Goal: Task Accomplishment & Management: Complete application form

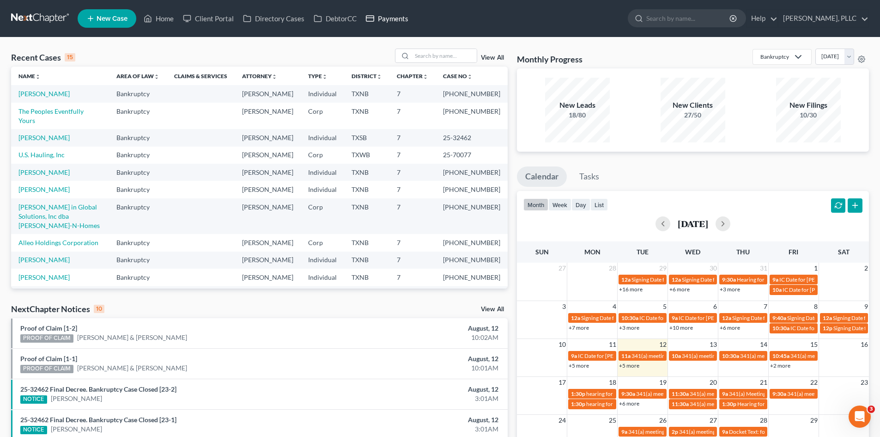
click at [388, 19] on link "Payments" at bounding box center [387, 18] width 52 height 17
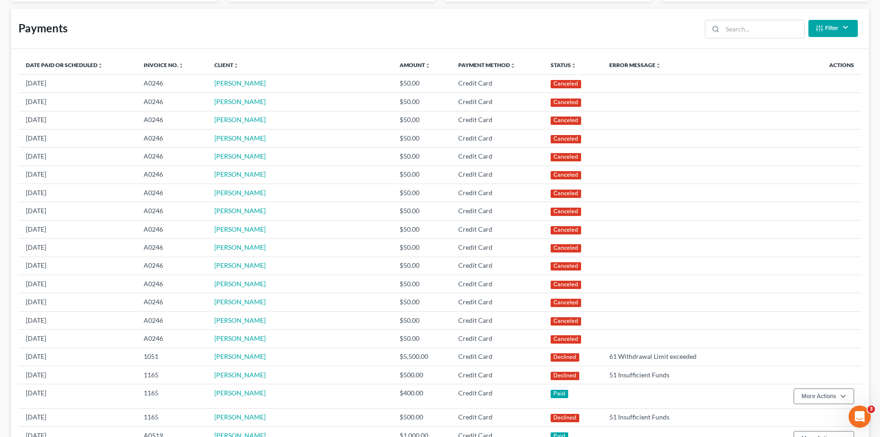
scroll to position [231, 0]
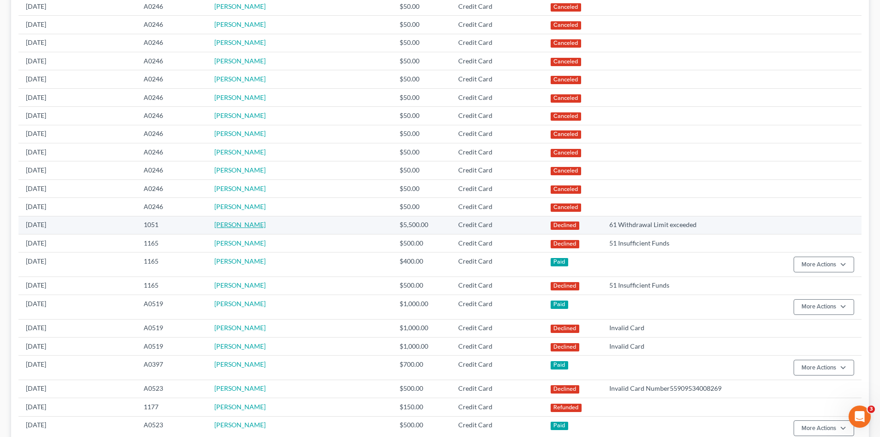
click at [250, 225] on link "Ryan Morrow" at bounding box center [239, 224] width 51 height 8
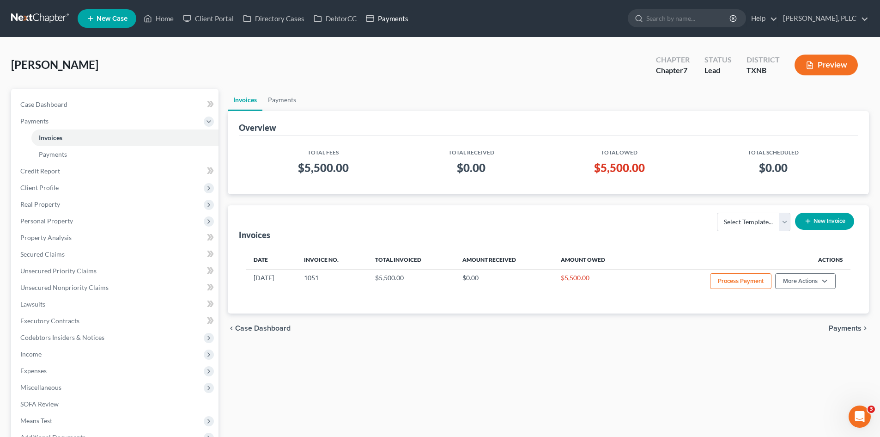
click at [402, 22] on link "Payments" at bounding box center [387, 18] width 52 height 17
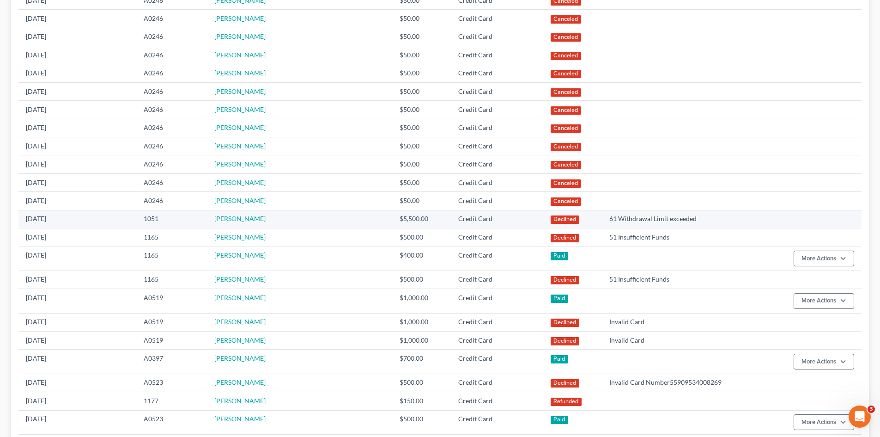
scroll to position [267, 0]
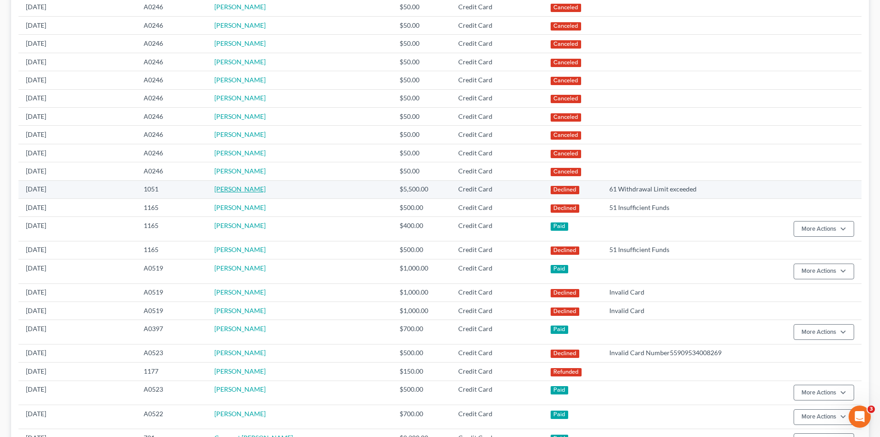
click at [244, 192] on link "[PERSON_NAME]" at bounding box center [239, 189] width 51 height 8
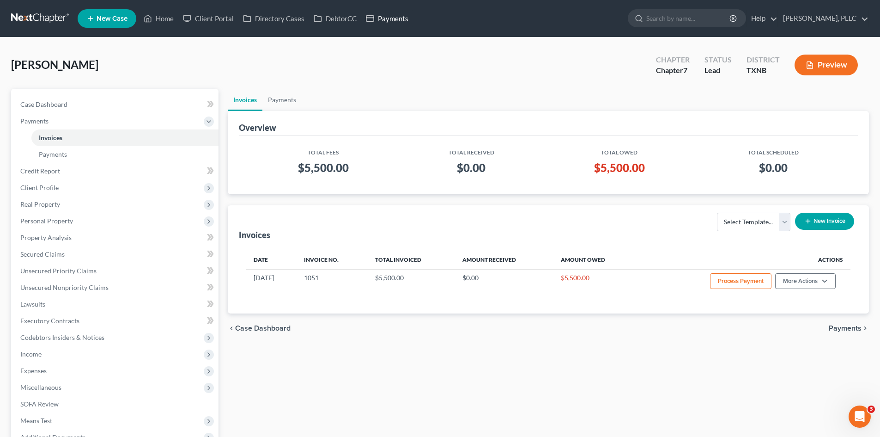
click at [371, 19] on icon at bounding box center [370, 18] width 8 height 11
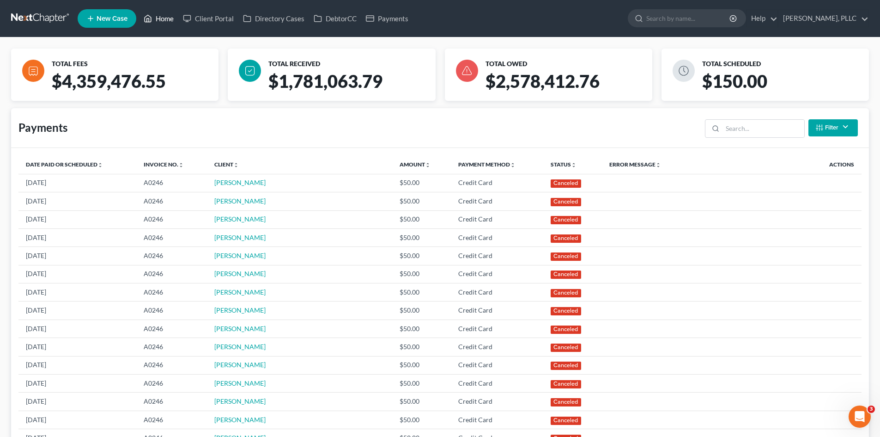
click at [168, 20] on link "Home" at bounding box center [158, 18] width 39 height 17
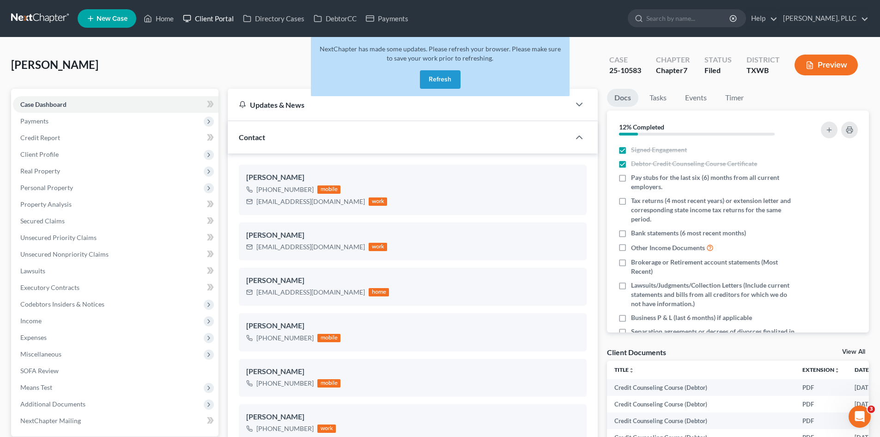
drag, startPoint x: 432, startPoint y: 82, endPoint x: 181, endPoint y: 19, distance: 259.1
click at [432, 82] on button "Refresh" at bounding box center [440, 79] width 41 height 18
click at [158, 16] on link "Home" at bounding box center [158, 18] width 39 height 17
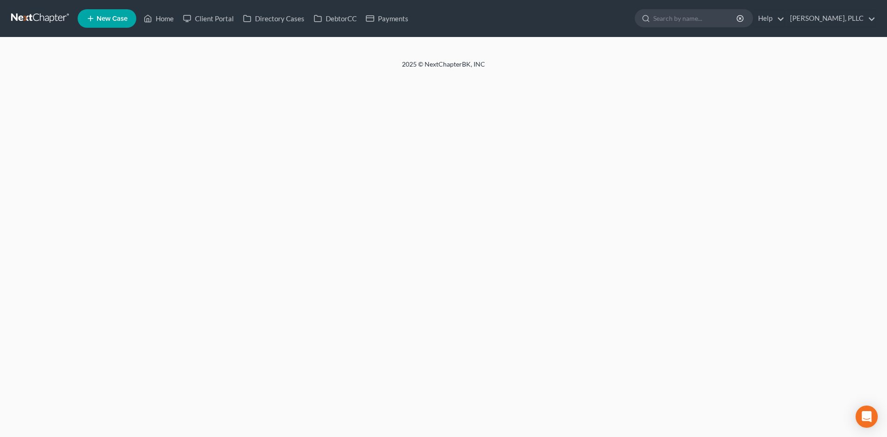
select select "6"
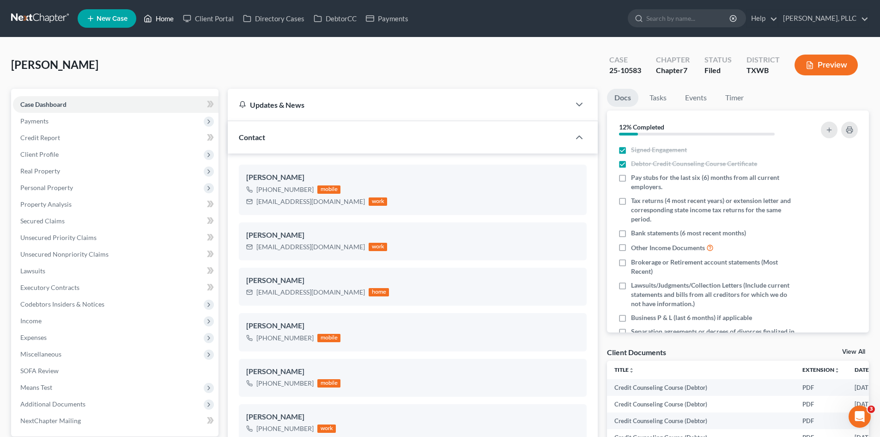
click at [178, 20] on link "Home" at bounding box center [158, 18] width 39 height 17
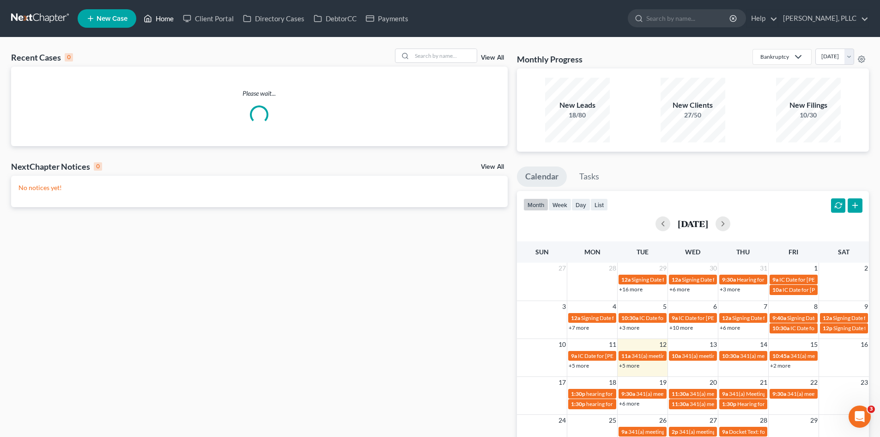
click at [164, 20] on link "Home" at bounding box center [158, 18] width 39 height 17
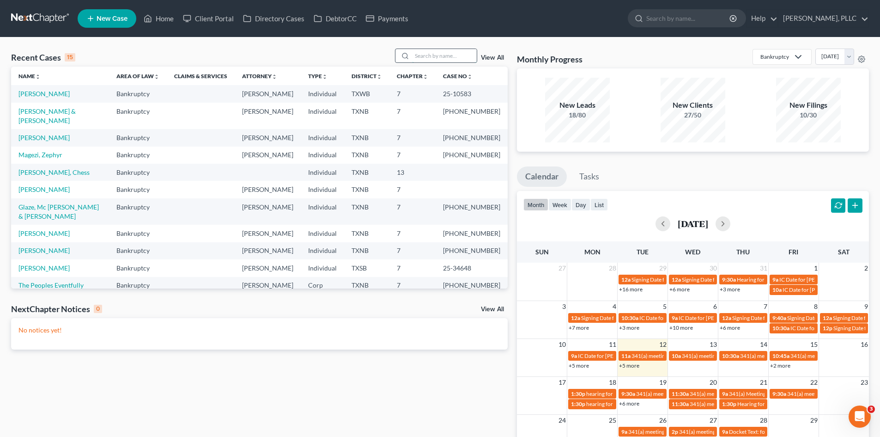
click at [441, 57] on input "search" at bounding box center [444, 55] width 65 height 13
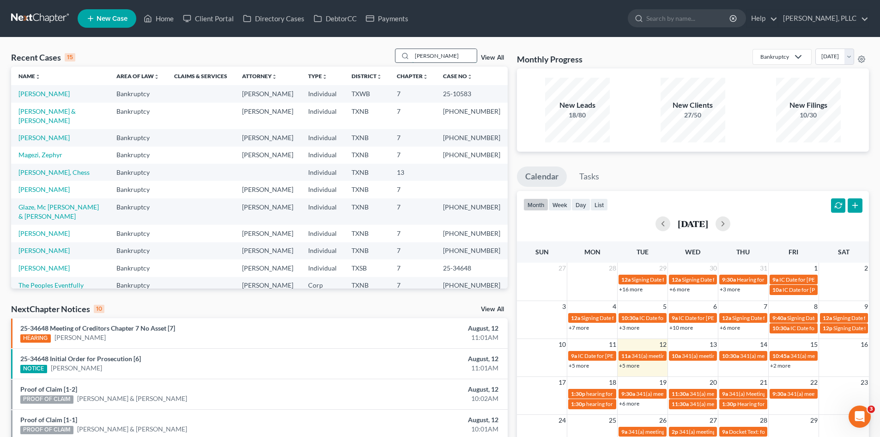
type input "david"
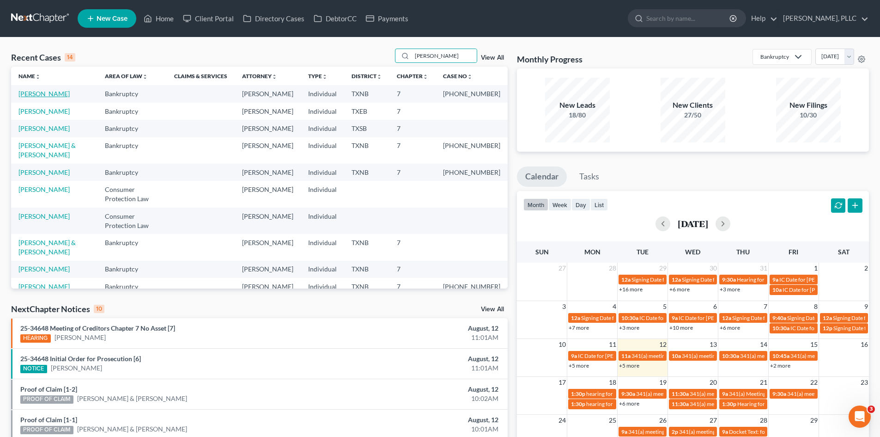
click at [53, 94] on link "Almanza, David" at bounding box center [43, 94] width 51 height 8
select select "4"
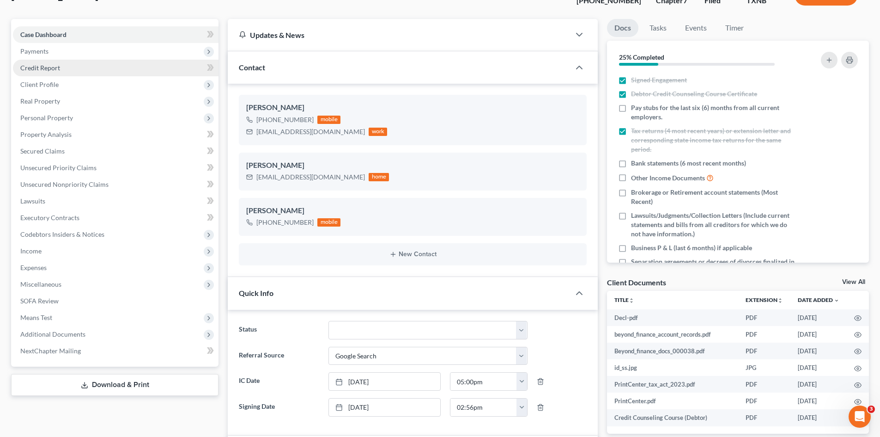
scroll to position [46, 0]
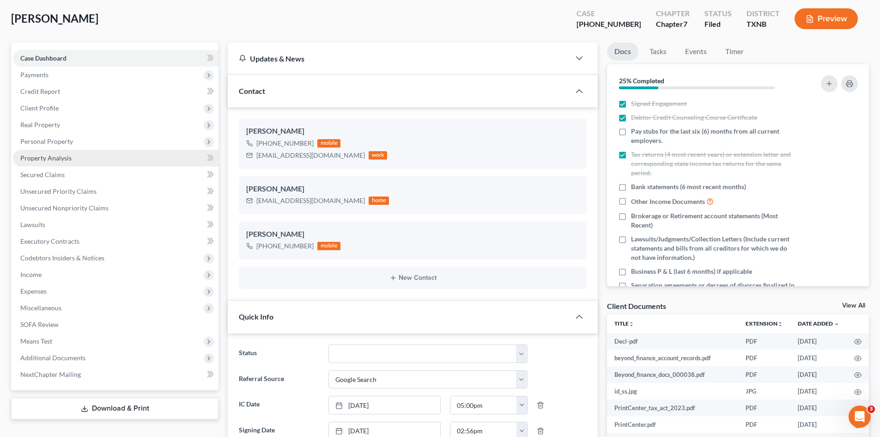
click at [48, 158] on span "Property Analysis" at bounding box center [45, 158] width 51 height 8
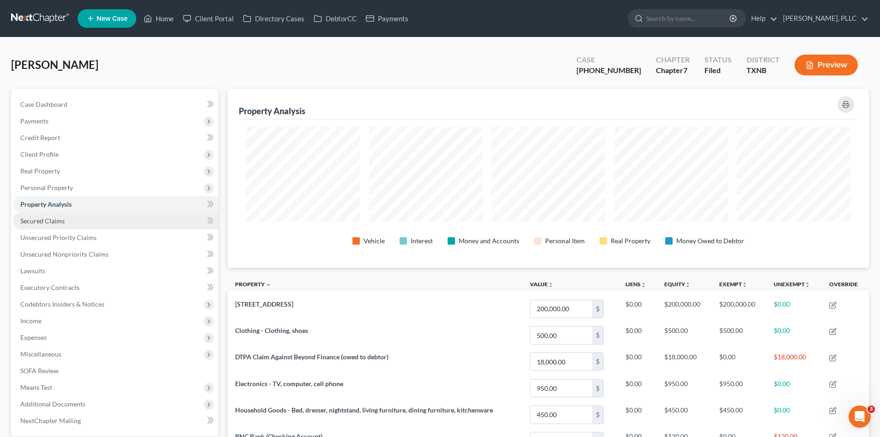
drag, startPoint x: 232, startPoint y: 199, endPoint x: 110, endPoint y: 212, distance: 123.2
click at [224, 199] on div "Property Analysis Vehicle Interest Money and Accounts Personal Item Real Proper…" at bounding box center [548, 365] width 651 height 553
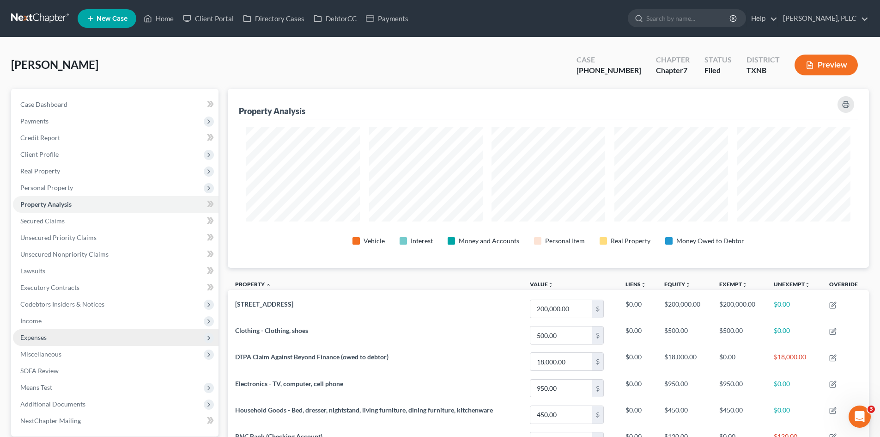
click at [596, 221] on div "Vehicle Interest Money and Accounts Personal Item Real Property Money Owed to D…" at bounding box center [549, 192] width 614 height 130
click at [665, 220] on div "Vehicle Interest Money and Accounts Personal Item Real Property Money Owed to D…" at bounding box center [549, 192] width 614 height 130
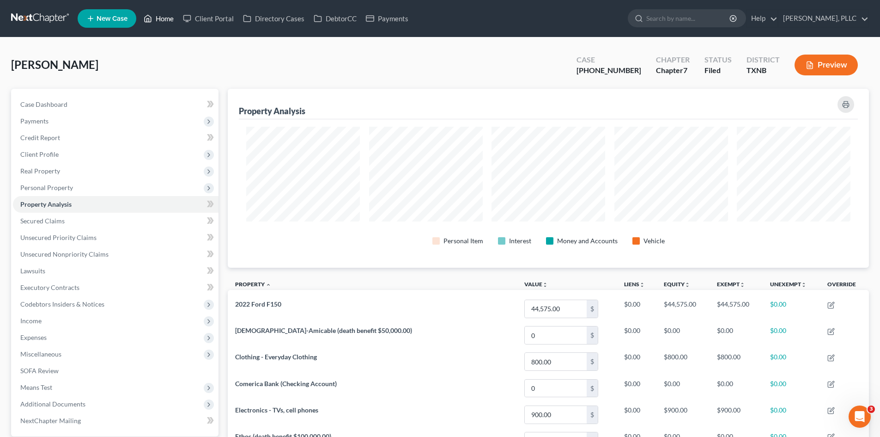
click at [165, 21] on link "Home" at bounding box center [158, 18] width 39 height 17
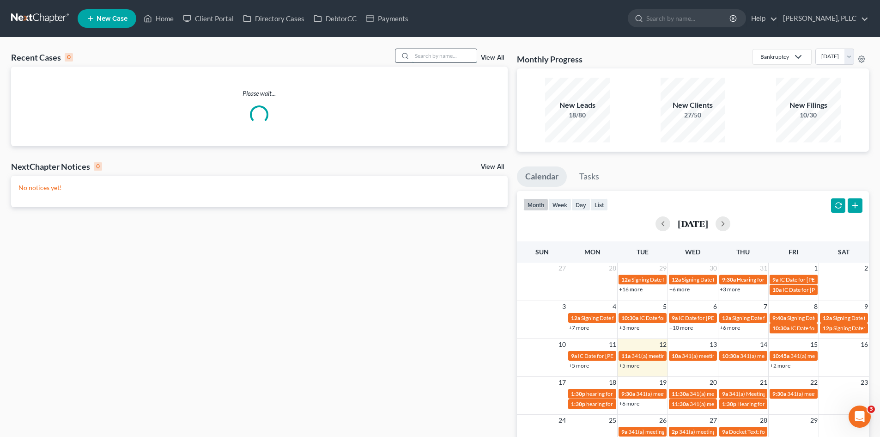
click at [433, 55] on input "search" at bounding box center [444, 55] width 65 height 13
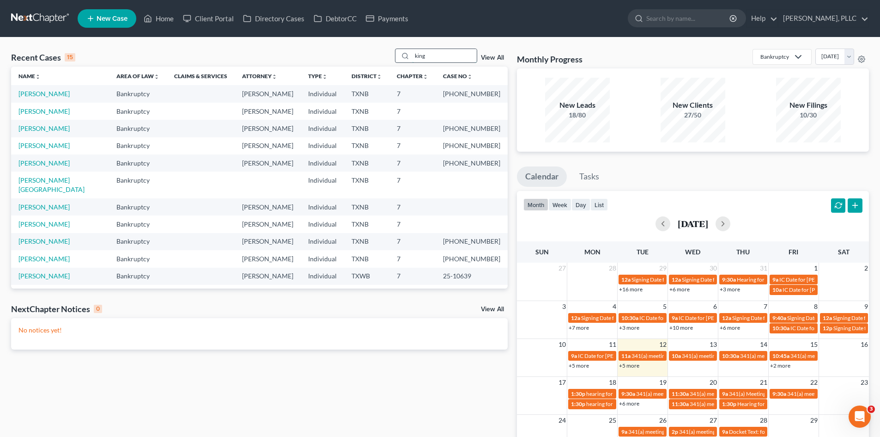
type input "king"
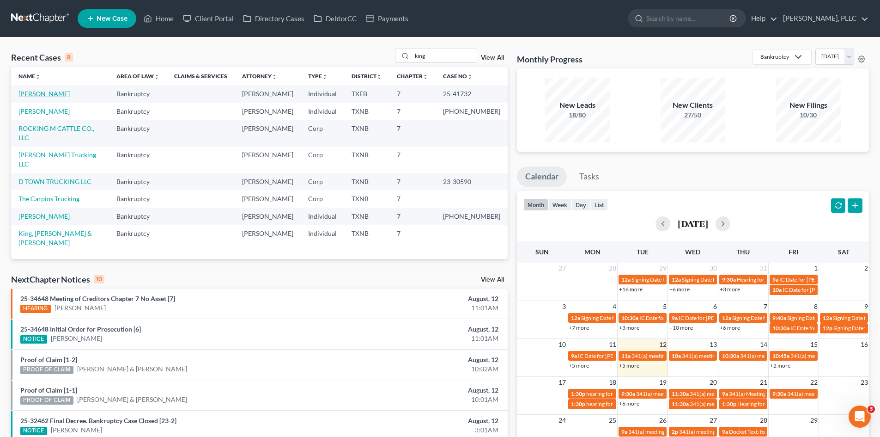
click at [36, 93] on link "King, Dimitria" at bounding box center [43, 94] width 51 height 8
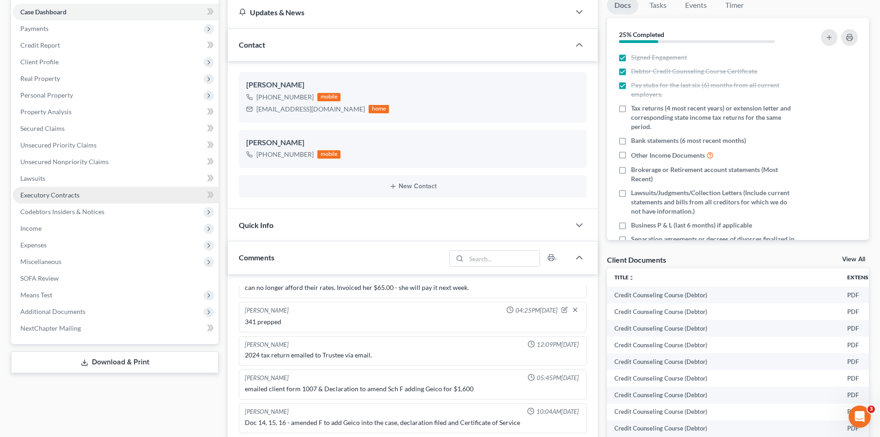
scroll to position [46, 0]
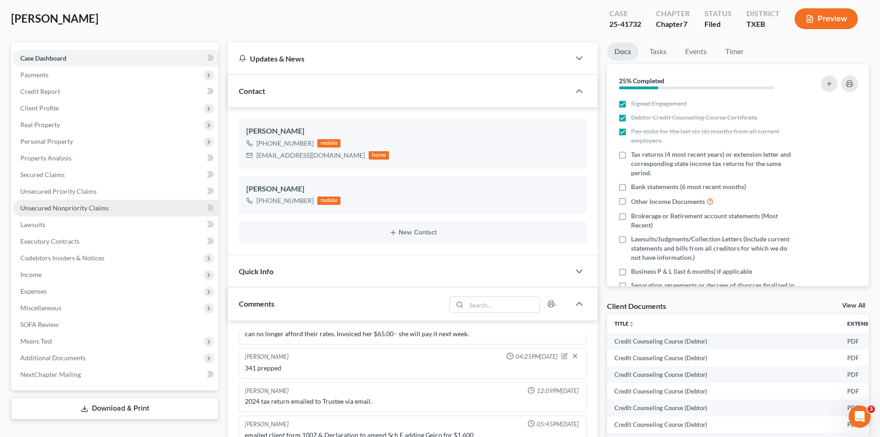
click at [112, 206] on link "Unsecured Nonpriority Claims" at bounding box center [116, 208] width 206 height 17
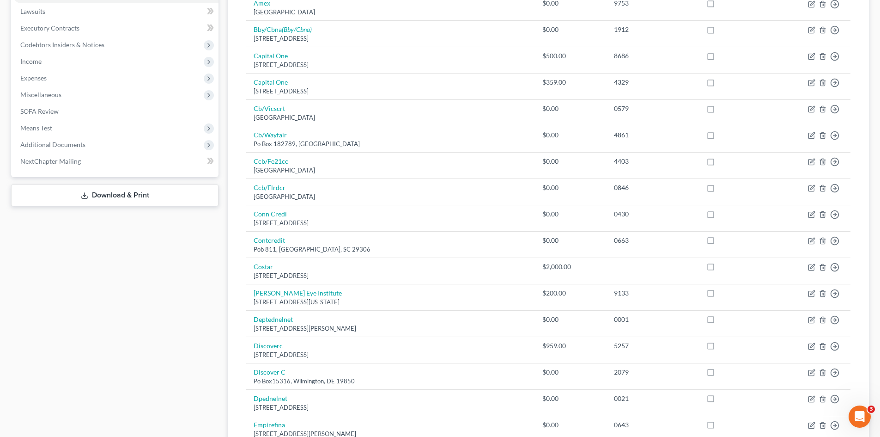
scroll to position [139, 0]
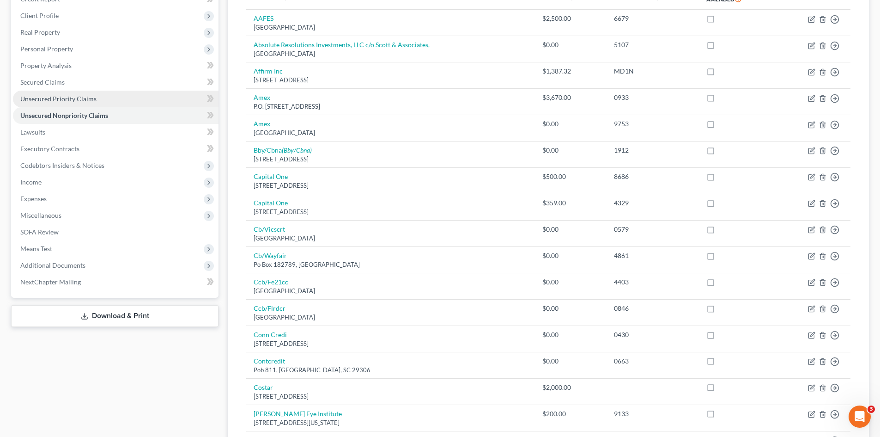
click at [75, 97] on span "Unsecured Priority Claims" at bounding box center [58, 99] width 76 height 8
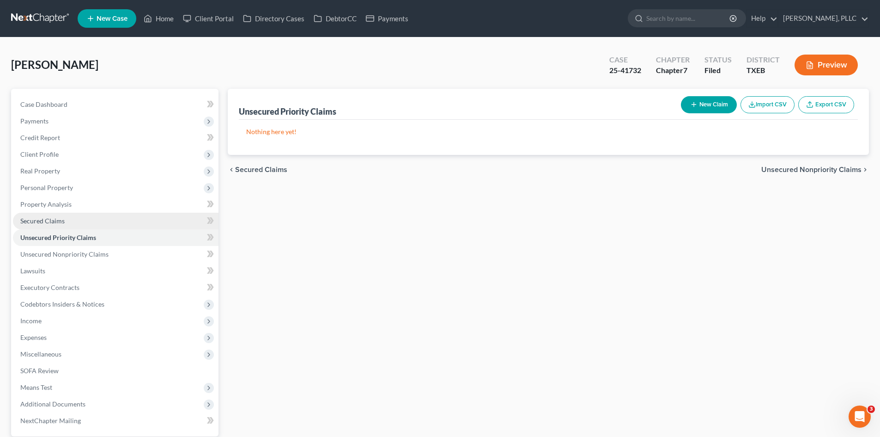
click at [117, 220] on link "Secured Claims" at bounding box center [116, 221] width 206 height 17
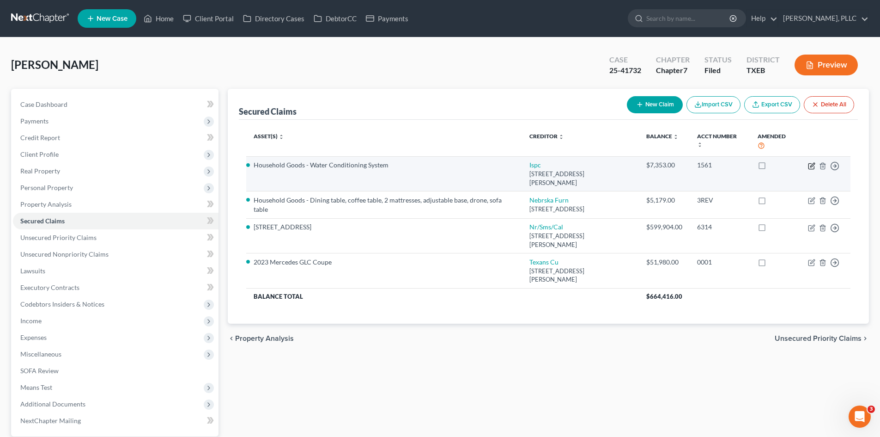
click at [812, 167] on icon "button" at bounding box center [811, 165] width 7 height 7
select select "9"
select select "0"
select select "3"
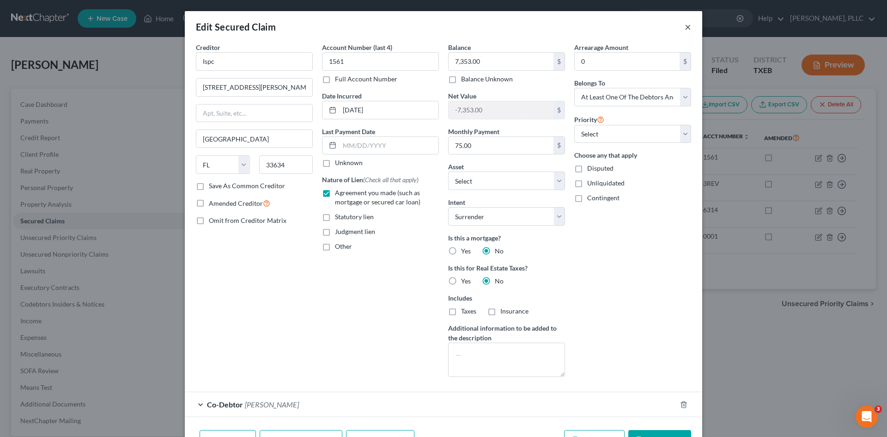
click at [685, 24] on button "×" at bounding box center [688, 26] width 6 height 11
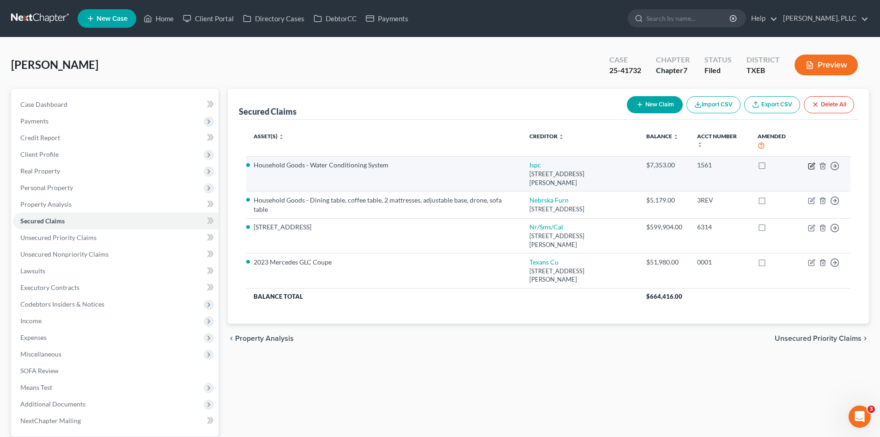
click at [810, 166] on icon "button" at bounding box center [811, 165] width 7 height 7
select select "9"
select select "29"
select select "0"
select select "3"
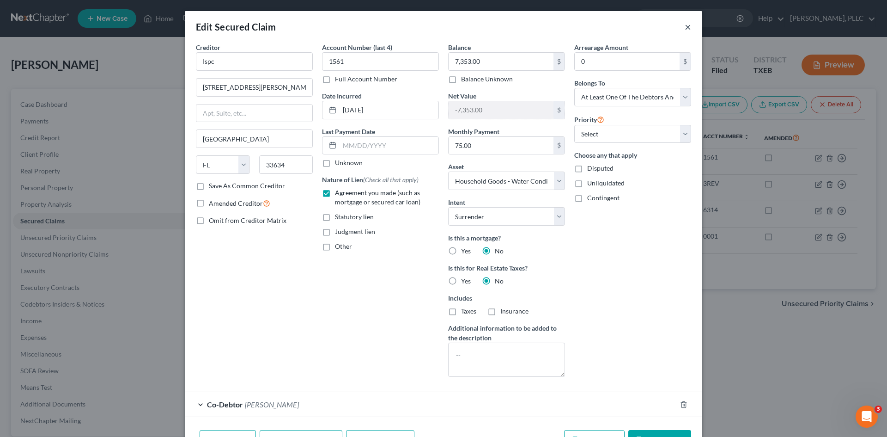
click at [685, 28] on button "×" at bounding box center [688, 26] width 6 height 11
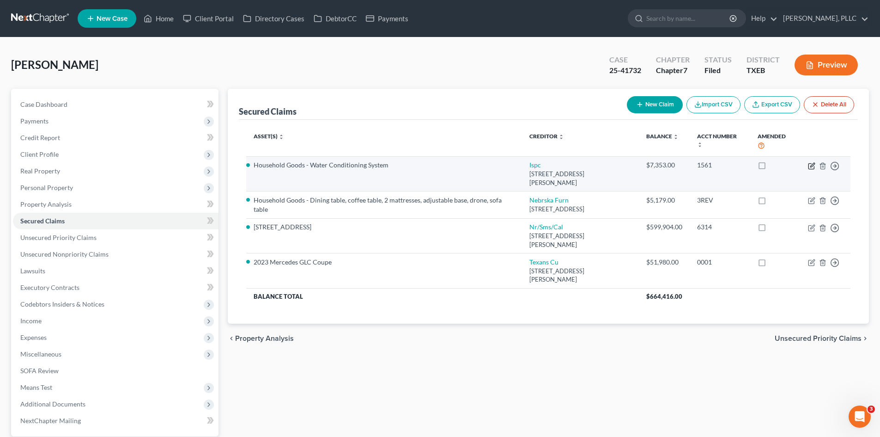
click at [812, 165] on icon "button" at bounding box center [811, 165] width 7 height 7
select select "9"
select select "29"
select select "0"
select select "3"
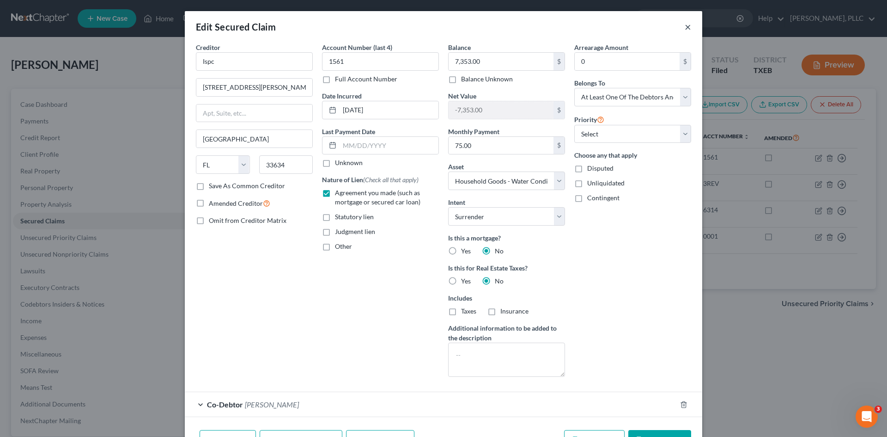
click at [685, 25] on button "×" at bounding box center [688, 26] width 6 height 11
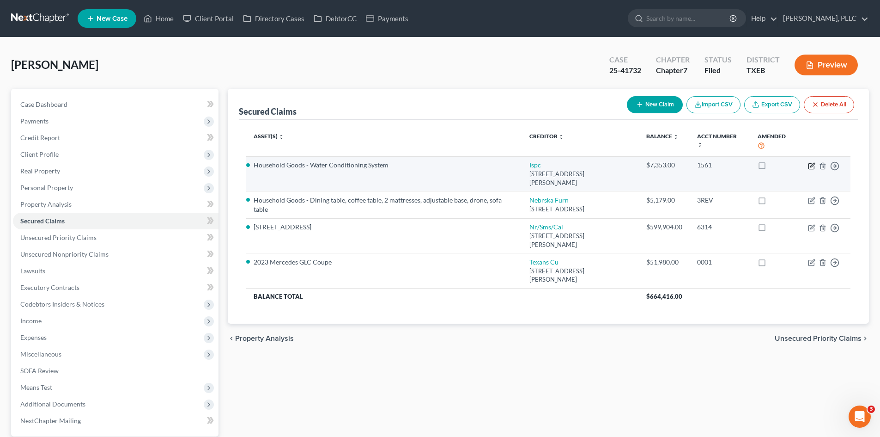
click at [812, 167] on icon "button" at bounding box center [812, 165] width 4 height 4
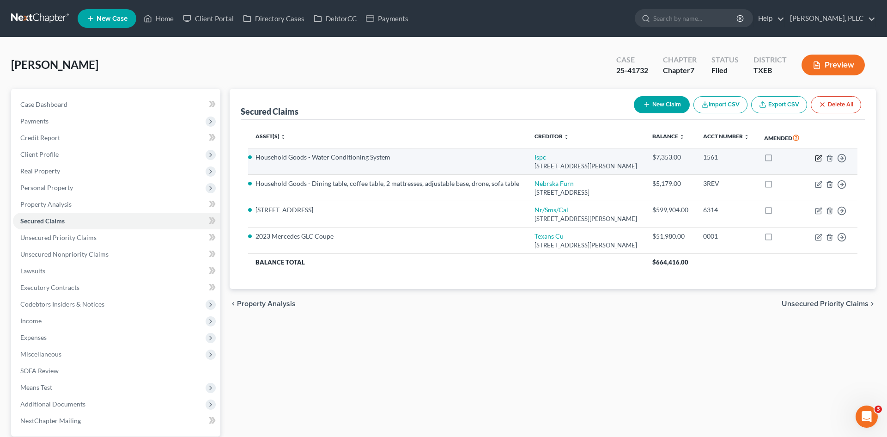
select select "9"
select select "29"
select select "0"
select select "3"
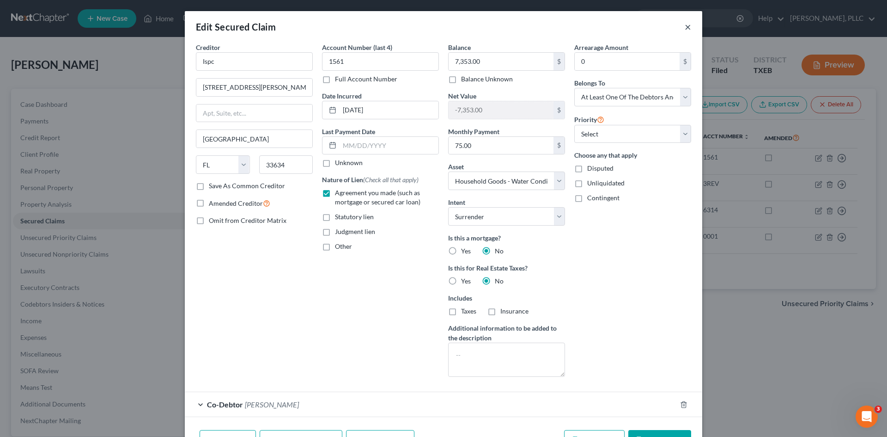
click at [685, 30] on button "×" at bounding box center [688, 26] width 6 height 11
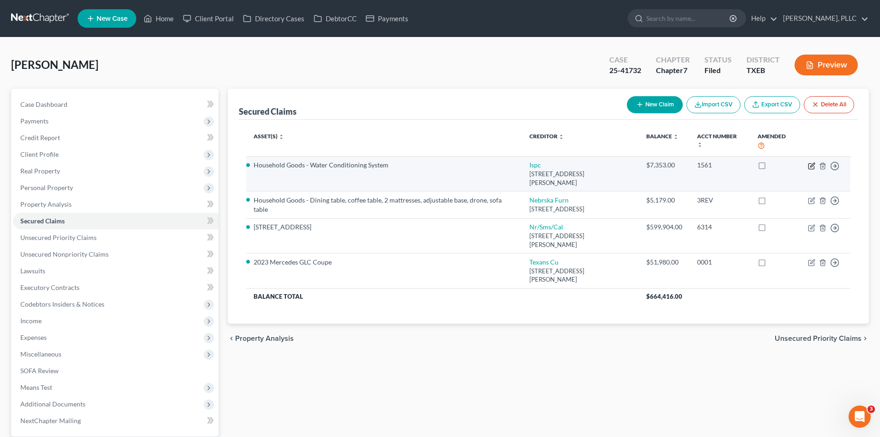
click at [814, 163] on icon "button" at bounding box center [812, 165] width 4 height 4
select select "9"
select select "29"
select select "0"
select select "3"
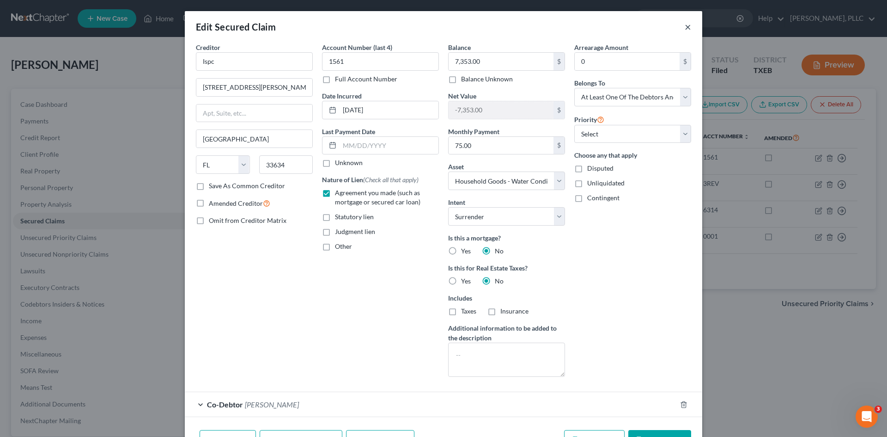
click at [687, 26] on button "×" at bounding box center [688, 26] width 6 height 11
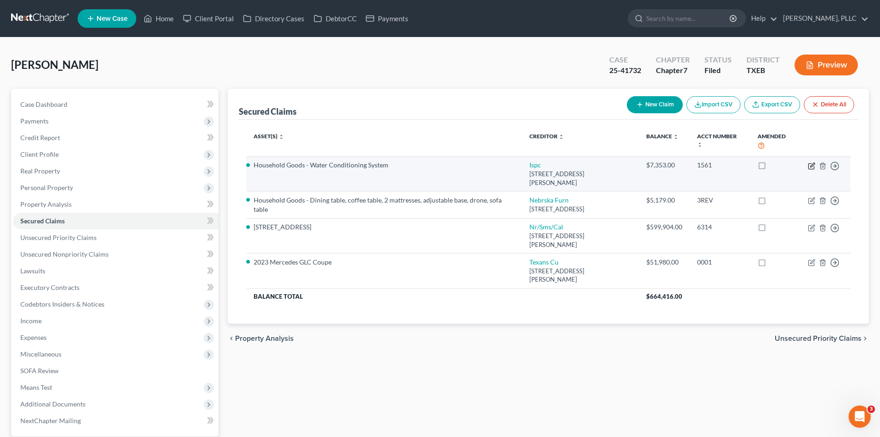
click at [812, 167] on icon "button" at bounding box center [811, 165] width 7 height 7
select select "9"
select select "29"
select select "0"
select select "3"
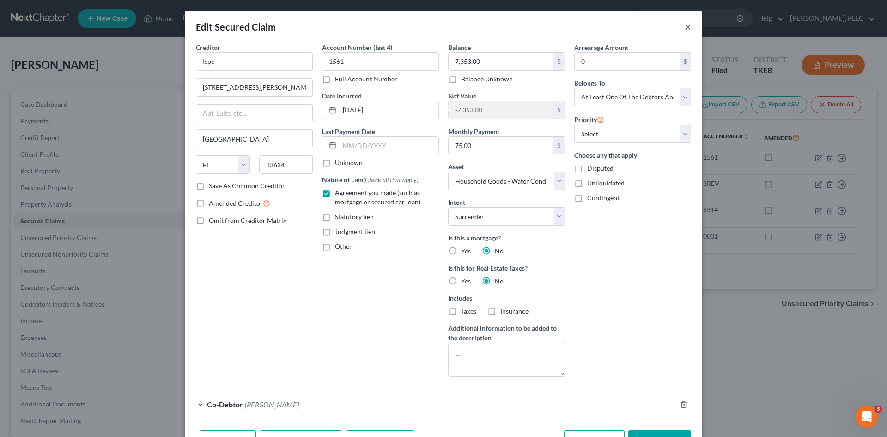
click at [687, 27] on button "×" at bounding box center [688, 26] width 6 height 11
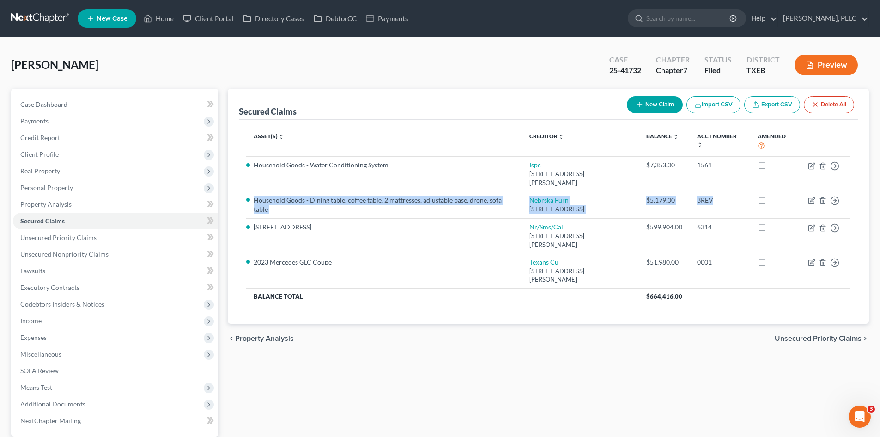
drag, startPoint x: 714, startPoint y: 188, endPoint x: 1077, endPoint y: 164, distance: 363.0
click at [880, 164] on html "Home New Case Client Portal Directory Cases DebtorCC Payments Guy Harvey Holman…" at bounding box center [440, 250] width 880 height 500
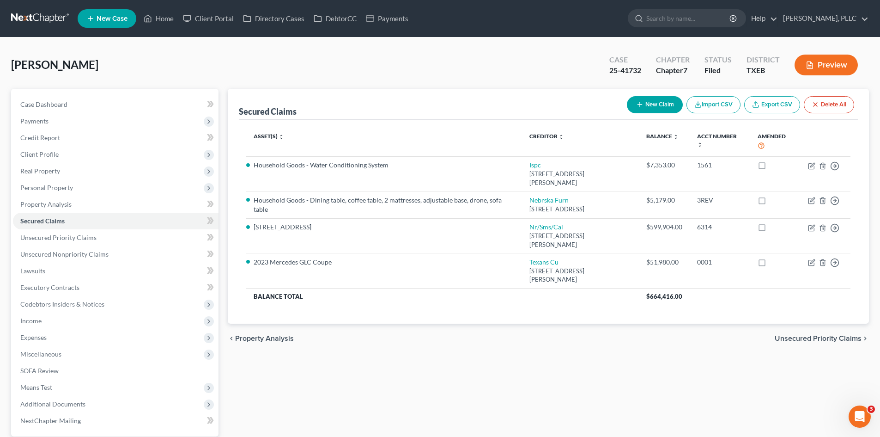
drag, startPoint x: 0, startPoint y: 407, endPoint x: 413, endPoint y: 335, distance: 418.7
click at [6, 405] on div "King, Dimitria Upgraded Case 25-41732 Chapter Chapter 7 Status Filed District T…" at bounding box center [440, 260] width 880 height 446
click at [25, 385] on span "Means Test" at bounding box center [36, 387] width 32 height 8
click at [393, 23] on link "Payments" at bounding box center [387, 18] width 52 height 17
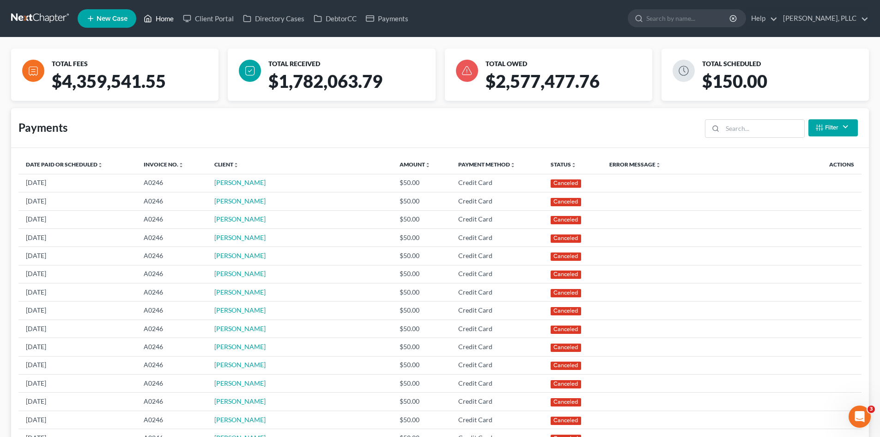
click at [163, 13] on link "Home" at bounding box center [158, 18] width 39 height 17
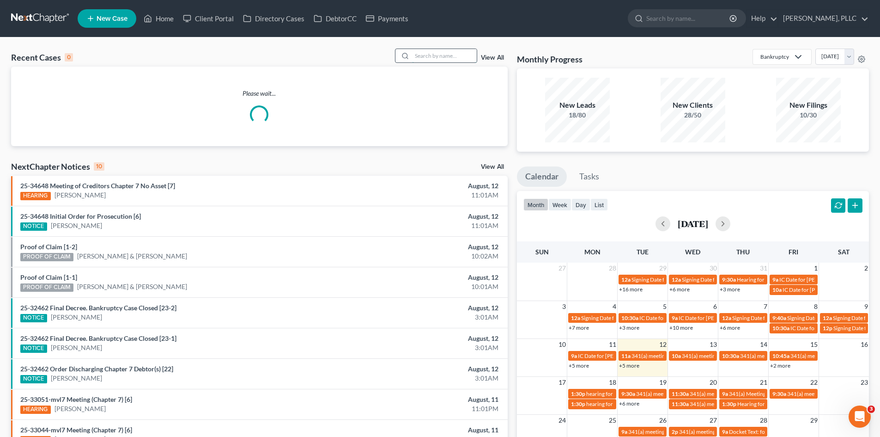
click at [437, 56] on input "search" at bounding box center [444, 55] width 65 height 13
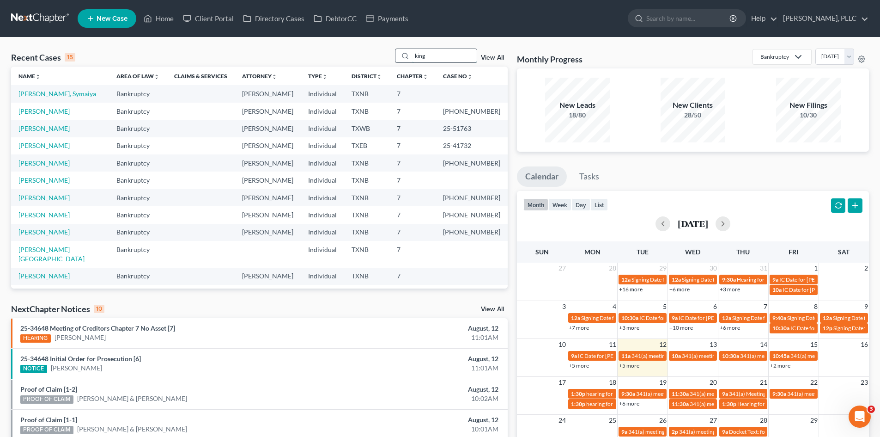
type input "king"
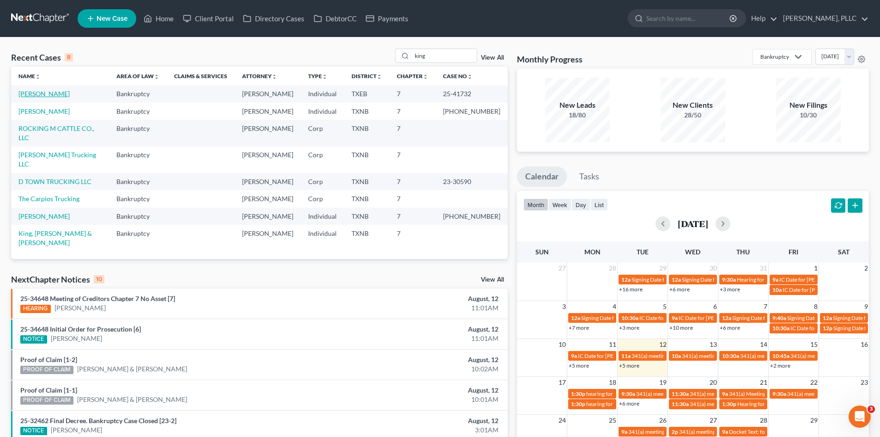
click at [28, 91] on link "King, Dimitria" at bounding box center [43, 94] width 51 height 8
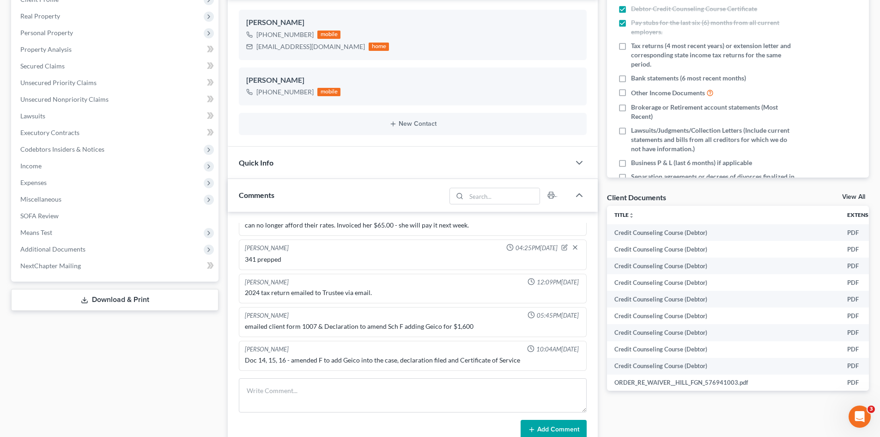
scroll to position [231, 0]
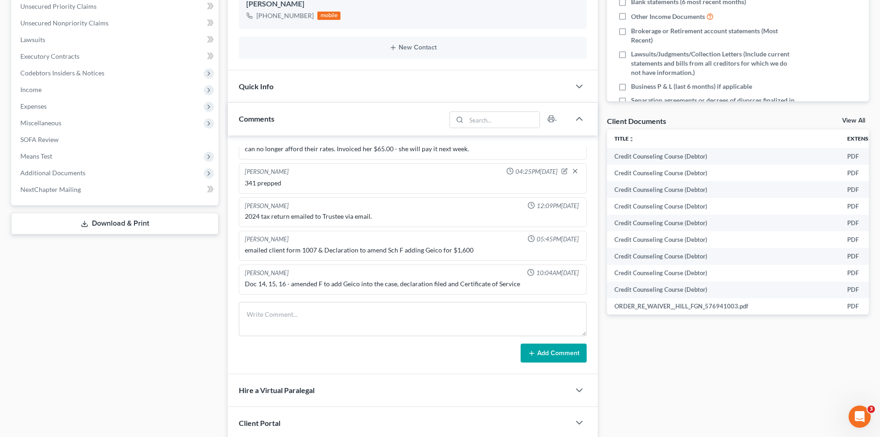
click at [182, 308] on div "Case Dashboard Payments Invoices Payments Payments Credit Report Client Profile" at bounding box center [114, 181] width 217 height 646
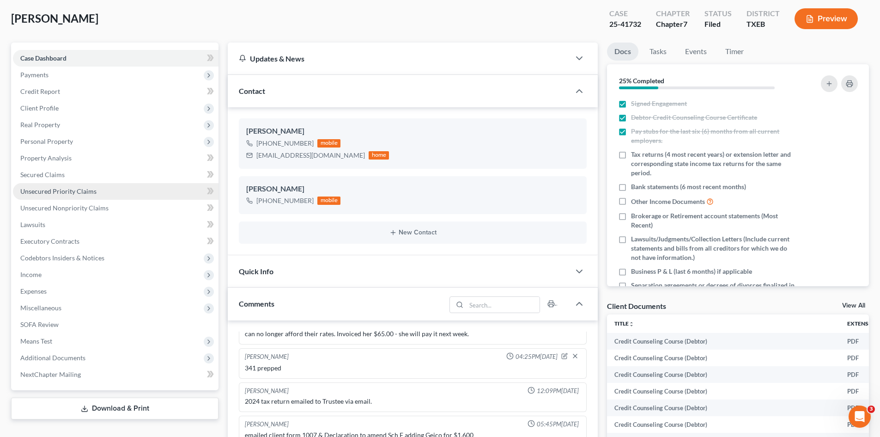
click at [55, 187] on span "Unsecured Priority Claims" at bounding box center [58, 191] width 76 height 8
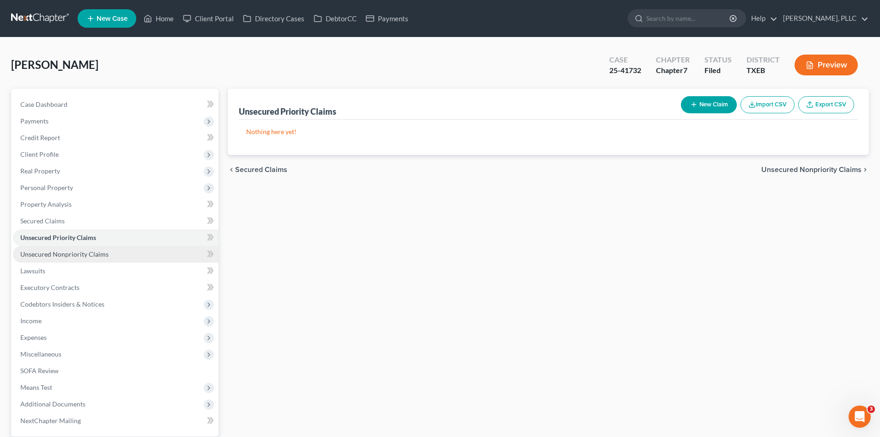
click at [81, 248] on link "Unsecured Nonpriority Claims" at bounding box center [116, 254] width 206 height 17
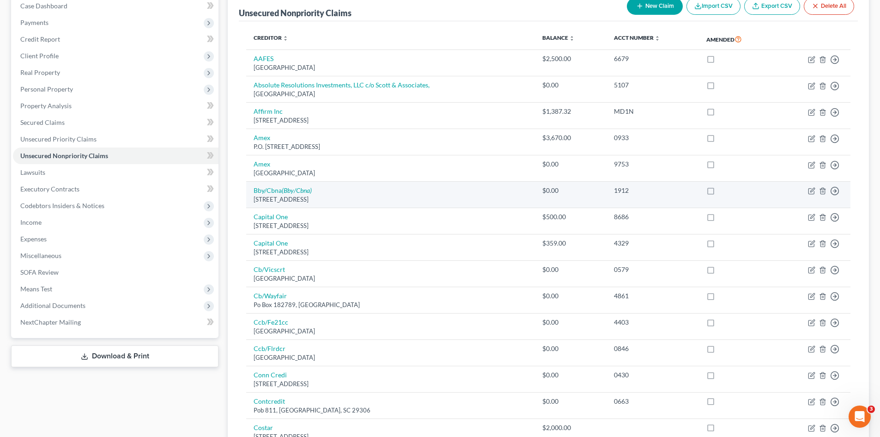
scroll to position [92, 0]
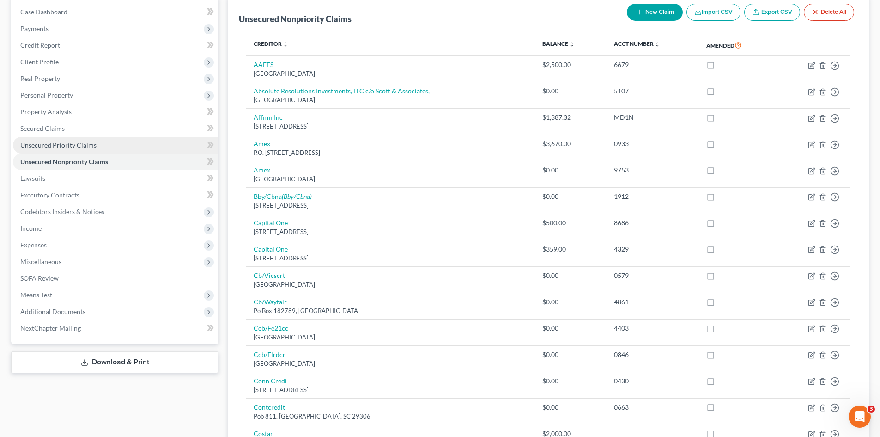
click at [79, 148] on span "Unsecured Priority Claims" at bounding box center [58, 145] width 76 height 8
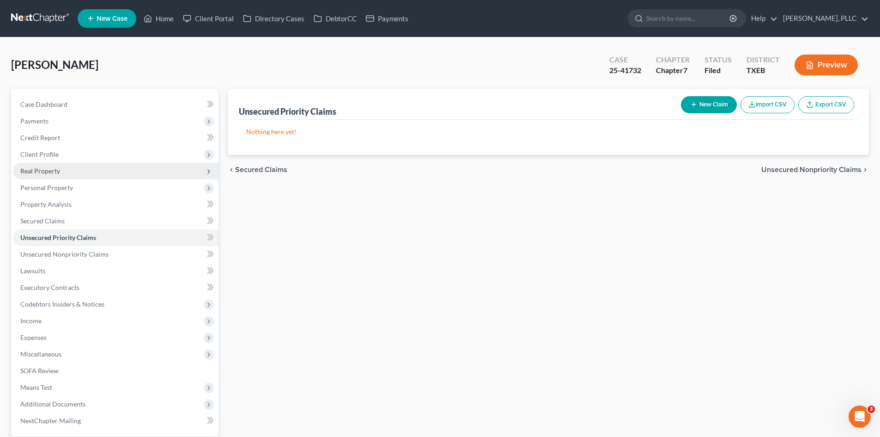
click at [66, 170] on span "Real Property" at bounding box center [116, 171] width 206 height 17
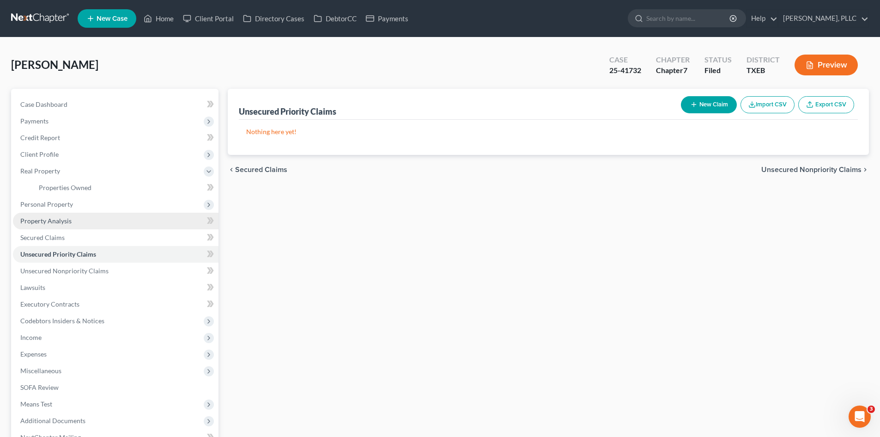
click at [61, 226] on link "Property Analysis" at bounding box center [116, 221] width 206 height 17
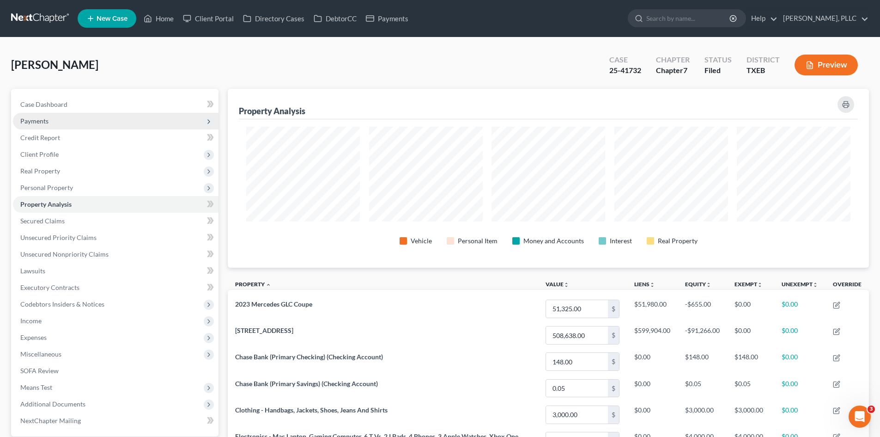
click at [58, 123] on span "Payments" at bounding box center [116, 121] width 206 height 17
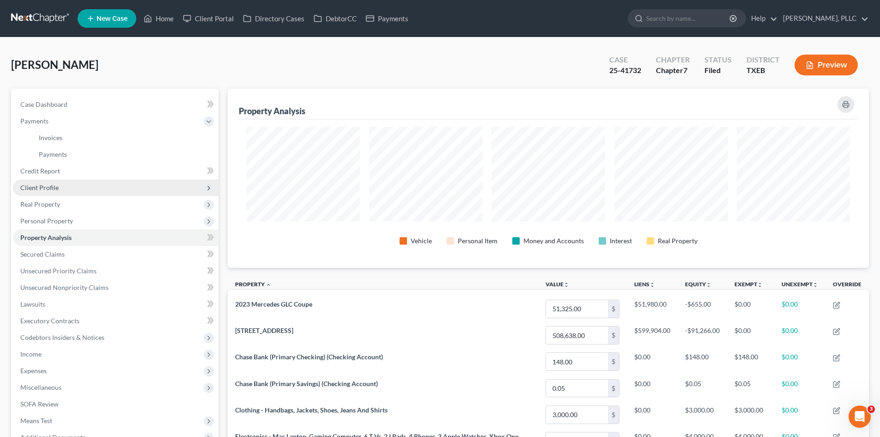
click at [58, 188] on span "Client Profile" at bounding box center [116, 187] width 206 height 17
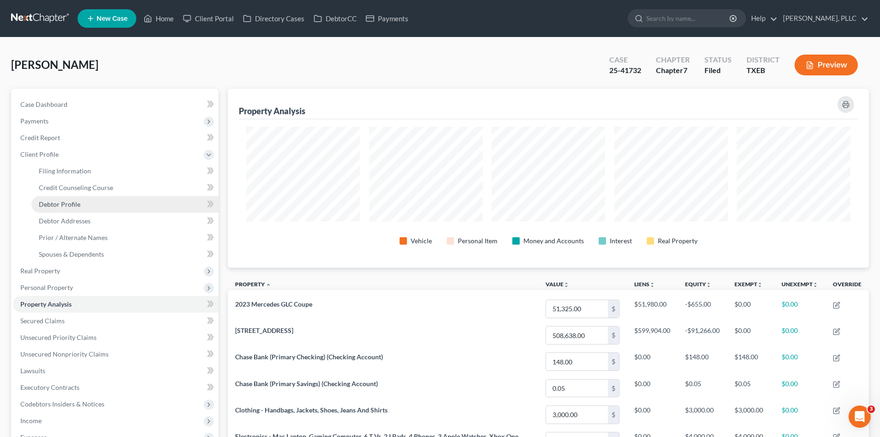
click at [74, 209] on link "Debtor Profile" at bounding box center [124, 204] width 187 height 17
select select "0"
select select "2"
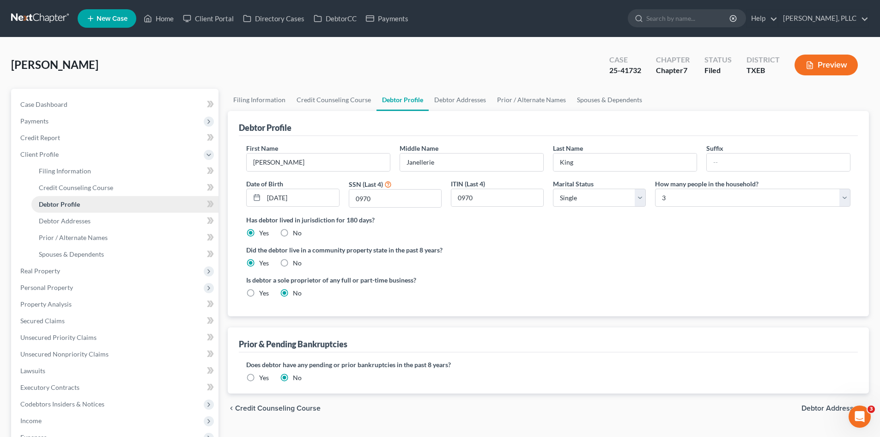
radio input "true"
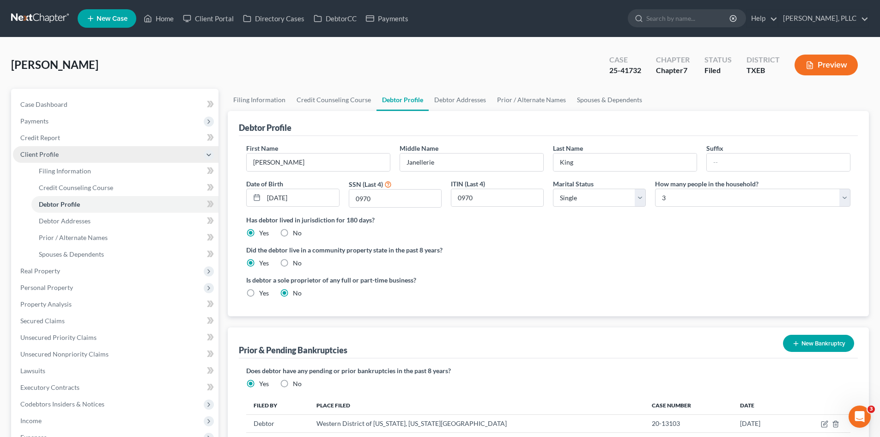
click at [41, 150] on span "Client Profile" at bounding box center [39, 154] width 38 height 8
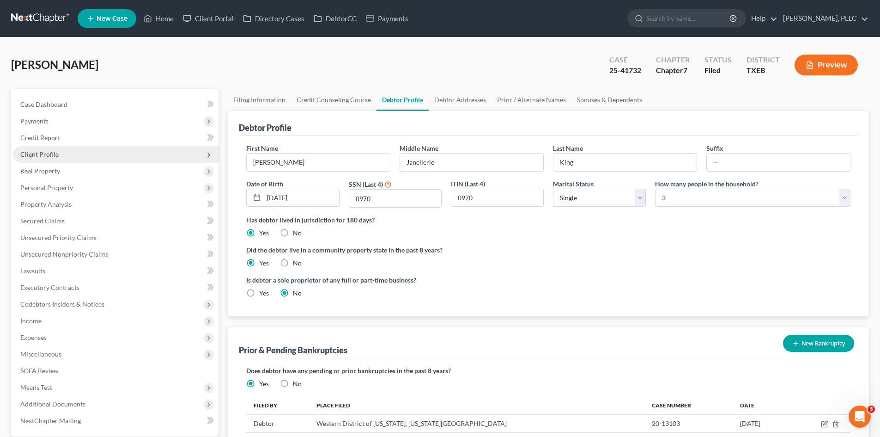
click at [49, 154] on span "Client Profile" at bounding box center [39, 154] width 38 height 8
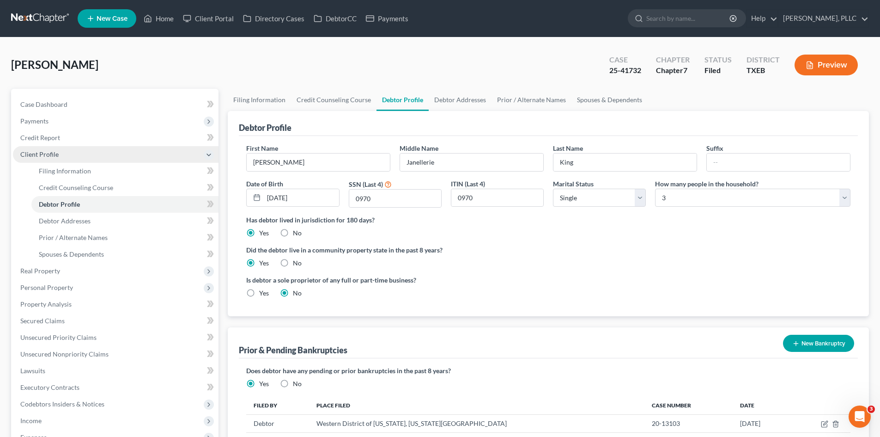
click at [63, 161] on span "Client Profile" at bounding box center [116, 154] width 206 height 17
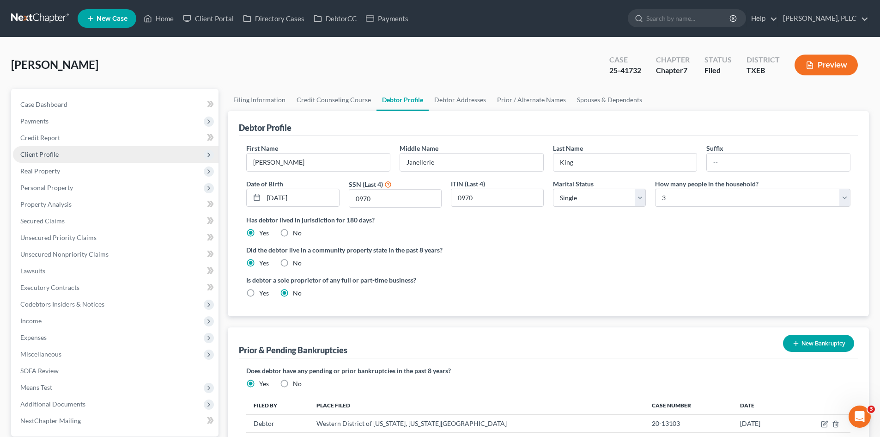
click at [58, 155] on span "Client Profile" at bounding box center [116, 154] width 206 height 17
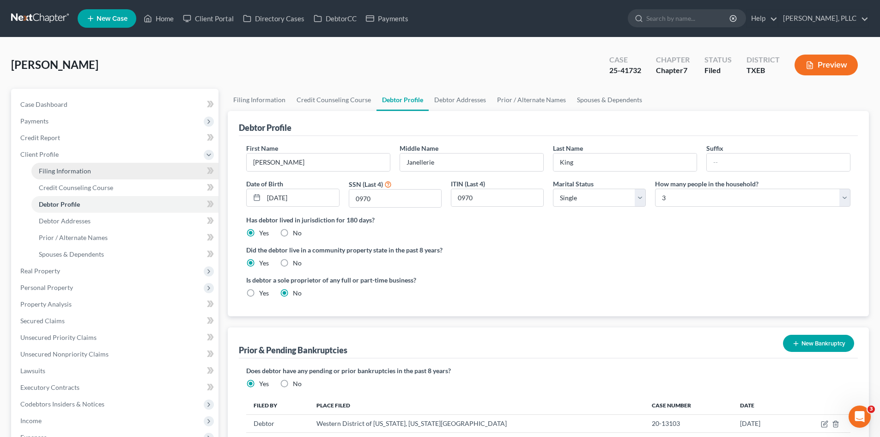
click at [62, 174] on span "Filing Information" at bounding box center [65, 171] width 52 height 8
select select "1"
select select "0"
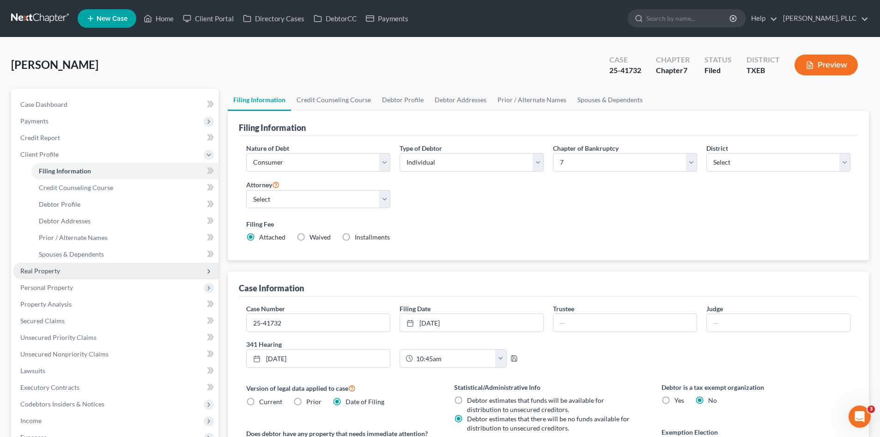
click at [63, 275] on span "Real Property" at bounding box center [116, 270] width 206 height 17
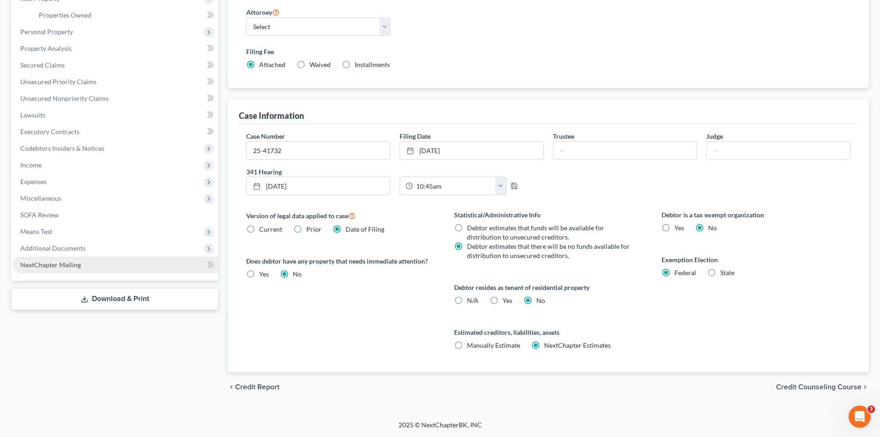
click at [78, 268] on span "NextChapter Mailing" at bounding box center [50, 265] width 61 height 8
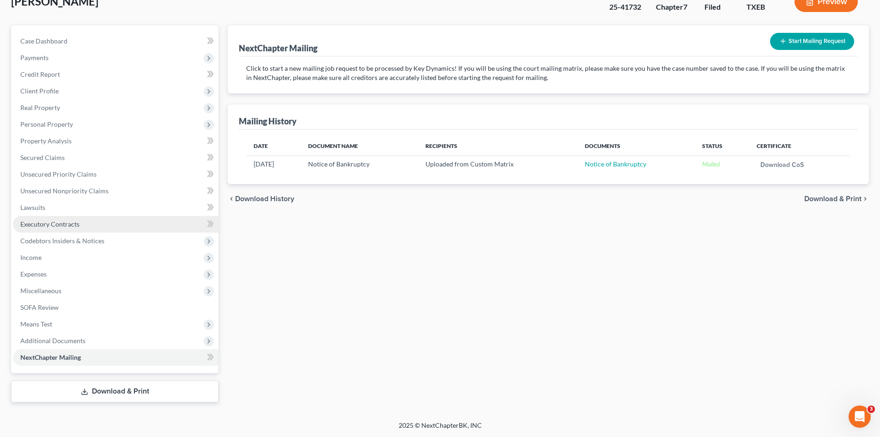
scroll to position [64, 0]
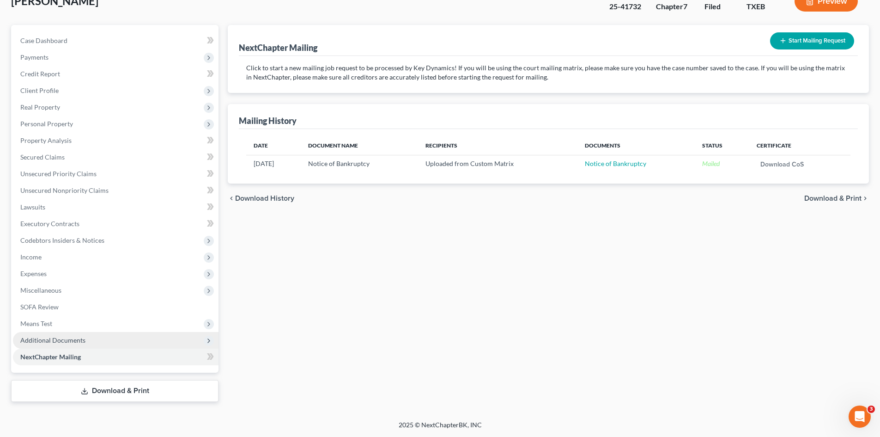
click at [76, 338] on span "Additional Documents" at bounding box center [52, 340] width 65 height 8
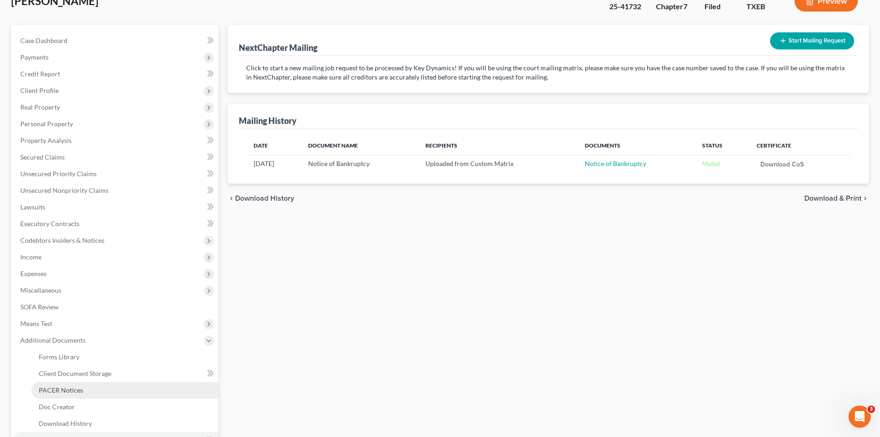
click at [71, 394] on link "PACER Notices" at bounding box center [124, 390] width 187 height 17
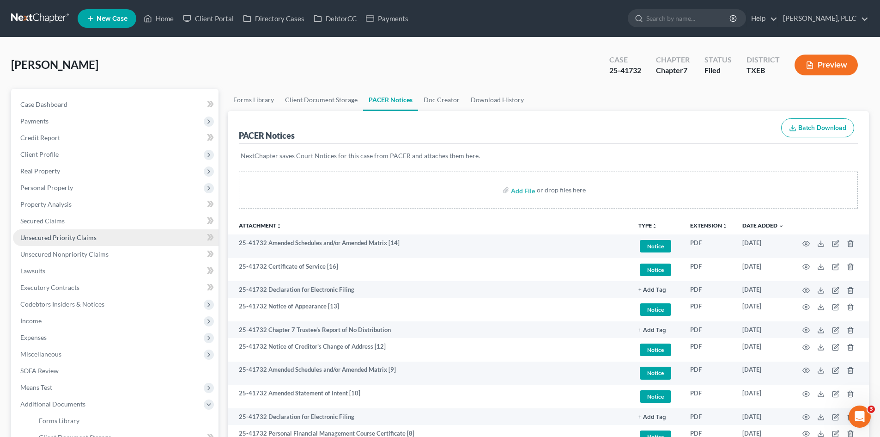
click at [82, 237] on span "Unsecured Priority Claims" at bounding box center [58, 237] width 76 height 8
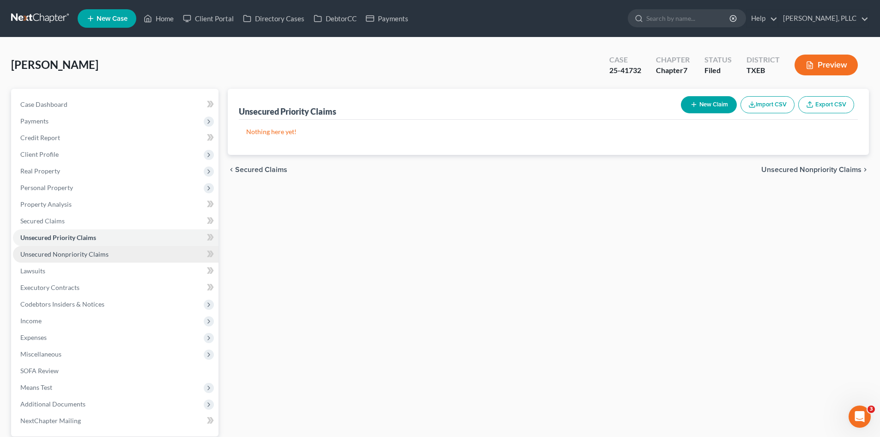
click at [91, 255] on span "Unsecured Nonpriority Claims" at bounding box center [64, 254] width 88 height 8
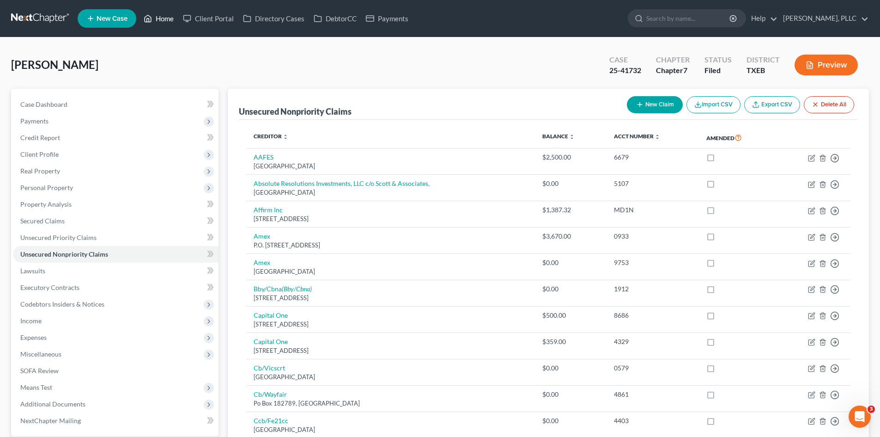
click at [167, 16] on link "Home" at bounding box center [158, 18] width 39 height 17
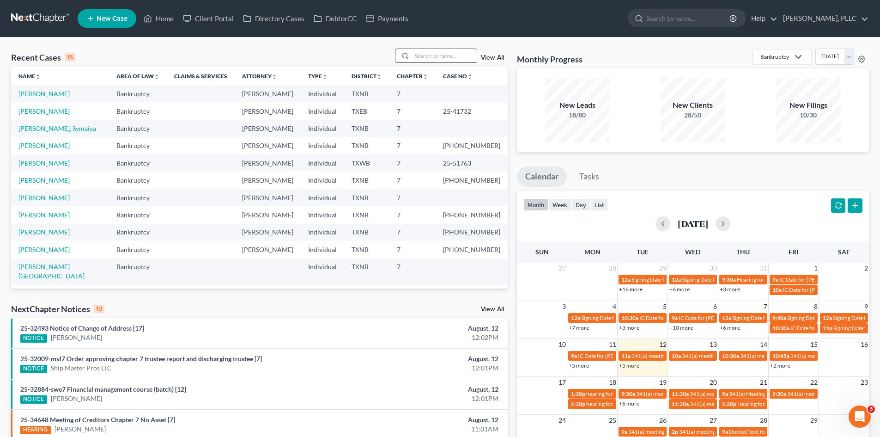
click at [418, 58] on input "search" at bounding box center [444, 55] width 65 height 13
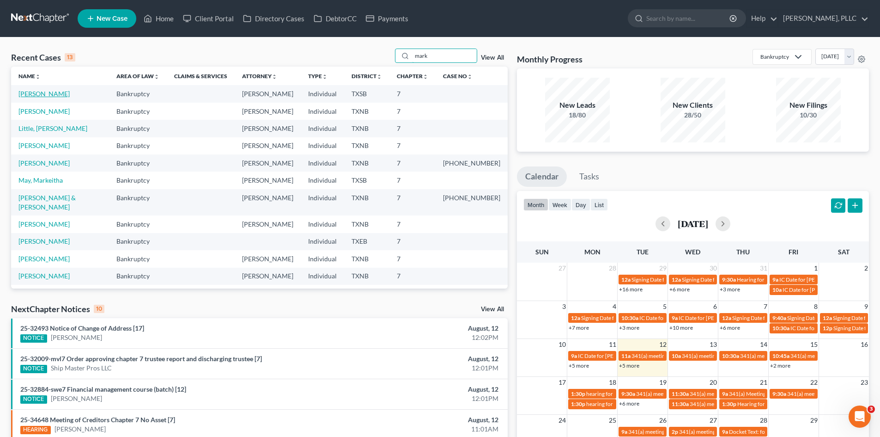
type input "mark"
click at [27, 95] on link "Strickland, Mark" at bounding box center [43, 94] width 51 height 8
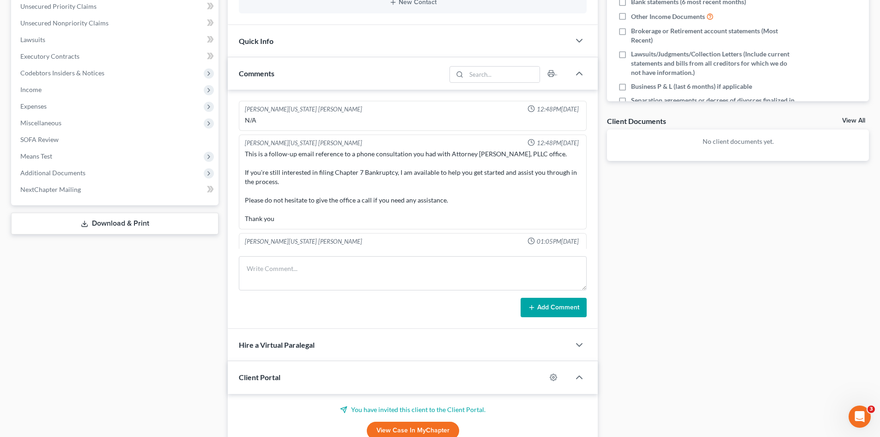
click at [674, 242] on div "Docs Tasks Events Timer 0% Completed Nothing here yet! Signed Engagement Debtor…" at bounding box center [738, 216] width 271 height 716
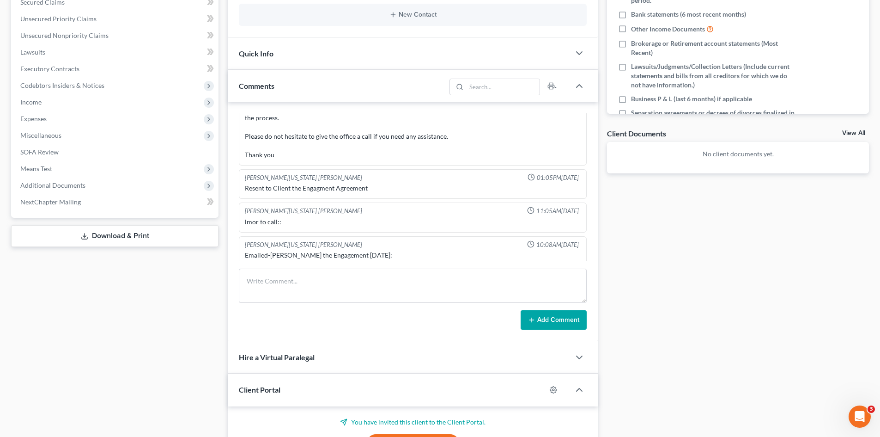
scroll to position [148, 0]
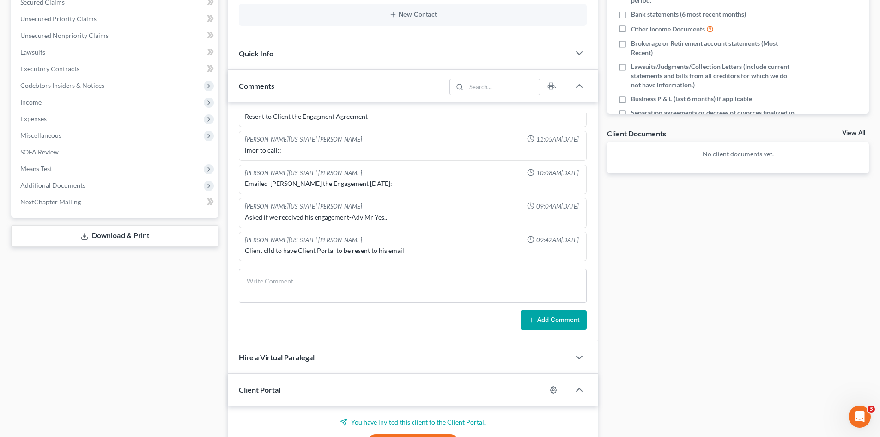
click at [720, 287] on div "Docs Tasks Events Timer 0% Completed Nothing here yet! Signed Engagement Debtor…" at bounding box center [738, 228] width 271 height 716
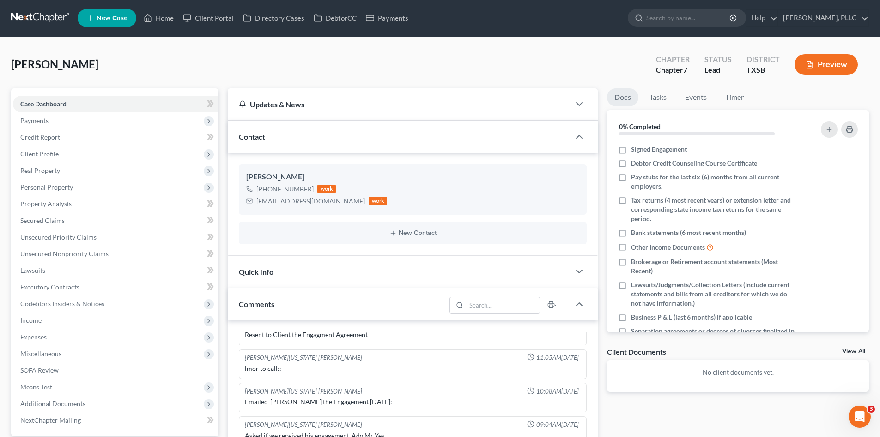
scroll to position [0, 0]
click at [91, 123] on span "Payments" at bounding box center [116, 121] width 206 height 17
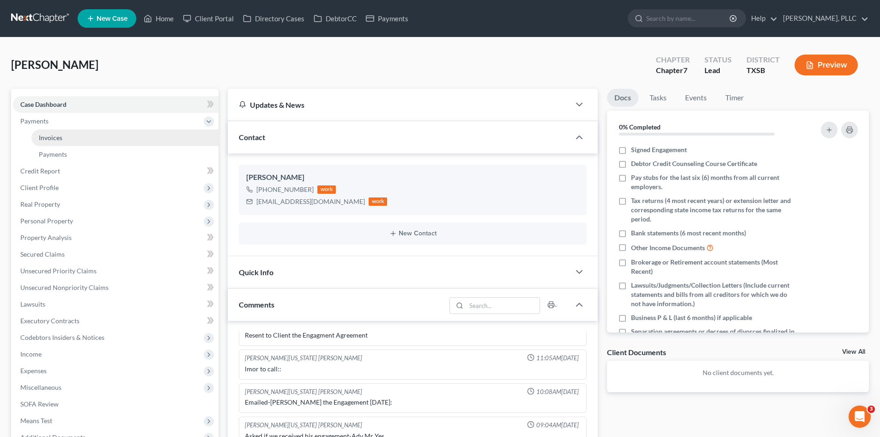
click at [94, 145] on link "Invoices" at bounding box center [124, 137] width 187 height 17
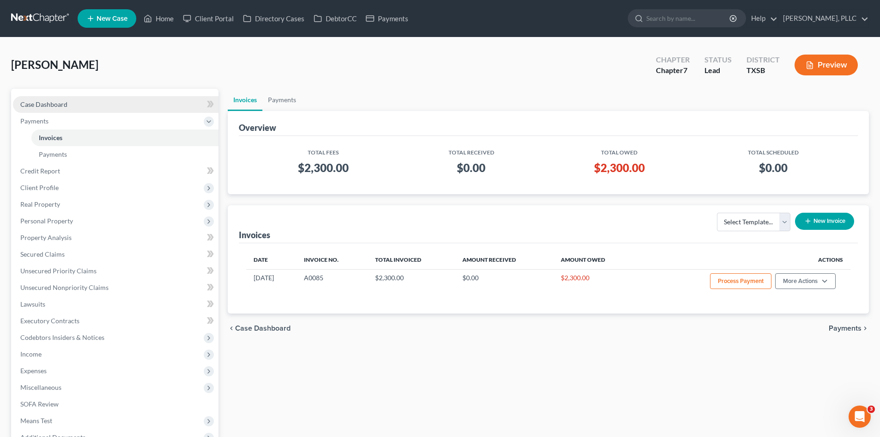
click at [59, 105] on span "Case Dashboard" at bounding box center [43, 104] width 47 height 8
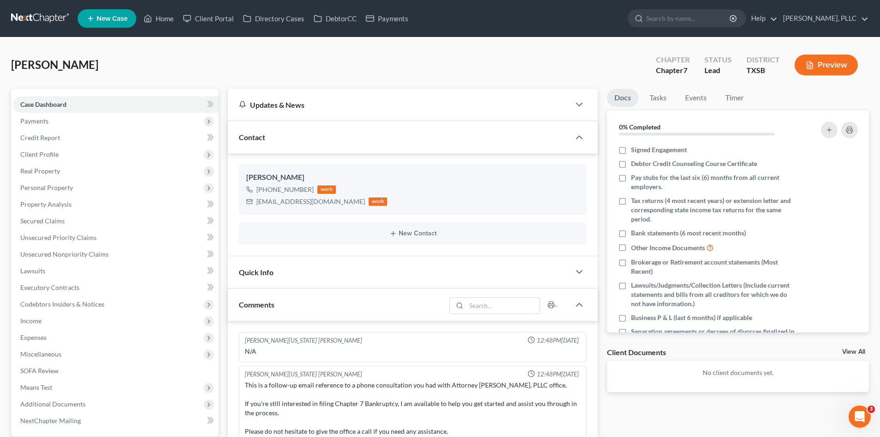
click at [153, 19] on link "Home" at bounding box center [158, 18] width 39 height 17
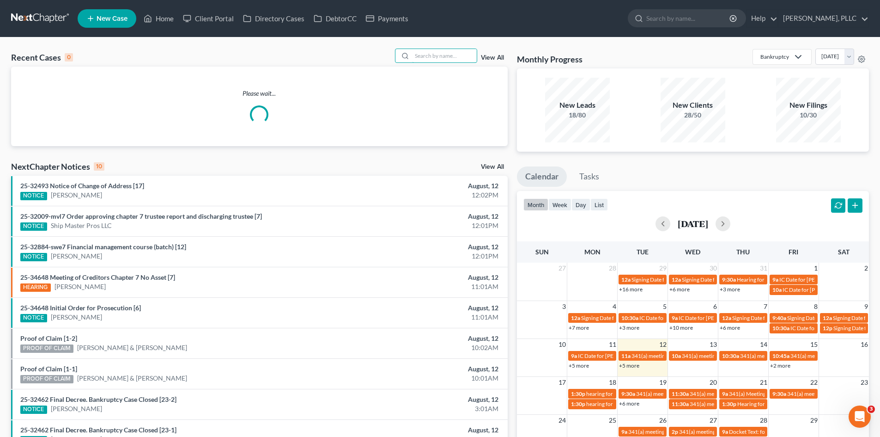
drag, startPoint x: 438, startPoint y: 53, endPoint x: 421, endPoint y: 25, distance: 32.7
click at [437, 53] on input "search" at bounding box center [444, 55] width 65 height 13
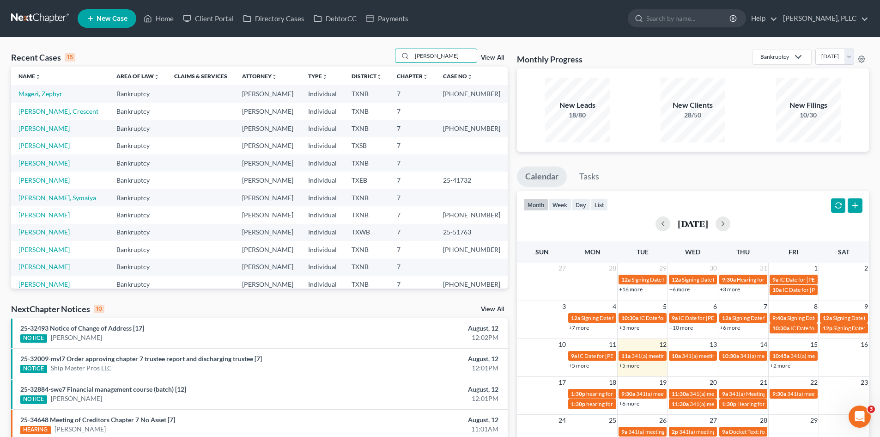
type input "watson"
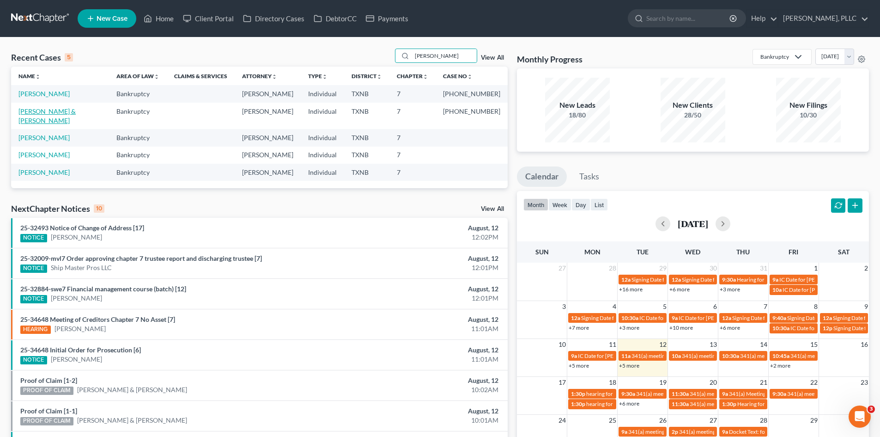
click at [76, 111] on link "Watson, Kenneth & Jada" at bounding box center [46, 115] width 57 height 17
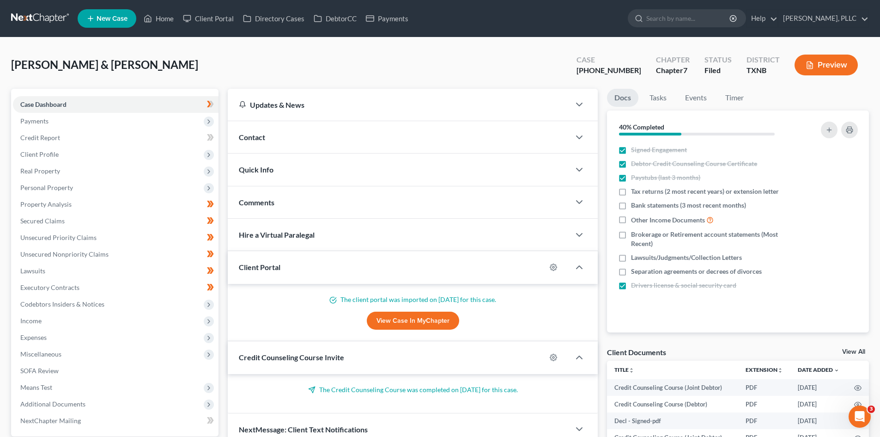
click at [308, 141] on div "Contact" at bounding box center [399, 137] width 342 height 32
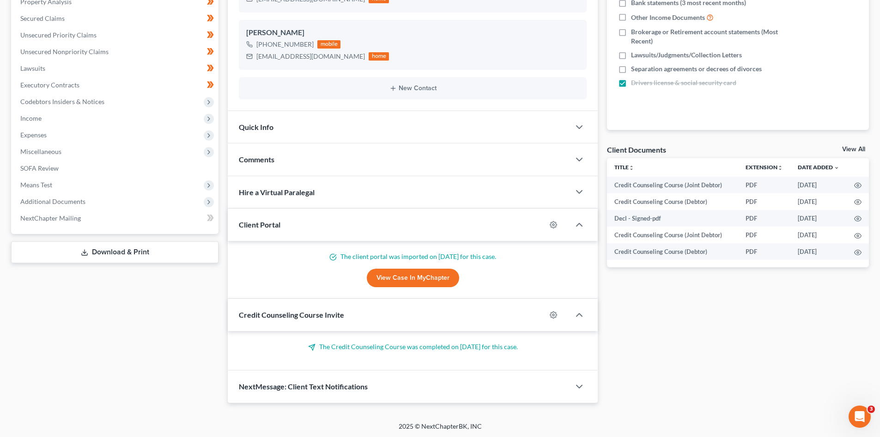
scroll to position [204, 0]
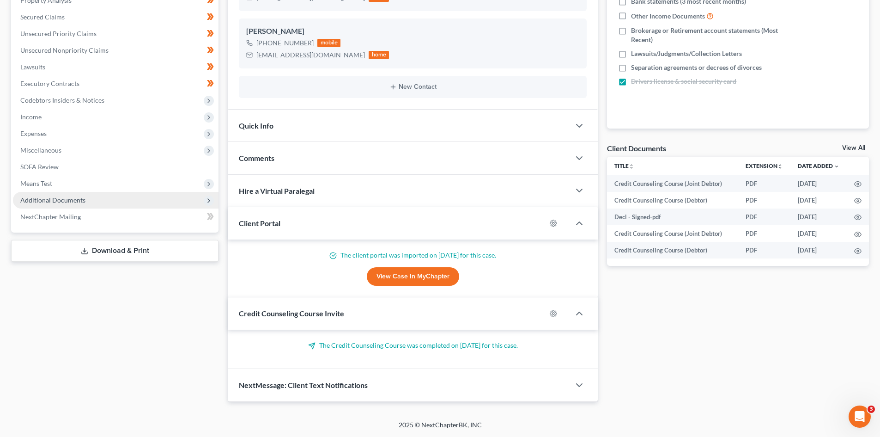
click at [69, 204] on span "Additional Documents" at bounding box center [116, 200] width 206 height 17
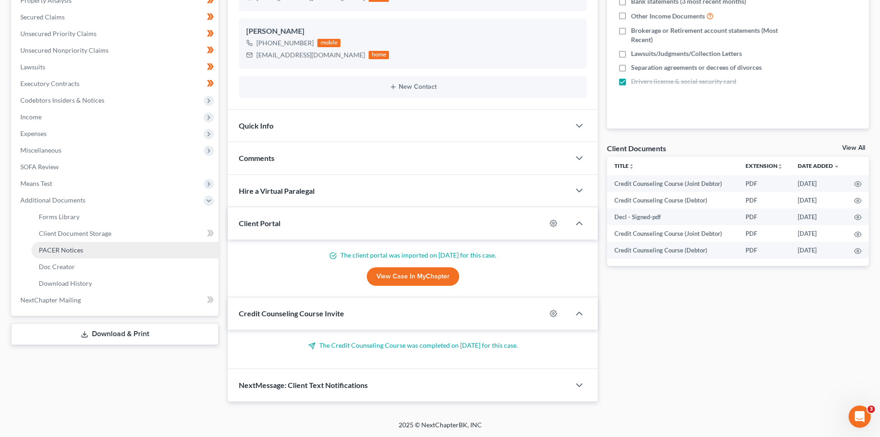
click at [74, 252] on span "PACER Notices" at bounding box center [61, 250] width 44 height 8
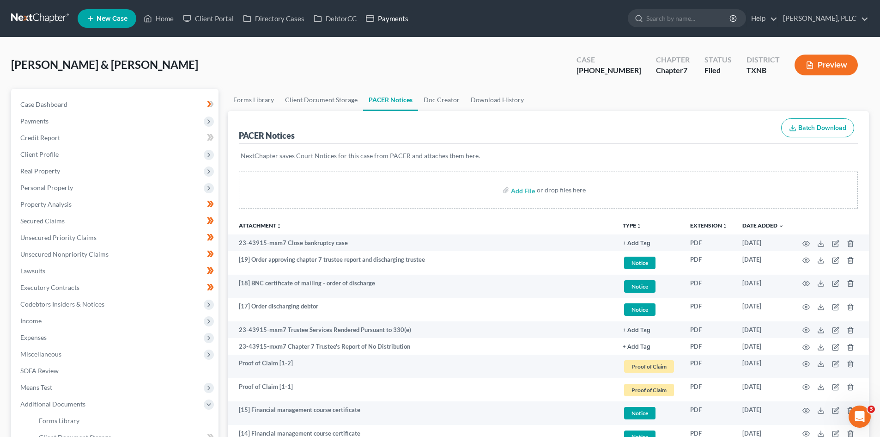
click at [396, 21] on link "Payments" at bounding box center [387, 18] width 52 height 17
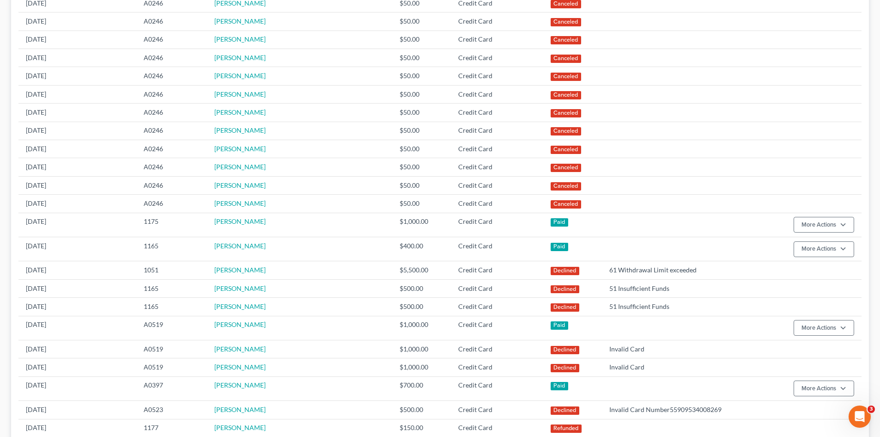
scroll to position [277, 0]
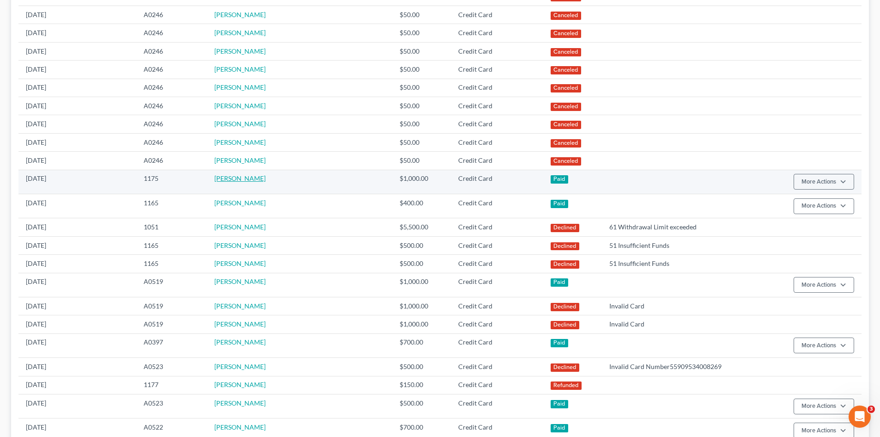
click at [232, 181] on link "[PERSON_NAME]" at bounding box center [239, 178] width 51 height 8
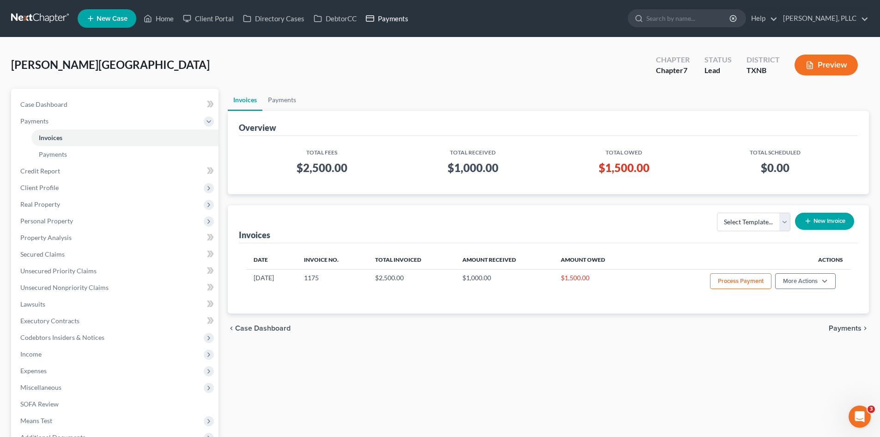
click at [403, 17] on link "Payments" at bounding box center [387, 18] width 52 height 17
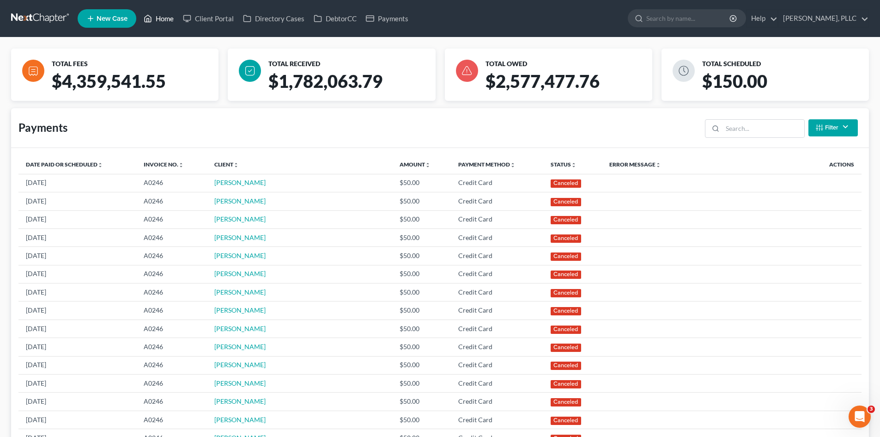
click at [170, 13] on link "Home" at bounding box center [158, 18] width 39 height 17
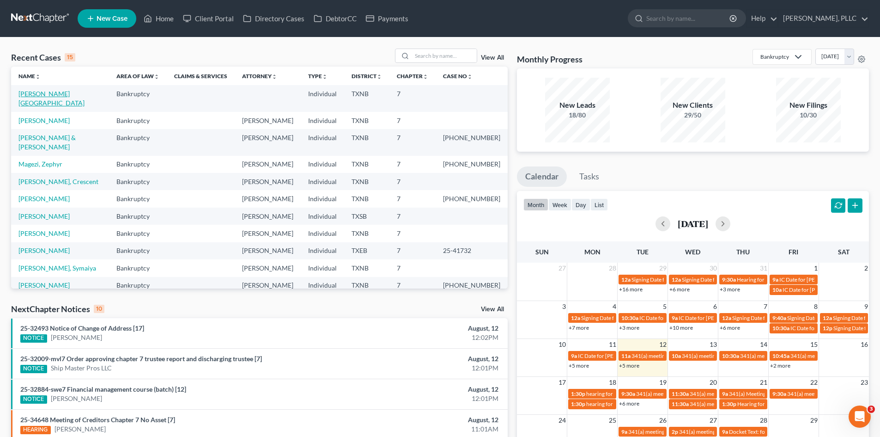
click at [52, 94] on link "Mohiuddin, Sabah" at bounding box center [51, 98] width 66 height 17
select select "4"
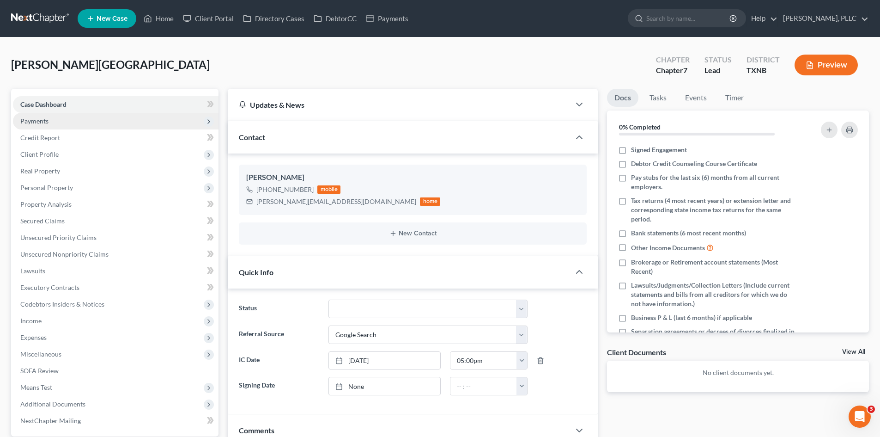
click at [76, 122] on span "Payments" at bounding box center [116, 121] width 206 height 17
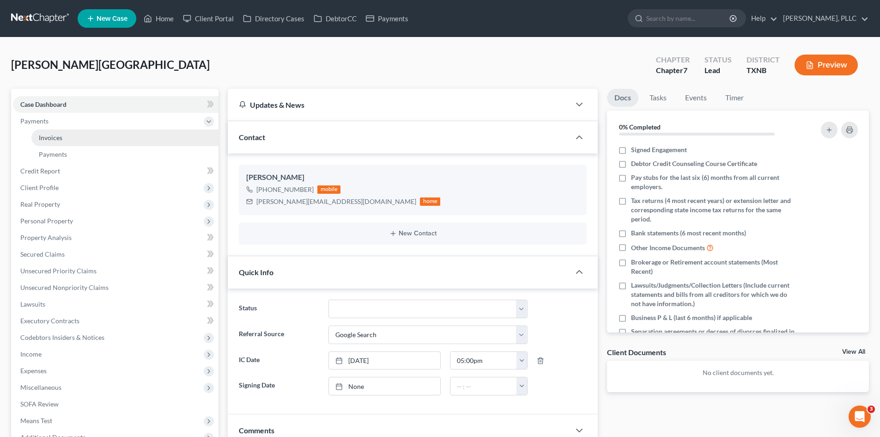
click at [104, 136] on link "Invoices" at bounding box center [124, 137] width 187 height 17
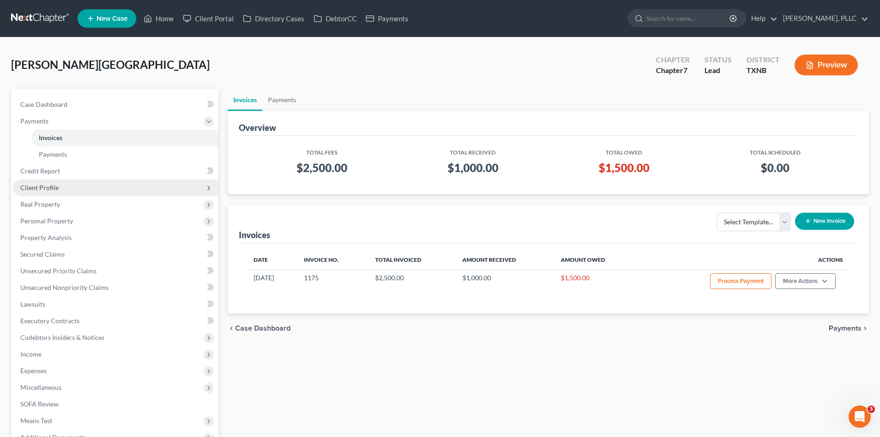
drag, startPoint x: 71, startPoint y: 183, endPoint x: 106, endPoint y: 169, distance: 38.2
click at [70, 183] on span "Client Profile" at bounding box center [116, 187] width 206 height 17
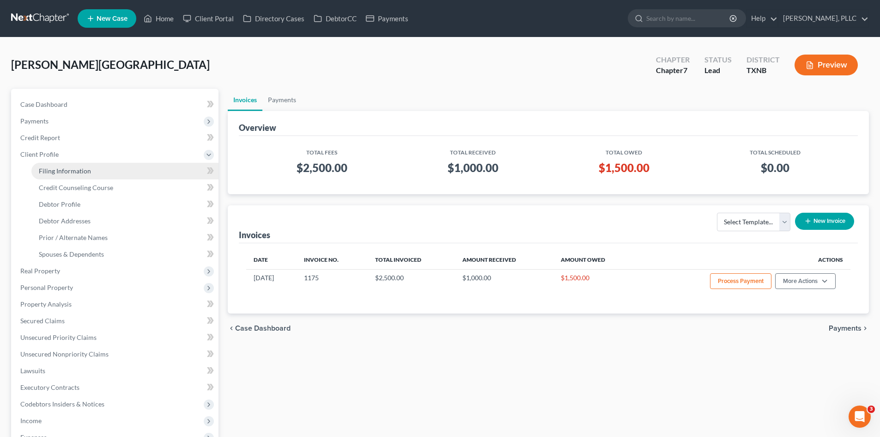
click at [120, 172] on link "Filing Information" at bounding box center [124, 171] width 187 height 17
select select "1"
select select "0"
select select "78"
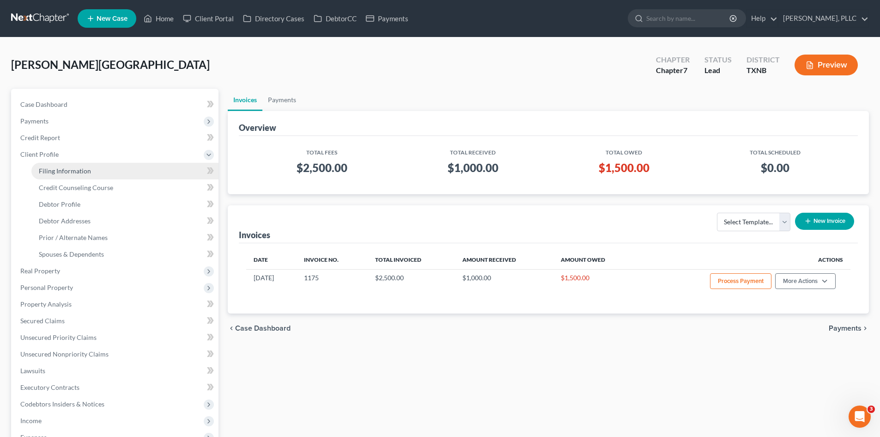
select select "45"
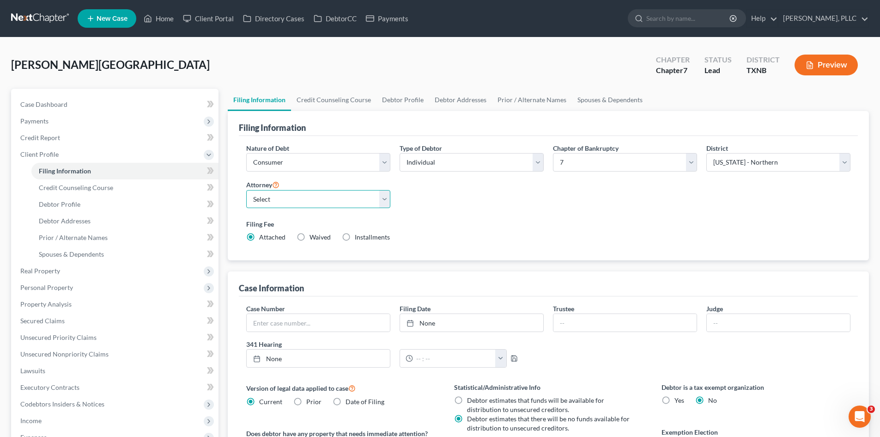
click at [280, 197] on select "Select Guy Holman - TXEB Guy Holman - TXNB Guy Holman - TXSB Guy Holman - TXWB …" at bounding box center [318, 199] width 144 height 18
select select "1"
click at [246, 190] on select "Select Guy Holman - TXEB Guy Holman - TXNB Guy Holman - TXSB Guy Holman - TXWB …" at bounding box center [318, 199] width 144 height 18
click at [160, 16] on link "Home" at bounding box center [158, 18] width 39 height 17
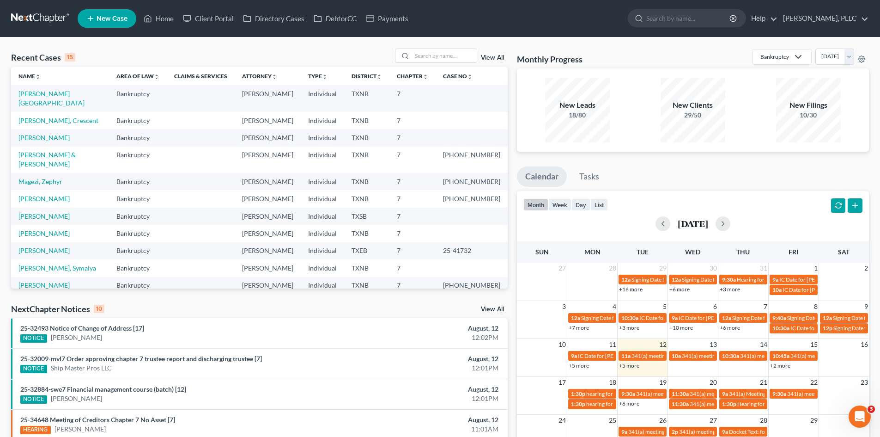
click at [104, 12] on link "New Case" at bounding box center [107, 18] width 59 height 18
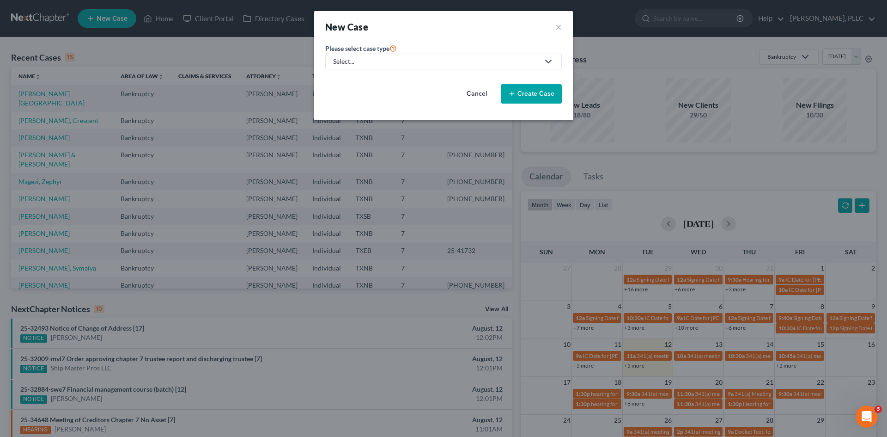
click at [349, 57] on div "Select..." at bounding box center [436, 61] width 206 height 9
click at [365, 84] on div "Bankruptcy" at bounding box center [371, 79] width 75 height 9
select select "78"
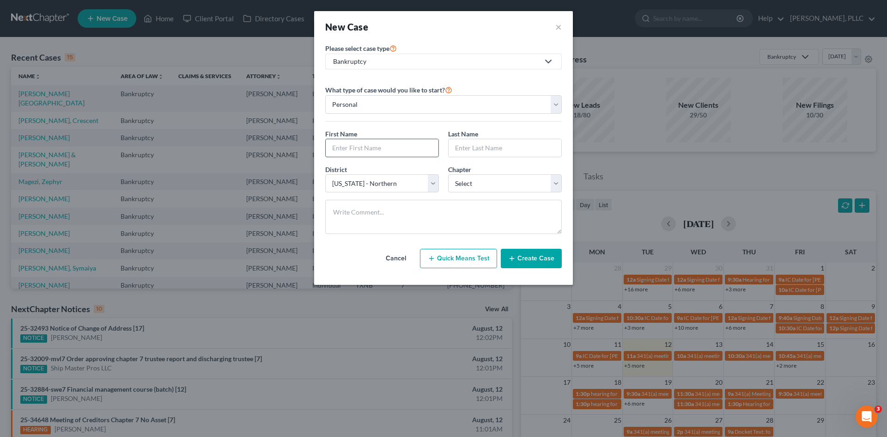
click at [366, 150] on input "text" at bounding box center [382, 148] width 113 height 18
type input "Fernando"
click at [492, 151] on input "text" at bounding box center [505, 148] width 113 height 18
type input "Ordonez"
click at [457, 192] on select "Select 7 11 12 13" at bounding box center [505, 183] width 114 height 18
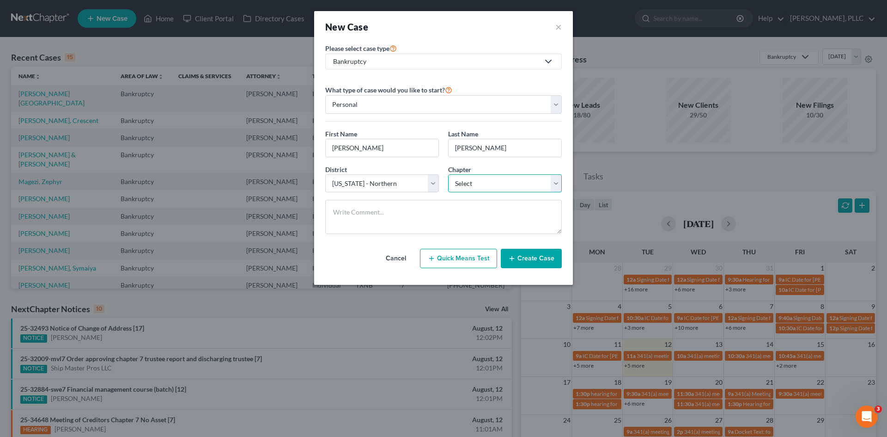
select select "0"
click at [448, 174] on select "Select 7 11 12 13" at bounding box center [505, 183] width 114 height 18
click at [398, 188] on select "Select [US_STATE] - [GEOGRAPHIC_DATA] [US_STATE] - [GEOGRAPHIC_DATA][US_STATE] …" at bounding box center [382, 183] width 114 height 18
select select "77"
click at [325, 174] on select "Select [US_STATE] - [GEOGRAPHIC_DATA] [US_STATE] - [GEOGRAPHIC_DATA][US_STATE] …" at bounding box center [382, 183] width 114 height 18
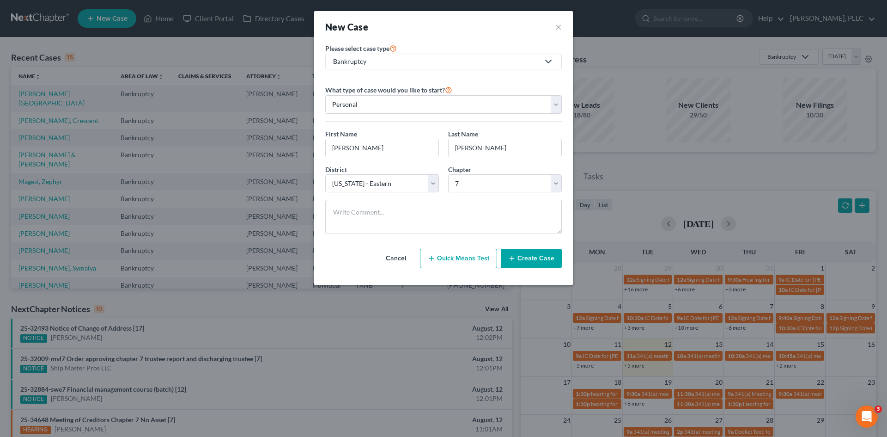
click at [527, 262] on button "Create Case" at bounding box center [531, 258] width 61 height 19
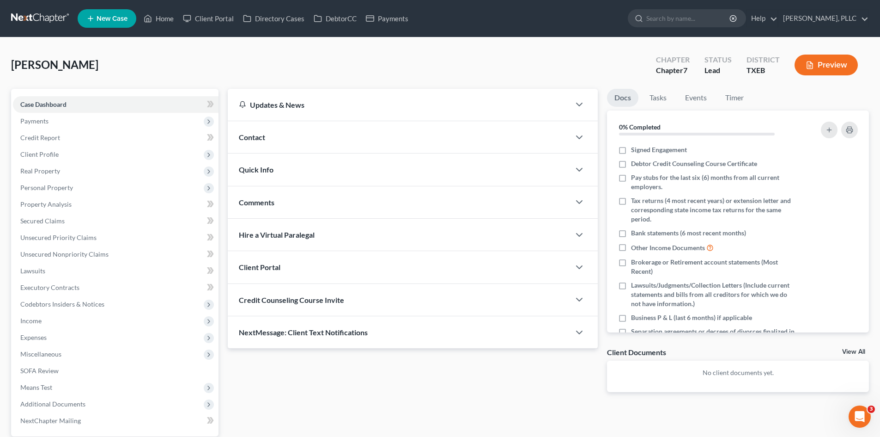
click at [255, 149] on div "Contact" at bounding box center [399, 137] width 342 height 32
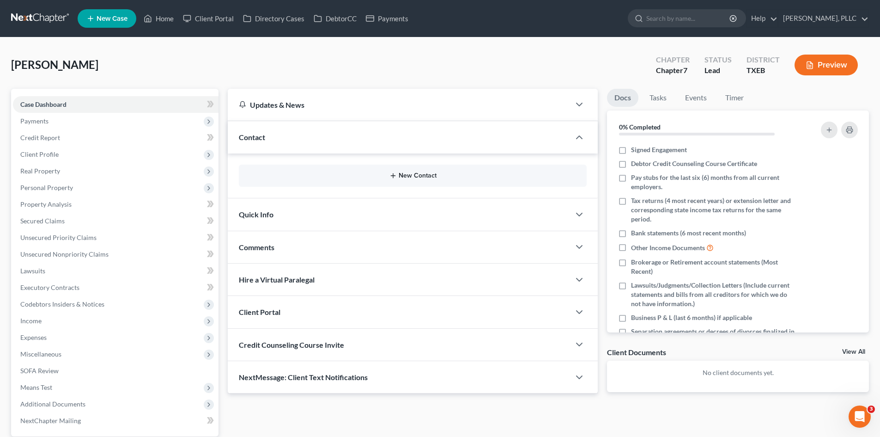
click at [431, 175] on button "New Contact" at bounding box center [412, 175] width 333 height 7
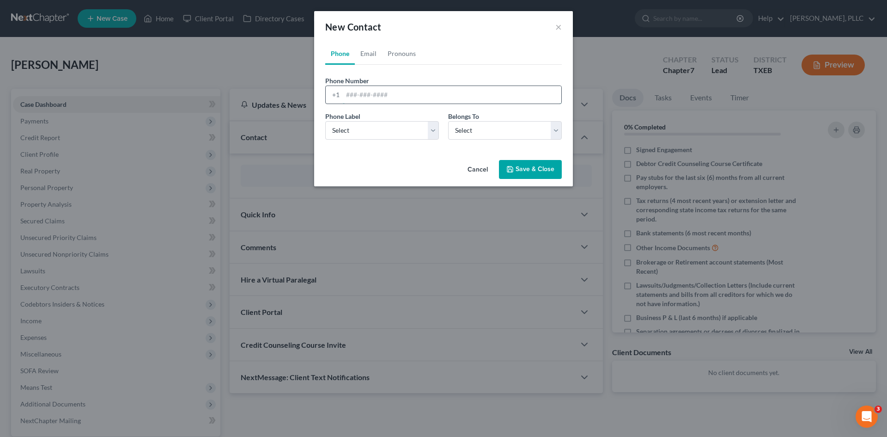
click at [382, 100] on input "tel" at bounding box center [452, 95] width 219 height 18
type input "214-705-5539"
drag, startPoint x: 383, startPoint y: 126, endPoint x: 381, endPoint y: 133, distance: 7.1
click at [383, 126] on select "Select Mobile Home Work Other" at bounding box center [382, 130] width 114 height 18
select select "0"
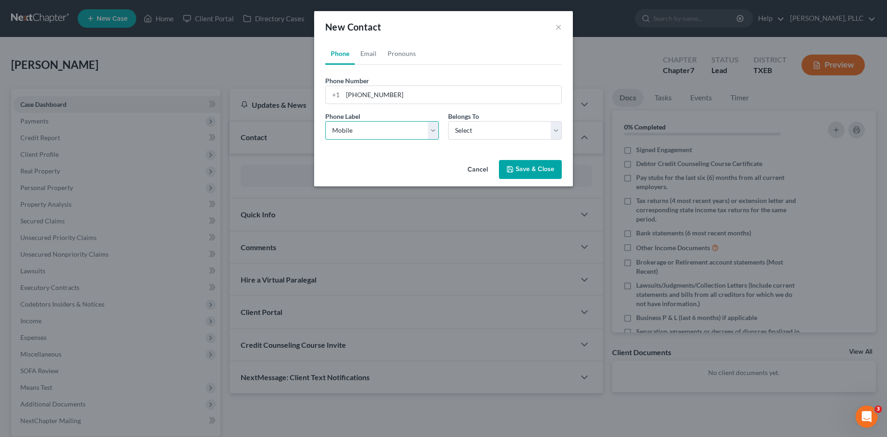
click at [325, 121] on select "Select Mobile Home Work Other" at bounding box center [382, 130] width 114 height 18
drag, startPoint x: 513, startPoint y: 128, endPoint x: 501, endPoint y: 136, distance: 14.7
click at [513, 128] on select "Select Client Other" at bounding box center [505, 130] width 114 height 18
select select "0"
click at [448, 121] on select "Select Client Other" at bounding box center [505, 130] width 114 height 18
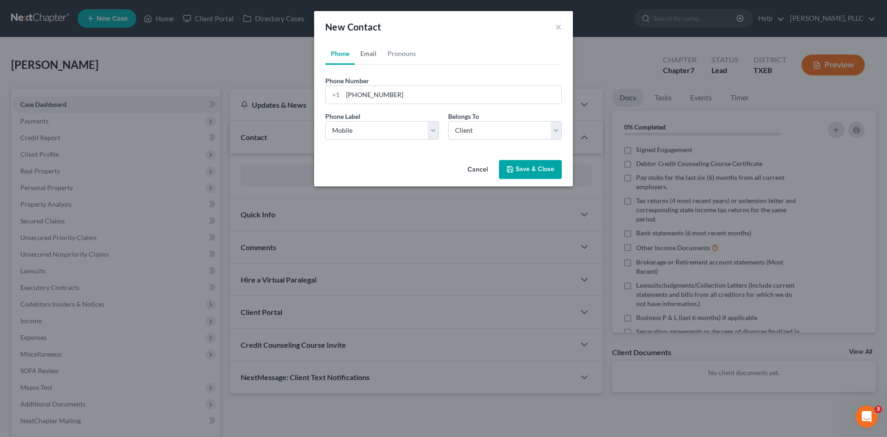
click at [374, 53] on link "Email" at bounding box center [368, 54] width 27 height 22
click at [377, 100] on input "email" at bounding box center [452, 95] width 219 height 18
paste input "fernandoordonez2004@gmail.com"
type input "fernandoordonez2004@gmail.com"
click at [402, 131] on select "Select Home Work Other" at bounding box center [382, 130] width 114 height 18
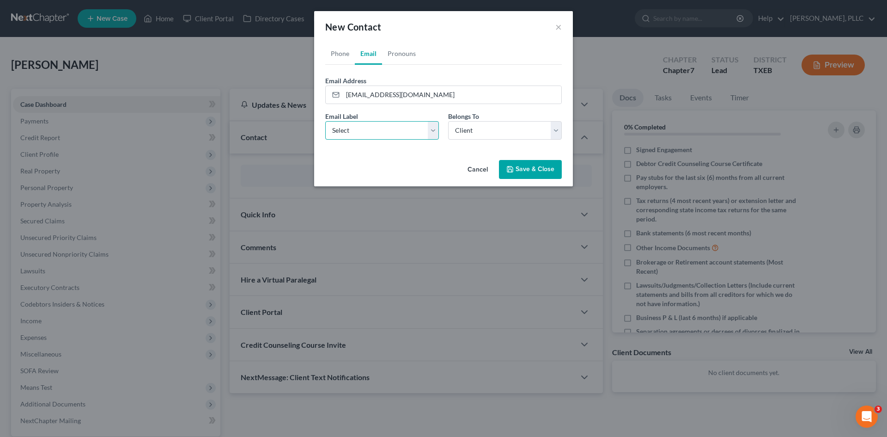
select select "1"
click at [325, 121] on select "Select Home Work Other" at bounding box center [382, 130] width 114 height 18
click at [515, 164] on button "Save & Close" at bounding box center [530, 169] width 63 height 19
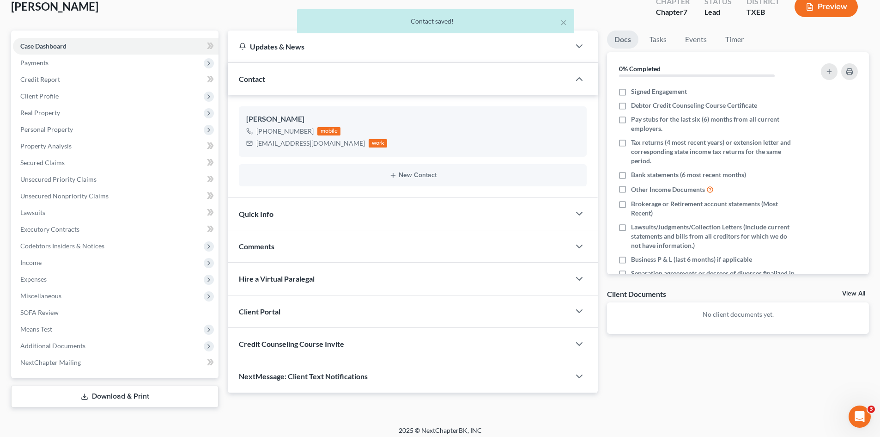
scroll to position [64, 0]
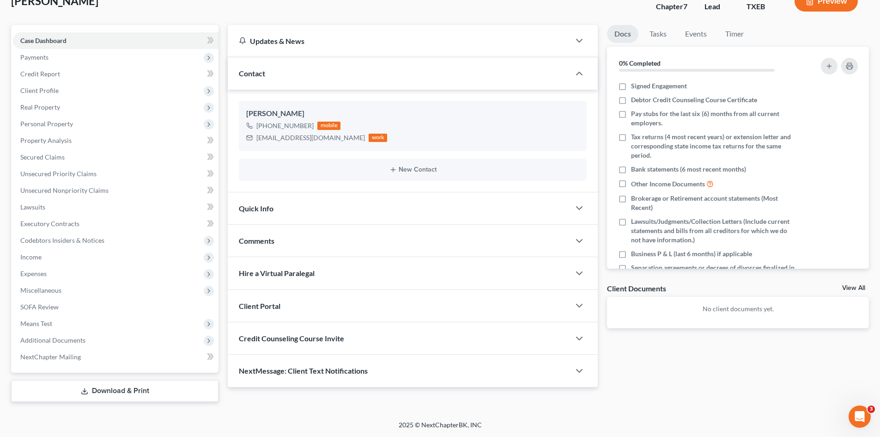
click at [279, 211] on div "Quick Info" at bounding box center [399, 208] width 342 height 32
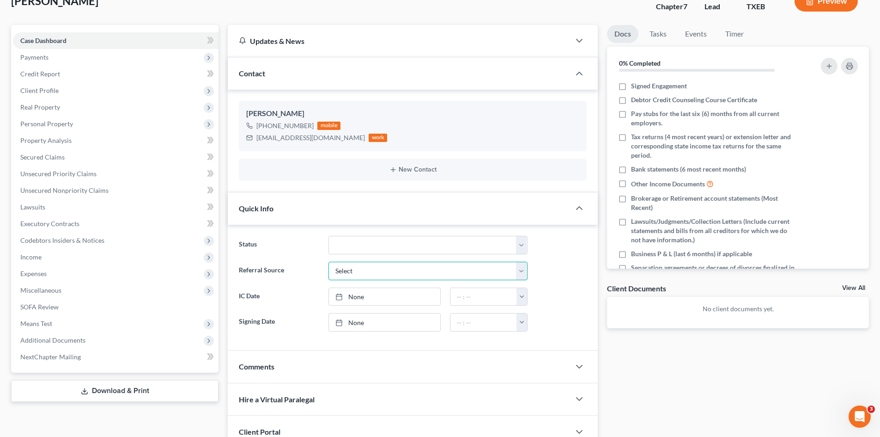
click at [389, 264] on select "Select Word Of Mouth Previous Clients Direct Mail Website Google Search Modern …" at bounding box center [428, 271] width 199 height 18
select select "1"
click at [329, 262] on select "Select Word Of Mouth Previous Clients Direct Mail Website Google Search Modern …" at bounding box center [428, 271] width 199 height 18
drag, startPoint x: 377, startPoint y: 293, endPoint x: 543, endPoint y: 299, distance: 165.5
click at [379, 292] on link "None" at bounding box center [384, 297] width 111 height 18
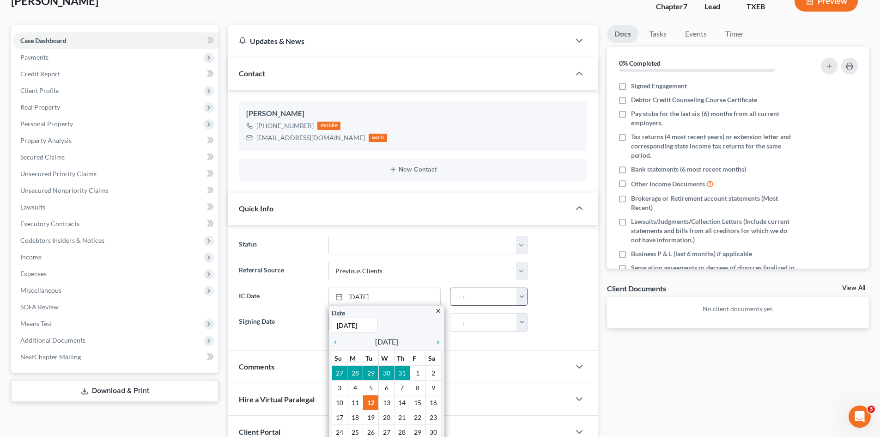
click at [526, 298] on button "button" at bounding box center [522, 297] width 11 height 18
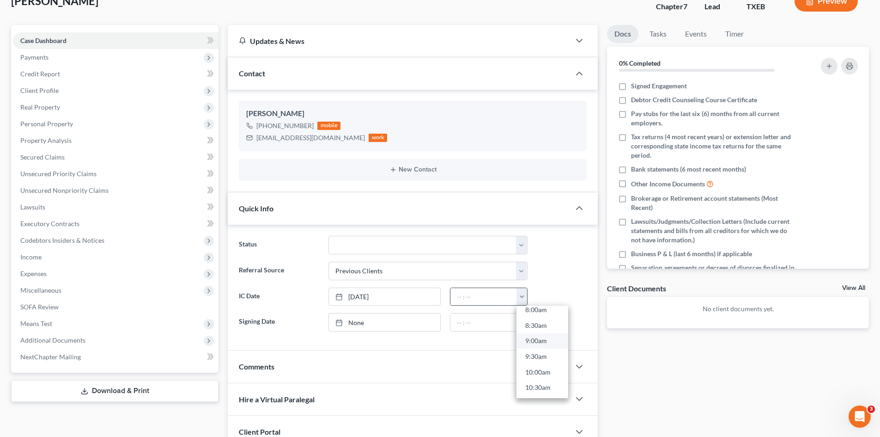
scroll to position [277, 0]
click at [542, 347] on link "10:00am" at bounding box center [543, 350] width 52 height 16
type input "10:00am"
click at [703, 390] on div "Docs Tasks Events Timer 0% Completed Nothing here yet! Signed Engagement Debtor…" at bounding box center [738, 269] width 271 height 488
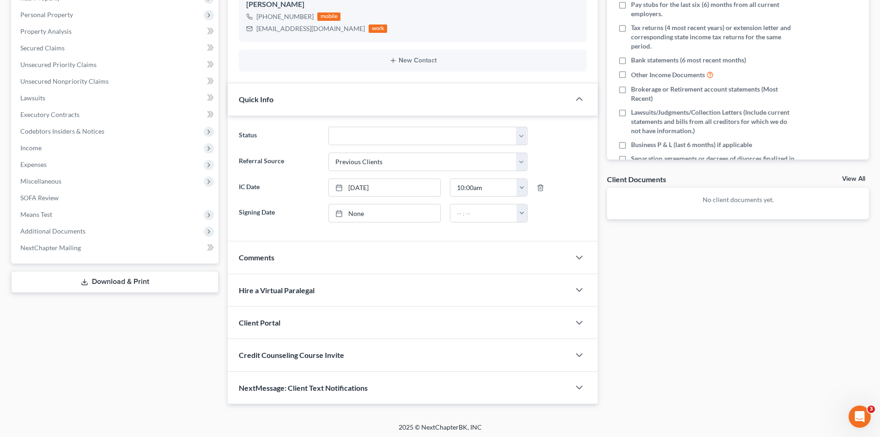
scroll to position [175, 0]
click at [275, 323] on span "Client Portal" at bounding box center [260, 320] width 42 height 9
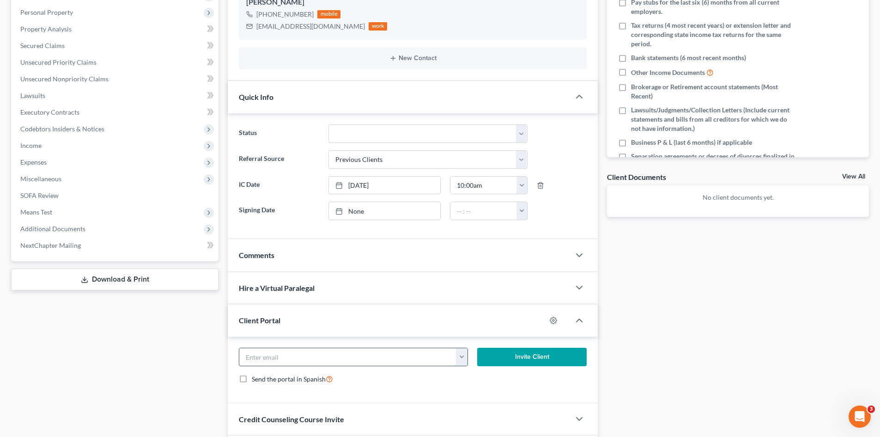
click at [283, 356] on input "email" at bounding box center [347, 357] width 217 height 18
paste input "fernandoordonez2004@gmail.com"
type input "fernandoordonez2004@gmail.com"
click at [528, 353] on button "Invite Client" at bounding box center [532, 356] width 110 height 18
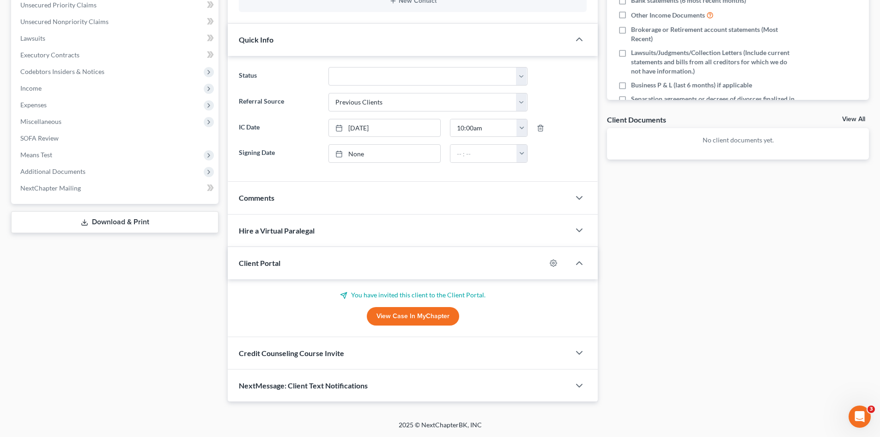
click at [362, 343] on div "Credit Counseling Course Invite" at bounding box center [399, 353] width 342 height 32
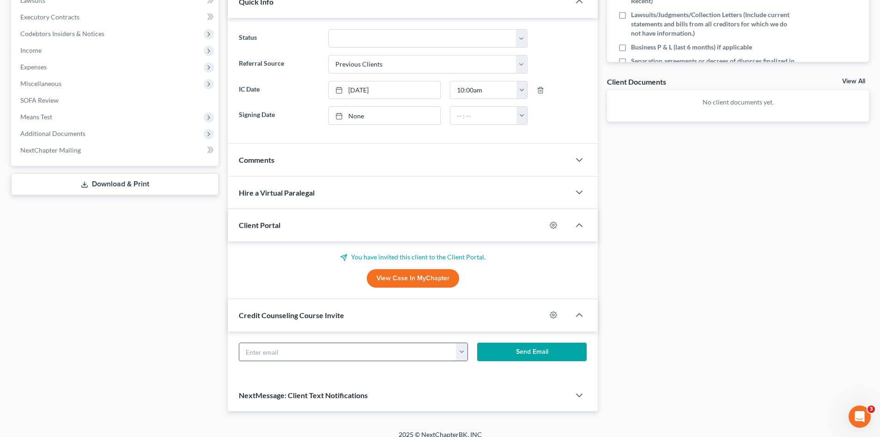
scroll to position [277, 0]
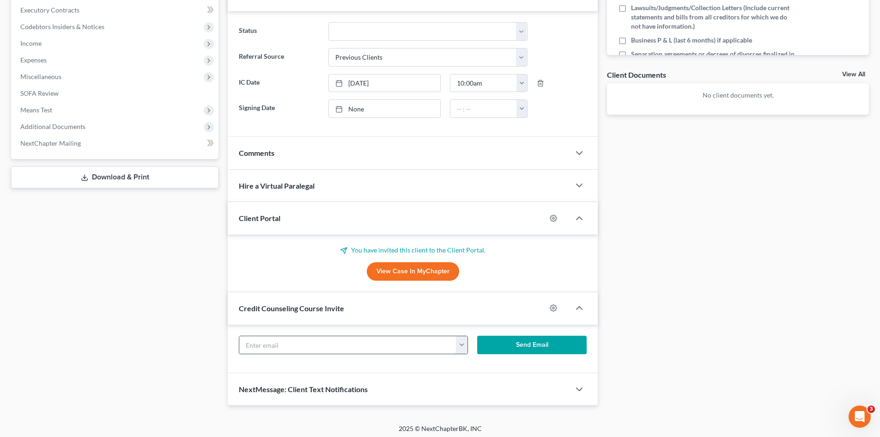
click at [310, 345] on input "text" at bounding box center [347, 345] width 217 height 18
paste input "fernandoordonez2004@gmail.com"
type input "fernandoordonez2004@gmail.com"
click at [566, 359] on form "fernandoordonez2004@gmail.com fernandoordonez2004@gmail.com Send Email" at bounding box center [412, 348] width 357 height 26
click at [554, 351] on button "Send Email" at bounding box center [532, 344] width 110 height 18
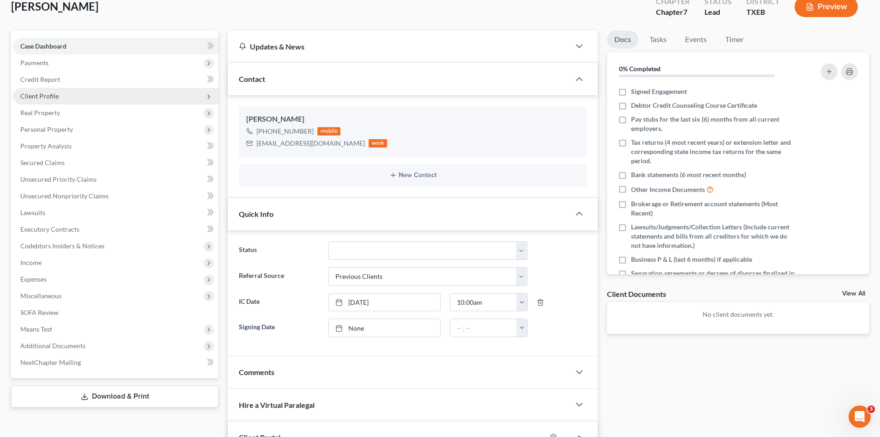
scroll to position [46, 0]
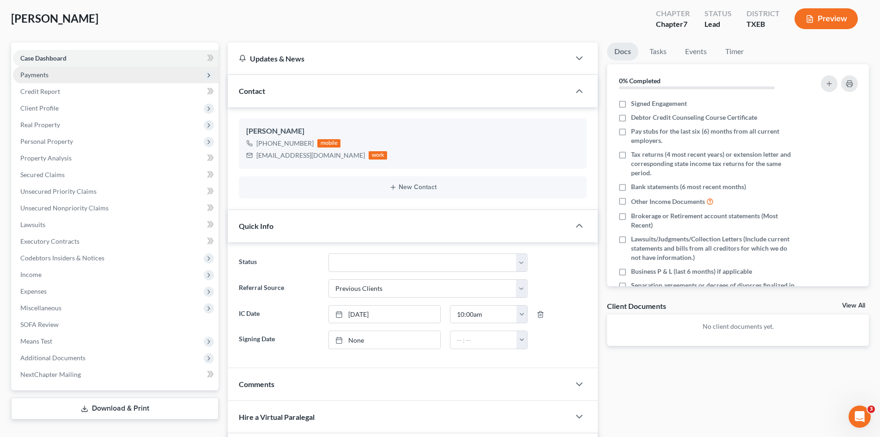
click at [44, 75] on span "Payments" at bounding box center [34, 75] width 28 height 8
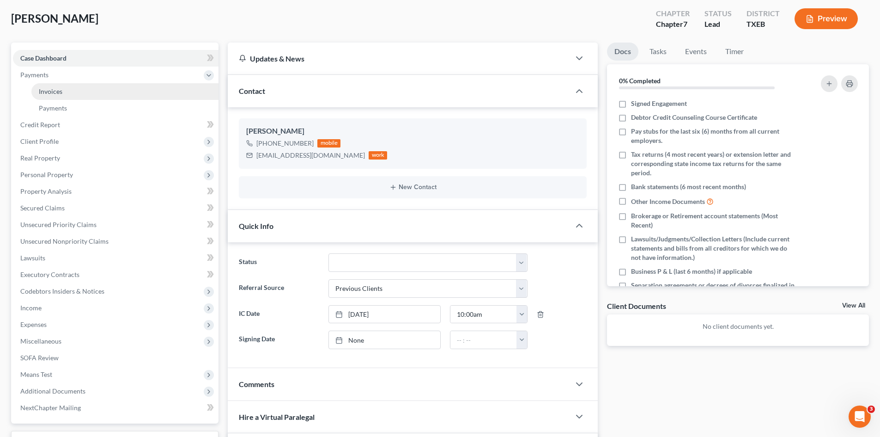
click at [82, 93] on link "Invoices" at bounding box center [124, 91] width 187 height 17
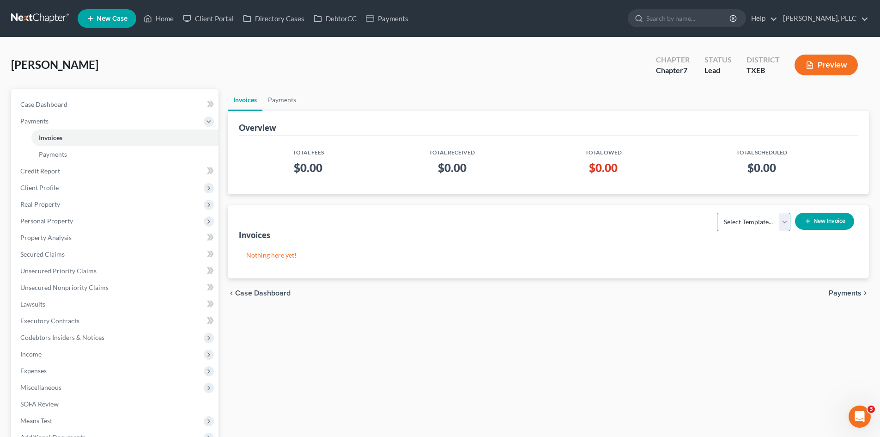
click at [758, 230] on select "Select Template... Invoice" at bounding box center [753, 222] width 73 height 18
select select "0"
click at [717, 213] on select "Select Template... Invoice" at bounding box center [753, 222] width 73 height 18
click at [819, 222] on button "New Invoice" at bounding box center [824, 221] width 59 height 17
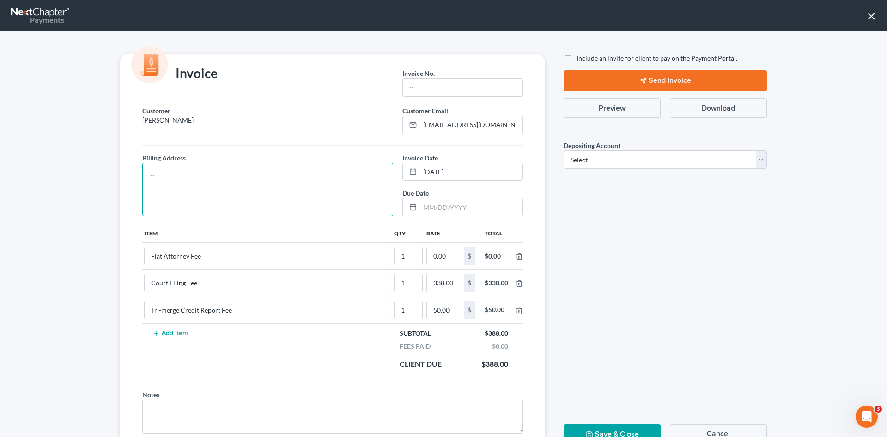
click at [266, 196] on textarea at bounding box center [267, 190] width 251 height 54
type textarea "To be provided."
click at [475, 81] on input "text" at bounding box center [463, 88] width 120 height 18
type input "A0543"
click at [452, 260] on input "0.00" at bounding box center [445, 256] width 37 height 18
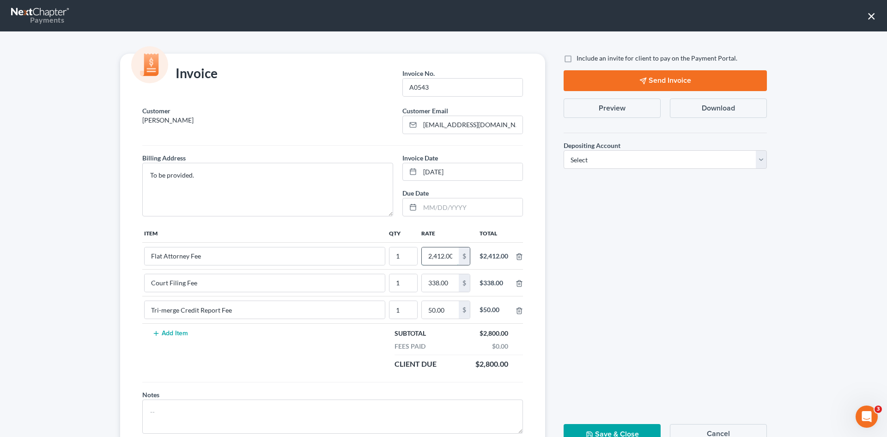
scroll to position [0, 1]
type input "2,412.00"
click at [577, 56] on label "Include an invite for client to pay on the Payment Portal." at bounding box center [657, 58] width 161 height 9
click at [580, 56] on input "Include an invite for client to pay on the Payment Portal." at bounding box center [583, 57] width 6 height 6
checkbox input "true"
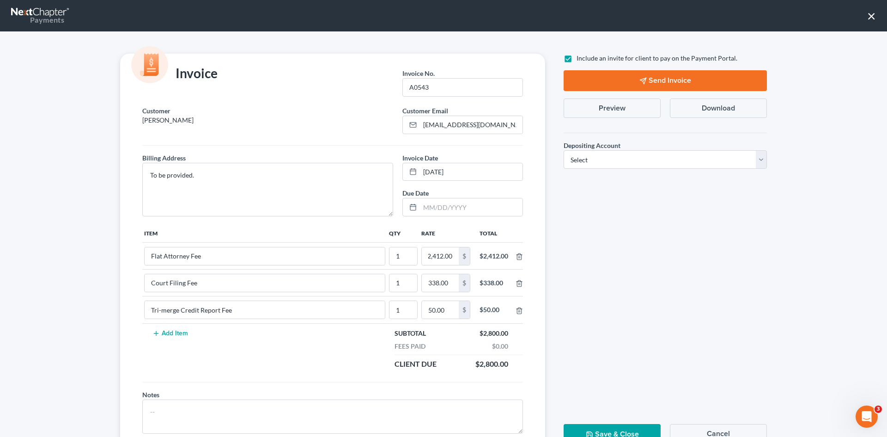
scroll to position [0, 0]
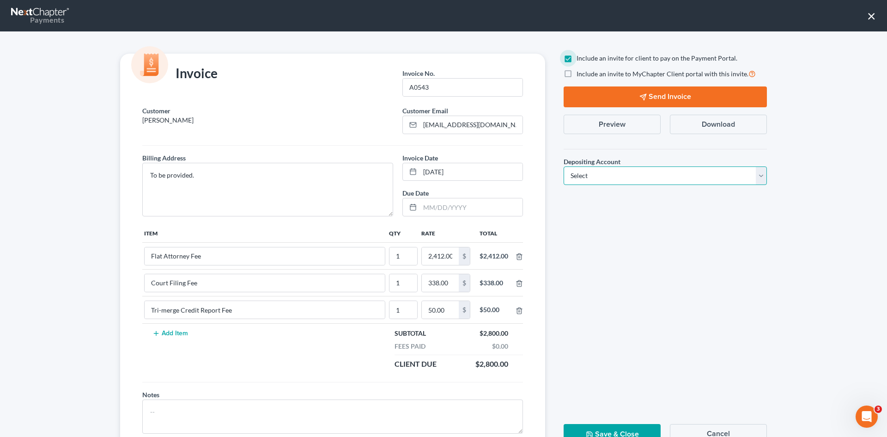
click at [631, 180] on select "Select Operation Trust" at bounding box center [665, 175] width 203 height 18
select select "1"
click at [564, 166] on select "Select Operation Trust" at bounding box center [665, 175] width 203 height 18
click at [660, 97] on button "Send Invoice" at bounding box center [665, 96] width 203 height 21
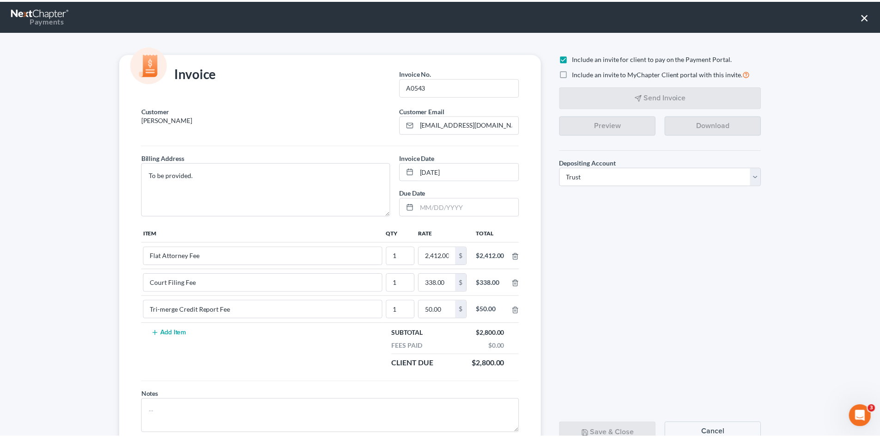
scroll to position [37, 0]
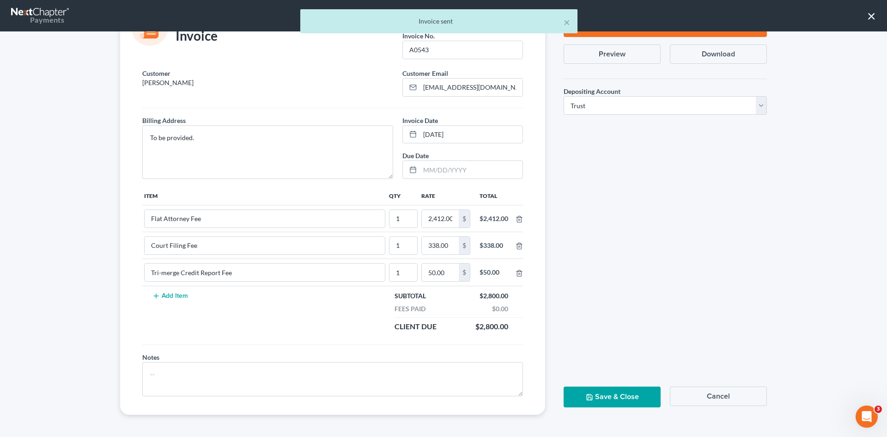
click at [608, 397] on button "Save & Close" at bounding box center [612, 396] width 97 height 21
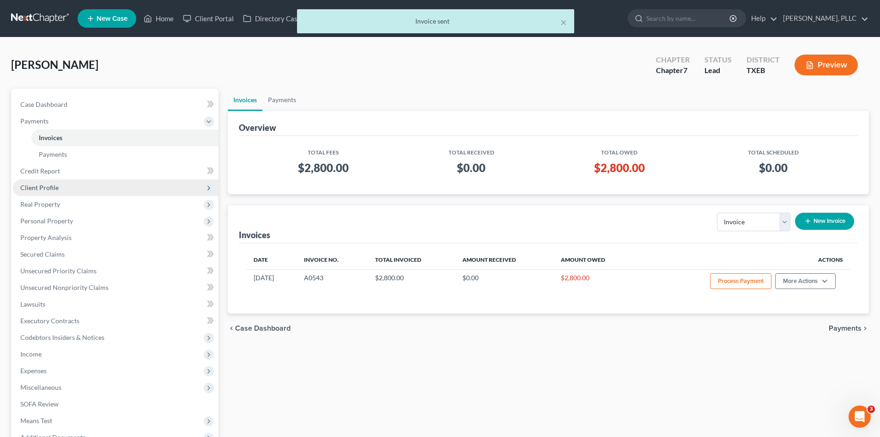
click at [71, 184] on span "Client Profile" at bounding box center [116, 187] width 206 height 17
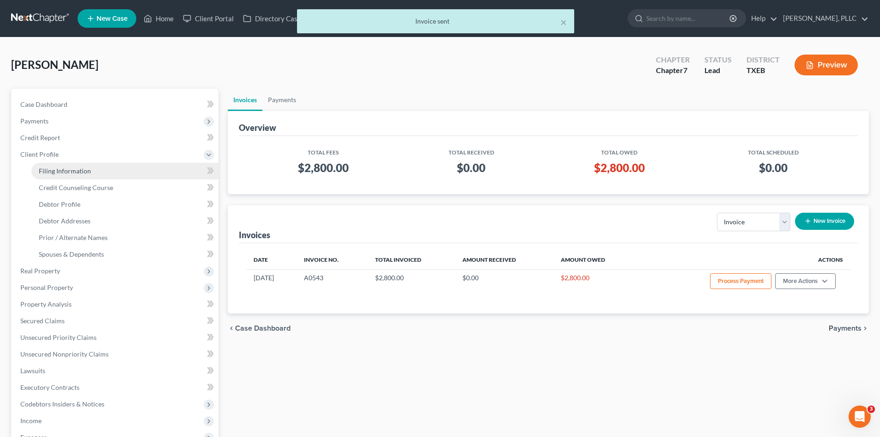
click at [74, 176] on link "Filing Information" at bounding box center [124, 171] width 187 height 17
select select "1"
select select "0"
select select "77"
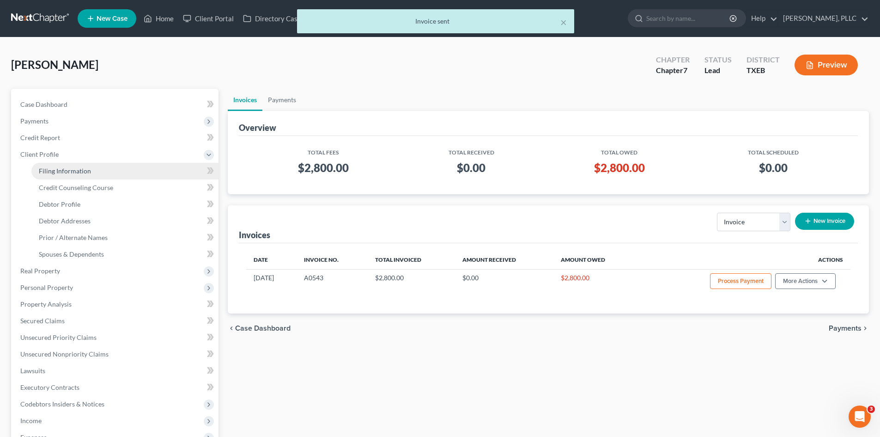
select select "45"
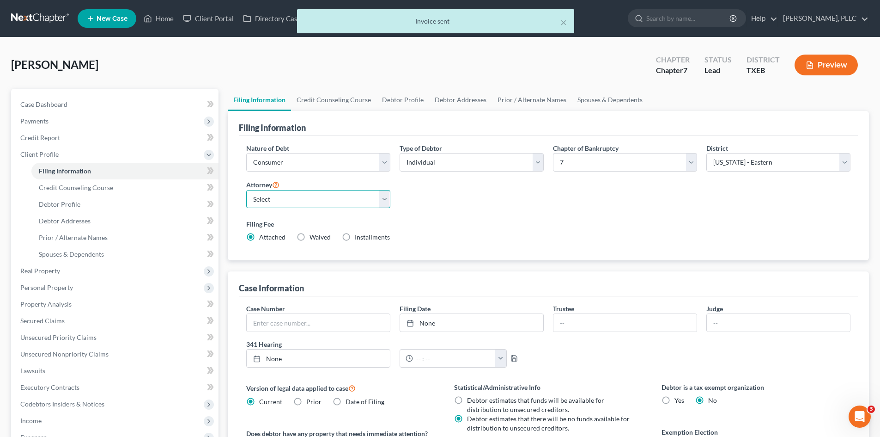
click at [312, 201] on select "Select [PERSON_NAME] - TXEB [PERSON_NAME] - [GEOGRAPHIC_DATA] [PERSON_NAME] - […" at bounding box center [318, 199] width 144 height 18
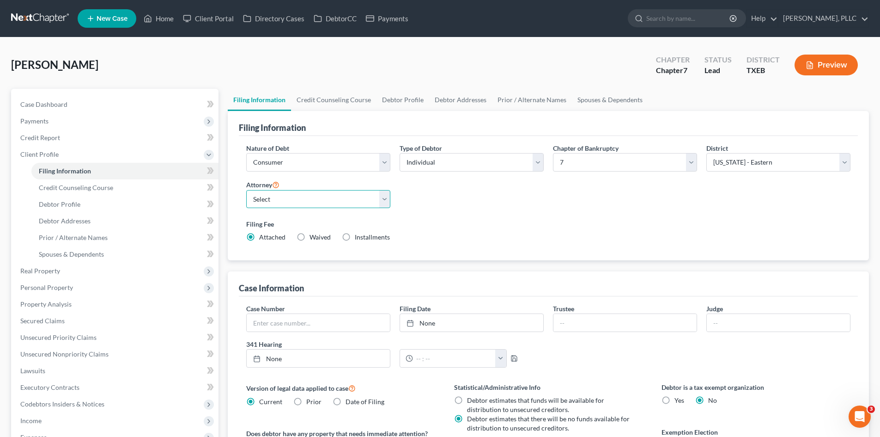
select select "0"
click at [246, 190] on select "Select [PERSON_NAME] - TXEB [PERSON_NAME] - [GEOGRAPHIC_DATA] [PERSON_NAME] - […" at bounding box center [318, 199] width 144 height 18
click at [92, 100] on link "Case Dashboard" at bounding box center [116, 104] width 206 height 17
select select "1"
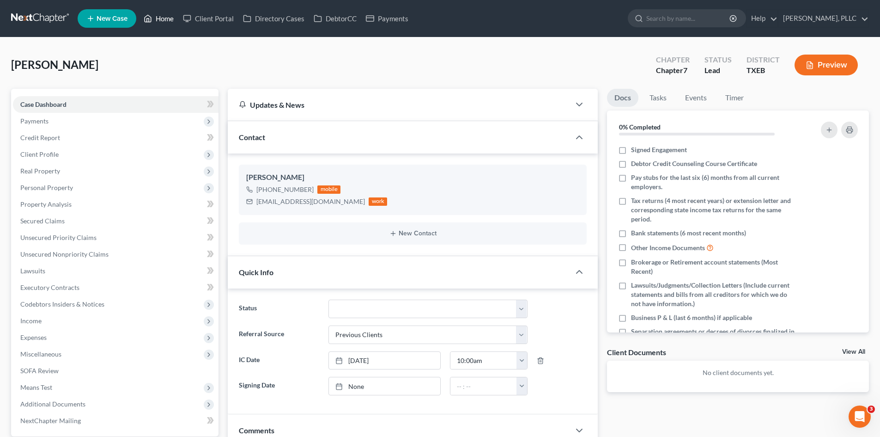
click at [168, 16] on link "Home" at bounding box center [158, 18] width 39 height 17
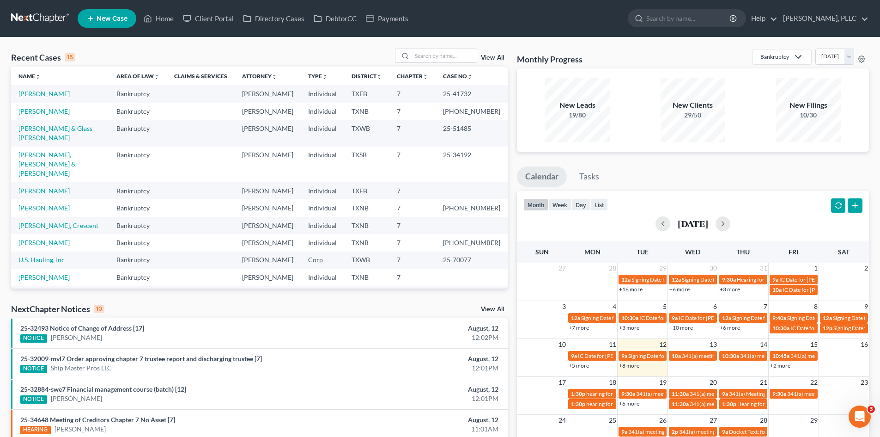
click at [96, 16] on link "New Case" at bounding box center [107, 18] width 59 height 18
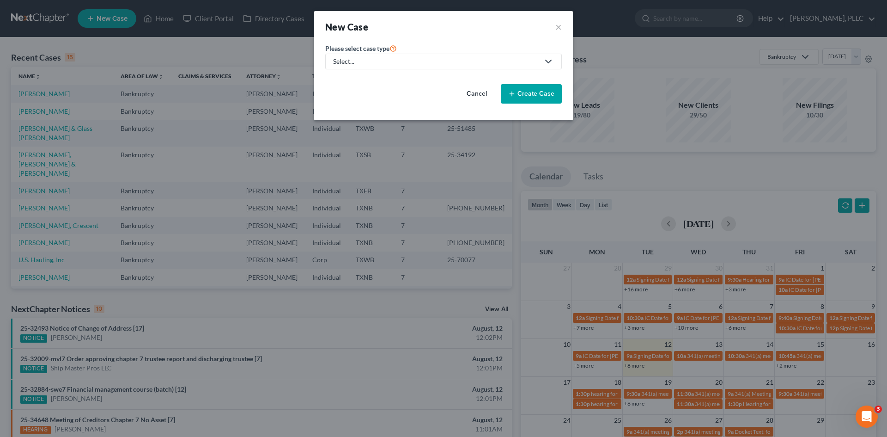
click at [344, 57] on div "Select..." at bounding box center [436, 61] width 206 height 9
click at [366, 81] on div "Bankruptcy" at bounding box center [371, 79] width 75 height 9
select select "78"
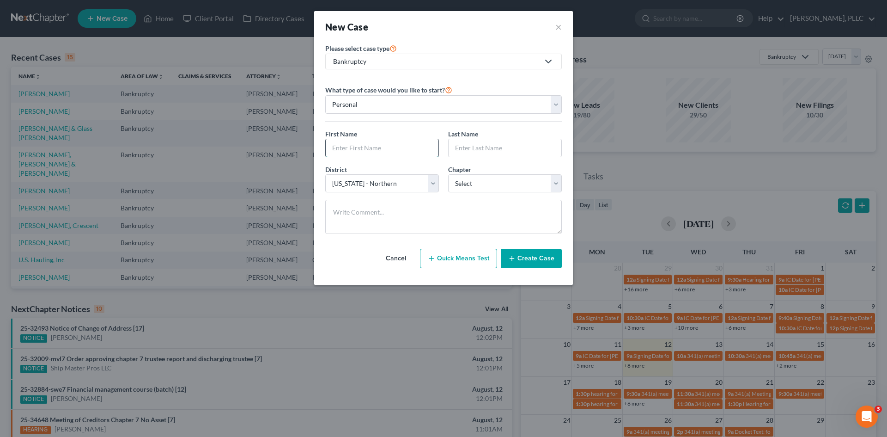
click at [377, 146] on input "text" at bounding box center [382, 148] width 113 height 18
type input "Floyd"
click at [485, 140] on input "text" at bounding box center [505, 148] width 113 height 18
type input "Boyland"
click at [530, 187] on select "Select 7 11 12 13" at bounding box center [505, 183] width 114 height 18
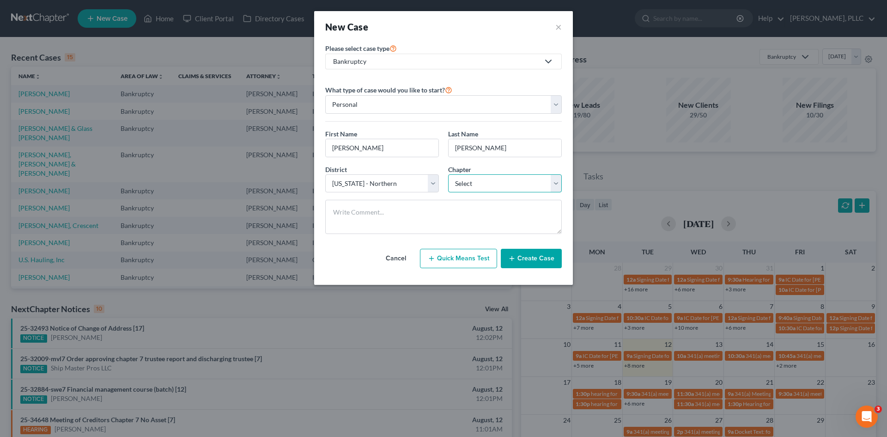
select select "0"
click at [448, 174] on select "Select 7 11 12 13" at bounding box center [505, 183] width 114 height 18
click at [515, 266] on button "Create Case" at bounding box center [531, 258] width 61 height 19
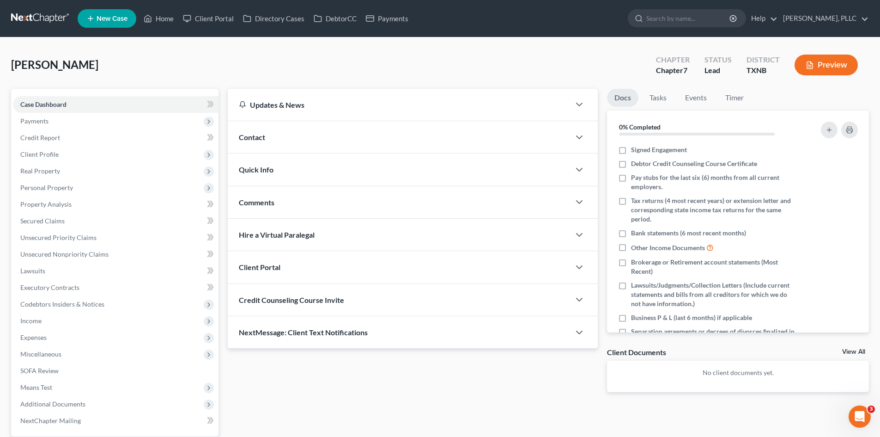
click at [281, 136] on div "Contact" at bounding box center [399, 137] width 342 height 32
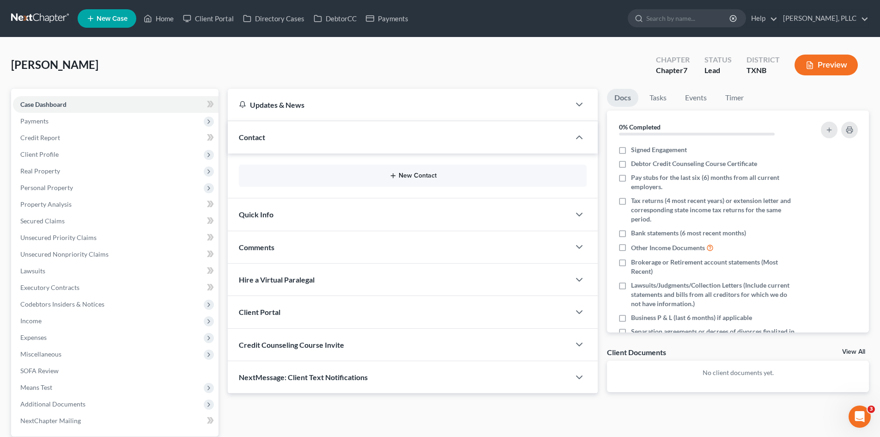
click at [429, 179] on button "New Contact" at bounding box center [412, 175] width 333 height 7
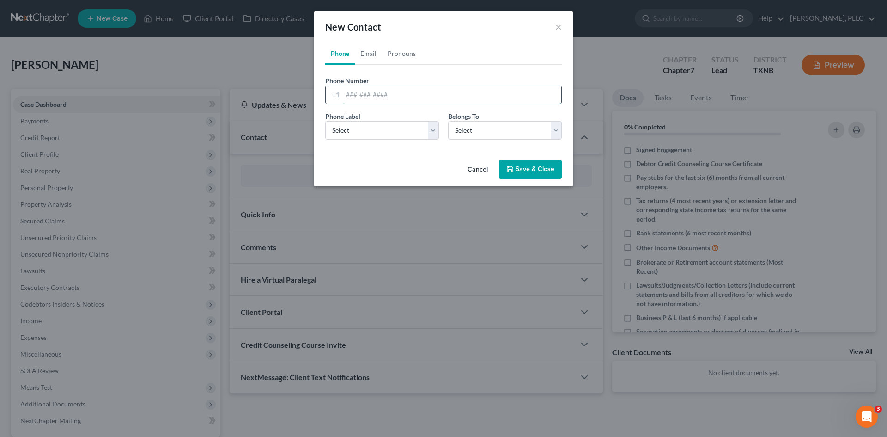
click at [366, 99] on input "tel" at bounding box center [452, 95] width 219 height 18
type input "817-897-4120"
click at [368, 140] on div "Phone Label * Select Mobile Home Work Other Belongs To * Select Client Other" at bounding box center [444, 129] width 246 height 36
click at [367, 132] on select "Select Mobile Home Work Other" at bounding box center [382, 130] width 114 height 18
select select "0"
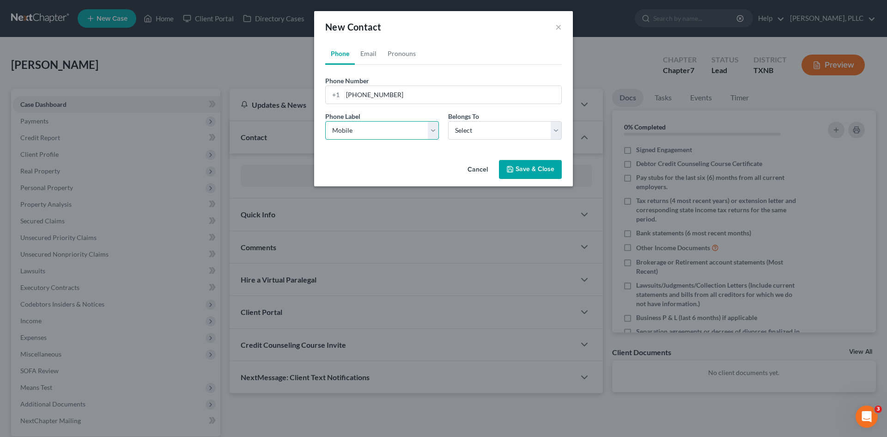
click at [325, 121] on select "Select Mobile Home Work Other" at bounding box center [382, 130] width 114 height 18
click at [490, 135] on select "Select Client Other" at bounding box center [505, 130] width 114 height 18
select select "0"
click at [448, 121] on select "Select Client Other" at bounding box center [505, 130] width 114 height 18
select select "0"
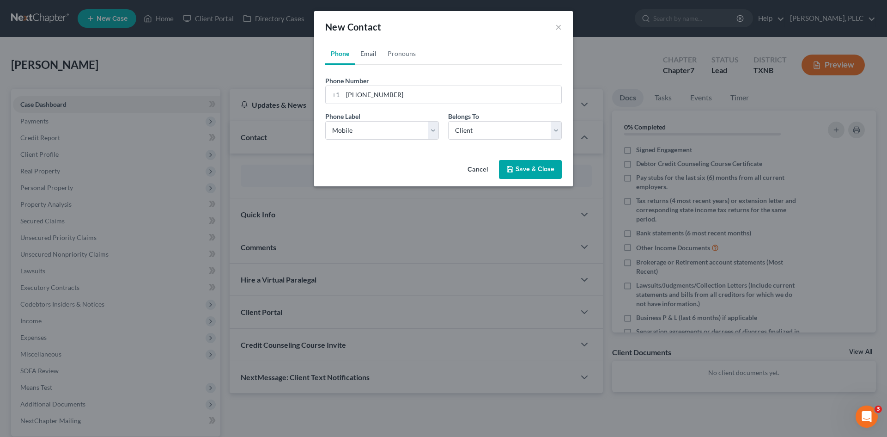
click at [378, 54] on link "Email" at bounding box center [368, 54] width 27 height 22
click at [362, 103] on input "email" at bounding box center [452, 95] width 219 height 18
paste input "floydboyland@gmail.com"
type input "floydboyland@gmail.com"
click at [349, 135] on select "Select Home Work Other" at bounding box center [382, 130] width 114 height 18
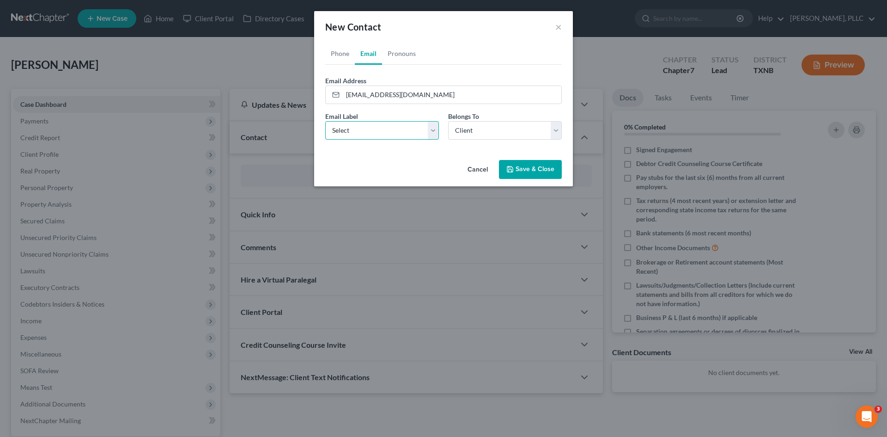
click at [325, 121] on select "Select Home Work Other" at bounding box center [382, 130] width 114 height 18
click at [360, 135] on select "Select Home Work Other" at bounding box center [382, 130] width 114 height 18
select select "0"
click at [325, 121] on select "Select Home Work Other" at bounding box center [382, 130] width 114 height 18
click at [522, 174] on button "Save & Close" at bounding box center [530, 169] width 63 height 19
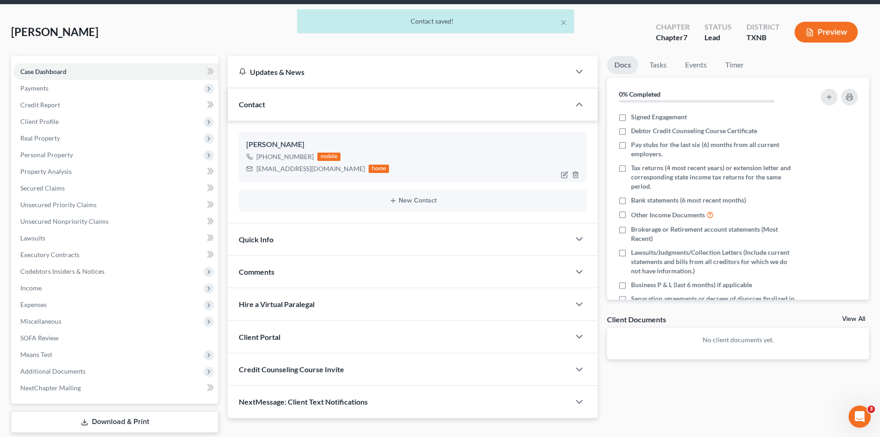
scroll to position [64, 0]
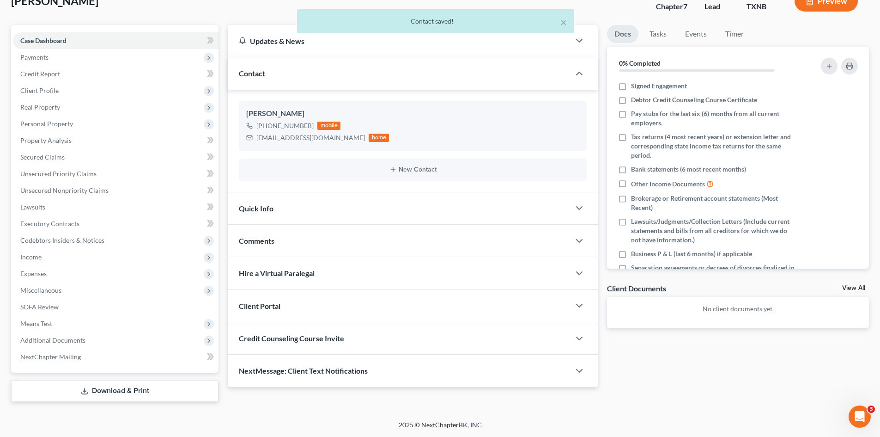
click at [249, 213] on div "Quick Info" at bounding box center [399, 208] width 342 height 32
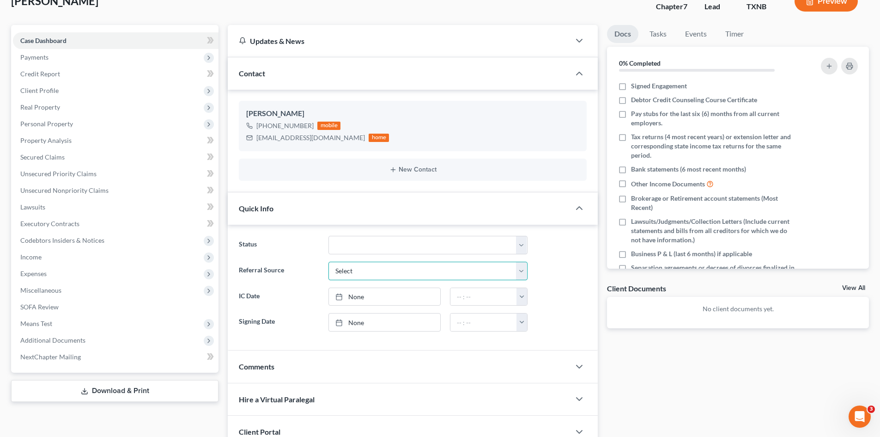
click at [360, 277] on select "Select Word Of Mouth Previous Clients Direct Mail Website Google Search Modern …" at bounding box center [428, 271] width 199 height 18
select select "4"
click at [329, 262] on select "Select Word Of Mouth Previous Clients Direct Mail Website Google Search Modern …" at bounding box center [428, 271] width 199 height 18
click at [389, 302] on link "None" at bounding box center [384, 297] width 111 height 18
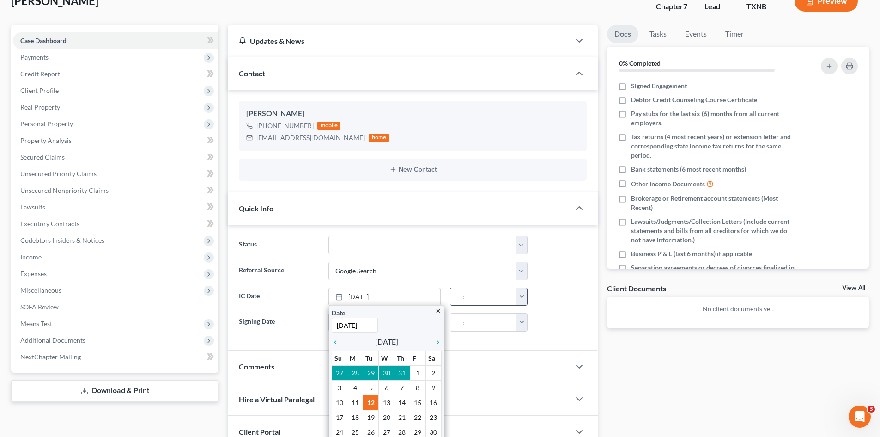
click at [524, 301] on button "button" at bounding box center [522, 297] width 11 height 18
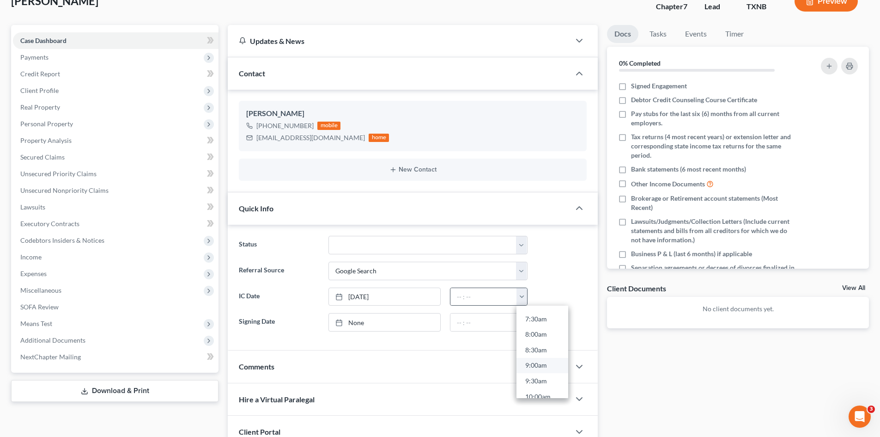
scroll to position [277, 0]
click at [535, 383] on link "11:00am" at bounding box center [543, 381] width 52 height 16
type input "11:00am"
drag, startPoint x: 712, startPoint y: 384, endPoint x: 494, endPoint y: 291, distance: 236.8
click at [711, 384] on div "Docs Tasks Events Timer 0% Completed Nothing here yet! Signed Engagement Debtor…" at bounding box center [738, 269] width 271 height 488
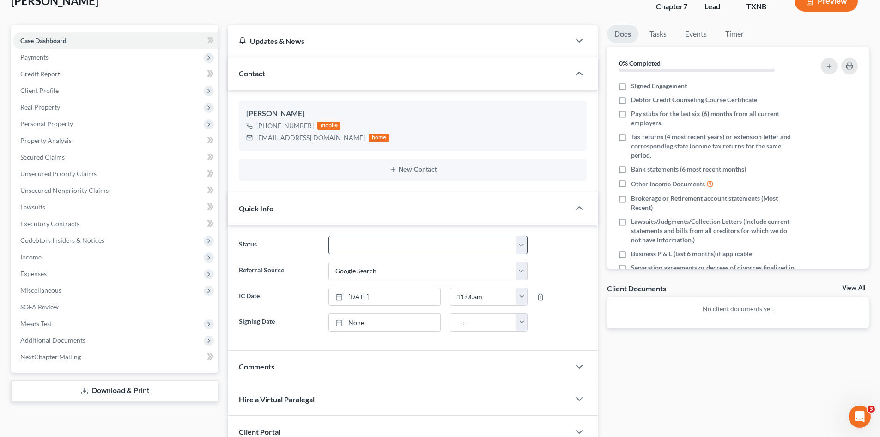
scroll to position [175, 0]
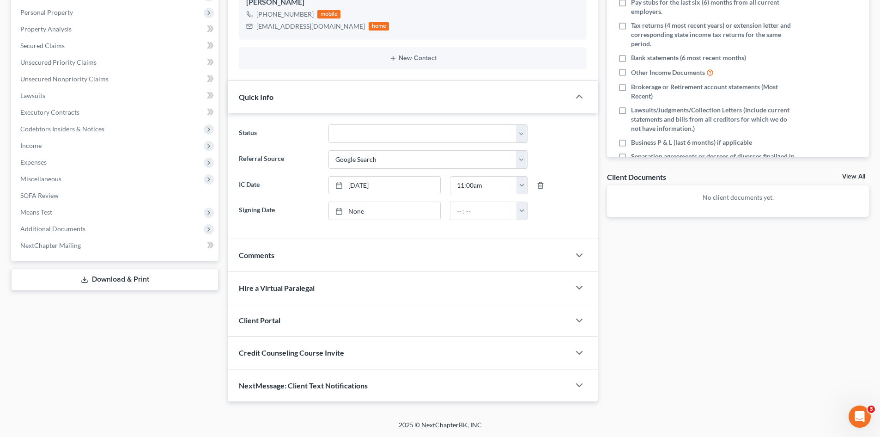
click at [324, 312] on div "Client Portal" at bounding box center [399, 320] width 342 height 32
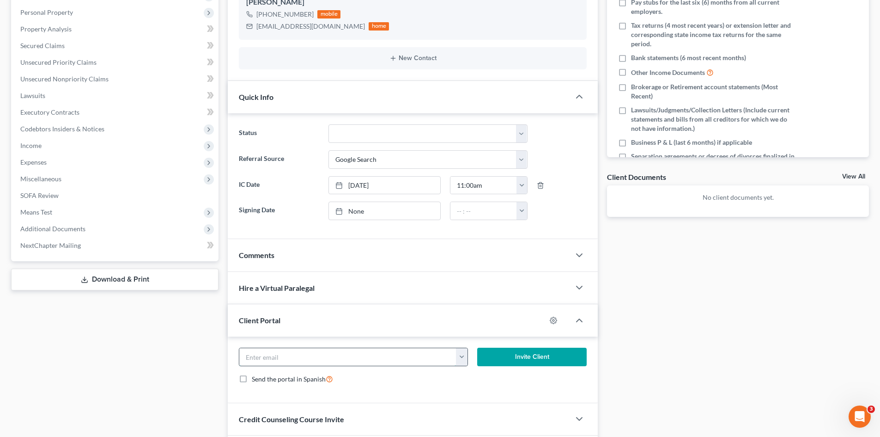
click at [344, 357] on input "email" at bounding box center [347, 357] width 217 height 18
paste input "floydboyland@gmail.com"
type input "floydboyland@gmail.com"
click at [512, 352] on button "Invite Client" at bounding box center [532, 356] width 110 height 18
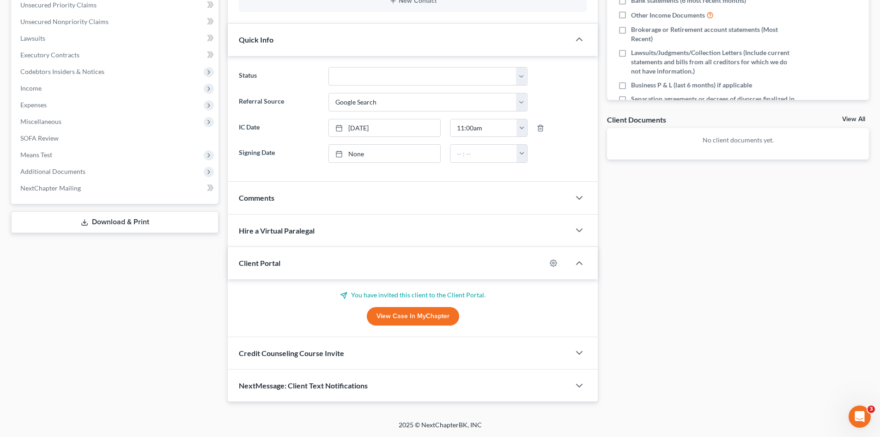
click at [365, 359] on div "Credit Counseling Course Invite" at bounding box center [399, 353] width 342 height 32
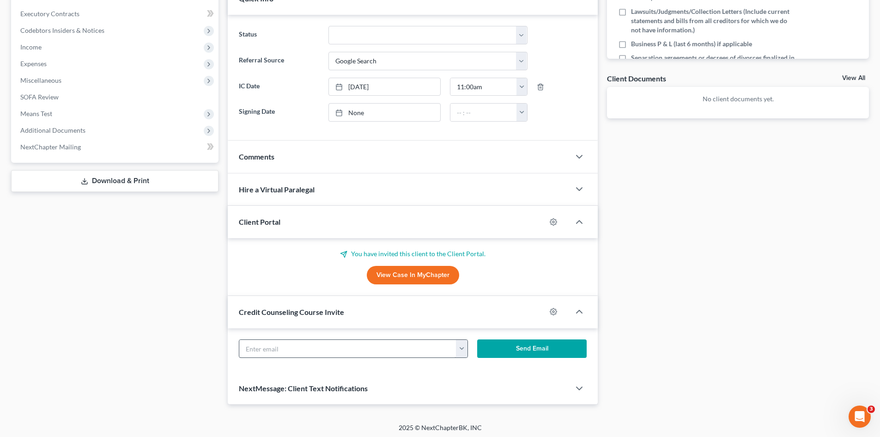
scroll to position [277, 0]
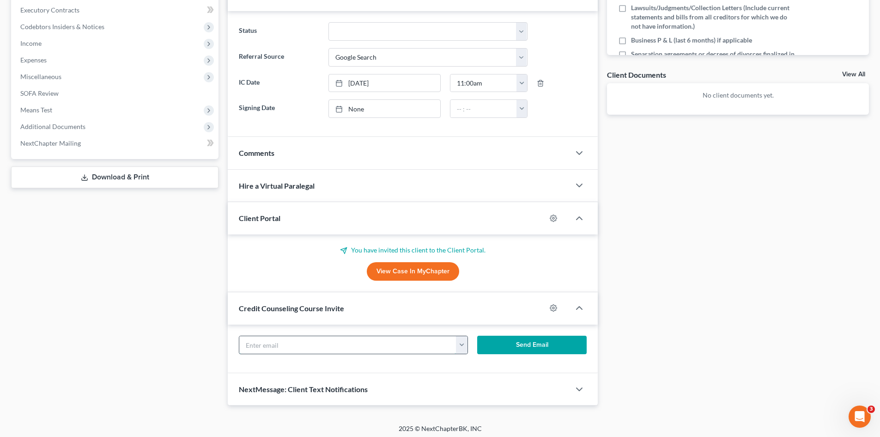
click at [358, 352] on input "text" at bounding box center [347, 345] width 217 height 18
paste input "floydboyland@gmail.com"
type input "floydboyland@gmail.com"
click at [540, 356] on form "floydboyland@gmail.com floydboyland@gmail.com Send Email" at bounding box center [412, 348] width 357 height 26
click at [538, 353] on button "Send Email" at bounding box center [532, 344] width 110 height 18
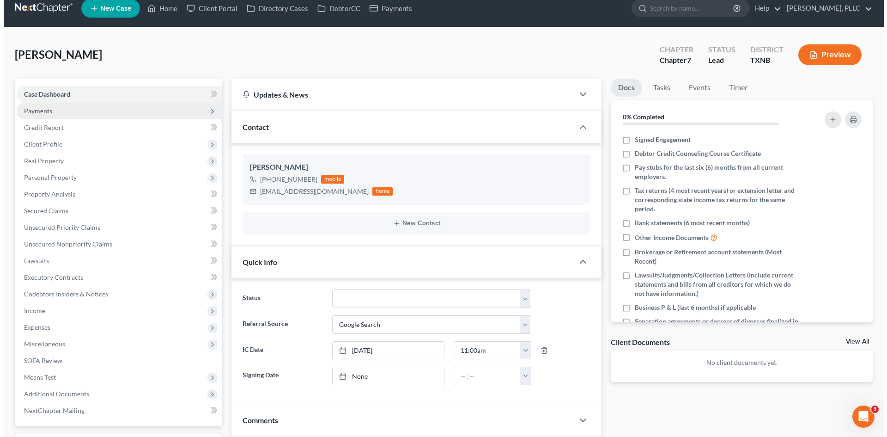
scroll to position [0, 0]
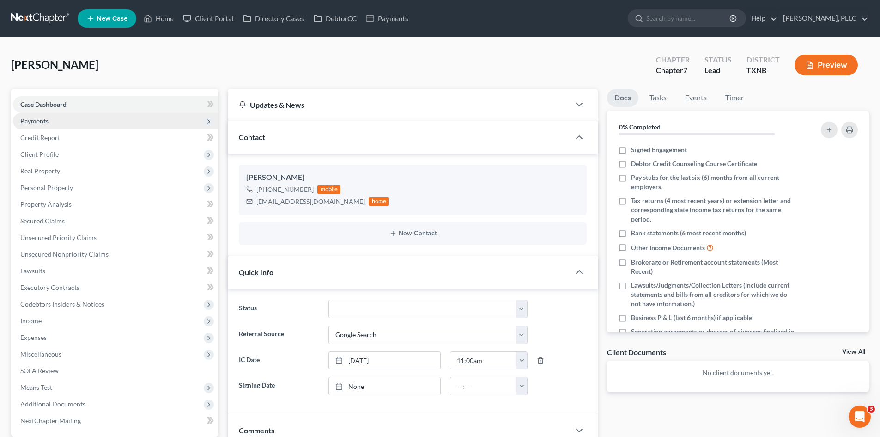
click at [49, 126] on span "Payments" at bounding box center [116, 121] width 206 height 17
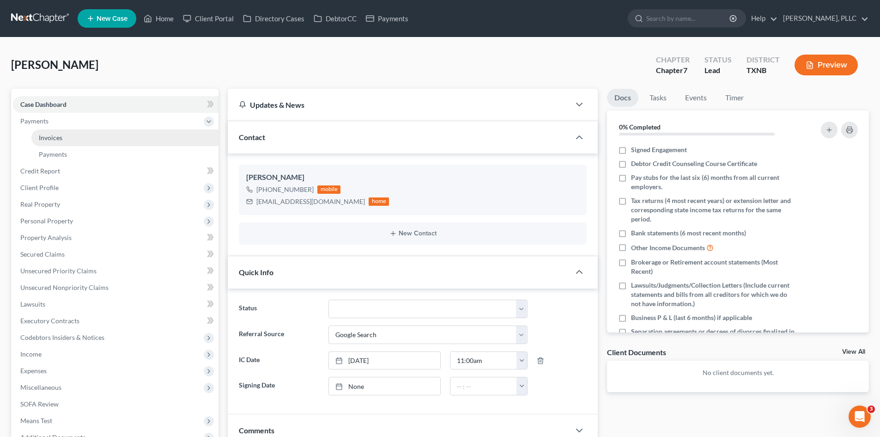
drag, startPoint x: 77, startPoint y: 139, endPoint x: 228, endPoint y: 126, distance: 151.6
click at [77, 139] on link "Invoices" at bounding box center [124, 137] width 187 height 17
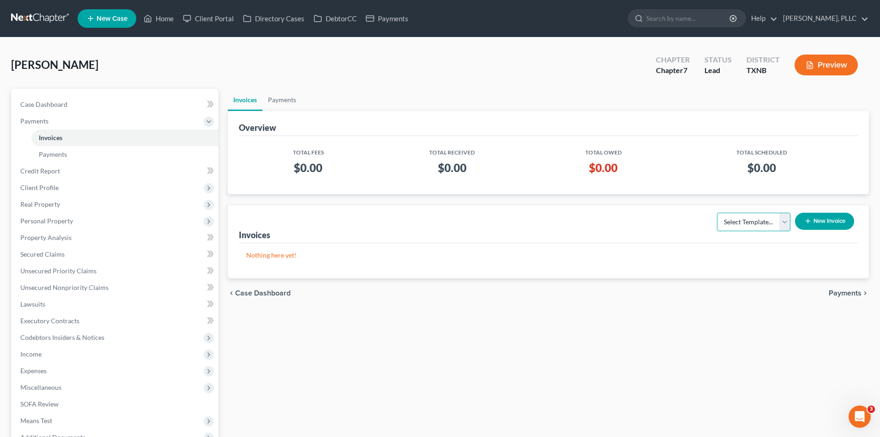
click at [739, 230] on select "Select Template... Invoice" at bounding box center [753, 222] width 73 height 18
select select "0"
click at [717, 213] on select "Select Template... Invoice" at bounding box center [753, 222] width 73 height 18
click at [828, 220] on button "New Invoice" at bounding box center [824, 221] width 59 height 17
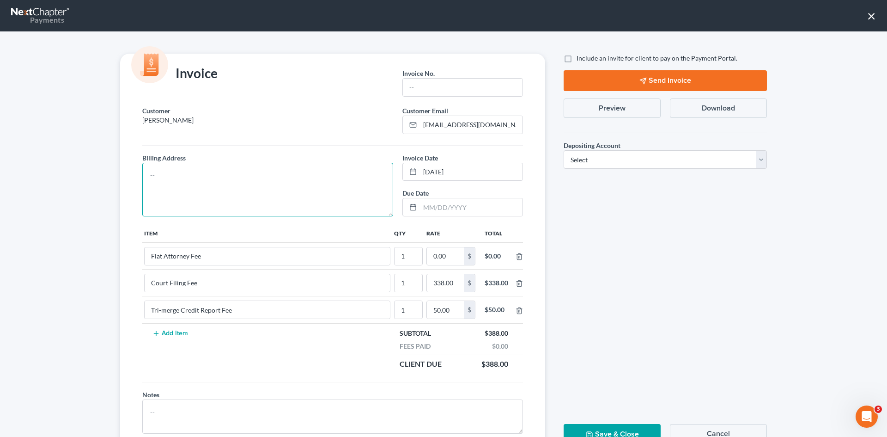
click at [190, 183] on textarea at bounding box center [267, 190] width 251 height 54
type textarea "To be provided."
click at [420, 93] on input "text" at bounding box center [463, 88] width 120 height 18
type input "A0544"
click at [440, 250] on input "0.00" at bounding box center [445, 256] width 37 height 18
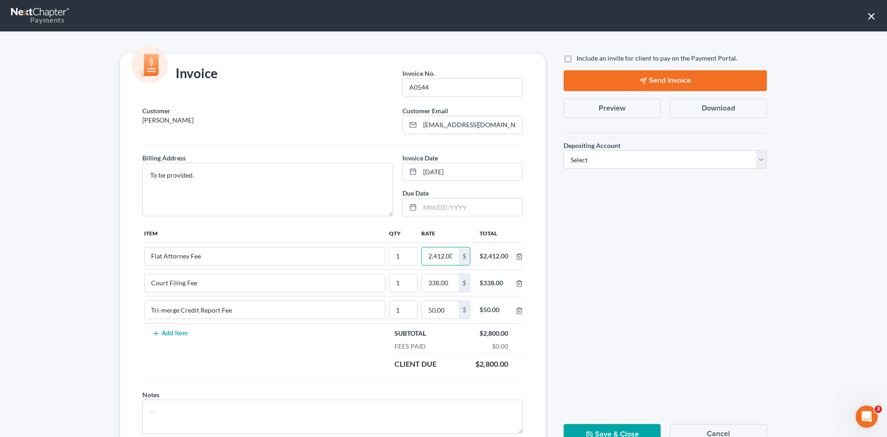
scroll to position [0, 1]
type input "2,412.00"
click at [577, 60] on label "Include an invite for client to pay on the Payment Portal." at bounding box center [657, 58] width 161 height 9
click at [580, 60] on input "Include an invite for client to pay on the Payment Portal." at bounding box center [583, 57] width 6 height 6
checkbox input "true"
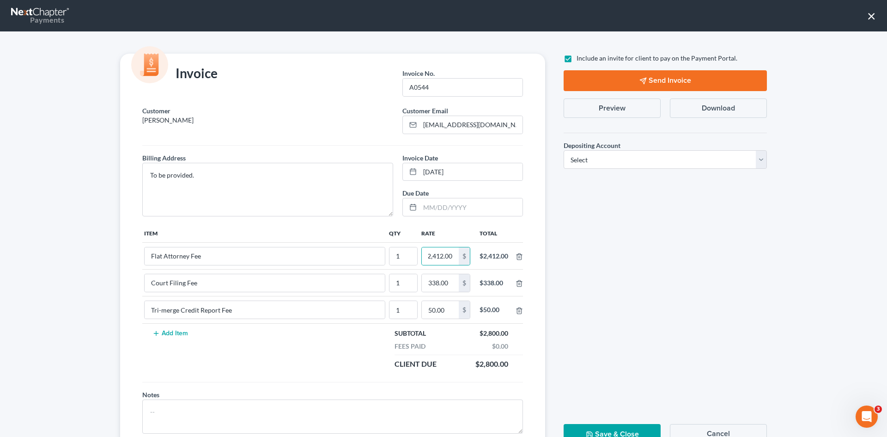
scroll to position [0, 0]
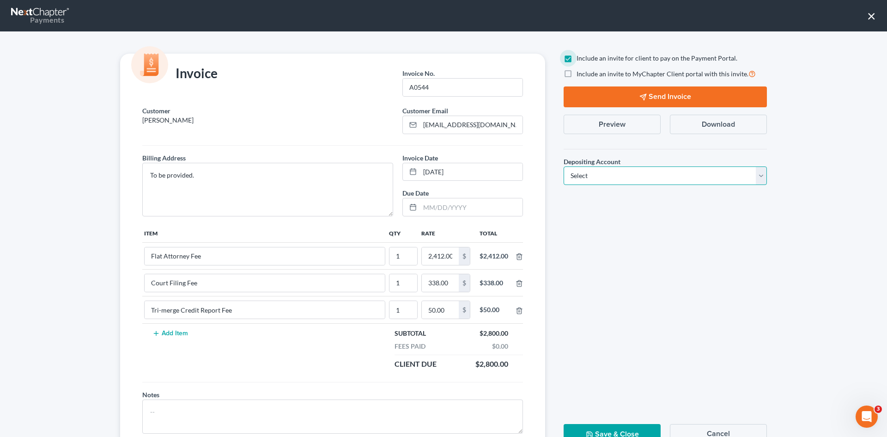
click at [675, 170] on select "Select Operation Trust" at bounding box center [665, 175] width 203 height 18
select select "1"
click at [564, 166] on select "Select Operation Trust" at bounding box center [665, 175] width 203 height 18
click at [623, 94] on button "Send Invoice" at bounding box center [665, 96] width 203 height 21
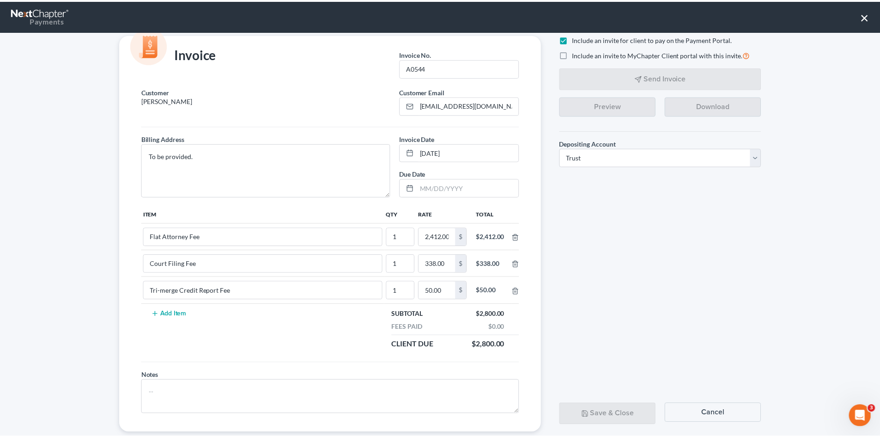
scroll to position [37, 0]
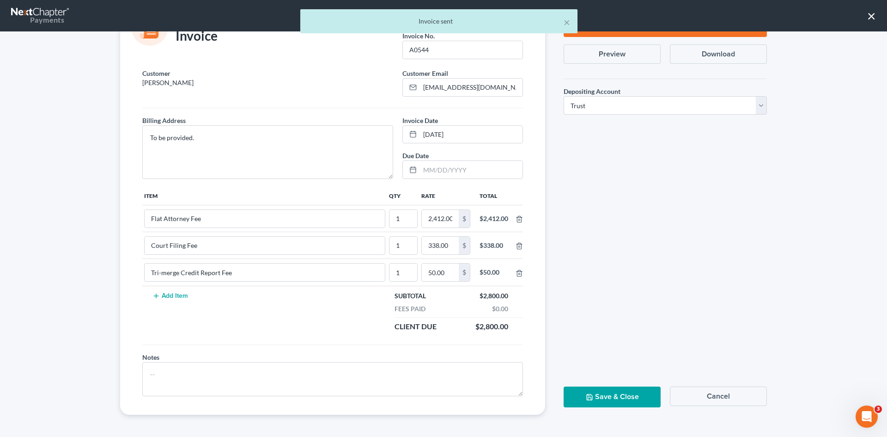
click at [601, 402] on button "Save & Close" at bounding box center [612, 396] width 97 height 21
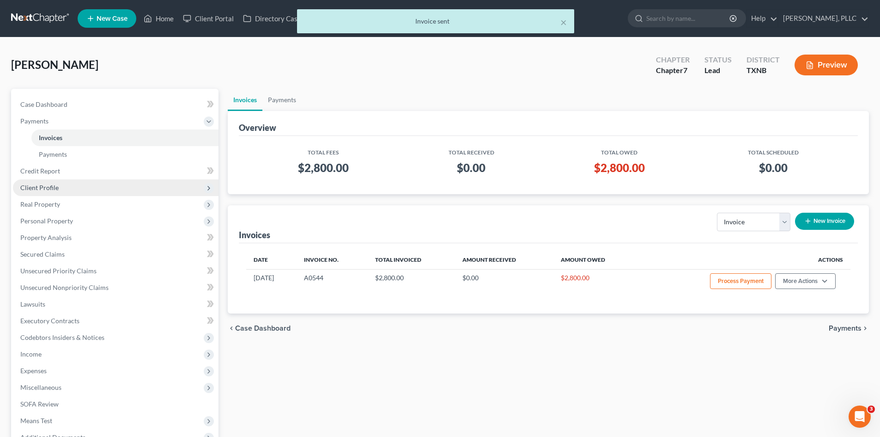
click at [78, 183] on span "Client Profile" at bounding box center [116, 187] width 206 height 17
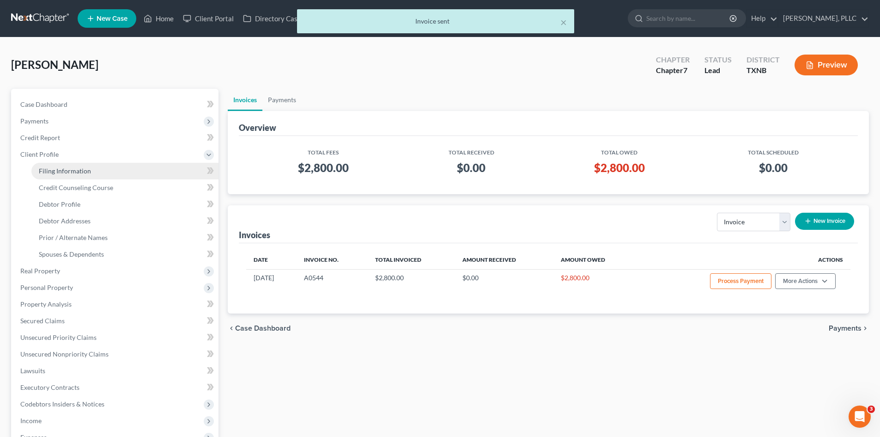
click at [99, 169] on link "Filing Information" at bounding box center [124, 171] width 187 height 17
select select "1"
select select "0"
select select "78"
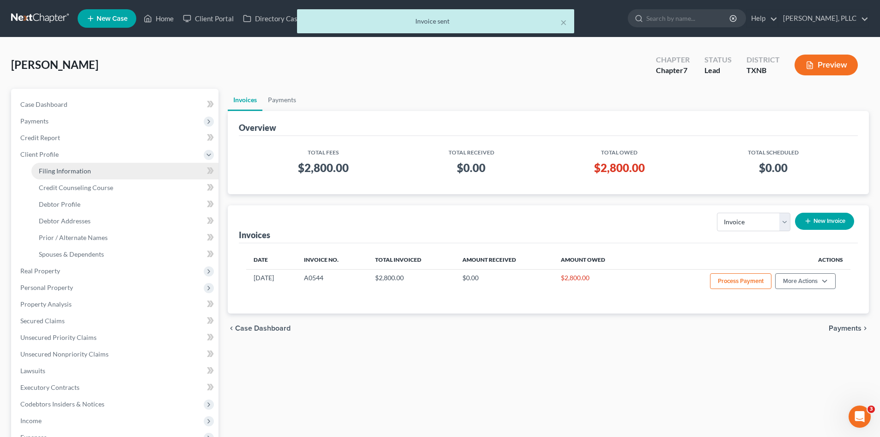
select select "45"
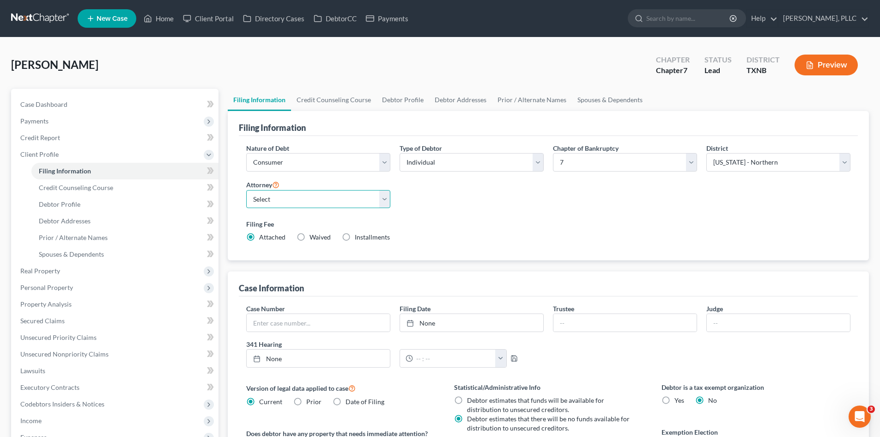
click at [322, 195] on select "Select Guy Holman - TXEB Guy Holman - TXNB Guy Holman - TXSB Guy Holman - TXWB …" at bounding box center [318, 199] width 144 height 18
select select "1"
click at [246, 190] on select "Select Guy Holman - TXEB Guy Holman - TXNB Guy Holman - TXSB Guy Holman - TXWB …" at bounding box center [318, 199] width 144 height 18
click at [422, 59] on div "Boyland, Floyd Upgraded Chapter Chapter 7 Status Lead District TXNB Preview" at bounding box center [440, 69] width 858 height 40
click at [50, 140] on span "Credit Report" at bounding box center [40, 138] width 40 height 8
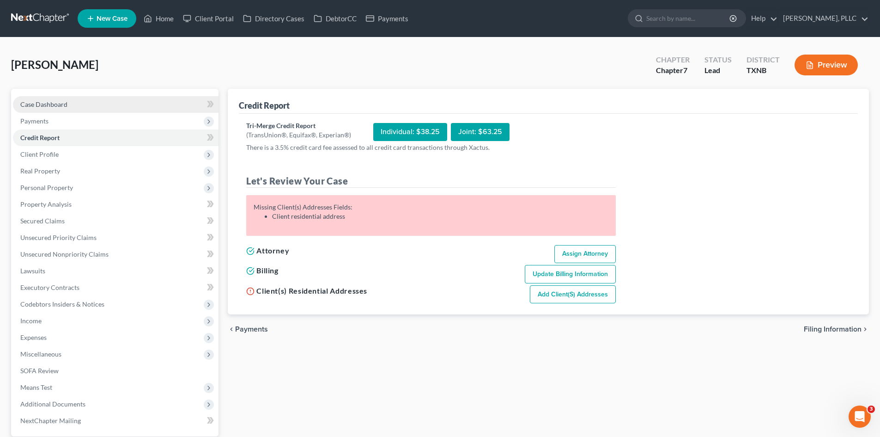
click at [33, 105] on span "Case Dashboard" at bounding box center [43, 104] width 47 height 8
select select "4"
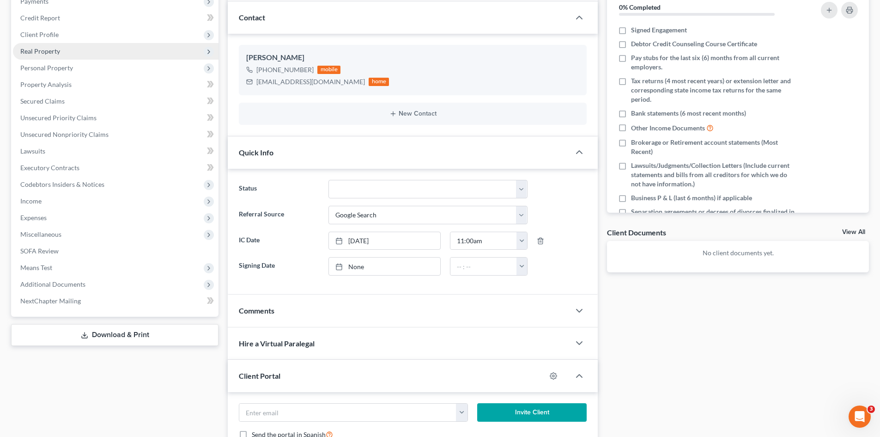
scroll to position [68, 0]
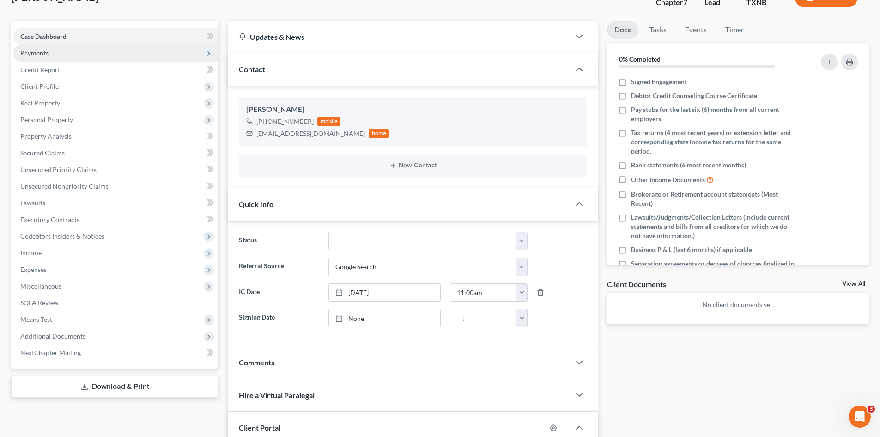
click at [50, 55] on span "Payments" at bounding box center [116, 53] width 206 height 17
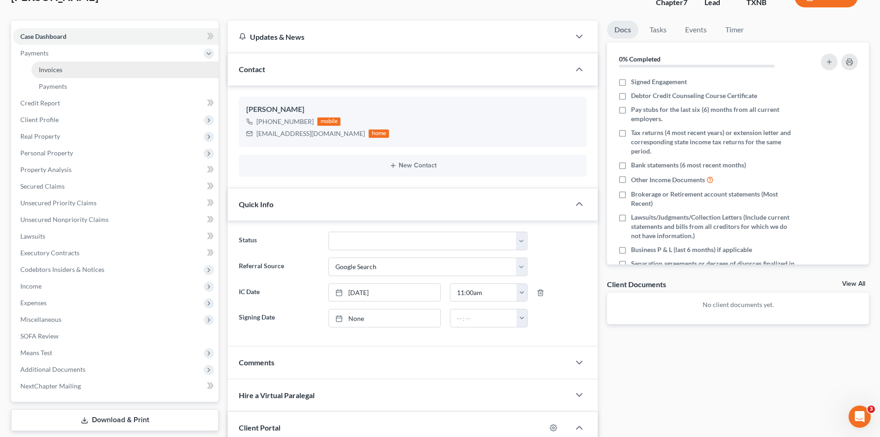
click at [64, 69] on link "Invoices" at bounding box center [124, 69] width 187 height 17
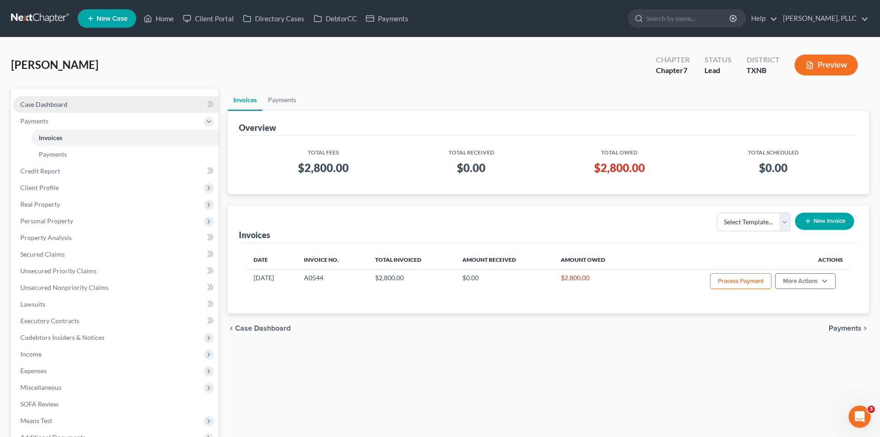
click at [61, 102] on span "Case Dashboard" at bounding box center [43, 104] width 47 height 8
select select "14"
select select "4"
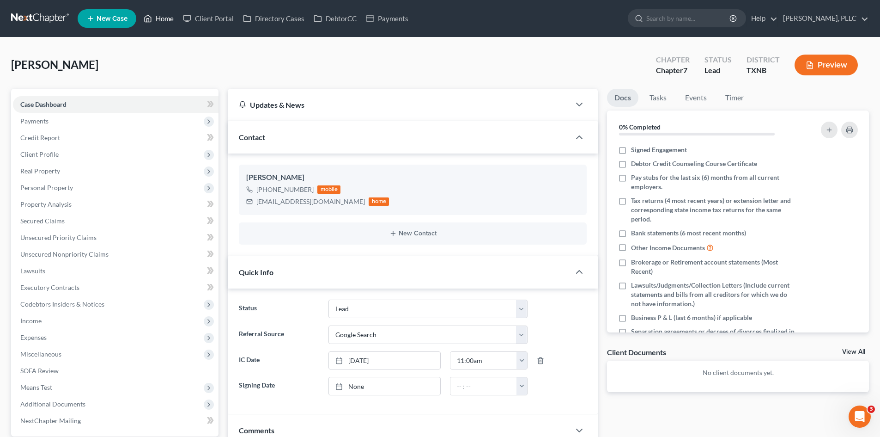
click at [166, 21] on link "Home" at bounding box center [158, 18] width 39 height 17
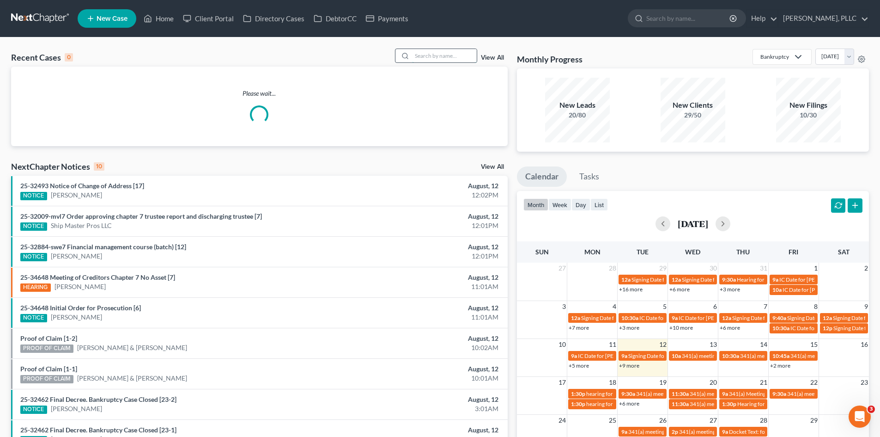
click at [435, 57] on input "search" at bounding box center [444, 55] width 65 height 13
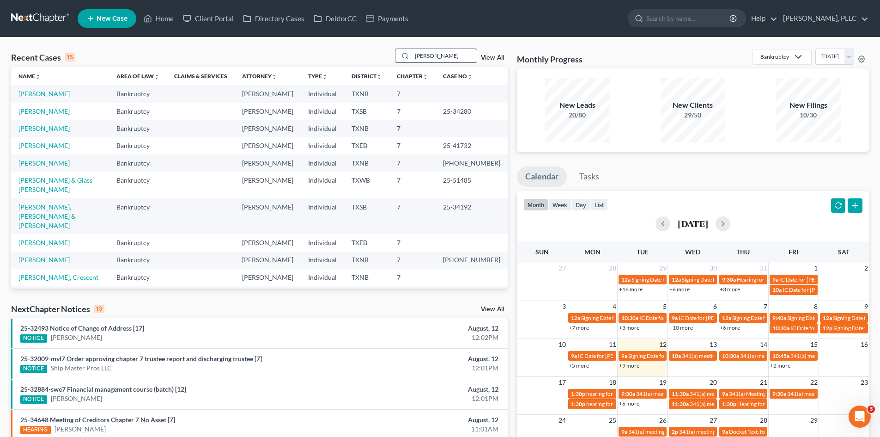
type input "strickland"
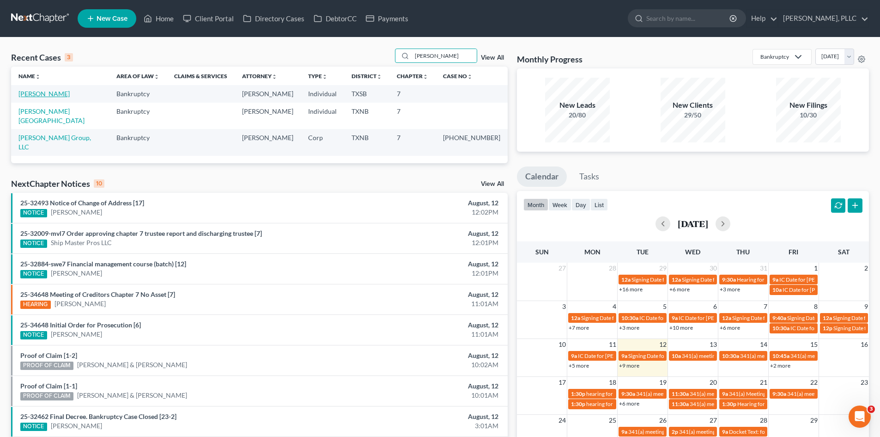
click at [55, 90] on link "Strickland, Mark" at bounding box center [43, 94] width 51 height 8
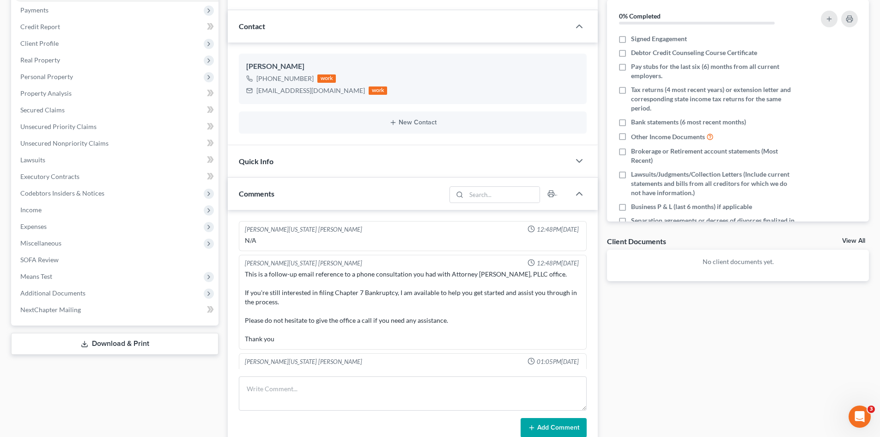
scroll to position [34, 0]
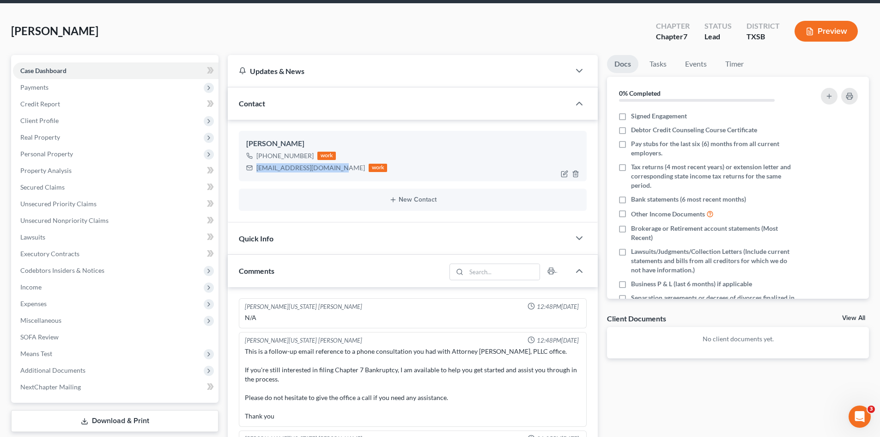
drag, startPoint x: 335, startPoint y: 168, endPoint x: 256, endPoint y: 168, distance: 78.1
click at [256, 168] on div "mstrickland320@gmail.com" at bounding box center [310, 167] width 109 height 9
copy div "mstrickland320@gmail.com"
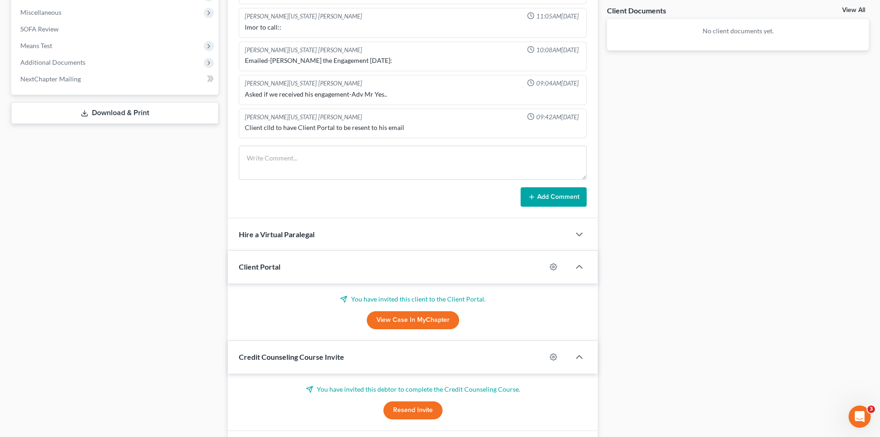
scroll to position [403, 0]
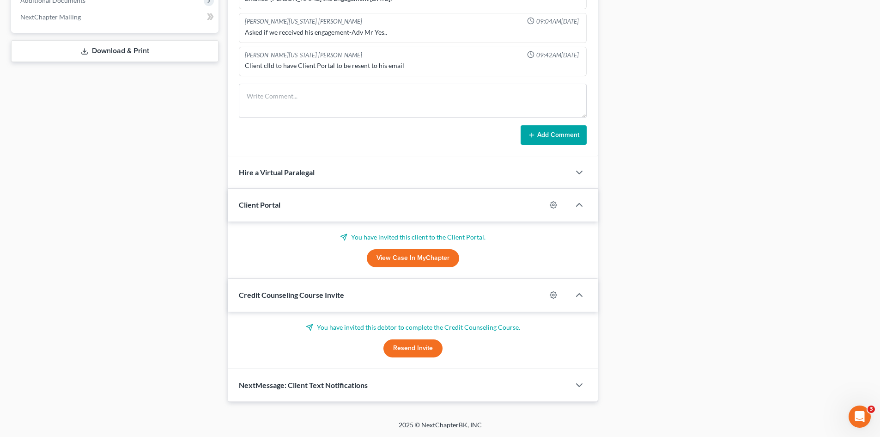
click at [411, 351] on button "Resend Invite" at bounding box center [413, 348] width 59 height 18
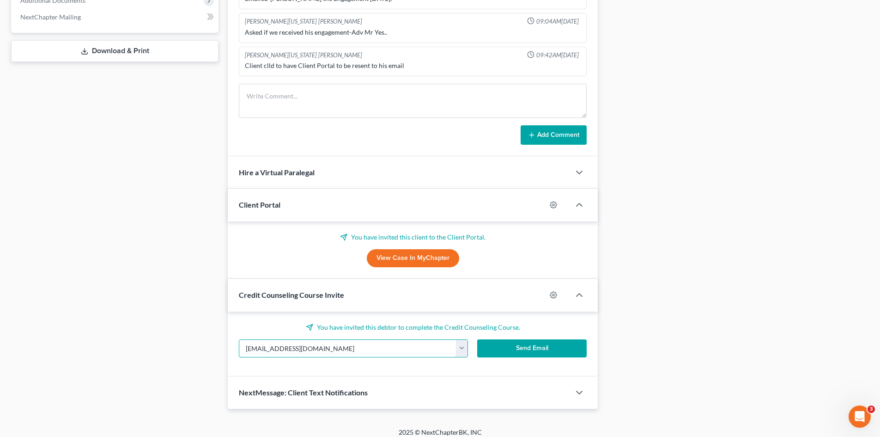
drag, startPoint x: 375, startPoint y: 348, endPoint x: 234, endPoint y: 348, distance: 140.5
click at [234, 348] on div "mstrickland320@gmal.com mstrickland320@gmail.com" at bounding box center [353, 348] width 238 height 18
paste input "mstrickland320@gmail.com"
type input "mstrickland320@gmail.com"
click at [485, 352] on button "Send Email" at bounding box center [532, 348] width 110 height 18
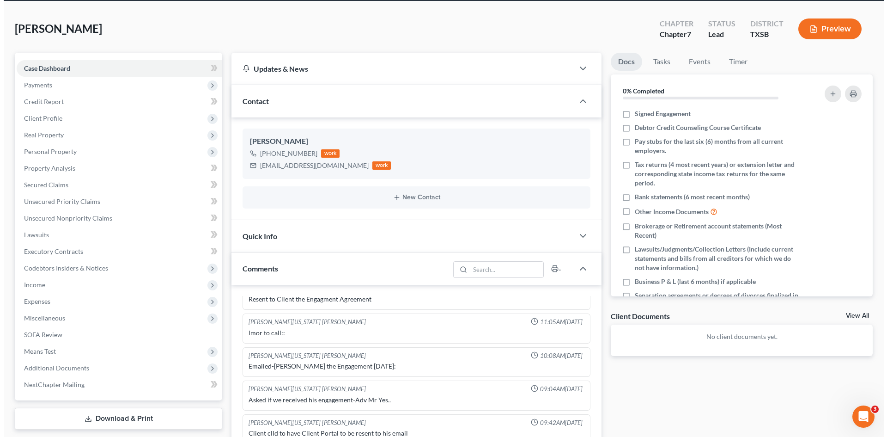
scroll to position [0, 0]
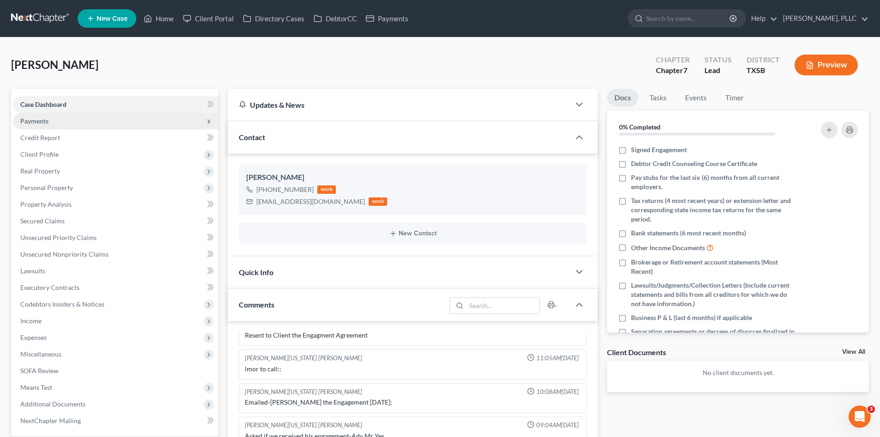
click at [66, 124] on span "Payments" at bounding box center [116, 121] width 206 height 17
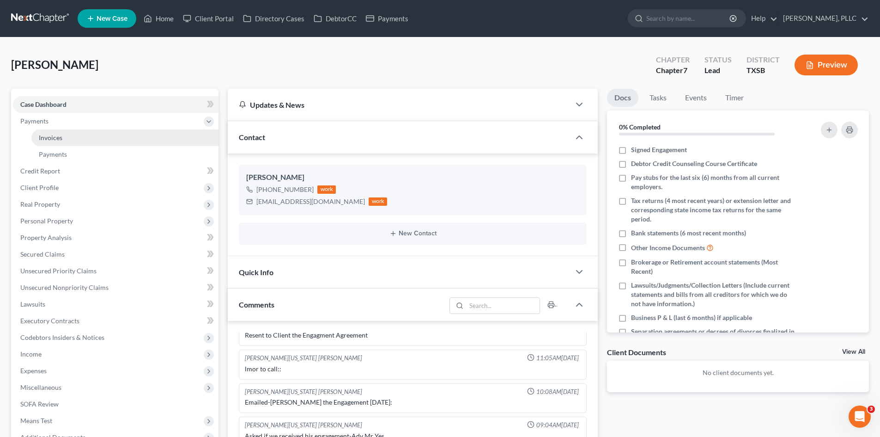
click at [68, 139] on link "Invoices" at bounding box center [124, 137] width 187 height 17
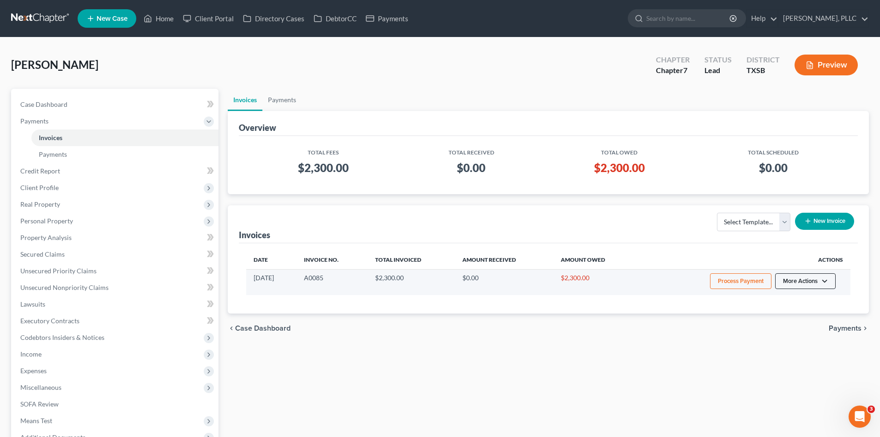
click at [796, 284] on button "More Actions" at bounding box center [805, 281] width 61 height 16
click at [793, 302] on link "View/Edit" at bounding box center [818, 300] width 108 height 16
select select "1"
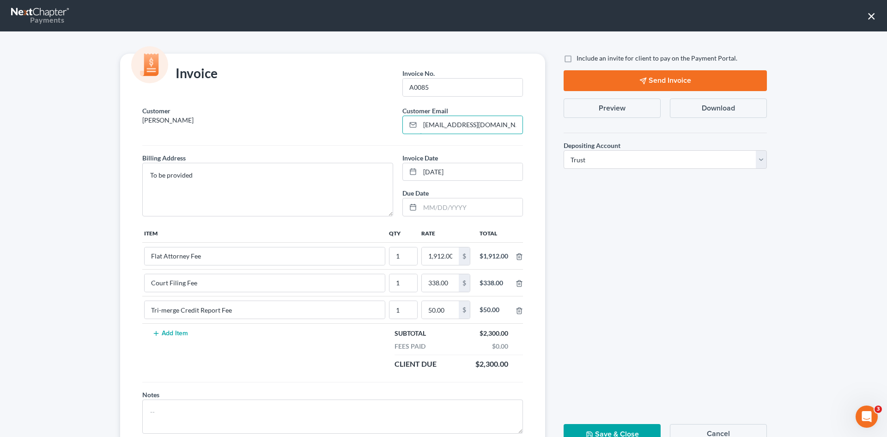
drag, startPoint x: 510, startPoint y: 127, endPoint x: 367, endPoint y: 129, distance: 142.8
click at [367, 129] on div "Customer Strickland, Mark Customer Email * markdeestrickland@gmail.com" at bounding box center [333, 124] width 390 height 36
paste input "mstrickland320@gmail.com"
type input "mstrickland320@gmail.com"
click at [577, 57] on label "Include an invite for client to pay on the Payment Portal." at bounding box center [657, 58] width 161 height 9
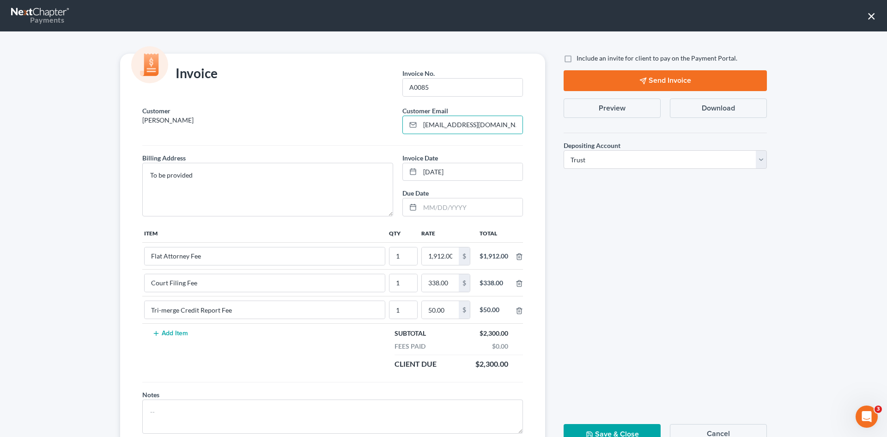
click at [580, 57] on input "Include an invite for client to pay on the Payment Portal." at bounding box center [583, 57] width 6 height 6
checkbox input "true"
click at [653, 84] on button "Send Invoice" at bounding box center [665, 80] width 203 height 21
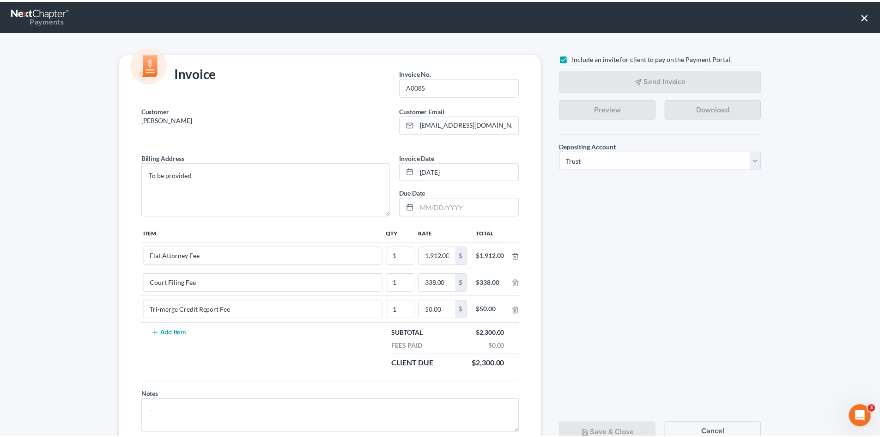
scroll to position [37, 0]
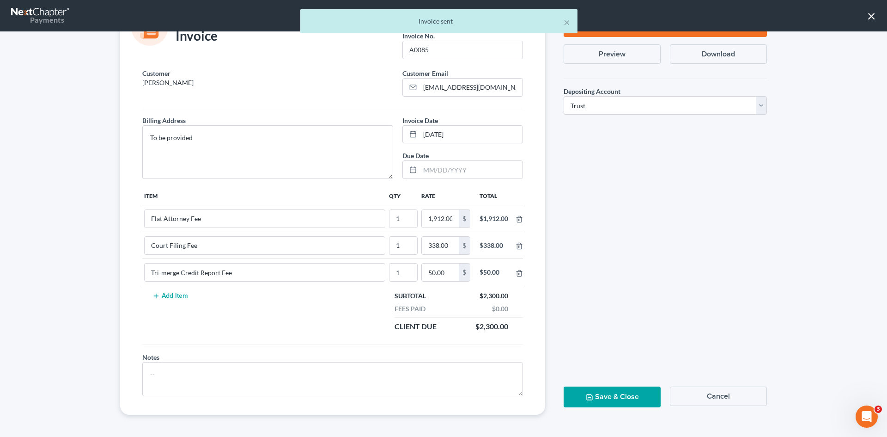
click at [615, 400] on button "Save & Close" at bounding box center [612, 396] width 97 height 21
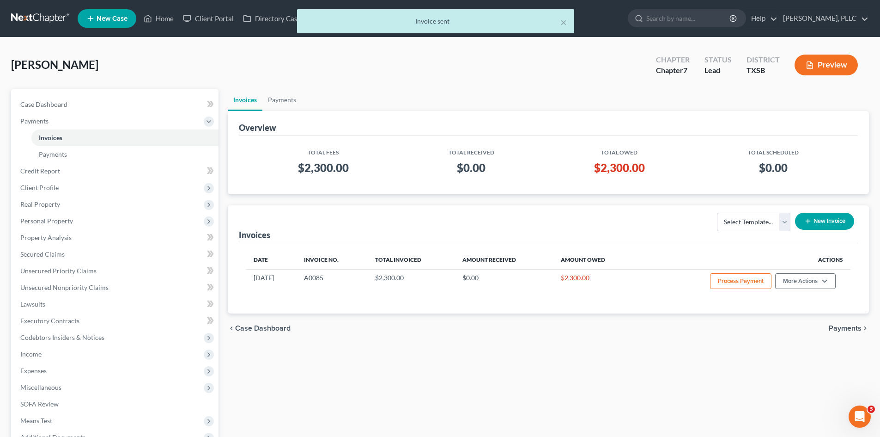
click at [217, 21] on div "× Invoice sent" at bounding box center [435, 23] width 880 height 29
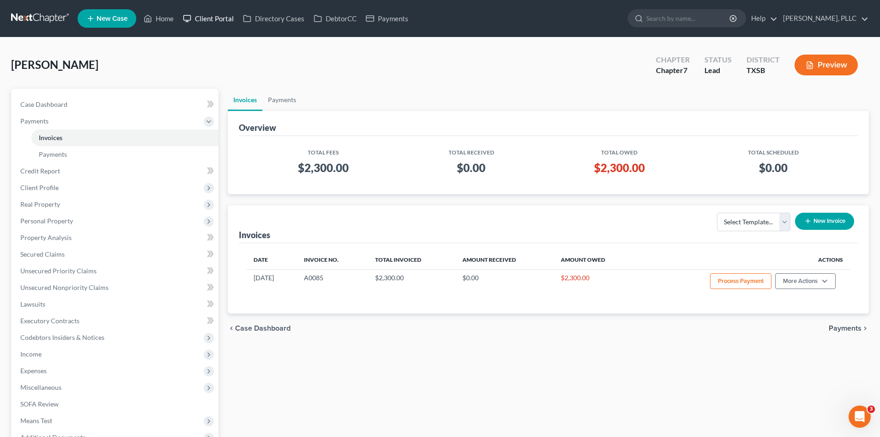
click at [199, 17] on link "Client Portal" at bounding box center [208, 18] width 60 height 17
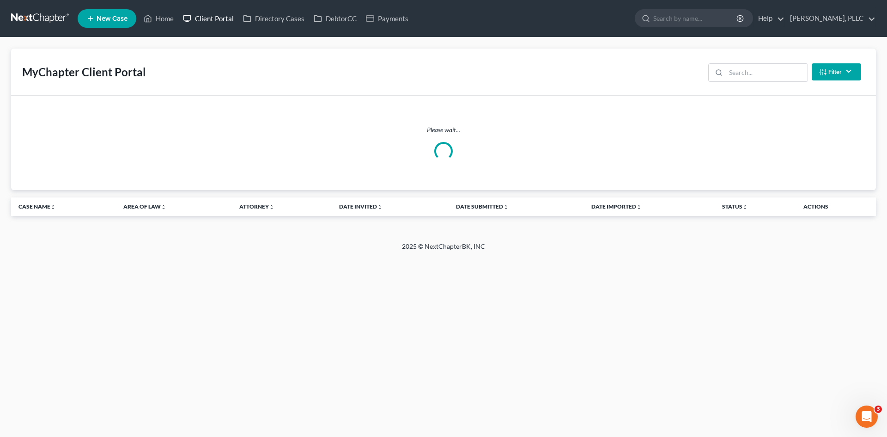
click at [207, 18] on link "Client Portal" at bounding box center [208, 18] width 60 height 17
click at [741, 79] on input "search" at bounding box center [767, 73] width 82 height 18
type input "mark"
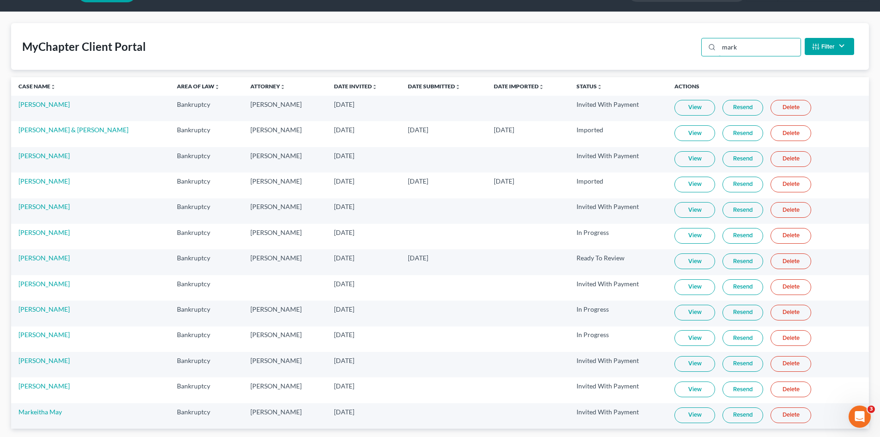
scroll to position [46, 0]
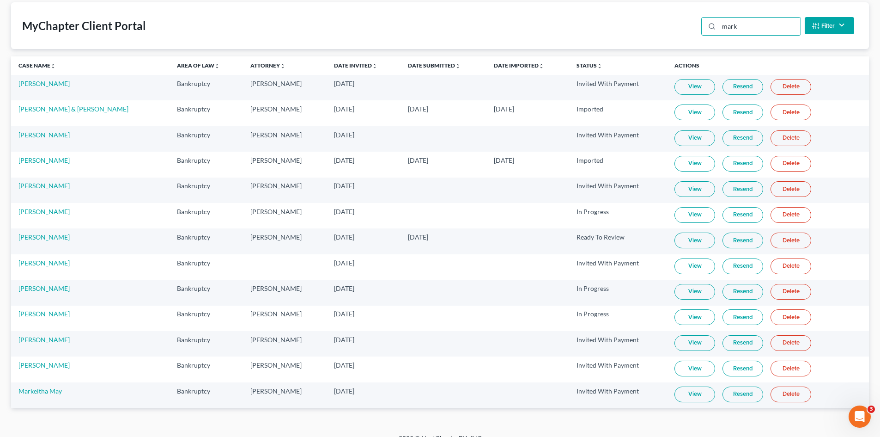
click at [725, 343] on link "Resend" at bounding box center [743, 343] width 41 height 16
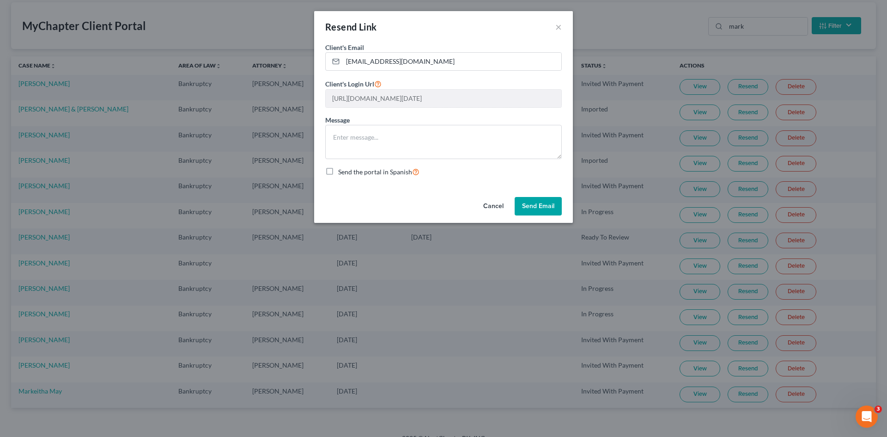
click at [549, 207] on button "Send Email" at bounding box center [538, 206] width 47 height 18
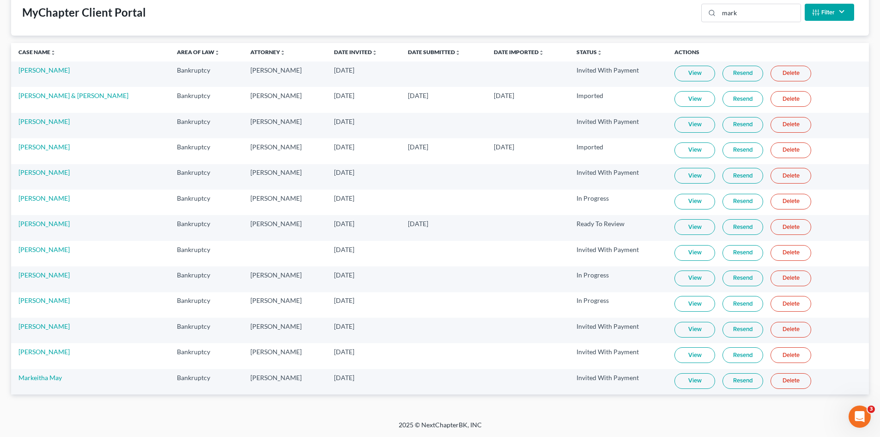
scroll to position [0, 0]
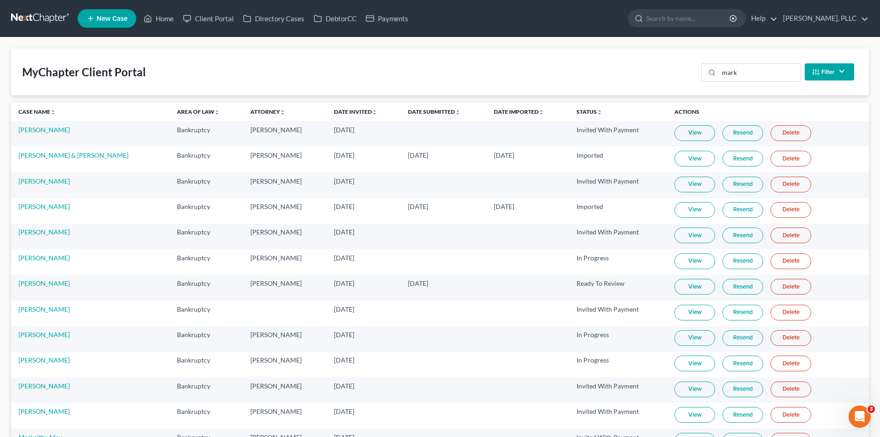
click at [567, 74] on div "MyChapter Client Portal mark Filter Status Filter... Invited With Payment Invit…" at bounding box center [440, 72] width 858 height 47
click at [176, 19] on link "Home" at bounding box center [158, 18] width 39 height 17
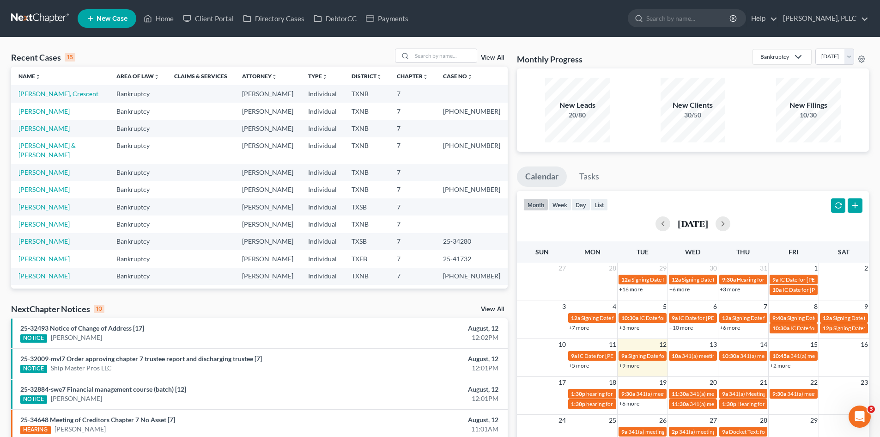
click at [680, 169] on ul "Calendar Tasks" at bounding box center [693, 178] width 352 height 24
click at [689, 166] on ul "Calendar Tasks" at bounding box center [693, 178] width 352 height 24
click at [705, 168] on ul "Calendar Tasks" at bounding box center [693, 178] width 352 height 24
click at [159, 23] on link "Home" at bounding box center [158, 18] width 39 height 17
click at [386, 18] on link "Payments" at bounding box center [387, 18] width 52 height 17
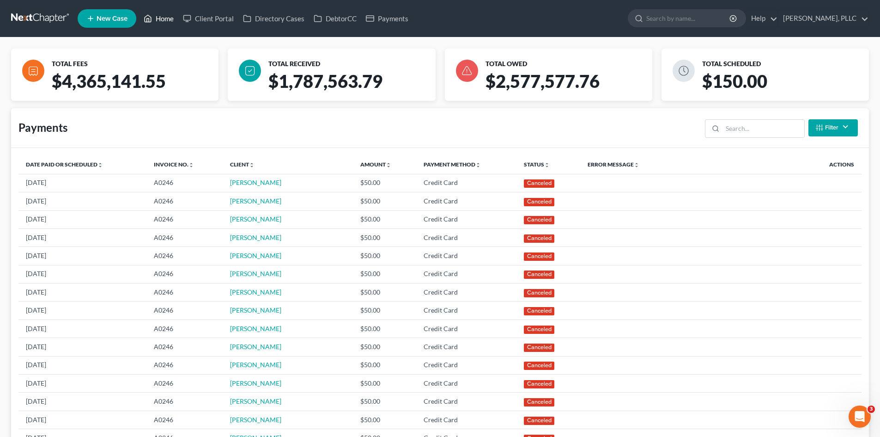
click at [172, 13] on link "Home" at bounding box center [158, 18] width 39 height 17
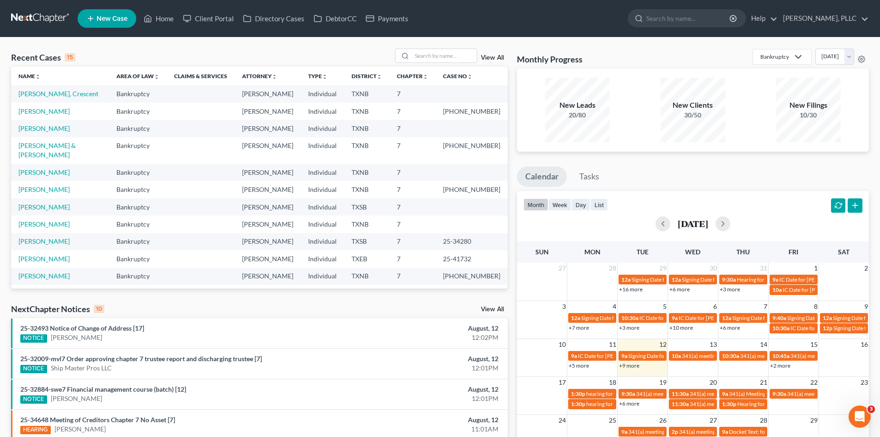
click at [364, 49] on div "Recent Cases 15 View All" at bounding box center [259, 58] width 497 height 18
click at [792, 157] on div "Monthly Progress Bankruptcy Bankruptcy Consumer Protection Law August 2025 July…" at bounding box center [692, 343] width 361 height 589
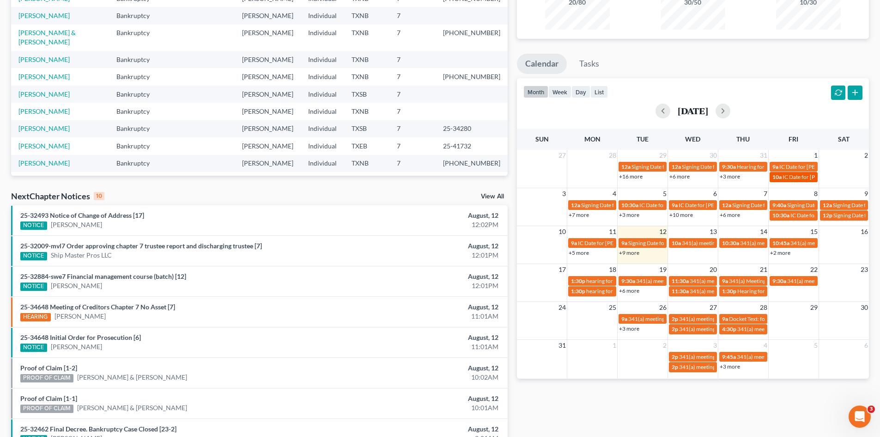
scroll to position [228, 0]
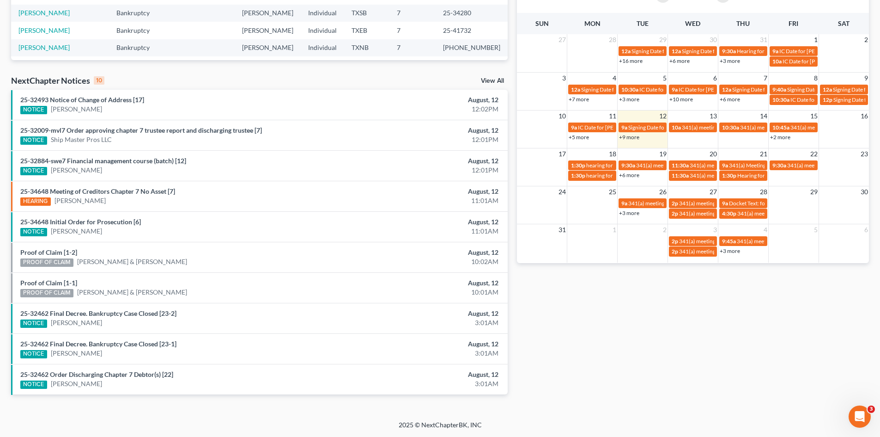
drag, startPoint x: 641, startPoint y: 353, endPoint x: 643, endPoint y: 346, distance: 7.3
click at [643, 347] on div "Monthly Progress Bankruptcy Bankruptcy Consumer Protection Law August 2025 July…" at bounding box center [692, 114] width 361 height 589
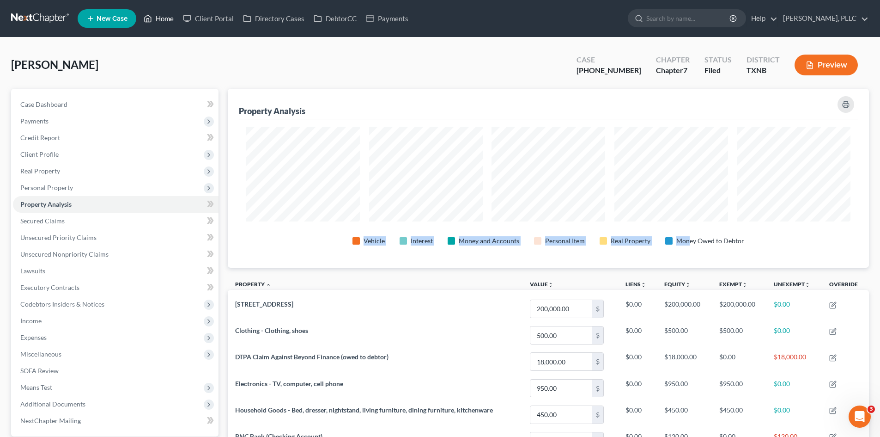
click at [172, 19] on link "Home" at bounding box center [158, 18] width 39 height 17
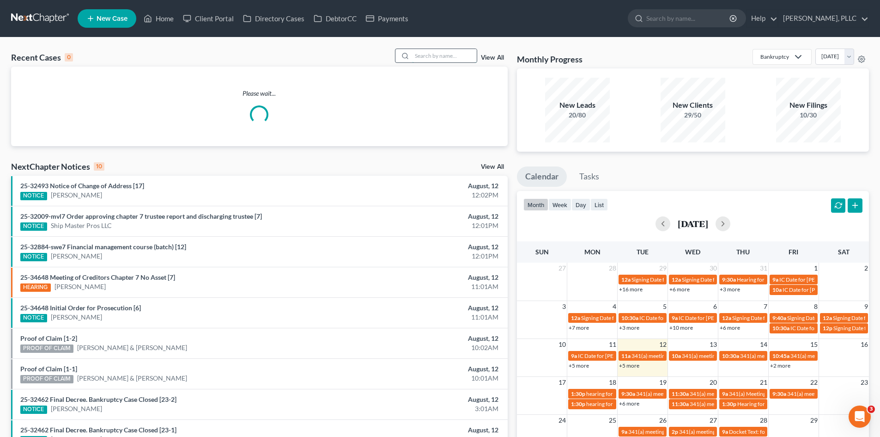
click at [435, 51] on input "search" at bounding box center [444, 55] width 65 height 13
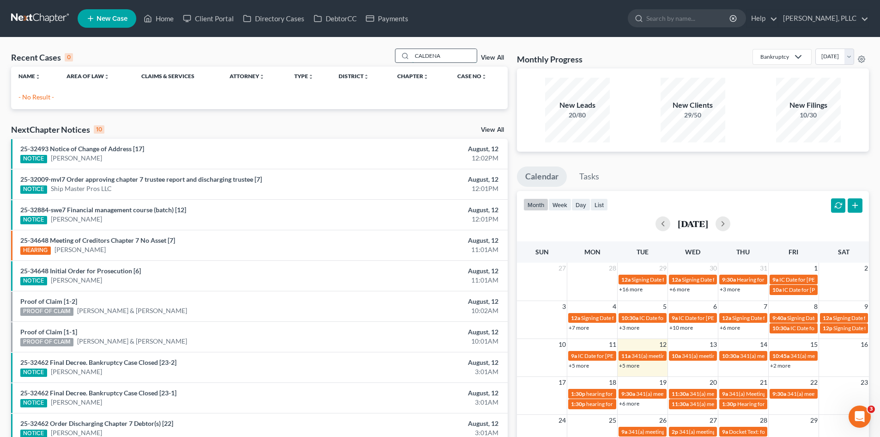
drag, startPoint x: 445, startPoint y: 58, endPoint x: 408, endPoint y: 56, distance: 36.5
click at [408, 56] on div "CALDENA" at bounding box center [436, 56] width 82 height 14
type input "CADENA"
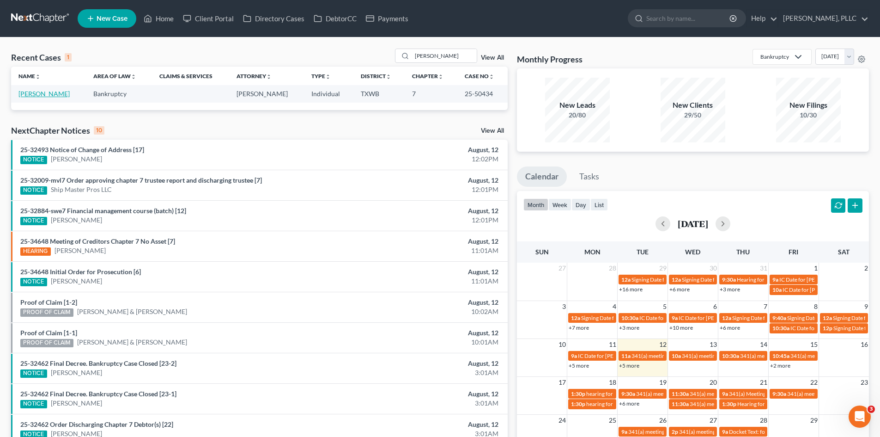
click at [53, 91] on link "Cadena, Victor" at bounding box center [43, 94] width 51 height 8
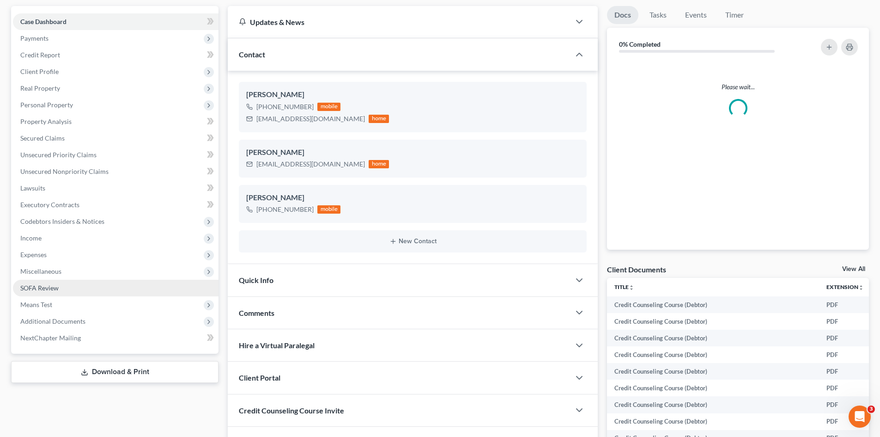
scroll to position [110, 0]
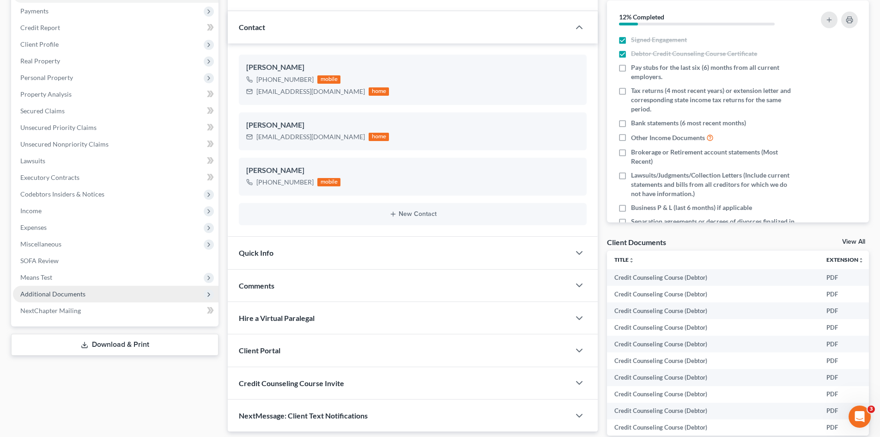
click at [92, 288] on span "Additional Documents" at bounding box center [116, 294] width 206 height 17
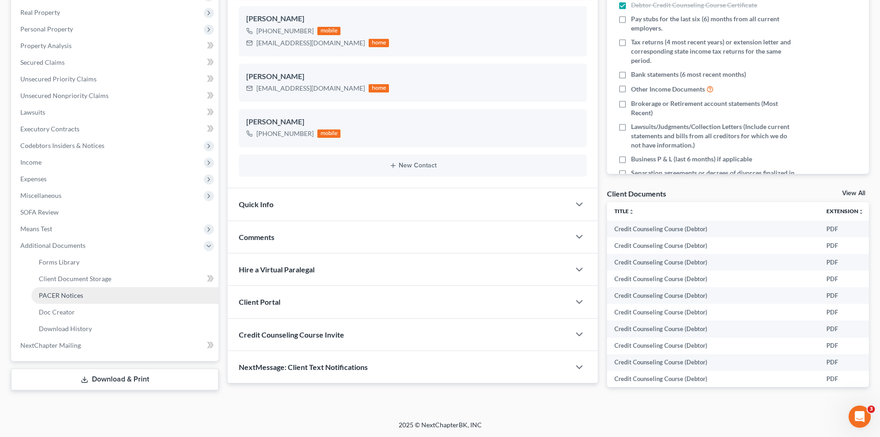
click at [118, 288] on link "PACER Notices" at bounding box center [124, 295] width 187 height 17
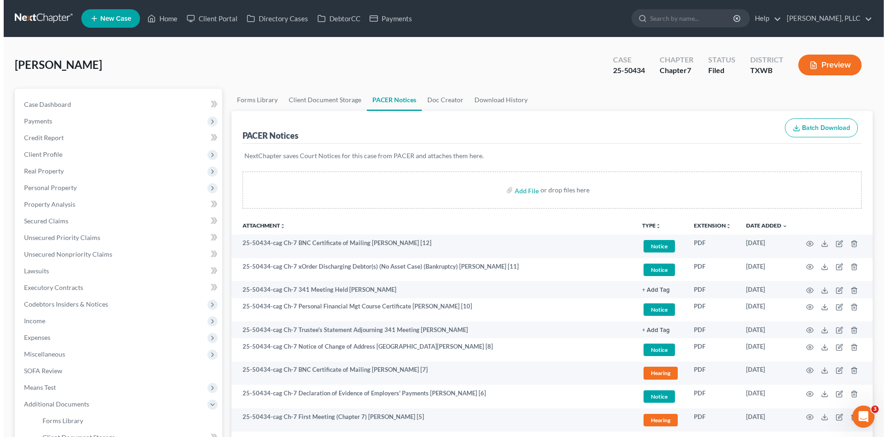
scroll to position [155, 0]
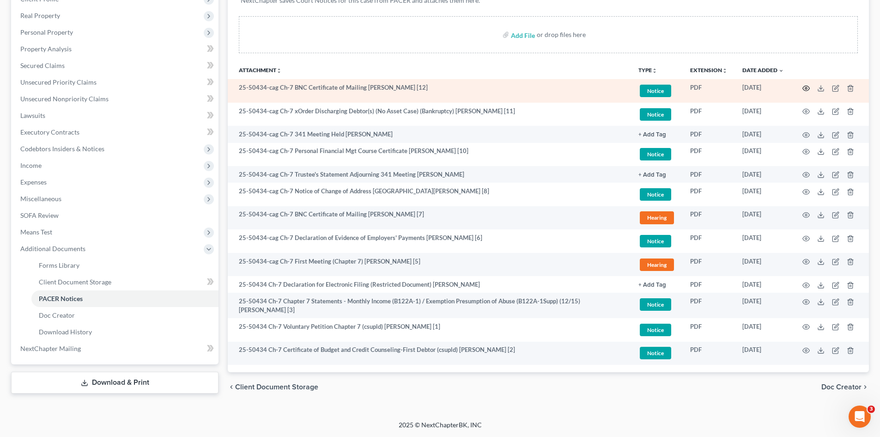
click at [808, 88] on icon "button" at bounding box center [806, 88] width 7 height 7
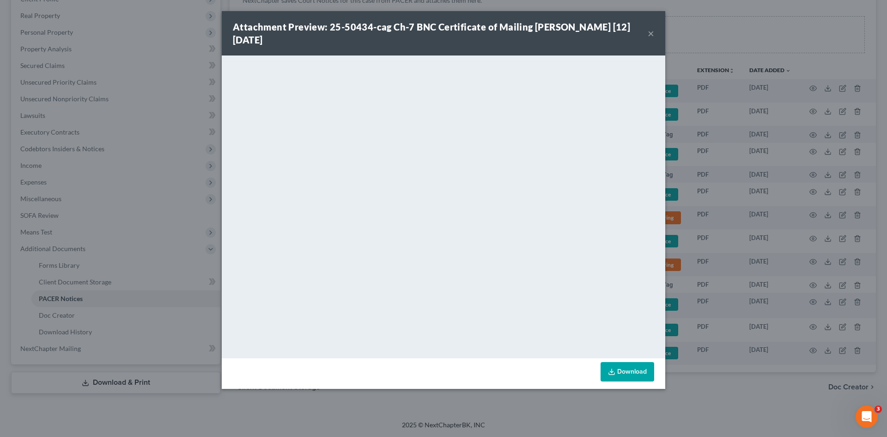
click at [648, 30] on button "×" at bounding box center [651, 33] width 6 height 11
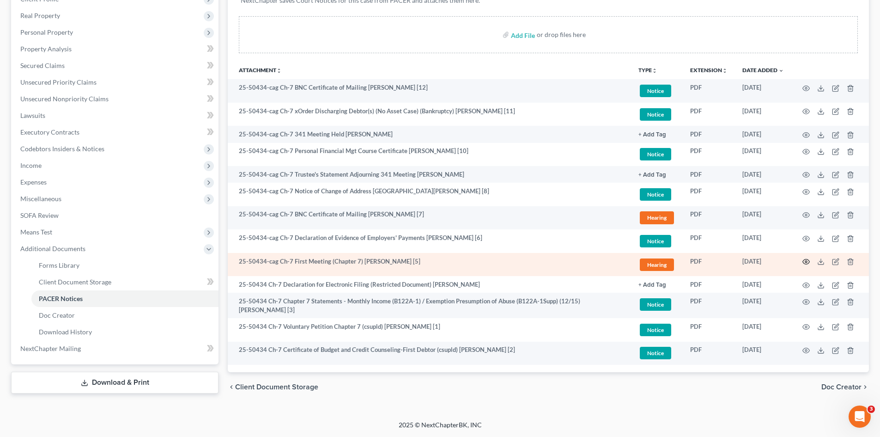
click at [806, 261] on circle "button" at bounding box center [806, 262] width 2 height 2
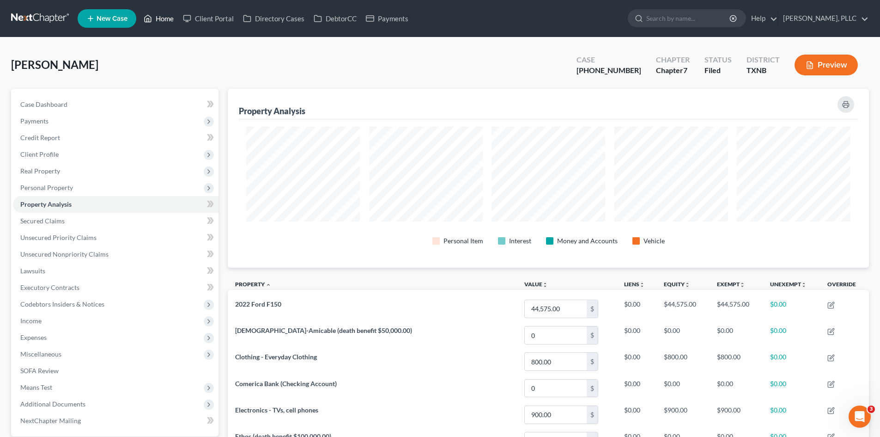
click at [169, 17] on link "Home" at bounding box center [158, 18] width 39 height 17
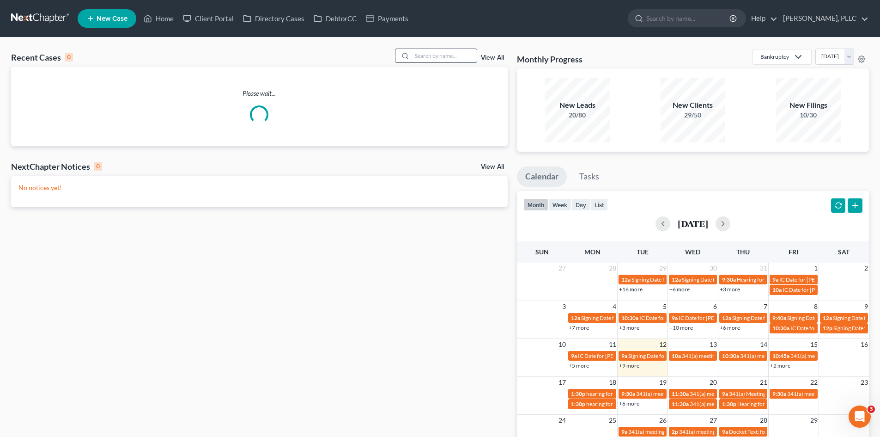
click at [437, 56] on input "search" at bounding box center [444, 55] width 65 height 13
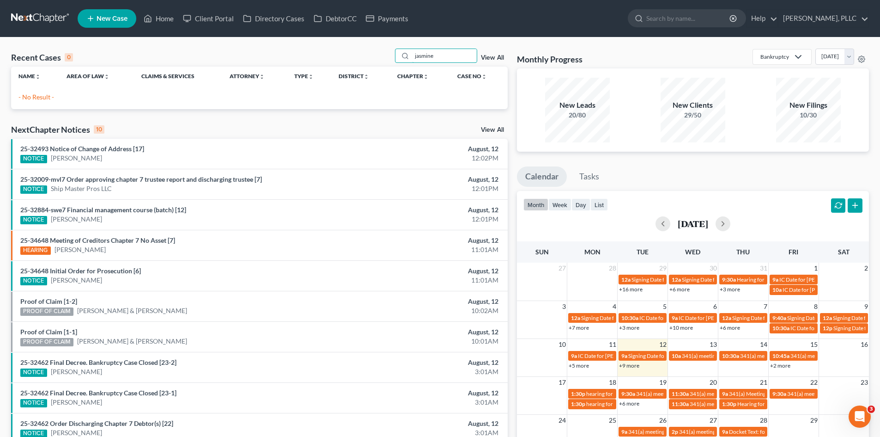
type input "jasmine"
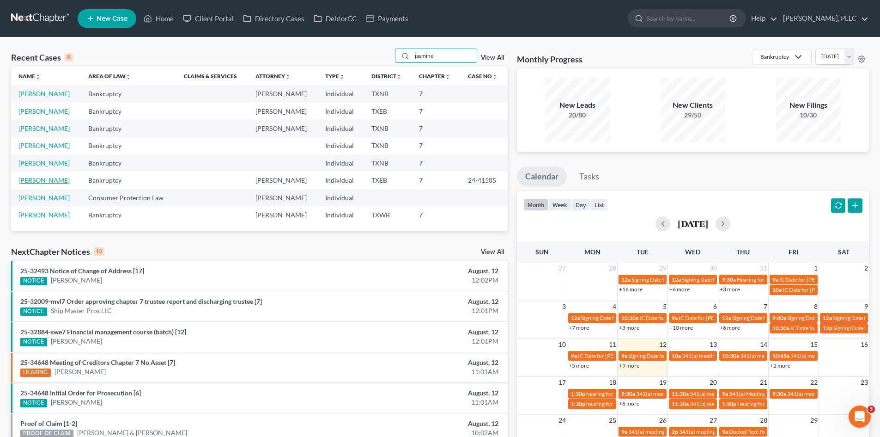
click at [47, 183] on link "[PERSON_NAME]" at bounding box center [43, 180] width 51 height 8
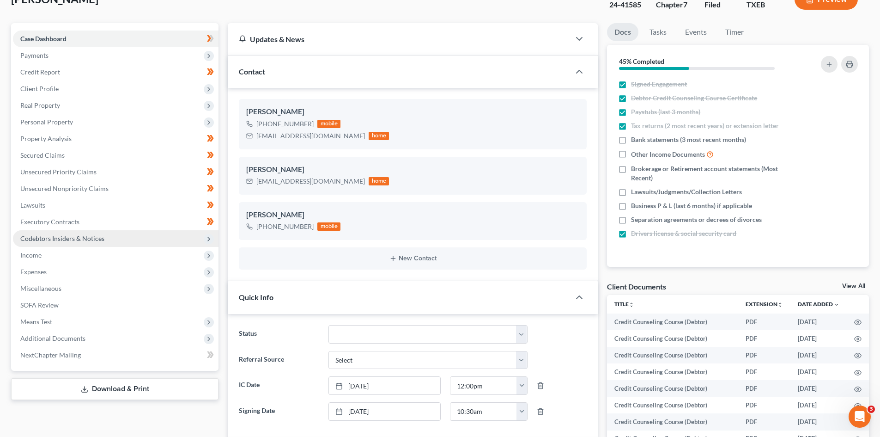
scroll to position [46, 0]
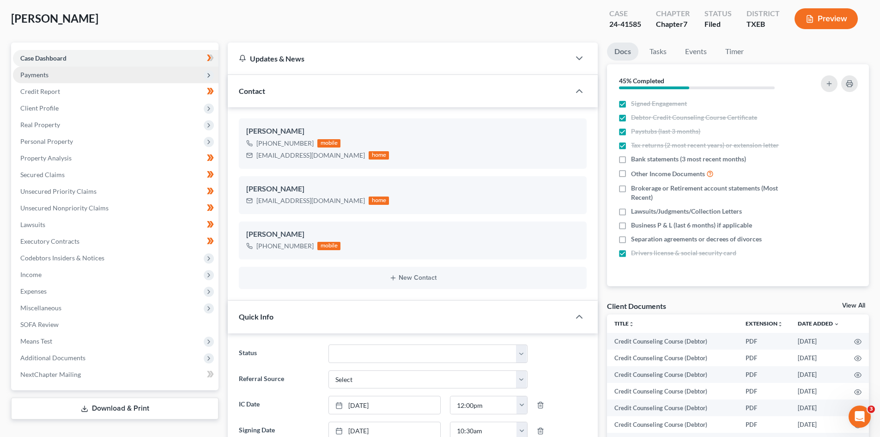
click at [51, 77] on span "Payments" at bounding box center [116, 75] width 206 height 17
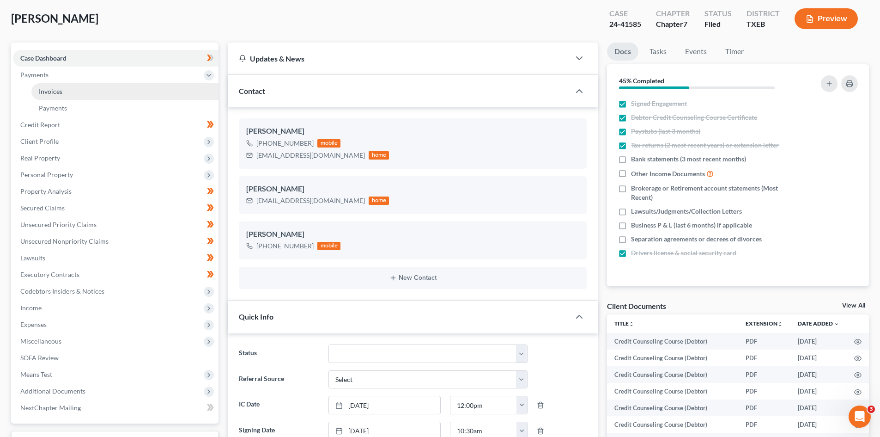
click at [62, 89] on span "Invoices" at bounding box center [51, 91] width 24 height 8
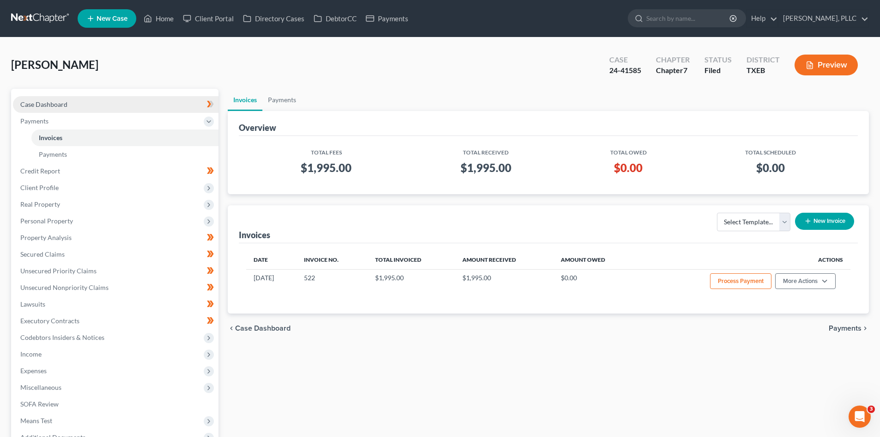
click at [124, 102] on link "Case Dashboard" at bounding box center [116, 104] width 206 height 17
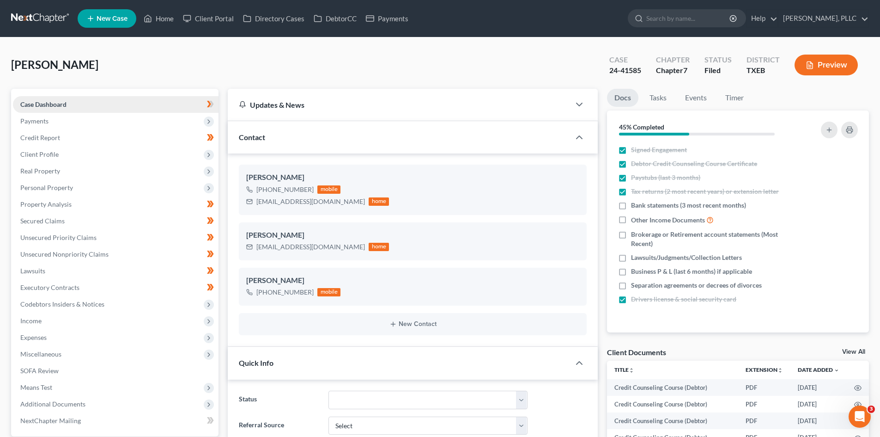
scroll to position [810, 0]
click at [160, 20] on link "Home" at bounding box center [158, 18] width 39 height 17
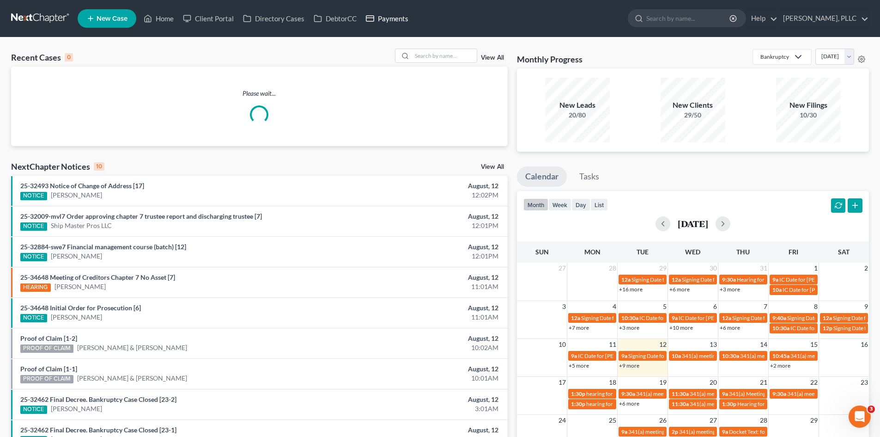
click at [395, 21] on link "Payments" at bounding box center [387, 18] width 52 height 17
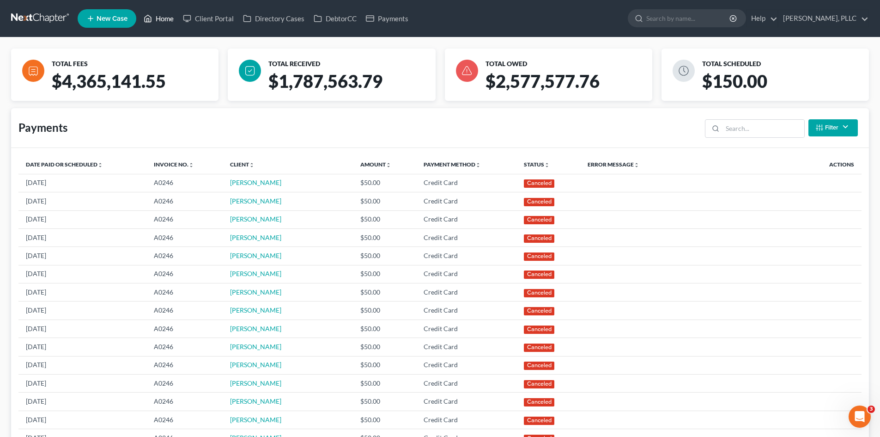
click at [159, 23] on link "Home" at bounding box center [158, 18] width 39 height 17
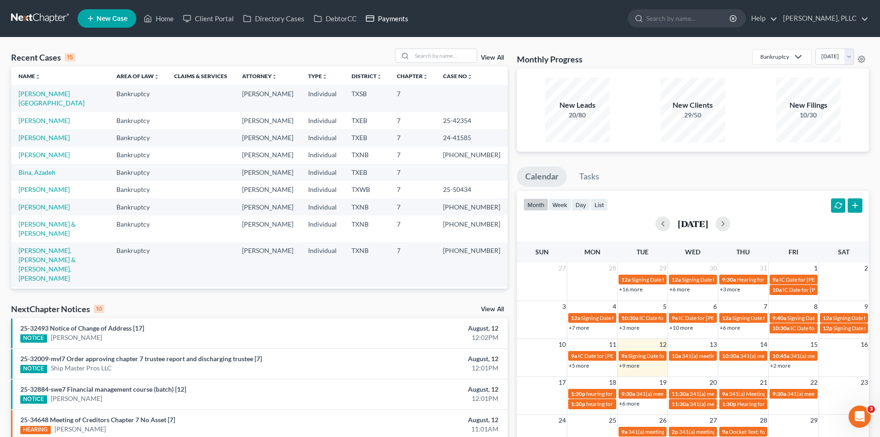
click at [387, 20] on link "Payments" at bounding box center [387, 18] width 52 height 17
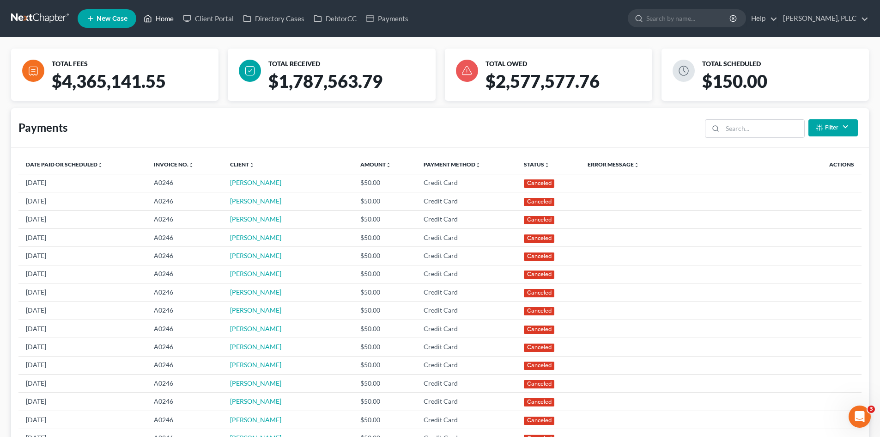
click at [160, 21] on link "Home" at bounding box center [158, 18] width 39 height 17
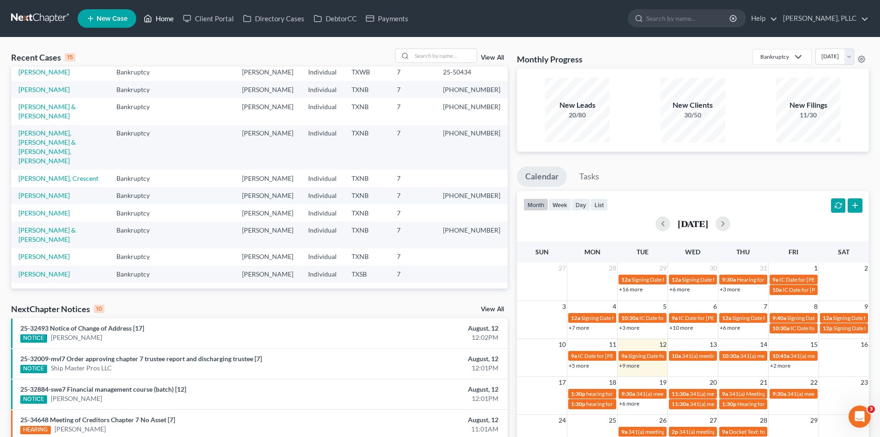
scroll to position [119, 0]
click at [159, 20] on link "Home" at bounding box center [158, 18] width 39 height 17
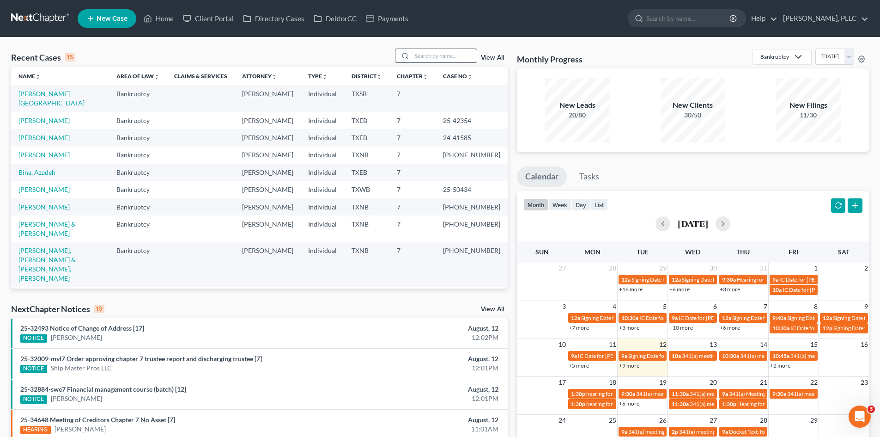
click at [427, 54] on input "search" at bounding box center [444, 55] width 65 height 13
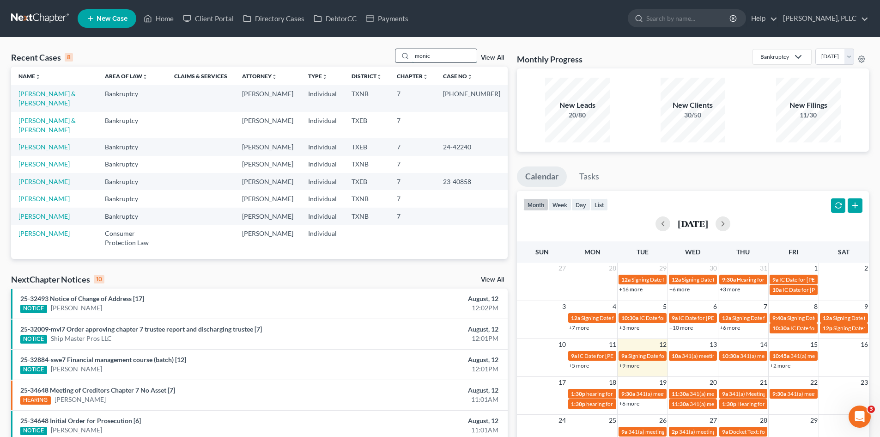
click at [436, 59] on input "monic" at bounding box center [444, 55] width 65 height 13
click at [437, 55] on input "monic" at bounding box center [444, 55] width 65 height 13
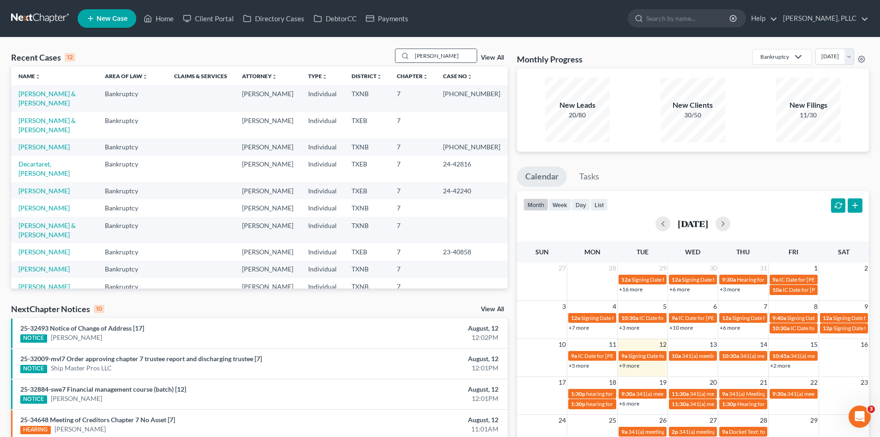
type input "[PERSON_NAME]"
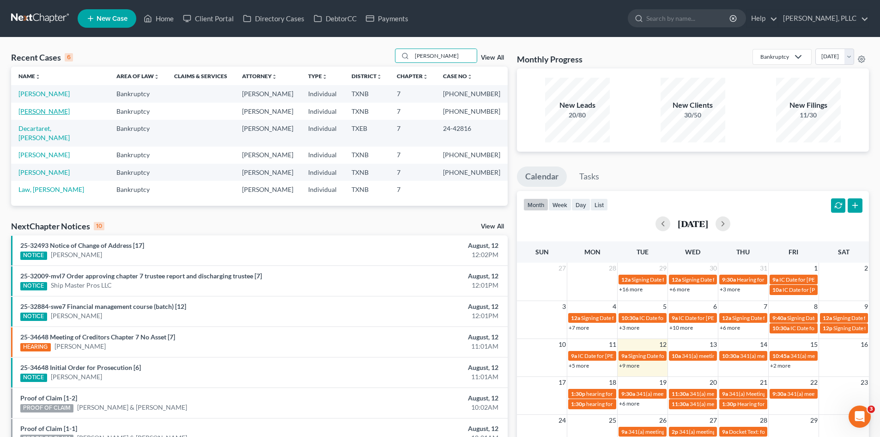
click at [70, 109] on link "[PERSON_NAME]" at bounding box center [43, 111] width 51 height 8
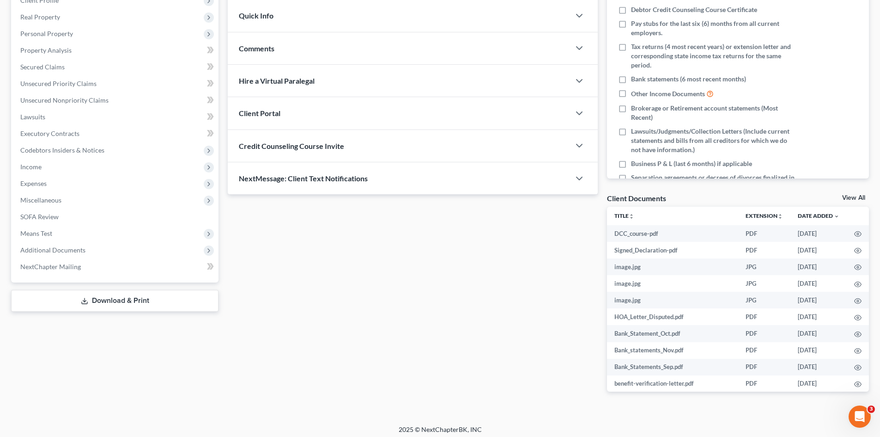
scroll to position [158, 0]
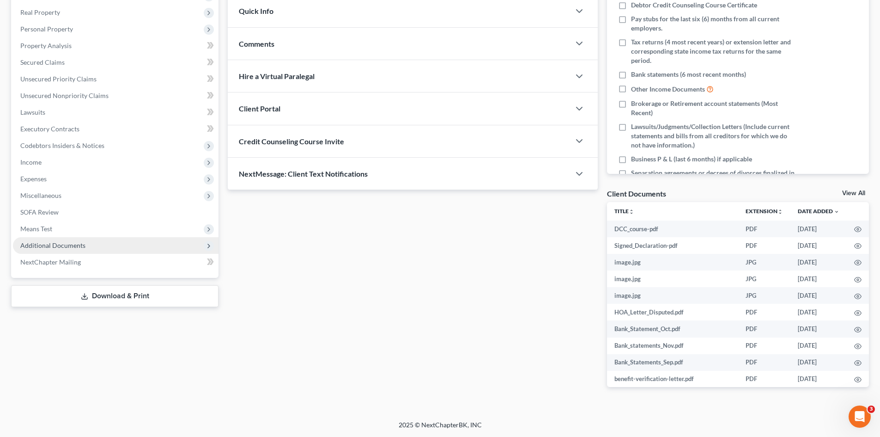
click at [106, 243] on span "Additional Documents" at bounding box center [116, 245] width 206 height 17
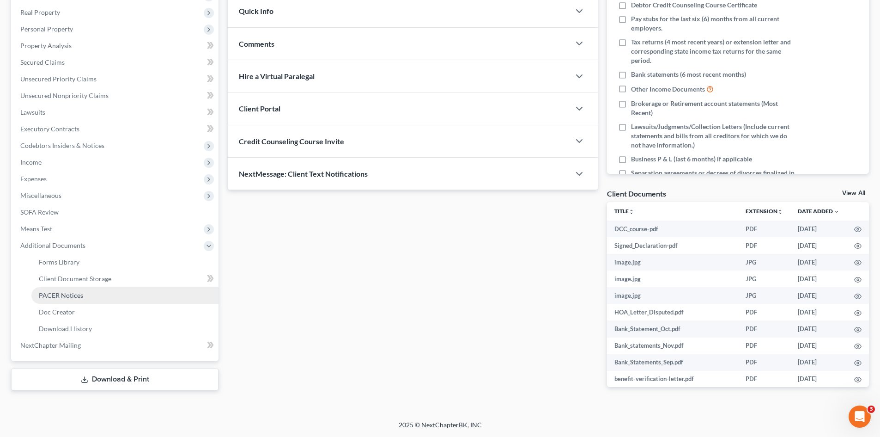
click at [88, 299] on link "PACER Notices" at bounding box center [124, 295] width 187 height 17
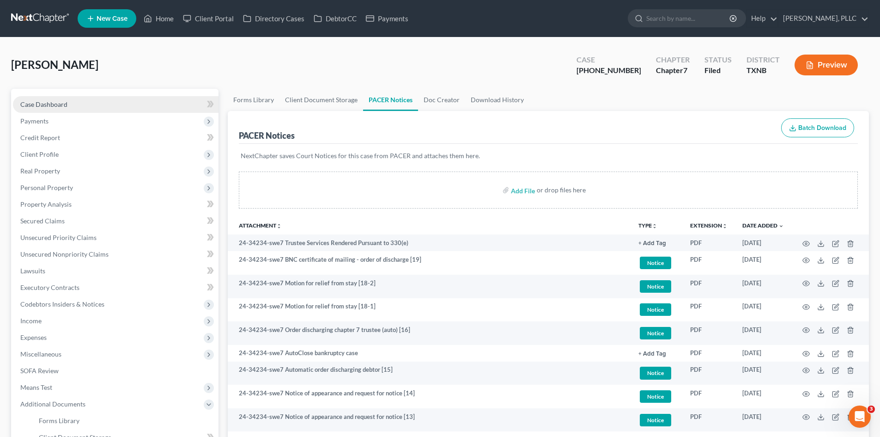
click at [90, 102] on link "Case Dashboard" at bounding box center [116, 104] width 206 height 17
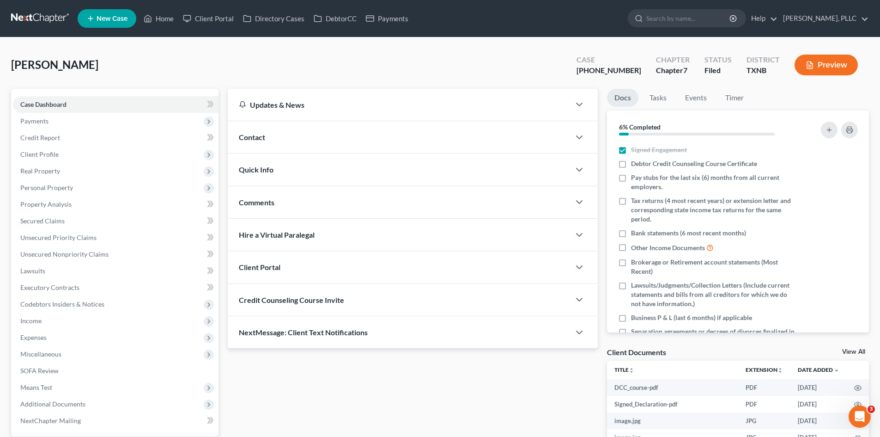
click at [328, 134] on div "Contact" at bounding box center [399, 137] width 342 height 32
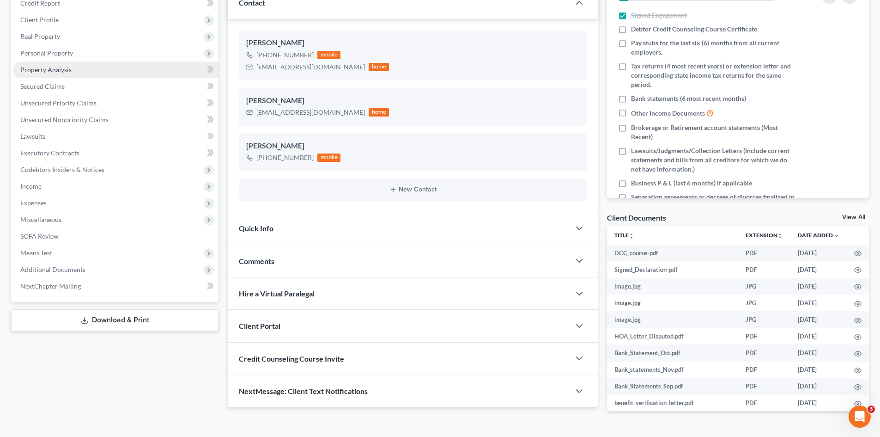
scroll to position [139, 0]
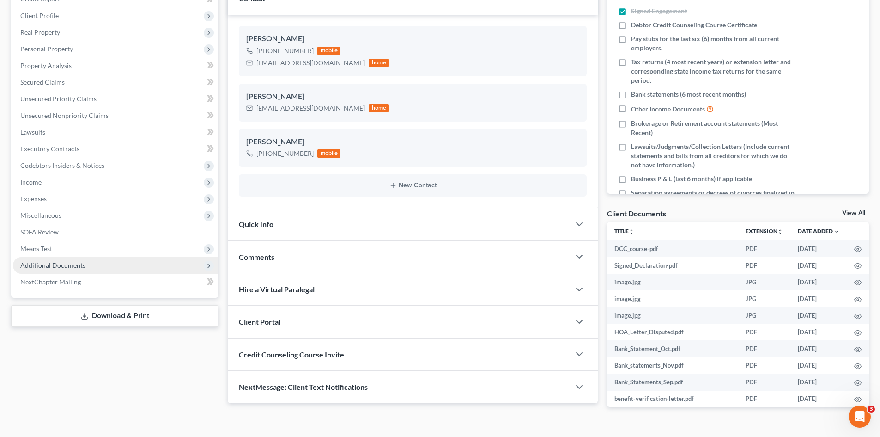
click at [79, 262] on span "Additional Documents" at bounding box center [52, 265] width 65 height 8
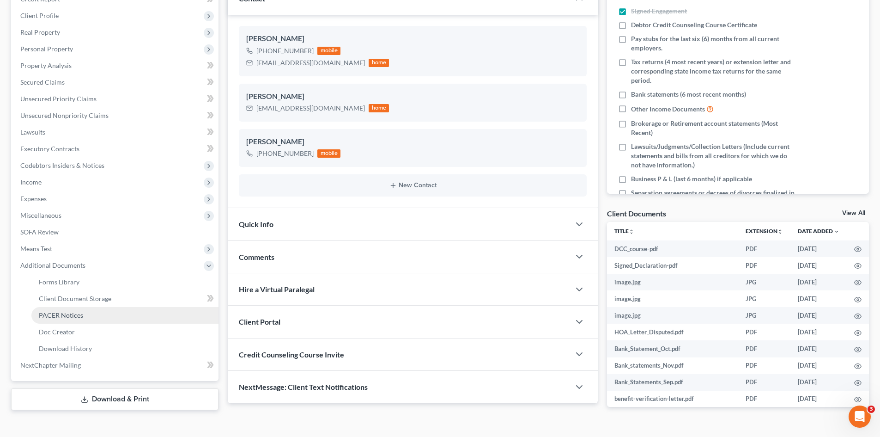
click at [69, 317] on span "PACER Notices" at bounding box center [61, 315] width 44 height 8
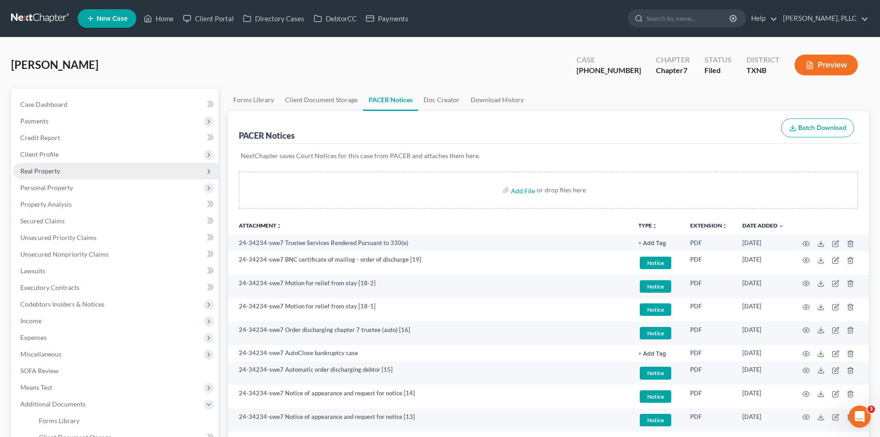
click at [71, 166] on span "Real Property" at bounding box center [116, 171] width 206 height 17
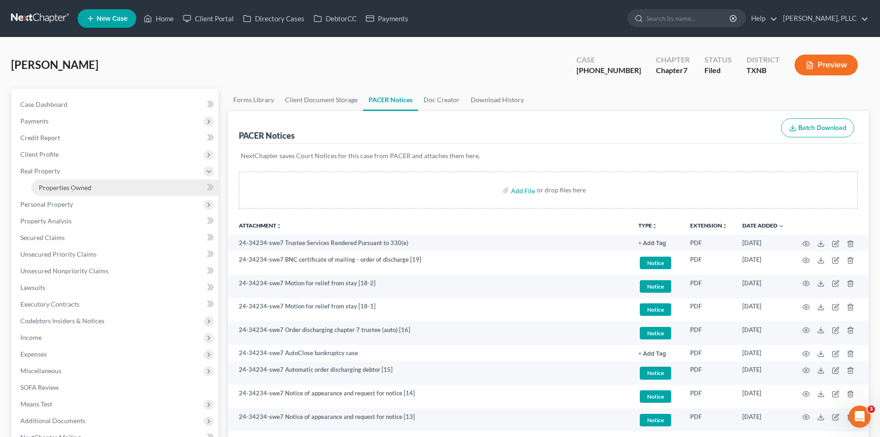
click at [65, 187] on span "Properties Owned" at bounding box center [65, 187] width 53 height 8
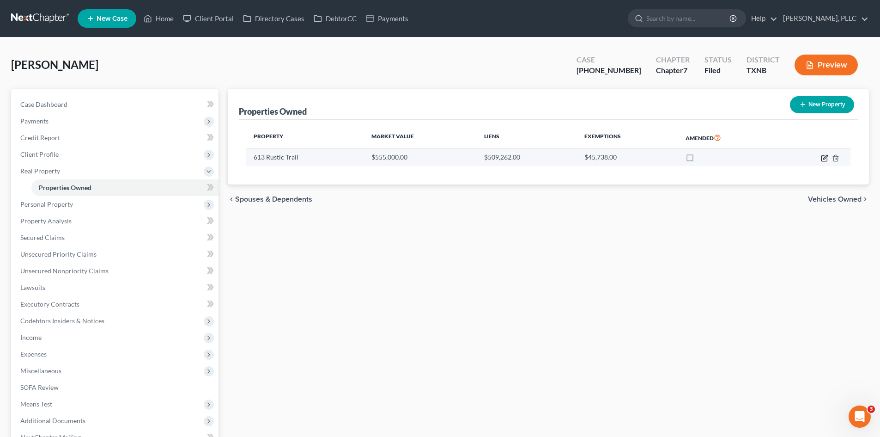
click at [825, 159] on icon "button" at bounding box center [824, 157] width 7 height 7
select select "45"
select select "0"
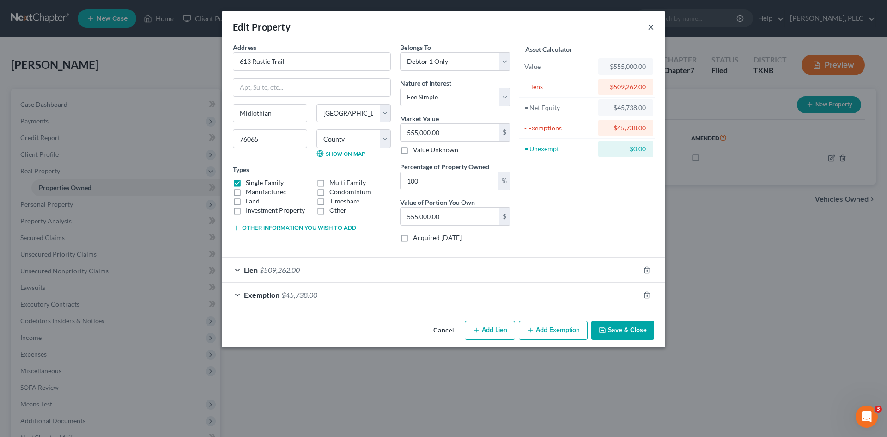
click at [651, 30] on button "×" at bounding box center [651, 26] width 6 height 11
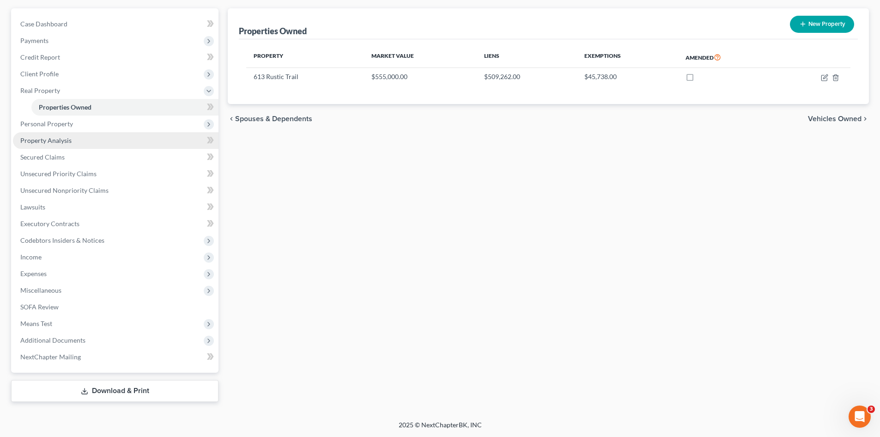
click at [60, 142] on span "Property Analysis" at bounding box center [45, 140] width 51 height 8
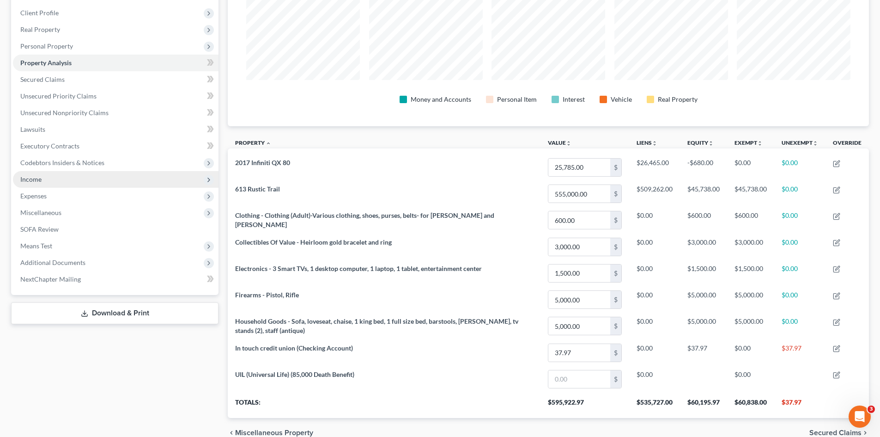
scroll to position [46, 0]
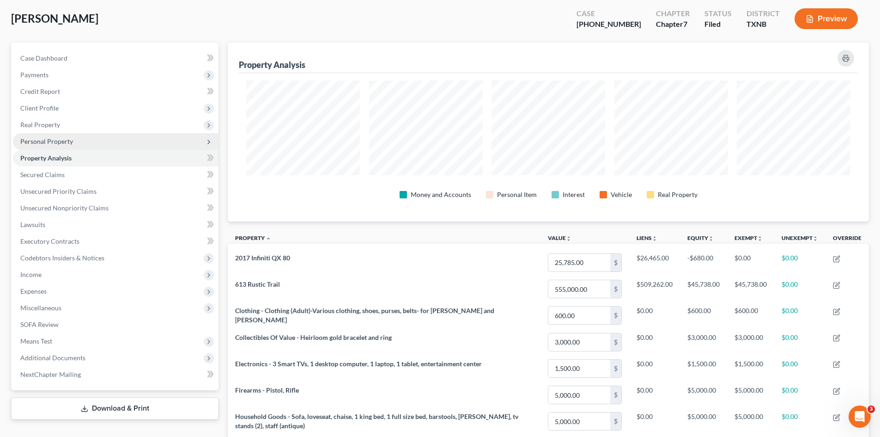
click at [86, 137] on span "Personal Property" at bounding box center [116, 141] width 206 height 17
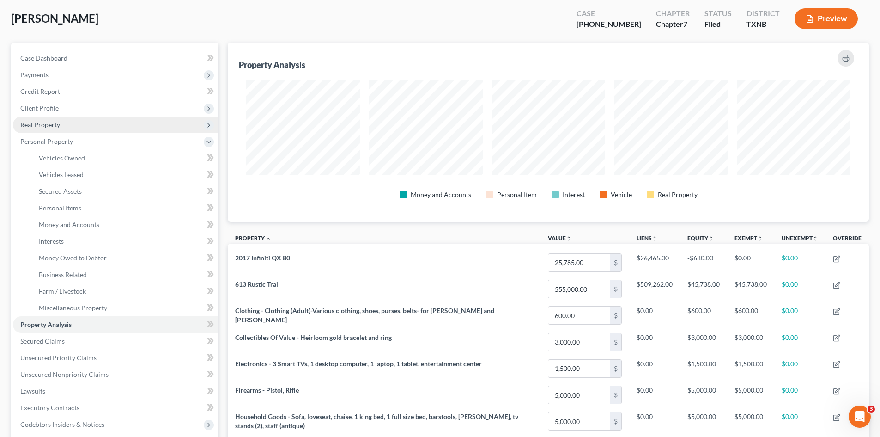
click at [57, 125] on span "Real Property" at bounding box center [40, 125] width 40 height 8
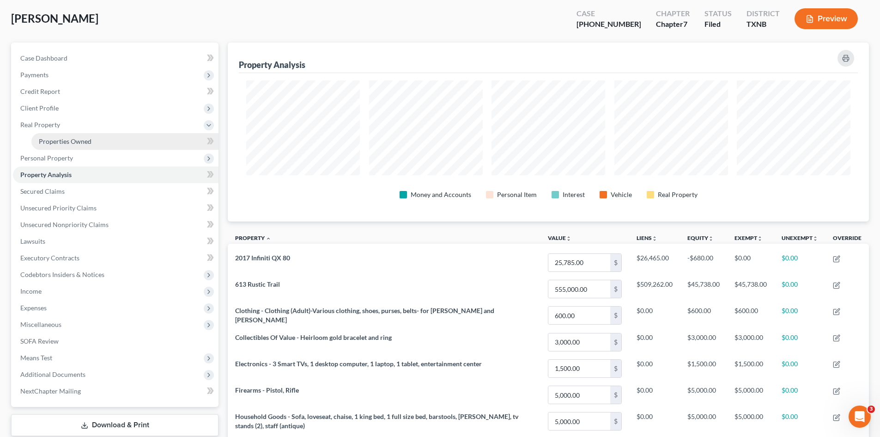
click at [73, 139] on span "Properties Owned" at bounding box center [65, 141] width 53 height 8
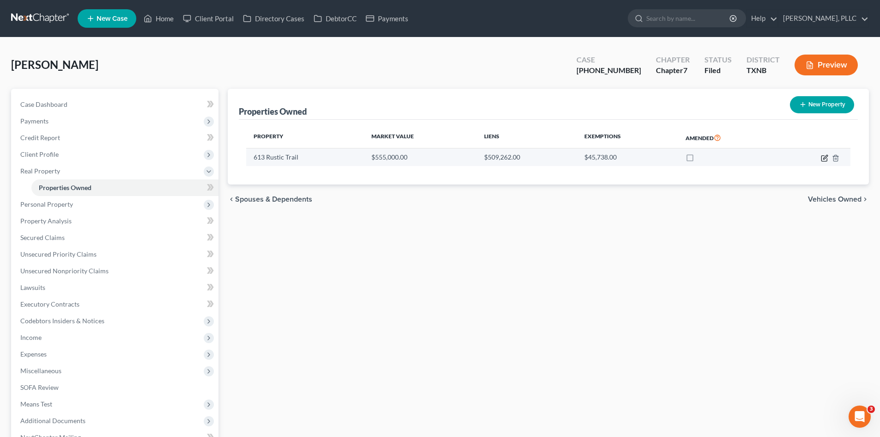
click at [822, 159] on icon "button" at bounding box center [824, 157] width 7 height 7
select select "45"
select select "70"
select select "0"
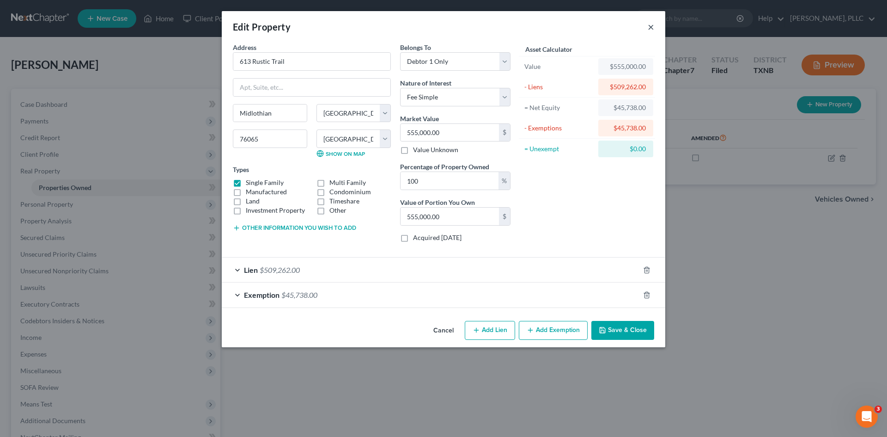
click at [651, 27] on button "×" at bounding box center [651, 26] width 6 height 11
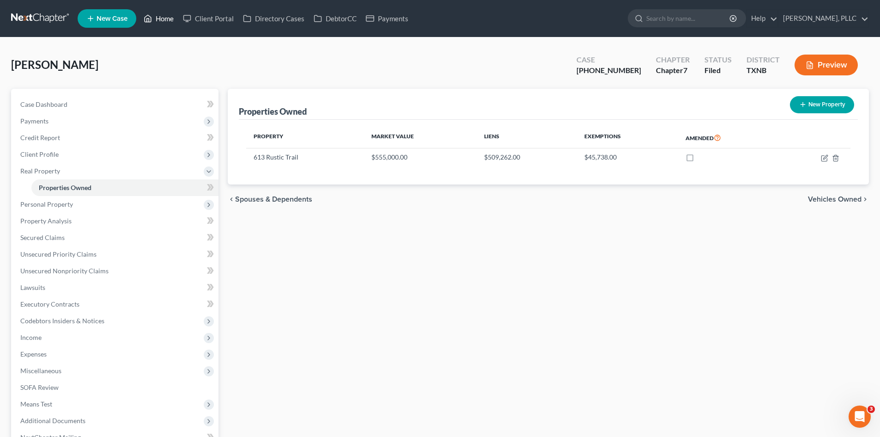
click at [156, 19] on link "Home" at bounding box center [158, 18] width 39 height 17
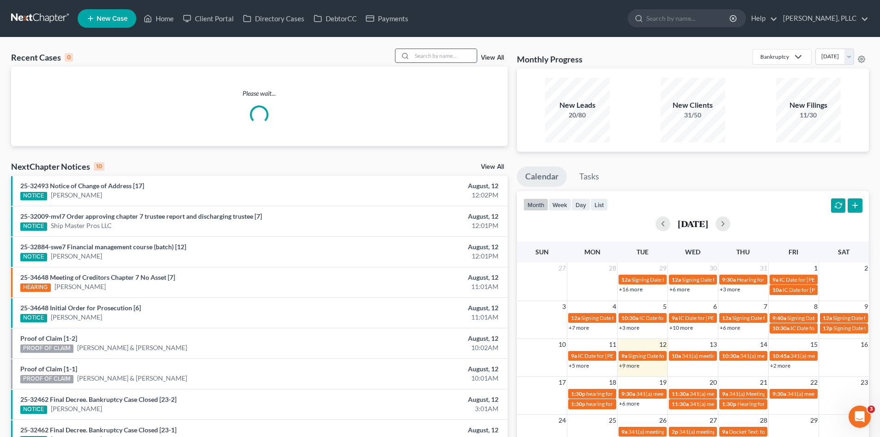
click at [462, 60] on input "search" at bounding box center [444, 55] width 65 height 13
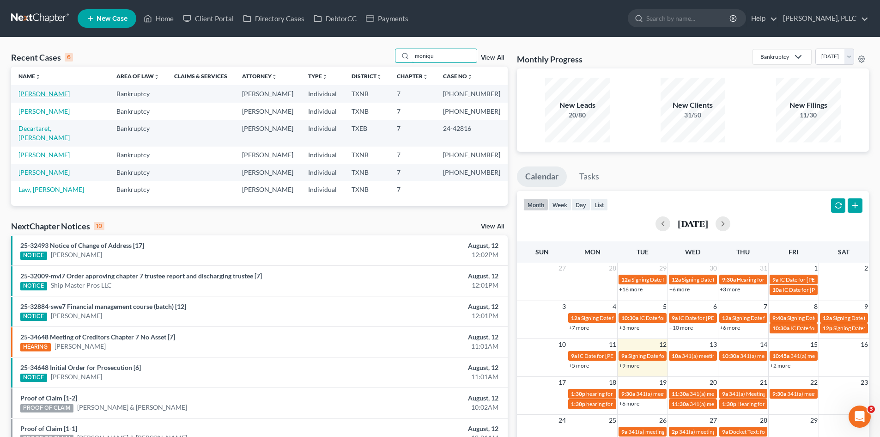
type input "moniqu"
click at [66, 94] on link "[PERSON_NAME]" at bounding box center [43, 94] width 51 height 8
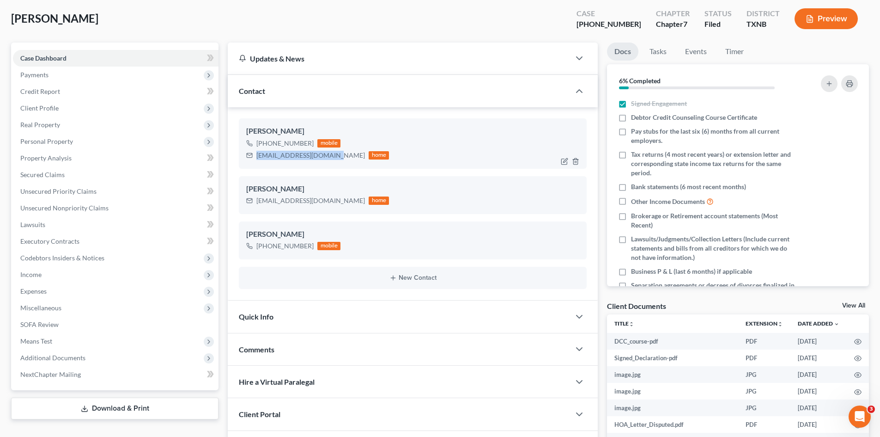
drag, startPoint x: 257, startPoint y: 157, endPoint x: 331, endPoint y: 158, distance: 74.0
click at [331, 158] on div "mferrellobera@yahoo.com" at bounding box center [310, 155] width 109 height 9
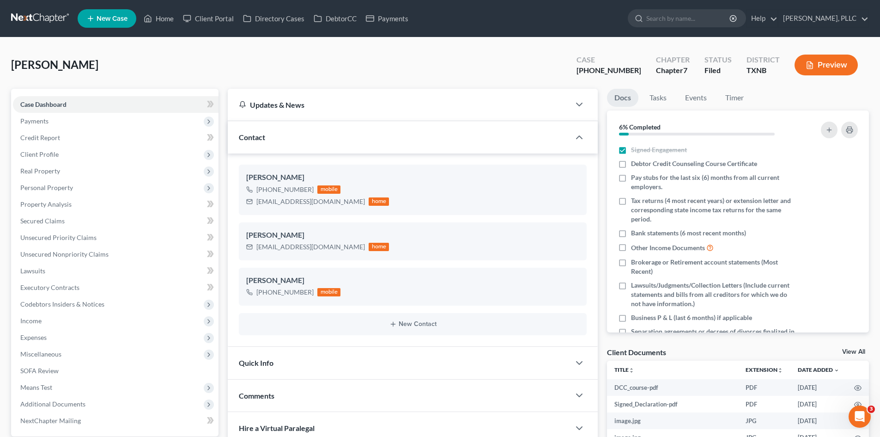
drag, startPoint x: 154, startPoint y: 64, endPoint x: 231, endPoint y: 43, distance: 79.6
click at [154, 64] on div "Ferrell-Obera, Monique Upgraded Case 24-34234-7 Chapter Chapter 7 Status Filed …" at bounding box center [440, 69] width 858 height 40
click at [584, 137] on icon "button" at bounding box center [579, 137] width 11 height 11
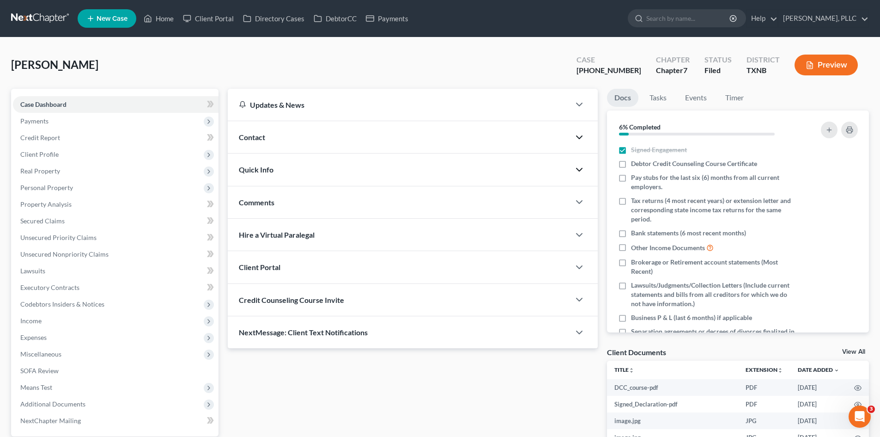
click at [575, 170] on icon "button" at bounding box center [579, 169] width 11 height 11
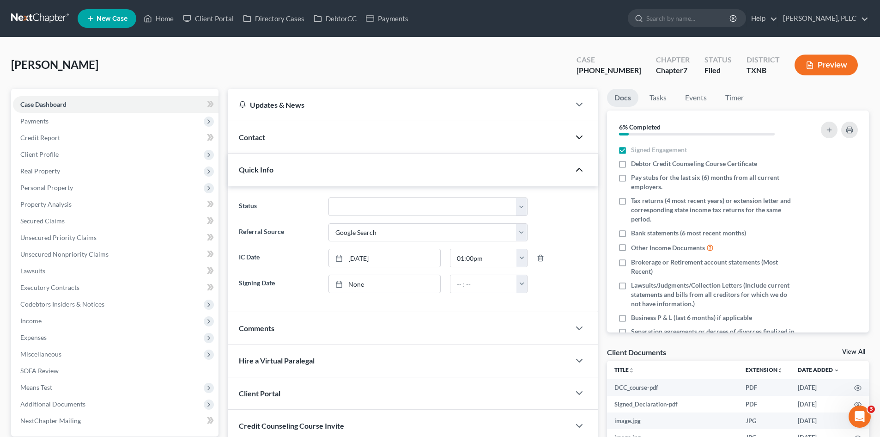
click at [572, 169] on div at bounding box center [584, 169] width 28 height 18
click at [577, 170] on icon "button" at bounding box center [579, 169] width 11 height 11
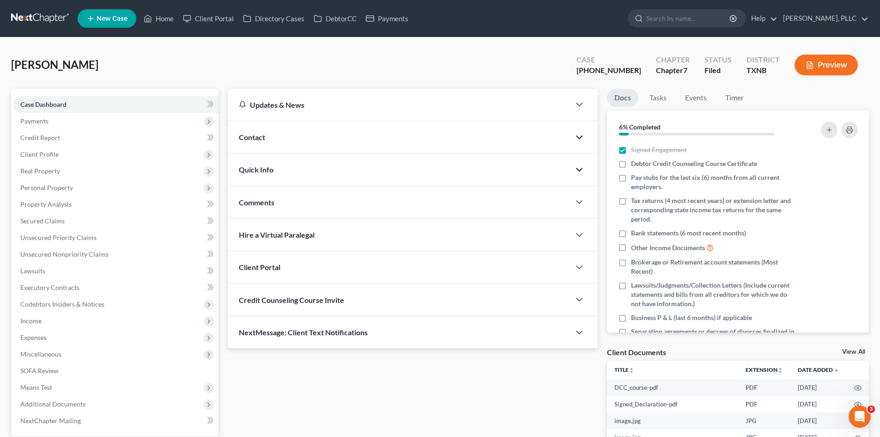
click at [566, 205] on div "Comments" at bounding box center [399, 202] width 342 height 32
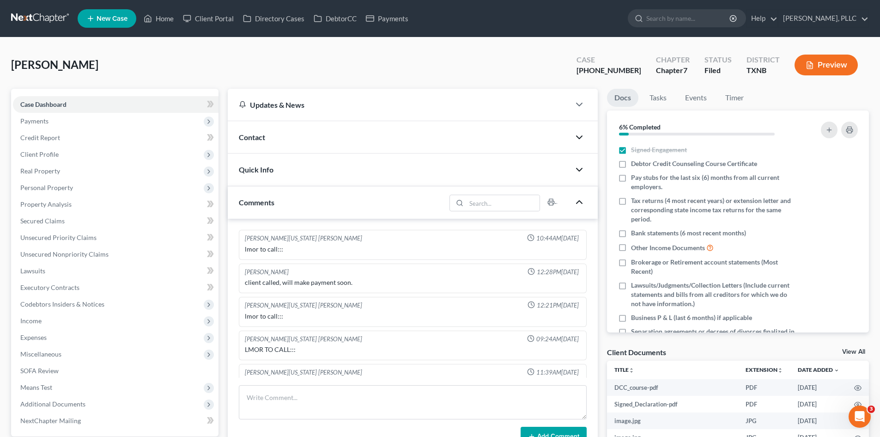
click at [579, 204] on icon "button" at bounding box center [579, 201] width 11 height 11
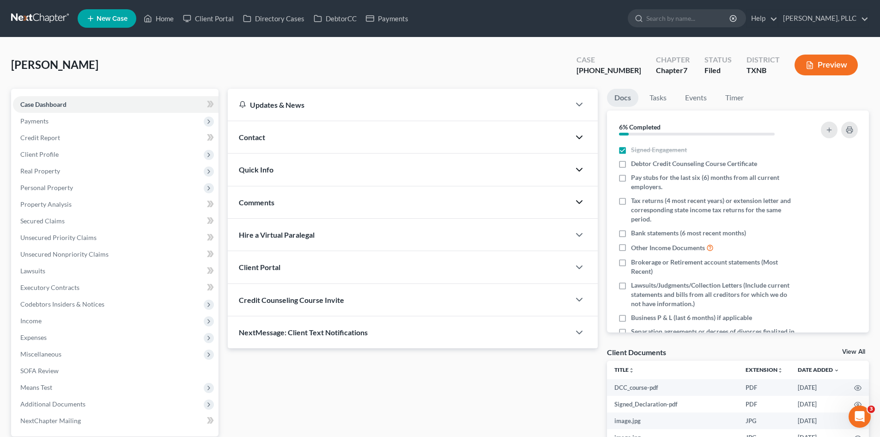
click at [562, 230] on div "Hire a Virtual Paralegal" at bounding box center [399, 235] width 342 height 32
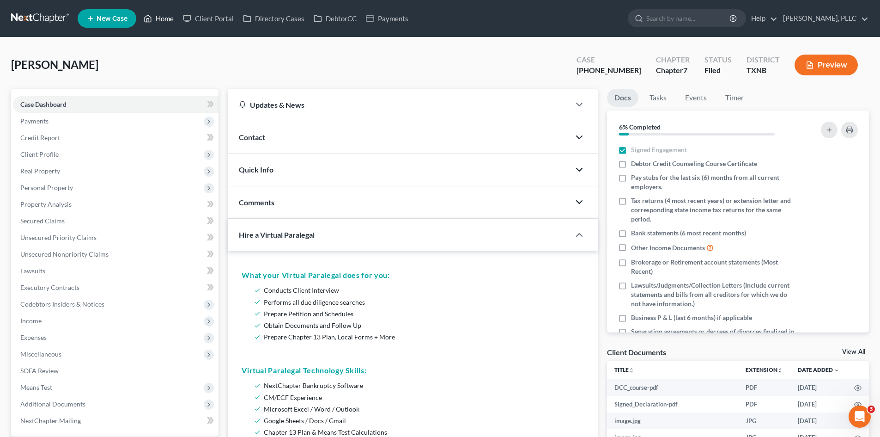
click at [155, 18] on link "Home" at bounding box center [158, 18] width 39 height 17
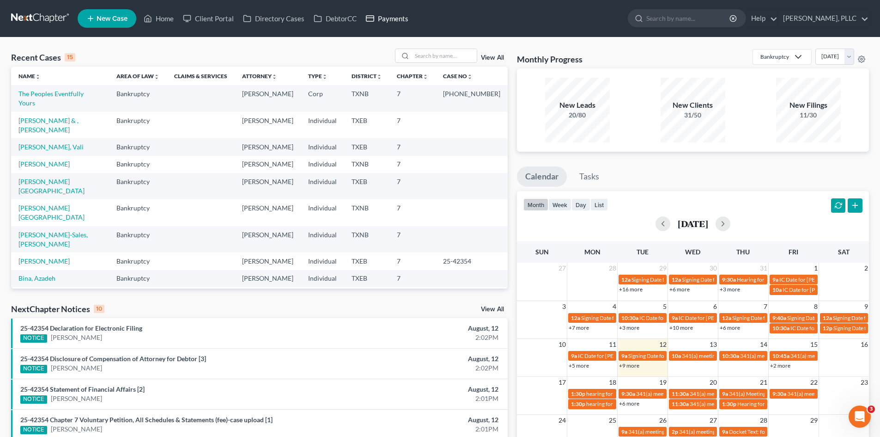
click at [389, 22] on link "Payments" at bounding box center [387, 18] width 52 height 17
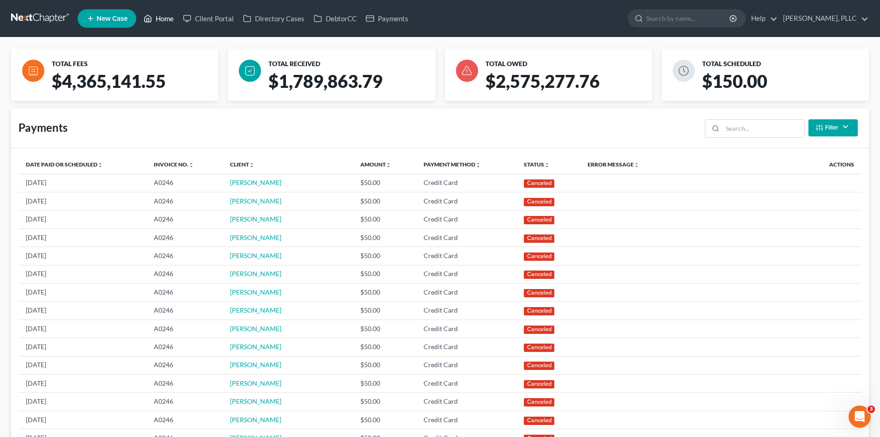
click at [161, 16] on link "Home" at bounding box center [158, 18] width 39 height 17
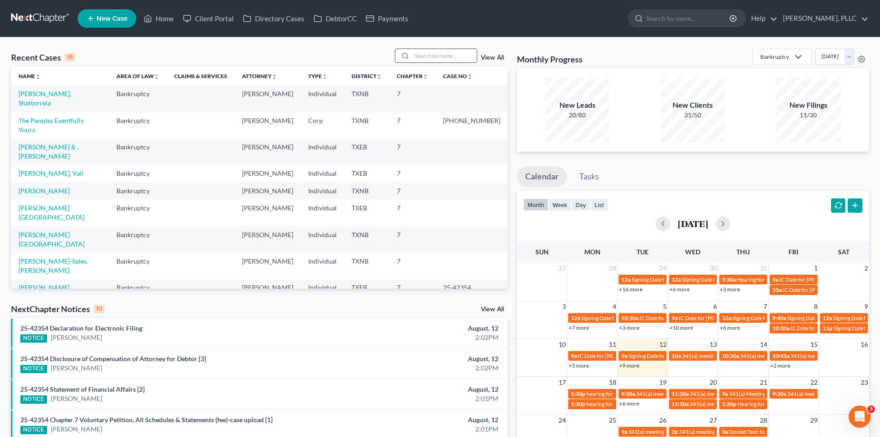
click at [447, 54] on input "search" at bounding box center [444, 55] width 65 height 13
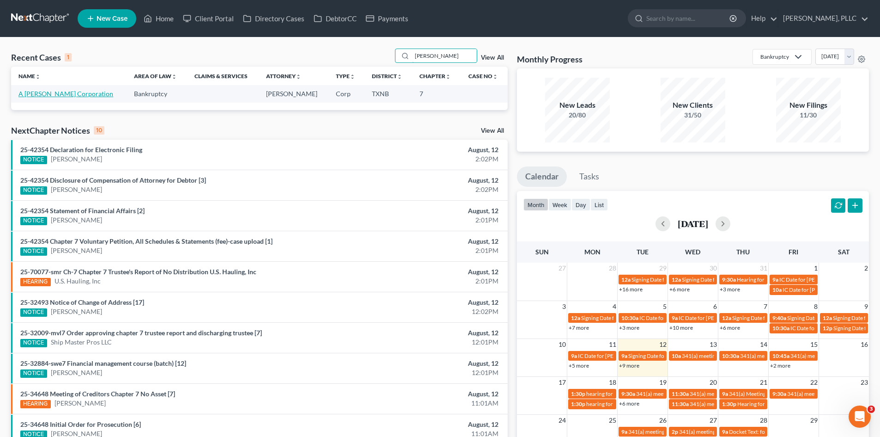
type input "rendon"
click at [73, 97] on link "A Rendon Ramirez Corporation" at bounding box center [65, 94] width 95 height 8
select select "4"
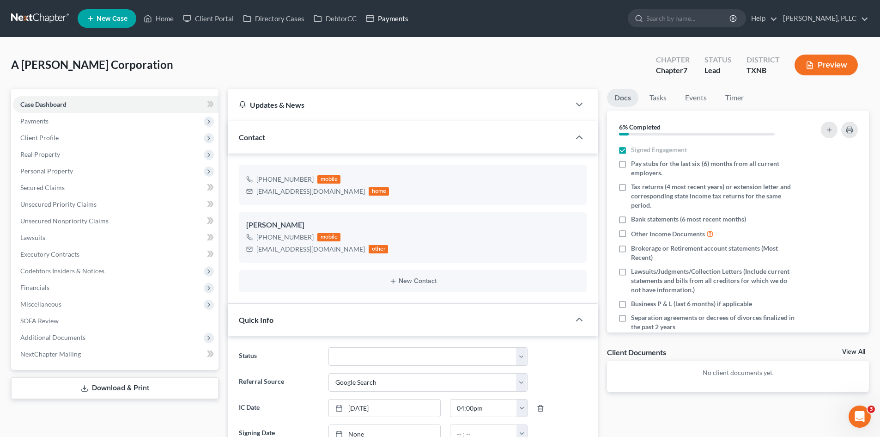
click at [393, 21] on link "Payments" at bounding box center [387, 18] width 52 height 17
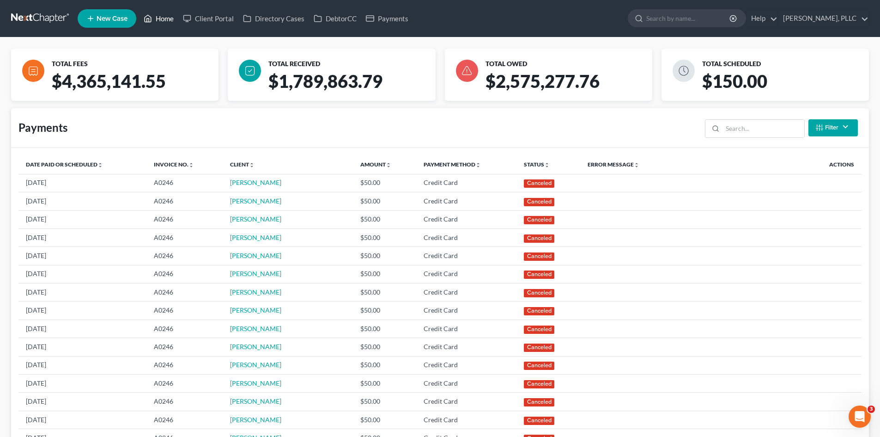
click at [165, 18] on link "Home" at bounding box center [158, 18] width 39 height 17
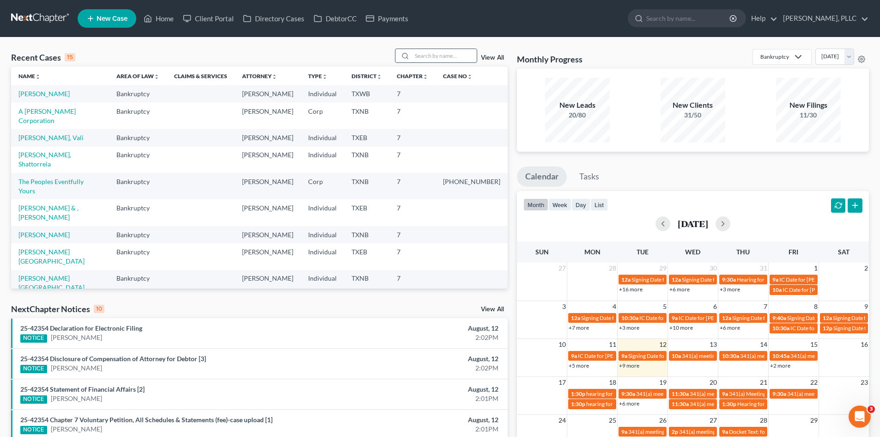
click at [433, 58] on input "search" at bounding box center [444, 55] width 65 height 13
type input "salem"
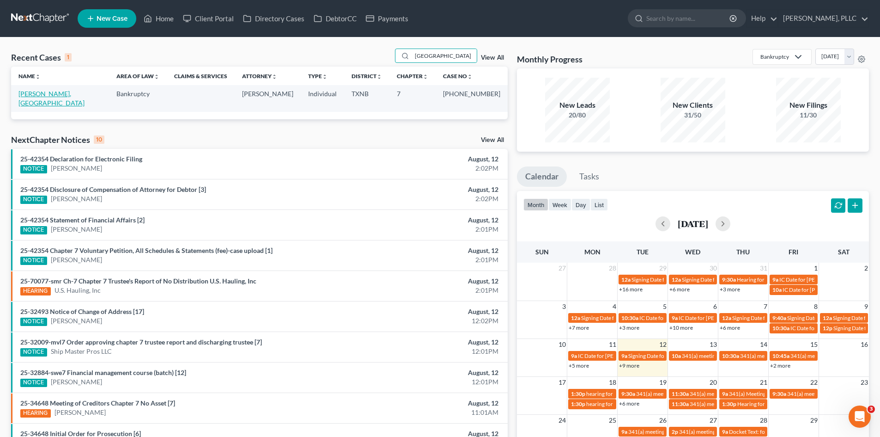
click at [37, 93] on link "Thyne, Salem" at bounding box center [51, 98] width 66 height 17
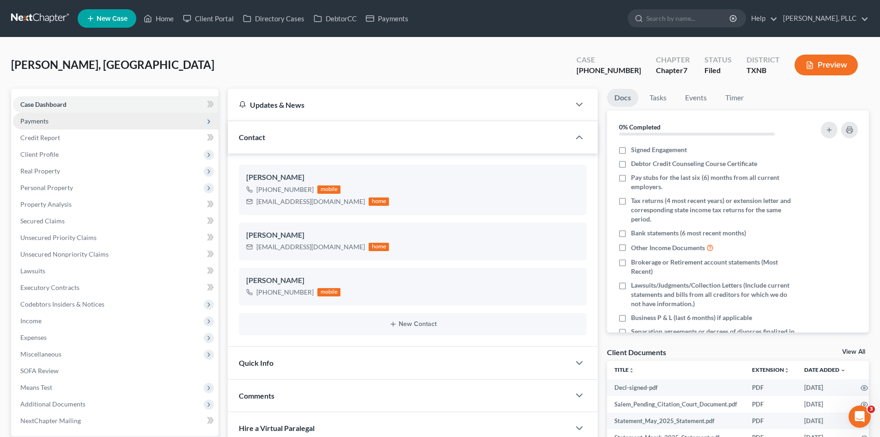
click at [43, 121] on span "Payments" at bounding box center [34, 121] width 28 height 8
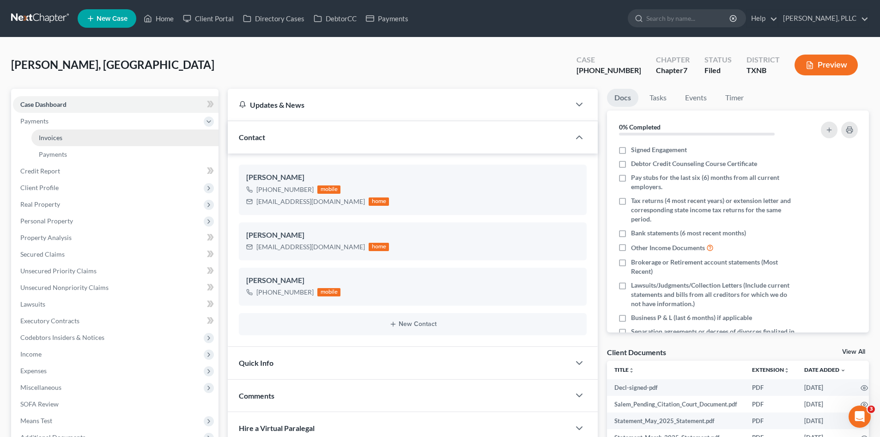
click at [94, 136] on link "Invoices" at bounding box center [124, 137] width 187 height 17
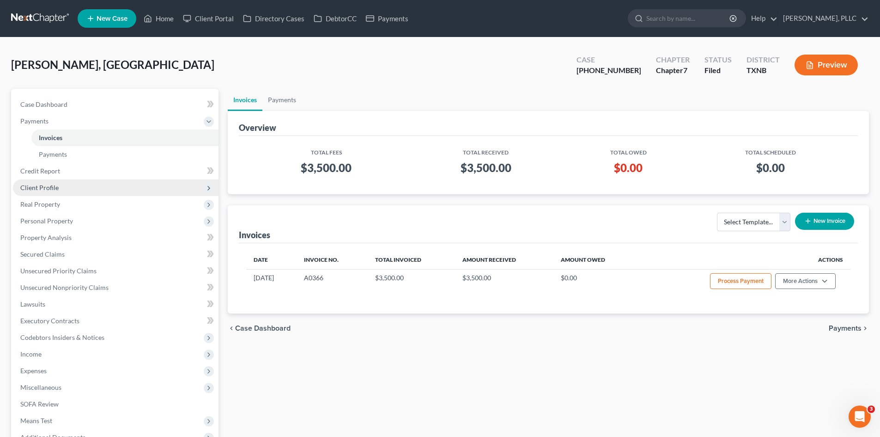
click at [74, 189] on span "Client Profile" at bounding box center [116, 187] width 206 height 17
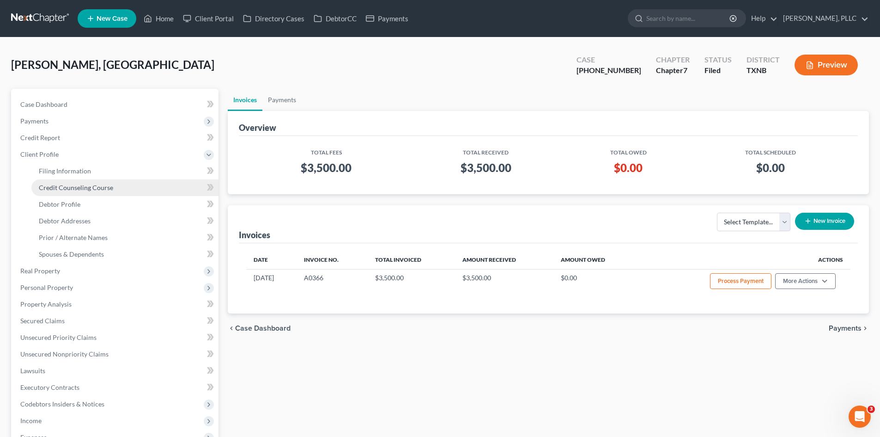
click at [76, 180] on link "Credit Counseling Course" at bounding box center [124, 187] width 187 height 17
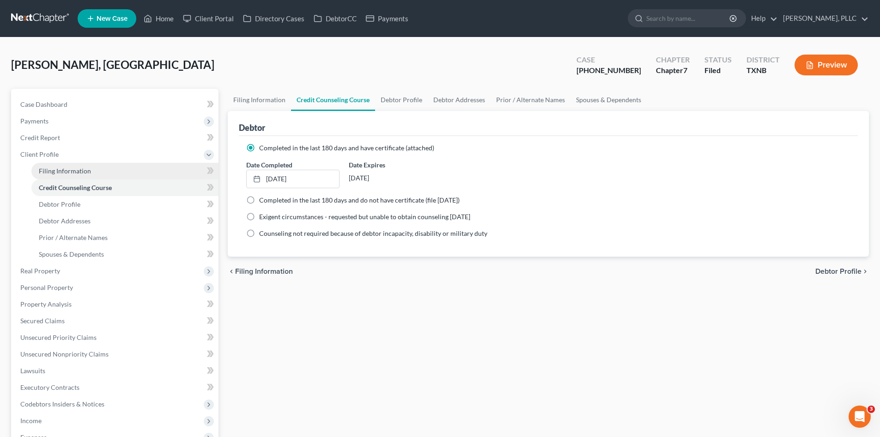
click at [75, 174] on span "Filing Information" at bounding box center [65, 171] width 52 height 8
select select "1"
select select "0"
select select "45"
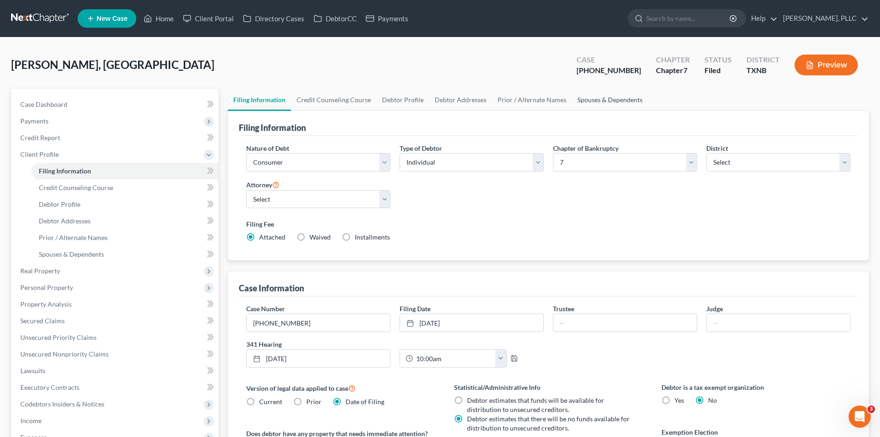
click at [622, 102] on link "Spouses & Dependents" at bounding box center [610, 100] width 76 height 22
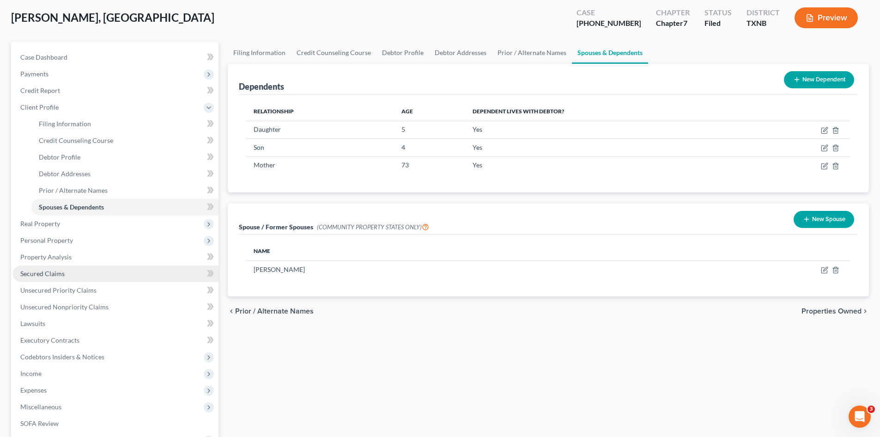
scroll to position [92, 0]
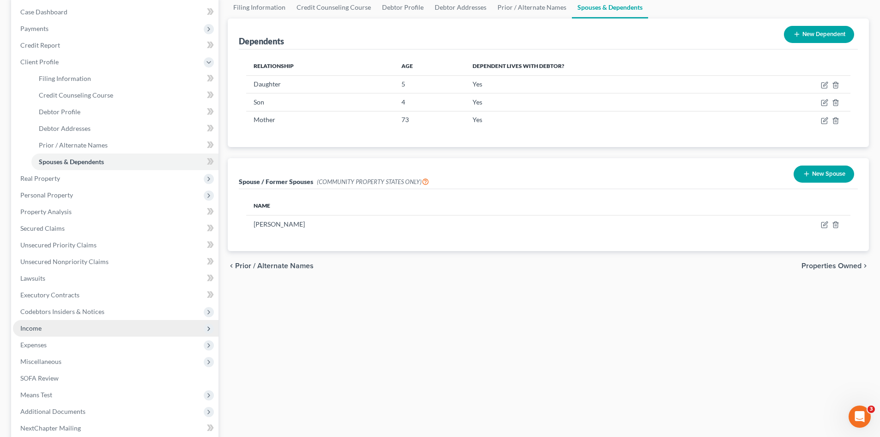
click at [57, 331] on span "Income" at bounding box center [116, 328] width 206 height 17
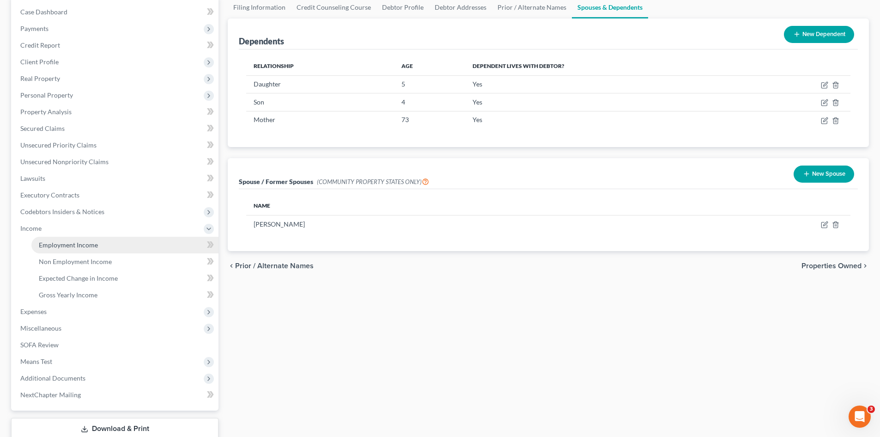
click at [79, 250] on link "Employment Income" at bounding box center [124, 245] width 187 height 17
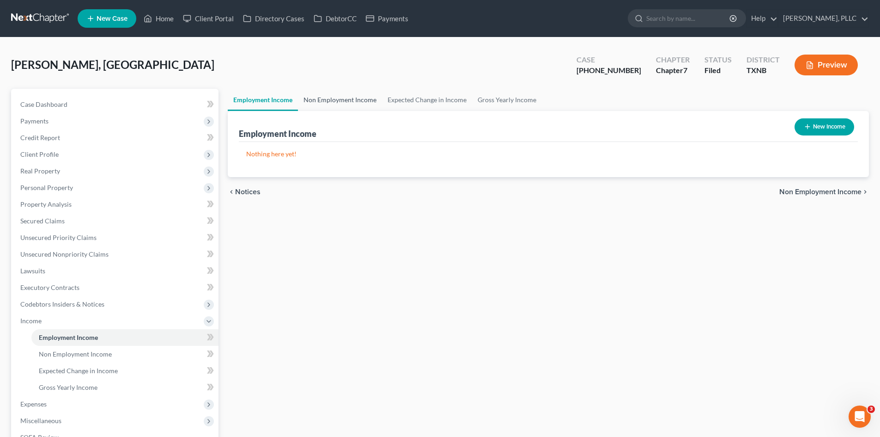
click at [352, 97] on link "Non Employment Income" at bounding box center [340, 100] width 84 height 22
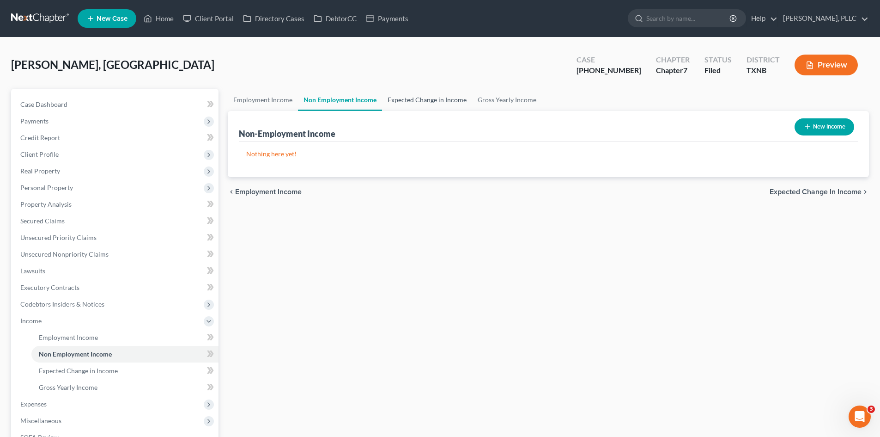
click at [415, 99] on link "Expected Change in Income" at bounding box center [427, 100] width 90 height 22
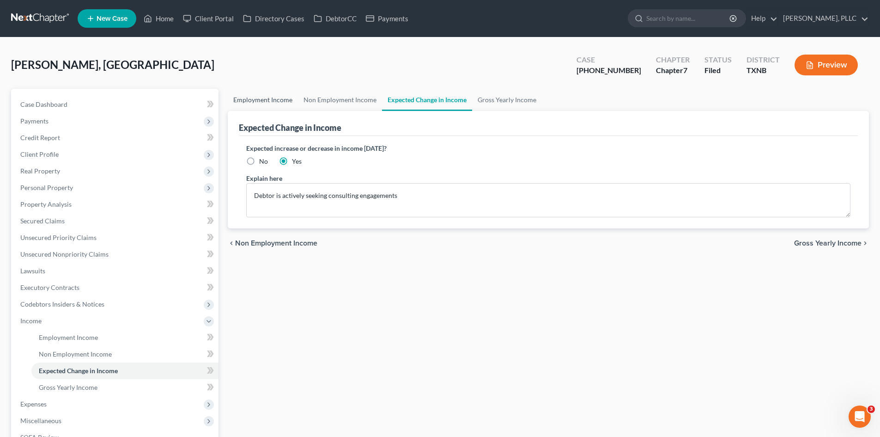
click at [279, 101] on link "Employment Income" at bounding box center [263, 100] width 70 height 22
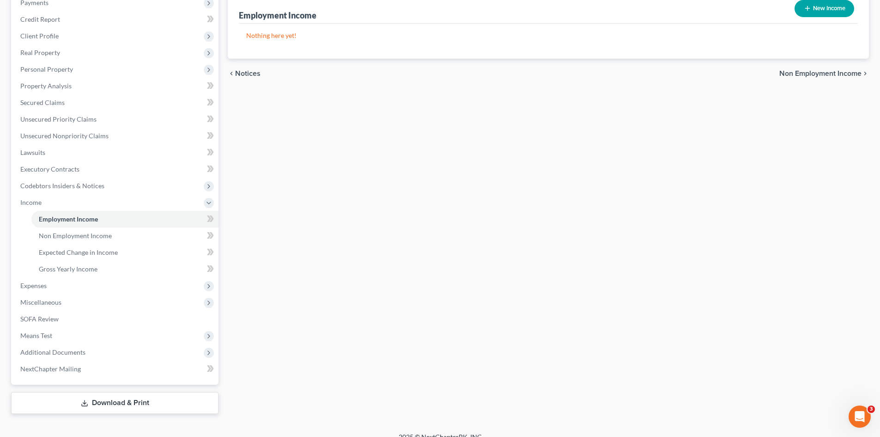
scroll to position [130, 0]
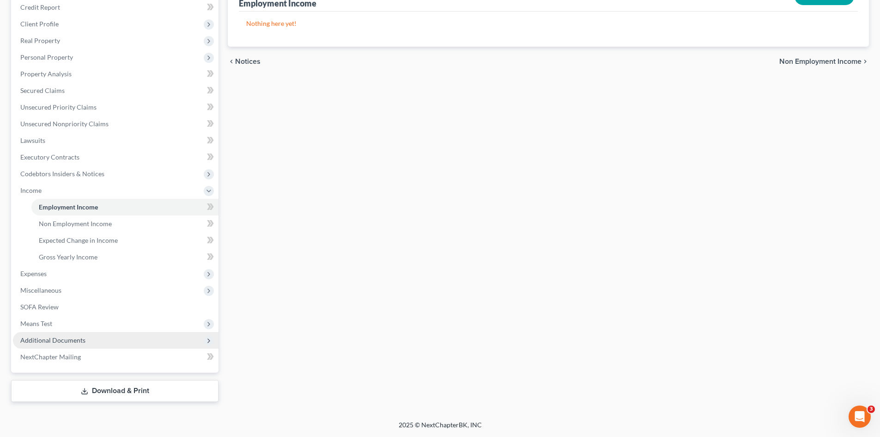
click at [104, 342] on span "Additional Documents" at bounding box center [116, 340] width 206 height 17
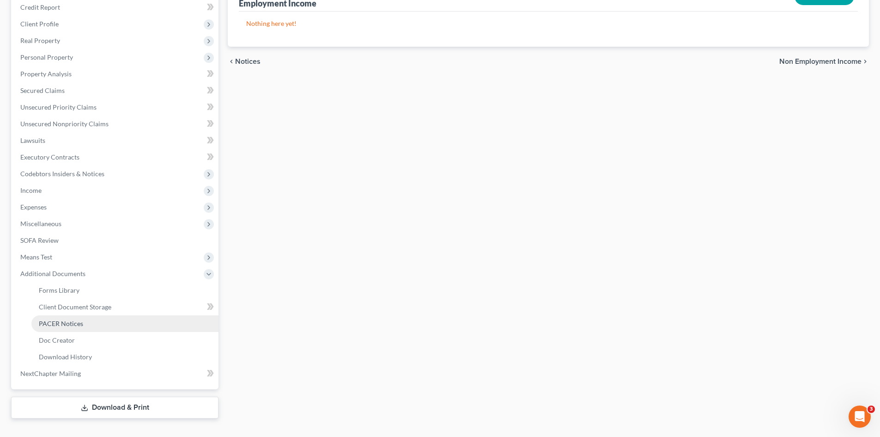
click at [103, 328] on link "PACER Notices" at bounding box center [124, 323] width 187 height 17
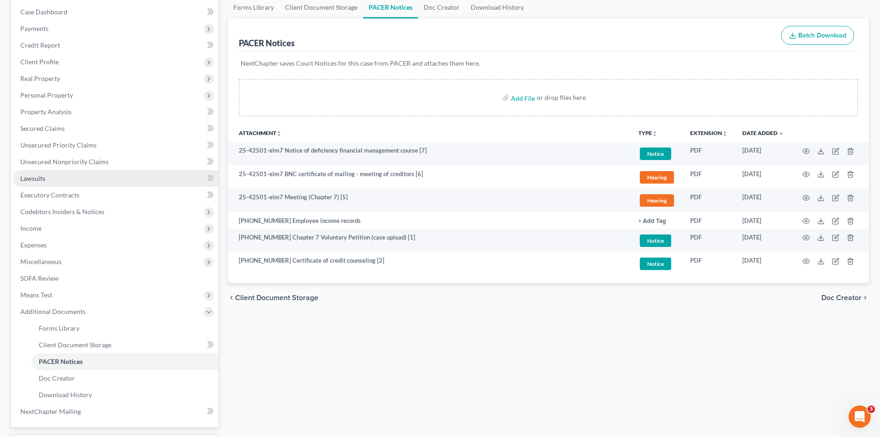
click at [47, 180] on link "Lawsuits" at bounding box center [116, 178] width 206 height 17
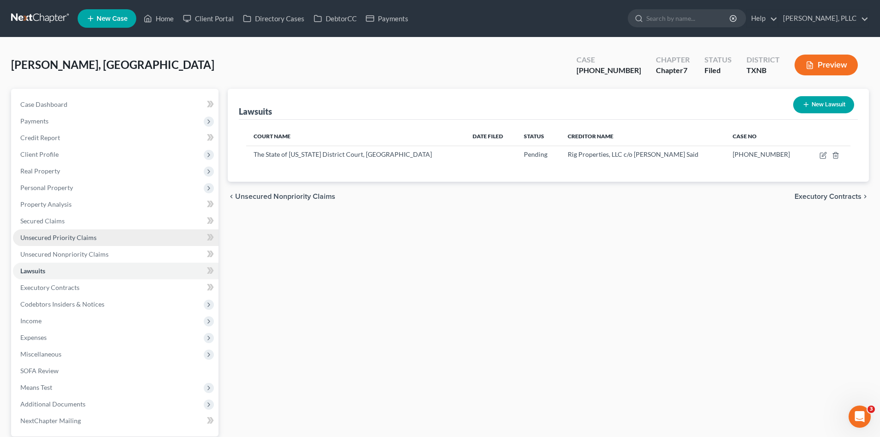
click at [79, 229] on link "Unsecured Priority Claims" at bounding box center [116, 237] width 206 height 17
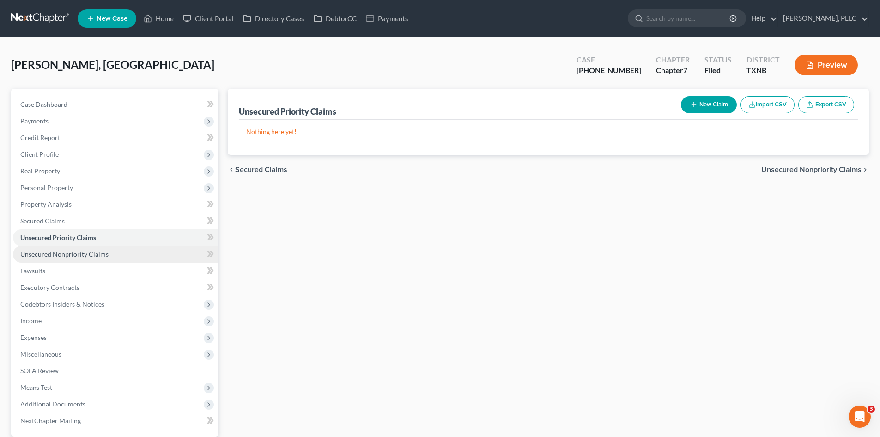
click at [79, 247] on link "Unsecured Nonpriority Claims" at bounding box center [116, 254] width 206 height 17
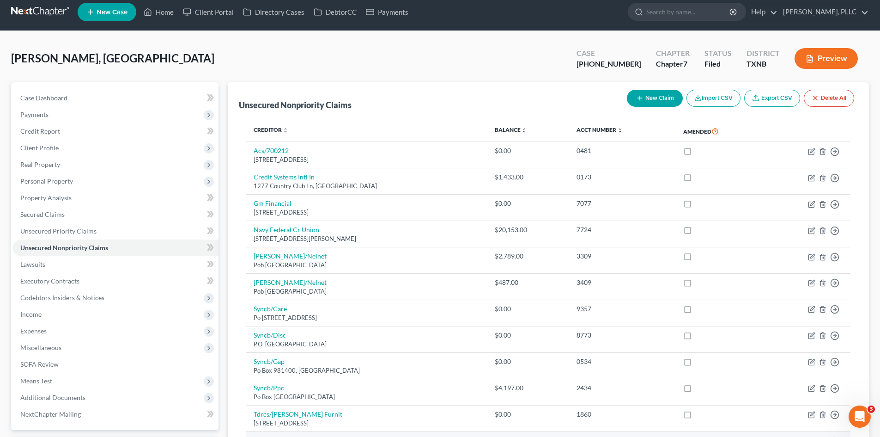
scroll to position [2, 0]
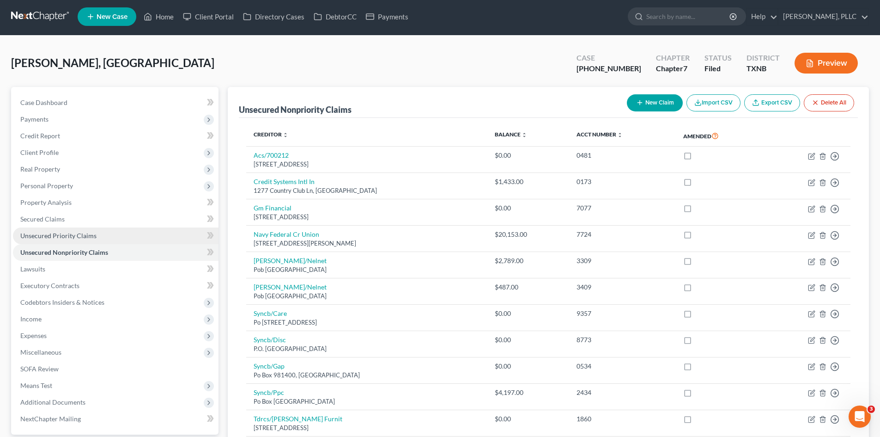
click at [79, 236] on span "Unsecured Priority Claims" at bounding box center [58, 235] width 76 height 8
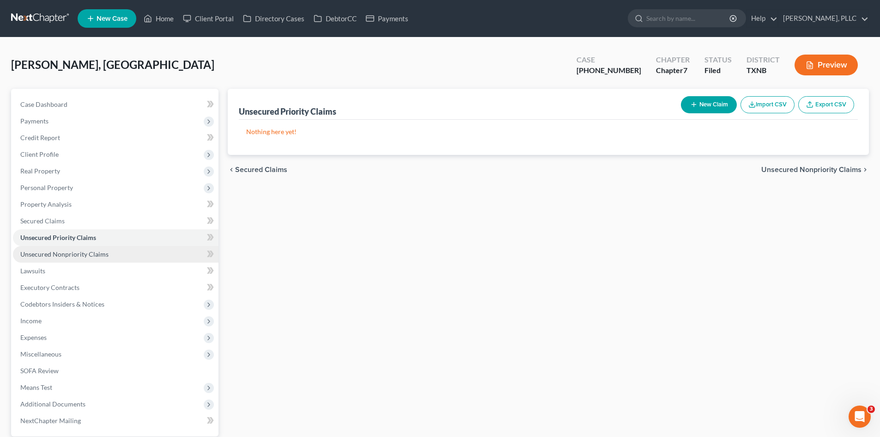
click at [88, 256] on span "Unsecured Nonpriority Claims" at bounding box center [64, 254] width 88 height 8
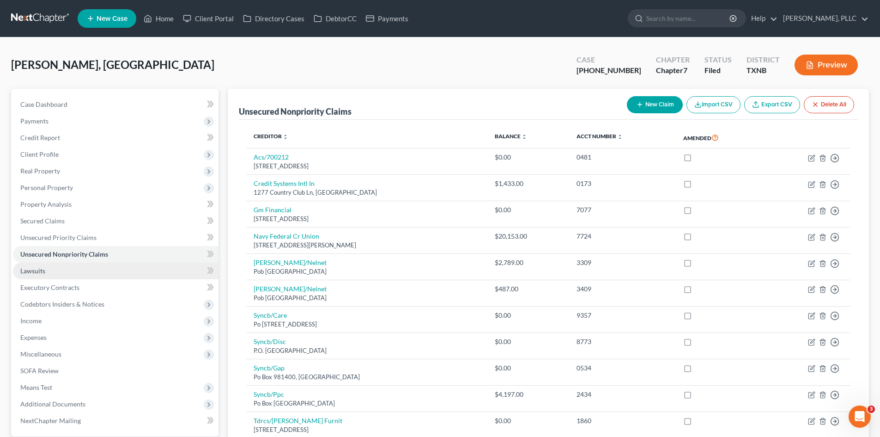
click at [91, 275] on link "Lawsuits" at bounding box center [116, 270] width 206 height 17
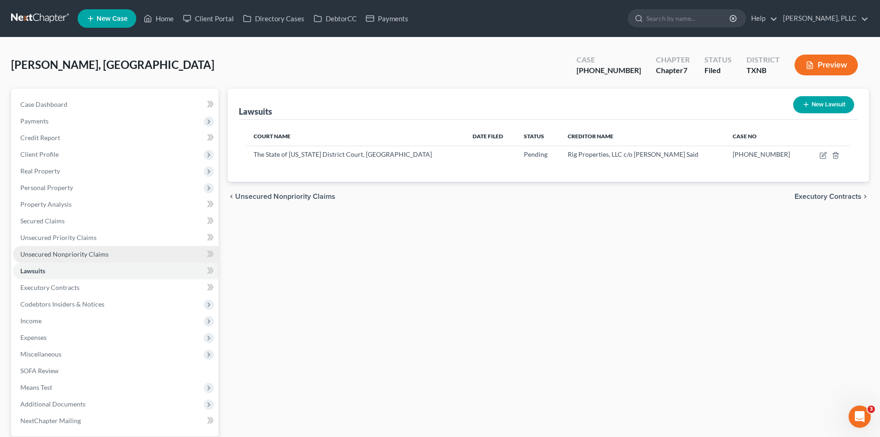
click at [91, 261] on link "Unsecured Nonpriority Claims" at bounding box center [116, 254] width 206 height 17
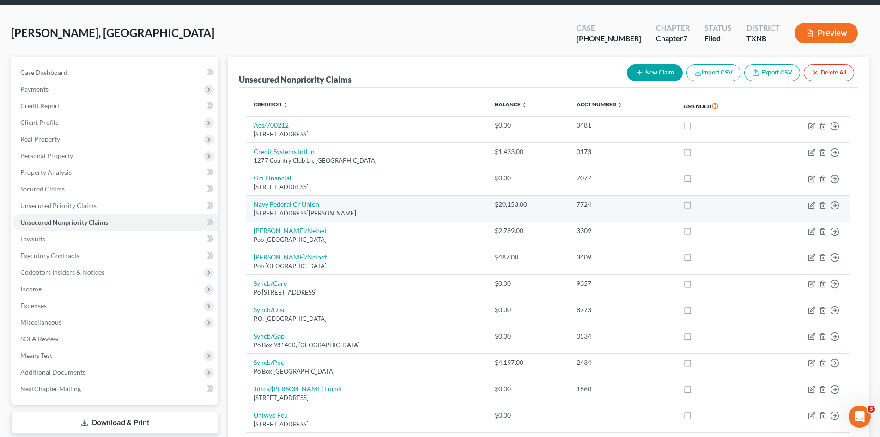
scroll to position [2, 0]
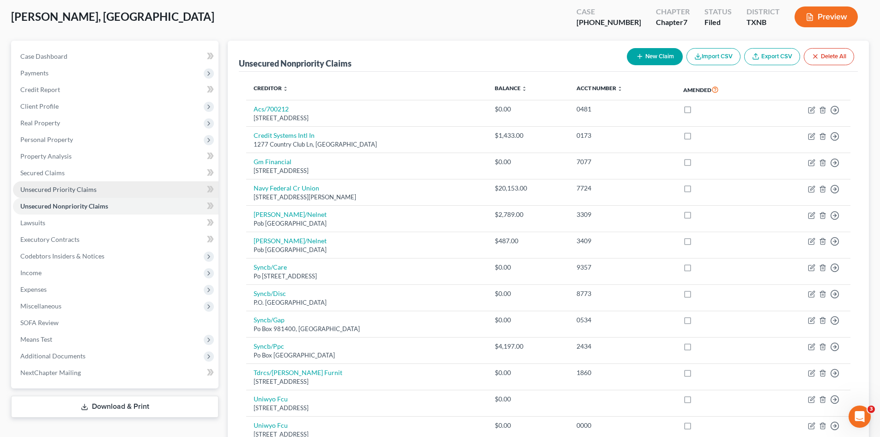
click at [17, 189] on link "Unsecured Priority Claims" at bounding box center [116, 189] width 206 height 17
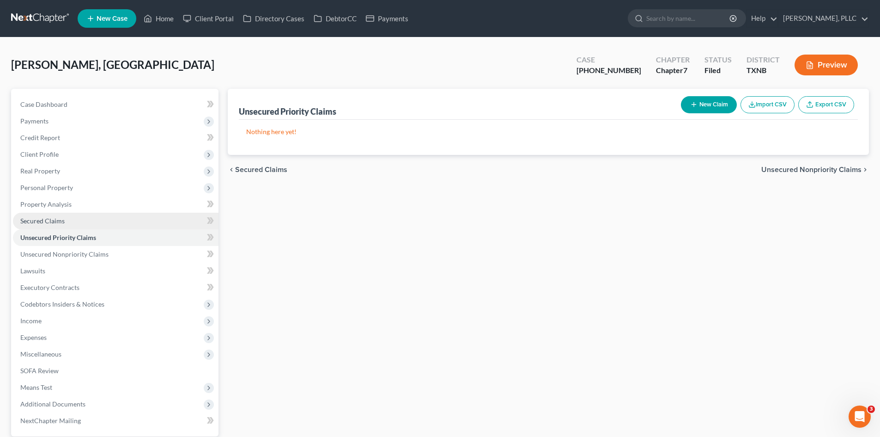
click at [47, 214] on link "Secured Claims" at bounding box center [116, 221] width 206 height 17
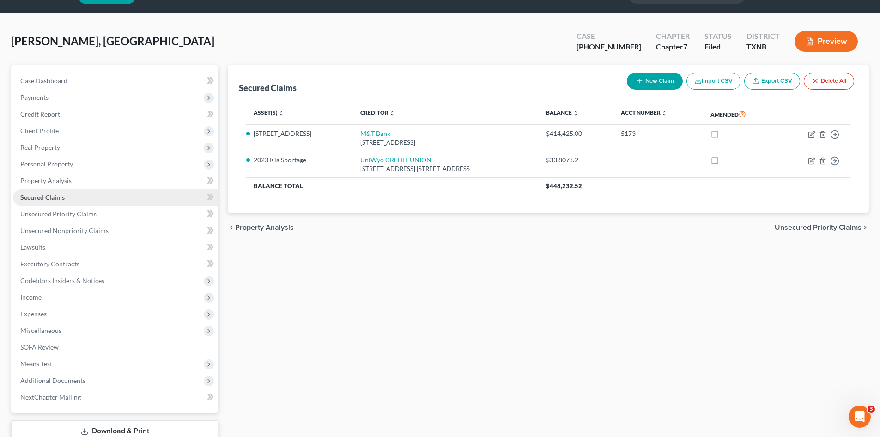
scroll to position [46, 0]
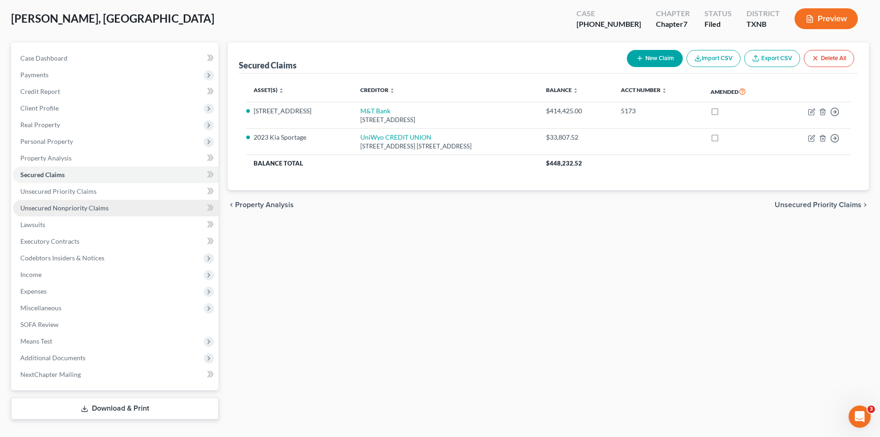
click at [70, 211] on span "Unsecured Nonpriority Claims" at bounding box center [64, 208] width 88 height 8
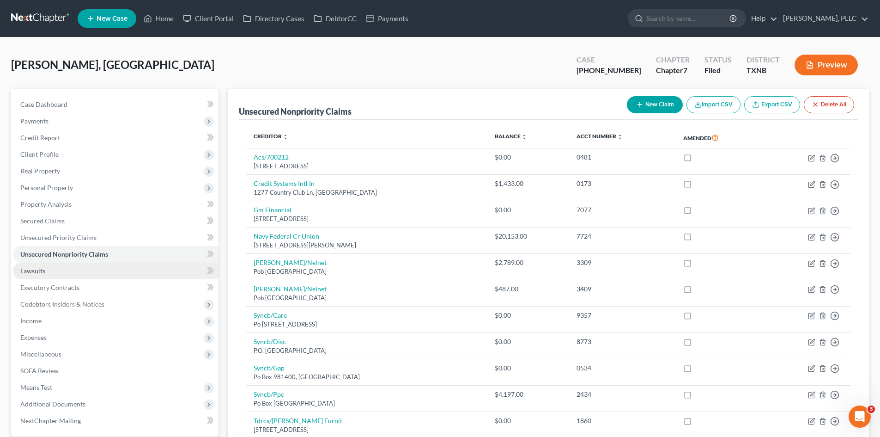
click at [73, 263] on link "Lawsuits" at bounding box center [116, 270] width 206 height 17
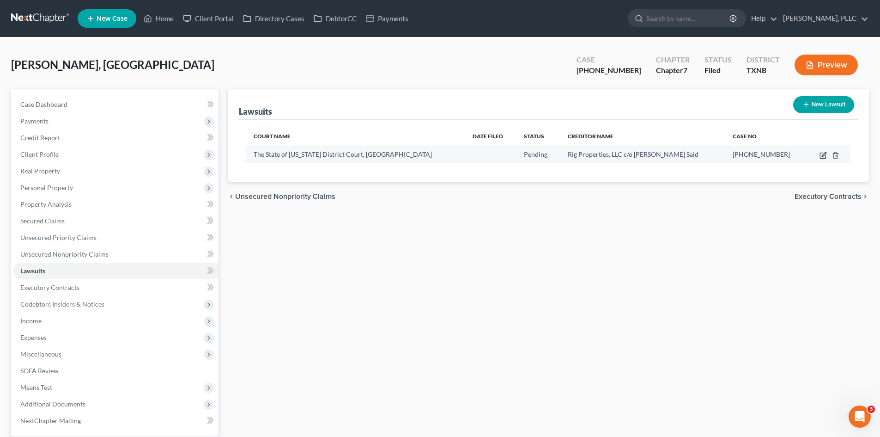
click at [822, 158] on icon "button" at bounding box center [823, 155] width 7 height 7
select select "45"
select select "0"
select select "3"
select select "45"
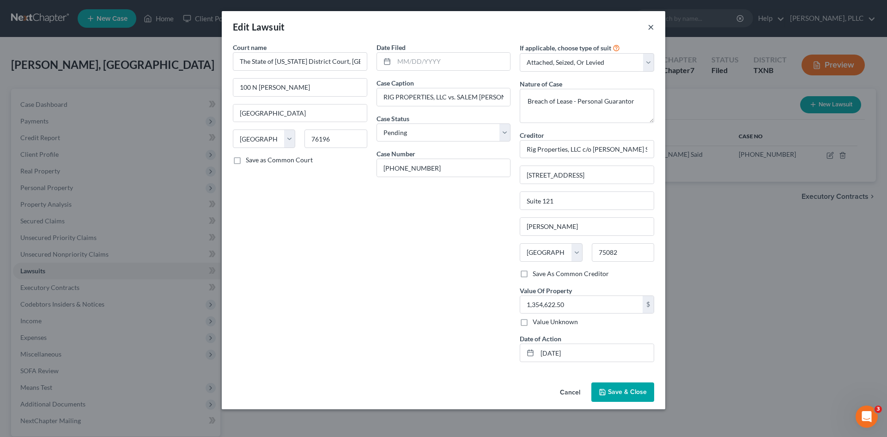
click at [649, 29] on button "×" at bounding box center [651, 26] width 6 height 11
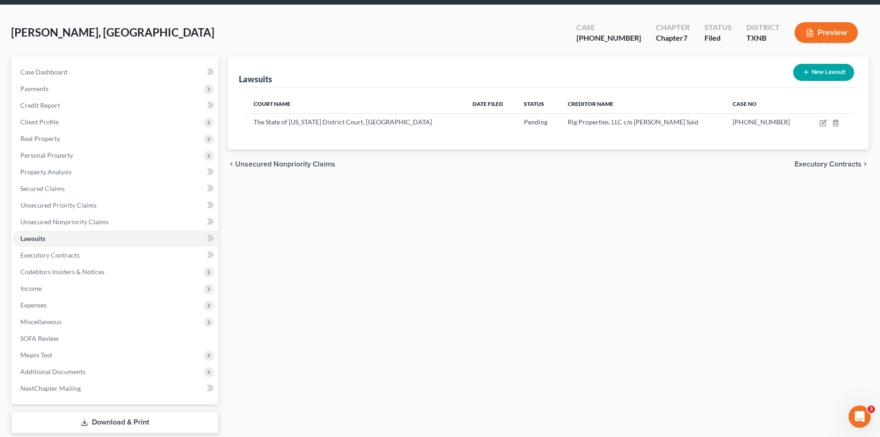
scroll to position [37, 0]
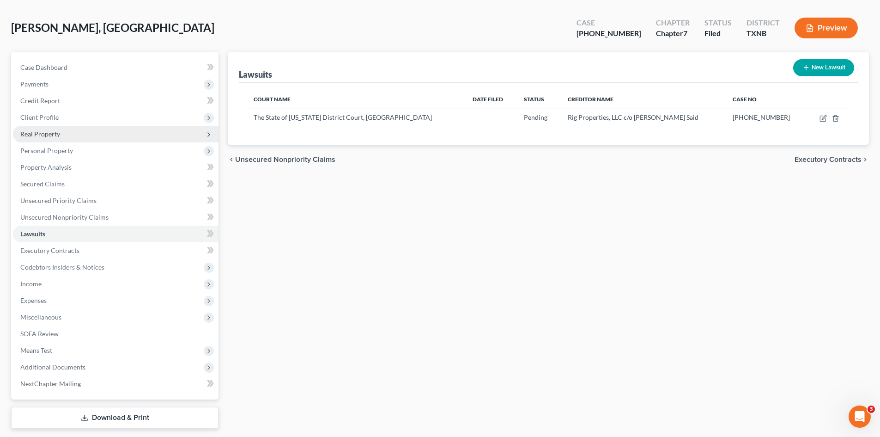
click at [75, 134] on span "Real Property" at bounding box center [116, 134] width 206 height 17
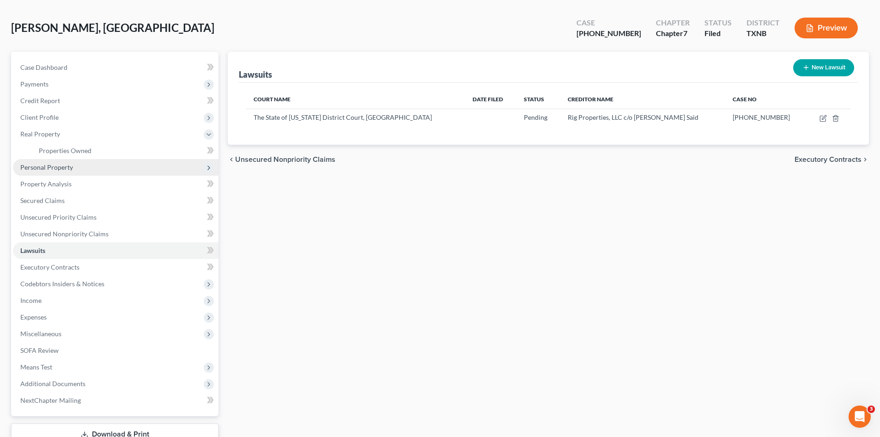
click at [69, 167] on span "Personal Property" at bounding box center [46, 167] width 53 height 8
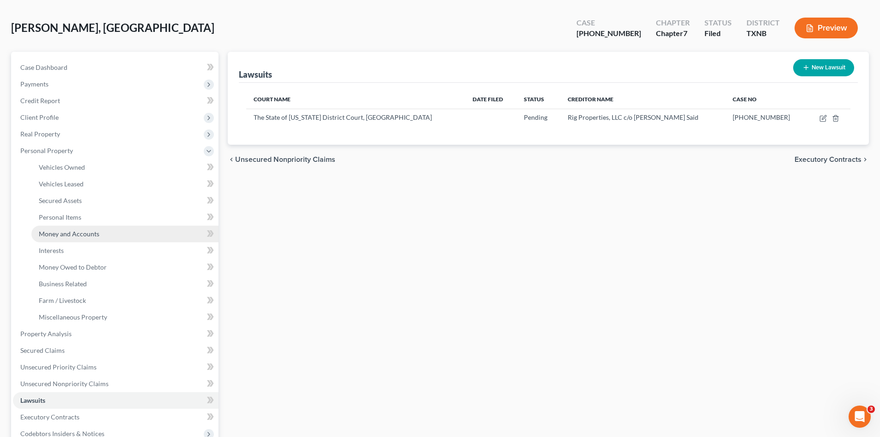
click at [84, 233] on span "Money and Accounts" at bounding box center [69, 234] width 61 height 8
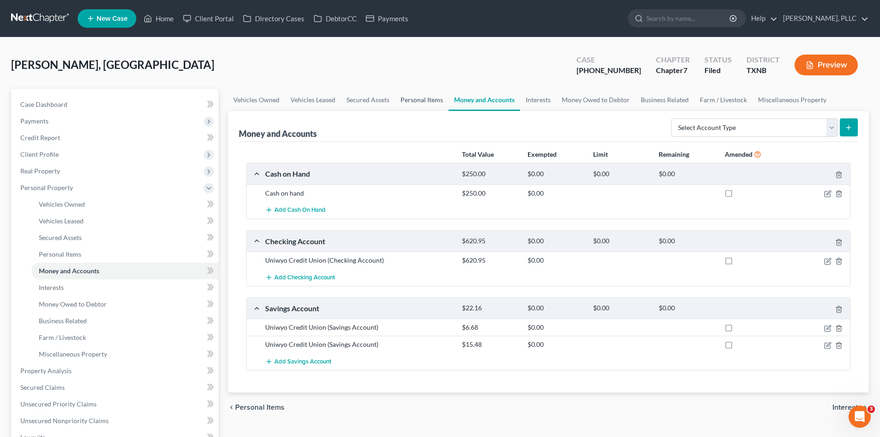
click at [427, 97] on link "Personal Items" at bounding box center [422, 100] width 54 height 22
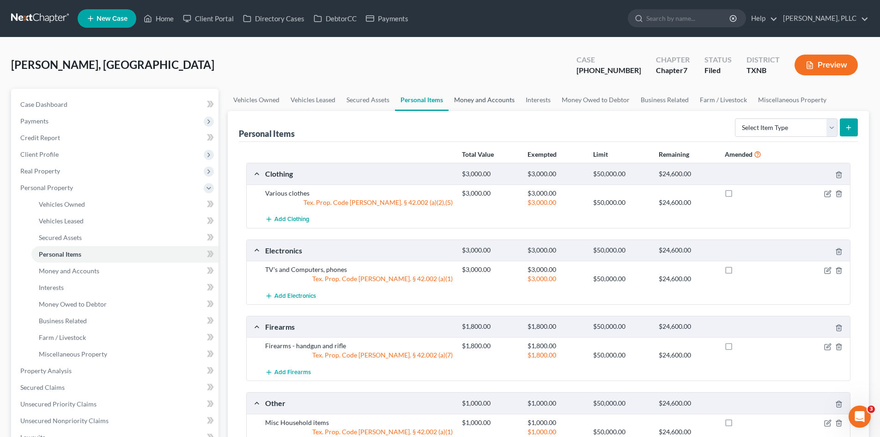
click at [483, 98] on link "Money and Accounts" at bounding box center [485, 100] width 72 height 22
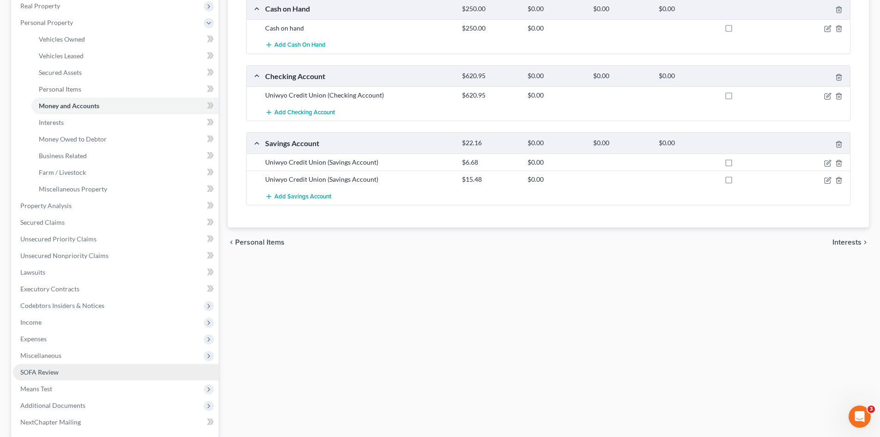
scroll to position [230, 0]
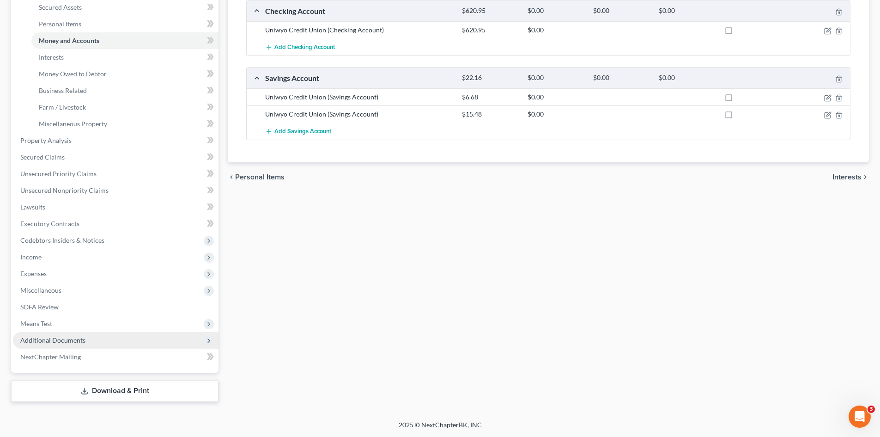
click at [110, 346] on span "Additional Documents" at bounding box center [116, 340] width 206 height 17
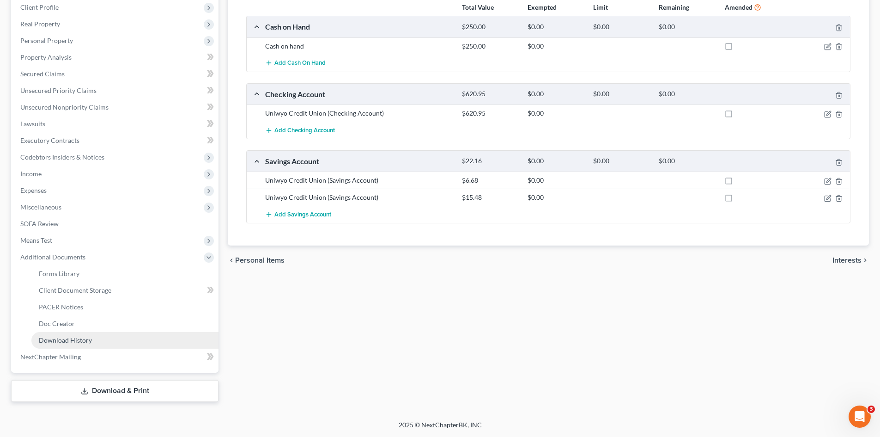
scroll to position [147, 0]
click at [54, 230] on link "SOFA Review" at bounding box center [116, 223] width 206 height 17
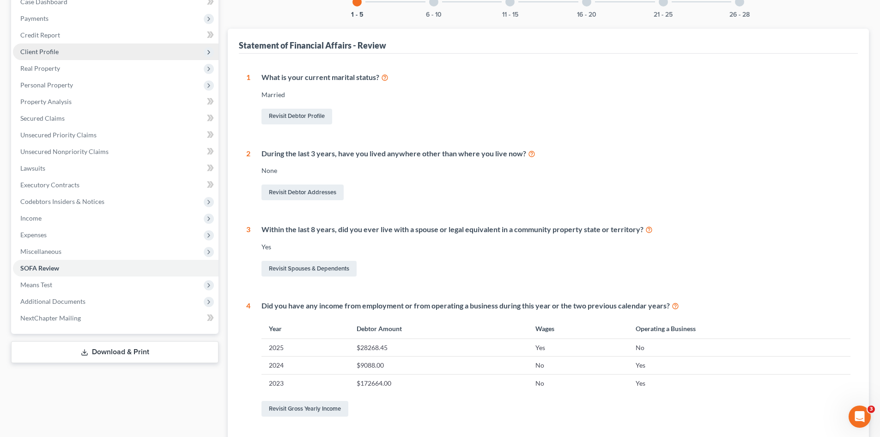
scroll to position [73, 0]
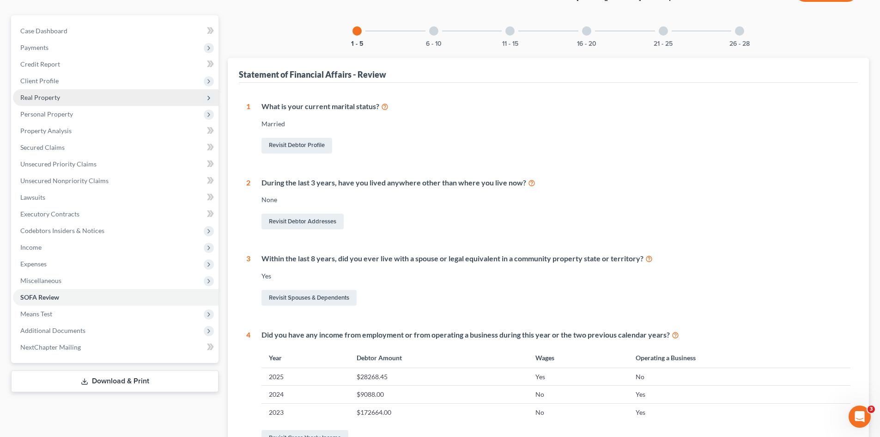
click at [77, 98] on span "Real Property" at bounding box center [116, 97] width 206 height 17
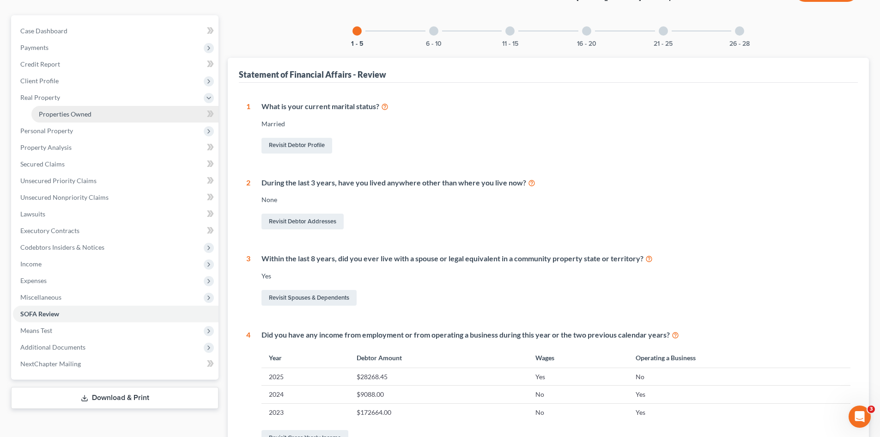
click at [77, 108] on link "Properties Owned" at bounding box center [124, 114] width 187 height 17
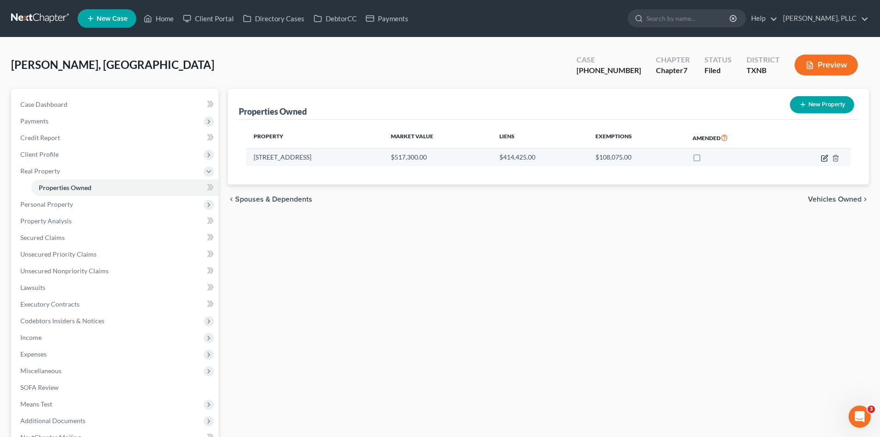
click at [827, 157] on icon "button" at bounding box center [825, 157] width 4 height 4
select select "45"
select select "0"
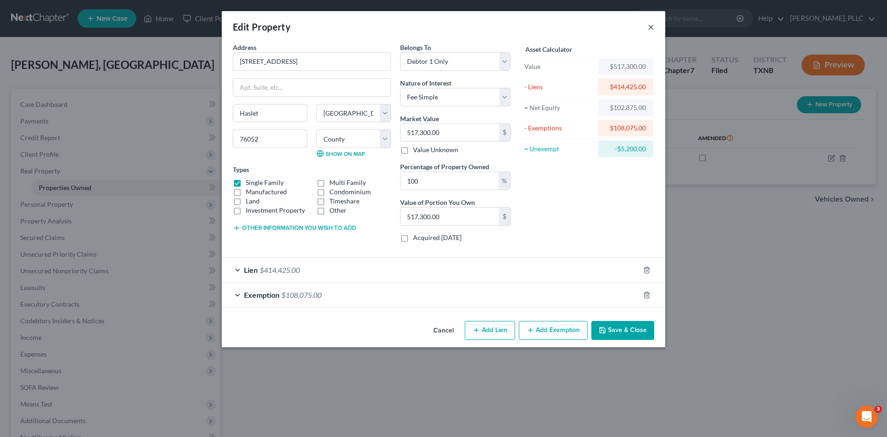
click at [650, 30] on button "×" at bounding box center [651, 26] width 6 height 11
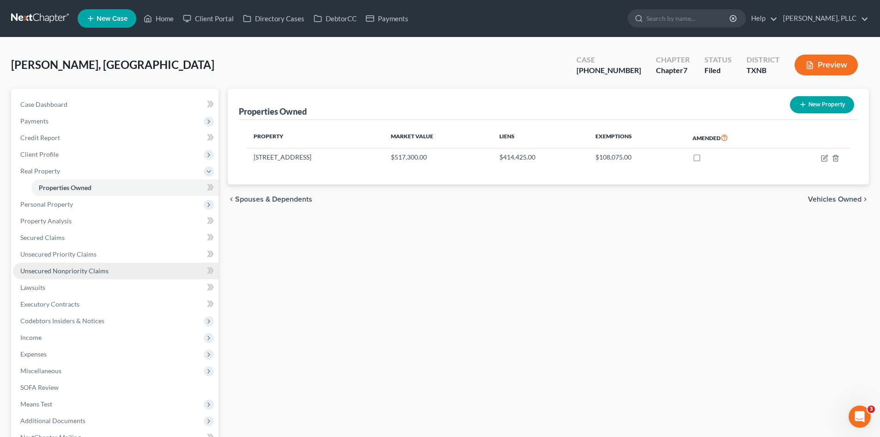
scroll to position [80, 0]
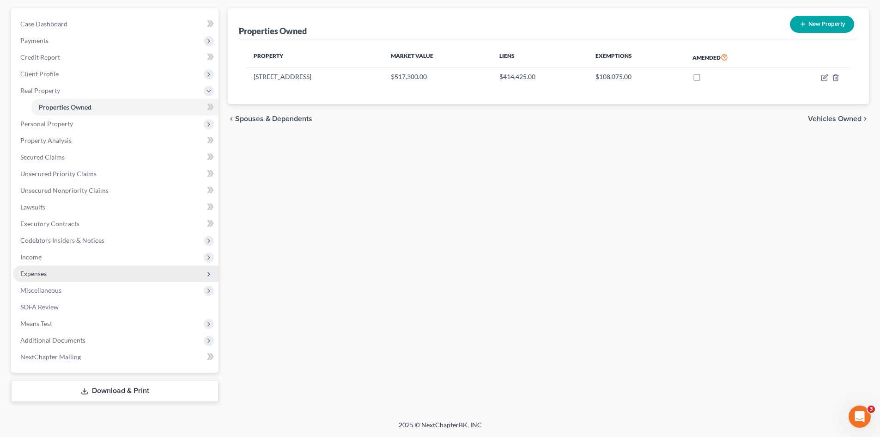
click at [67, 267] on span "Expenses" at bounding box center [116, 273] width 206 height 17
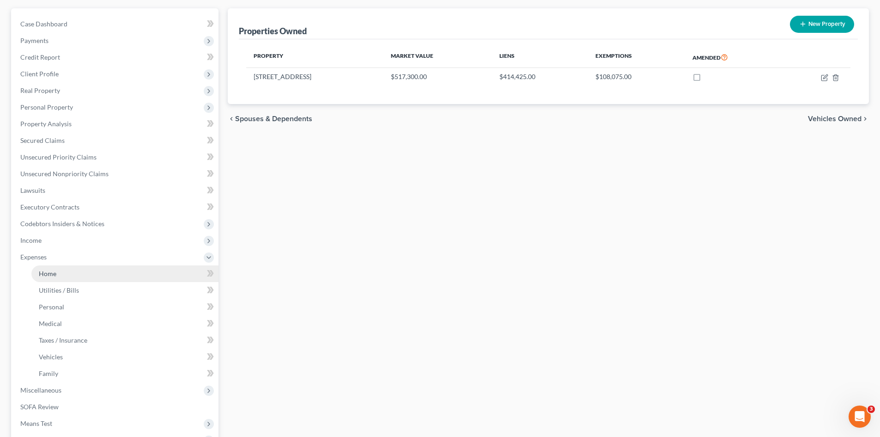
click at [75, 276] on link "Home" at bounding box center [124, 273] width 187 height 17
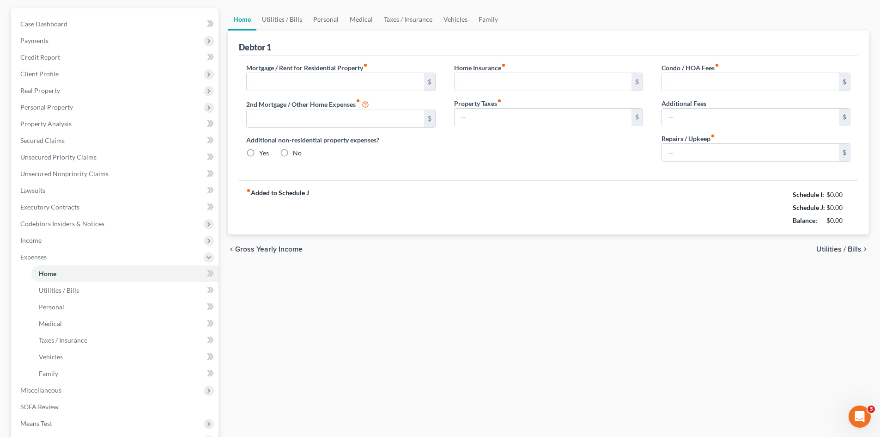
scroll to position [36, 0]
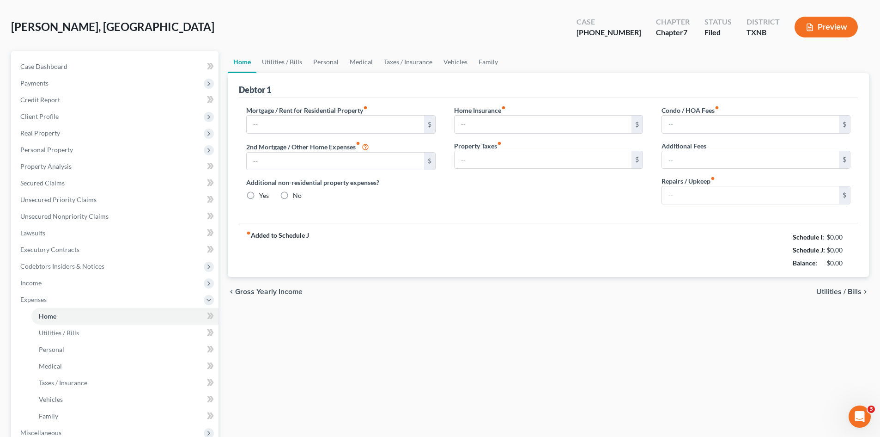
type input "1,914.00"
type input "0.00"
radio input "true"
type input "350.00"
type input "750.00"
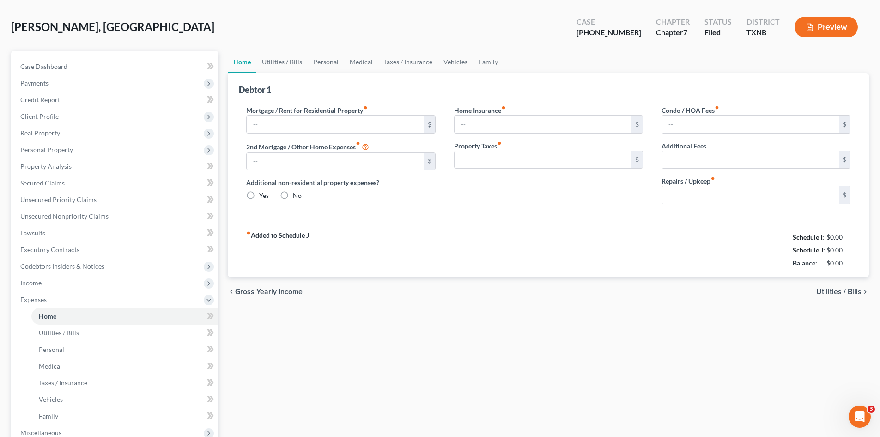
type input "0.00"
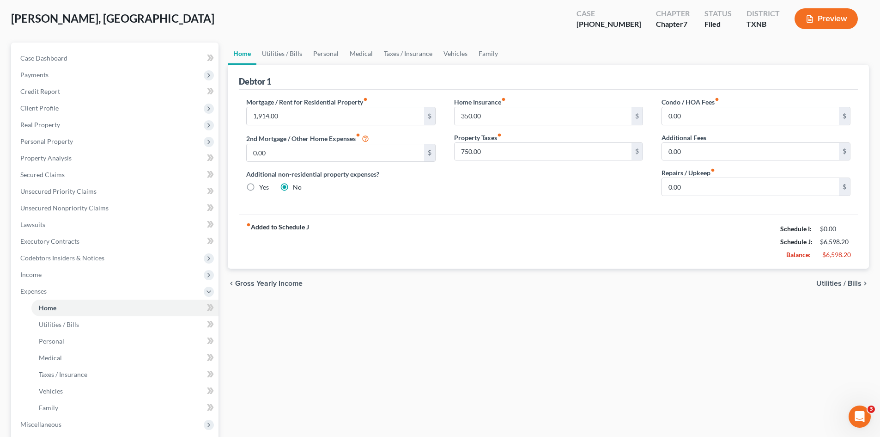
scroll to position [68, 0]
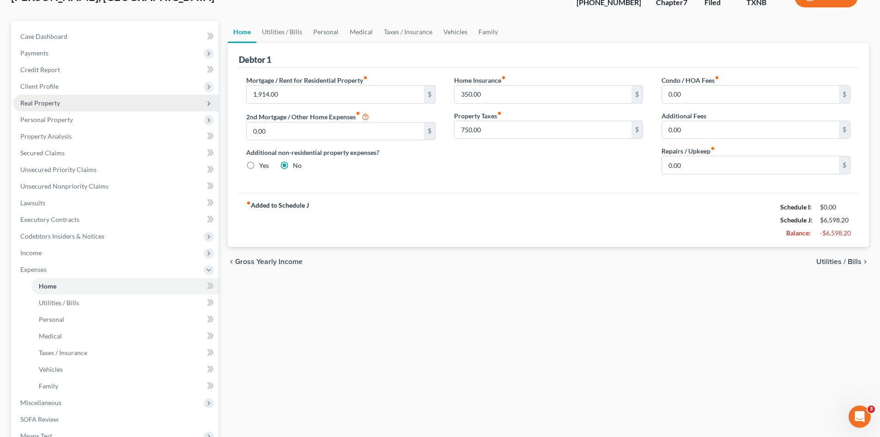
click at [49, 96] on span "Real Property" at bounding box center [116, 103] width 206 height 17
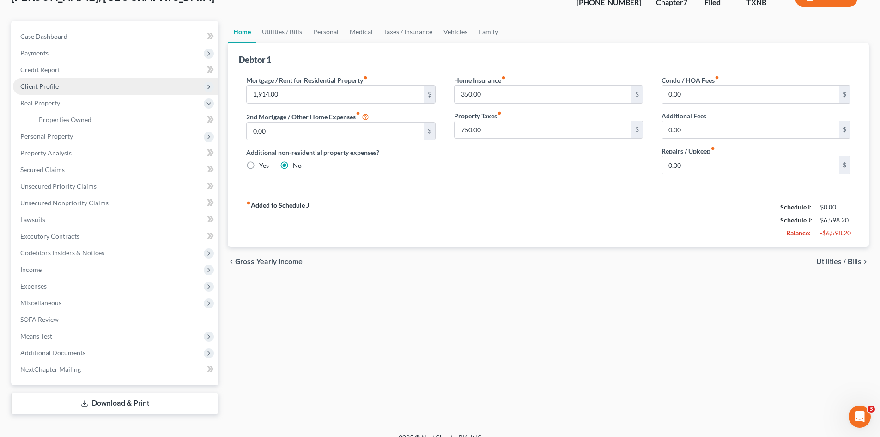
click at [50, 85] on span "Client Profile" at bounding box center [39, 86] width 38 height 8
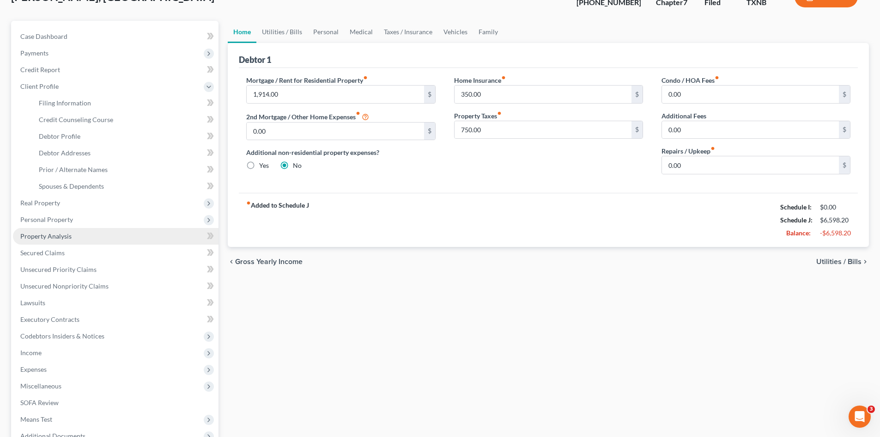
click at [53, 232] on span "Property Analysis" at bounding box center [45, 236] width 51 height 8
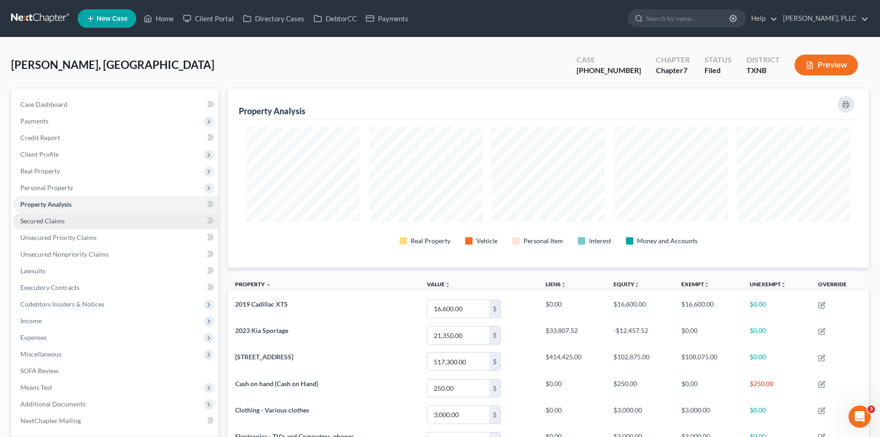
scroll to position [179, 641]
click at [61, 225] on link "Secured Claims" at bounding box center [116, 221] width 206 height 17
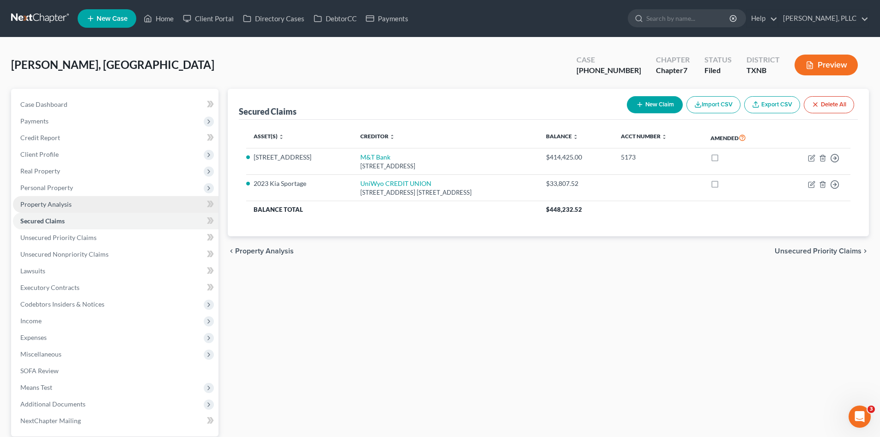
click at [63, 199] on link "Property Analysis" at bounding box center [116, 204] width 206 height 17
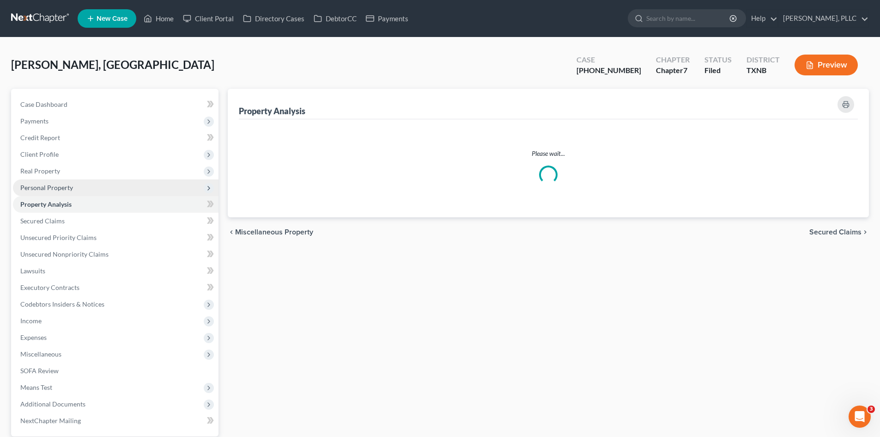
click at [61, 191] on span "Personal Property" at bounding box center [116, 187] width 206 height 17
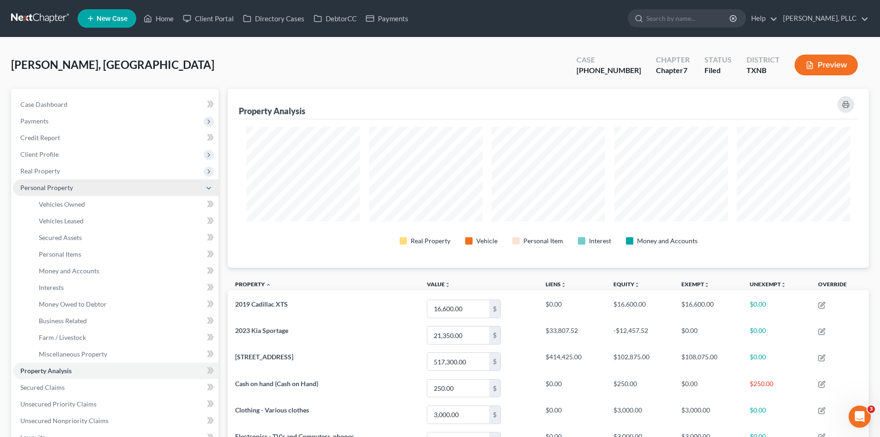
scroll to position [179, 641]
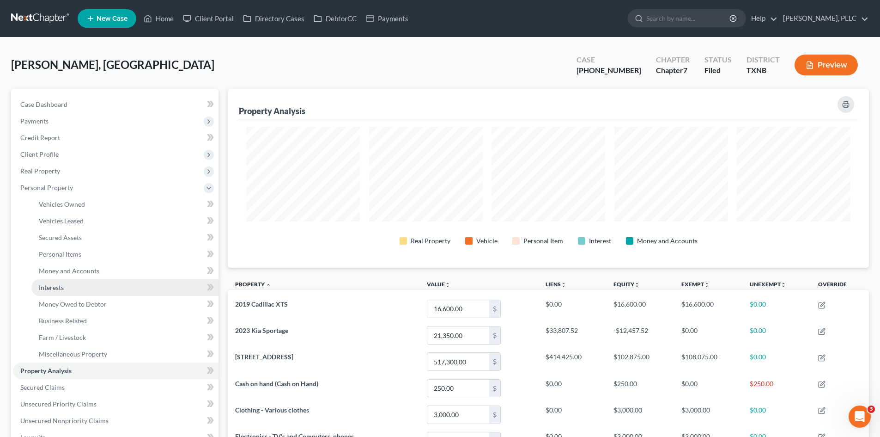
click at [64, 282] on link "Interests" at bounding box center [124, 287] width 187 height 17
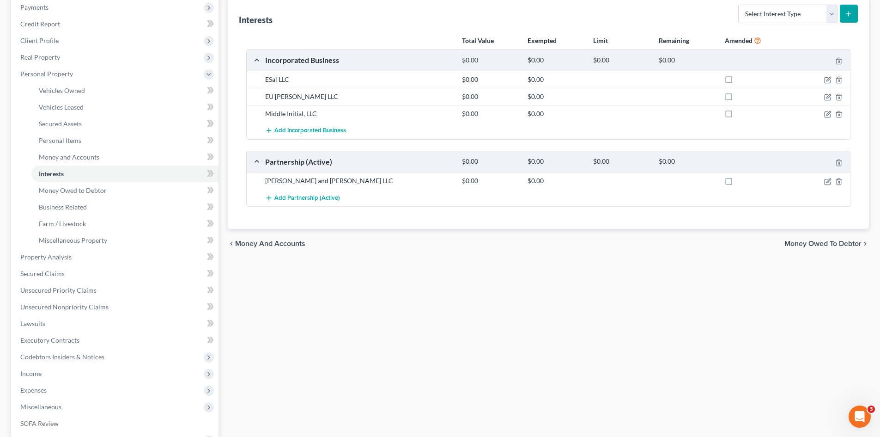
scroll to position [92, 0]
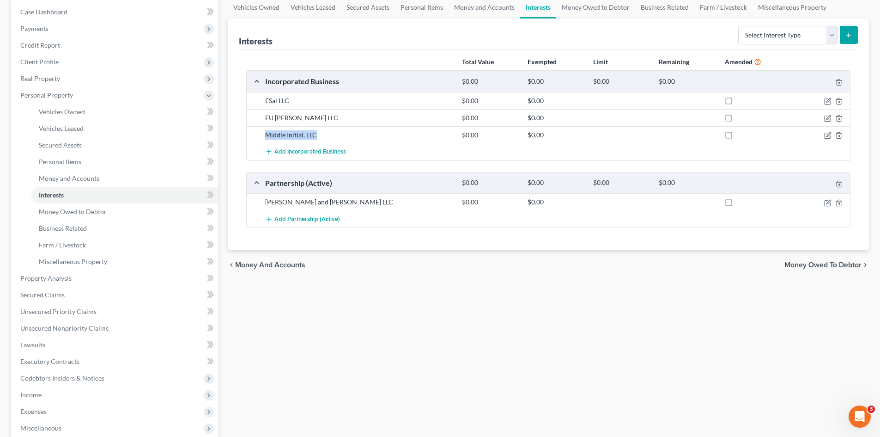
drag, startPoint x: 260, startPoint y: 136, endPoint x: 326, endPoint y: 138, distance: 66.1
click at [326, 138] on div "Middle Initial, LLC $0.00 $0.00" at bounding box center [548, 134] width 603 height 17
click at [438, 135] on div "Middle Initial, LLC" at bounding box center [359, 134] width 197 height 9
drag, startPoint x: 270, startPoint y: 134, endPoint x: 333, endPoint y: 136, distance: 62.4
click at [333, 136] on div "Middle Initial, LLC" at bounding box center [359, 134] width 197 height 9
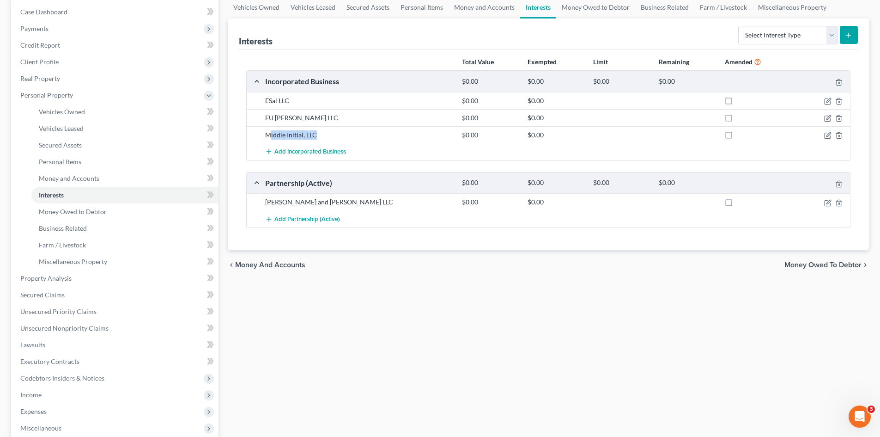
click at [368, 136] on div "Middle Initial, LLC" at bounding box center [359, 134] width 197 height 9
drag, startPoint x: 267, startPoint y: 136, endPoint x: 332, endPoint y: 134, distance: 65.7
click at [332, 134] on div "Middle Initial, LLC" at bounding box center [359, 134] width 197 height 9
click at [442, 132] on div "Middle Initial, LLC" at bounding box center [359, 134] width 197 height 9
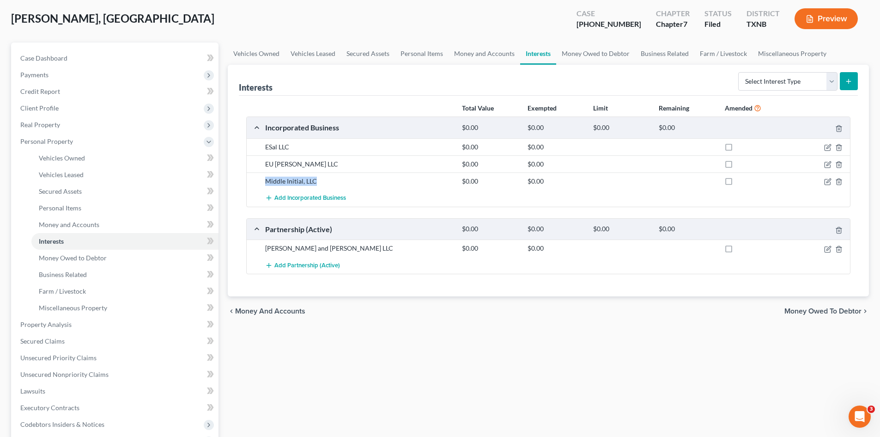
drag, startPoint x: 263, startPoint y: 182, endPoint x: 324, endPoint y: 184, distance: 60.6
click at [324, 184] on div "Middle Initial, LLC" at bounding box center [359, 181] width 197 height 9
click at [328, 183] on div "Middle Initial, LLC" at bounding box center [359, 181] width 197 height 9
drag, startPoint x: 258, startPoint y: 181, endPoint x: 326, endPoint y: 181, distance: 67.9
click at [326, 181] on div "Middle Initial, LLC $0.00 $0.00" at bounding box center [548, 180] width 603 height 17
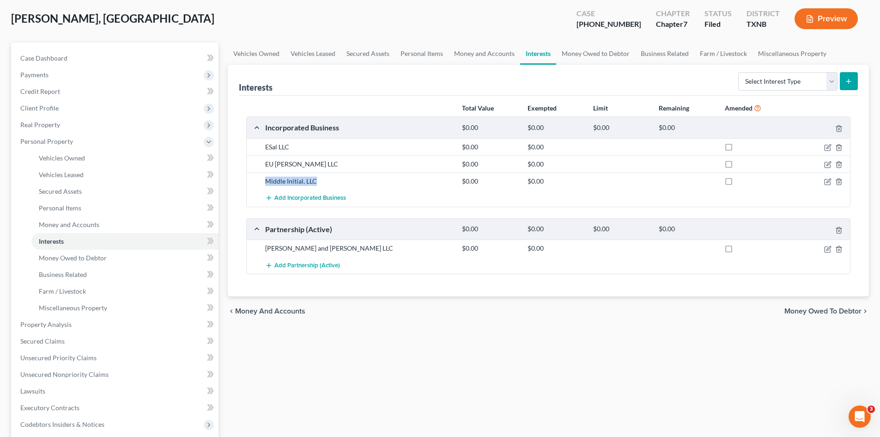
click at [351, 180] on div "Middle Initial, LLC" at bounding box center [359, 181] width 197 height 9
click at [340, 172] on div "Middle Initial, LLC $0.00 $0.00" at bounding box center [548, 180] width 603 height 17
drag, startPoint x: 259, startPoint y: 183, endPoint x: 334, endPoint y: 184, distance: 74.9
click at [334, 184] on div "Middle Initial, LLC $0.00 $0.00" at bounding box center [548, 180] width 603 height 17
click at [344, 183] on div "Middle Initial, LLC" at bounding box center [359, 181] width 197 height 9
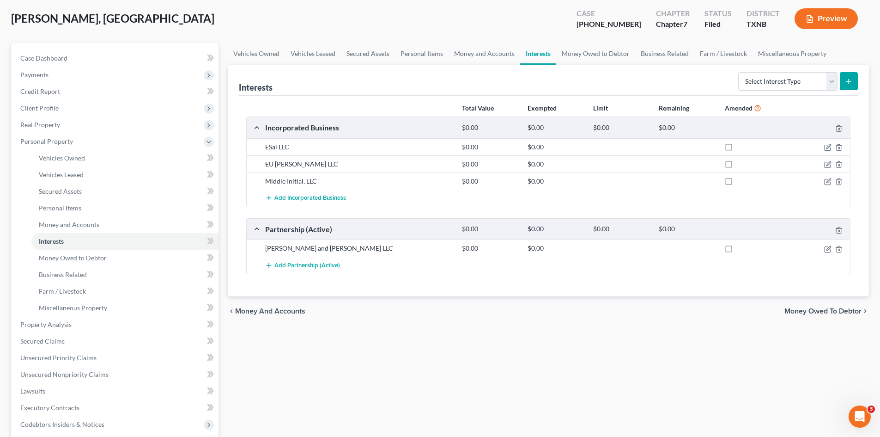
click at [335, 94] on div "Interests Select Interest Type 401K Annuity Bond Education IRA Government Bond …" at bounding box center [548, 80] width 619 height 31
click at [672, 55] on link "Business Related" at bounding box center [664, 54] width 59 height 22
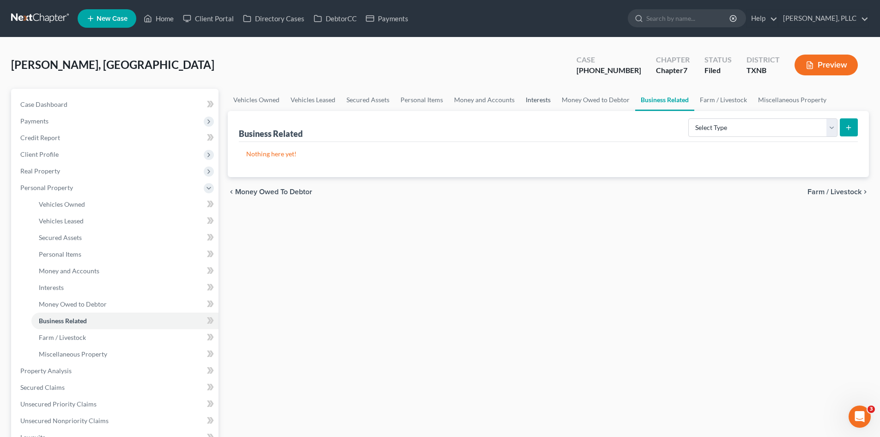
click at [536, 102] on link "Interests" at bounding box center [538, 100] width 36 height 22
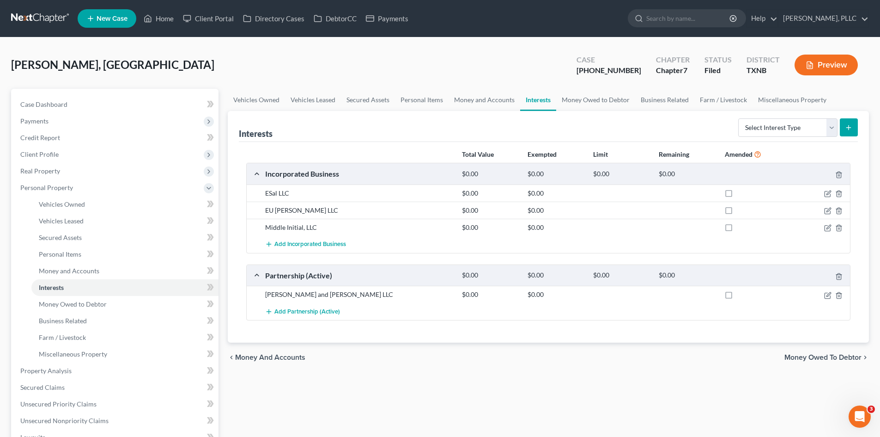
scroll to position [46, 0]
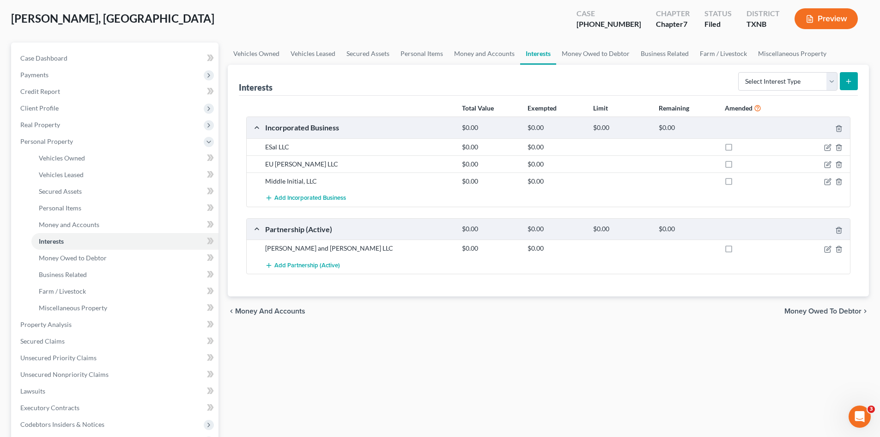
click at [372, 150] on div "ESal LLC" at bounding box center [359, 146] width 197 height 9
click at [829, 151] on icon "button" at bounding box center [827, 147] width 7 height 7
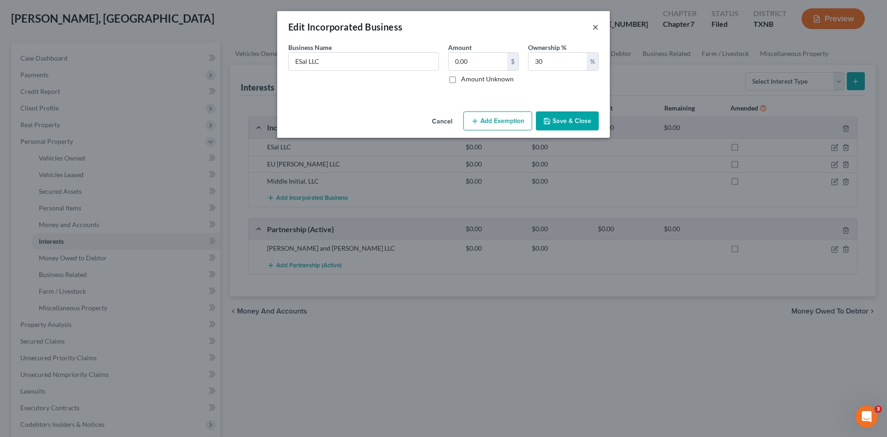
click at [597, 27] on button "×" at bounding box center [595, 26] width 6 height 11
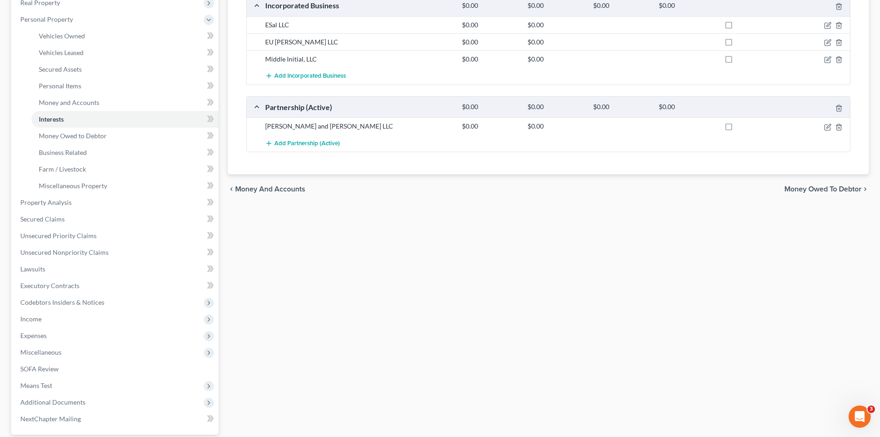
scroll to position [230, 0]
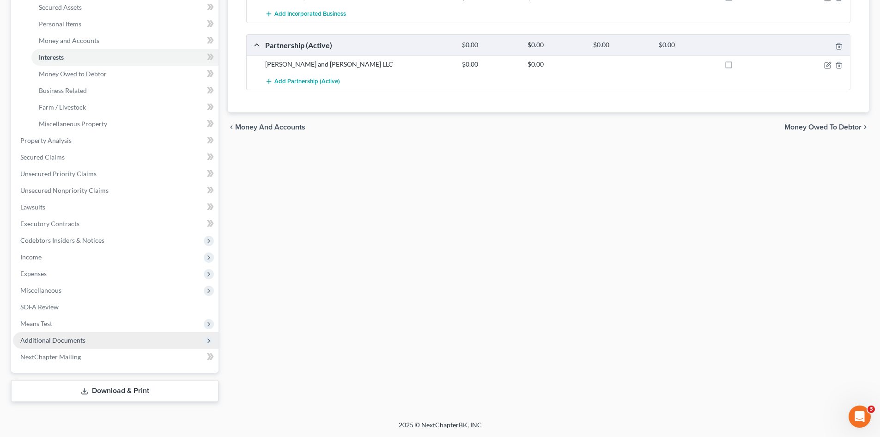
click at [86, 340] on span "Additional Documents" at bounding box center [116, 340] width 206 height 17
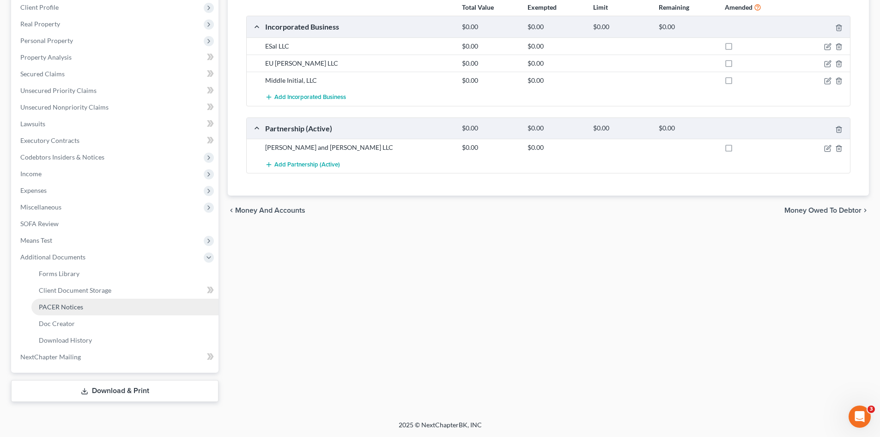
click at [81, 311] on link "PACER Notices" at bounding box center [124, 306] width 187 height 17
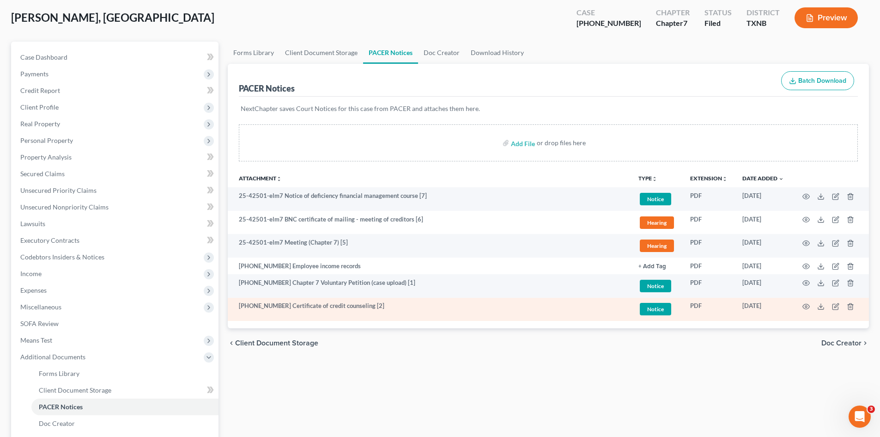
scroll to position [92, 0]
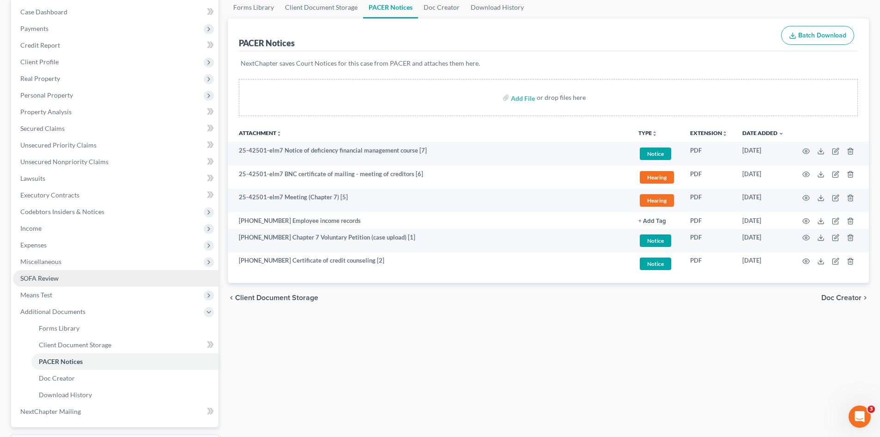
click at [45, 282] on link "SOFA Review" at bounding box center [116, 278] width 206 height 17
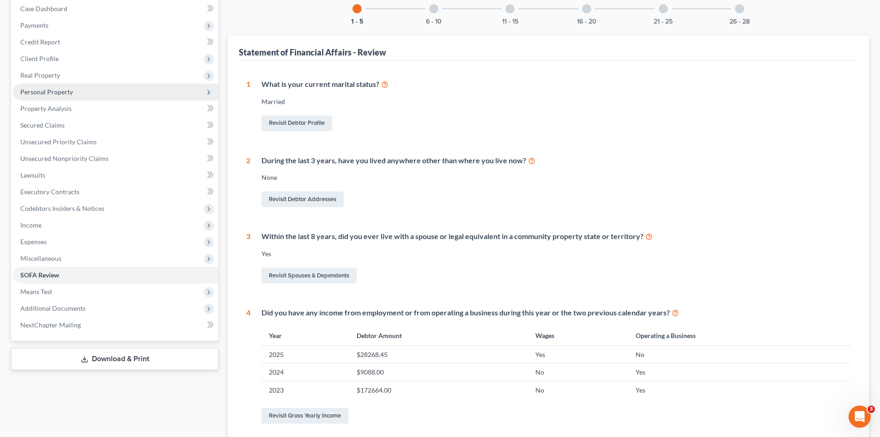
scroll to position [73, 0]
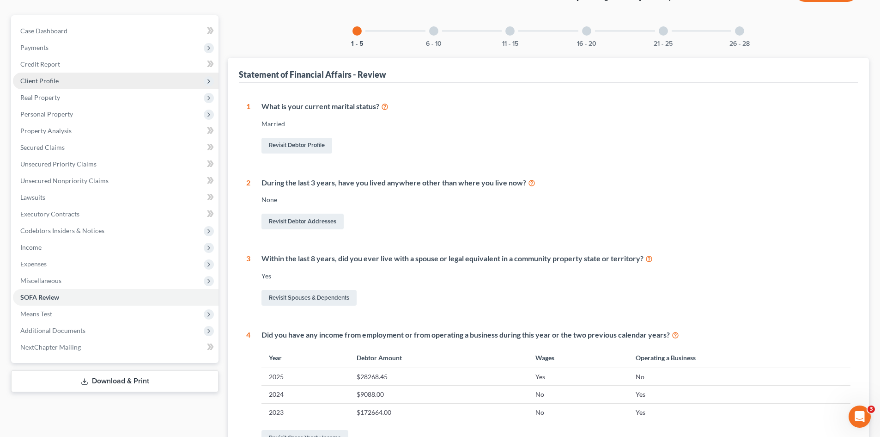
click at [65, 79] on span "Client Profile" at bounding box center [116, 81] width 206 height 17
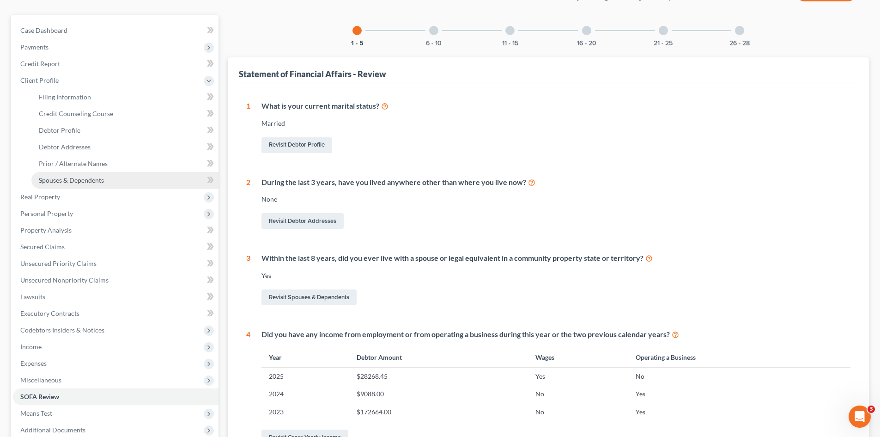
scroll to position [120, 0]
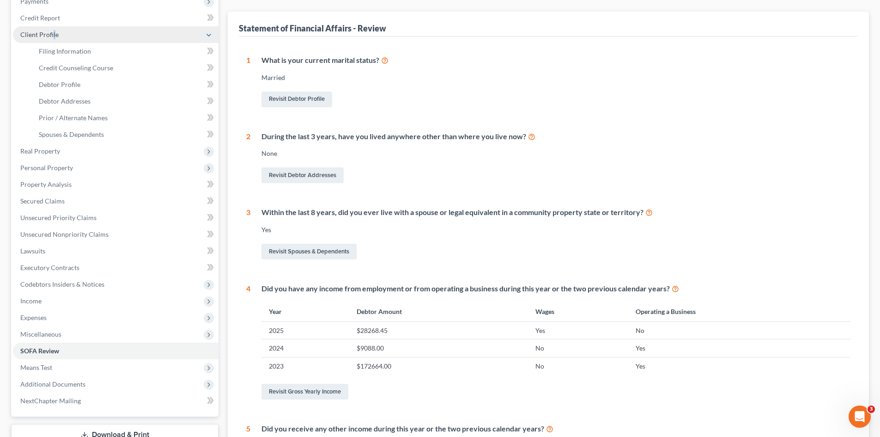
click at [55, 37] on span "Client Profile" at bounding box center [39, 34] width 38 height 8
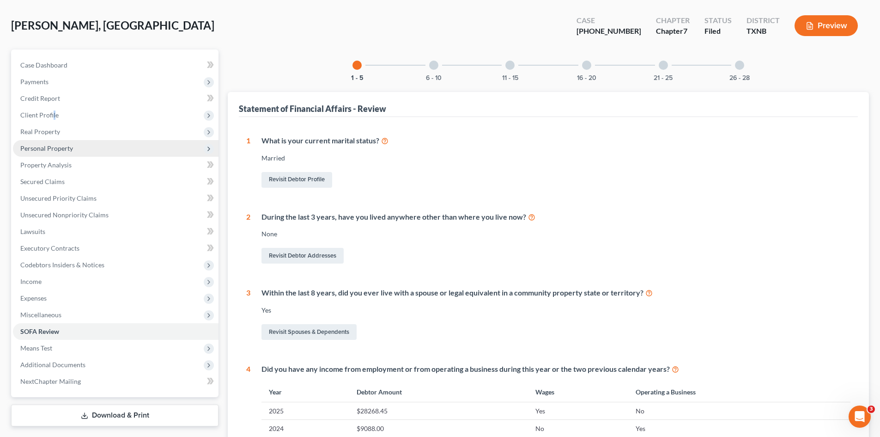
scroll to position [27, 0]
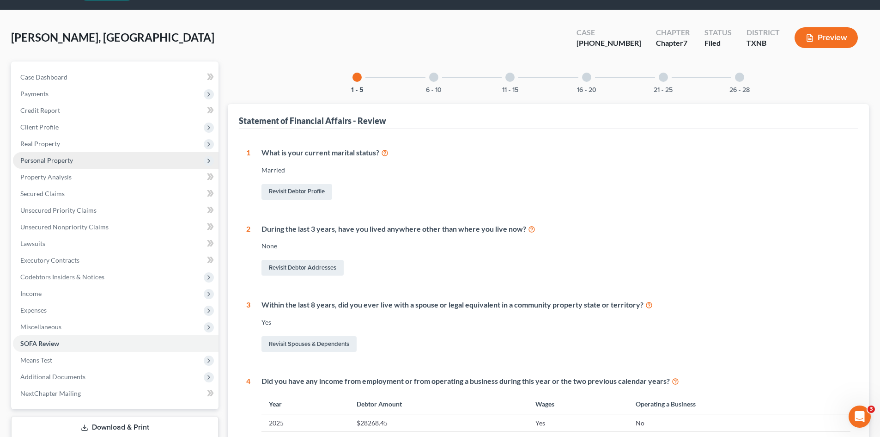
click at [56, 164] on span "Personal Property" at bounding box center [116, 160] width 206 height 17
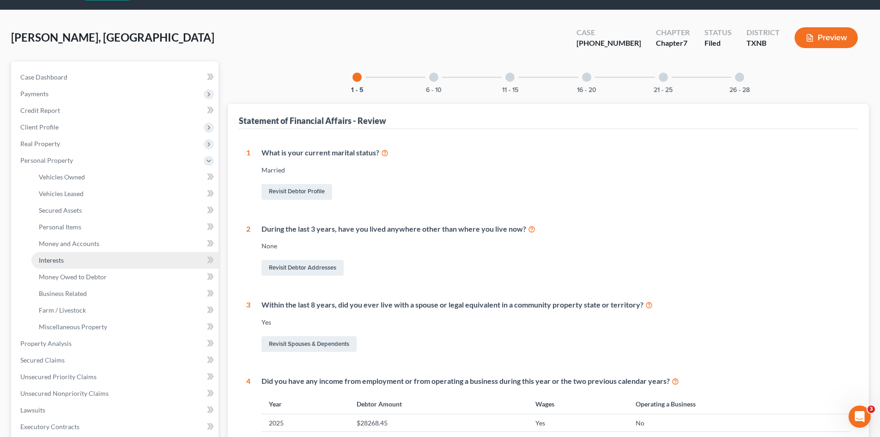
drag, startPoint x: 69, startPoint y: 263, endPoint x: 72, endPoint y: 258, distance: 5.4
click at [69, 262] on link "Interests" at bounding box center [124, 260] width 187 height 17
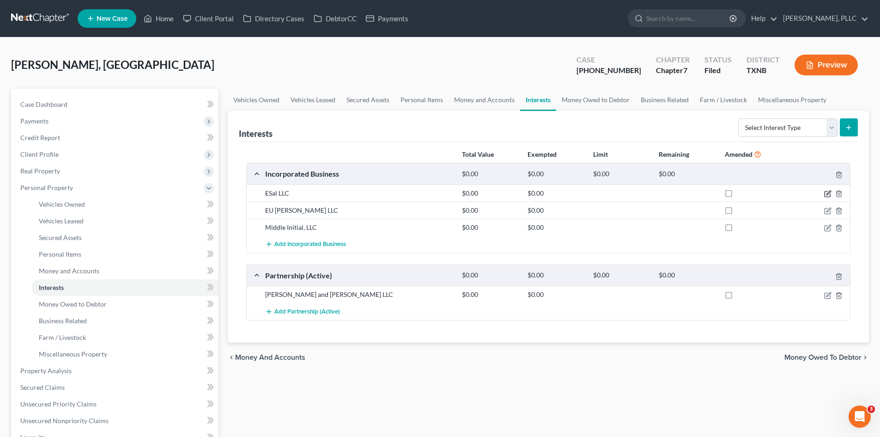
click at [831, 191] on icon "button" at bounding box center [827, 193] width 7 height 7
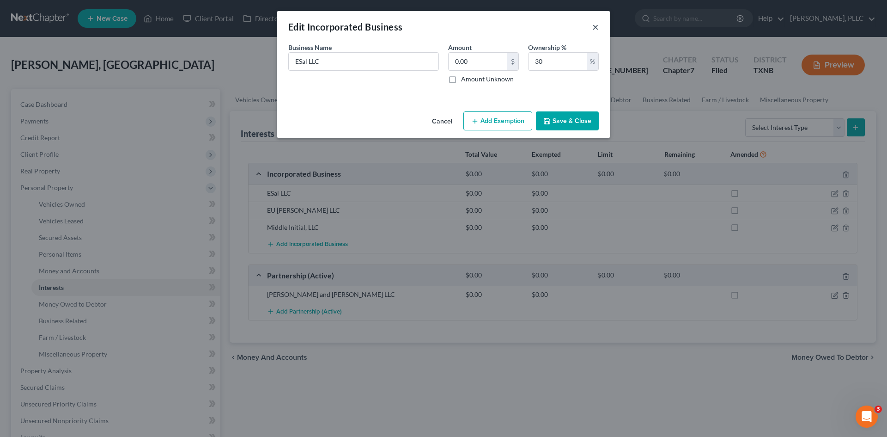
click at [595, 26] on button "×" at bounding box center [595, 26] width 6 height 11
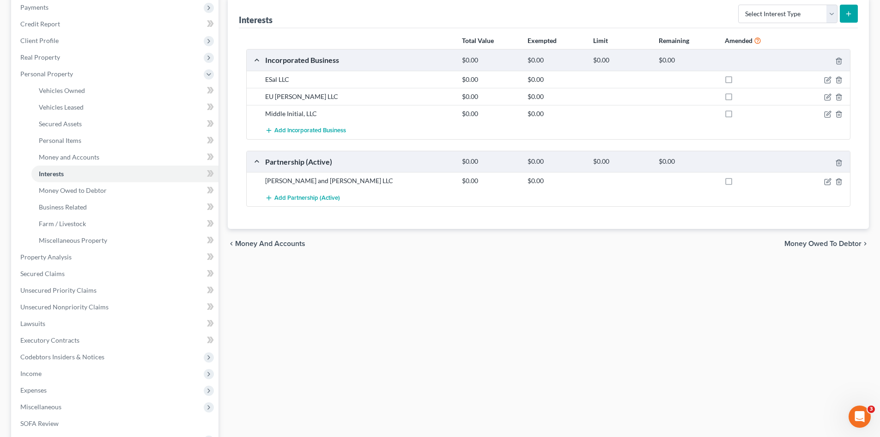
scroll to position [92, 0]
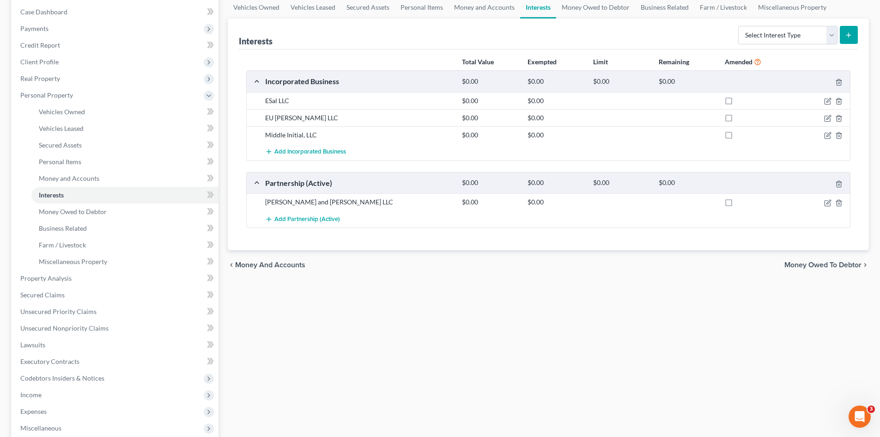
click at [823, 205] on div at bounding box center [818, 201] width 66 height 9
click at [827, 204] on icon "button" at bounding box center [827, 202] width 7 height 7
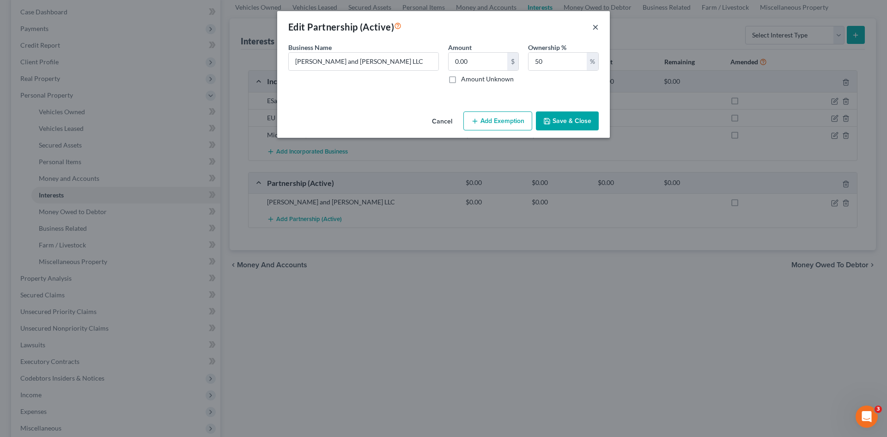
click at [596, 28] on button "×" at bounding box center [595, 26] width 6 height 11
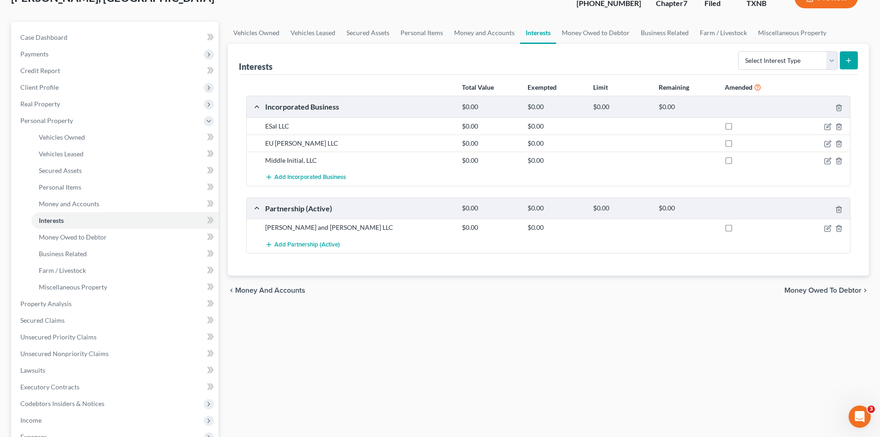
scroll to position [45, 0]
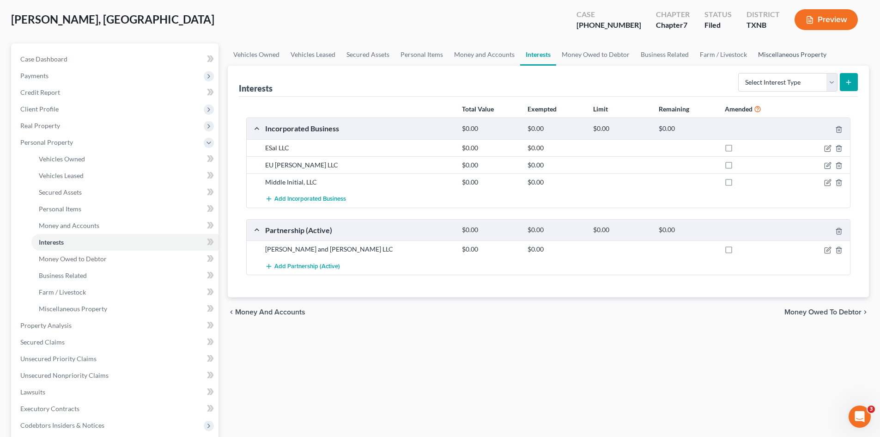
click at [779, 50] on link "Miscellaneous Property" at bounding box center [792, 54] width 79 height 22
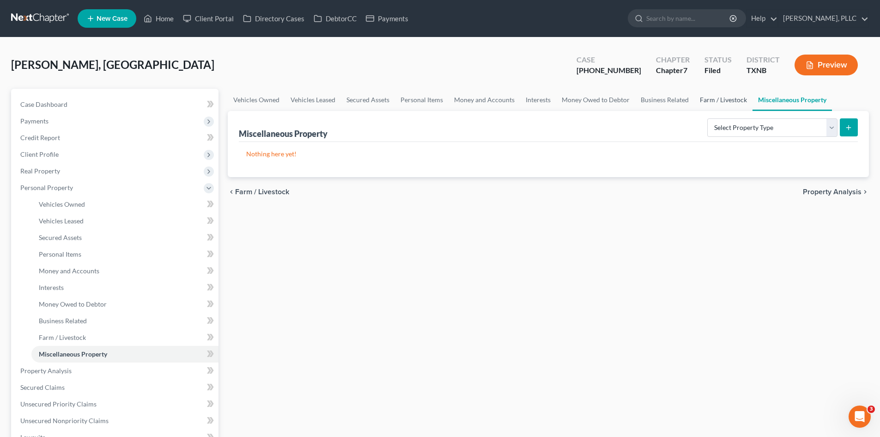
click at [725, 103] on link "Farm / Livestock" at bounding box center [723, 100] width 58 height 22
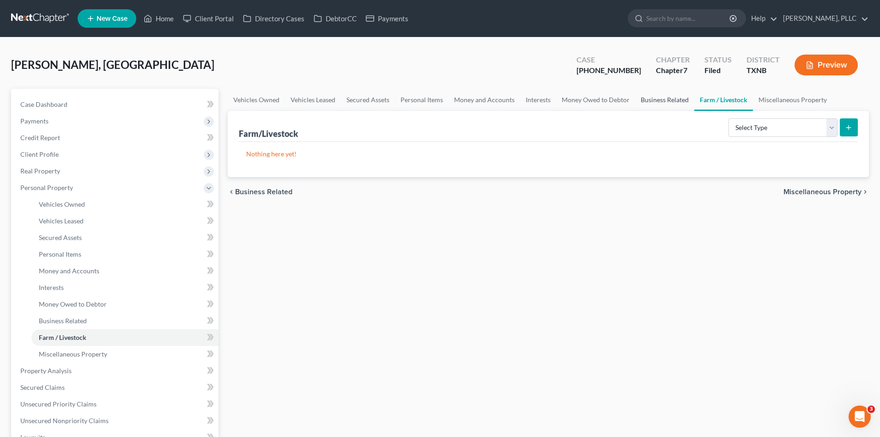
click at [679, 104] on link "Business Related" at bounding box center [664, 100] width 59 height 22
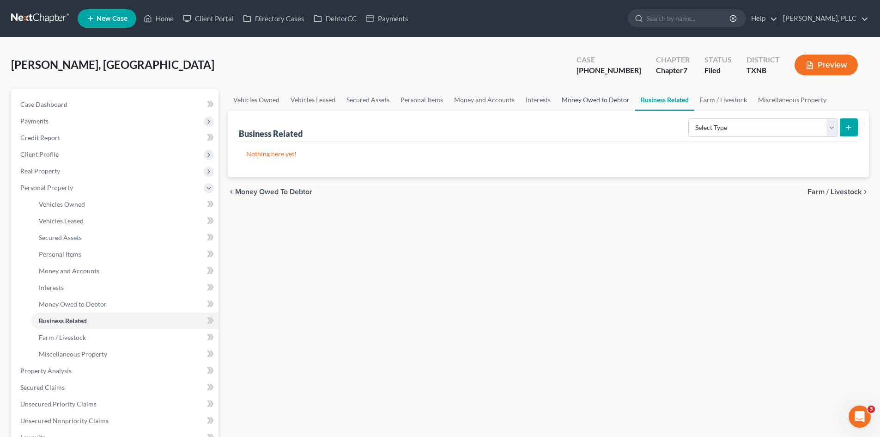
click at [586, 100] on link "Money Owed to Debtor" at bounding box center [595, 100] width 79 height 22
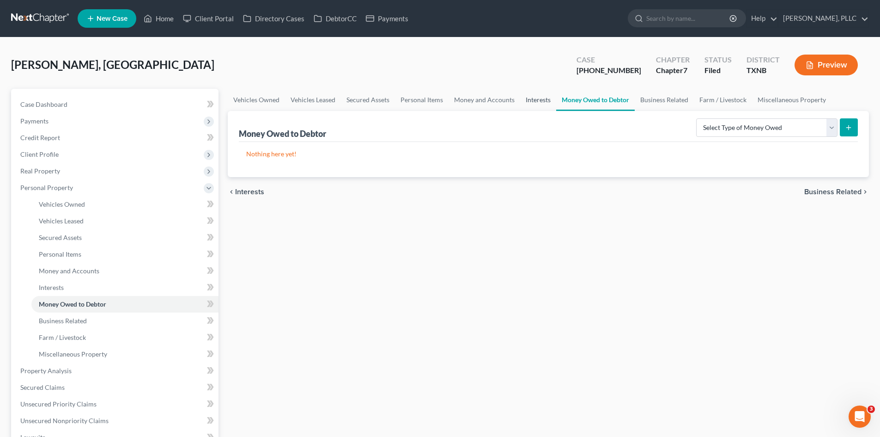
click at [536, 101] on link "Interests" at bounding box center [538, 100] width 36 height 22
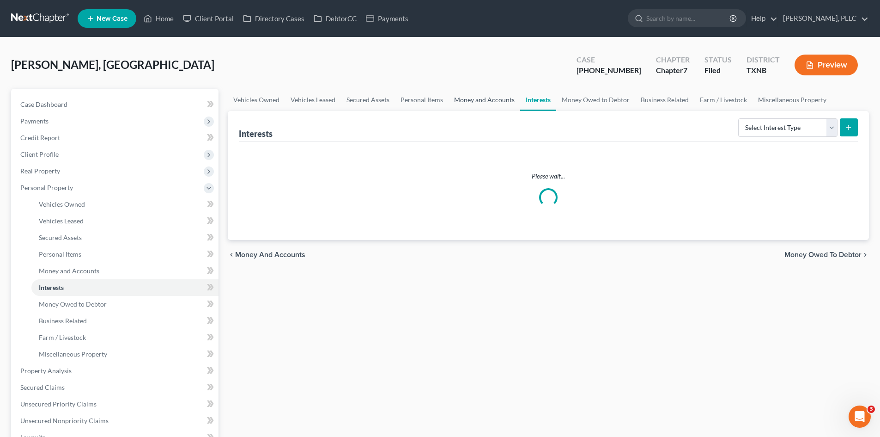
click at [473, 99] on link "Money and Accounts" at bounding box center [485, 100] width 72 height 22
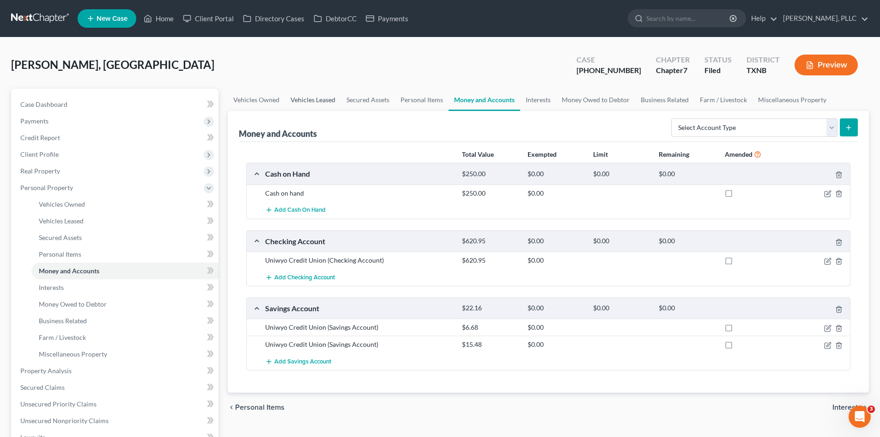
click at [312, 102] on link "Vehicles Leased" at bounding box center [313, 100] width 56 height 22
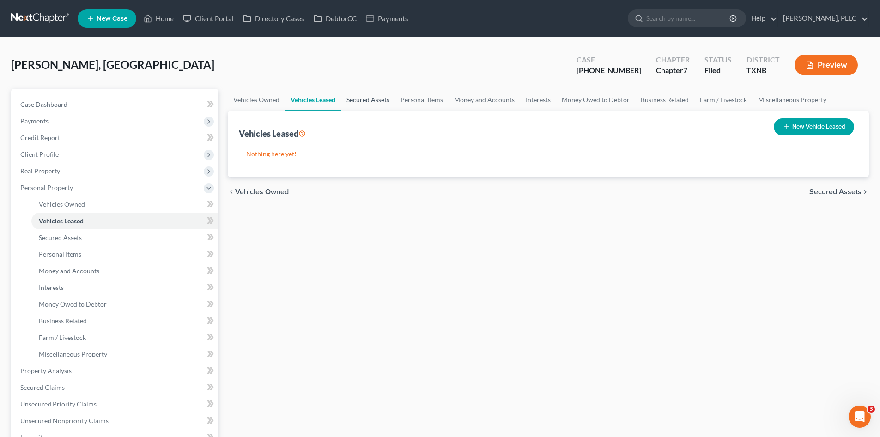
click at [369, 101] on link "Secured Assets" at bounding box center [368, 100] width 54 height 22
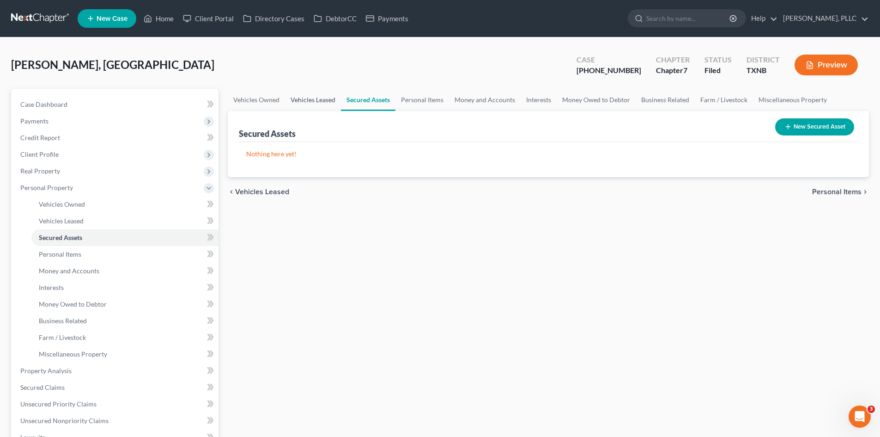
click at [305, 108] on link "Vehicles Leased" at bounding box center [313, 100] width 56 height 22
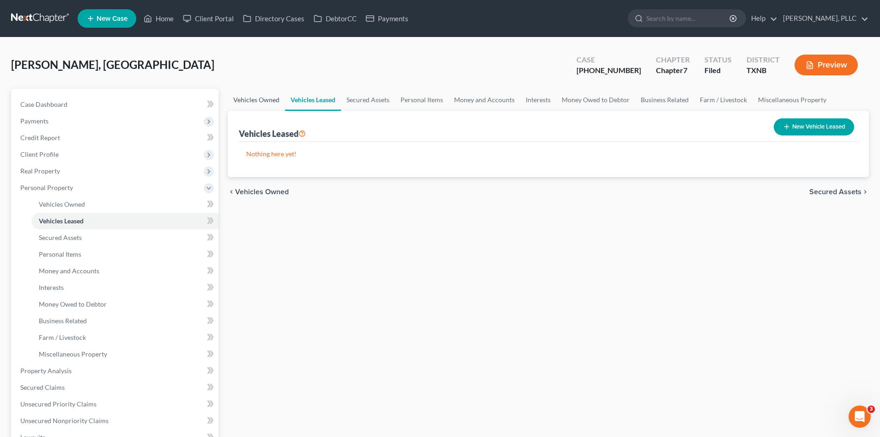
click at [277, 102] on link "Vehicles Owned" at bounding box center [256, 100] width 57 height 22
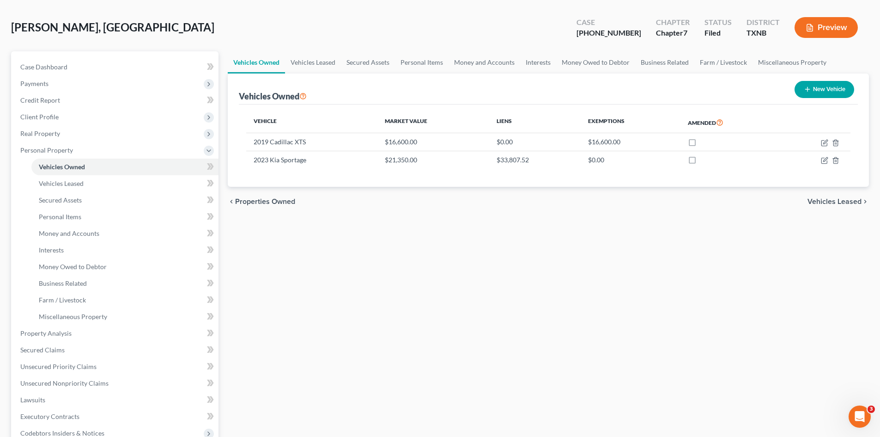
scroll to position [92, 0]
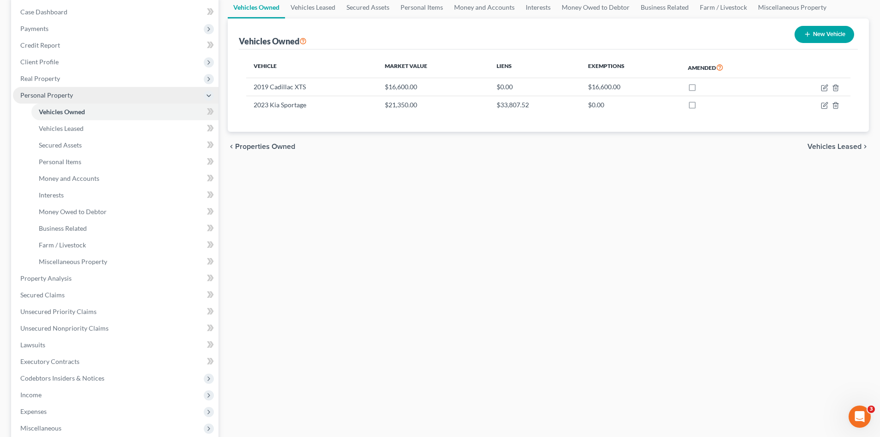
click at [91, 100] on span "Personal Property" at bounding box center [116, 95] width 206 height 17
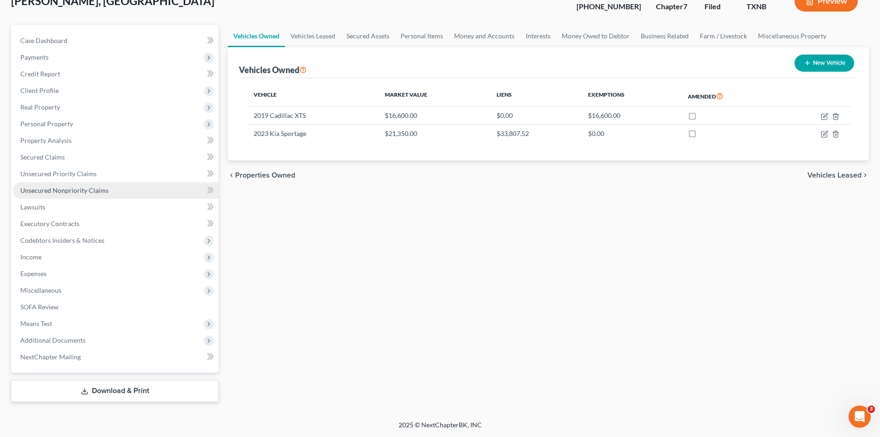
scroll to position [64, 0]
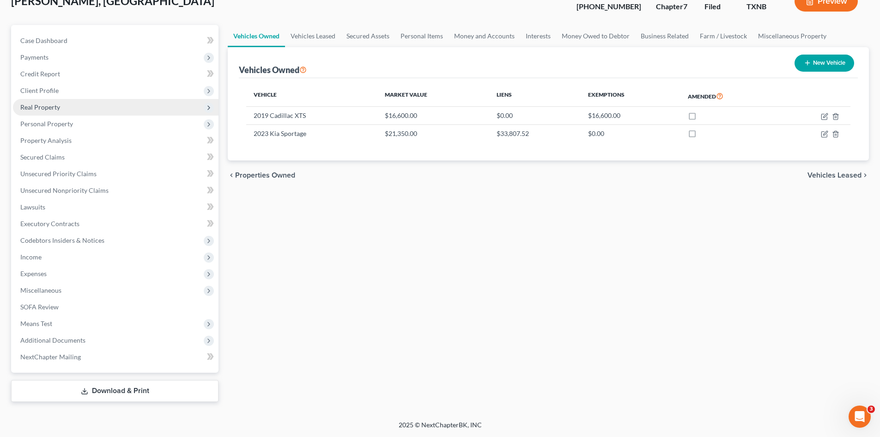
click at [45, 105] on span "Real Property" at bounding box center [40, 107] width 40 height 8
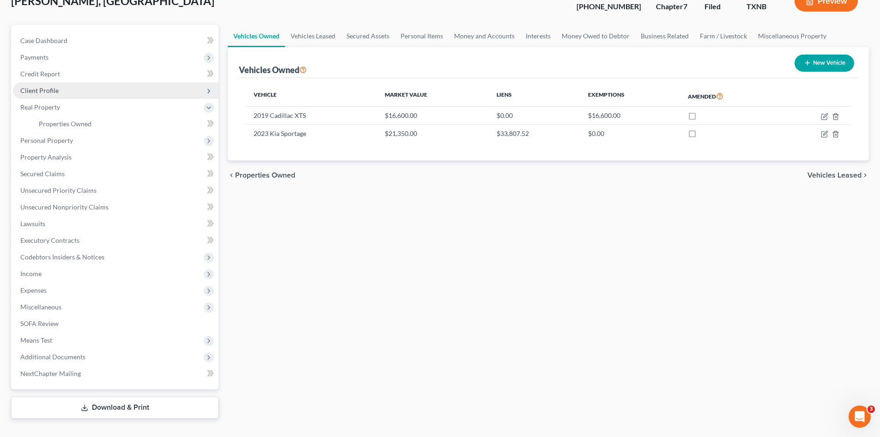
scroll to position [80, 0]
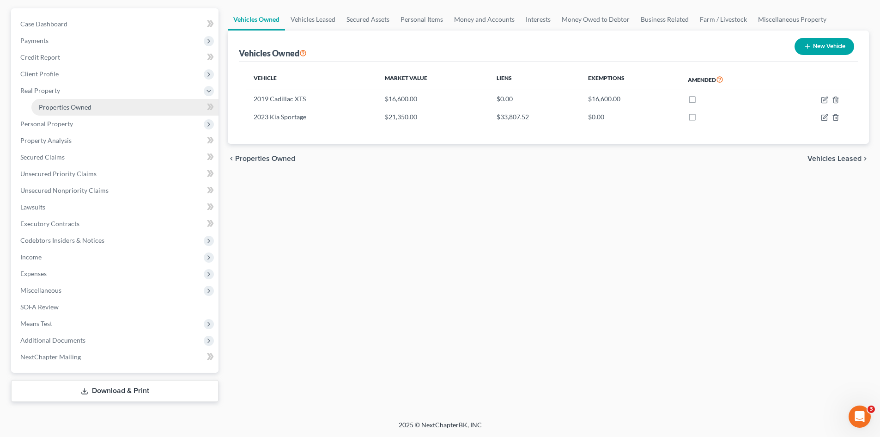
click at [123, 105] on link "Properties Owned" at bounding box center [124, 107] width 187 height 17
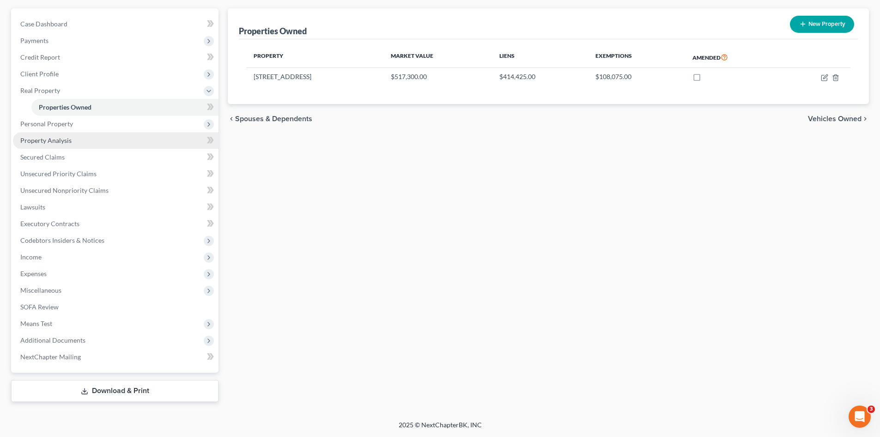
click at [80, 136] on link "Property Analysis" at bounding box center [116, 140] width 206 height 17
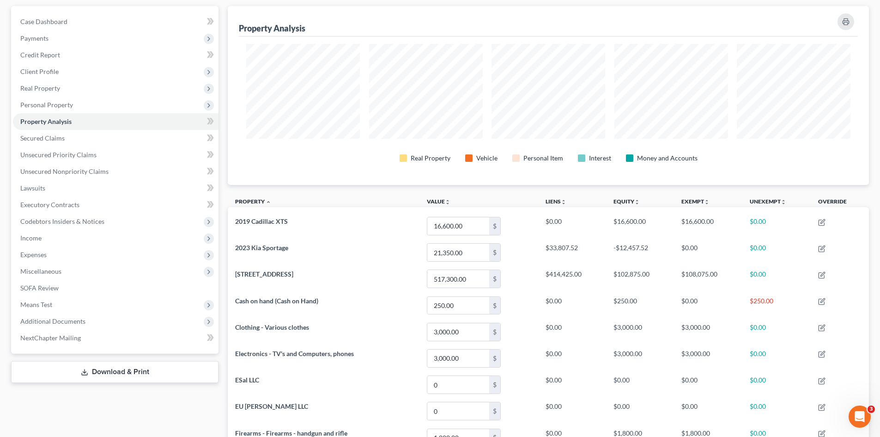
scroll to position [69, 0]
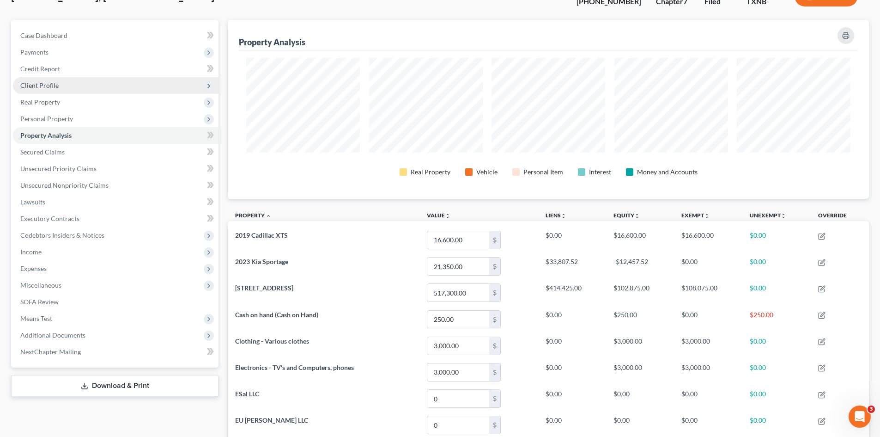
click at [58, 83] on span "Client Profile" at bounding box center [116, 85] width 206 height 17
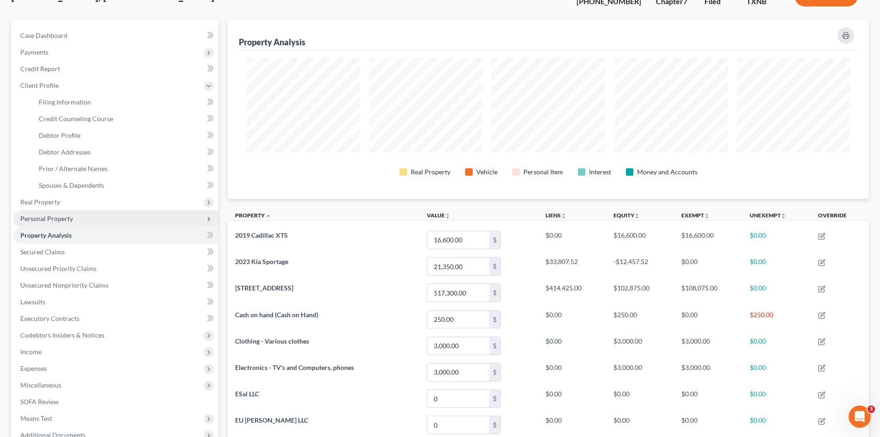
click at [46, 210] on span "Personal Property" at bounding box center [116, 218] width 206 height 17
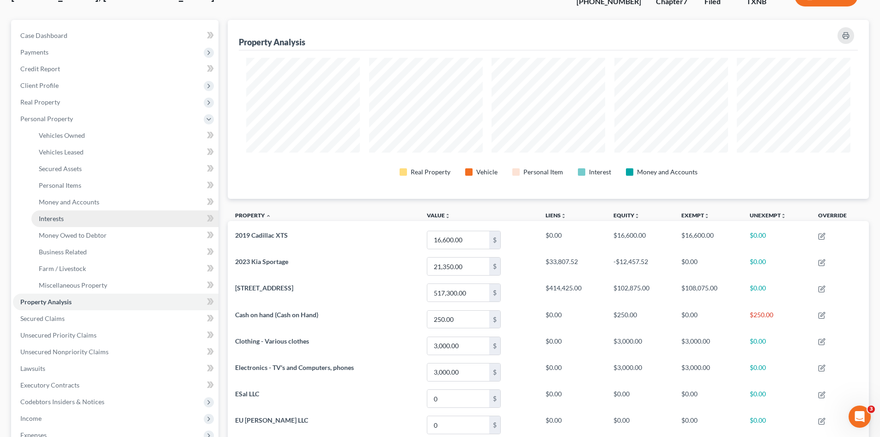
click at [71, 215] on link "Interests" at bounding box center [124, 218] width 187 height 17
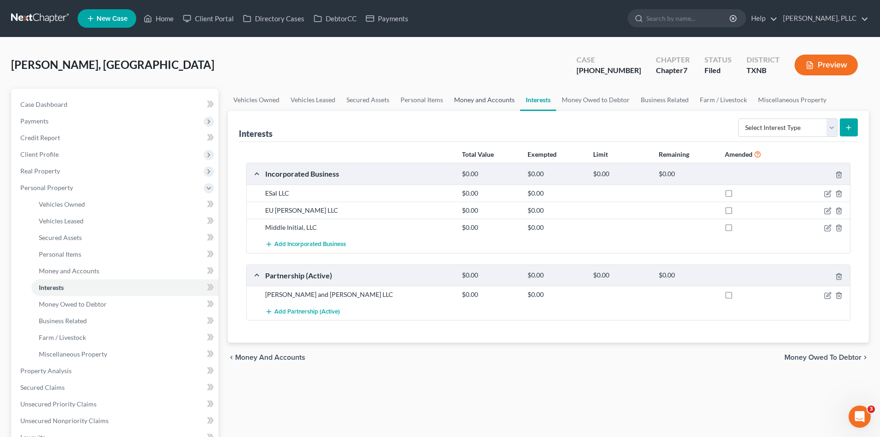
click at [465, 95] on link "Money and Accounts" at bounding box center [485, 100] width 72 height 22
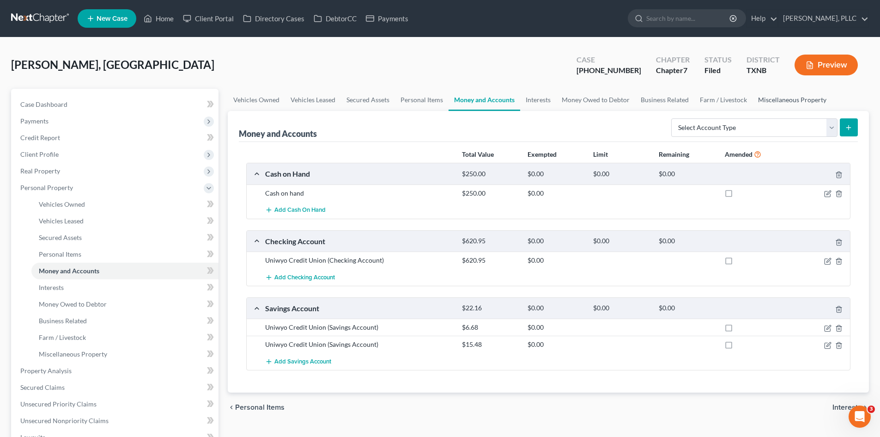
click at [766, 99] on link "Miscellaneous Property" at bounding box center [792, 100] width 79 height 22
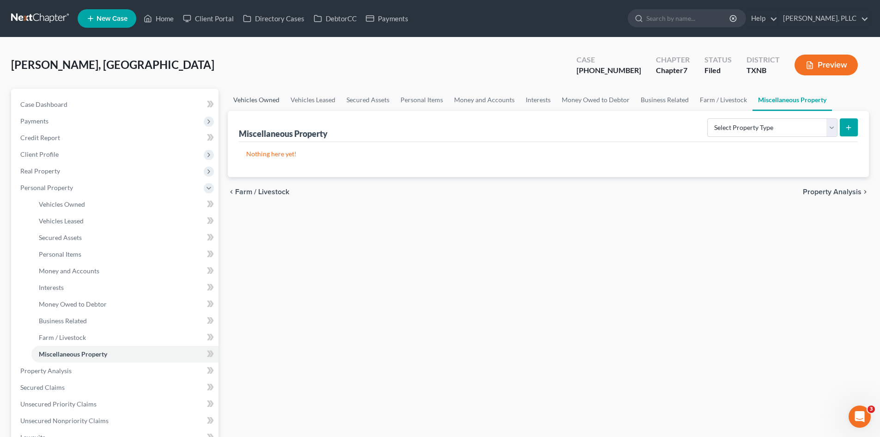
click at [263, 101] on link "Vehicles Owned" at bounding box center [256, 100] width 57 height 22
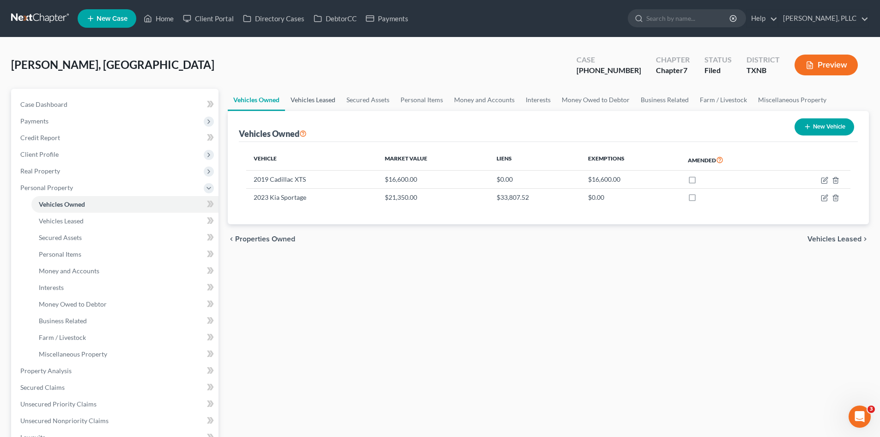
click at [326, 104] on link "Vehicles Leased" at bounding box center [313, 100] width 56 height 22
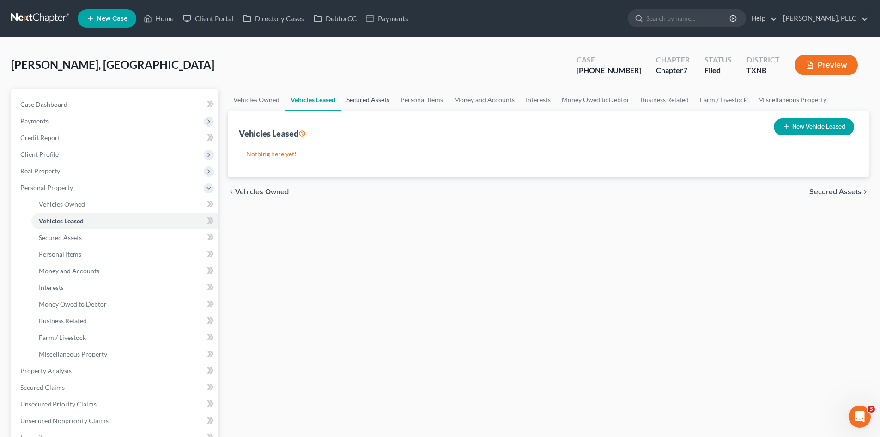
click at [359, 103] on link "Secured Assets" at bounding box center [368, 100] width 54 height 22
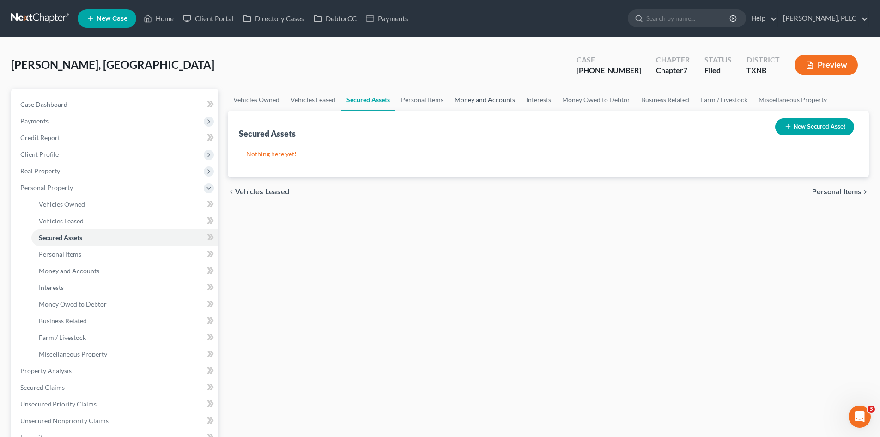
click at [493, 98] on link "Money and Accounts" at bounding box center [485, 100] width 72 height 22
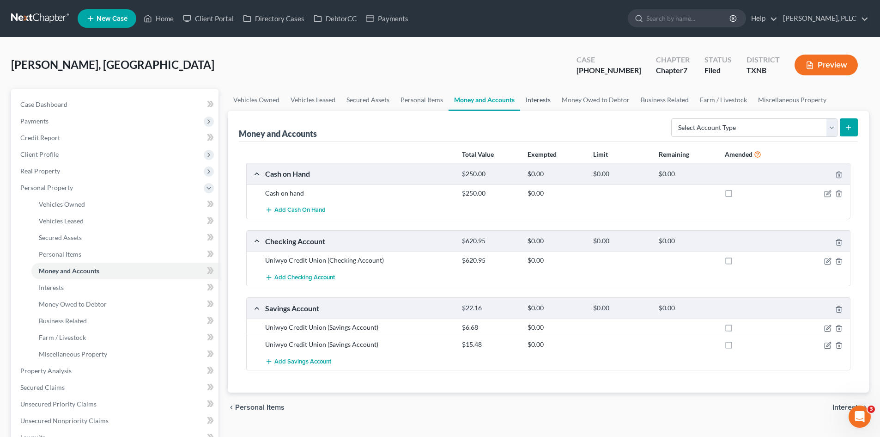
click at [549, 97] on link "Interests" at bounding box center [538, 100] width 36 height 22
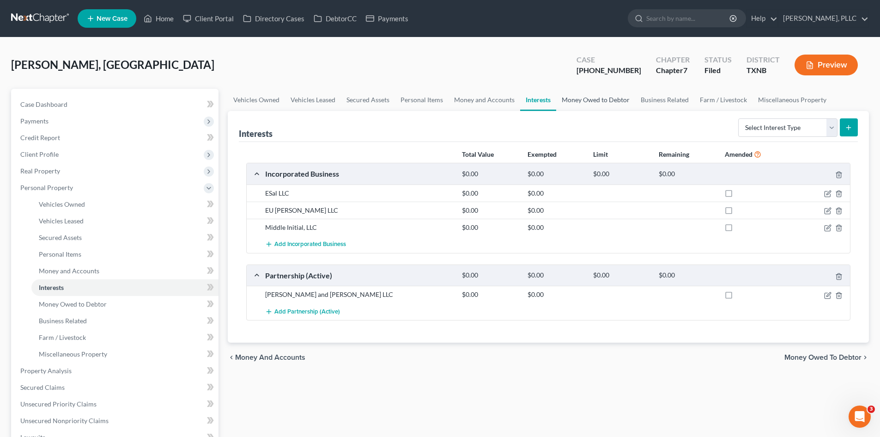
click at [576, 105] on link "Money Owed to Debtor" at bounding box center [595, 100] width 79 height 22
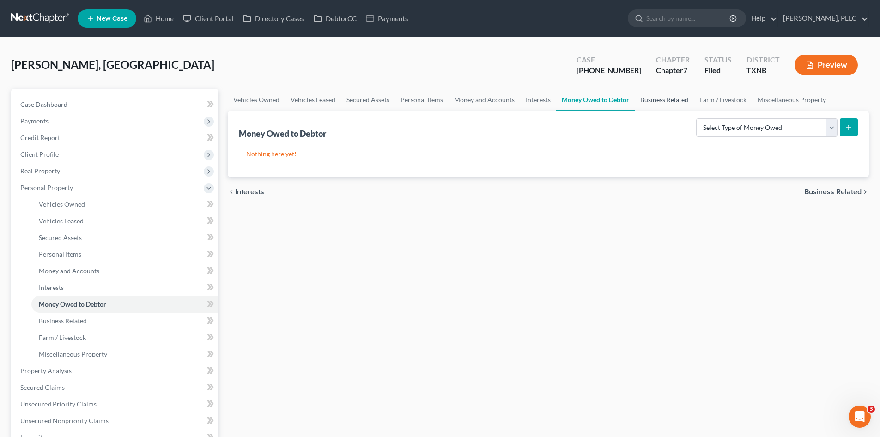
click at [661, 104] on link "Business Related" at bounding box center [664, 100] width 59 height 22
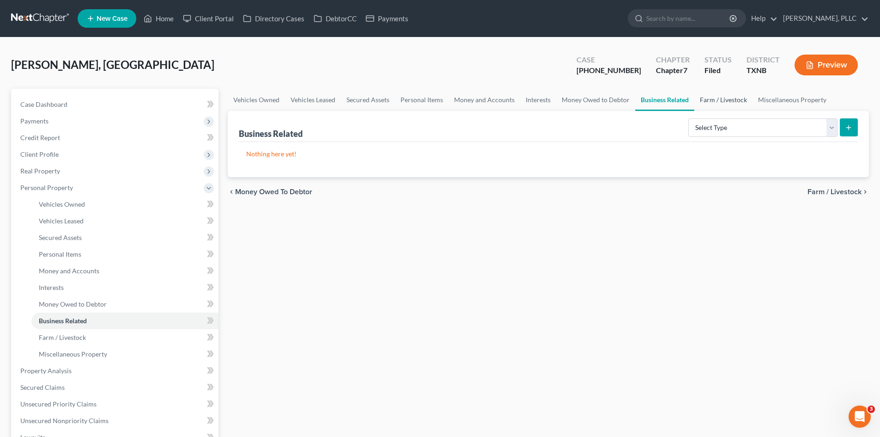
click at [726, 98] on link "Farm / Livestock" at bounding box center [723, 100] width 58 height 22
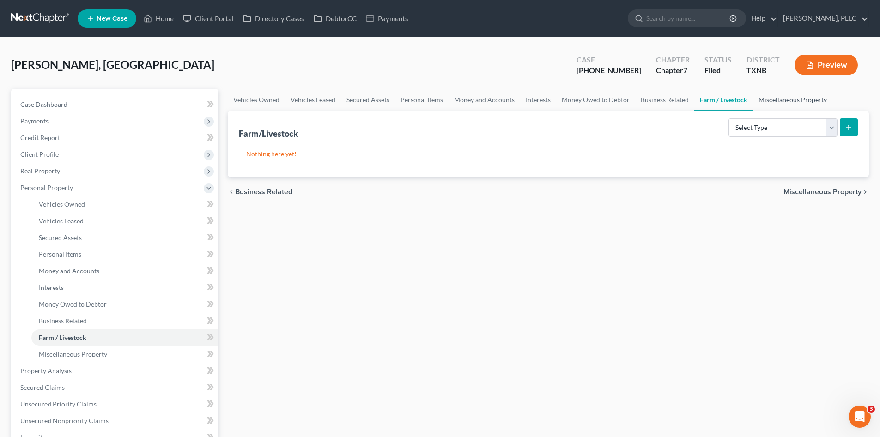
click at [803, 100] on link "Miscellaneous Property" at bounding box center [792, 100] width 79 height 22
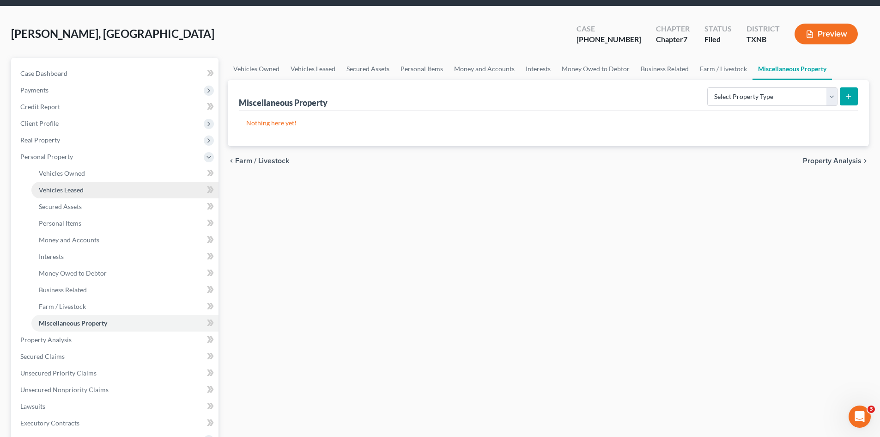
scroll to position [92, 0]
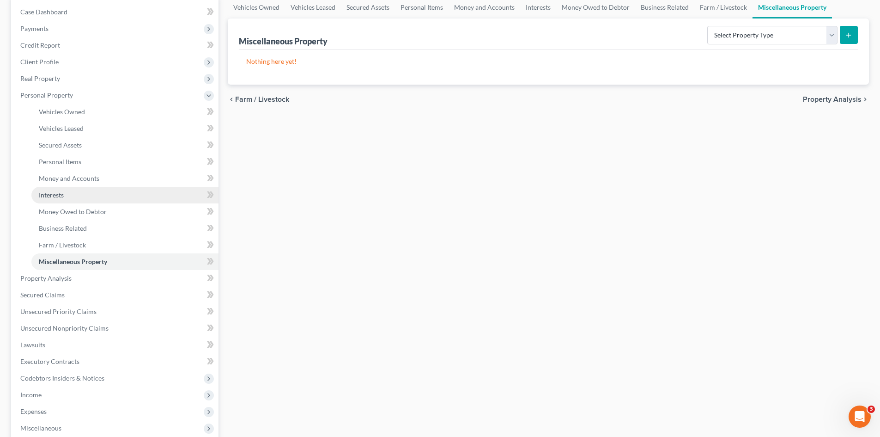
click at [84, 200] on link "Interests" at bounding box center [124, 195] width 187 height 17
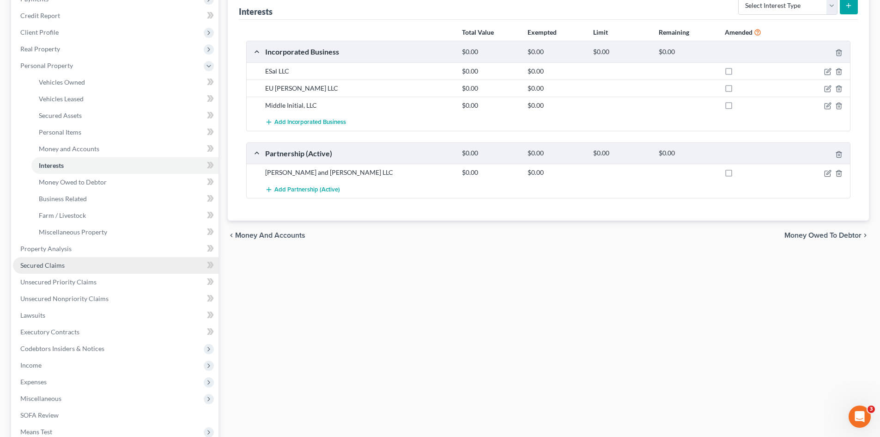
scroll to position [139, 0]
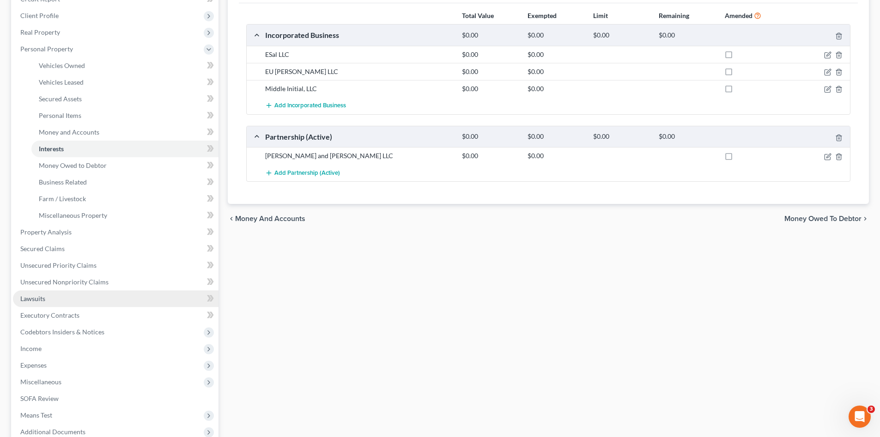
click at [95, 290] on link "Lawsuits" at bounding box center [116, 298] width 206 height 17
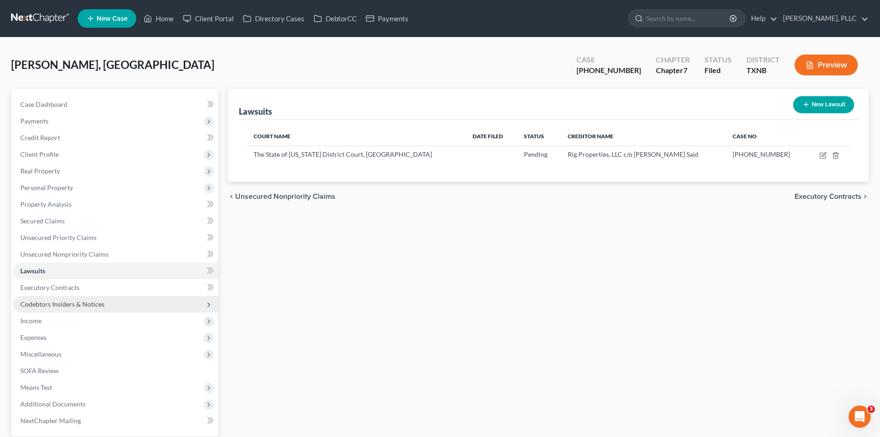
click at [104, 298] on span "Codebtors Insiders & Notices" at bounding box center [116, 304] width 206 height 17
click at [70, 303] on span "Codebtors Insiders & Notices" at bounding box center [62, 304] width 84 height 8
click at [71, 289] on span "Executory Contracts" at bounding box center [49, 287] width 59 height 8
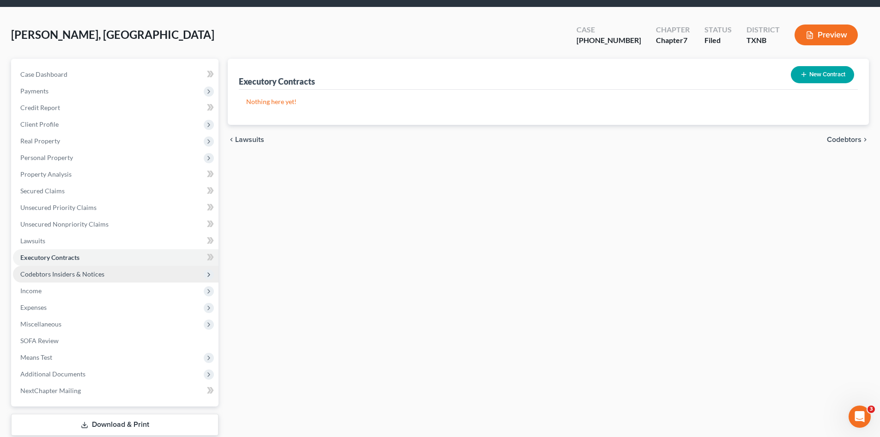
scroll to position [46, 0]
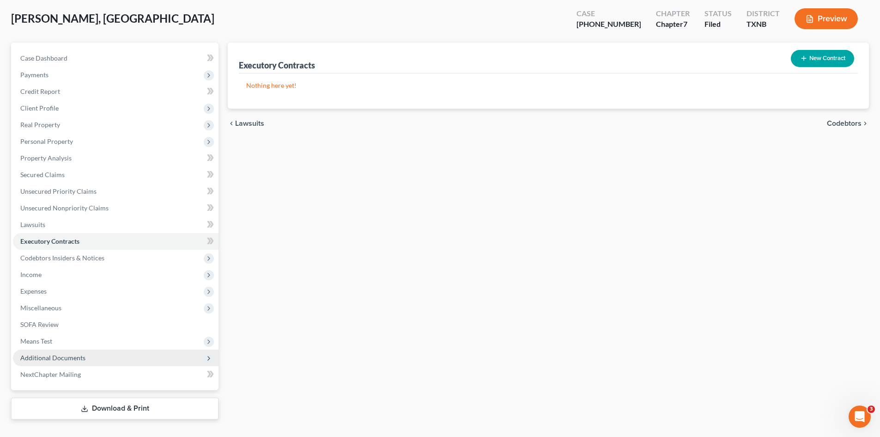
click at [56, 358] on span "Additional Documents" at bounding box center [52, 357] width 65 height 8
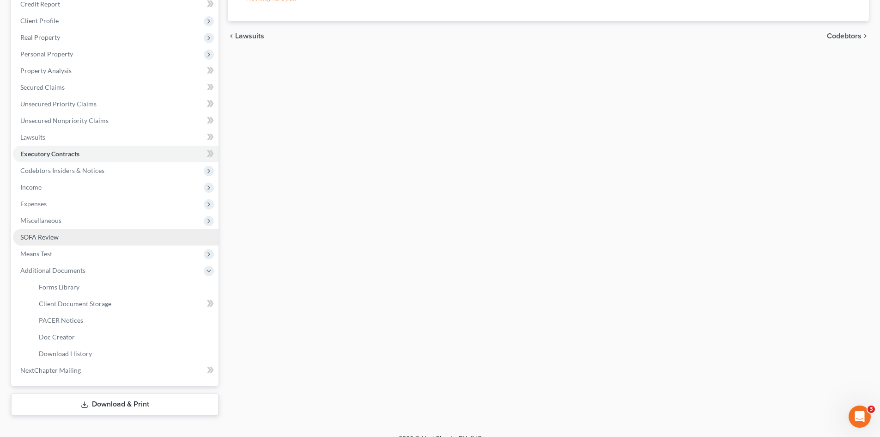
scroll to position [147, 0]
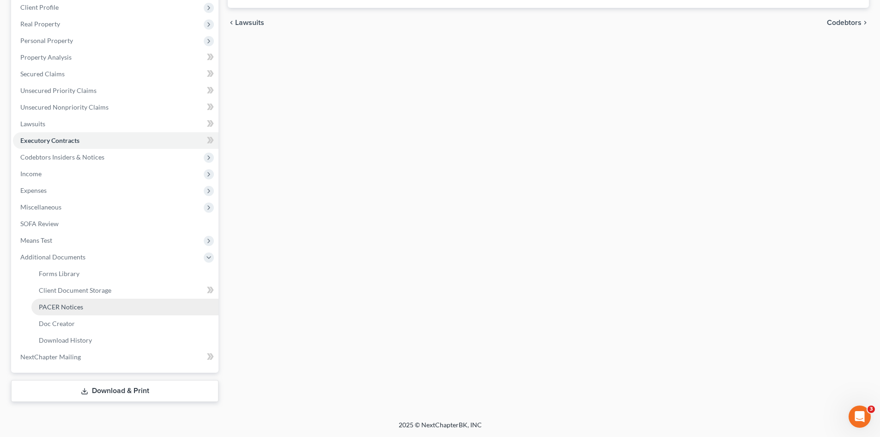
click at [95, 312] on link "PACER Notices" at bounding box center [124, 306] width 187 height 17
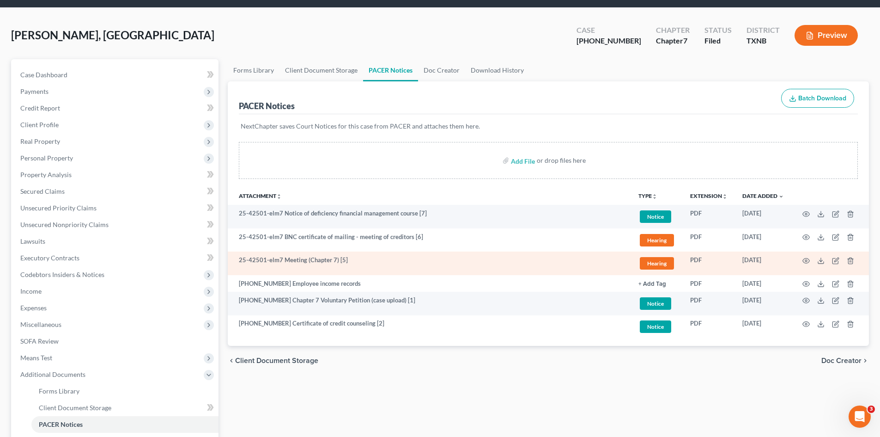
scroll to position [46, 0]
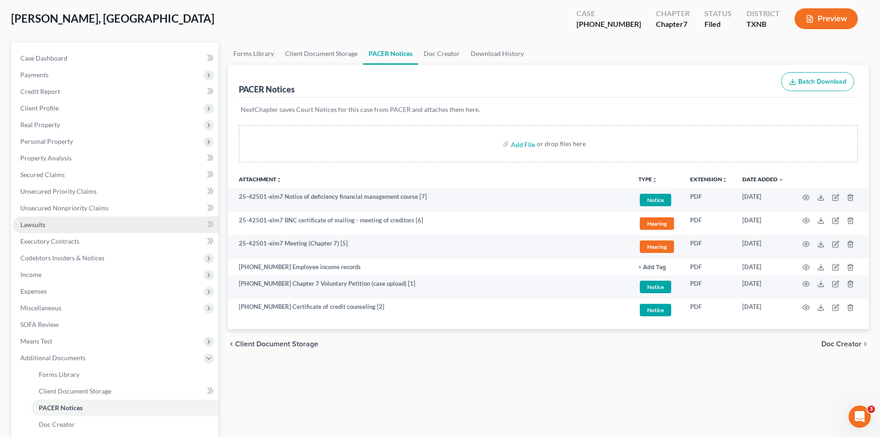
click at [49, 221] on link "Lawsuits" at bounding box center [116, 224] width 206 height 17
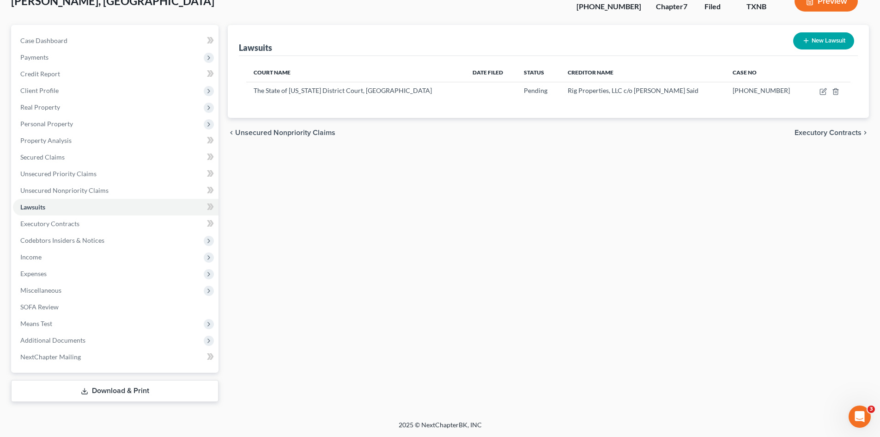
scroll to position [18, 0]
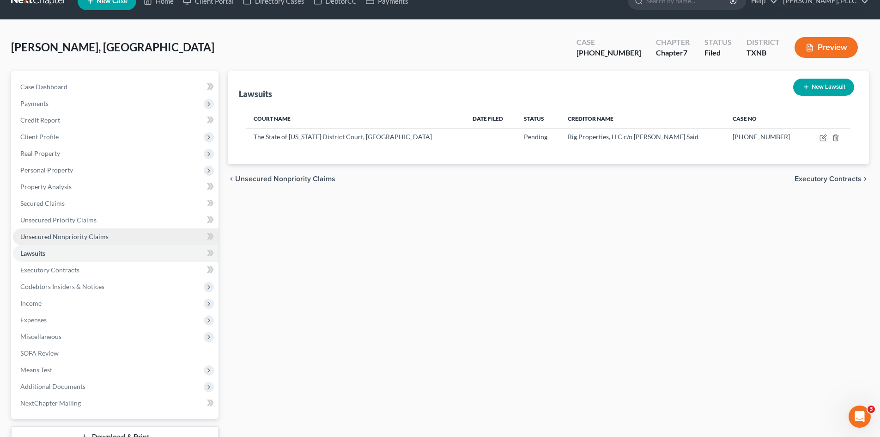
click at [79, 241] on link "Unsecured Nonpriority Claims" at bounding box center [116, 236] width 206 height 17
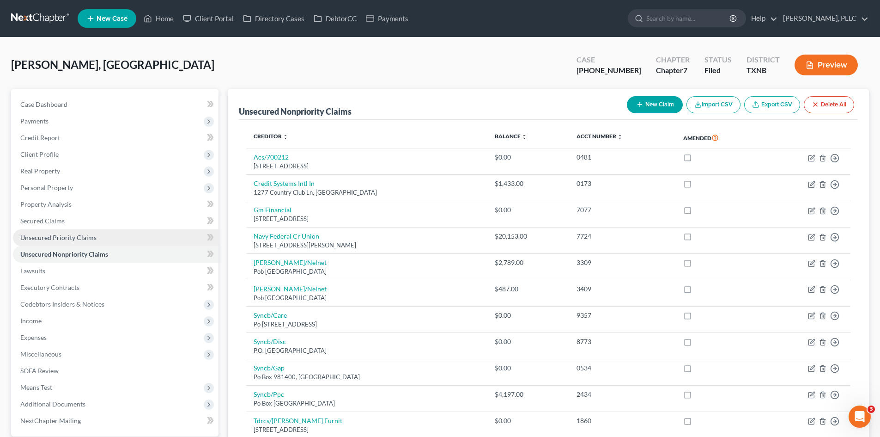
click at [79, 238] on span "Unsecured Priority Claims" at bounding box center [58, 237] width 76 height 8
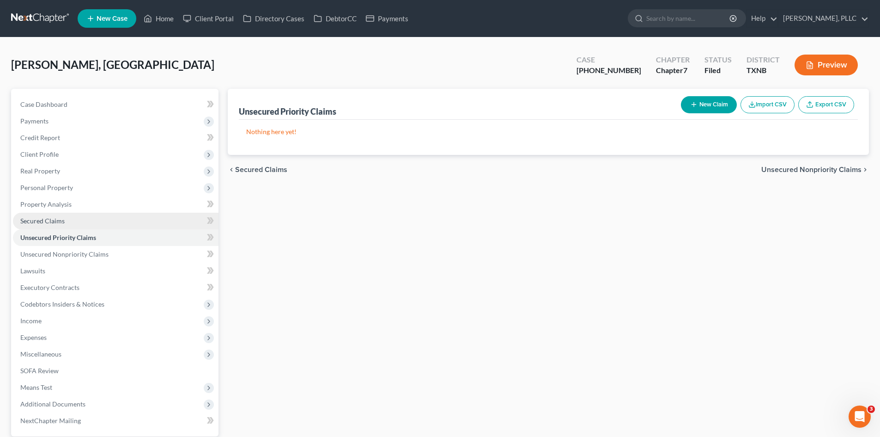
click at [61, 218] on span "Secured Claims" at bounding box center [42, 221] width 44 height 8
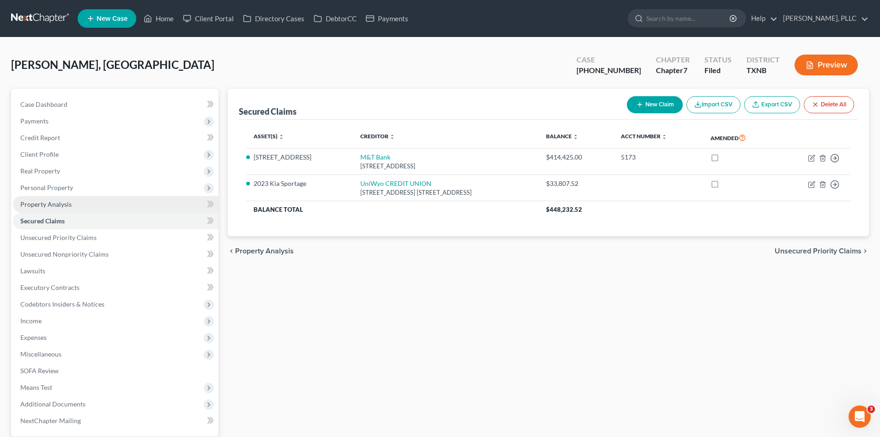
click at [67, 205] on span "Property Analysis" at bounding box center [45, 204] width 51 height 8
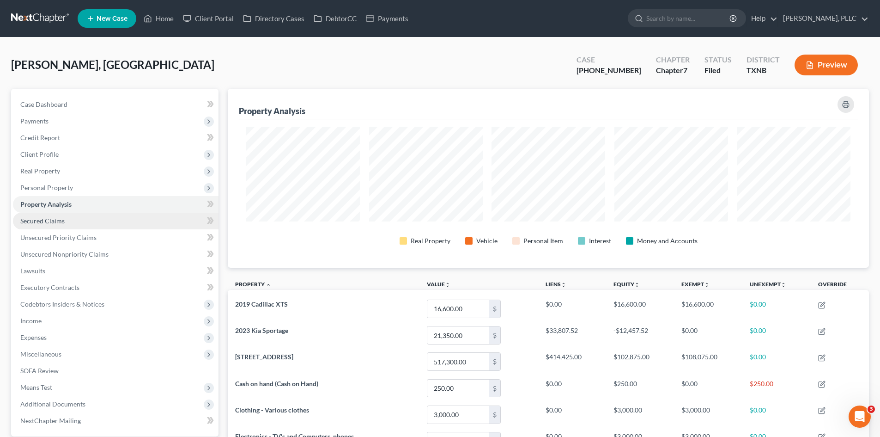
scroll to position [179, 641]
click at [69, 224] on link "Secured Claims" at bounding box center [116, 221] width 206 height 17
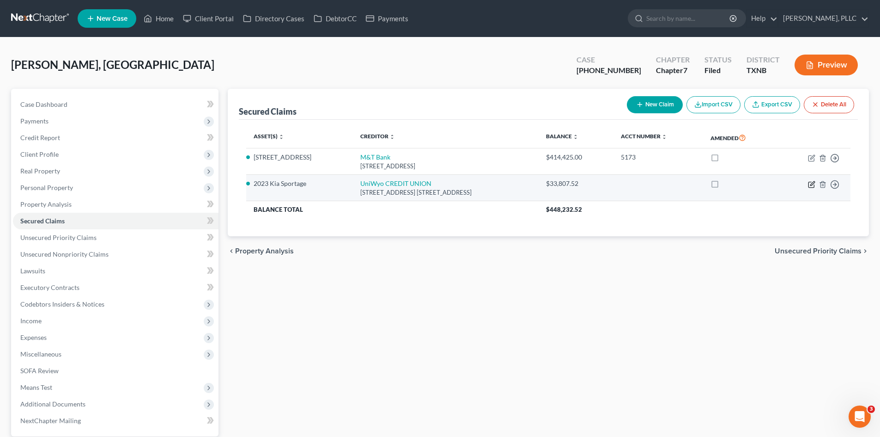
click at [810, 187] on icon "button" at bounding box center [811, 184] width 7 height 7
select select "53"
select select "8"
select select "2"
select select "4"
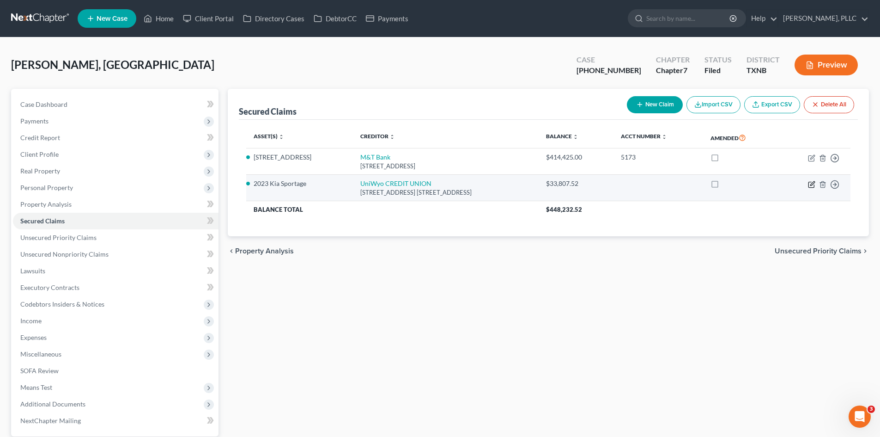
select select "0"
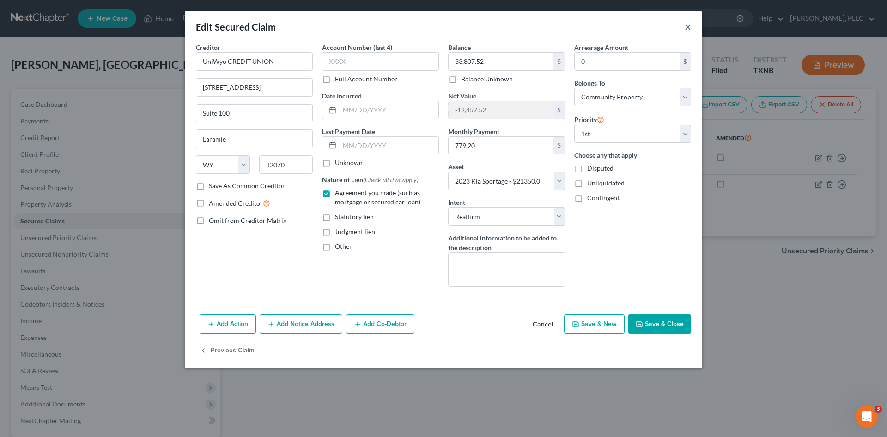
click at [687, 23] on button "×" at bounding box center [688, 26] width 6 height 11
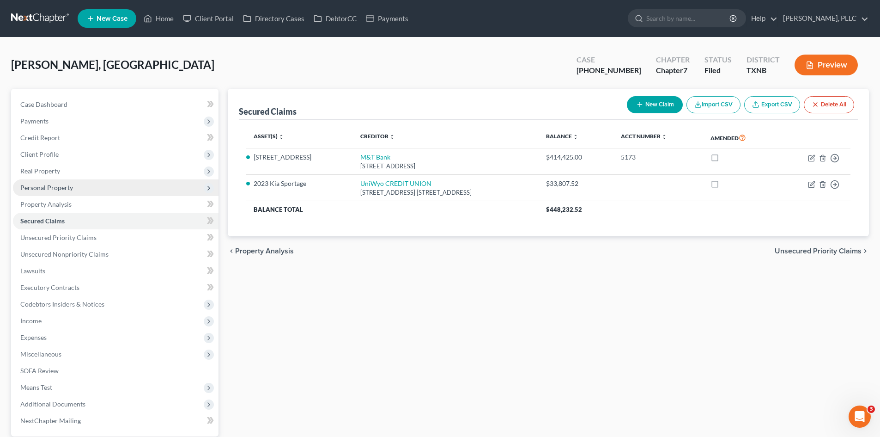
click at [30, 190] on span "Personal Property" at bounding box center [46, 187] width 53 height 8
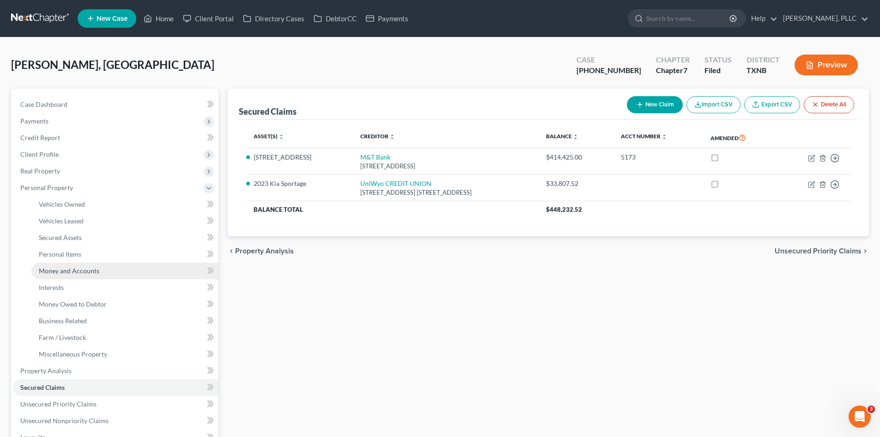
click at [78, 275] on link "Money and Accounts" at bounding box center [124, 270] width 187 height 17
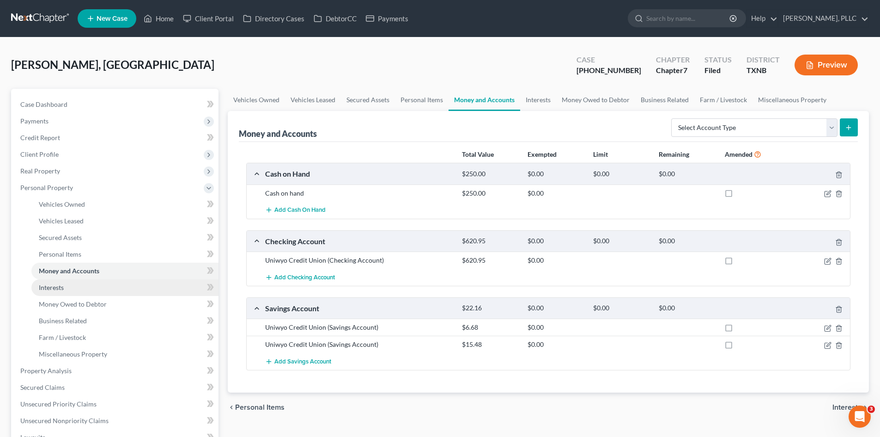
click at [79, 293] on link "Interests" at bounding box center [124, 287] width 187 height 17
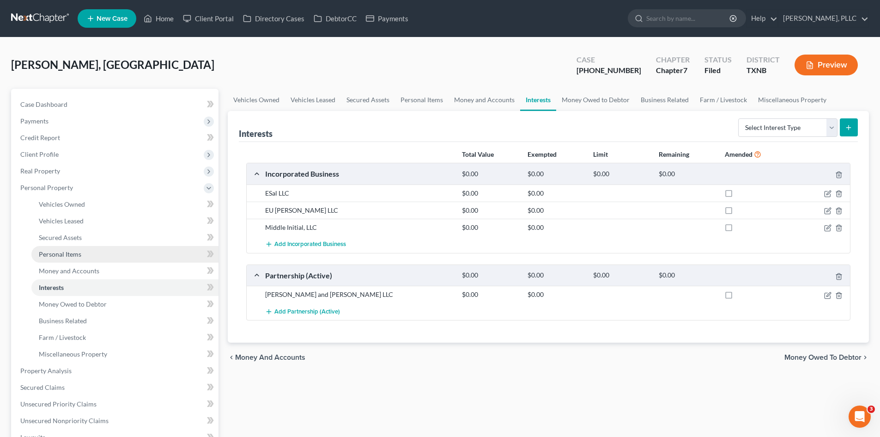
click at [67, 252] on span "Personal Items" at bounding box center [60, 254] width 43 height 8
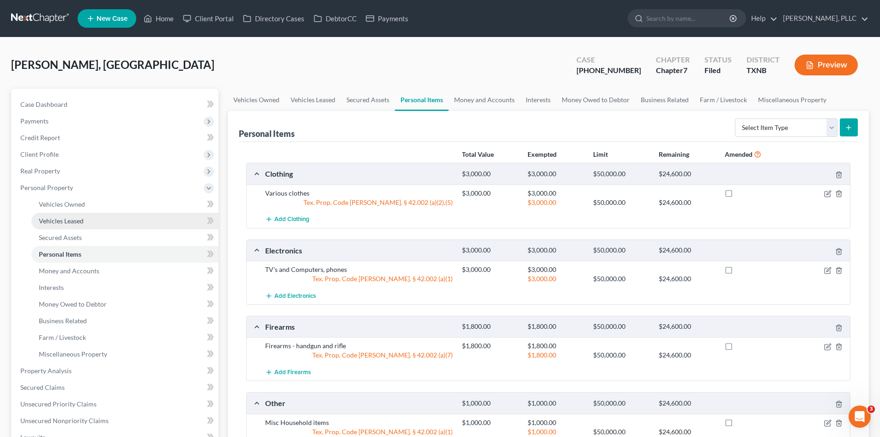
click at [79, 228] on link "Vehicles Leased" at bounding box center [124, 221] width 187 height 17
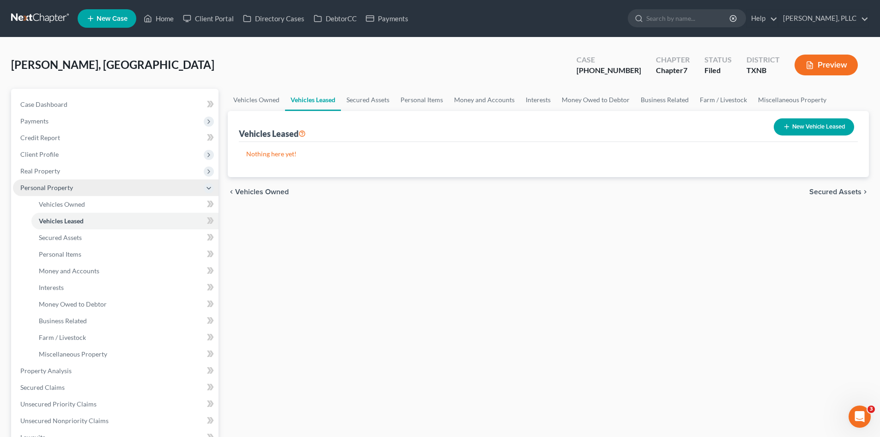
click at [71, 186] on span "Personal Property" at bounding box center [46, 187] width 53 height 8
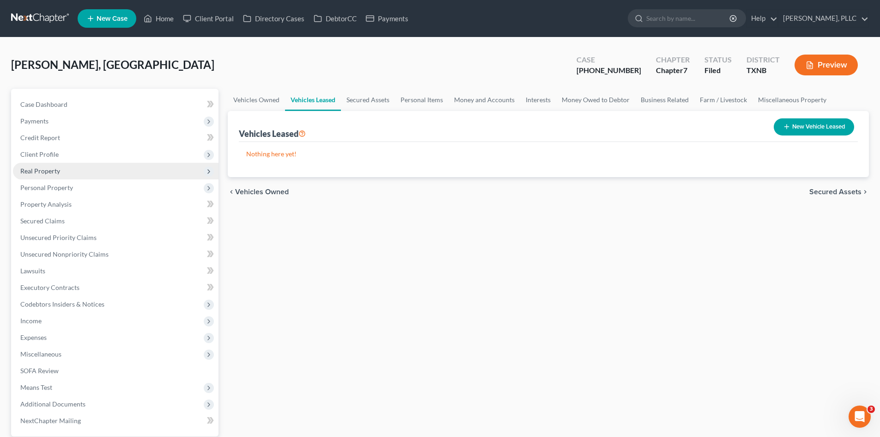
click at [86, 167] on span "Real Property" at bounding box center [116, 171] width 206 height 17
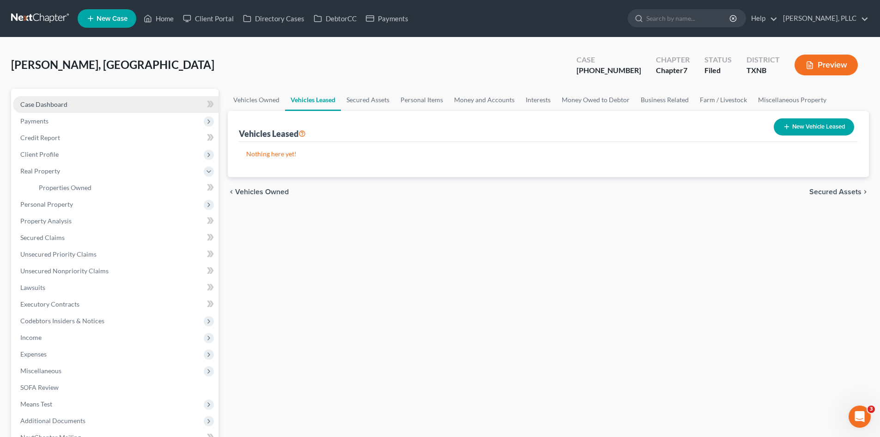
click at [41, 110] on link "Case Dashboard" at bounding box center [116, 104] width 206 height 17
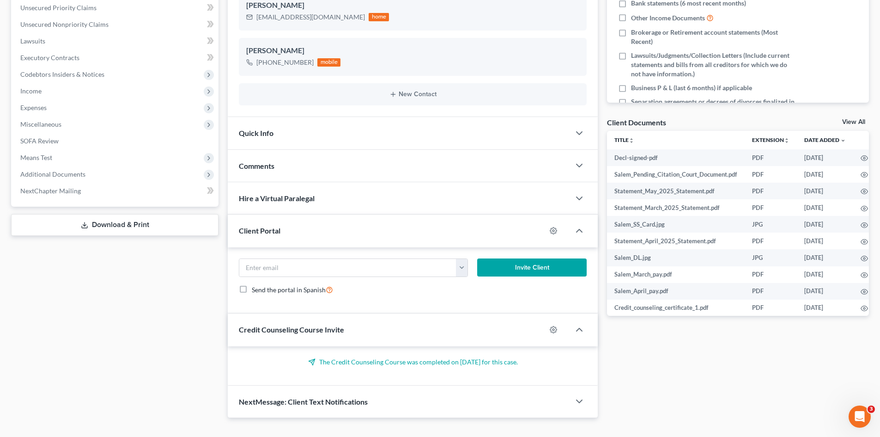
scroll to position [231, 0]
click at [322, 163] on div "Comments" at bounding box center [399, 164] width 342 height 32
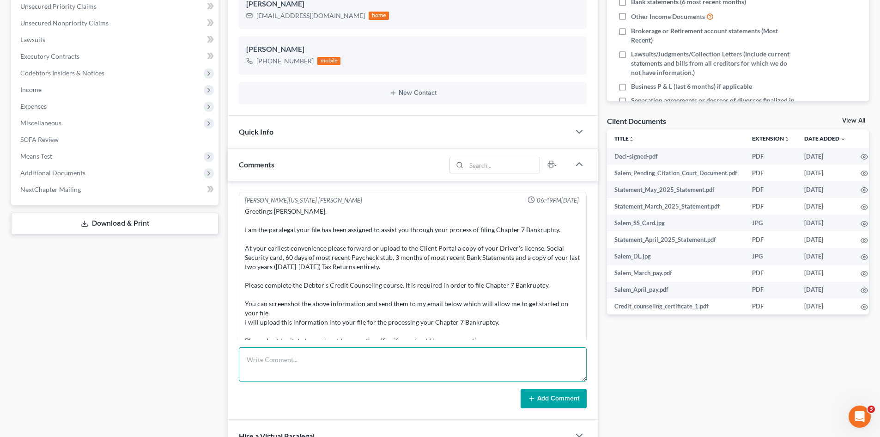
click at [262, 373] on textarea at bounding box center [413, 364] width 348 height 34
type textarea "341 prepped"
click at [536, 397] on icon at bounding box center [531, 398] width 7 height 7
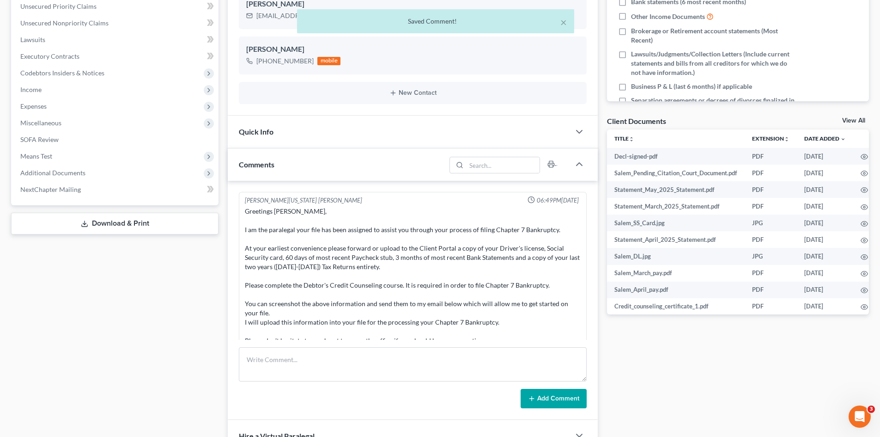
scroll to position [1039, 0]
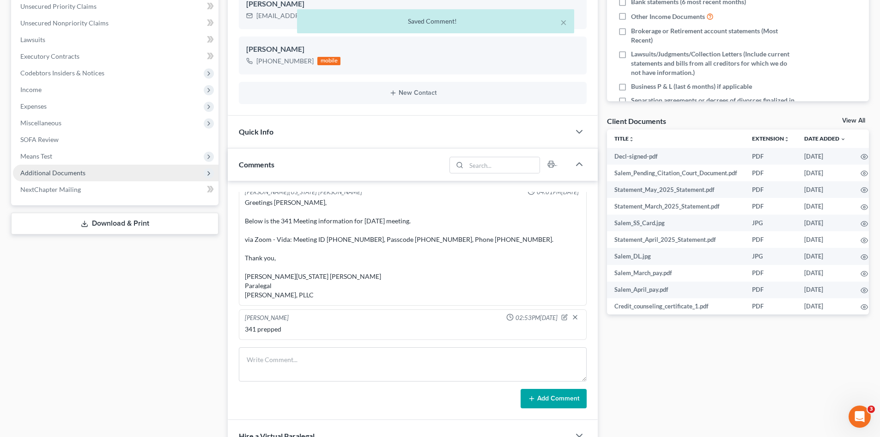
click at [105, 167] on span "Additional Documents" at bounding box center [116, 172] width 206 height 17
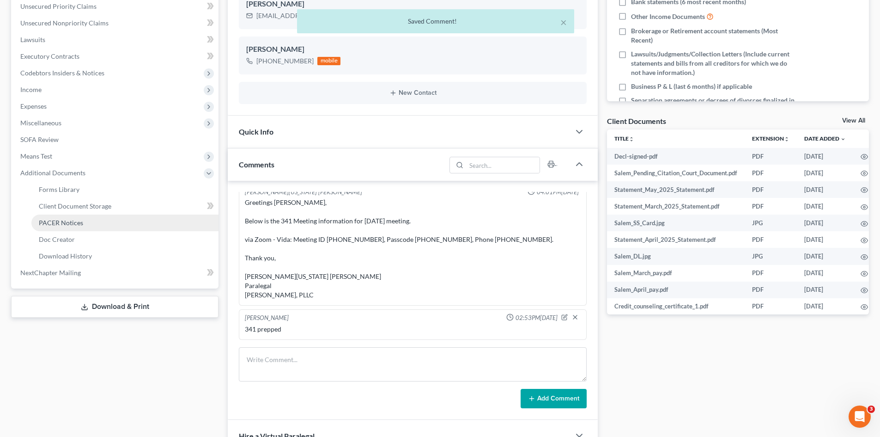
click at [79, 225] on span "PACER Notices" at bounding box center [61, 223] width 44 height 8
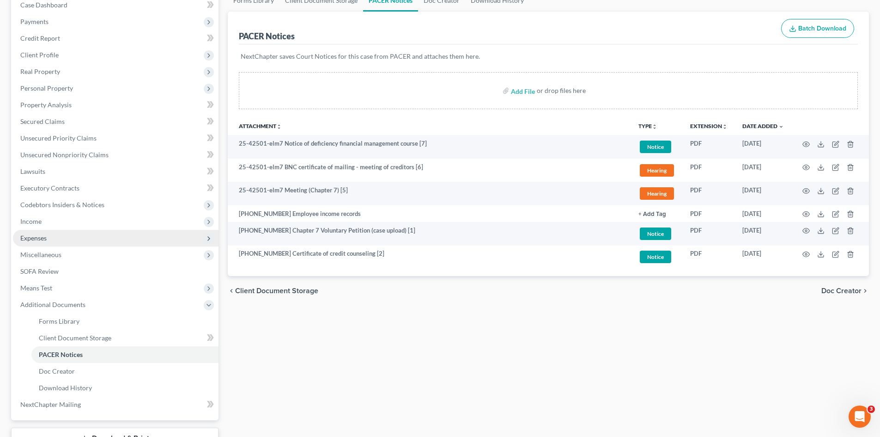
scroll to position [147, 0]
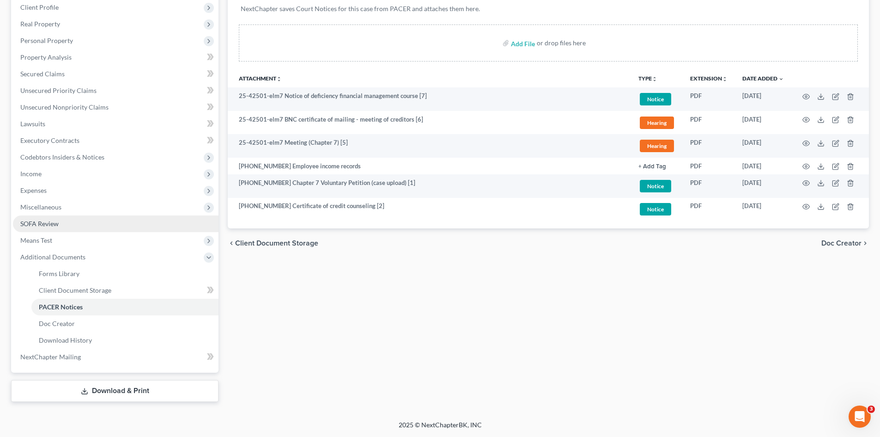
click at [55, 227] on link "SOFA Review" at bounding box center [116, 223] width 206 height 17
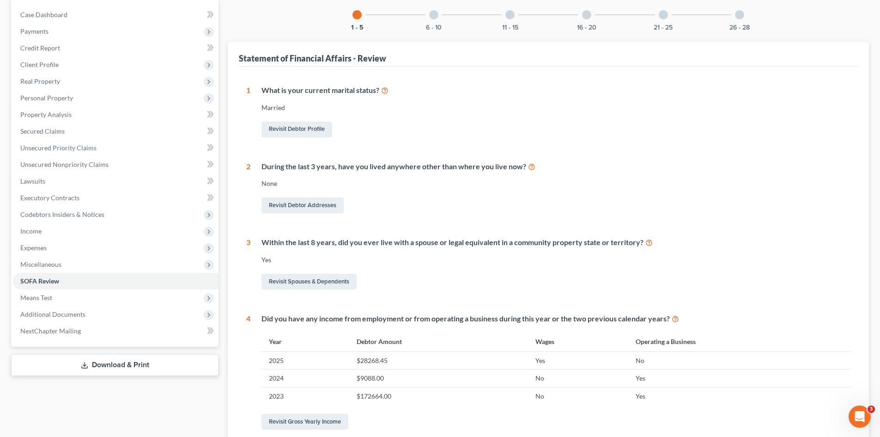
scroll to position [73, 0]
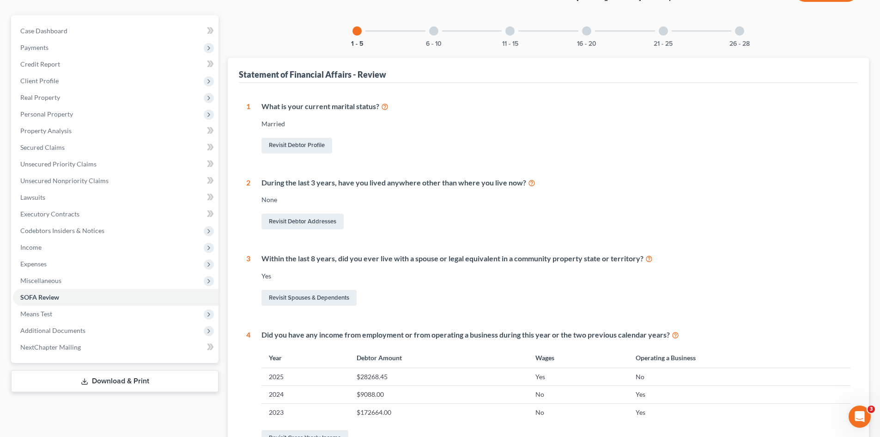
click at [435, 32] on div at bounding box center [433, 30] width 9 height 9
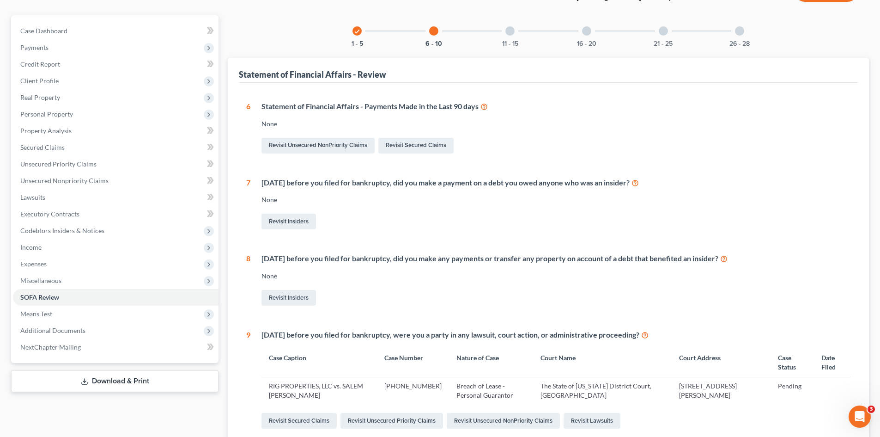
click at [506, 33] on div at bounding box center [509, 30] width 9 height 9
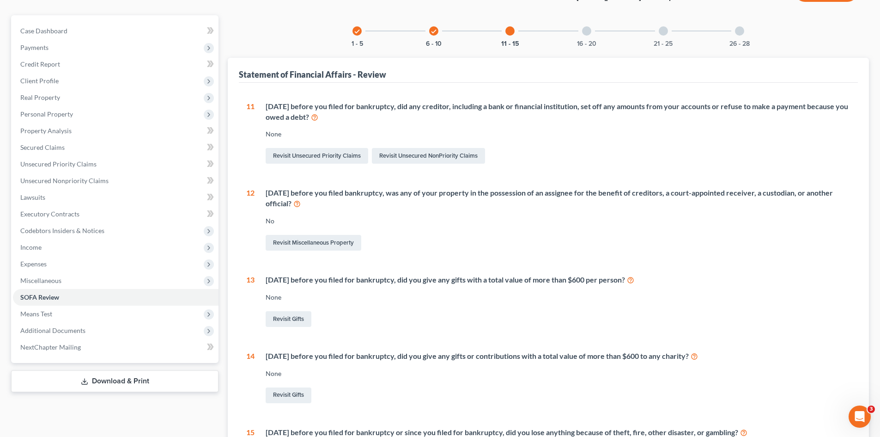
click at [586, 33] on div at bounding box center [586, 30] width 9 height 9
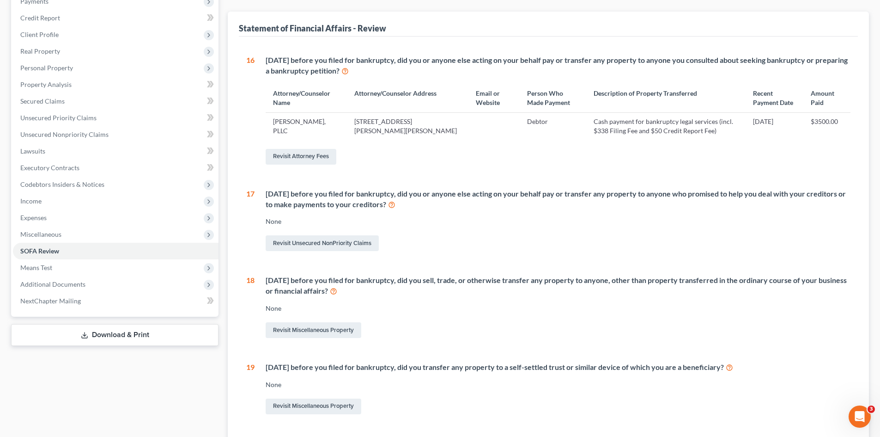
scroll to position [27, 0]
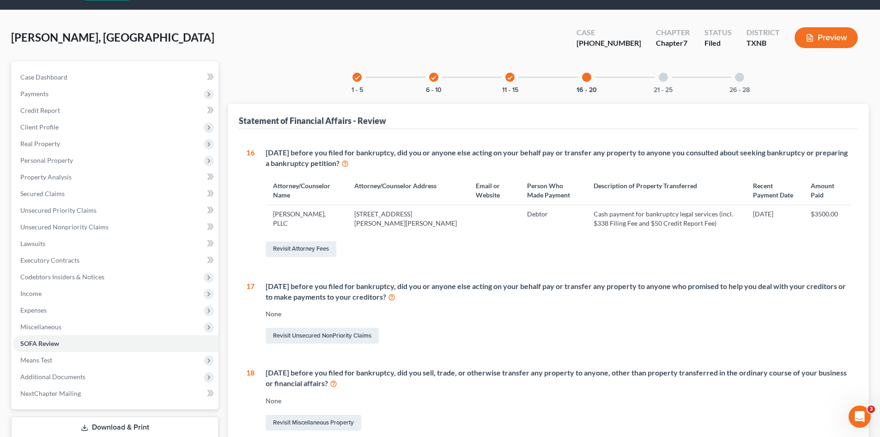
click at [669, 77] on div "21 - 25" at bounding box center [663, 76] width 31 height 31
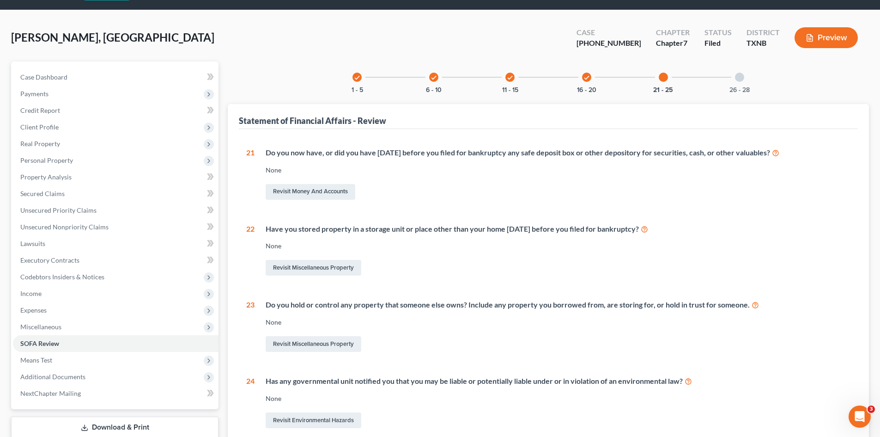
click at [738, 82] on div "26 - 28" at bounding box center [739, 76] width 31 height 31
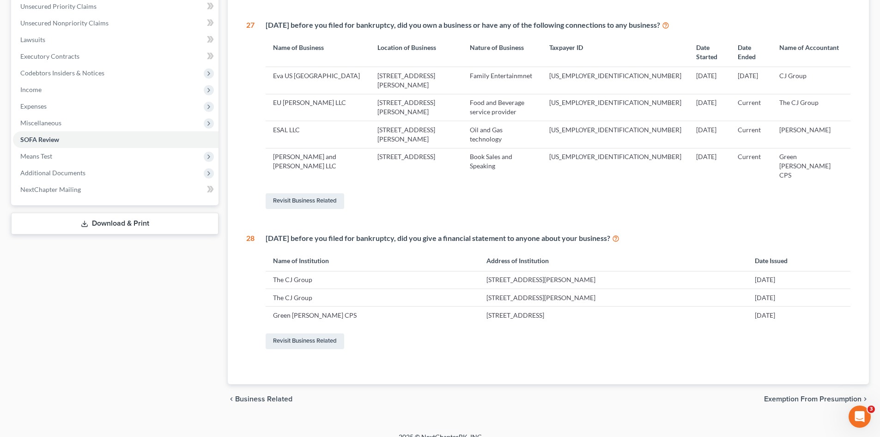
scroll to position [0, 0]
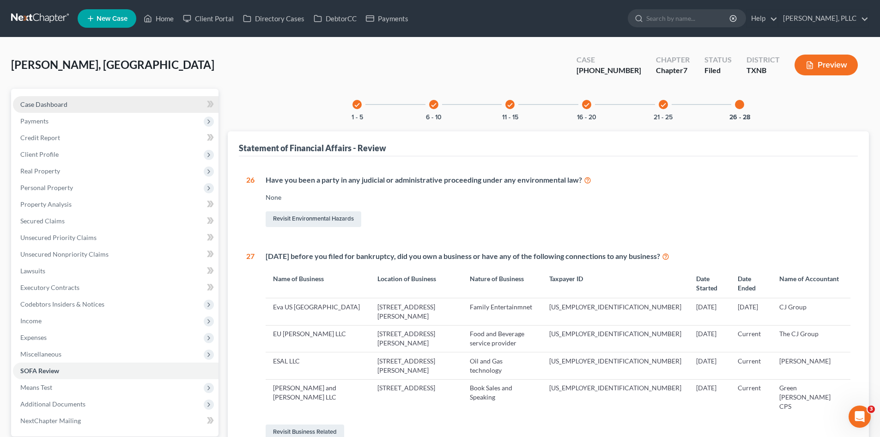
click at [128, 105] on link "Case Dashboard" at bounding box center [116, 104] width 206 height 17
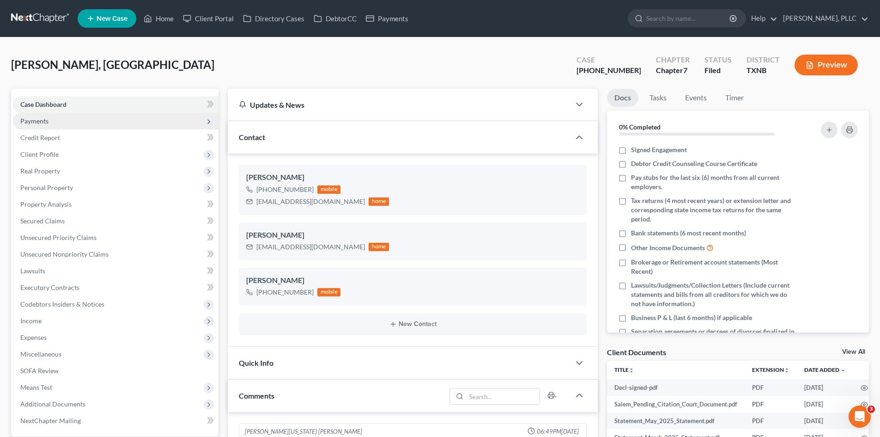
click at [113, 122] on span "Payments" at bounding box center [116, 121] width 206 height 17
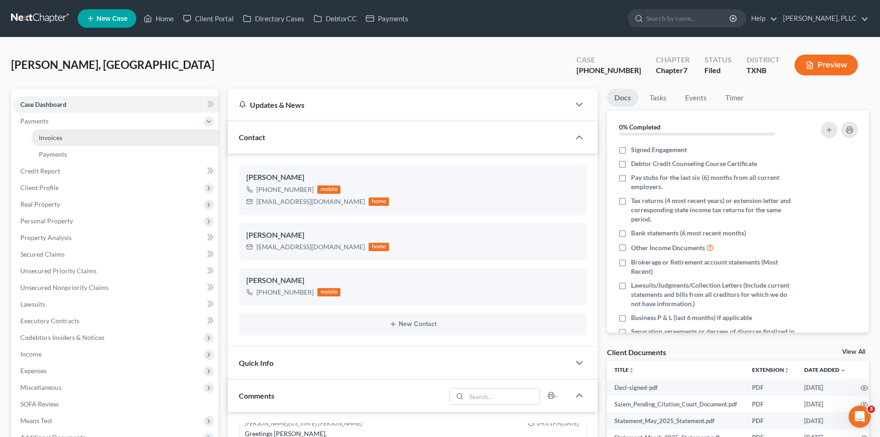
click at [134, 143] on link "Invoices" at bounding box center [124, 137] width 187 height 17
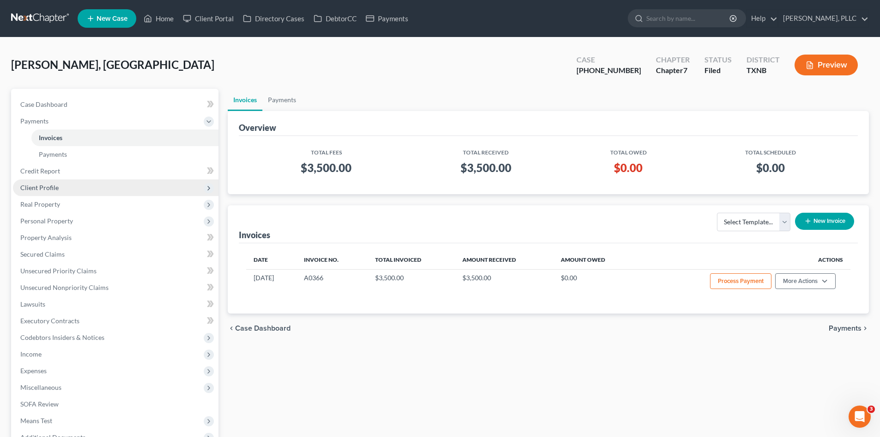
click at [86, 185] on span "Client Profile" at bounding box center [116, 187] width 206 height 17
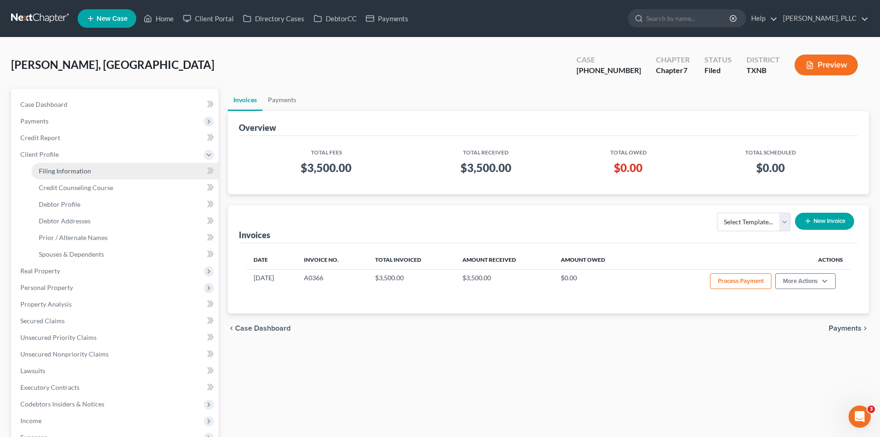
click at [87, 175] on link "Filing Information" at bounding box center [124, 171] width 187 height 17
select select "1"
select select "0"
select select "78"
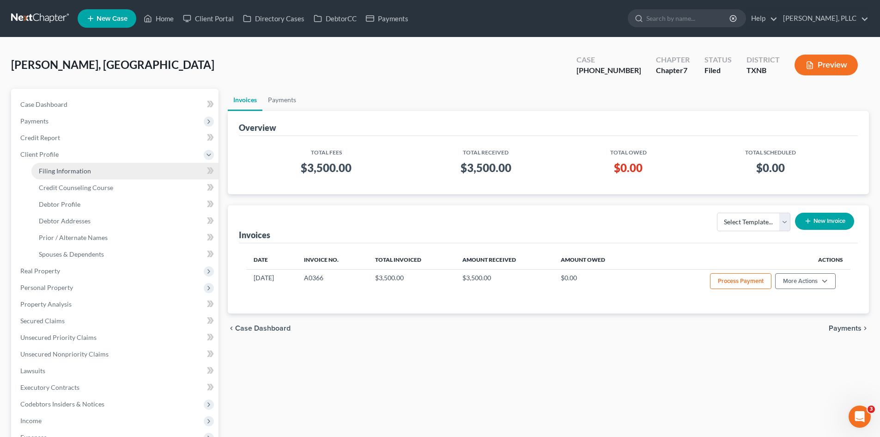
select select "1"
select select "45"
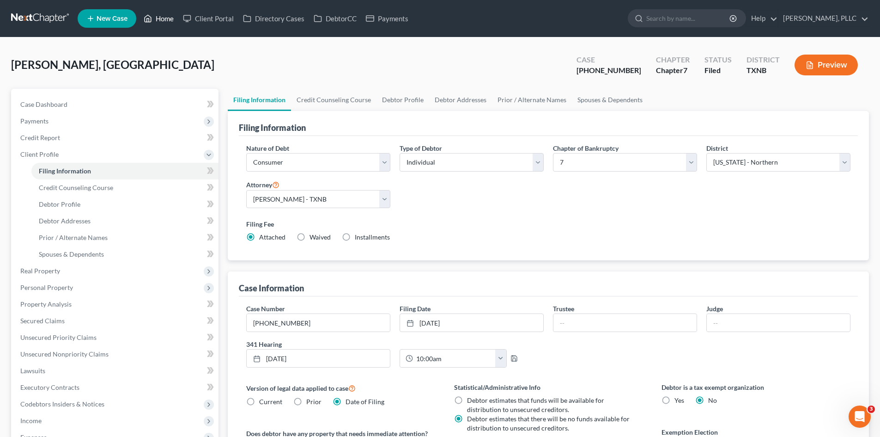
click at [159, 17] on link "Home" at bounding box center [158, 18] width 39 height 17
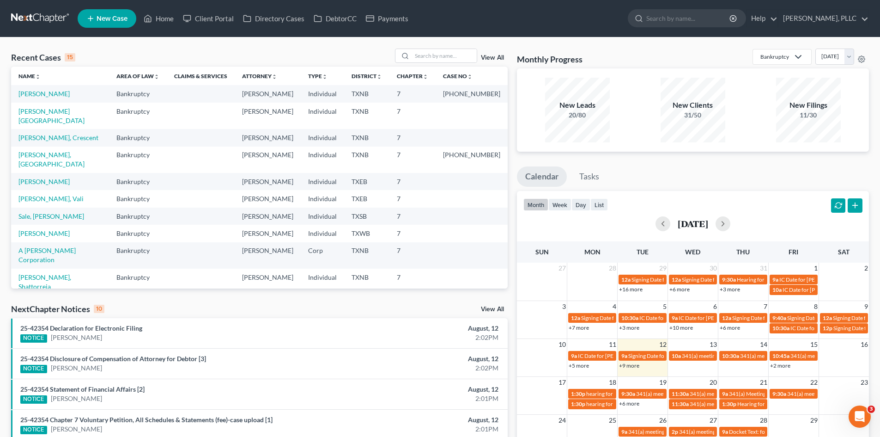
click at [401, 242] on td "7" at bounding box center [413, 255] width 46 height 26
click at [217, 356] on div "25-42354 Disclosure of Compensation of Attorney for Debtor [3] NOTICE Vanessa R…" at bounding box center [178, 363] width 325 height 19
click at [0, 391] on div "Recent Cases 15 View All Name unfold_more expand_more expand_less Area of Law u…" at bounding box center [440, 342] width 880 height 611
click at [389, 20] on link "Payments" at bounding box center [387, 18] width 52 height 17
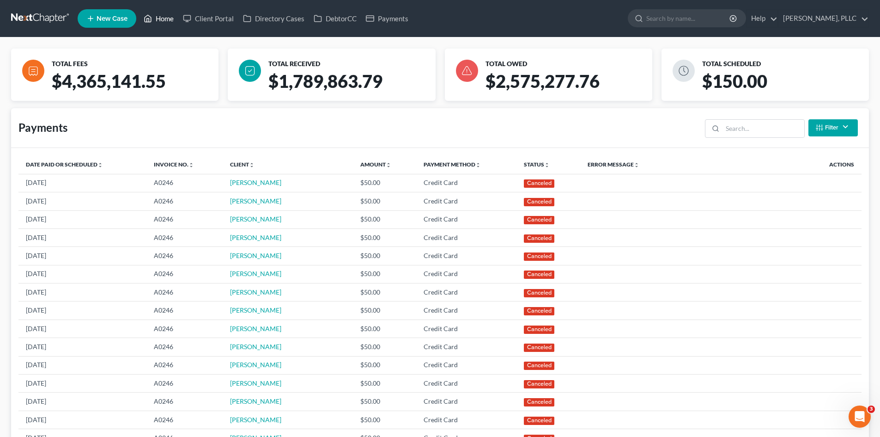
click at [172, 20] on link "Home" at bounding box center [158, 18] width 39 height 17
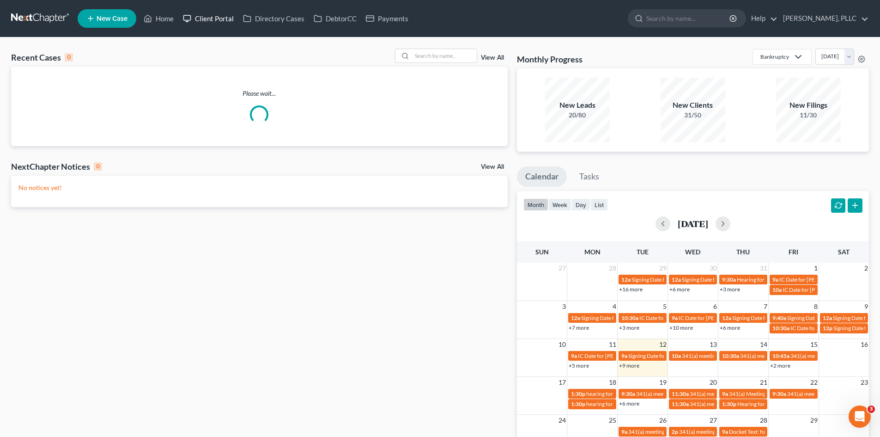
click at [214, 20] on link "Client Portal" at bounding box center [208, 18] width 60 height 17
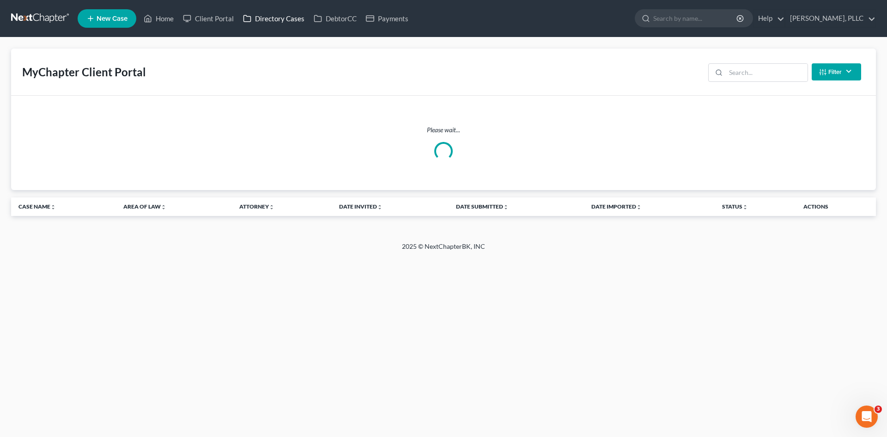
click at [267, 16] on link "Directory Cases" at bounding box center [273, 18] width 71 height 17
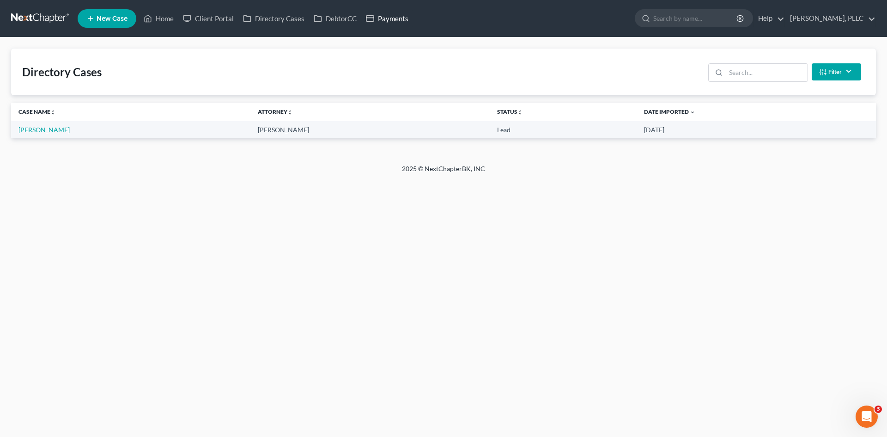
click at [392, 19] on link "Payments" at bounding box center [387, 18] width 52 height 17
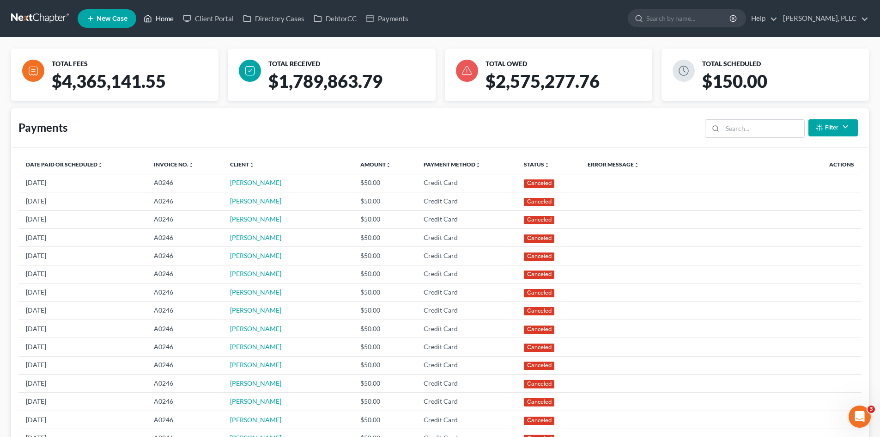
click at [159, 20] on link "Home" at bounding box center [158, 18] width 39 height 17
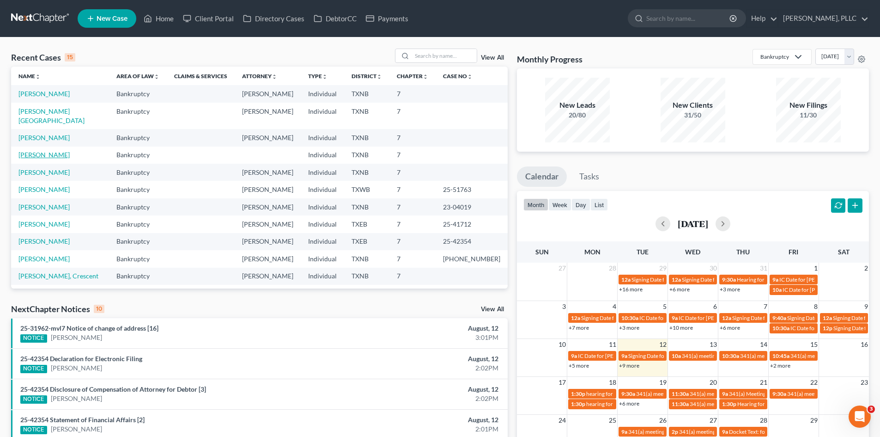
click at [41, 151] on link "Green, Daniel" at bounding box center [43, 155] width 51 height 8
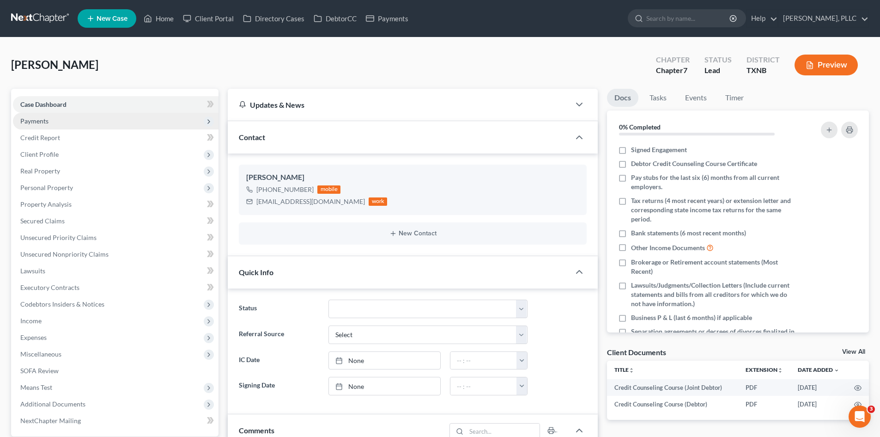
click at [88, 121] on span "Payments" at bounding box center [116, 121] width 206 height 17
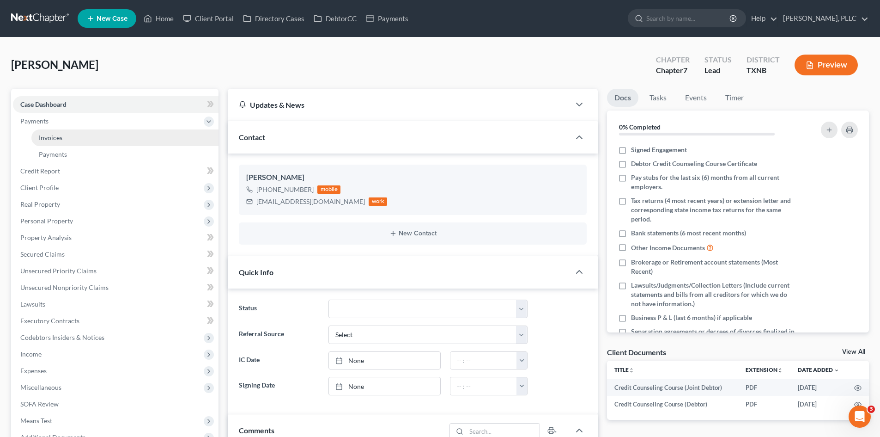
click at [85, 144] on link "Invoices" at bounding box center [124, 137] width 187 height 17
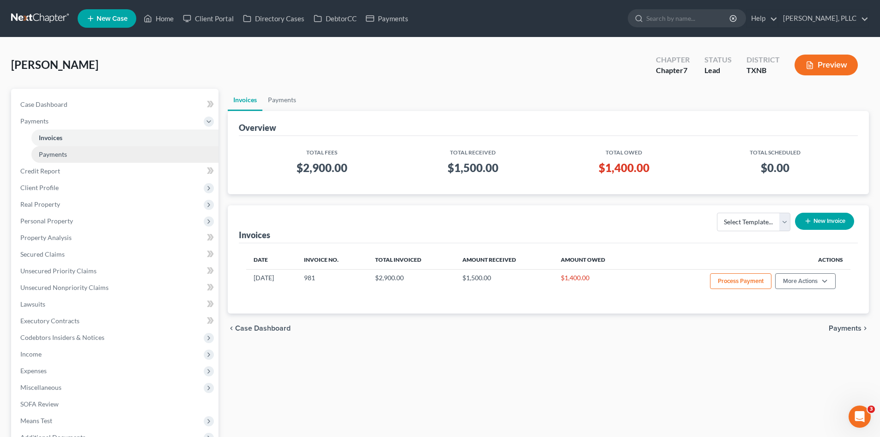
click at [112, 156] on link "Payments" at bounding box center [124, 154] width 187 height 17
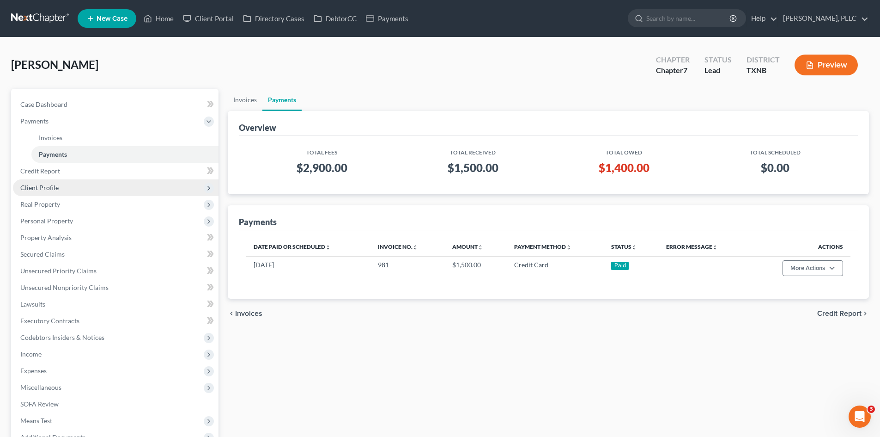
click at [110, 189] on span "Client Profile" at bounding box center [116, 187] width 206 height 17
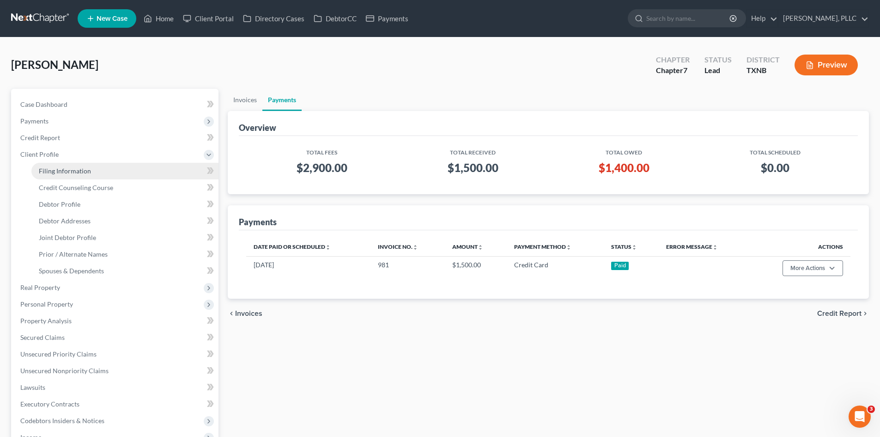
click at [108, 170] on link "Filing Information" at bounding box center [124, 171] width 187 height 17
select select "1"
select select "0"
select select "78"
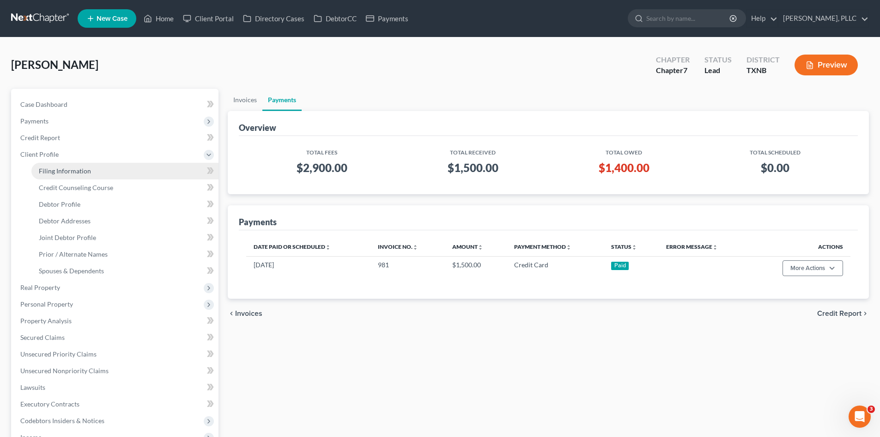
select select "45"
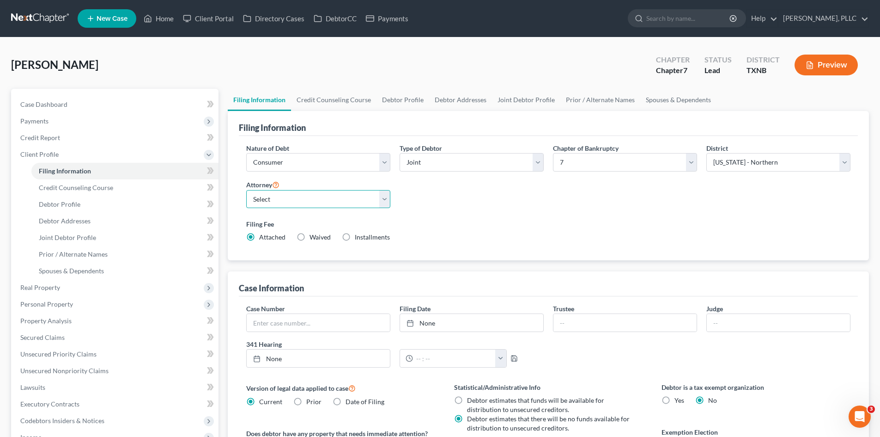
click at [300, 202] on select "Select [PERSON_NAME] - TXEB [PERSON_NAME] - [GEOGRAPHIC_DATA] [PERSON_NAME] - […" at bounding box center [318, 199] width 144 height 18
select select "1"
click at [246, 190] on select "Select [PERSON_NAME] - TXEB [PERSON_NAME] - [GEOGRAPHIC_DATA] [PERSON_NAME] - […" at bounding box center [318, 199] width 144 height 18
click at [138, 106] on link "Case Dashboard" at bounding box center [116, 104] width 206 height 17
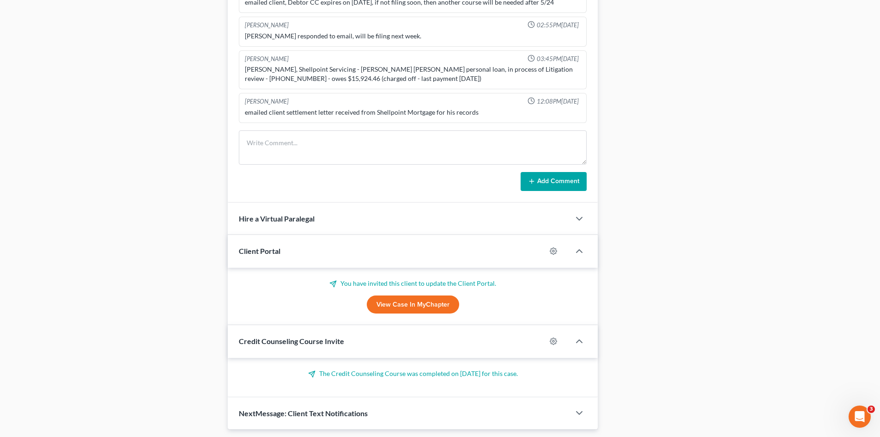
scroll to position [511, 0]
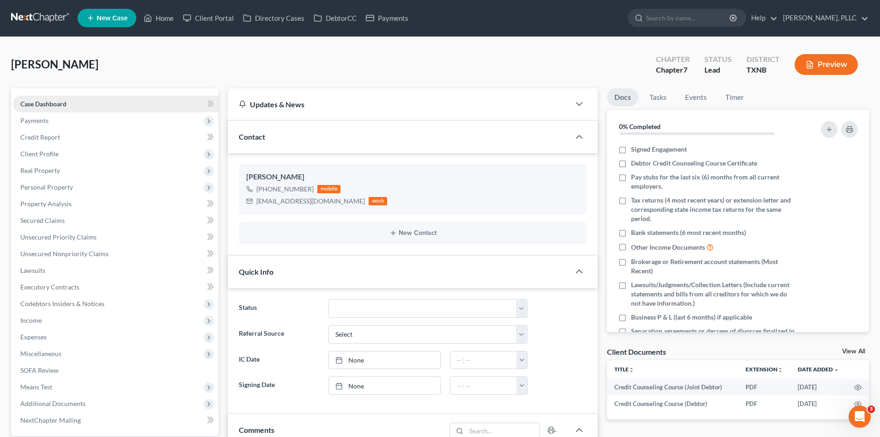
scroll to position [0, 0]
click at [112, 121] on span "Payments" at bounding box center [116, 121] width 206 height 17
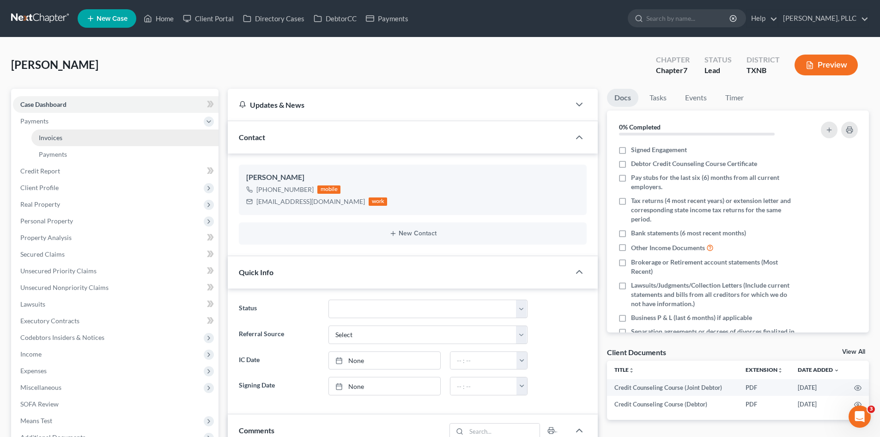
click at [118, 136] on link "Invoices" at bounding box center [124, 137] width 187 height 17
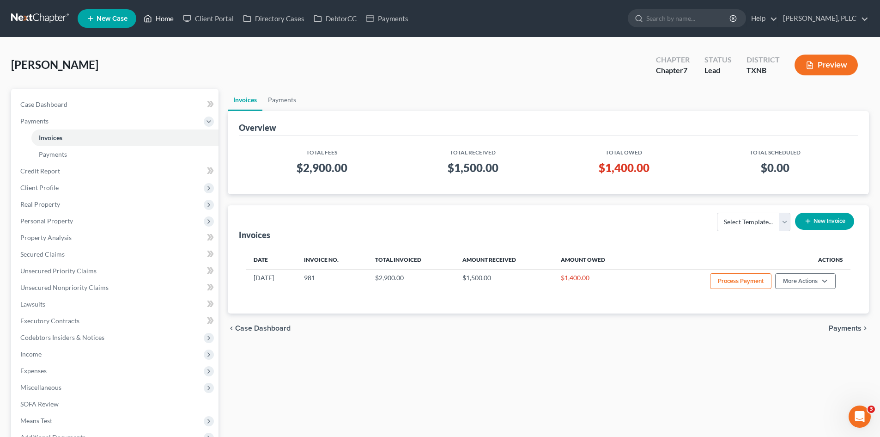
click at [166, 18] on link "Home" at bounding box center [158, 18] width 39 height 17
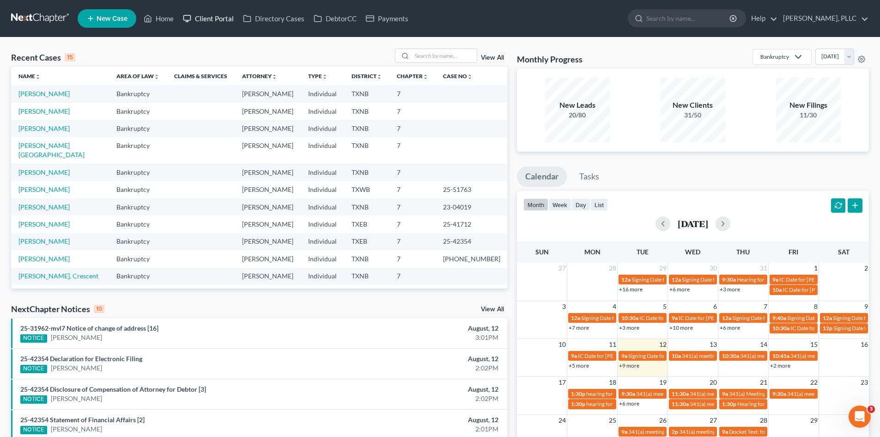
click at [221, 18] on link "Client Portal" at bounding box center [208, 18] width 60 height 17
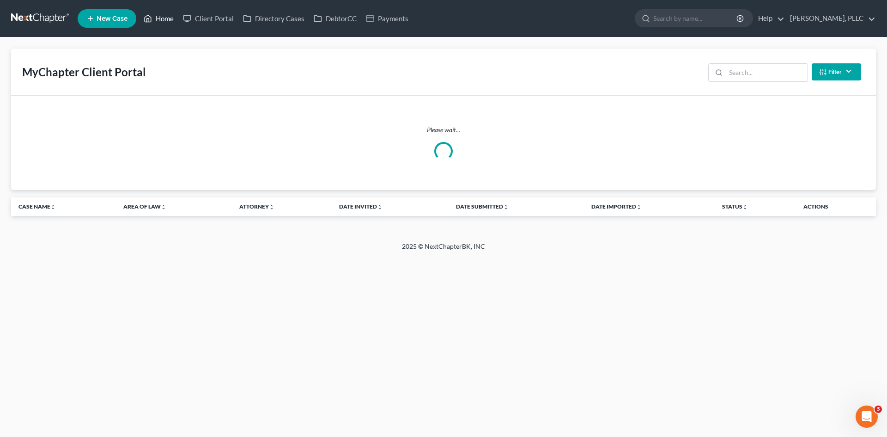
click at [164, 24] on link "Home" at bounding box center [158, 18] width 39 height 17
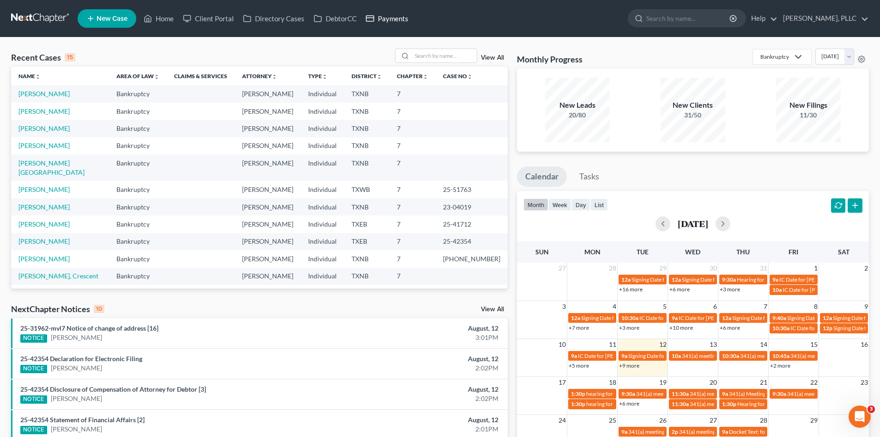
click at [391, 15] on link "Payments" at bounding box center [387, 18] width 52 height 17
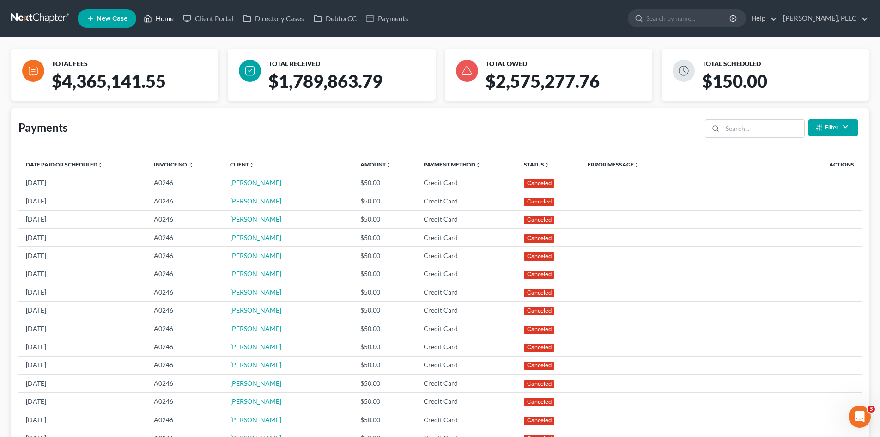
click at [161, 18] on link "Home" at bounding box center [158, 18] width 39 height 17
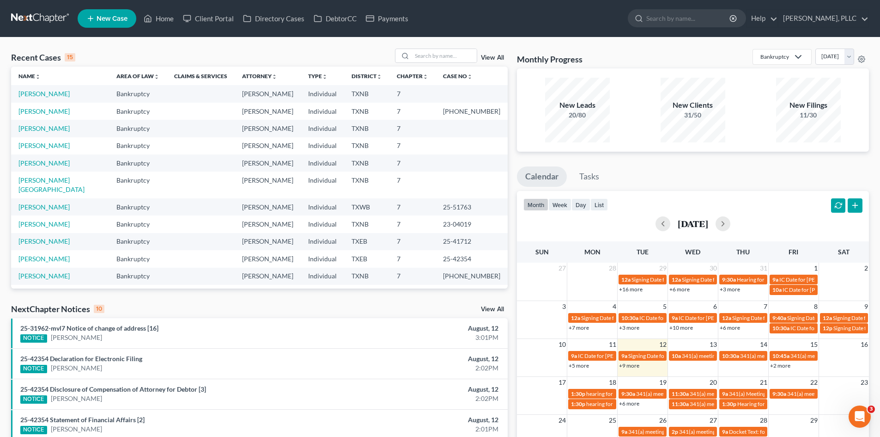
click at [347, 81] on tr "Name unfold_more expand_more expand_less Area of Law unfold_more expand_more ex…" at bounding box center [259, 76] width 497 height 18
click at [0, 51] on div "Recent Cases 15 View All Name unfold_more expand_more expand_less Area of Law u…" at bounding box center [440, 342] width 880 height 611
click at [0, 101] on div "Recent Cases 15 View All Name unfold_more expand_more expand_less Area of Law u…" at bounding box center [440, 342] width 880 height 611
drag, startPoint x: 114, startPoint y: 366, endPoint x: 261, endPoint y: 329, distance: 151.8
click at [116, 366] on div "NOTICE Vanessa Rutlin" at bounding box center [178, 368] width 316 height 10
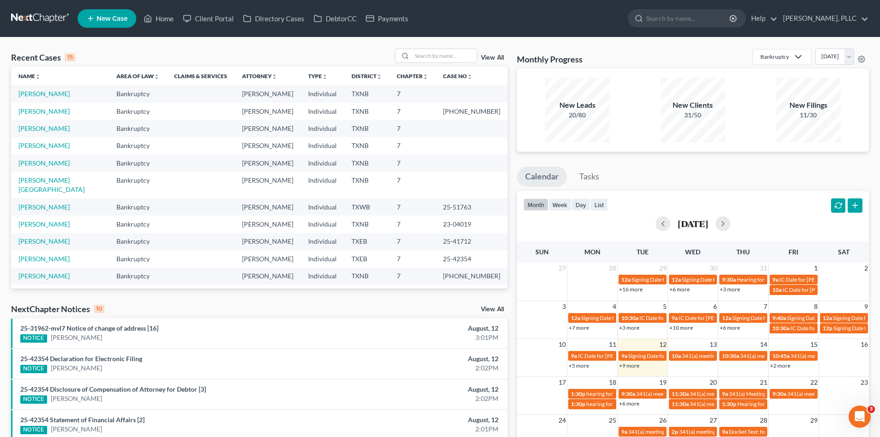
click at [274, 353] on li "25-42354 Declaration for Electronic Filing NOTICE Vanessa Rutlin August, 12 2:0…" at bounding box center [259, 363] width 497 height 30
click at [149, 180] on td "Bankruptcy" at bounding box center [138, 184] width 58 height 26
click at [389, 22] on link "Payments" at bounding box center [387, 18] width 52 height 17
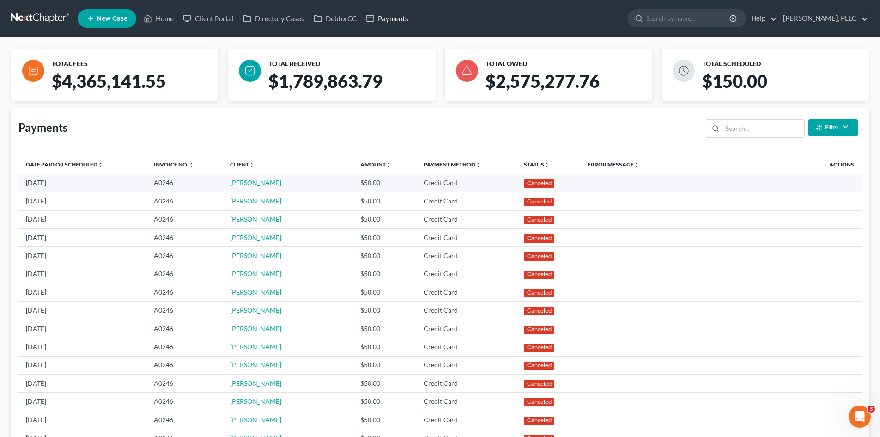
scroll to position [185, 0]
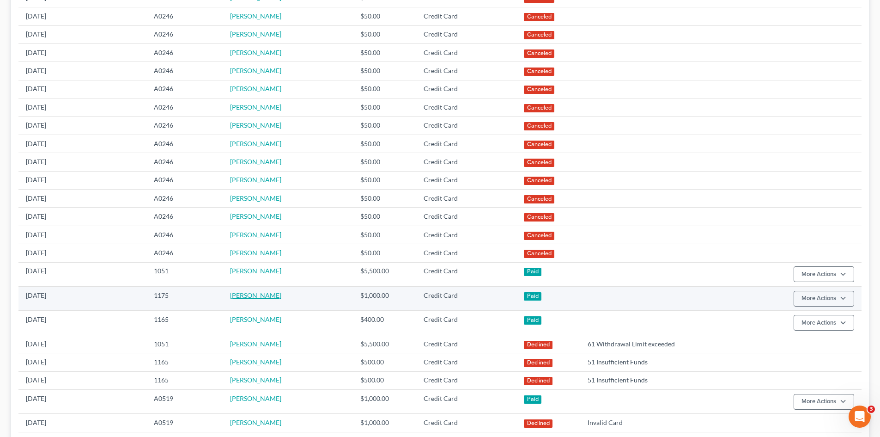
click at [262, 296] on link "Sabah Mohiuddin" at bounding box center [255, 295] width 51 height 8
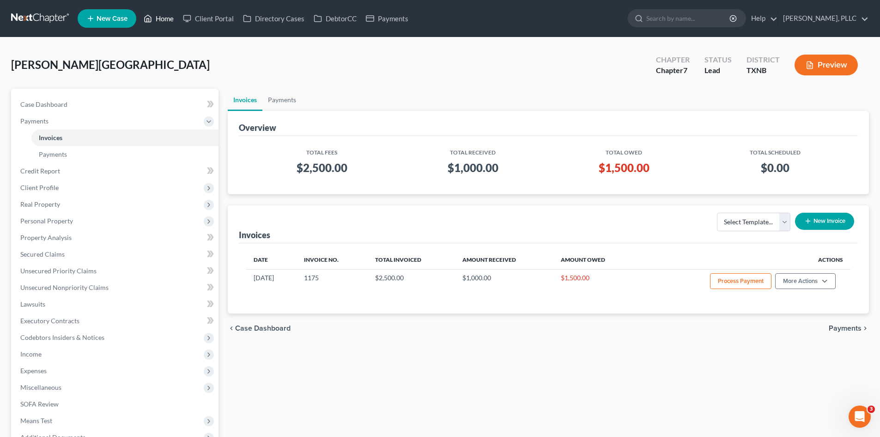
click at [166, 18] on link "Home" at bounding box center [158, 18] width 39 height 17
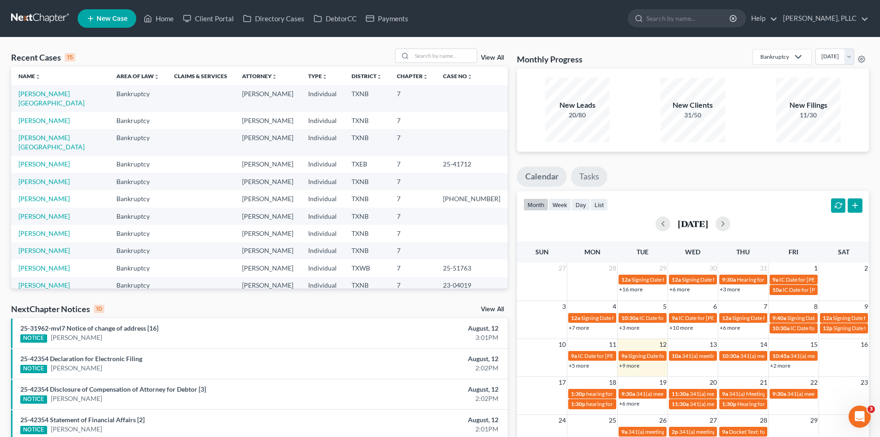
click at [592, 180] on link "Tasks" at bounding box center [589, 176] width 37 height 20
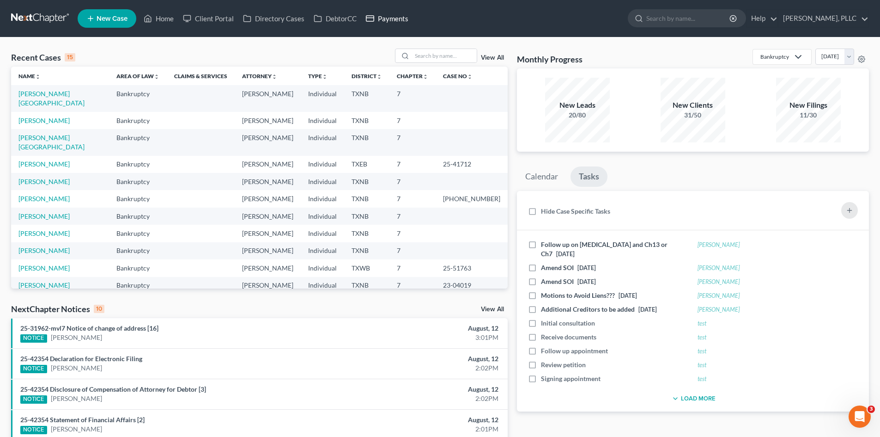
click at [396, 20] on link "Payments" at bounding box center [387, 18] width 52 height 17
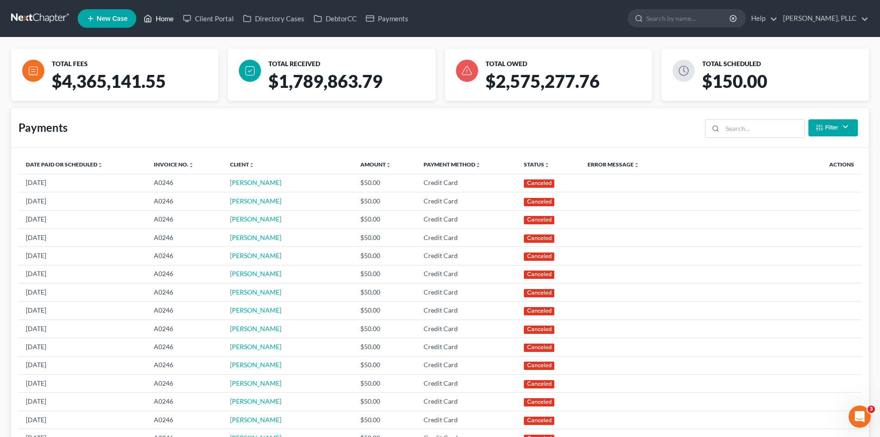
click at [165, 22] on link "Home" at bounding box center [158, 18] width 39 height 17
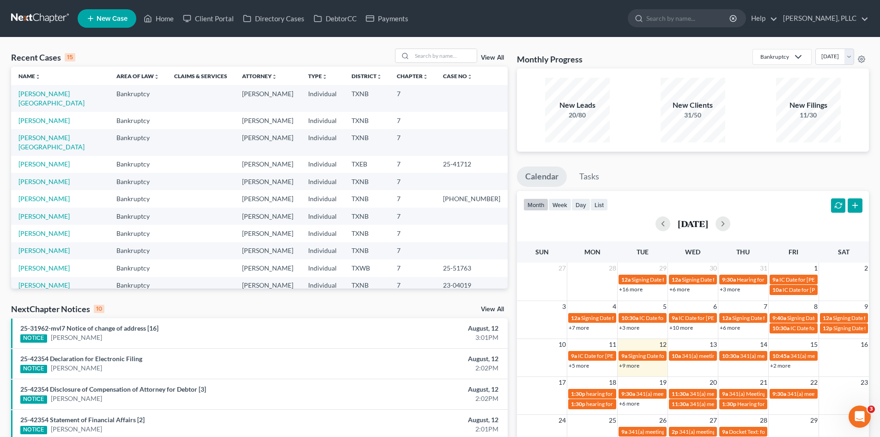
click at [215, 173] on td at bounding box center [201, 181] width 68 height 17
click at [387, 14] on link "Payments" at bounding box center [387, 18] width 52 height 17
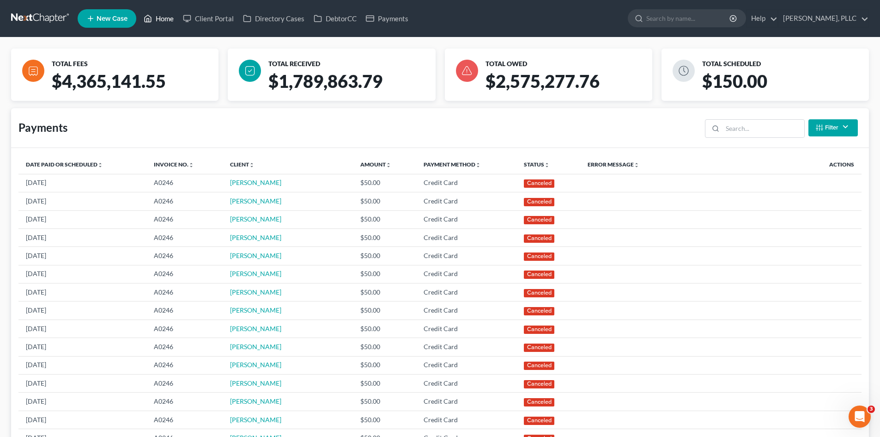
click at [165, 18] on link "Home" at bounding box center [158, 18] width 39 height 17
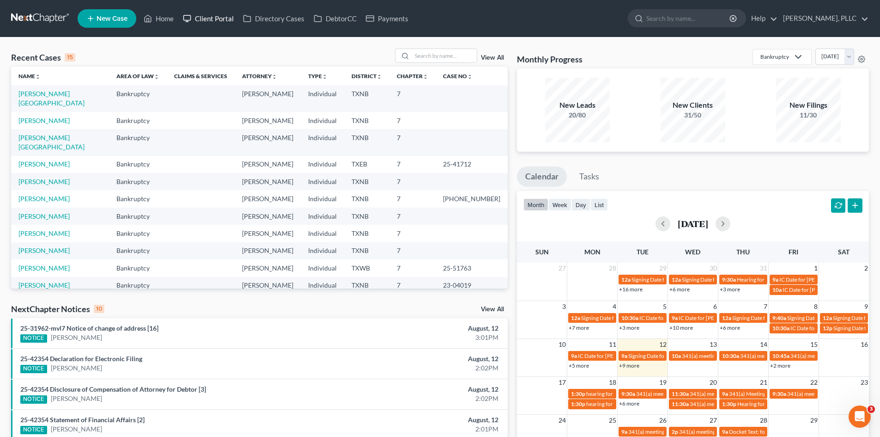
click at [219, 20] on link "Client Portal" at bounding box center [208, 18] width 60 height 17
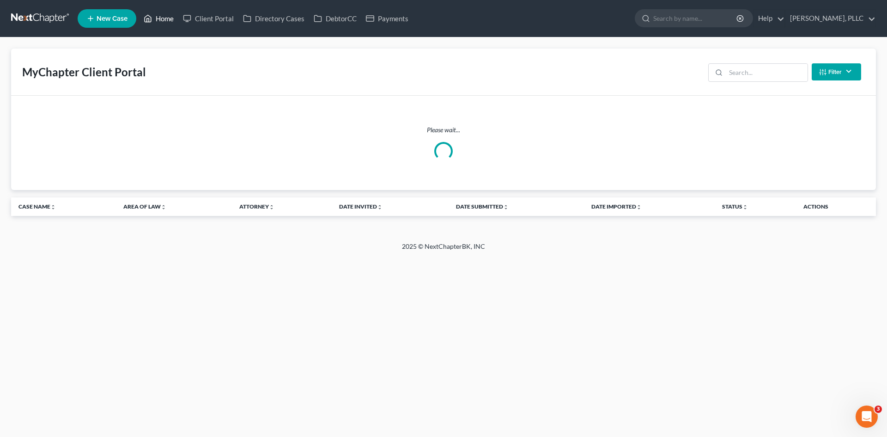
click at [151, 15] on icon at bounding box center [148, 18] width 8 height 11
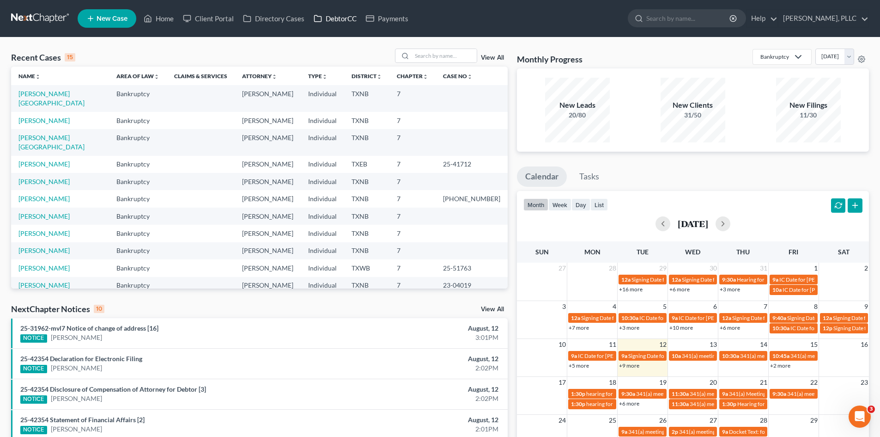
click at [329, 13] on link "DebtorCC" at bounding box center [335, 18] width 52 height 17
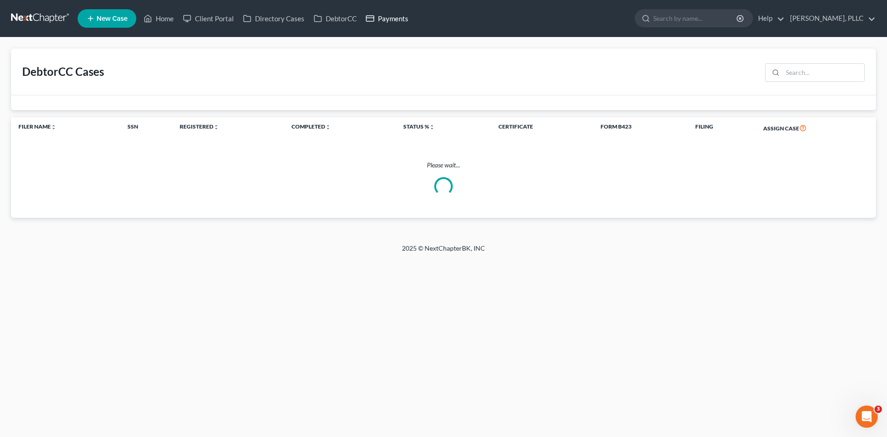
click at [397, 20] on link "Payments" at bounding box center [387, 18] width 52 height 17
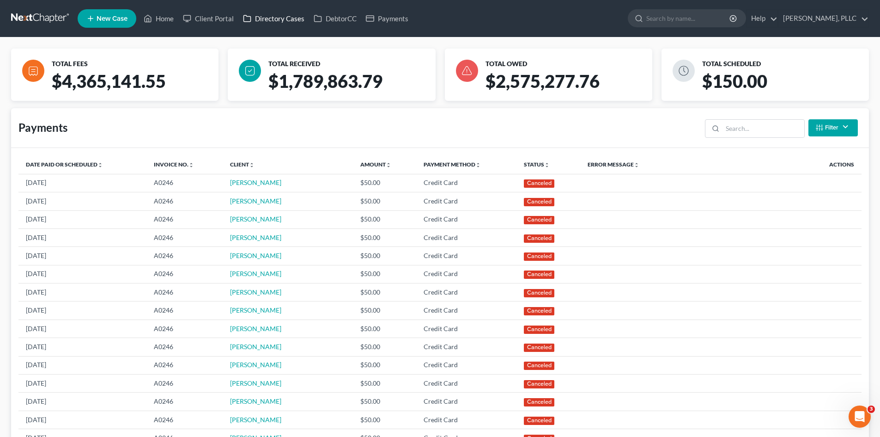
click at [264, 22] on link "Directory Cases" at bounding box center [273, 18] width 71 height 17
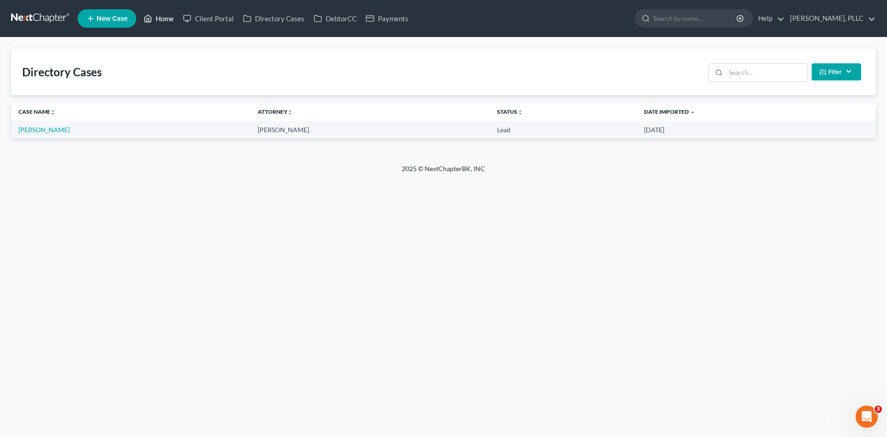
click at [162, 19] on link "Home" at bounding box center [158, 18] width 39 height 17
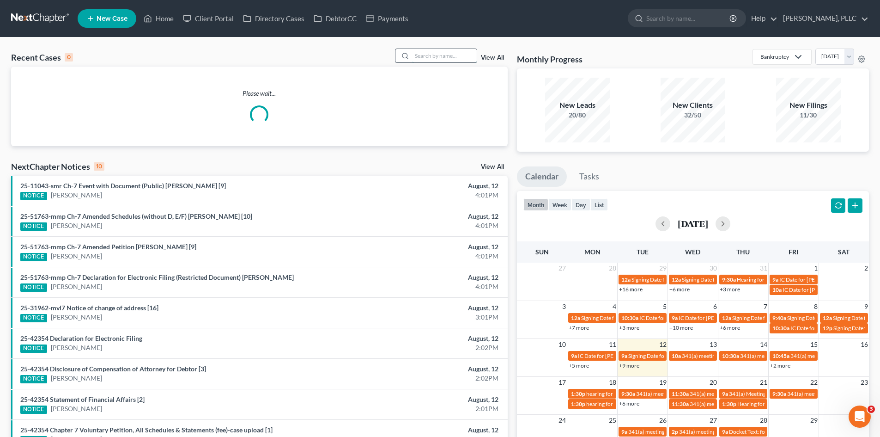
click at [419, 58] on input "search" at bounding box center [444, 55] width 65 height 13
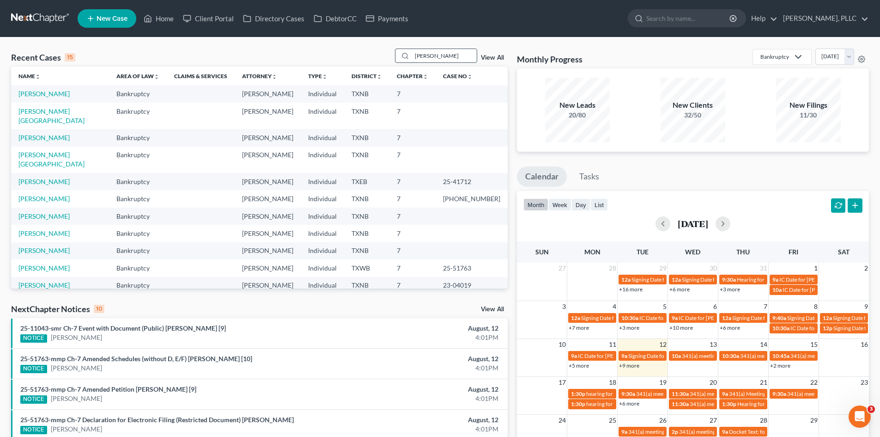
type input "rendon"
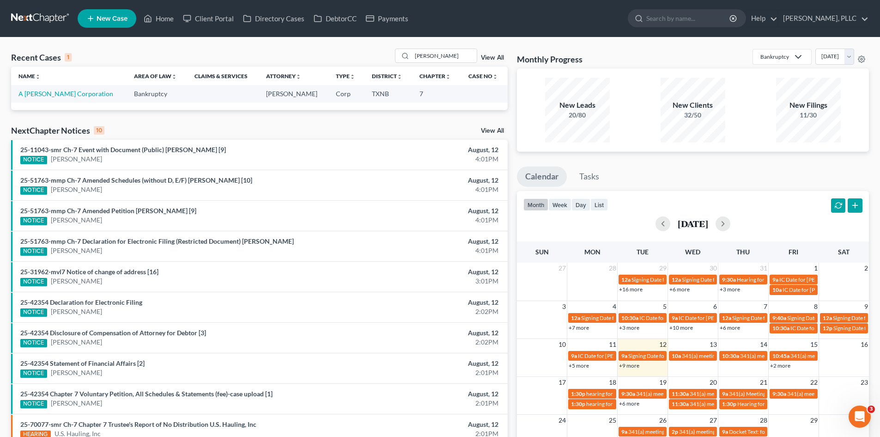
click at [57, 99] on td "A Rendon Ramirez Corporation" at bounding box center [69, 93] width 116 height 17
click at [60, 96] on link "A Rendon Ramirez Corporation" at bounding box center [65, 94] width 95 height 8
select select "4"
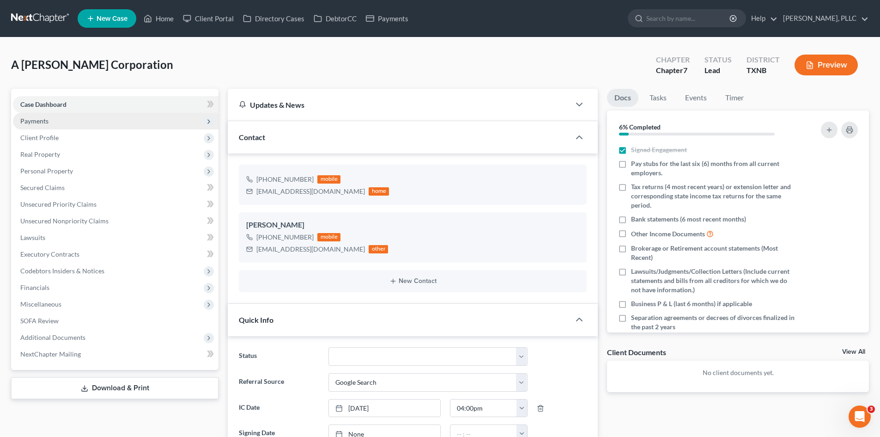
click at [36, 122] on span "Payments" at bounding box center [34, 121] width 28 height 8
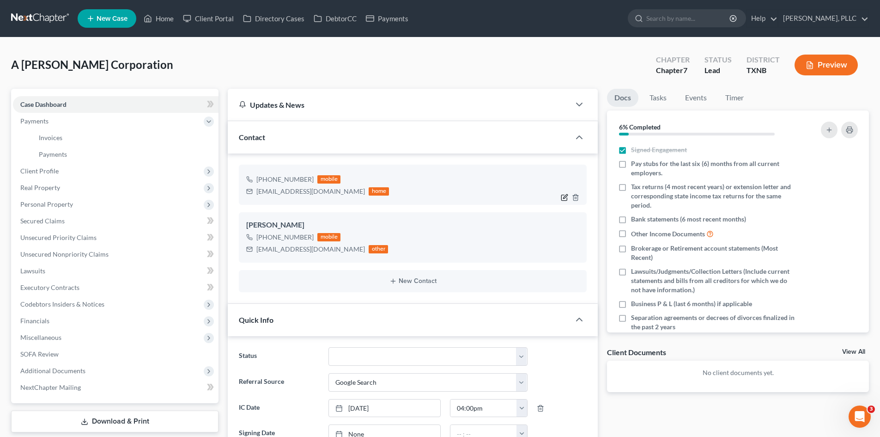
click at [561, 197] on icon "button" at bounding box center [564, 197] width 7 height 7
select select "0"
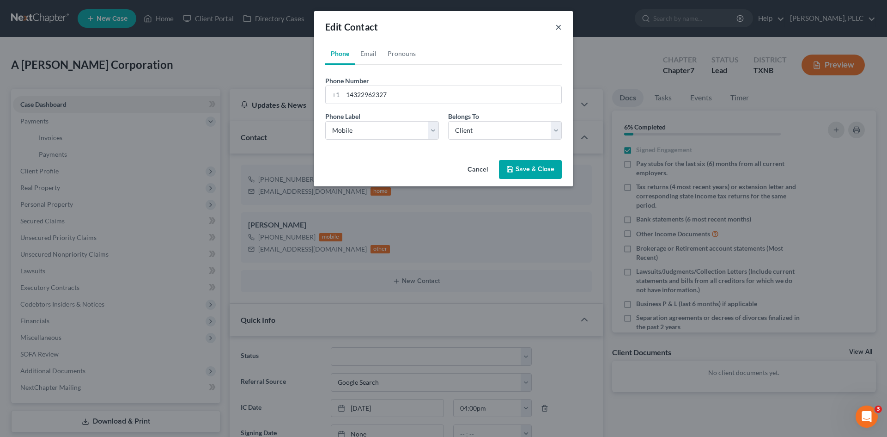
click at [559, 29] on button "×" at bounding box center [558, 26] width 6 height 11
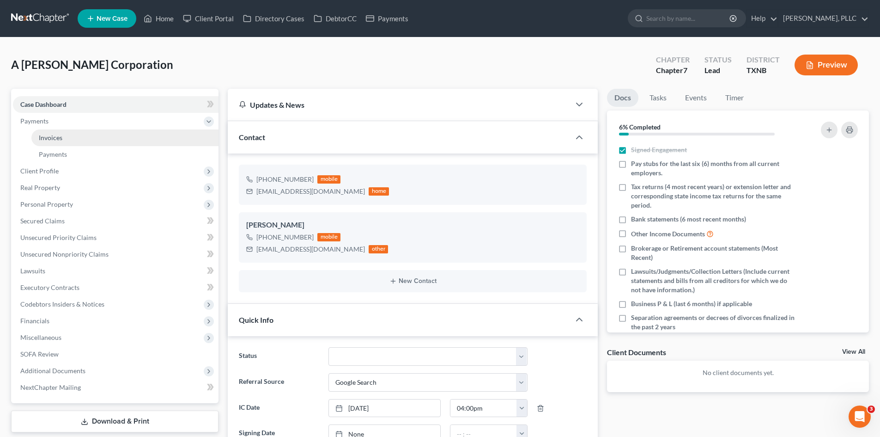
click at [49, 140] on span "Invoices" at bounding box center [51, 138] width 24 height 8
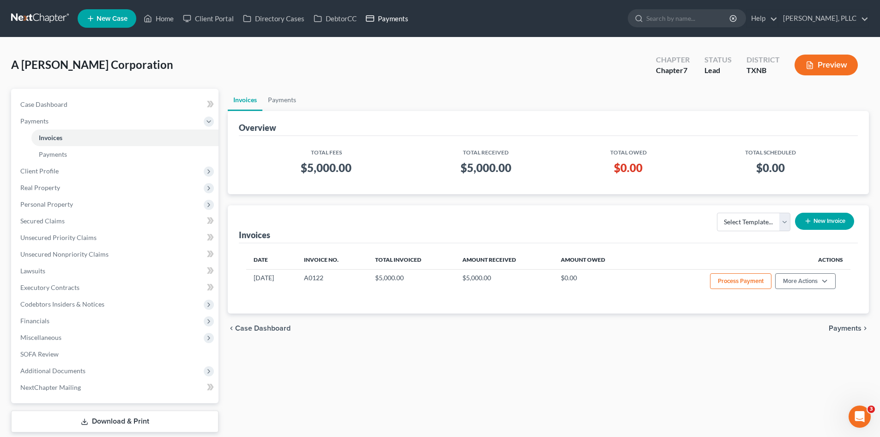
click at [403, 21] on link "Payments" at bounding box center [387, 18] width 52 height 17
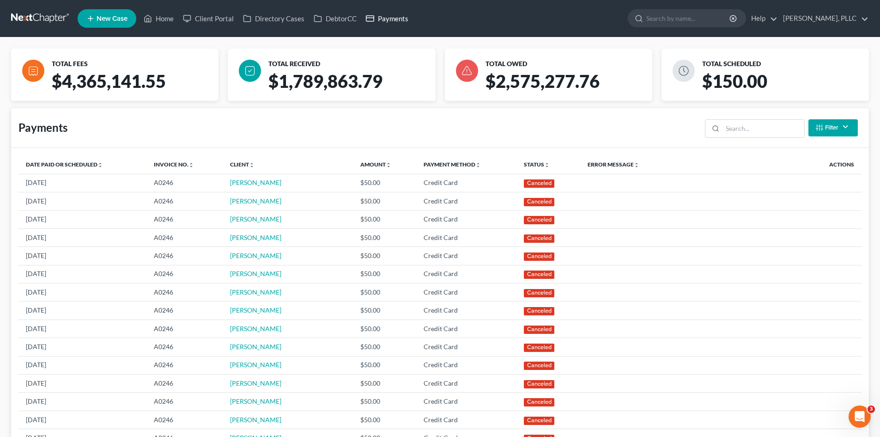
scroll to position [139, 0]
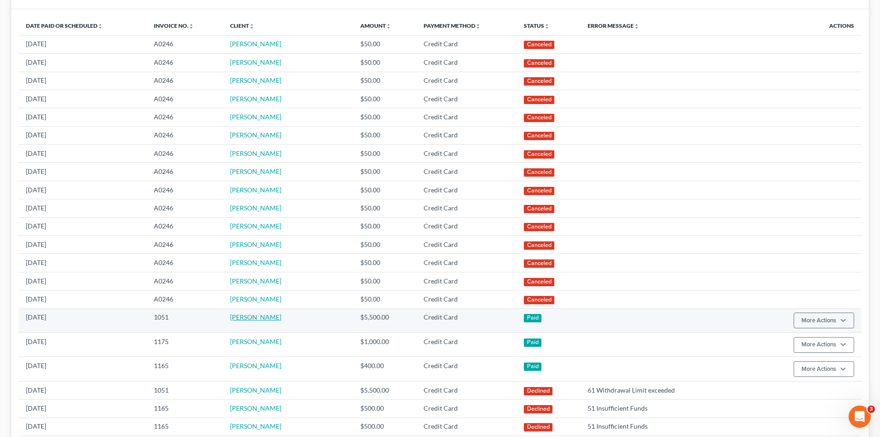
click at [261, 316] on link "[PERSON_NAME]" at bounding box center [255, 317] width 51 height 8
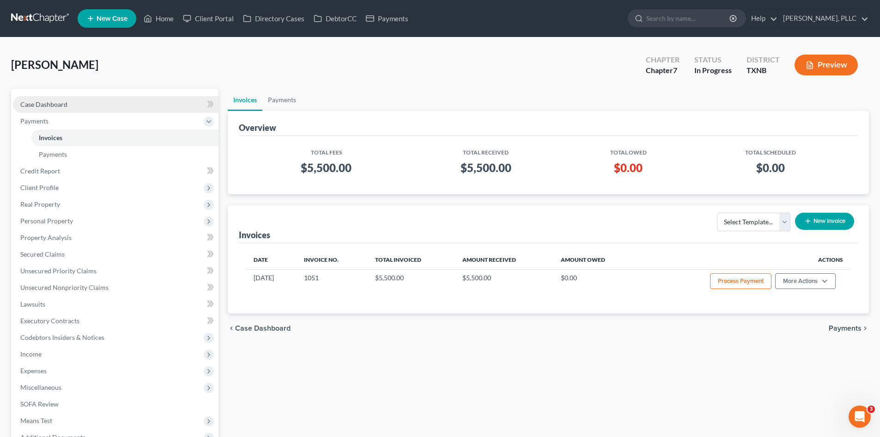
click at [42, 100] on span "Case Dashboard" at bounding box center [43, 104] width 47 height 8
select select "3"
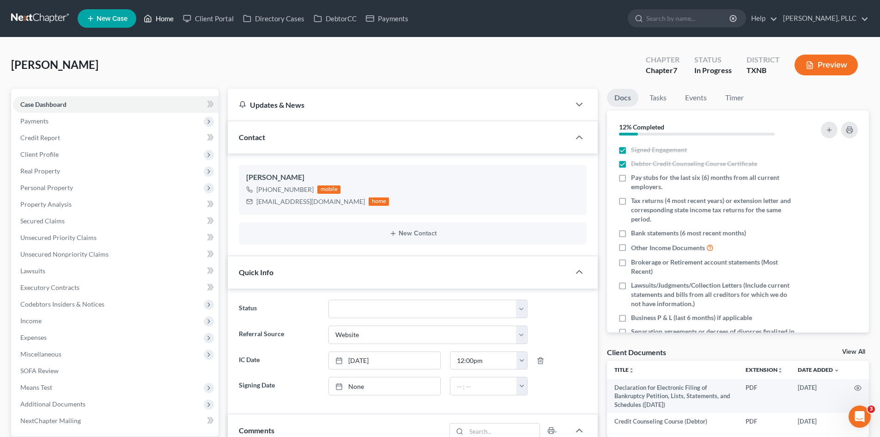
click at [160, 18] on link "Home" at bounding box center [158, 18] width 39 height 17
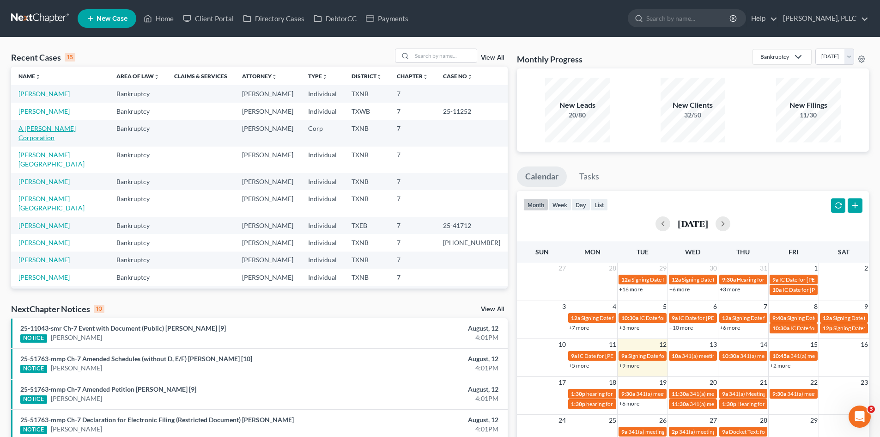
click at [48, 128] on link "A Rendon Ramirez Corporation" at bounding box center [46, 132] width 57 height 17
select select "4"
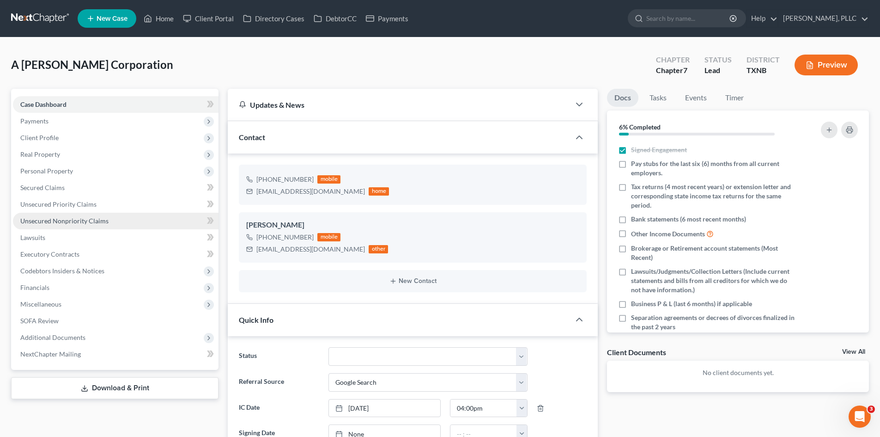
click at [119, 213] on link "Unsecured Nonpriority Claims" at bounding box center [116, 221] width 206 height 17
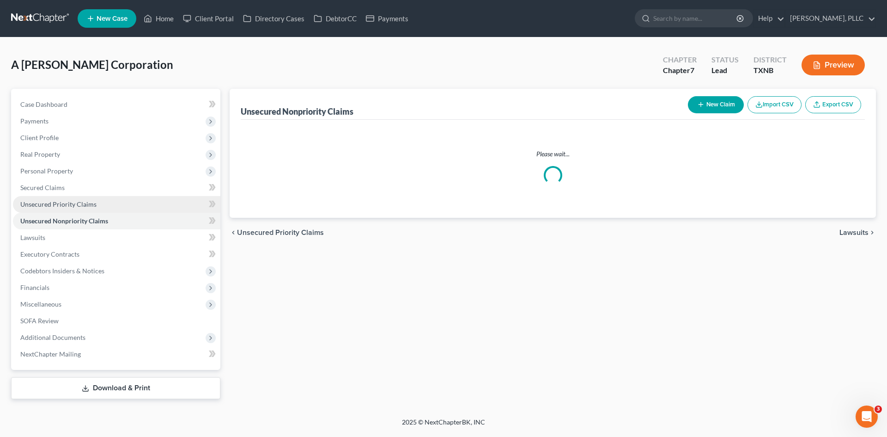
click at [139, 206] on link "Unsecured Priority Claims" at bounding box center [116, 204] width 207 height 17
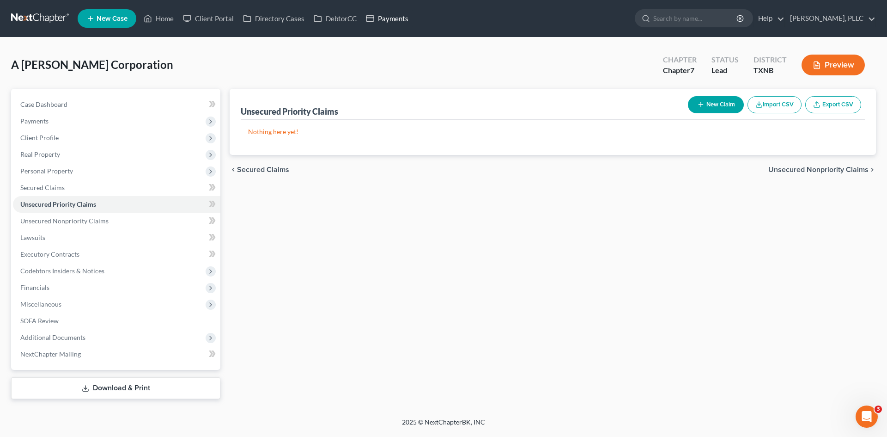
click at [384, 17] on link "Payments" at bounding box center [387, 18] width 52 height 17
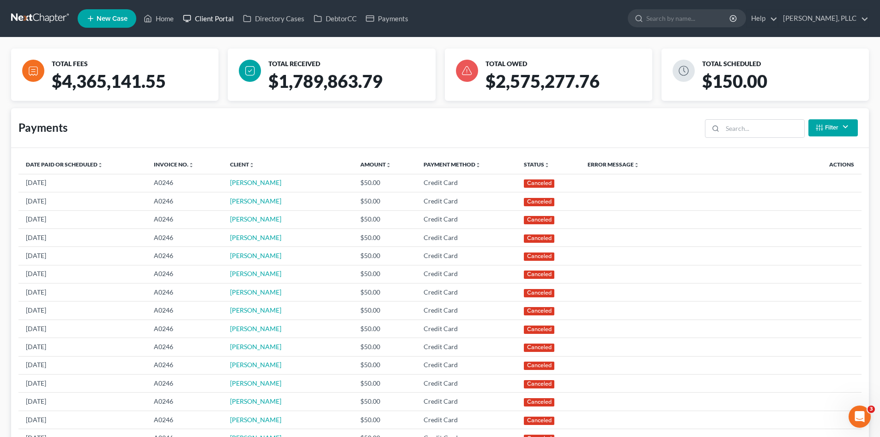
click at [221, 22] on link "Client Portal" at bounding box center [208, 18] width 60 height 17
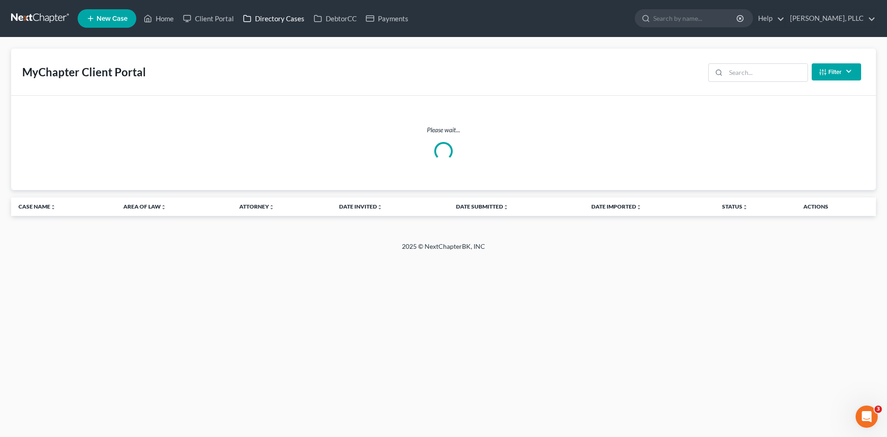
click at [293, 20] on link "Directory Cases" at bounding box center [273, 18] width 71 height 17
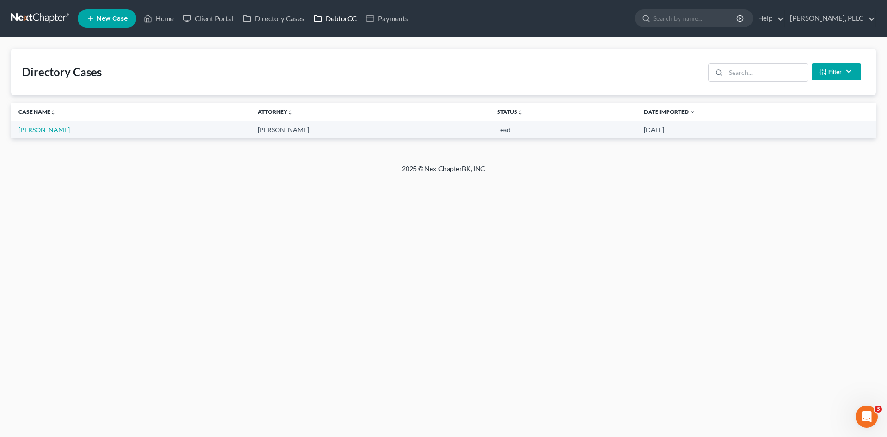
click at [337, 19] on link "DebtorCC" at bounding box center [335, 18] width 52 height 17
click at [301, 16] on link "Directory Cases" at bounding box center [273, 18] width 71 height 17
click at [384, 15] on link "Payments" at bounding box center [387, 18] width 52 height 17
click at [329, 17] on link "DebtorCC" at bounding box center [335, 18] width 52 height 17
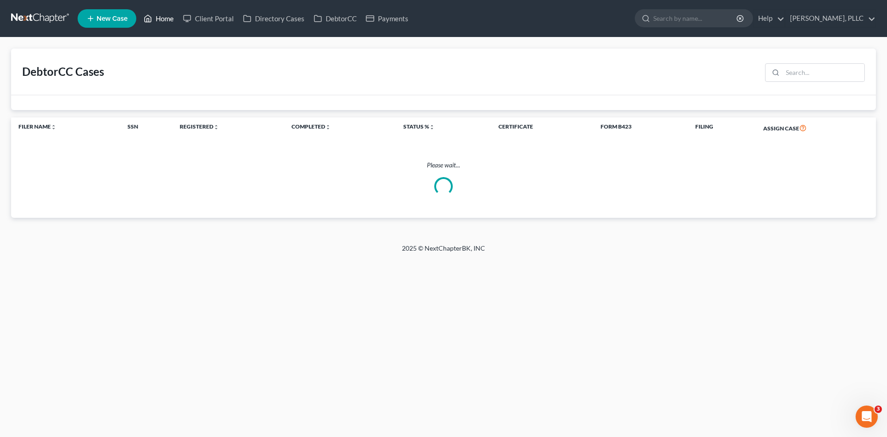
click at [172, 19] on link "Home" at bounding box center [158, 18] width 39 height 17
click at [280, 19] on link "Directory Cases" at bounding box center [273, 18] width 71 height 17
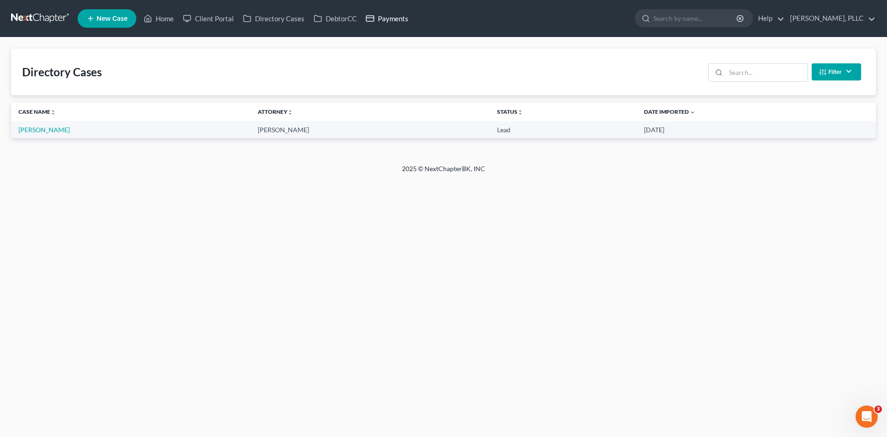
click at [379, 20] on link "Payments" at bounding box center [387, 18] width 52 height 17
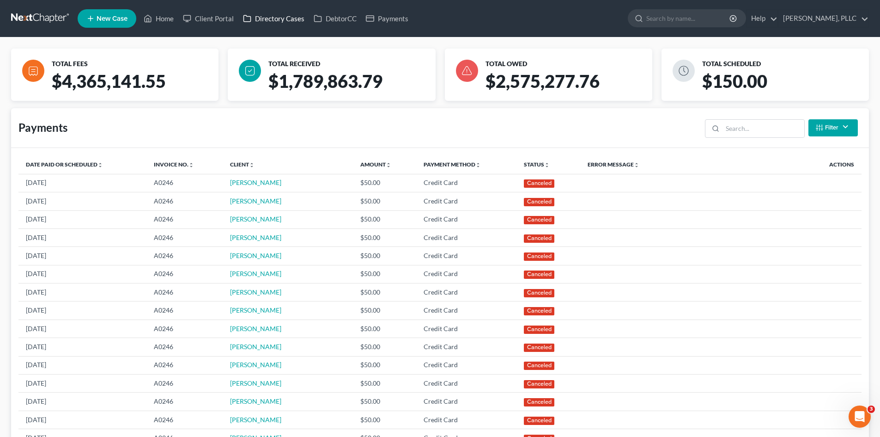
click at [297, 25] on link "Directory Cases" at bounding box center [273, 18] width 71 height 17
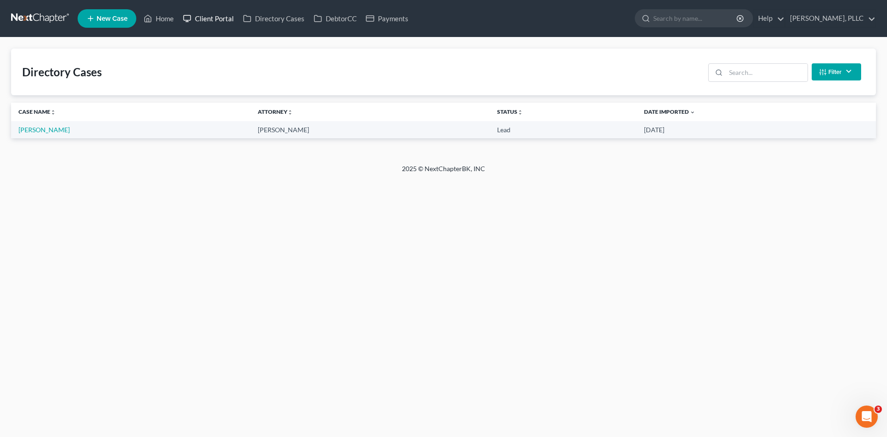
click at [210, 19] on link "Client Portal" at bounding box center [208, 18] width 60 height 17
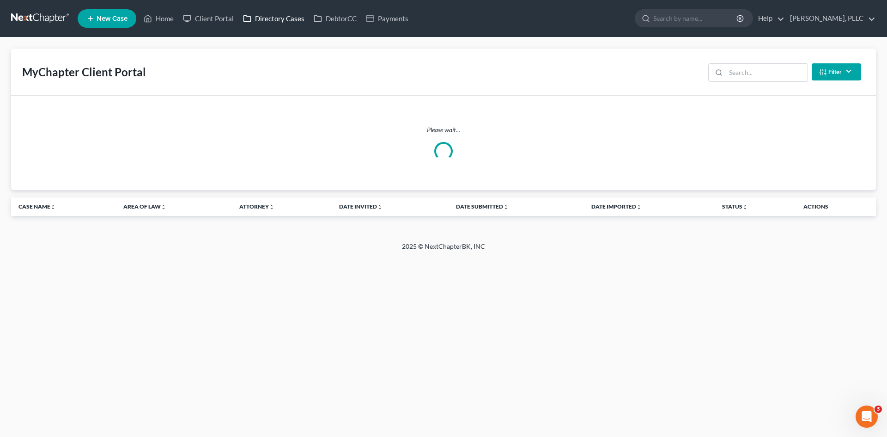
click at [266, 19] on link "Directory Cases" at bounding box center [273, 18] width 71 height 17
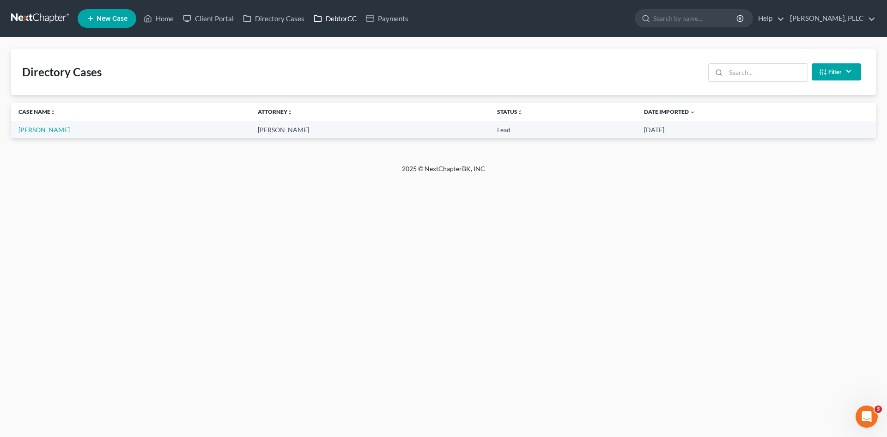
click at [338, 18] on link "DebtorCC" at bounding box center [335, 18] width 52 height 17
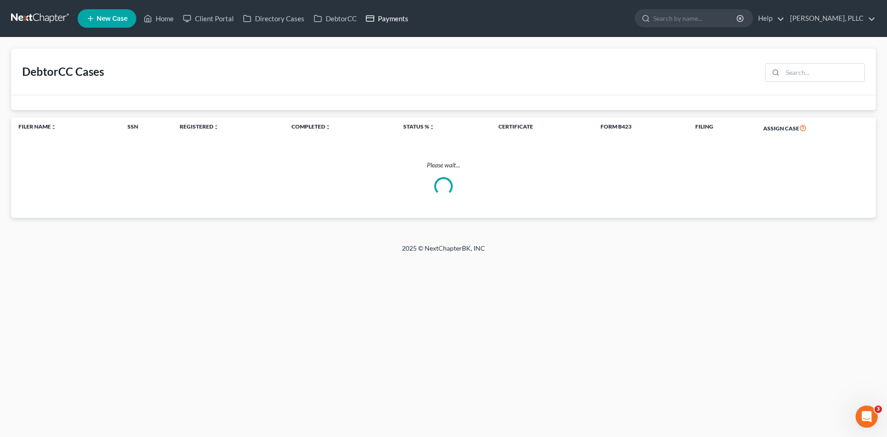
click at [407, 20] on link "Payments" at bounding box center [387, 18] width 52 height 17
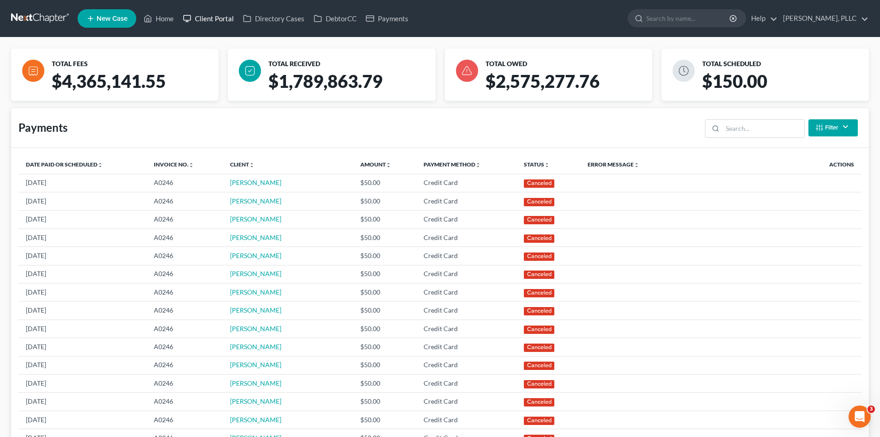
click at [208, 16] on link "Client Portal" at bounding box center [208, 18] width 60 height 17
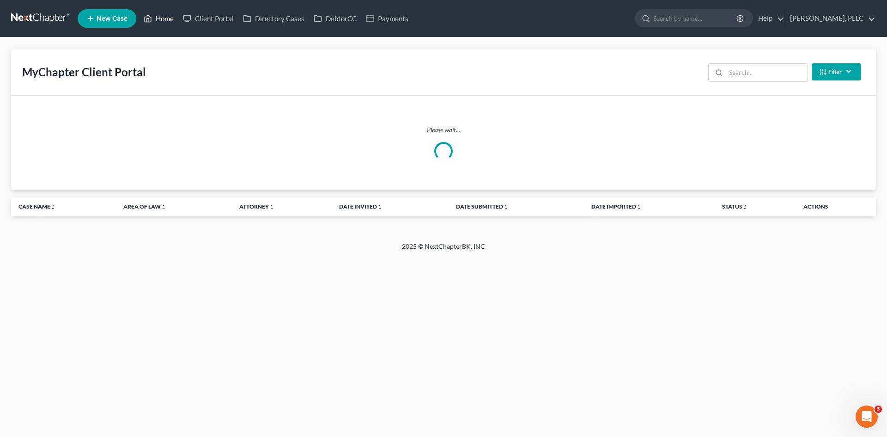
click at [175, 17] on link "Home" at bounding box center [158, 18] width 39 height 17
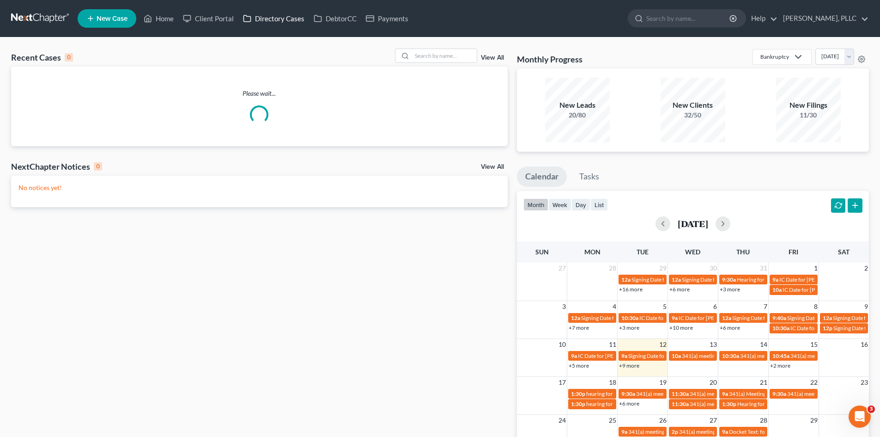
click at [264, 13] on link "Directory Cases" at bounding box center [273, 18] width 71 height 17
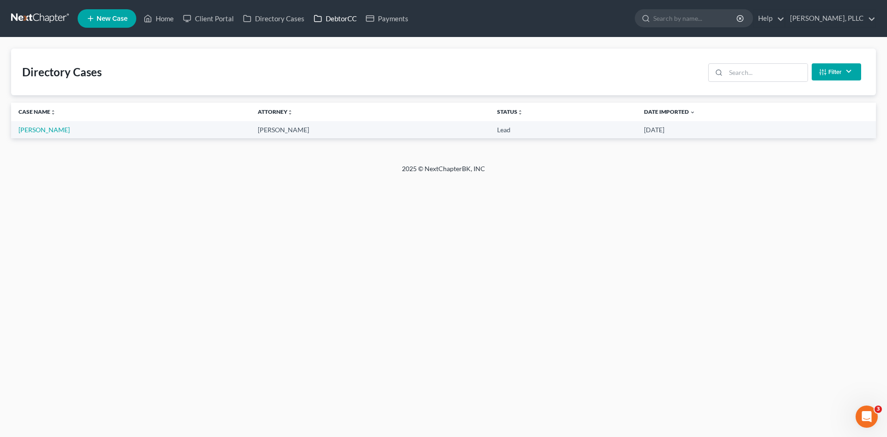
click at [331, 18] on link "DebtorCC" at bounding box center [335, 18] width 52 height 17
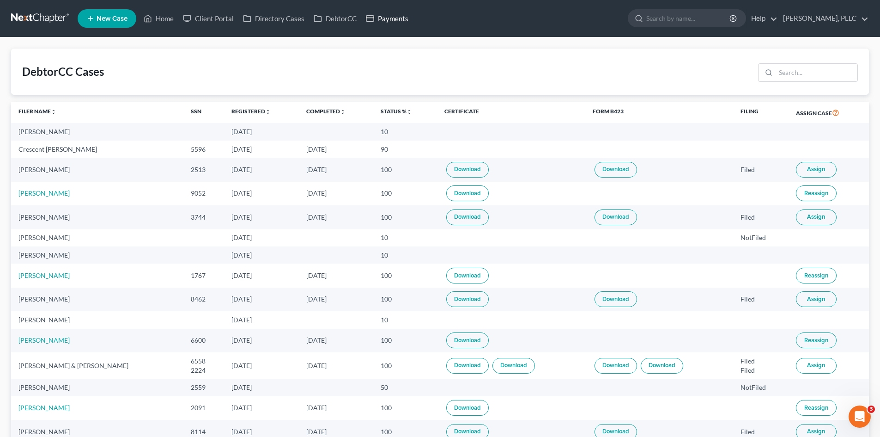
click at [380, 17] on link "Payments" at bounding box center [387, 18] width 52 height 17
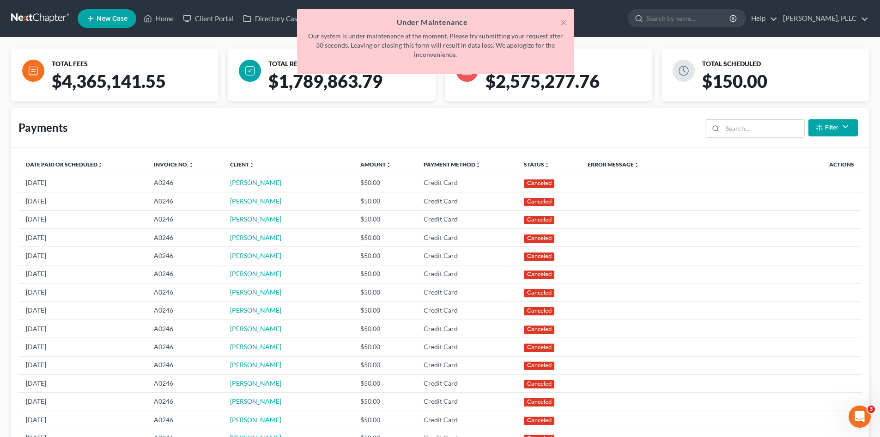
click at [567, 22] on div "× Under Maintenance Our system is under maintenance at the moment. Please try s…" at bounding box center [435, 41] width 277 height 65
click at [561, 22] on button "×" at bounding box center [563, 22] width 6 height 11
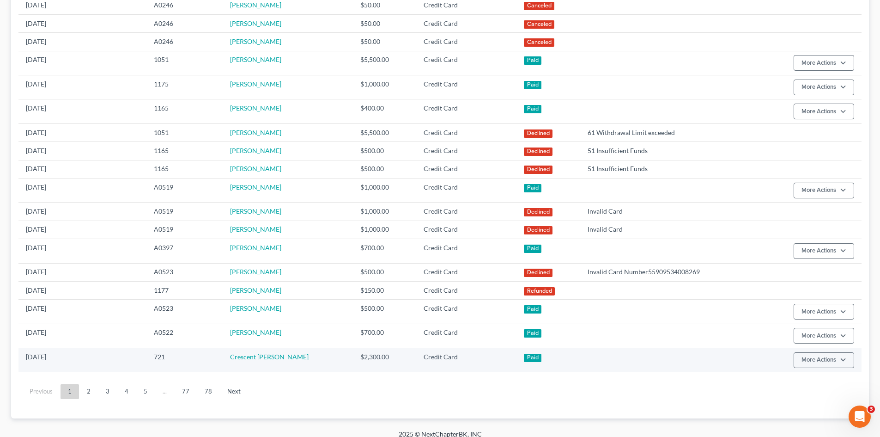
scroll to position [405, 0]
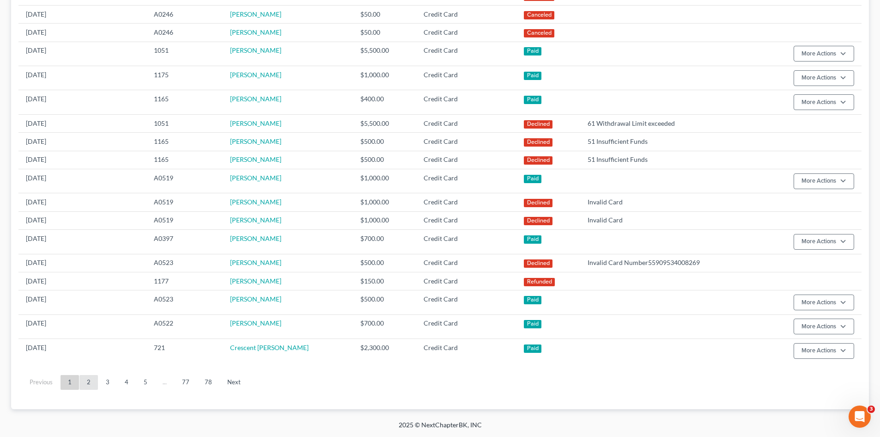
click at [94, 382] on link "2" at bounding box center [88, 382] width 18 height 15
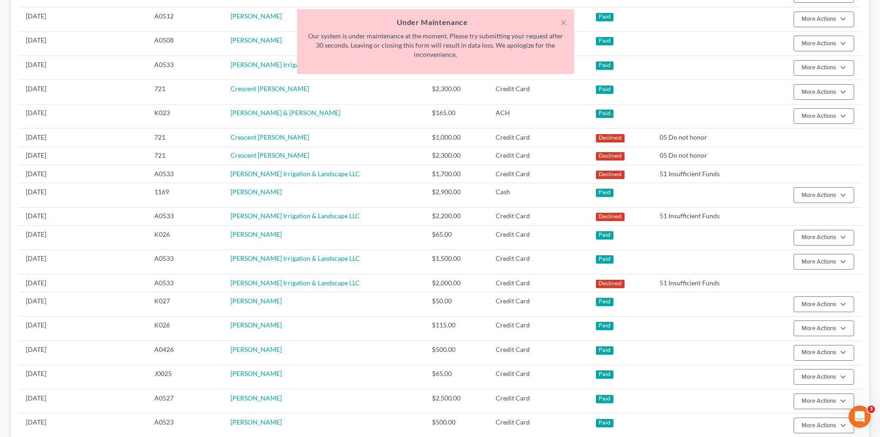
scroll to position [0, 0]
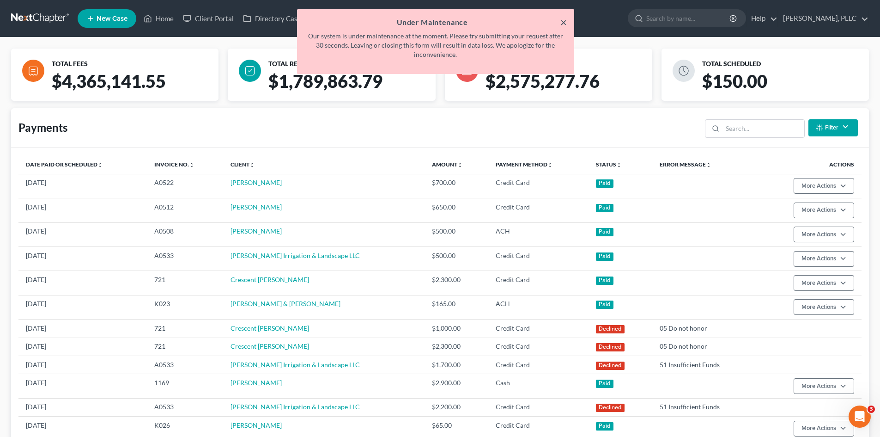
click at [560, 24] on button "×" at bounding box center [563, 22] width 6 height 11
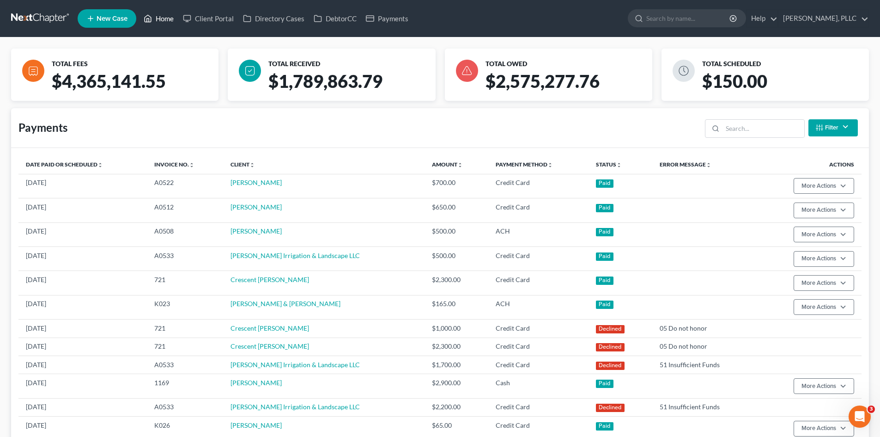
click at [155, 16] on link "Home" at bounding box center [158, 18] width 39 height 17
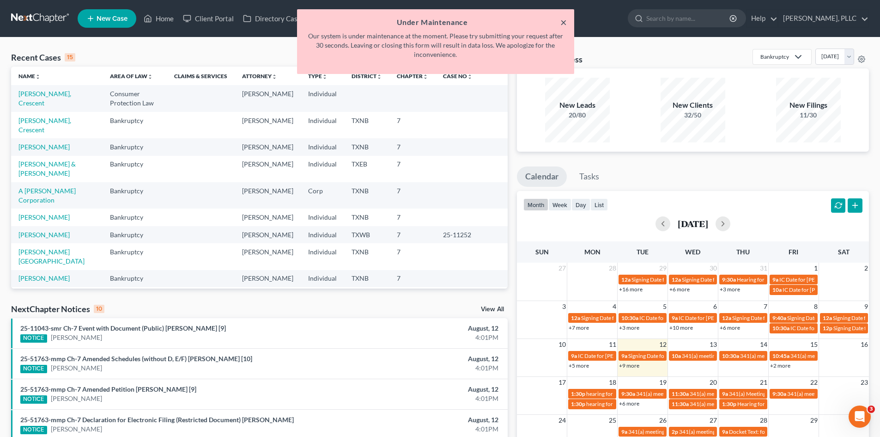
click at [563, 21] on button "×" at bounding box center [563, 22] width 6 height 11
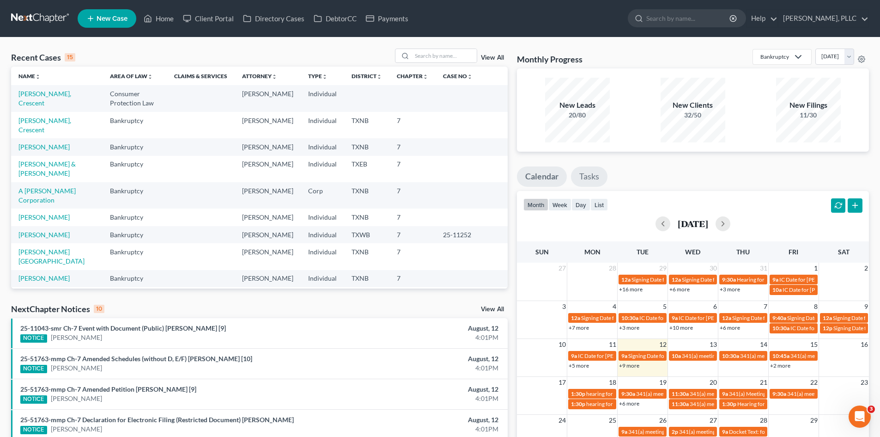
click at [595, 177] on link "Tasks" at bounding box center [589, 176] width 37 height 20
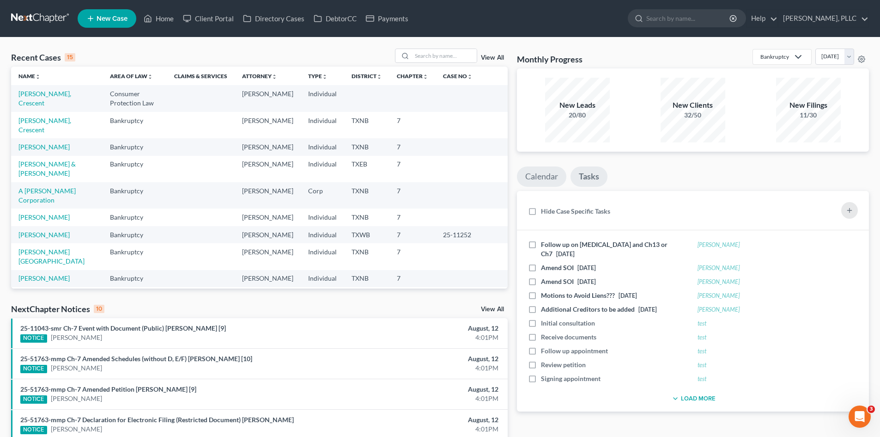
click at [543, 172] on link "Calendar" at bounding box center [541, 176] width 49 height 20
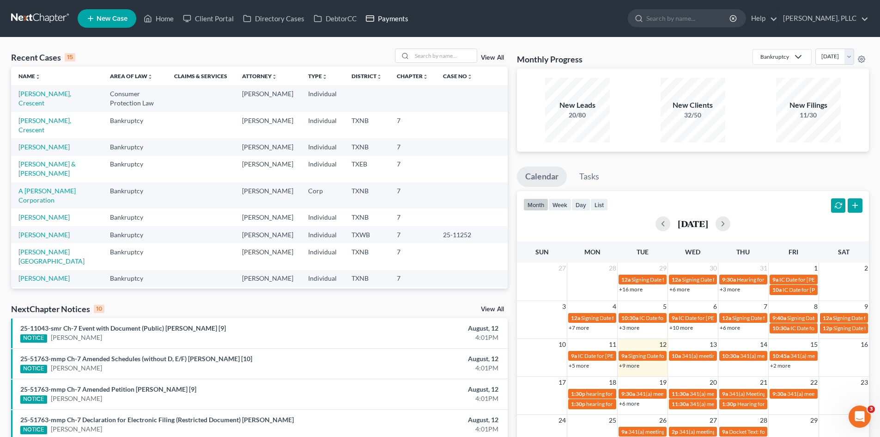
click at [392, 12] on link "Payments" at bounding box center [387, 18] width 52 height 17
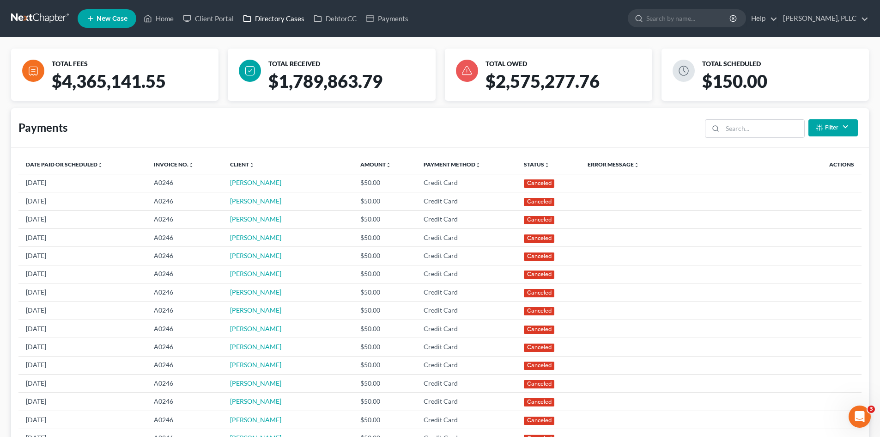
click at [288, 15] on link "Directory Cases" at bounding box center [273, 18] width 71 height 17
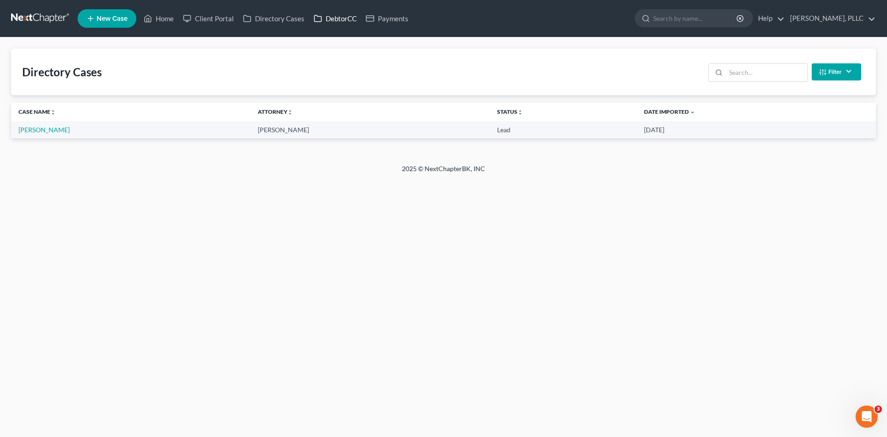
click at [353, 18] on link "DebtorCC" at bounding box center [335, 18] width 52 height 17
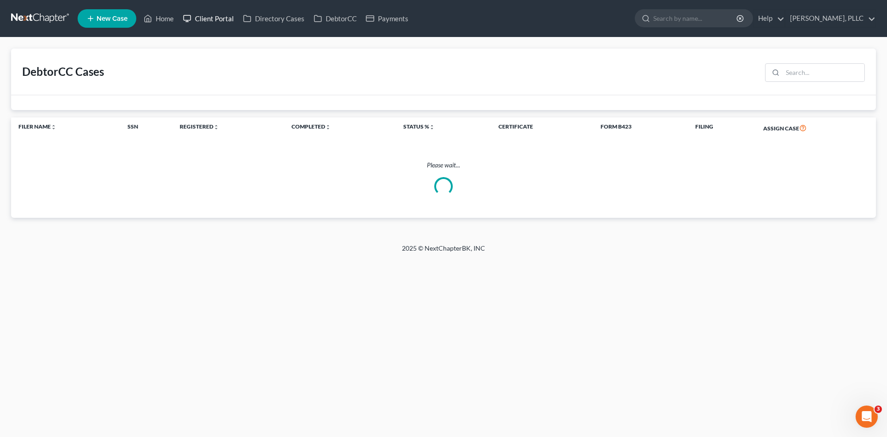
click at [229, 17] on link "Client Portal" at bounding box center [208, 18] width 60 height 17
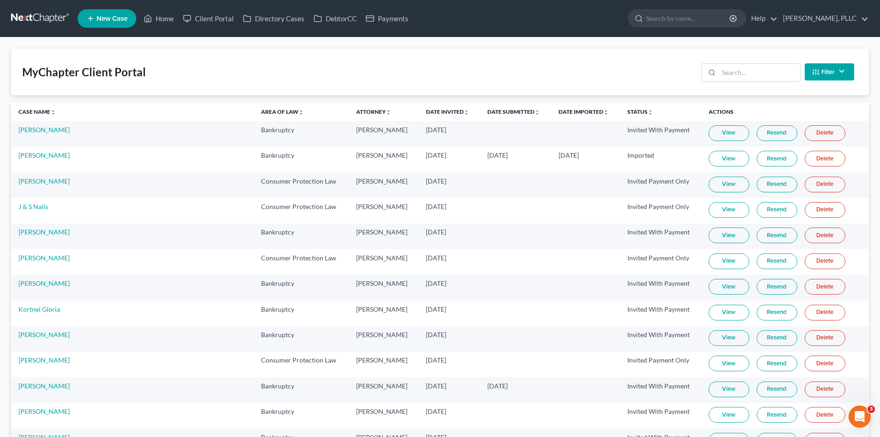
click at [426, 360] on span "Oct 26, 2023" at bounding box center [436, 360] width 20 height 8
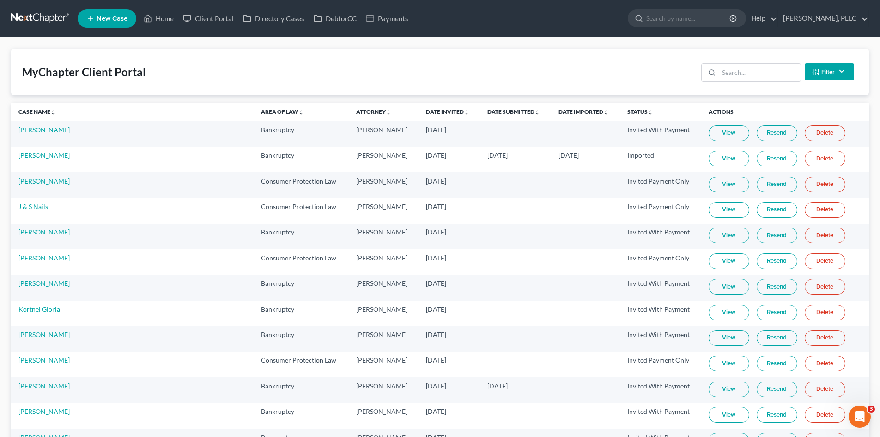
click at [503, 266] on td at bounding box center [515, 261] width 71 height 25
click at [257, 233] on td "Bankruptcy" at bounding box center [301, 236] width 95 height 25
click at [419, 216] on td "May 26, 2022" at bounding box center [449, 210] width 61 height 25
click at [203, 18] on link "Client Portal" at bounding box center [208, 18] width 60 height 17
click at [158, 22] on link "Home" at bounding box center [158, 18] width 39 height 17
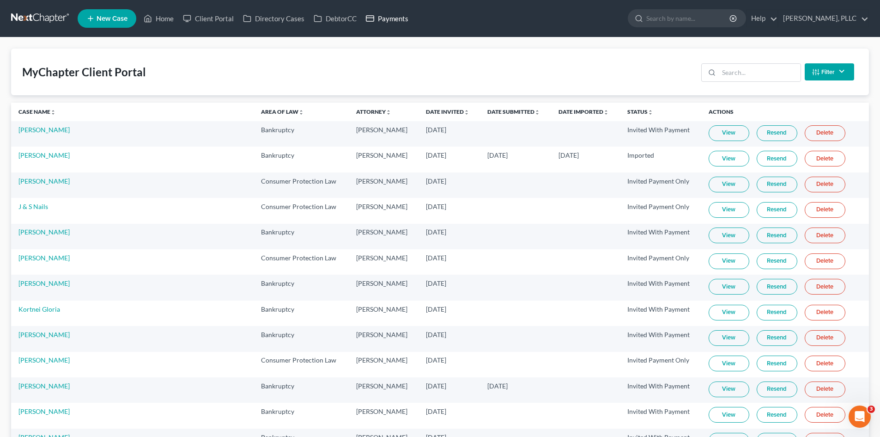
click at [393, 16] on link "Payments" at bounding box center [387, 18] width 52 height 17
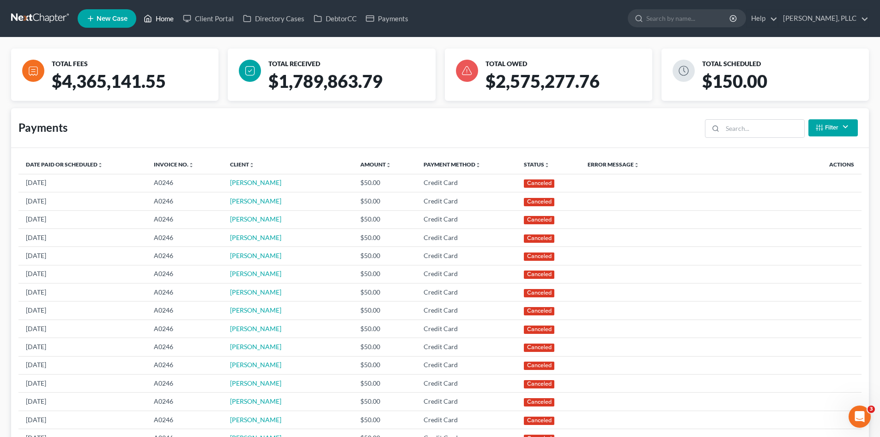
click at [175, 18] on link "Home" at bounding box center [158, 18] width 39 height 17
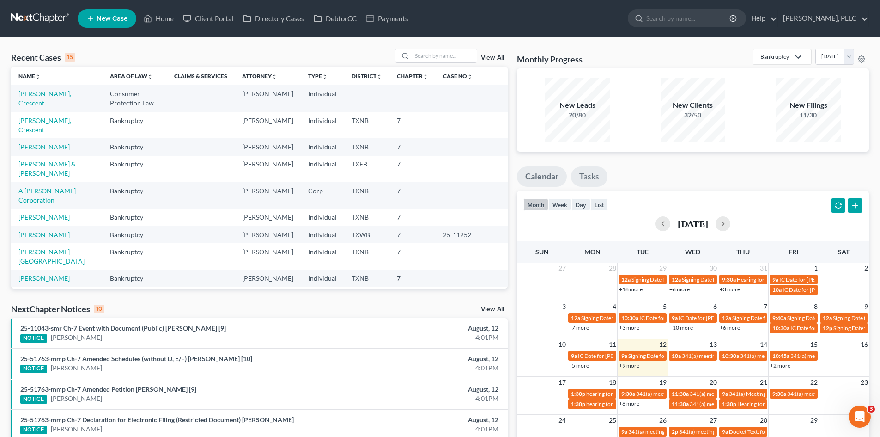
click at [587, 178] on link "Tasks" at bounding box center [589, 176] width 37 height 20
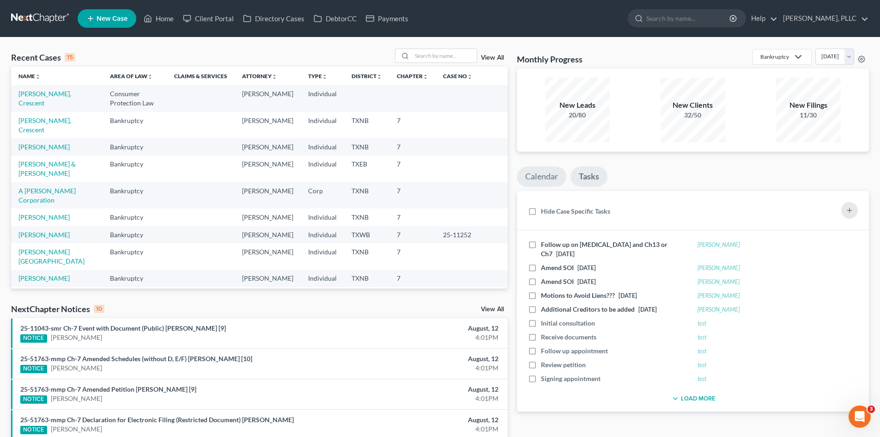
click at [534, 178] on link "Calendar" at bounding box center [541, 176] width 49 height 20
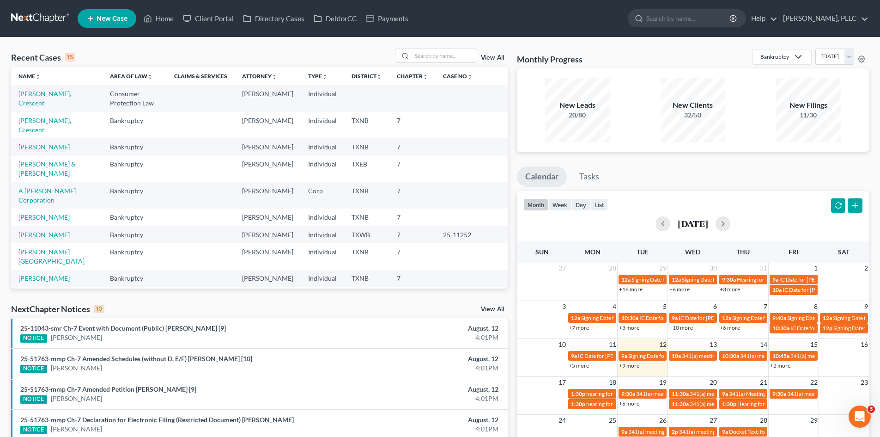
drag, startPoint x: 442, startPoint y: 360, endPoint x: 648, endPoint y: 337, distance: 207.4
click at [443, 360] on div "August, 12" at bounding box center [421, 358] width 153 height 9
drag, startPoint x: 320, startPoint y: 343, endPoint x: 455, endPoint y: 314, distance: 137.7
click at [320, 343] on li "25-11043-smr Ch-7 Event with Document (Public) Keisha NaQuel Horton [9] NOTICE …" at bounding box center [259, 333] width 497 height 30
click at [0, 189] on div "Recent Cases 15 View All Name unfold_more expand_more expand_less Area of Law u…" at bounding box center [440, 342] width 880 height 611
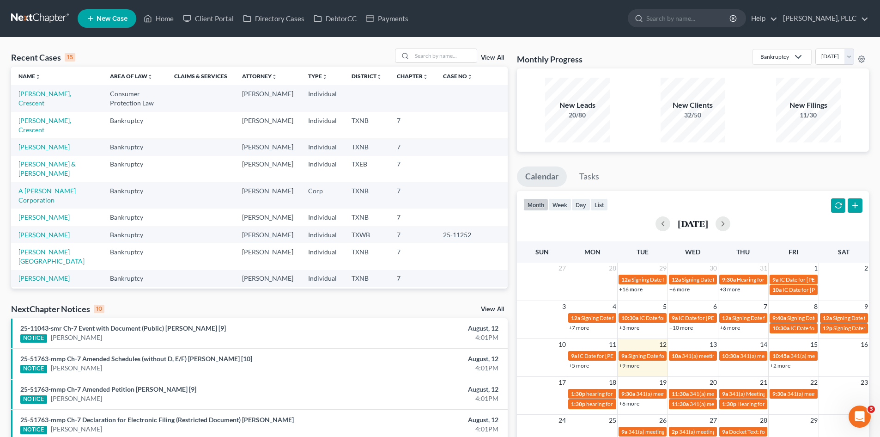
click at [33, 287] on td "[PERSON_NAME][GEOGRAPHIC_DATA]" at bounding box center [56, 300] width 91 height 26
click at [515, 6] on nav "Home New Case Client Portal Directory Cases DebtorCC Payments Guy Harvey Holman…" at bounding box center [440, 18] width 880 height 37
click at [382, 22] on link "Payments" at bounding box center [387, 18] width 52 height 17
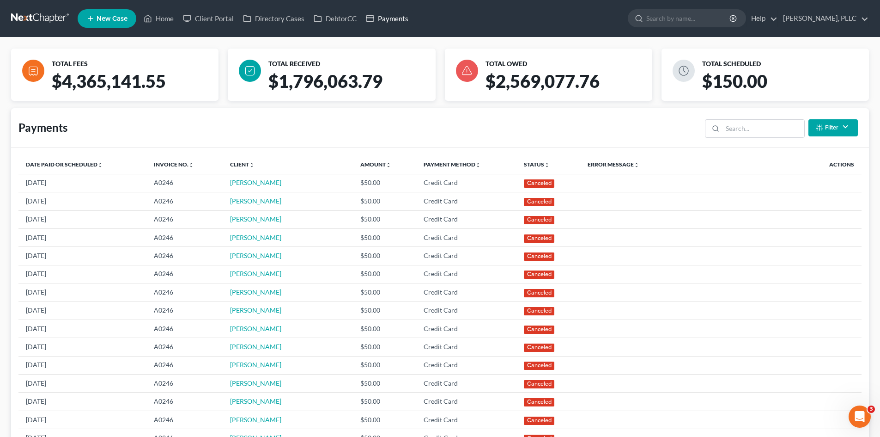
scroll to position [231, 0]
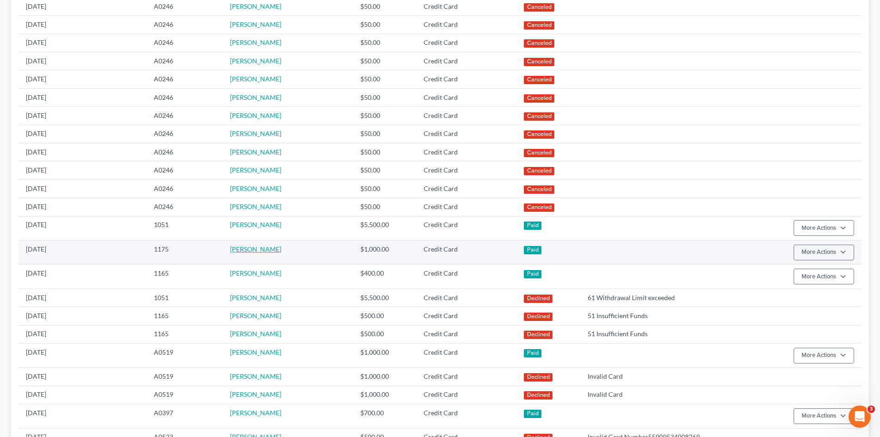
click at [245, 248] on link "Sabah Mohiuddin" at bounding box center [255, 249] width 51 height 8
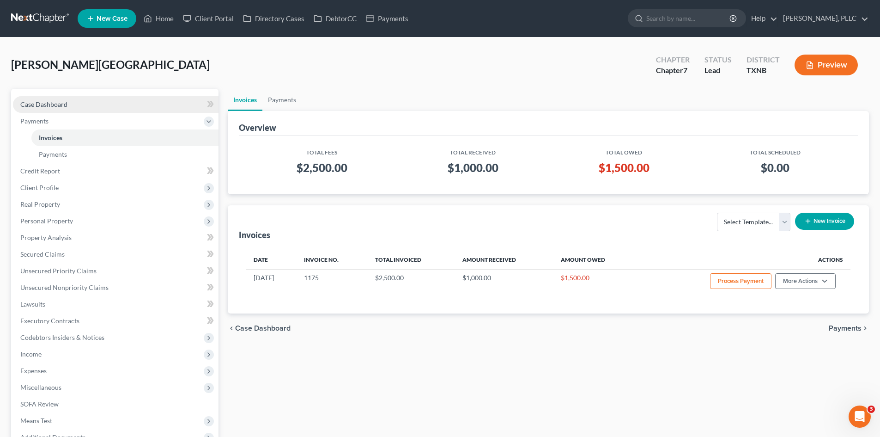
click at [58, 105] on span "Case Dashboard" at bounding box center [43, 104] width 47 height 8
select select "4"
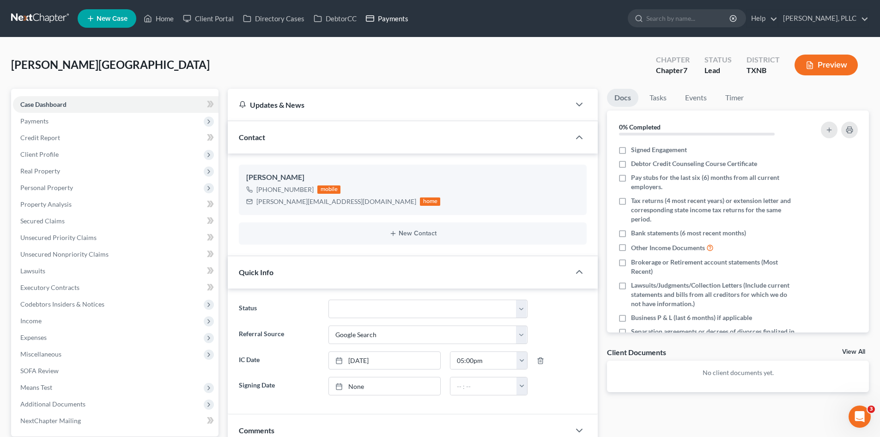
click at [378, 18] on link "Payments" at bounding box center [387, 18] width 52 height 17
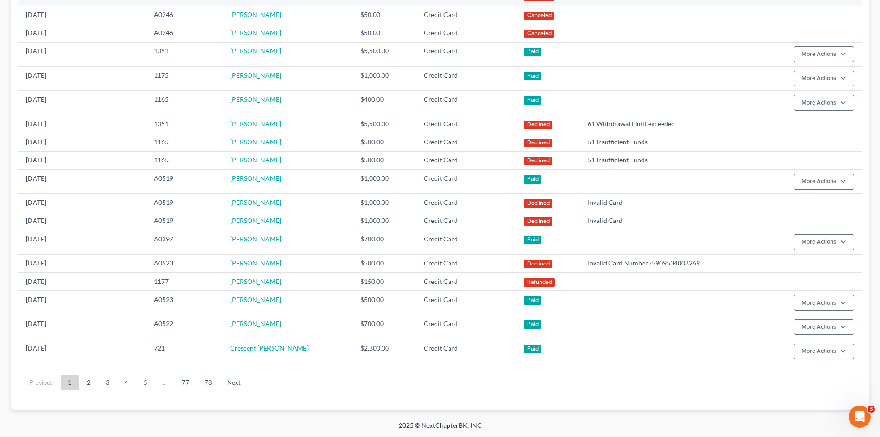
scroll to position [405, 0]
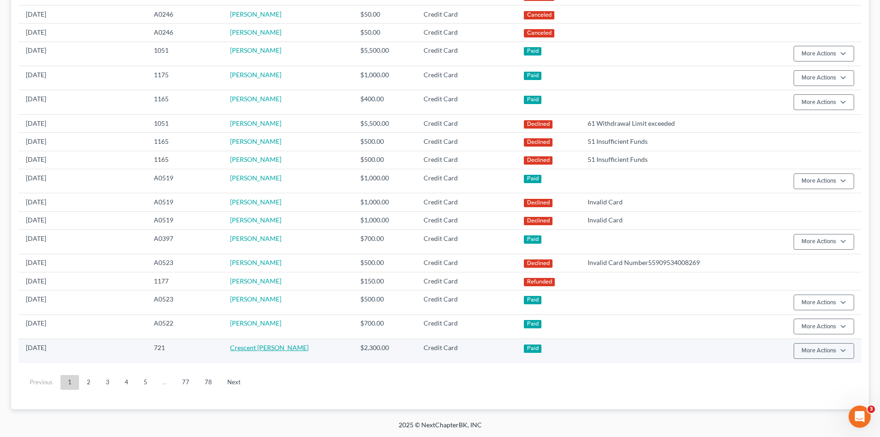
click at [280, 347] on link "Crescent Davis" at bounding box center [269, 347] width 79 height 8
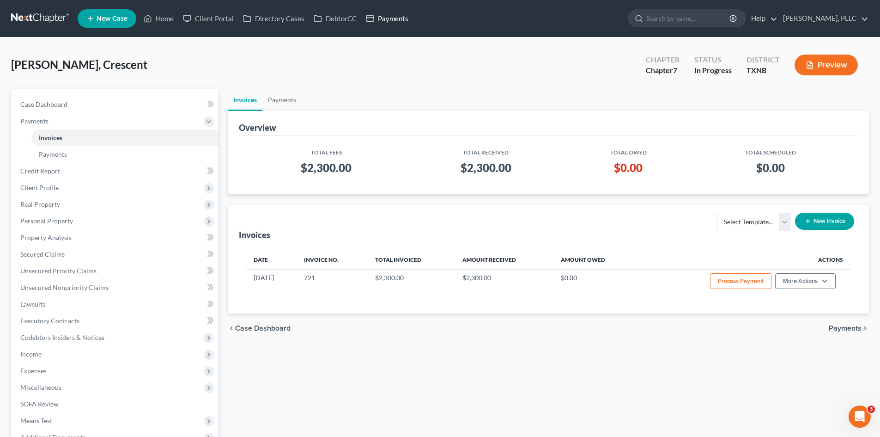
click at [402, 15] on link "Payments" at bounding box center [387, 18] width 52 height 17
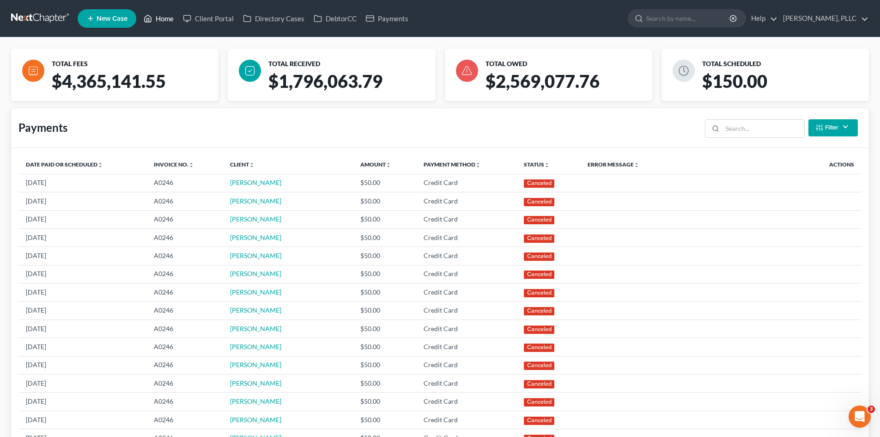
click at [167, 18] on link "Home" at bounding box center [158, 18] width 39 height 17
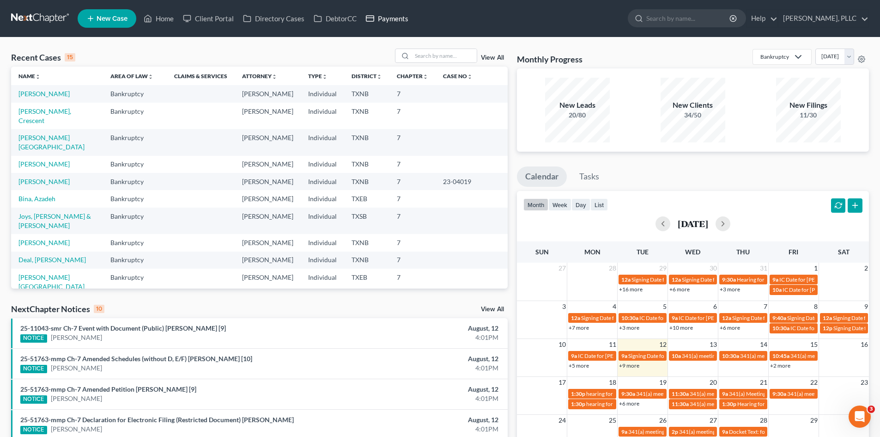
click at [405, 19] on link "Payments" at bounding box center [387, 18] width 52 height 17
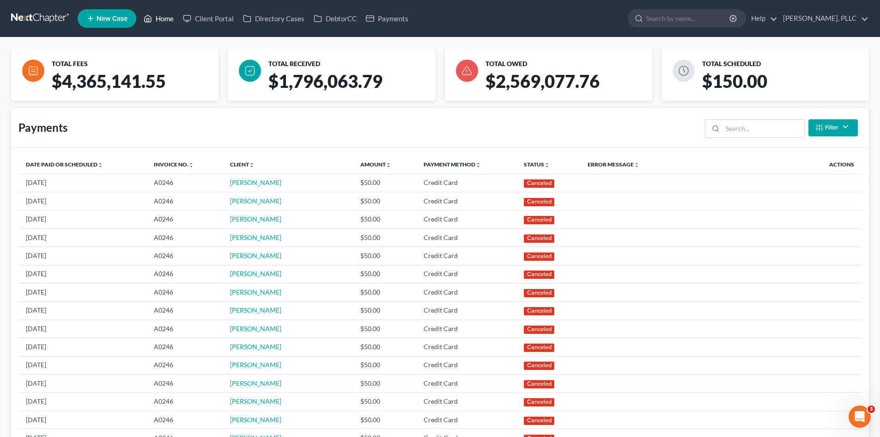
click at [169, 19] on link "Home" at bounding box center [158, 18] width 39 height 17
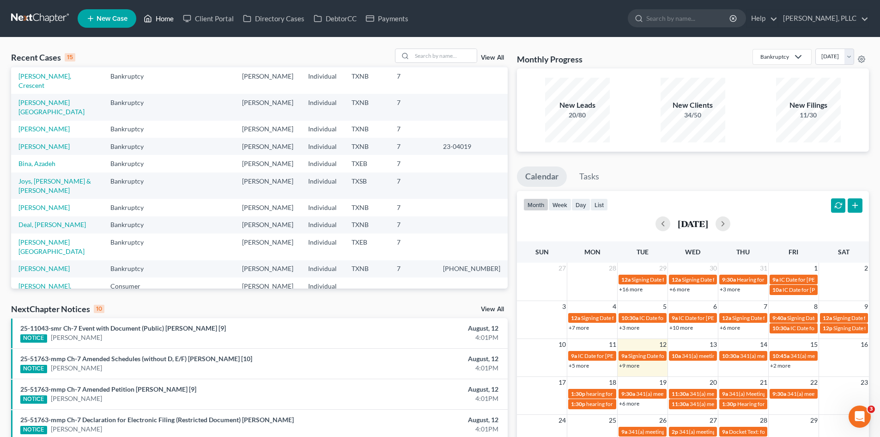
scroll to position [91, 0]
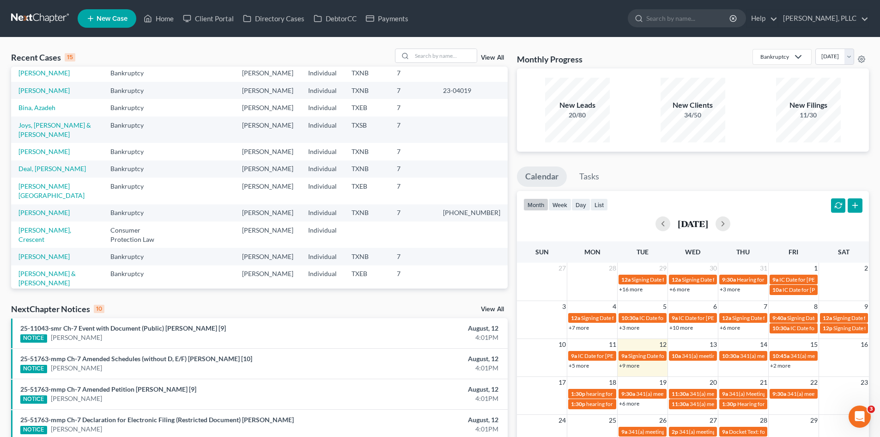
click at [490, 18] on ul "New Case Home Client Portal Directory Cases DebtorCC Payments - No Result - See…" at bounding box center [473, 18] width 791 height 24
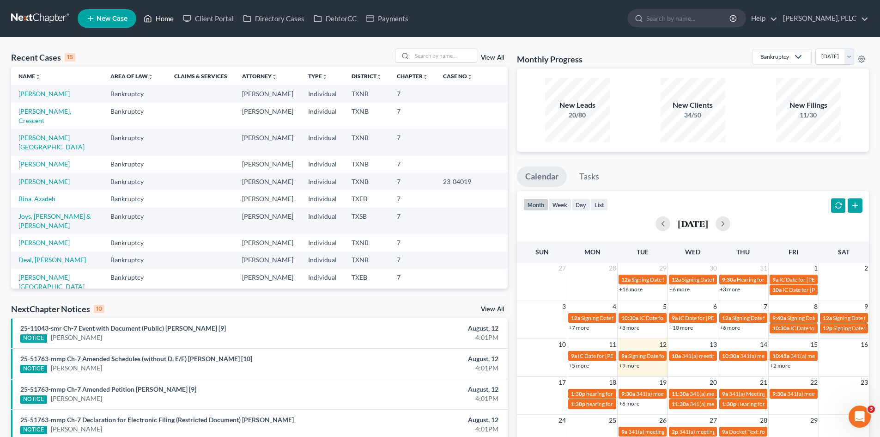
click at [171, 26] on link "Home" at bounding box center [158, 18] width 39 height 17
click at [337, 24] on link "DebtorCC" at bounding box center [335, 18] width 52 height 17
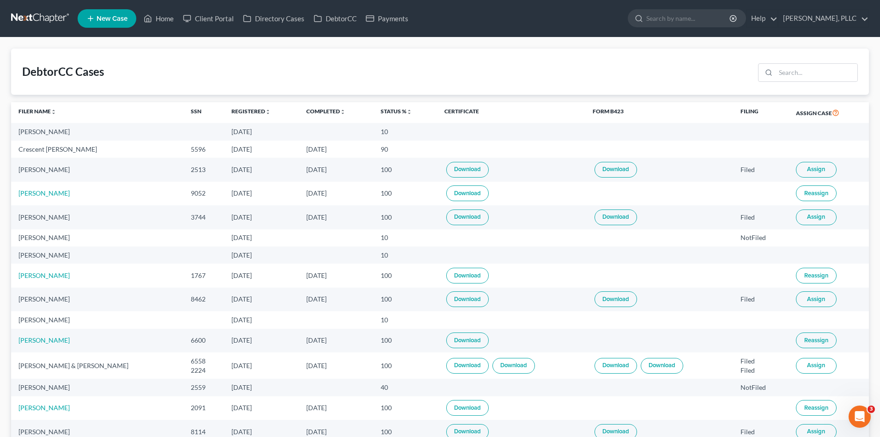
click at [171, 27] on ul "New Case Home Client Portal Directory Cases DebtorCC Payments - No Result - See…" at bounding box center [473, 18] width 791 height 24
click at [170, 22] on link "Home" at bounding box center [158, 18] width 39 height 17
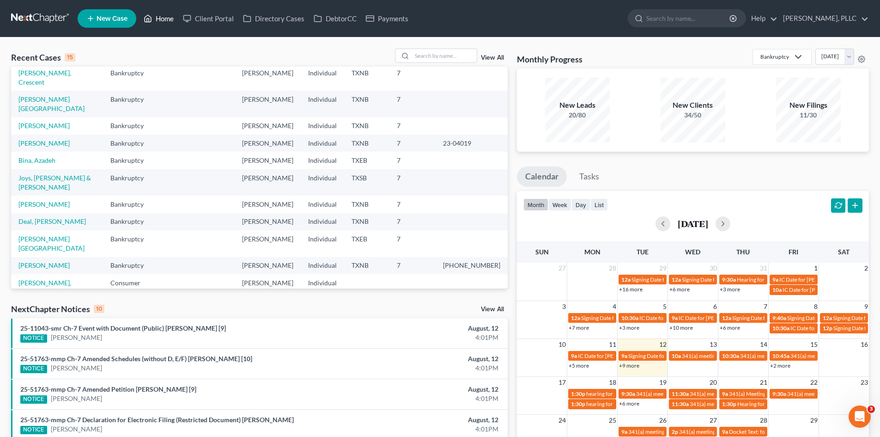
scroll to position [91, 0]
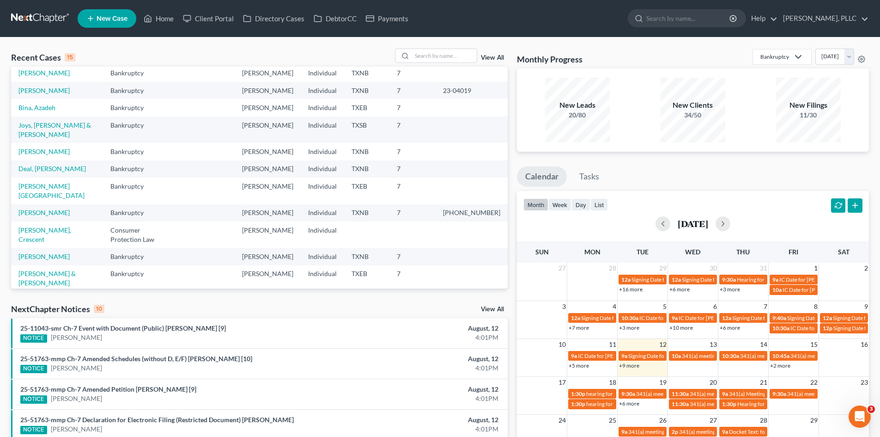
click at [132, 297] on div "Recent Cases 15 View All Name unfold_more expand_more expand_less Area of Law u…" at bounding box center [259, 343] width 506 height 589
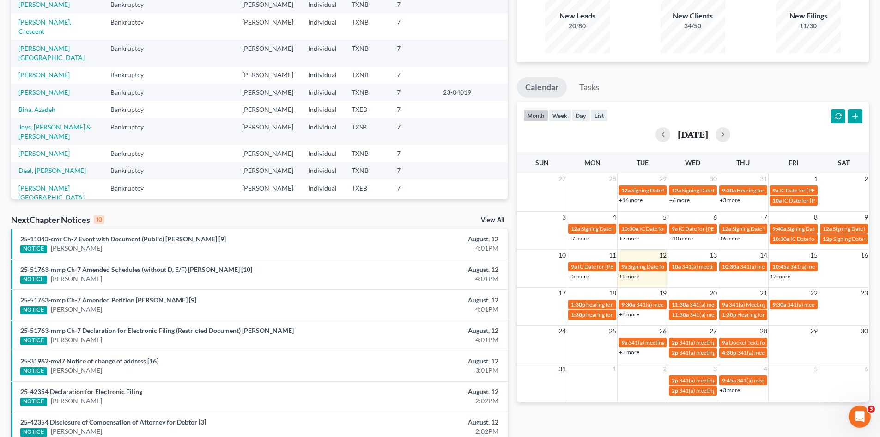
scroll to position [0, 0]
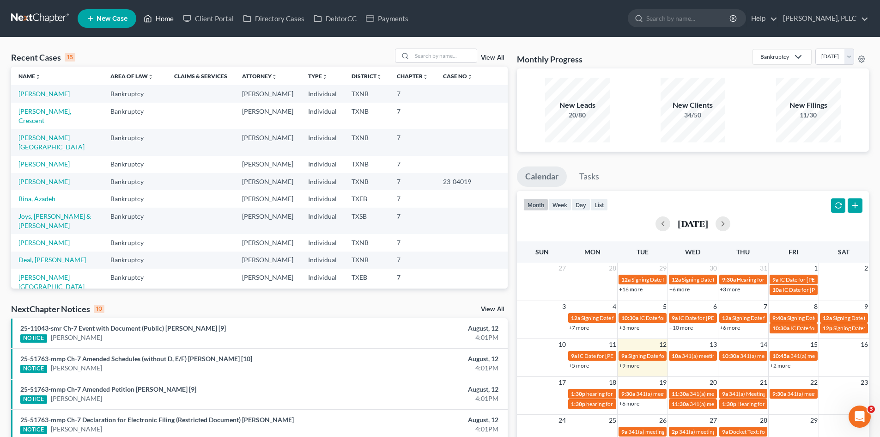
click at [161, 15] on link "Home" at bounding box center [158, 18] width 39 height 17
click at [252, 55] on div "Recent Cases 15 View All" at bounding box center [259, 58] width 497 height 18
click at [208, 14] on link "Client Portal" at bounding box center [208, 18] width 60 height 17
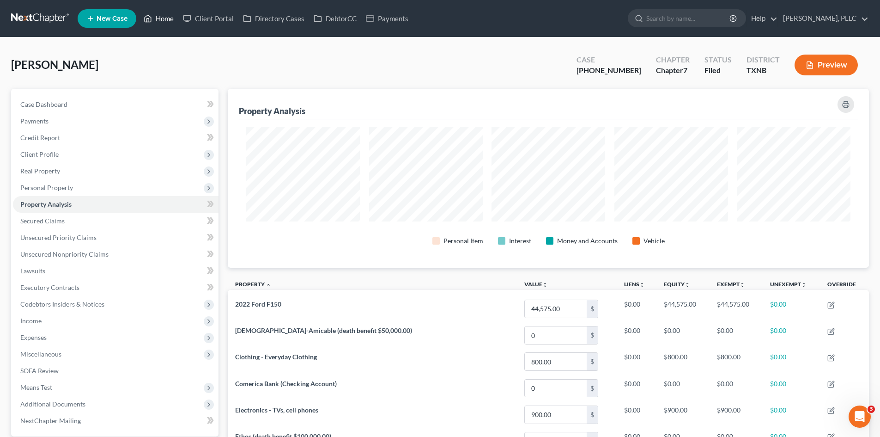
click at [158, 21] on link "Home" at bounding box center [158, 18] width 39 height 17
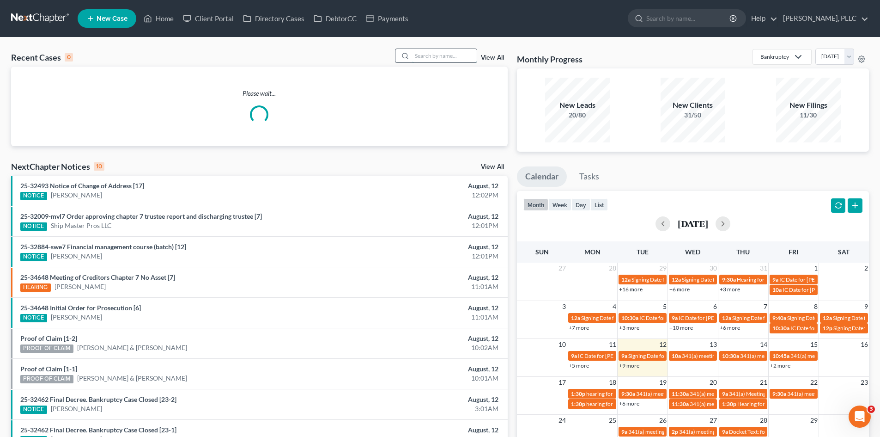
click at [423, 59] on input "search" at bounding box center [444, 55] width 65 height 13
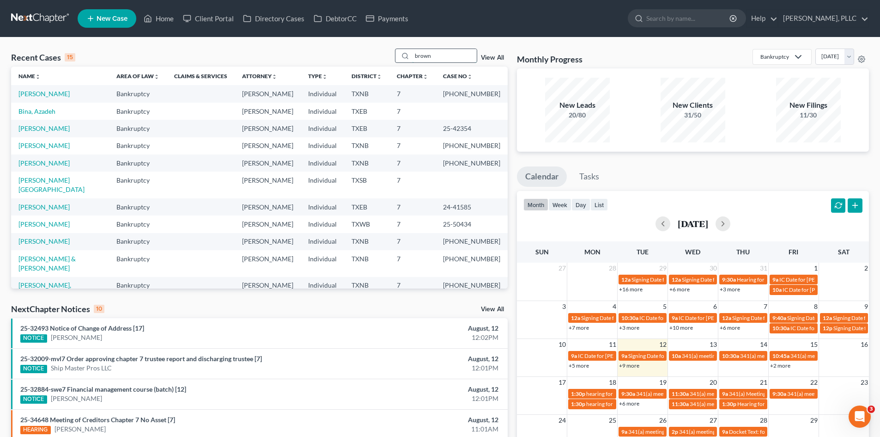
type input "brown"
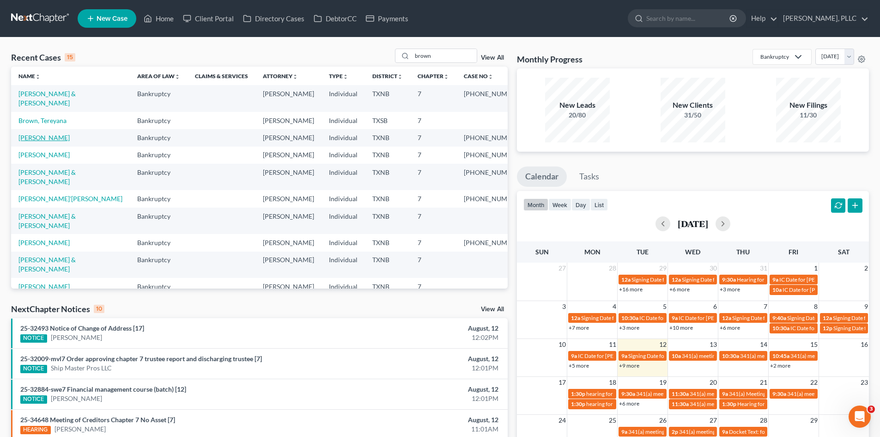
click at [44, 134] on link "[PERSON_NAME]" at bounding box center [43, 138] width 51 height 8
select select "1"
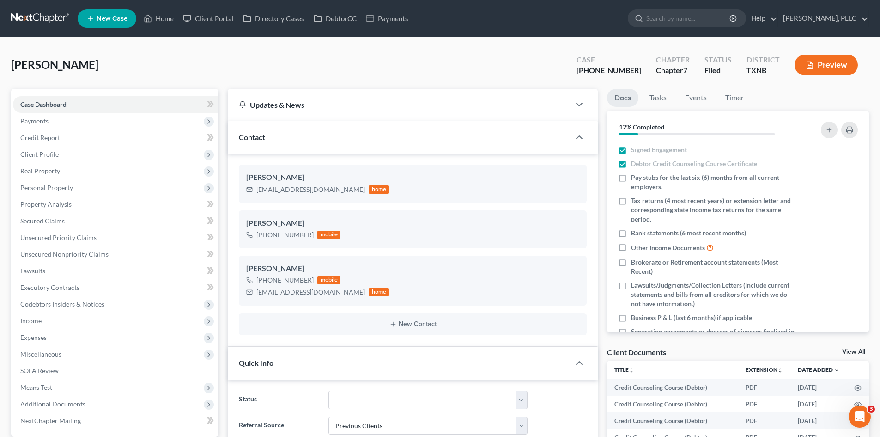
scroll to position [980, 0]
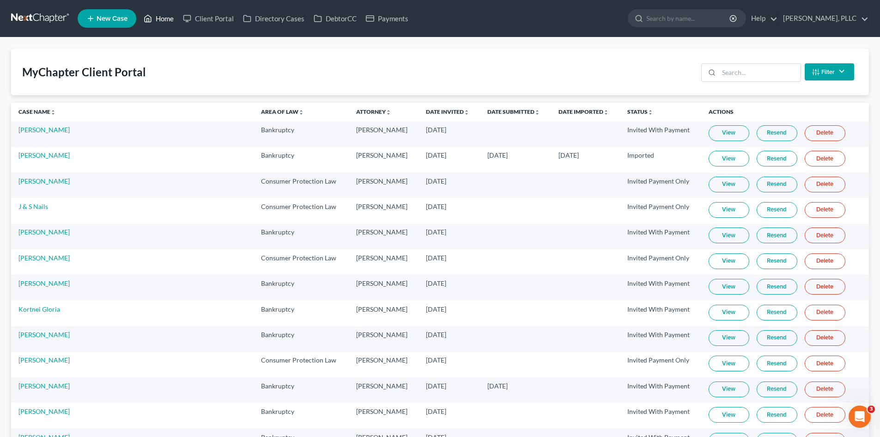
click at [163, 22] on link "Home" at bounding box center [158, 18] width 39 height 17
click at [152, 20] on icon at bounding box center [148, 18] width 6 height 7
click at [394, 17] on link "Payments" at bounding box center [387, 18] width 52 height 17
click at [167, 22] on link "Home" at bounding box center [158, 18] width 39 height 17
click at [660, 16] on input "search" at bounding box center [688, 18] width 85 height 17
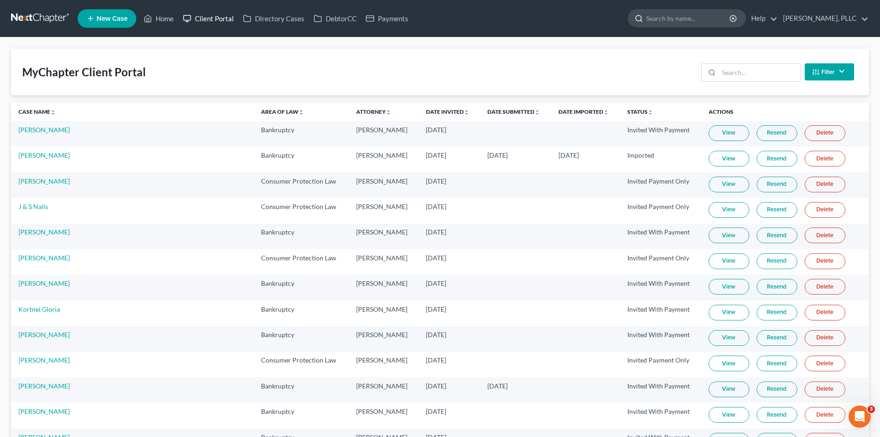
click at [198, 17] on link "Client Portal" at bounding box center [208, 18] width 60 height 17
click at [646, 18] on input "search" at bounding box center [688, 18] width 85 height 17
click at [158, 18] on link "Home" at bounding box center [158, 18] width 39 height 17
click at [139, 10] on link "Home" at bounding box center [158, 18] width 39 height 17
click at [164, 19] on link "Home" at bounding box center [158, 18] width 39 height 17
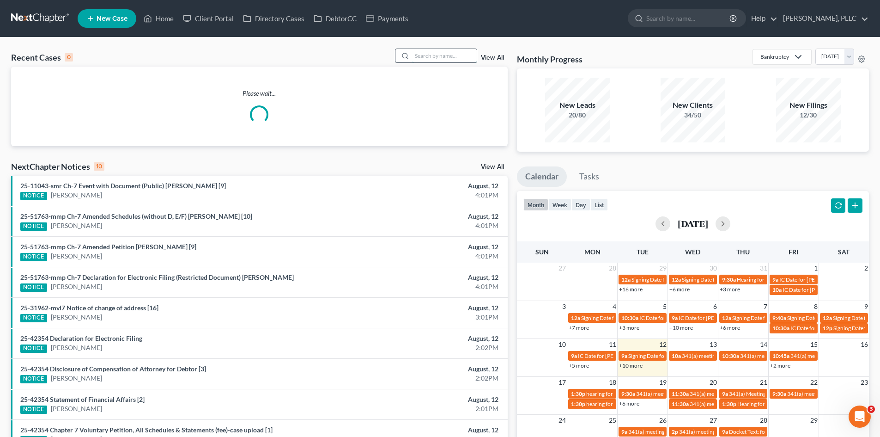
click at [438, 58] on input "search" at bounding box center [444, 55] width 65 height 13
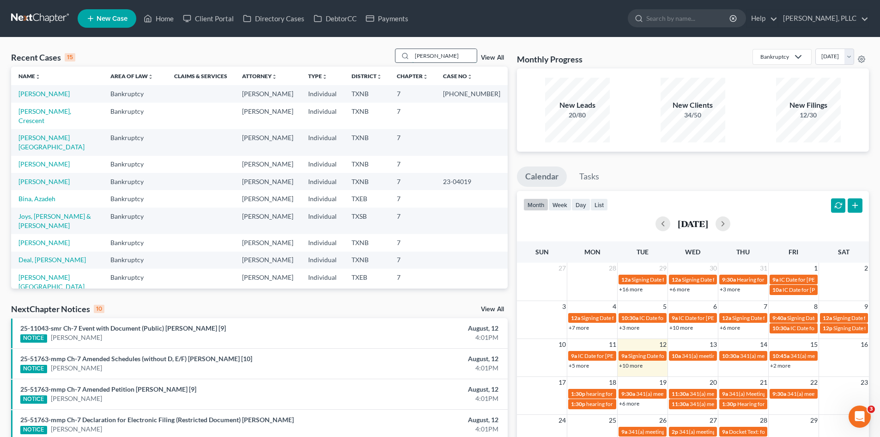
type input "[PERSON_NAME]"
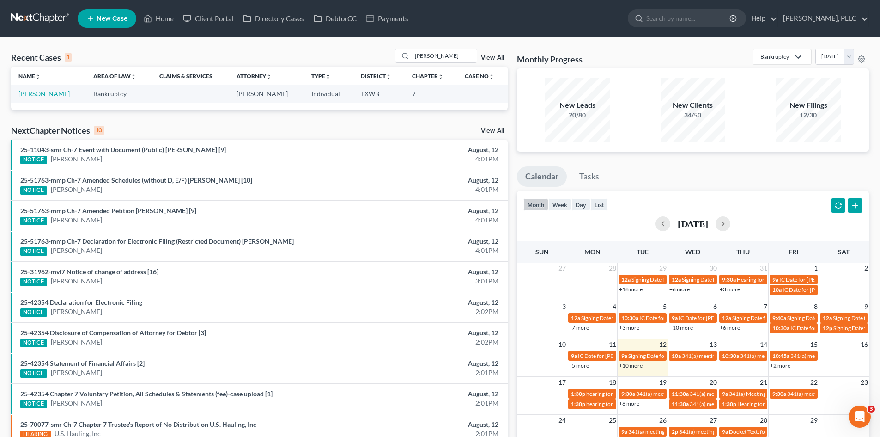
click at [37, 94] on link "[PERSON_NAME]" at bounding box center [43, 94] width 51 height 8
select select "4"
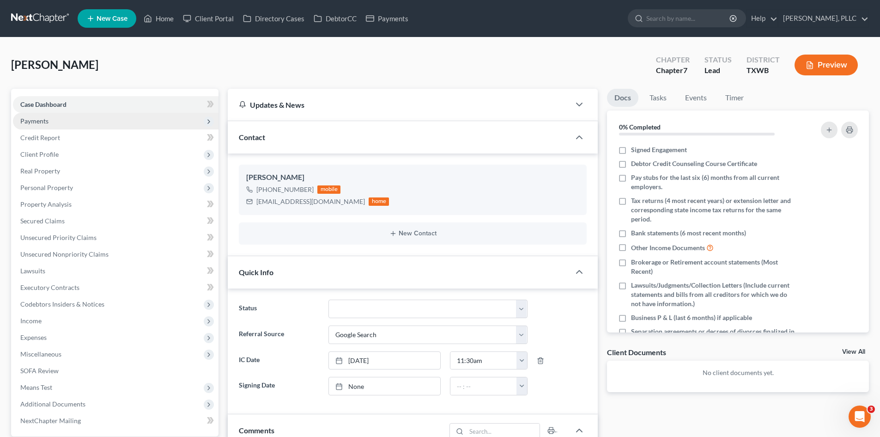
click at [72, 123] on span "Payments" at bounding box center [116, 121] width 206 height 17
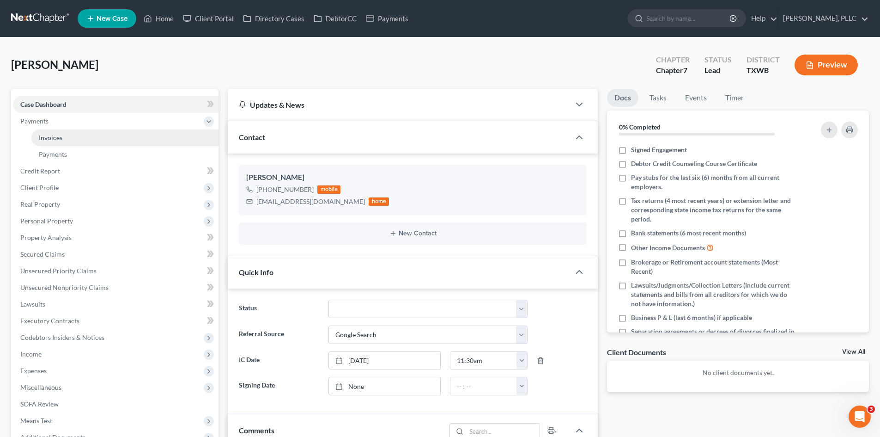
click at [86, 140] on link "Invoices" at bounding box center [124, 137] width 187 height 17
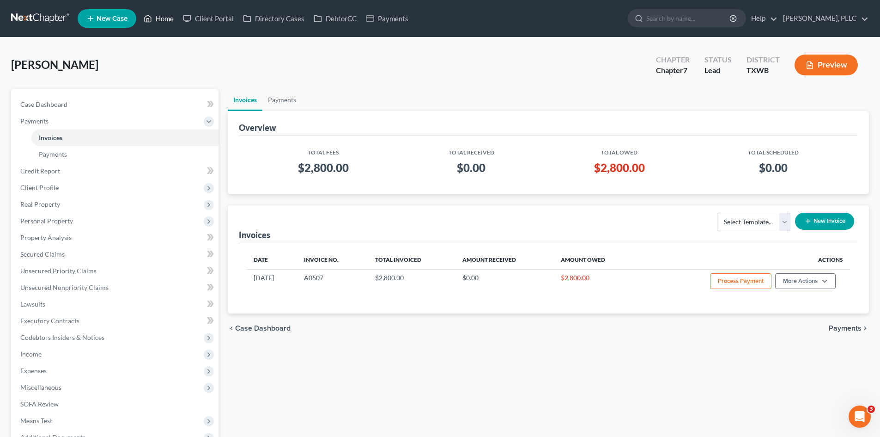
click at [166, 22] on link "Home" at bounding box center [158, 18] width 39 height 17
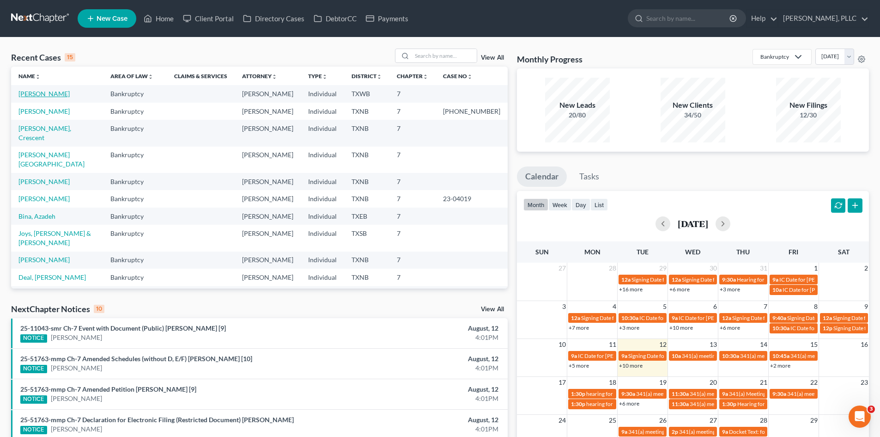
drag, startPoint x: 40, startPoint y: 93, endPoint x: 45, endPoint y: 88, distance: 7.2
click at [40, 93] on link "[PERSON_NAME]" at bounding box center [43, 94] width 51 height 8
select select "4"
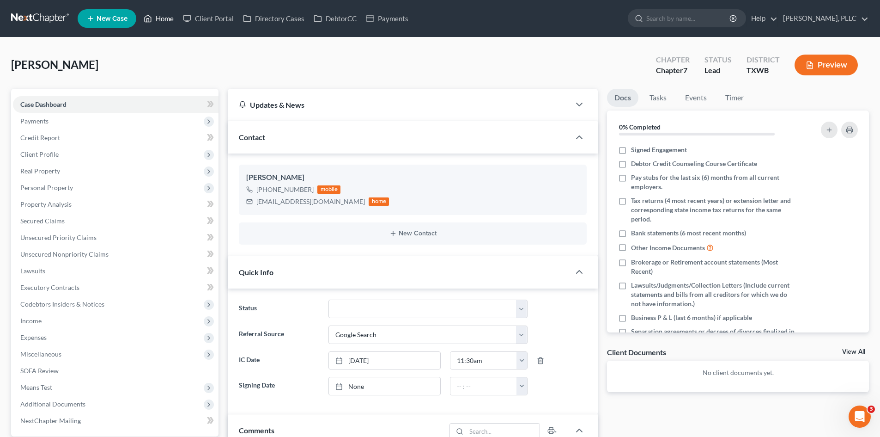
click at [176, 18] on link "Home" at bounding box center [158, 18] width 39 height 17
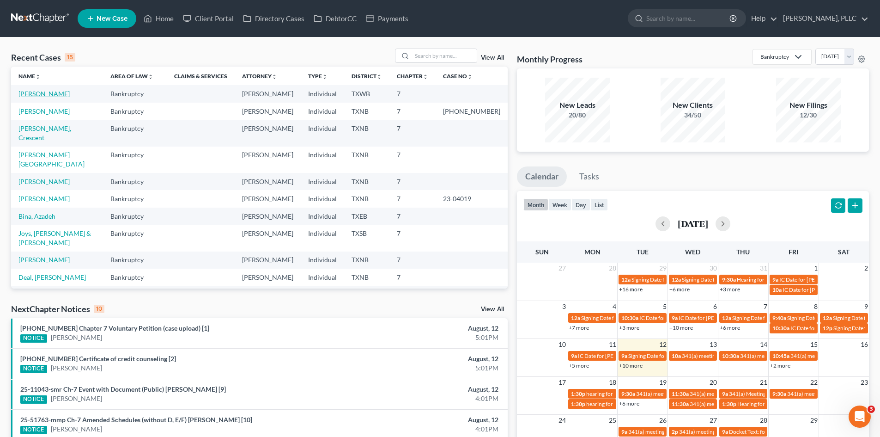
click at [36, 96] on link "[PERSON_NAME]" at bounding box center [43, 94] width 51 height 8
select select "4"
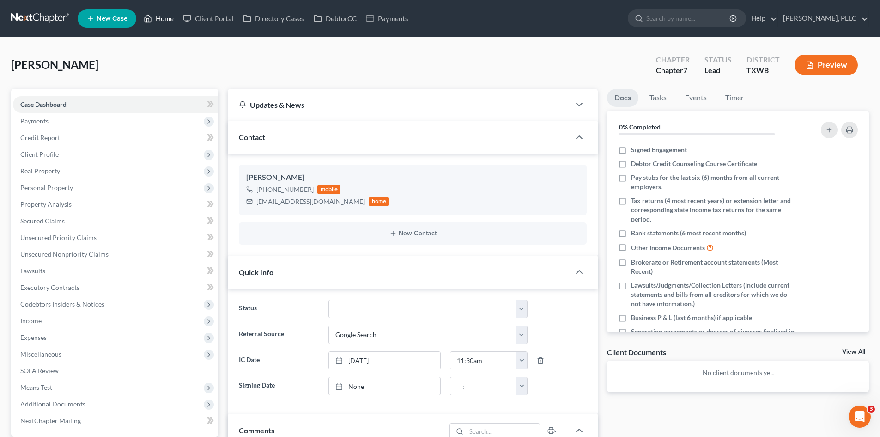
click at [160, 20] on link "Home" at bounding box center [158, 18] width 39 height 17
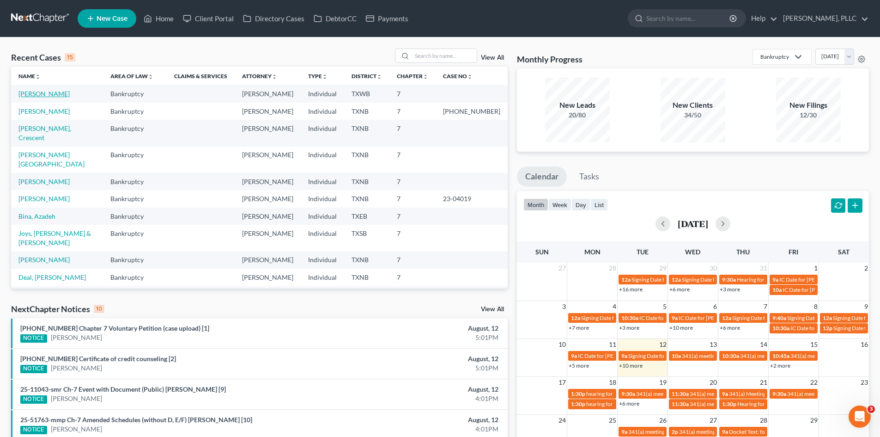
click at [40, 94] on link "[PERSON_NAME]" at bounding box center [43, 94] width 51 height 8
select select "4"
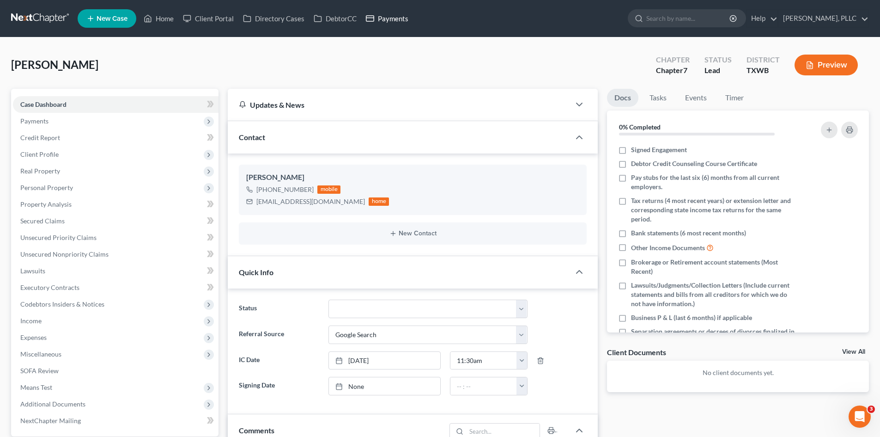
click at [386, 20] on link "Payments" at bounding box center [387, 18] width 52 height 17
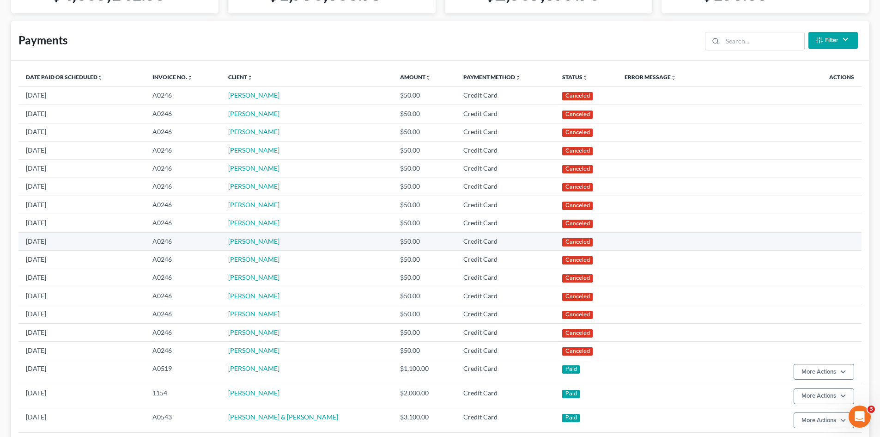
scroll to position [231, 0]
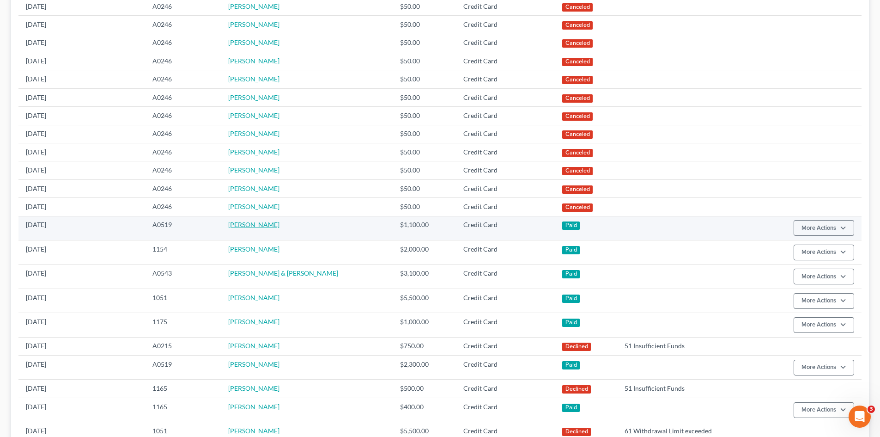
click at [256, 228] on link "[PERSON_NAME]" at bounding box center [253, 224] width 51 height 8
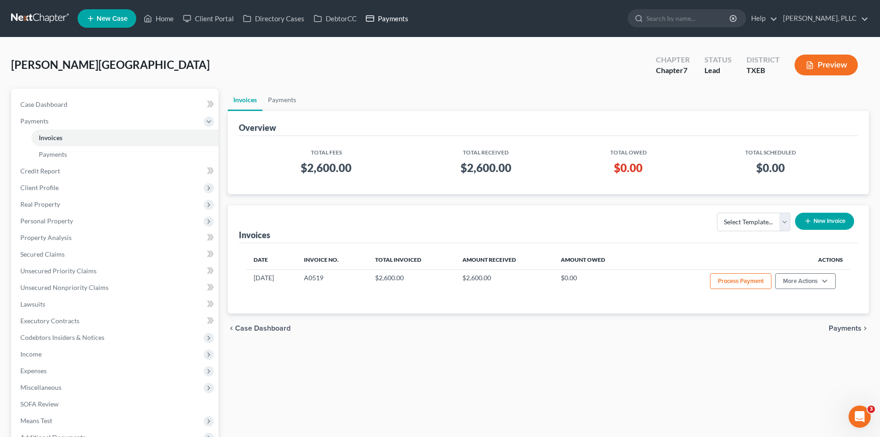
click at [390, 18] on link "Payments" at bounding box center [387, 18] width 52 height 17
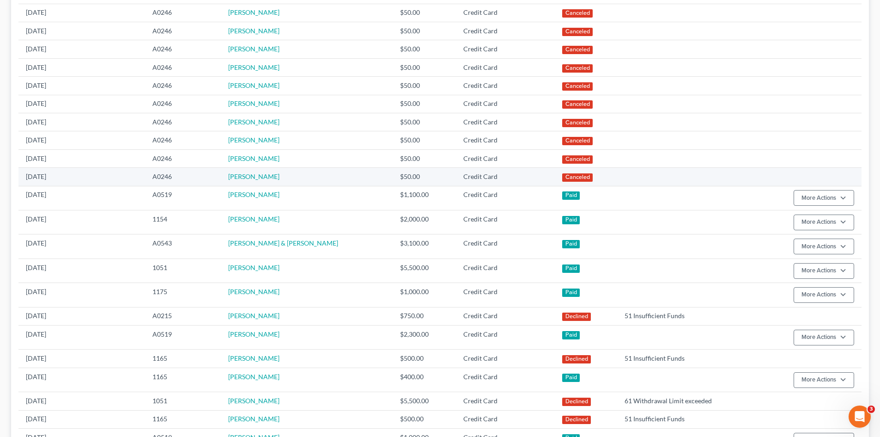
scroll to position [277, 0]
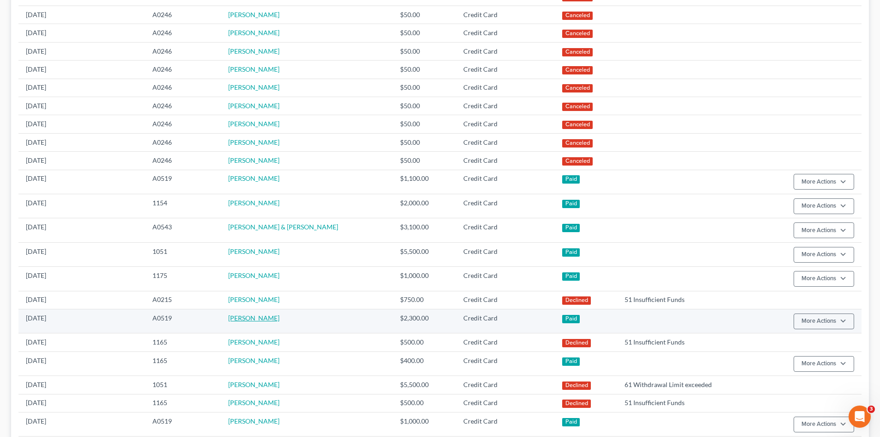
click at [247, 320] on link "[PERSON_NAME]" at bounding box center [253, 318] width 51 height 8
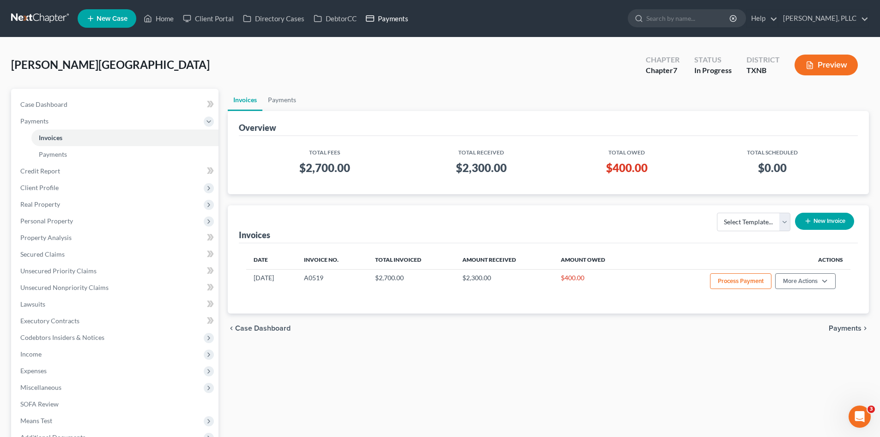
click at [394, 13] on link "Payments" at bounding box center [387, 18] width 52 height 17
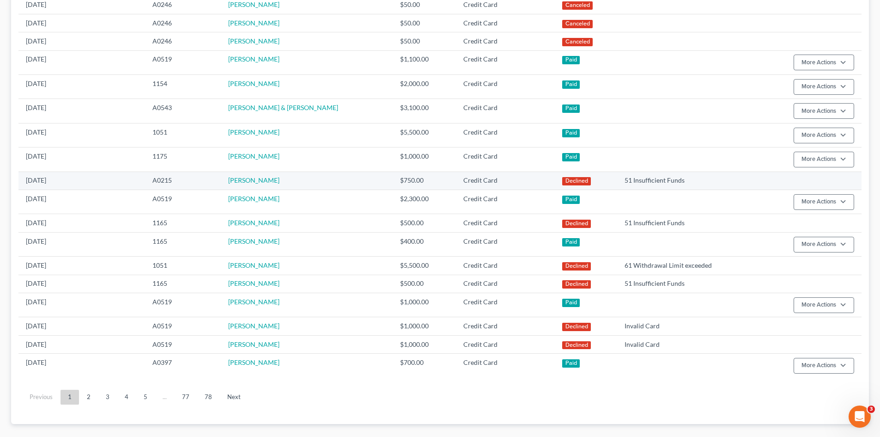
scroll to position [411, 0]
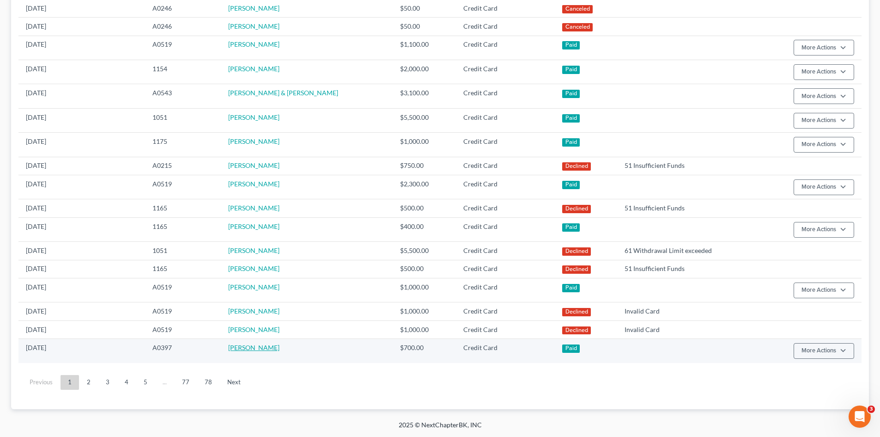
click at [275, 345] on link "[PERSON_NAME]" at bounding box center [253, 347] width 51 height 8
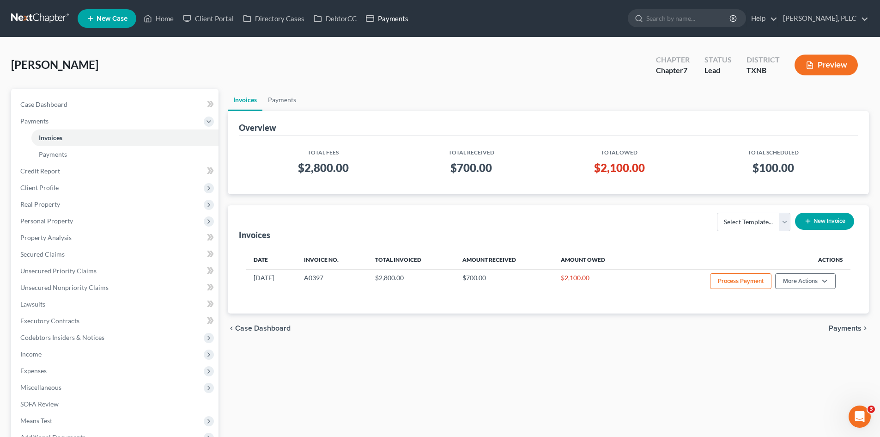
click at [397, 18] on link "Payments" at bounding box center [387, 18] width 52 height 17
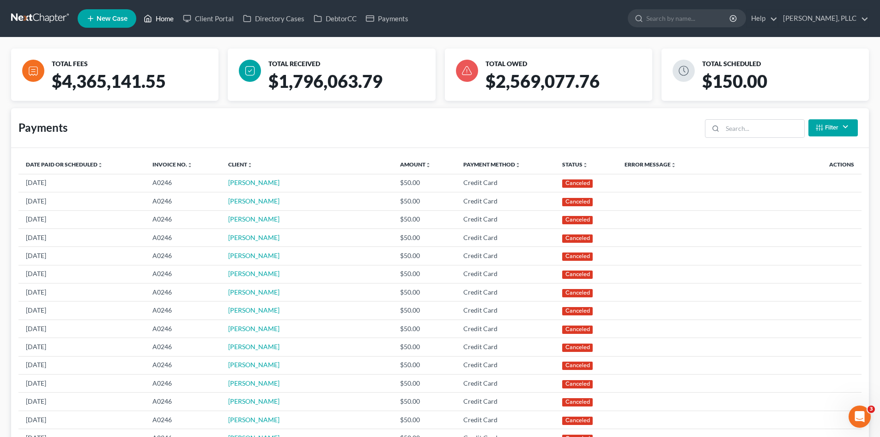
click at [161, 23] on link "Home" at bounding box center [158, 18] width 39 height 17
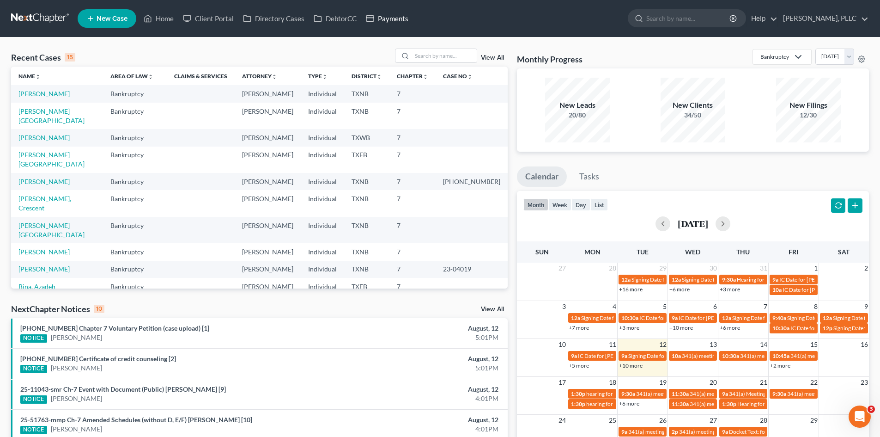
click at [383, 22] on link "Payments" at bounding box center [387, 18] width 52 height 17
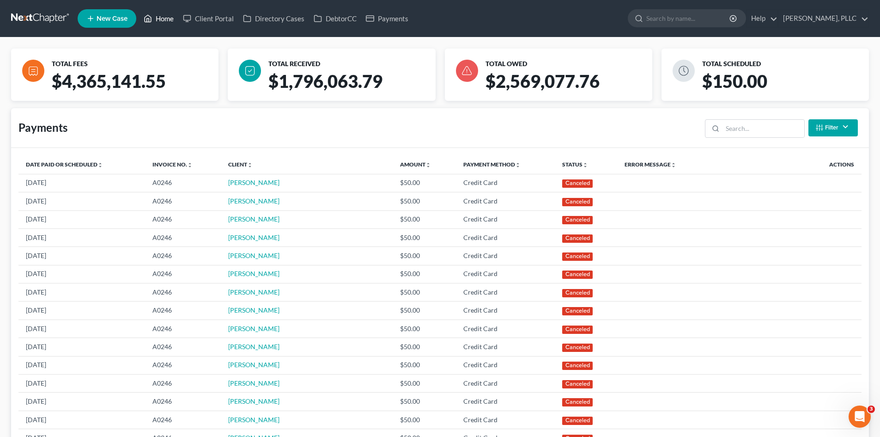
click at [166, 26] on link "Home" at bounding box center [158, 18] width 39 height 17
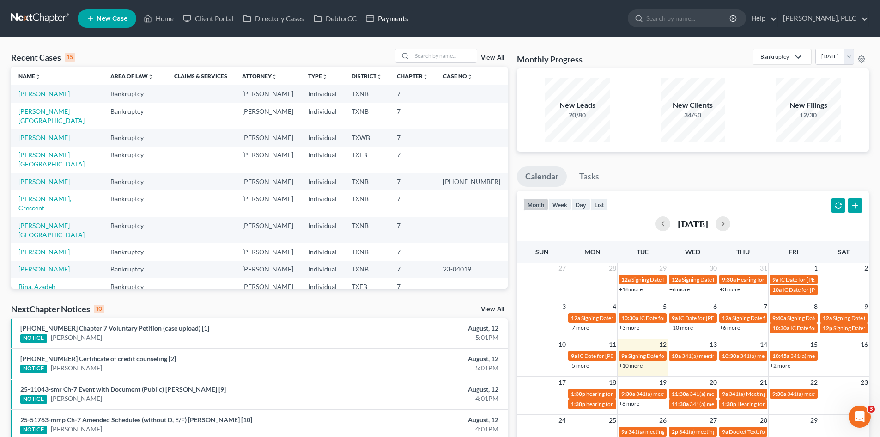
click at [373, 24] on link "Payments" at bounding box center [387, 18] width 52 height 17
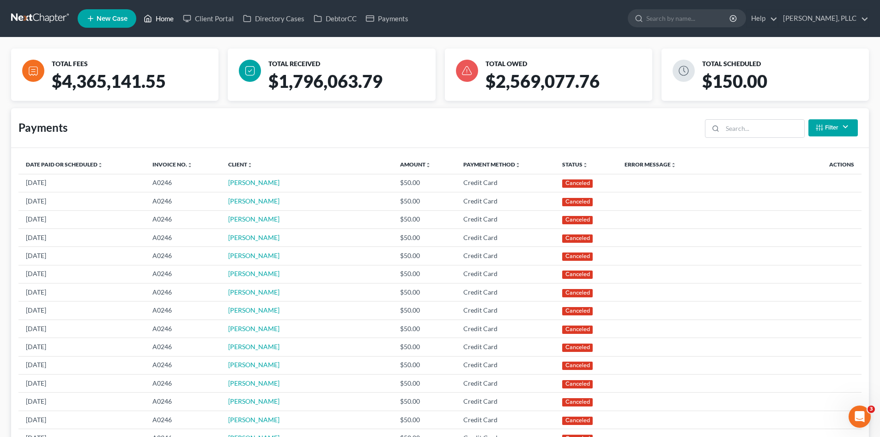
click at [166, 22] on link "Home" at bounding box center [158, 18] width 39 height 17
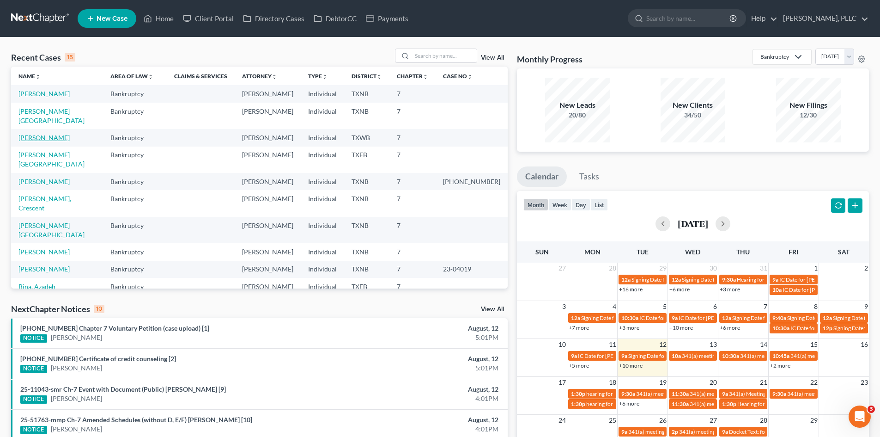
click at [50, 134] on link "[PERSON_NAME]" at bounding box center [43, 138] width 51 height 8
select select "4"
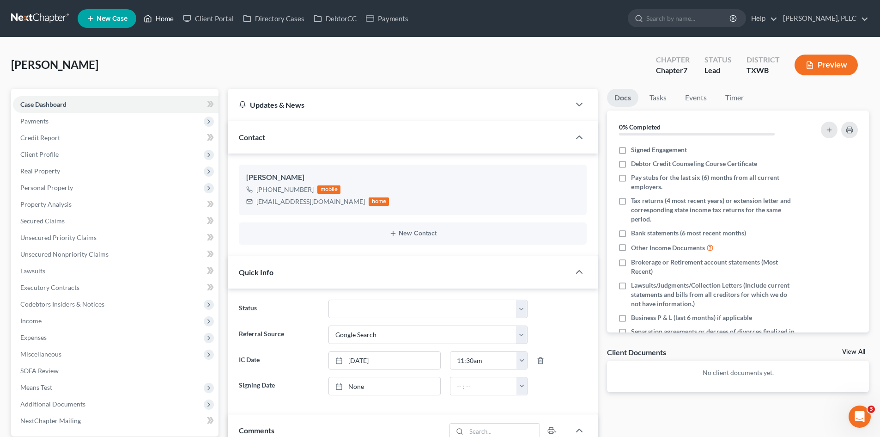
click at [164, 18] on link "Home" at bounding box center [158, 18] width 39 height 17
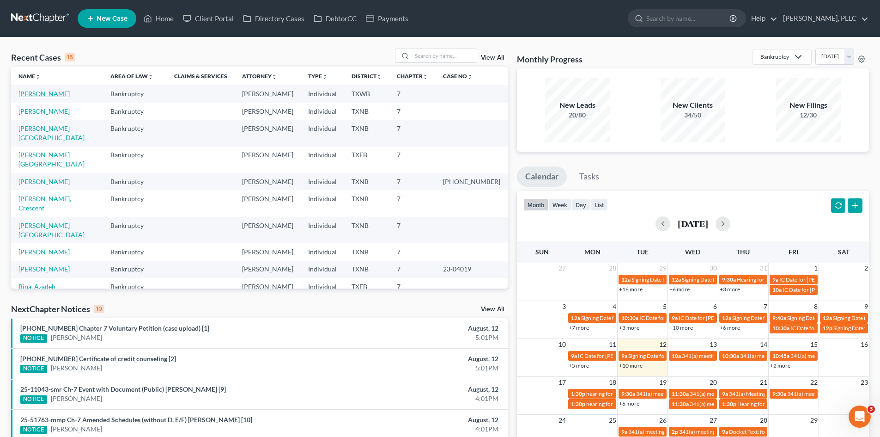
click at [43, 94] on link "[PERSON_NAME]" at bounding box center [43, 94] width 51 height 8
select select "4"
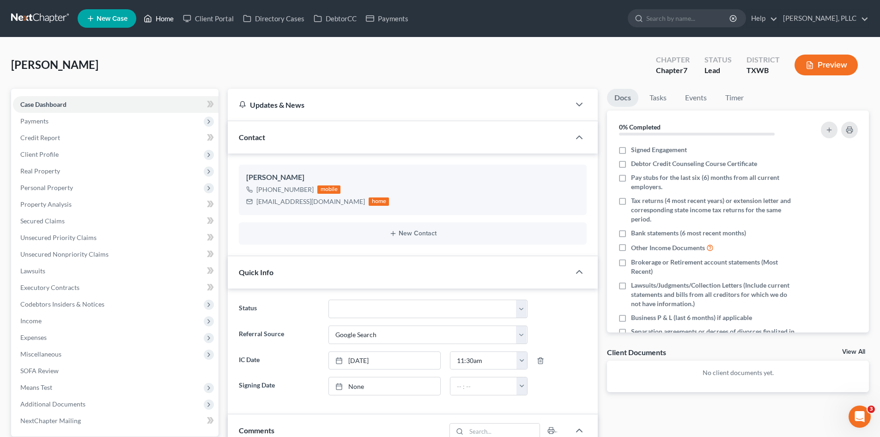
click at [167, 22] on link "Home" at bounding box center [158, 18] width 39 height 17
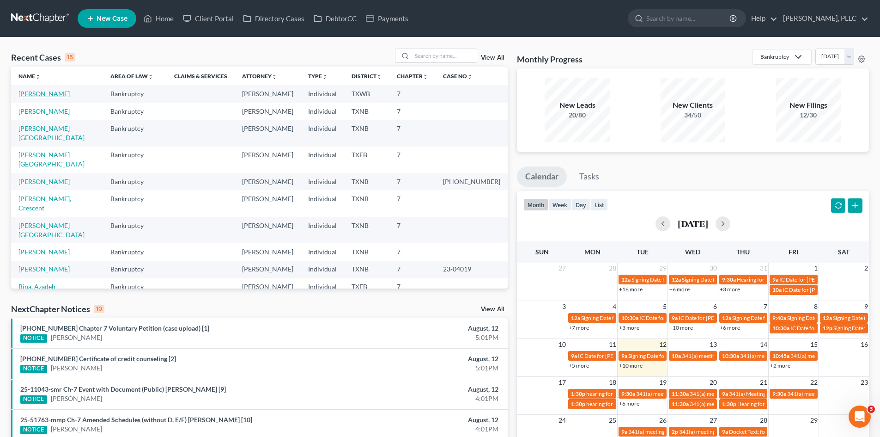
click at [36, 90] on link "[PERSON_NAME]" at bounding box center [43, 94] width 51 height 8
select select "4"
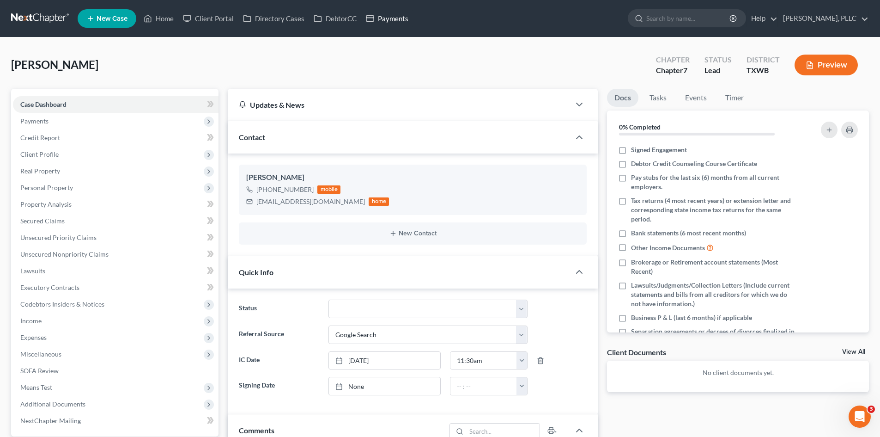
click at [391, 18] on link "Payments" at bounding box center [387, 18] width 52 height 17
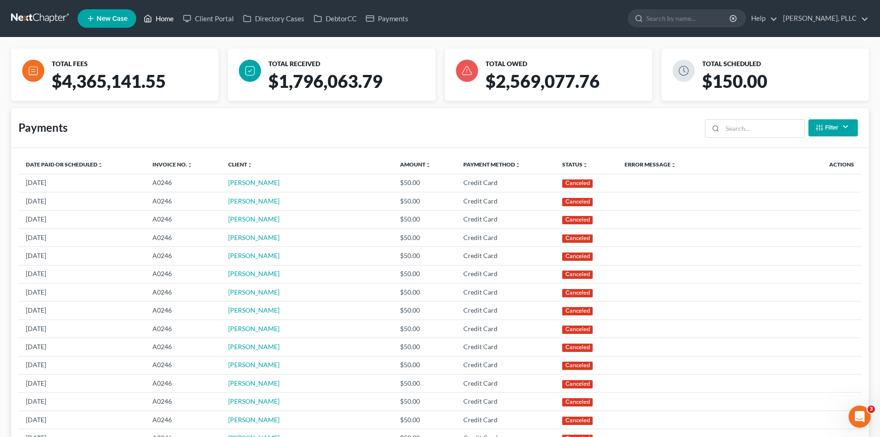
click at [162, 16] on link "Home" at bounding box center [158, 18] width 39 height 17
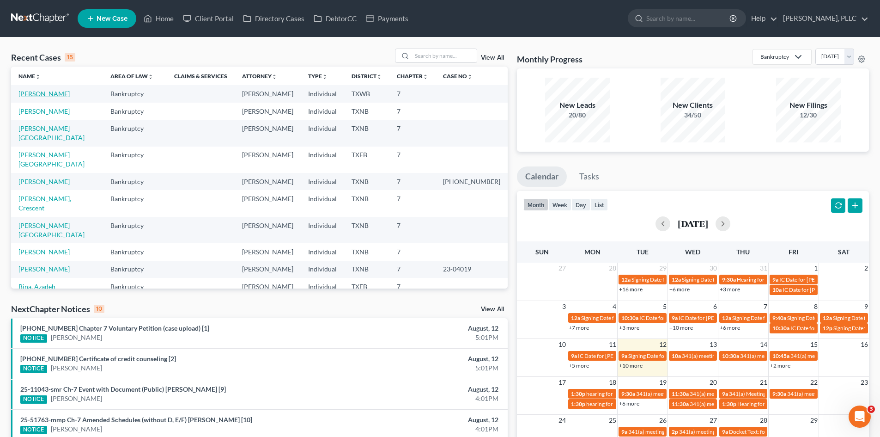
click at [32, 94] on link "[PERSON_NAME]" at bounding box center [43, 94] width 51 height 8
select select "4"
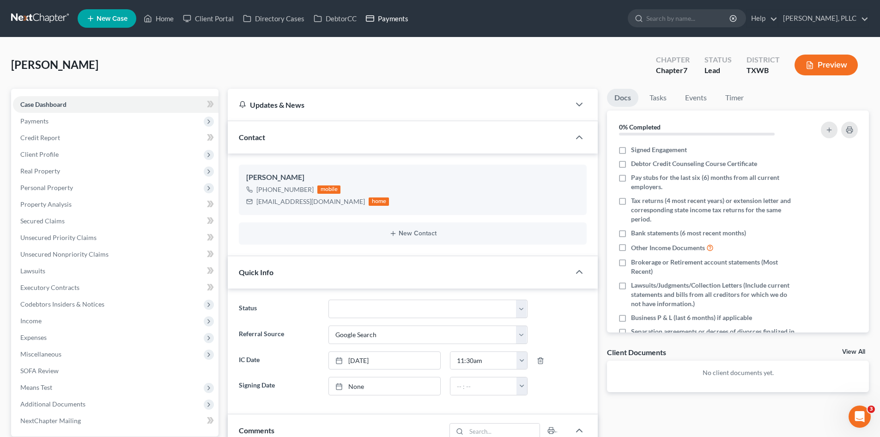
click at [395, 18] on link "Payments" at bounding box center [387, 18] width 52 height 17
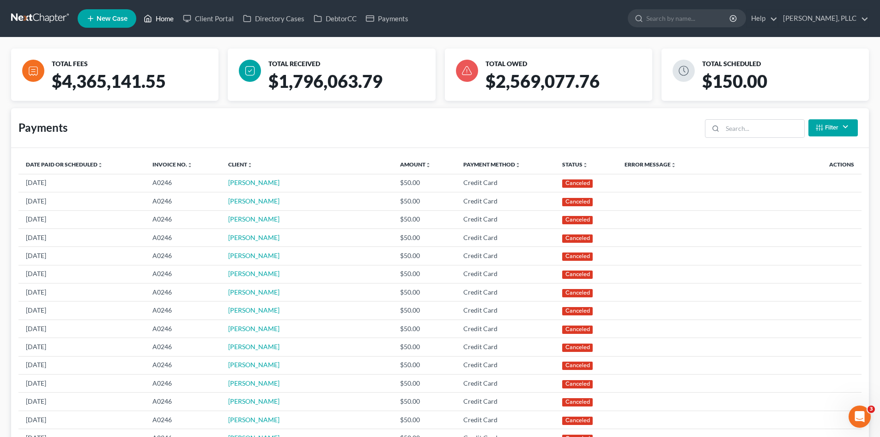
click at [160, 22] on link "Home" at bounding box center [158, 18] width 39 height 17
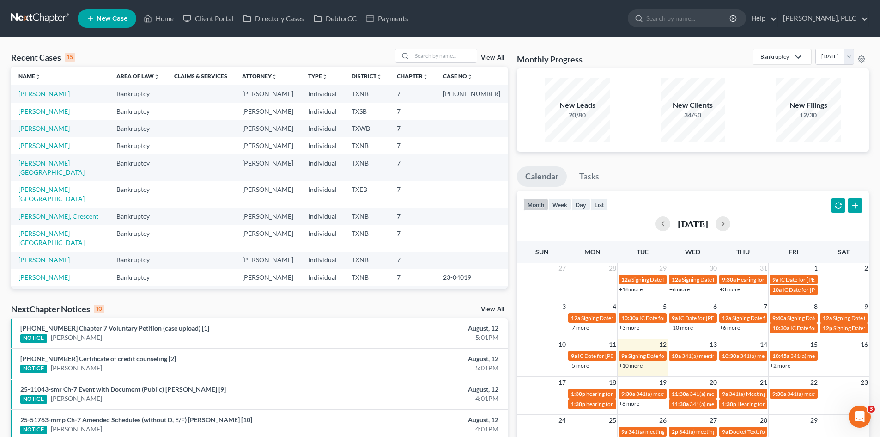
click at [94, 20] on icon at bounding box center [90, 18] width 8 height 11
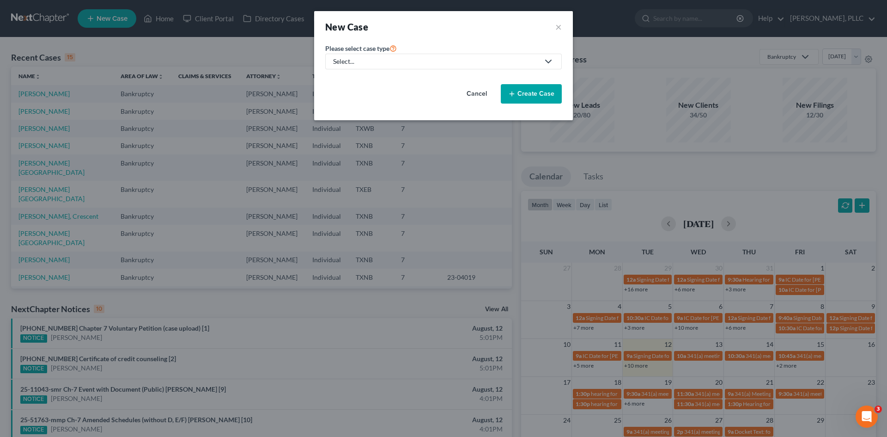
click at [406, 59] on div "Select..." at bounding box center [436, 61] width 206 height 9
click at [353, 80] on div "Bankruptcy" at bounding box center [371, 79] width 75 height 9
select select "78"
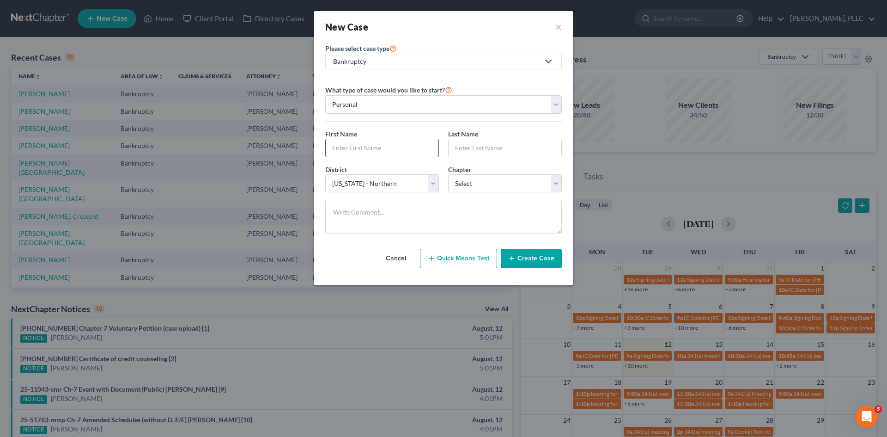
click at [359, 149] on input "text" at bounding box center [382, 148] width 113 height 18
type input "[PERSON_NAME]"
click at [504, 152] on input "text" at bounding box center [505, 148] width 113 height 18
type input "[PERSON_NAME]"
click at [505, 186] on select "Select 7 11 12 13" at bounding box center [505, 183] width 114 height 18
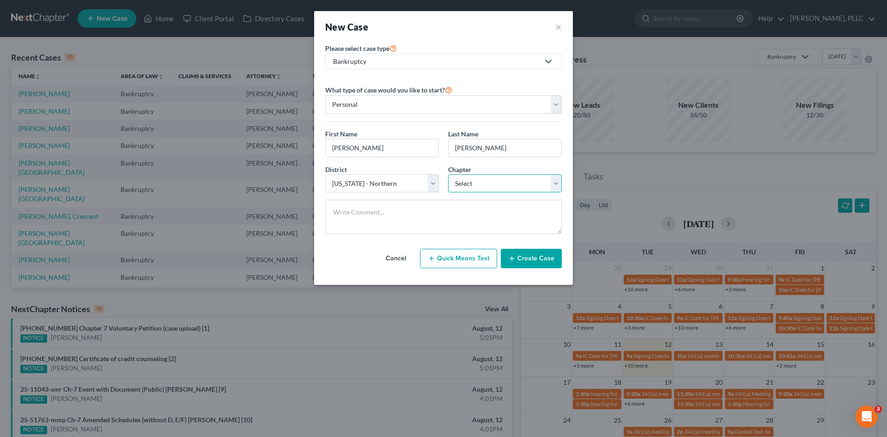
select select "0"
click at [448, 174] on select "Select 7 11 12 13" at bounding box center [505, 183] width 114 height 18
click at [519, 256] on button "Create Case" at bounding box center [531, 258] width 61 height 19
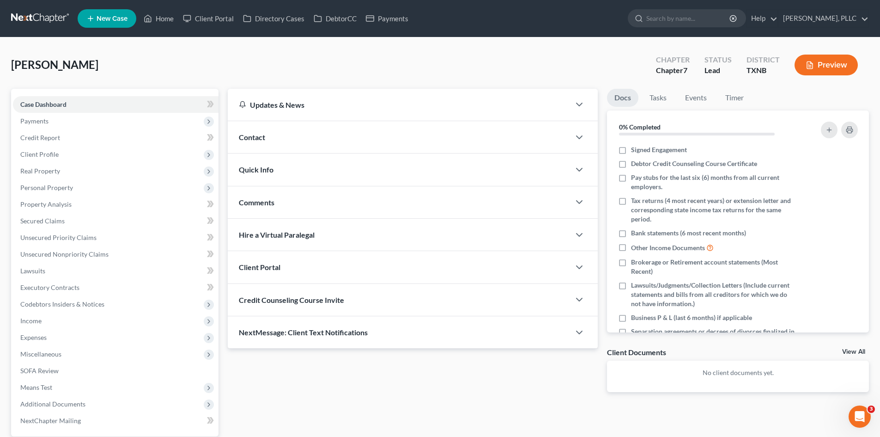
click at [326, 146] on div "Contact" at bounding box center [399, 137] width 342 height 32
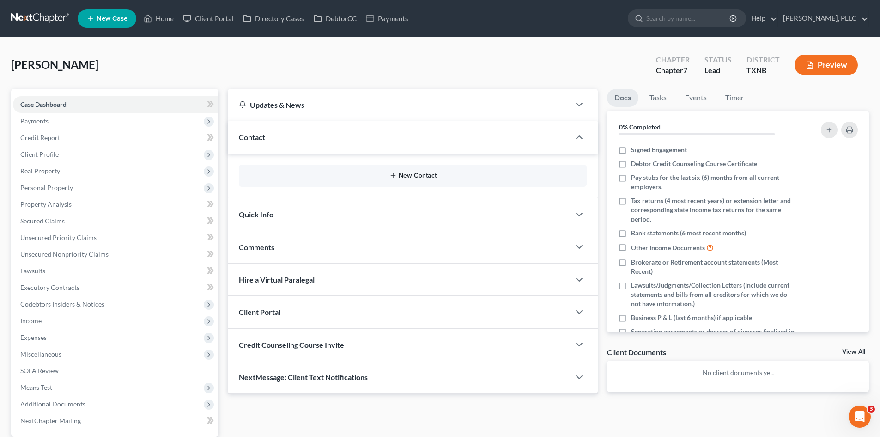
click at [425, 175] on button "New Contact" at bounding box center [412, 175] width 333 height 7
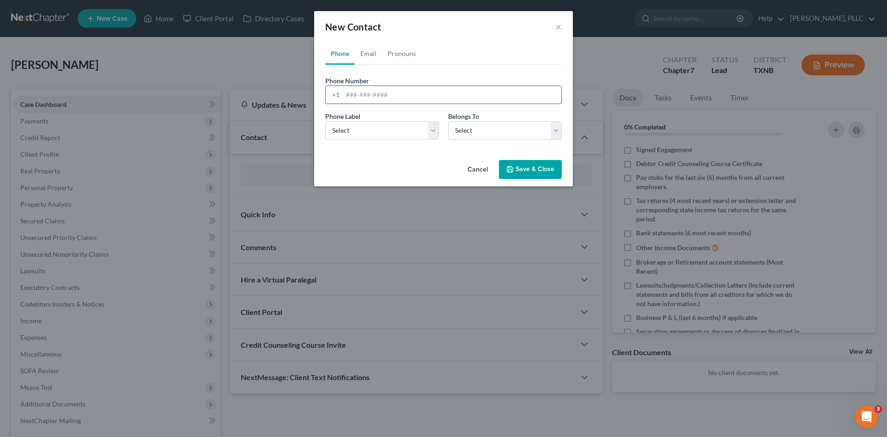
click at [350, 97] on input "tel" at bounding box center [452, 95] width 219 height 18
type input "[PHONE_NUMBER]"
click at [383, 137] on select "Select Mobile Home Work Other" at bounding box center [382, 130] width 114 height 18
select select "0"
click at [325, 121] on select "Select Mobile Home Work Other" at bounding box center [382, 130] width 114 height 18
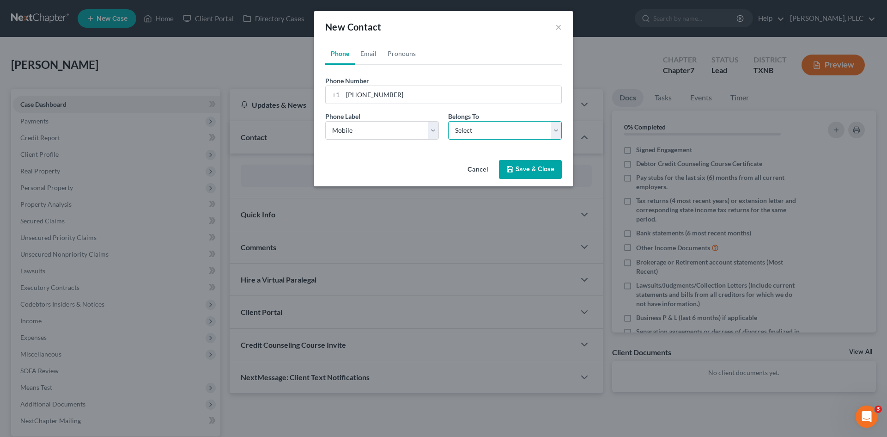
click at [518, 134] on select "Select Client Other" at bounding box center [505, 130] width 114 height 18
select select "0"
click at [448, 121] on select "Select Client Other" at bounding box center [505, 130] width 114 height 18
select select "0"
click at [357, 57] on link "Email" at bounding box center [368, 54] width 27 height 22
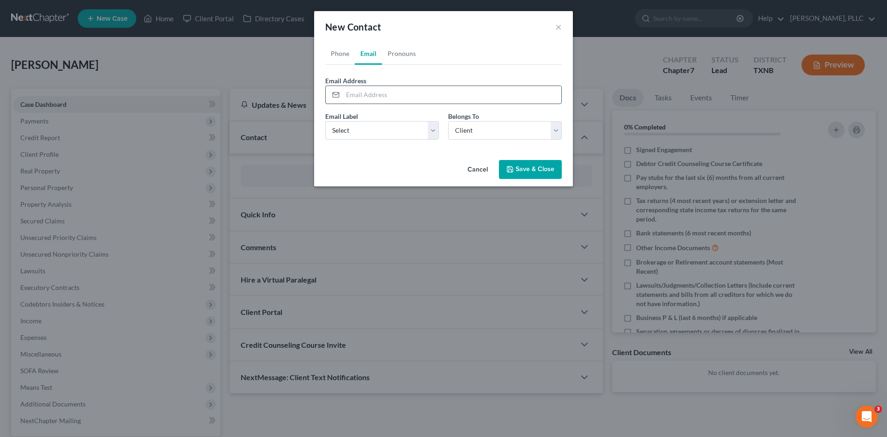
click at [369, 94] on input "email" at bounding box center [452, 95] width 219 height 18
paste input "[PERSON_NAME][EMAIL_ADDRESS][PERSON_NAME][DOMAIN_NAME]"
type input "[PERSON_NAME][EMAIL_ADDRESS][PERSON_NAME][DOMAIN_NAME]"
drag, startPoint x: 395, startPoint y: 129, endPoint x: 385, endPoint y: 138, distance: 12.4
click at [395, 129] on select "Select Home Work Other" at bounding box center [382, 130] width 114 height 18
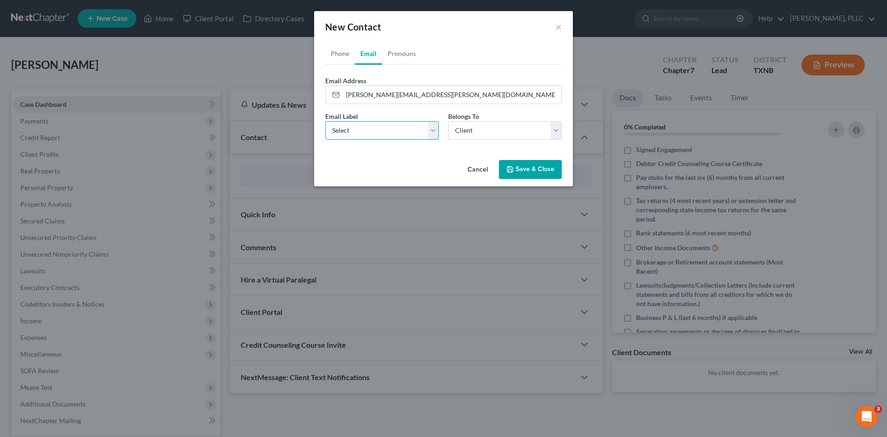
select select "1"
click at [325, 121] on select "Select Home Work Other" at bounding box center [382, 130] width 114 height 18
click at [522, 175] on button "Save & Close" at bounding box center [530, 169] width 63 height 19
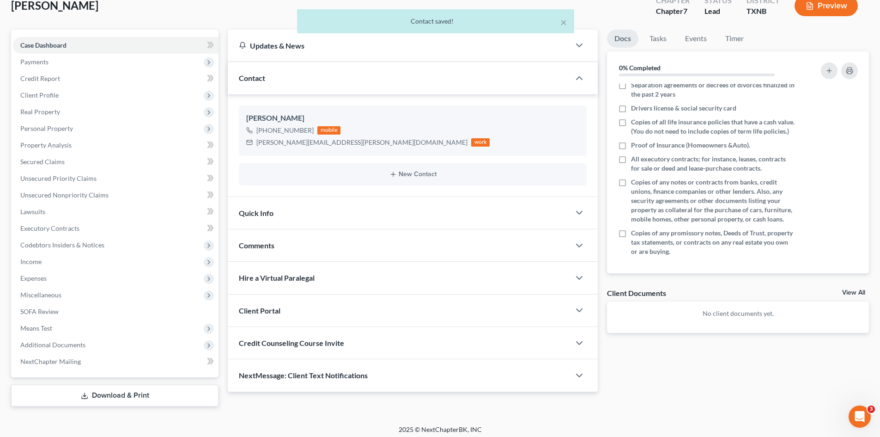
scroll to position [64, 0]
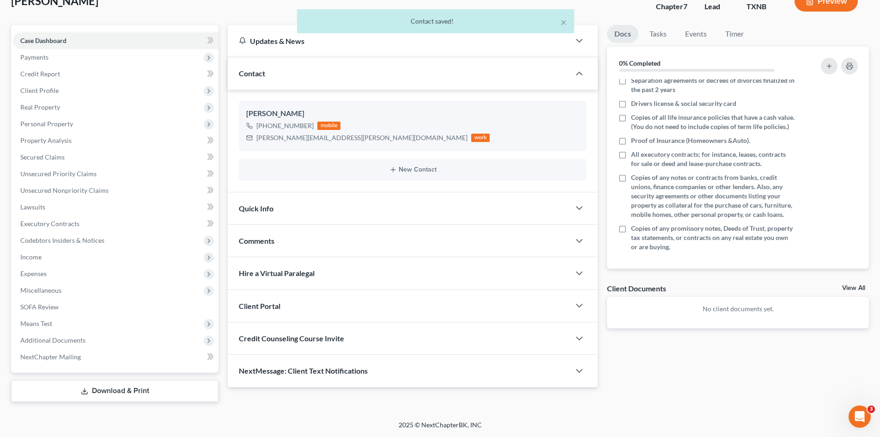
click at [344, 202] on div "Quick Info" at bounding box center [399, 208] width 342 height 32
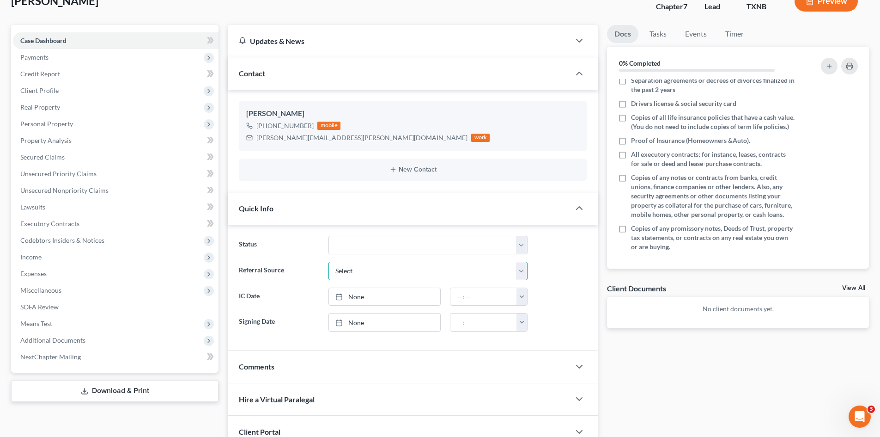
click at [388, 269] on select "Select Word Of Mouth Previous Clients Direct Mail Website Google Search Modern …" at bounding box center [428, 271] width 199 height 18
select select "1"
click at [329, 262] on select "Select Word Of Mouth Previous Clients Direct Mail Website Google Search Modern …" at bounding box center [428, 271] width 199 height 18
type input "[DATE]"
click at [386, 292] on link "None" at bounding box center [384, 297] width 111 height 18
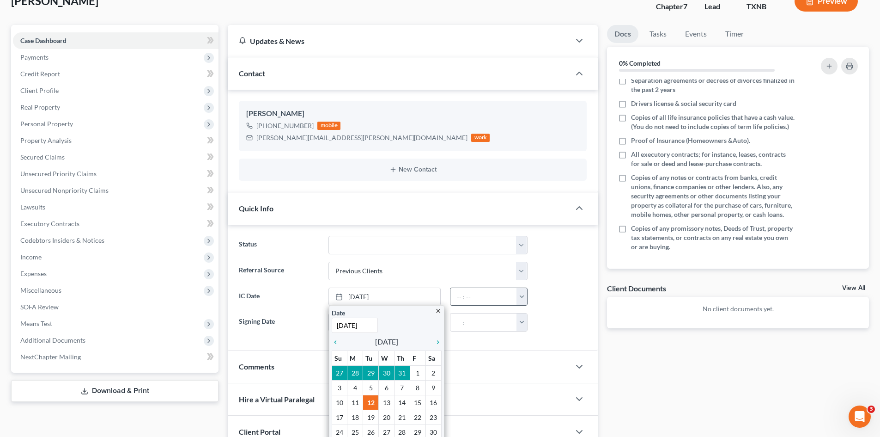
click at [519, 297] on button "button" at bounding box center [522, 297] width 11 height 18
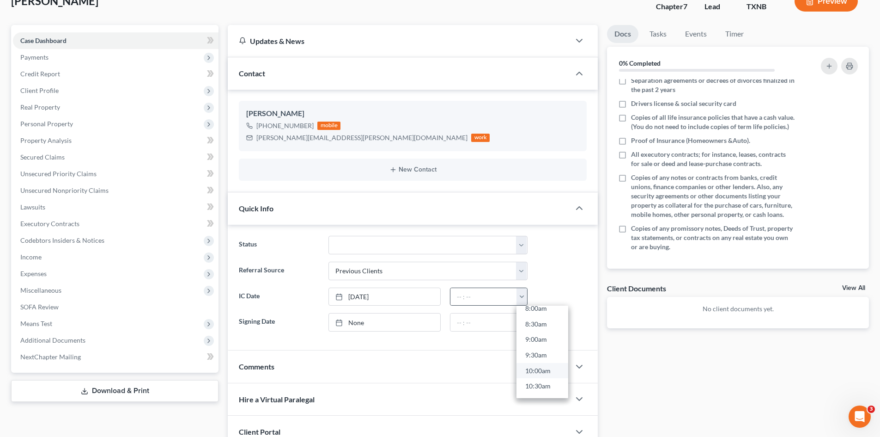
scroll to position [277, 0]
click at [538, 363] on link "10:30am" at bounding box center [543, 366] width 52 height 16
type input "10:30am"
click at [704, 381] on div "Docs Tasks Events Timer 0% Completed Nothing here yet! Signed Engagement Debtor…" at bounding box center [738, 269] width 271 height 488
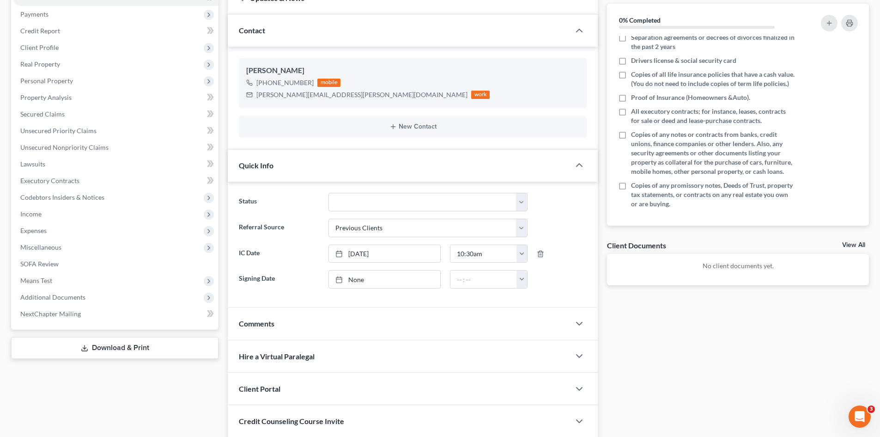
scroll to position [175, 0]
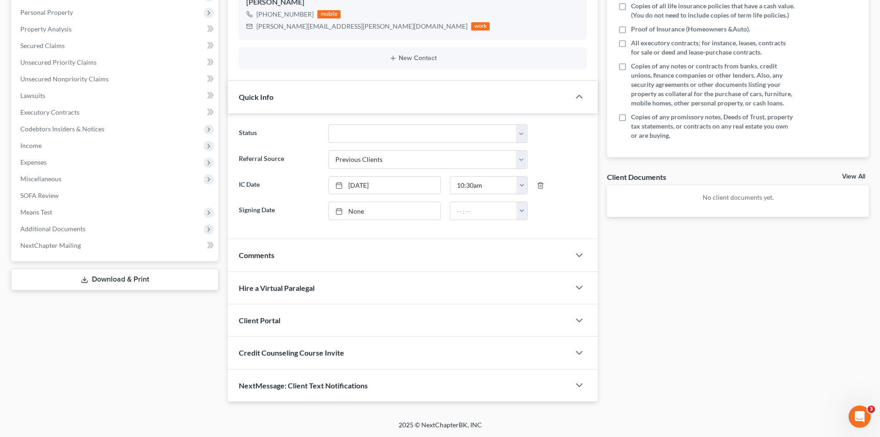
click at [304, 326] on div "Client Portal" at bounding box center [399, 320] width 342 height 32
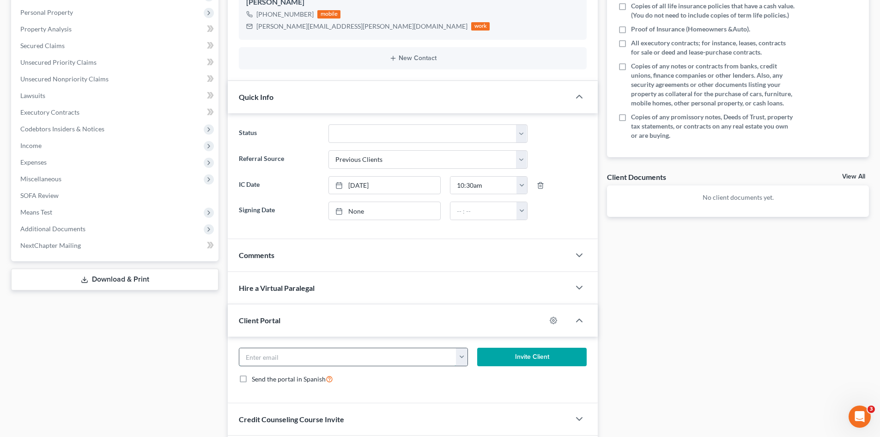
click at [303, 358] on input "email" at bounding box center [347, 357] width 217 height 18
paste input "[PERSON_NAME][EMAIL_ADDRESS][PERSON_NAME][DOMAIN_NAME]"
type input "[PERSON_NAME][EMAIL_ADDRESS][PERSON_NAME][DOMAIN_NAME]"
click at [518, 352] on button "Invite Client" at bounding box center [532, 356] width 110 height 18
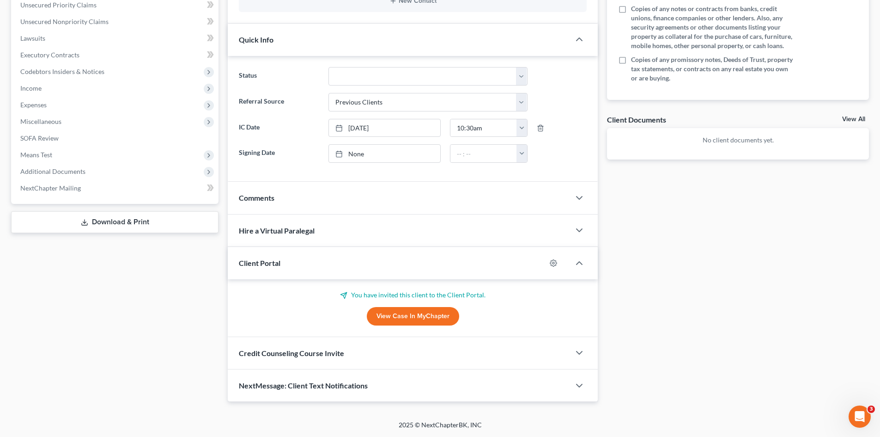
click at [314, 347] on div "Credit Counseling Course Invite" at bounding box center [399, 353] width 342 height 32
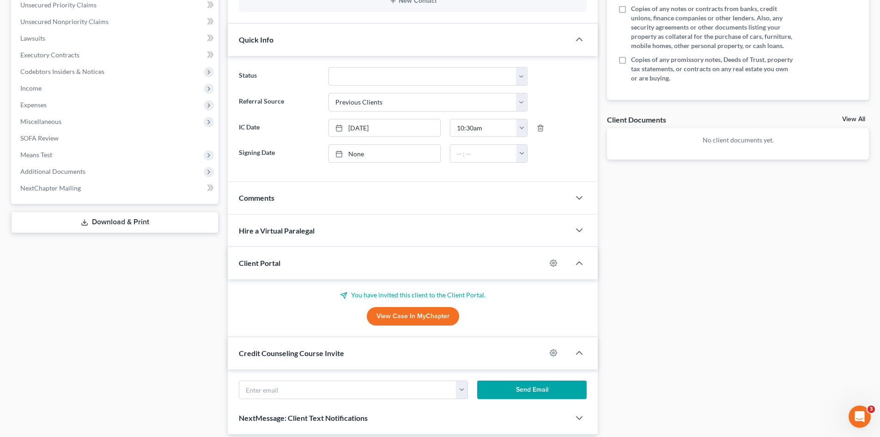
scroll to position [277, 0]
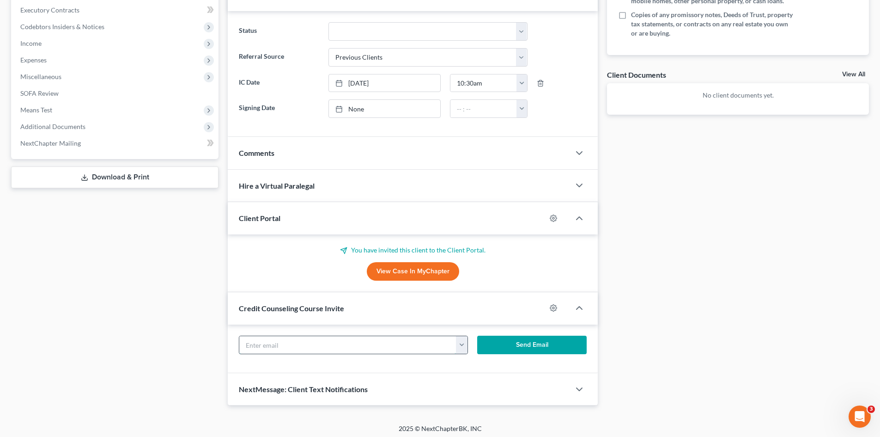
click at [289, 342] on input "text" at bounding box center [347, 345] width 217 height 18
paste input "[PERSON_NAME][EMAIL_ADDRESS][PERSON_NAME][DOMAIN_NAME]"
type input "[PERSON_NAME][EMAIL_ADDRESS][PERSON_NAME][DOMAIN_NAME]"
click at [545, 341] on button "Send Email" at bounding box center [532, 344] width 110 height 18
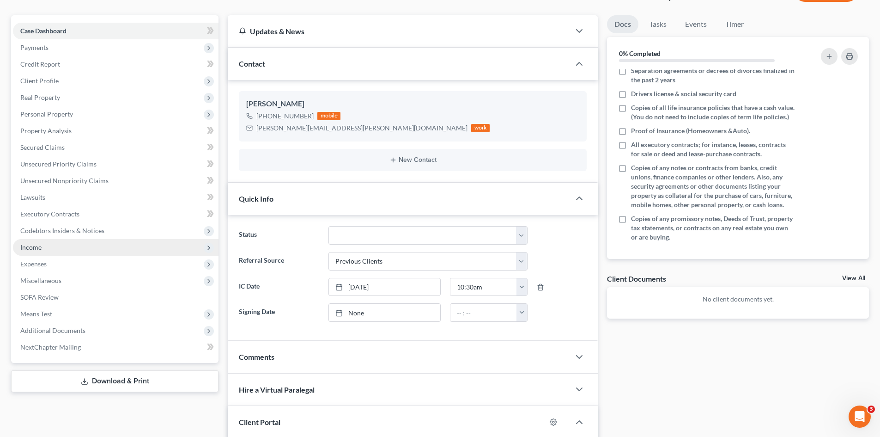
scroll to position [46, 0]
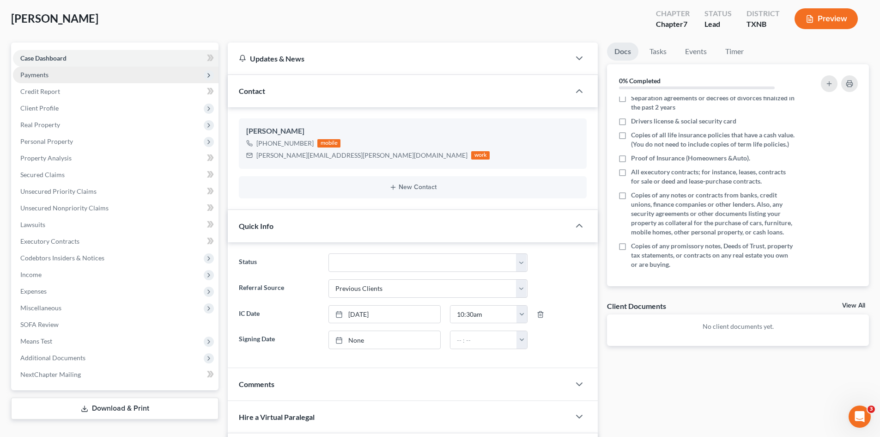
click at [43, 80] on span "Payments" at bounding box center [116, 75] width 206 height 17
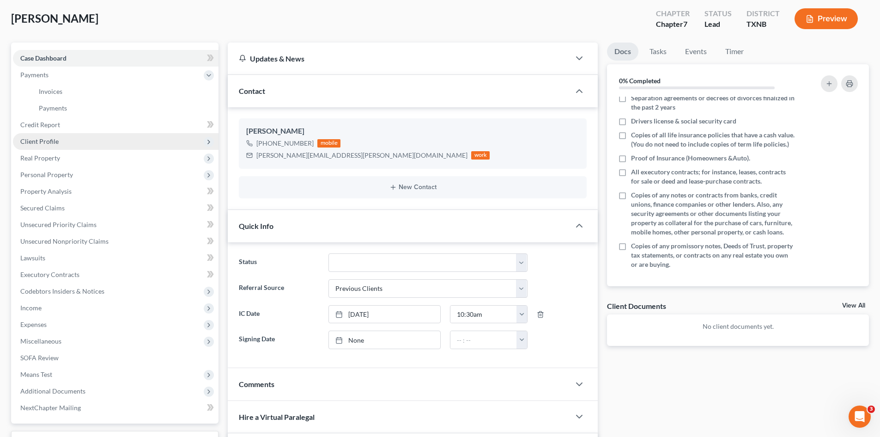
click at [58, 145] on span "Client Profile" at bounding box center [116, 141] width 206 height 17
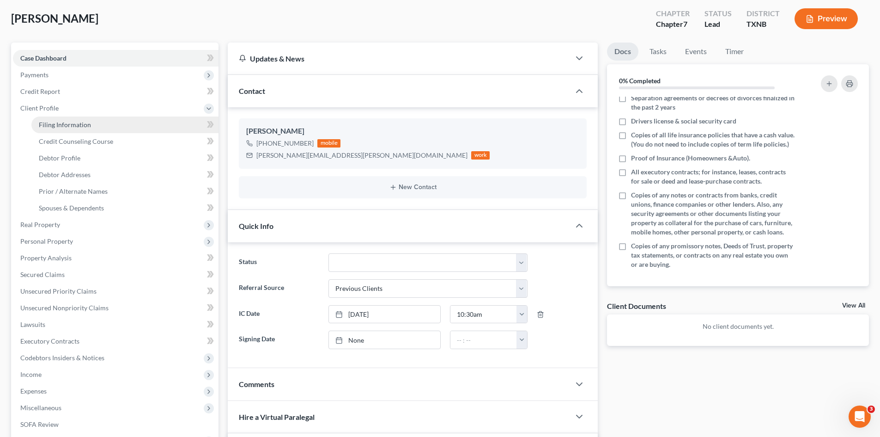
click at [73, 126] on span "Filing Information" at bounding box center [65, 125] width 52 height 8
select select "1"
select select "0"
select select "78"
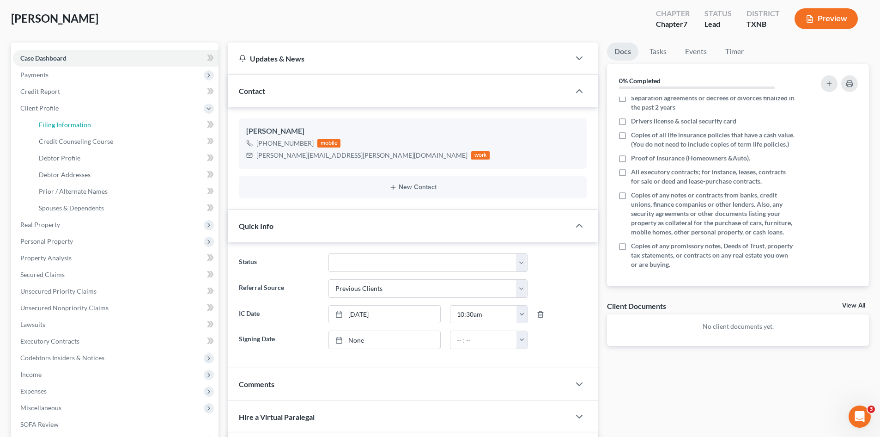
select select "45"
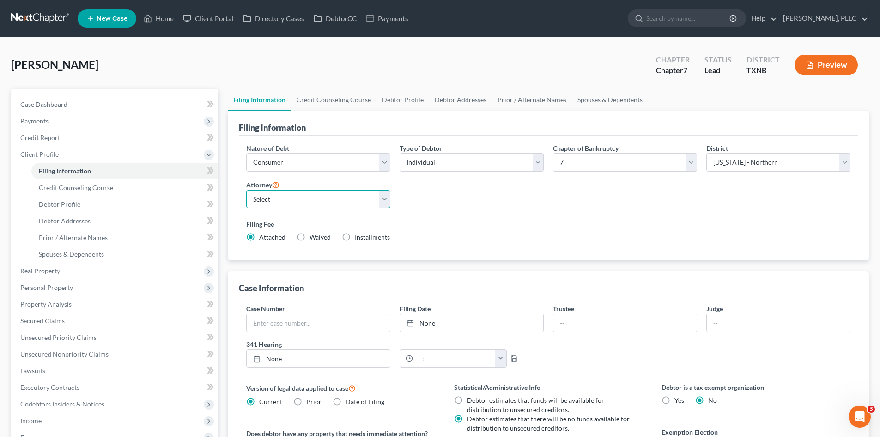
click at [270, 204] on select "Select [PERSON_NAME] - TXEB [PERSON_NAME] - [GEOGRAPHIC_DATA] [PERSON_NAME] - […" at bounding box center [318, 199] width 144 height 18
select select "1"
click at [246, 190] on select "Select [PERSON_NAME] - TXEB [PERSON_NAME] - [GEOGRAPHIC_DATA] [PERSON_NAME] - […" at bounding box center [318, 199] width 144 height 18
click at [48, 120] on span "Payments" at bounding box center [34, 121] width 28 height 8
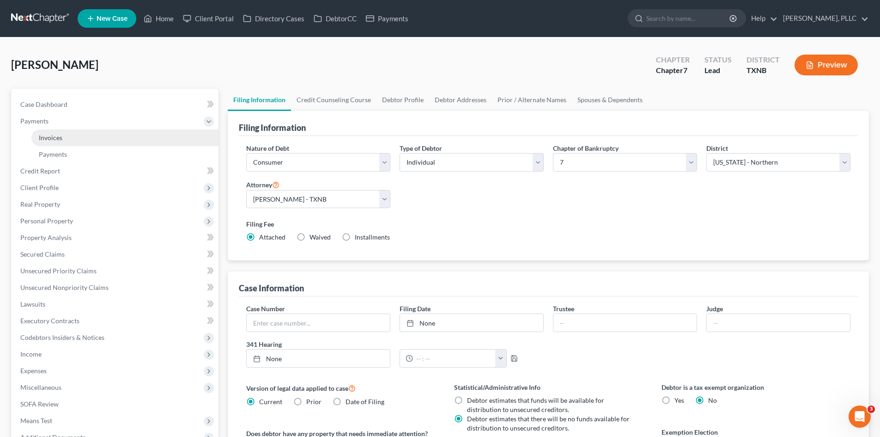
click at [80, 139] on link "Invoices" at bounding box center [124, 137] width 187 height 17
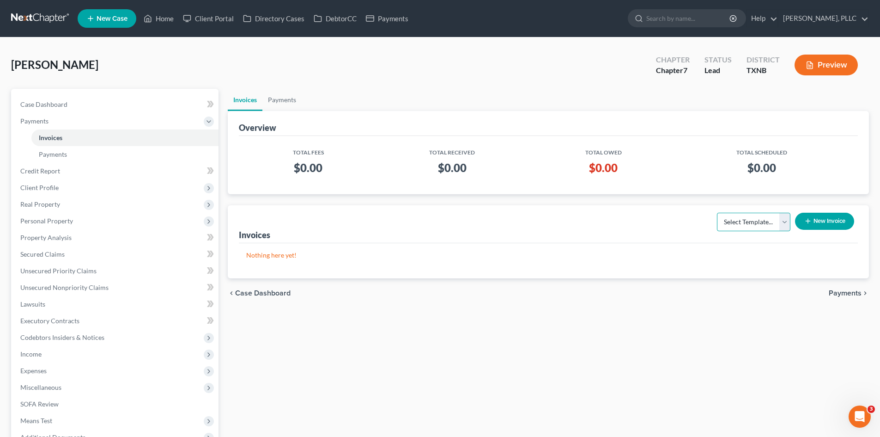
drag, startPoint x: 742, startPoint y: 222, endPoint x: 743, endPoint y: 231, distance: 8.8
click at [742, 222] on select "Select Template... Invoice" at bounding box center [753, 222] width 73 height 18
select select "0"
click at [717, 213] on select "Select Template... Invoice" at bounding box center [753, 222] width 73 height 18
click at [814, 222] on button "New Invoice" at bounding box center [824, 221] width 59 height 17
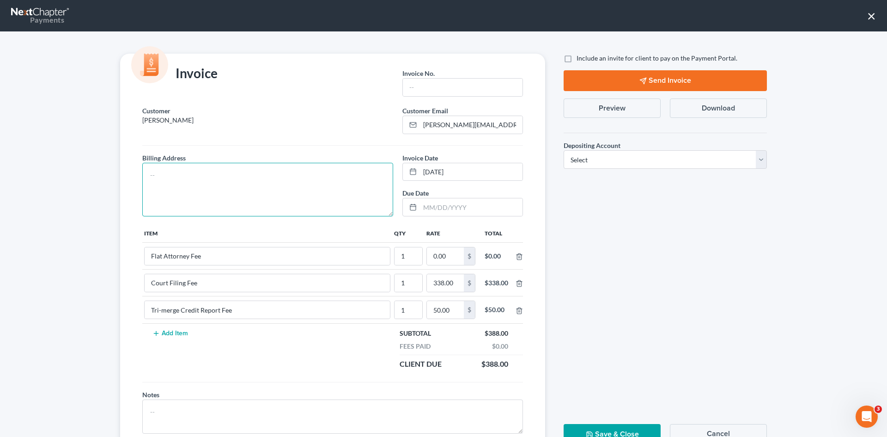
click at [149, 195] on textarea at bounding box center [267, 190] width 251 height 54
type textarea "To be provided."
click at [413, 87] on input "text" at bounding box center [463, 88] width 120 height 18
type input "A0545"
click at [444, 256] on input "0.00" at bounding box center [445, 256] width 37 height 18
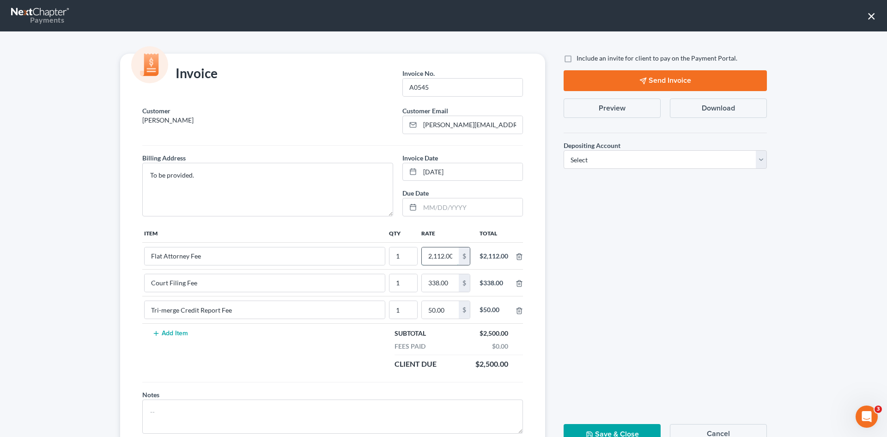
scroll to position [0, 1]
type input "2,112.00"
click at [577, 59] on label "Include an invite for client to pay on the Payment Portal." at bounding box center [657, 58] width 161 height 9
click at [580, 59] on input "Include an invite for client to pay on the Payment Portal." at bounding box center [583, 57] width 6 height 6
checkbox input "true"
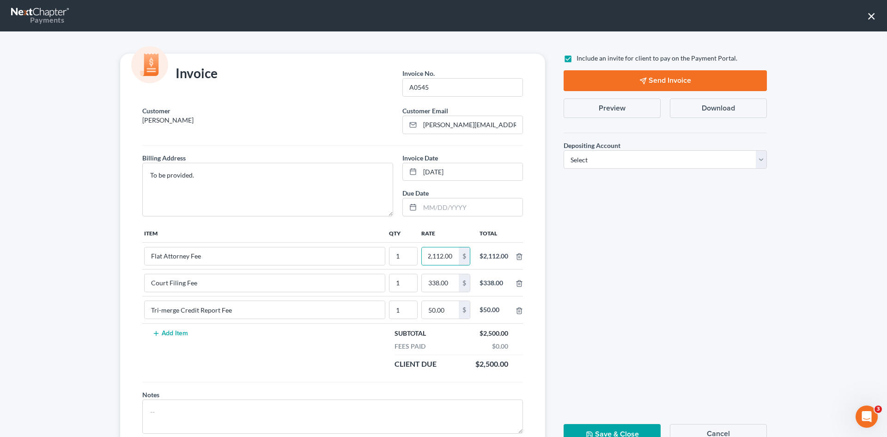
scroll to position [0, 0]
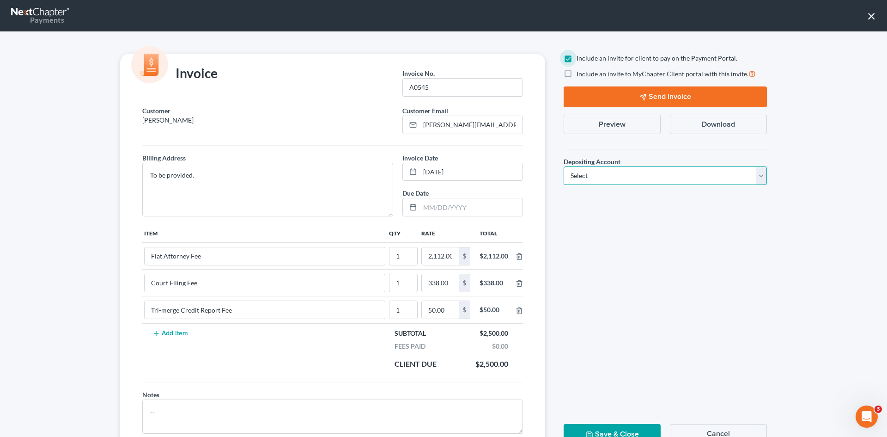
click at [616, 183] on select "Select Operation Trust" at bounding box center [665, 175] width 203 height 18
select select "1"
click at [564, 166] on select "Select Operation Trust" at bounding box center [665, 175] width 203 height 18
click at [664, 93] on button "Send Invoice" at bounding box center [665, 96] width 203 height 21
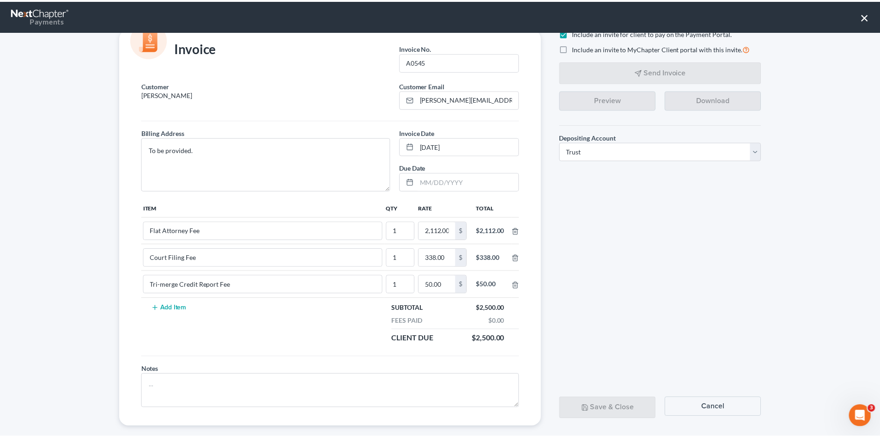
scroll to position [37, 0]
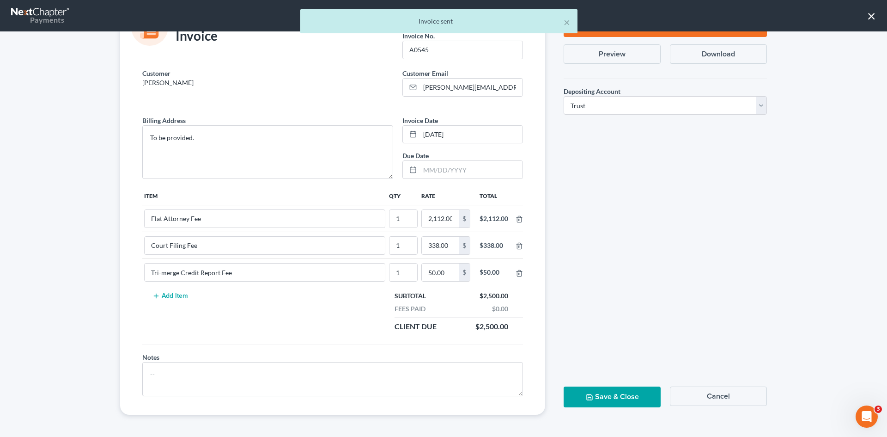
drag, startPoint x: 620, startPoint y: 395, endPoint x: 622, endPoint y: 390, distance: 5.0
click at [622, 395] on button "Save & Close" at bounding box center [612, 396] width 97 height 21
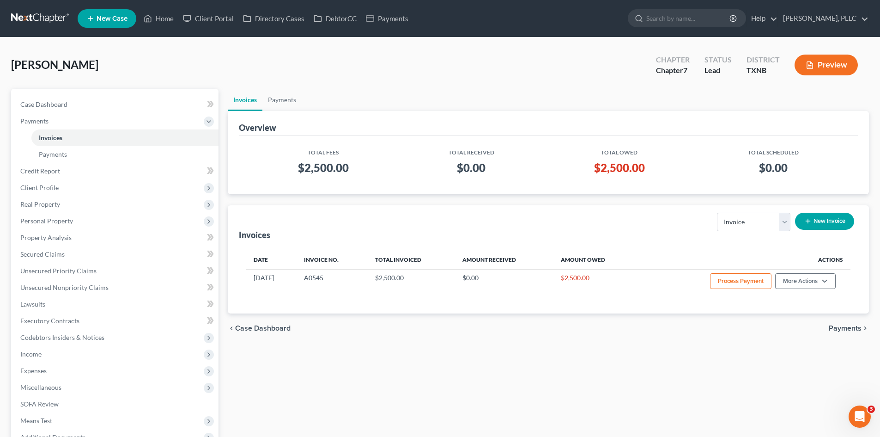
click at [122, 10] on link "New Case" at bounding box center [107, 18] width 59 height 18
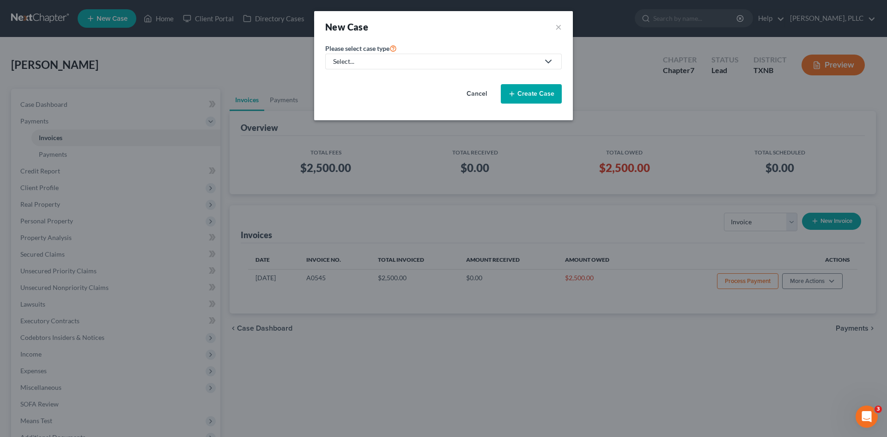
click at [356, 66] on div "Select..." at bounding box center [436, 61] width 206 height 9
click at [361, 78] on div "Bankruptcy" at bounding box center [371, 79] width 75 height 9
select select "78"
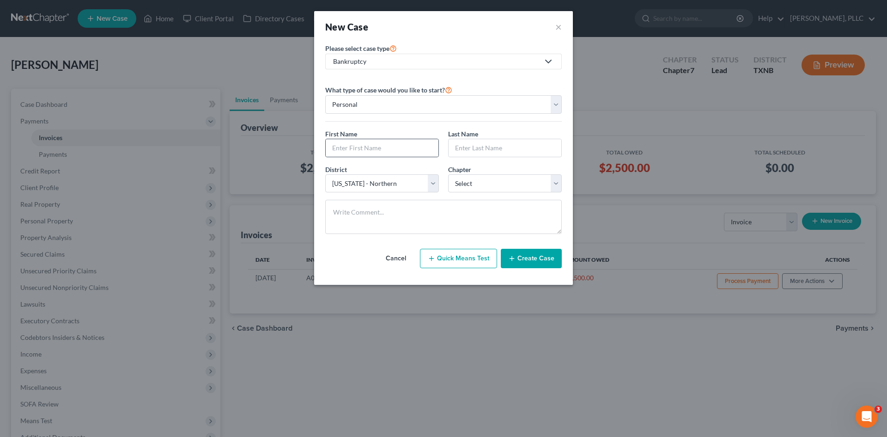
click at [385, 139] on div at bounding box center [382, 148] width 114 height 18
click at [377, 152] on input "text" at bounding box center [382, 148] width 113 height 18
type input "Henretta"
click at [479, 149] on input "text" at bounding box center [505, 148] width 113 height 18
type input "Muse"
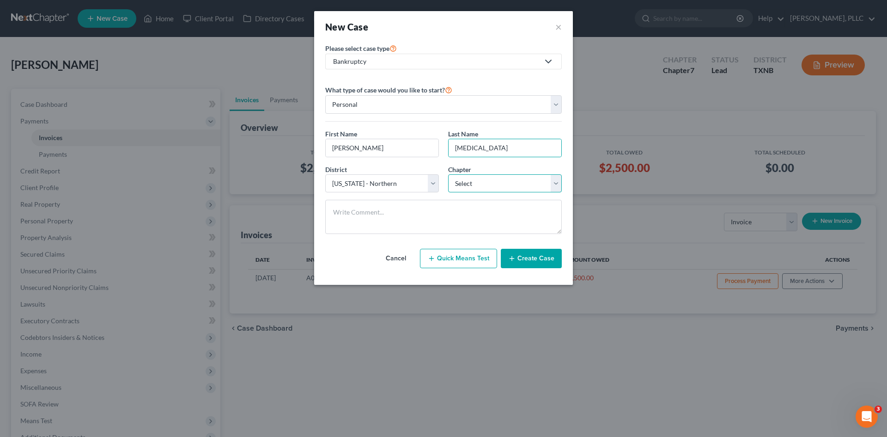
click at [498, 185] on select "Select 7 11 12 13" at bounding box center [505, 183] width 114 height 18
select select "0"
click at [448, 174] on select "Select 7 11 12 13" at bounding box center [505, 183] width 114 height 18
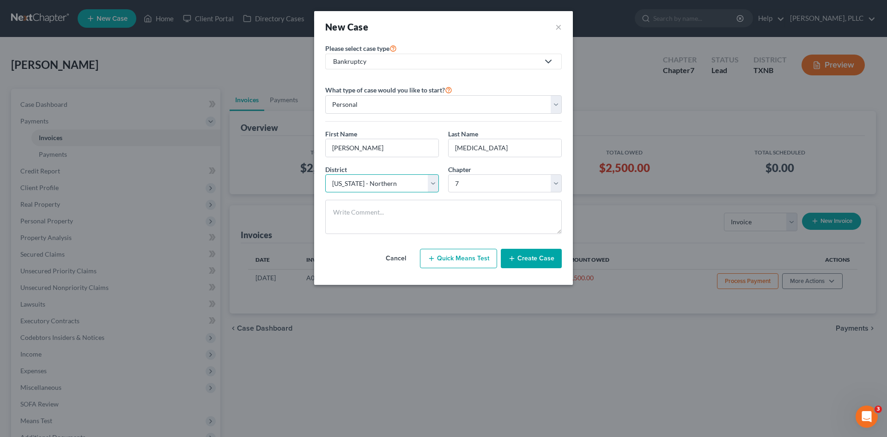
drag, startPoint x: 387, startPoint y: 180, endPoint x: 391, endPoint y: 183, distance: 5.0
click at [389, 180] on select "Select Alabama - Middle Alabama - Northern Alabama - Southern Alaska Arizona Ar…" at bounding box center [382, 183] width 114 height 18
select select "77"
click at [325, 174] on select "Select Alabama - Middle Alabama - Northern Alabama - Southern Alaska Arizona Ar…" at bounding box center [382, 183] width 114 height 18
click at [540, 266] on button "Create Case" at bounding box center [531, 258] width 61 height 19
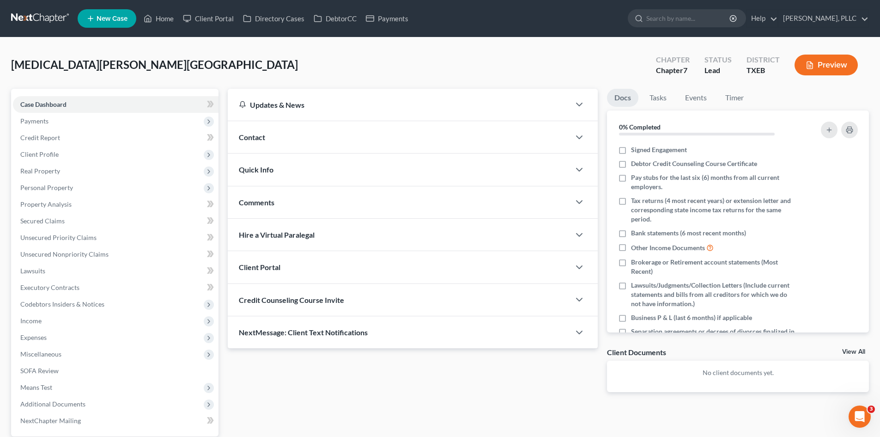
click at [323, 140] on div "Contact" at bounding box center [399, 137] width 342 height 32
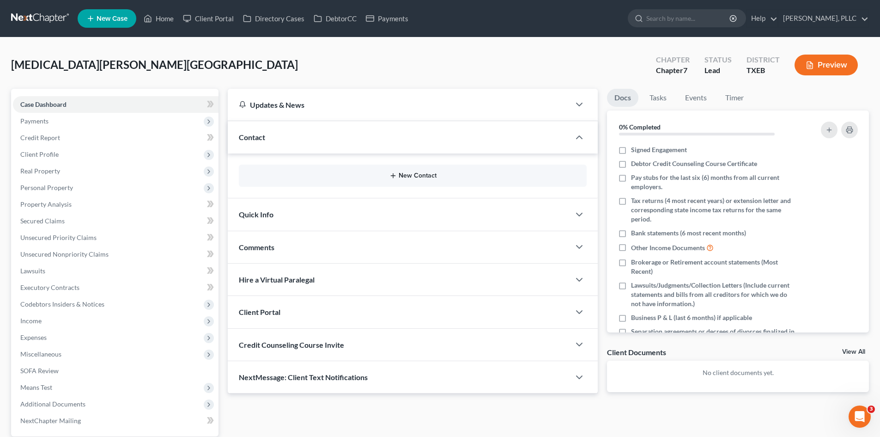
click at [416, 174] on button "New Contact" at bounding box center [412, 175] width 333 height 7
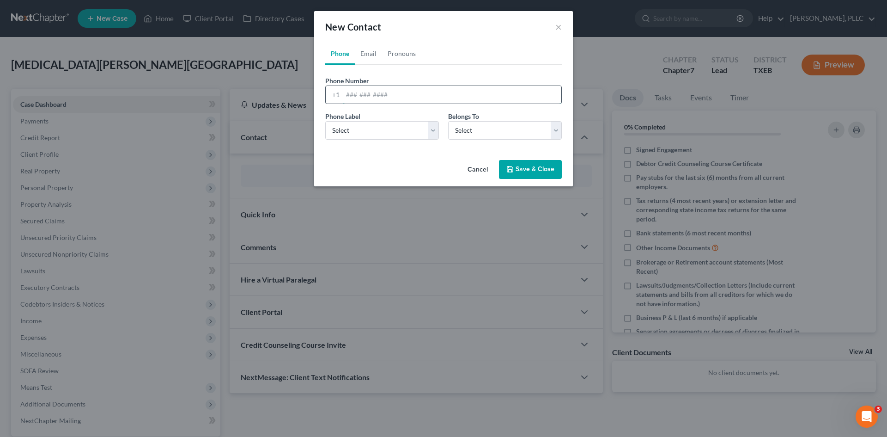
click at [357, 94] on input "tel" at bounding box center [452, 95] width 219 height 18
type input "469-468-3100"
drag, startPoint x: 414, startPoint y: 128, endPoint x: 408, endPoint y: 138, distance: 11.2
click at [414, 128] on select "Select Mobile Home Work Other" at bounding box center [382, 130] width 114 height 18
select select "0"
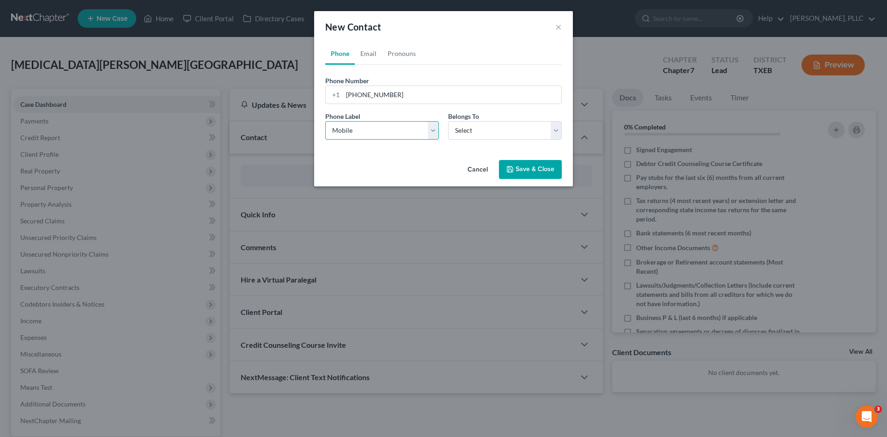
click at [325, 121] on select "Select Mobile Home Work Other" at bounding box center [382, 130] width 114 height 18
click at [464, 135] on select "Select Client Other" at bounding box center [505, 130] width 114 height 18
select select "0"
click at [448, 121] on select "Select Client Other" at bounding box center [505, 130] width 114 height 18
select select "0"
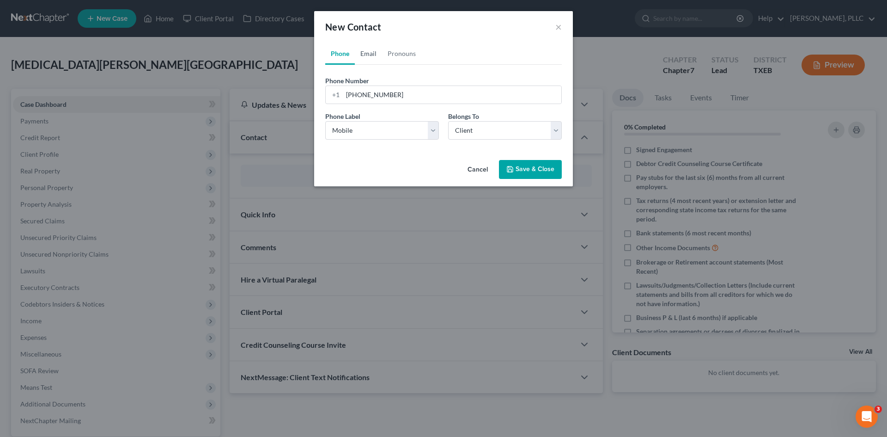
click at [366, 50] on link "Email" at bounding box center [368, 54] width 27 height 22
click at [365, 101] on input "email" at bounding box center [452, 95] width 219 height 18
paste input "revhmuse@gmail.com"
type input "revhmuse@gmail.com"
click at [387, 130] on select "Select Home Work Other" at bounding box center [382, 130] width 114 height 18
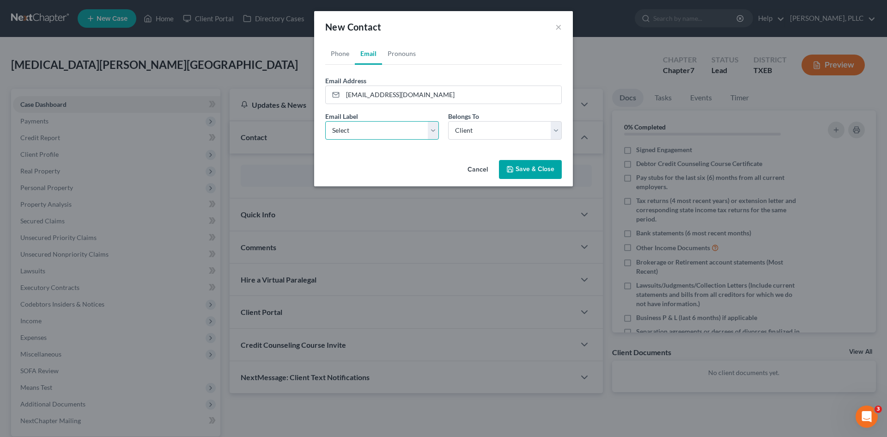
select select "0"
click at [325, 121] on select "Select Home Work Other" at bounding box center [382, 130] width 114 height 18
click at [537, 166] on button "Save & Close" at bounding box center [530, 169] width 63 height 19
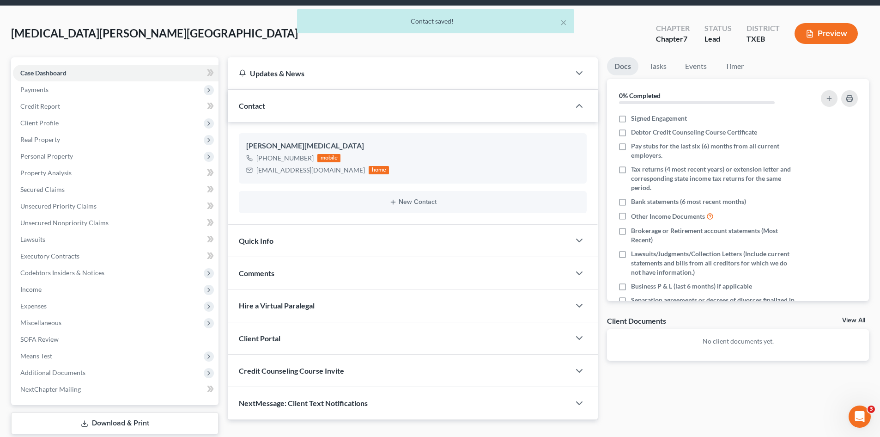
scroll to position [64, 0]
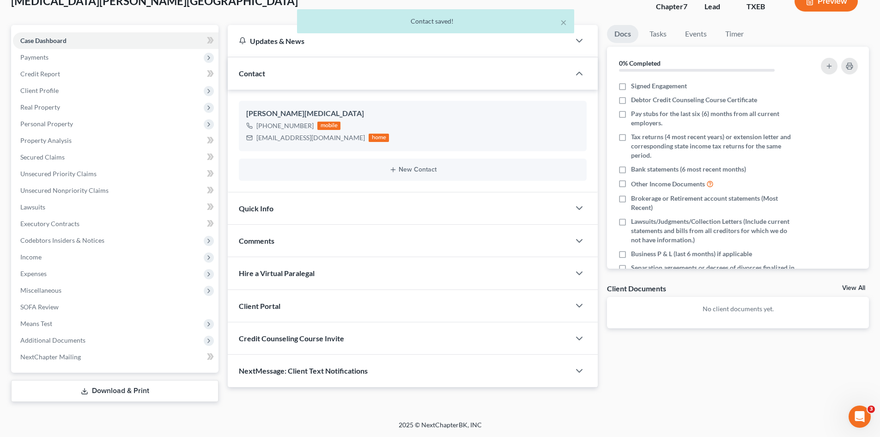
click at [388, 207] on div "Quick Info" at bounding box center [399, 208] width 342 height 32
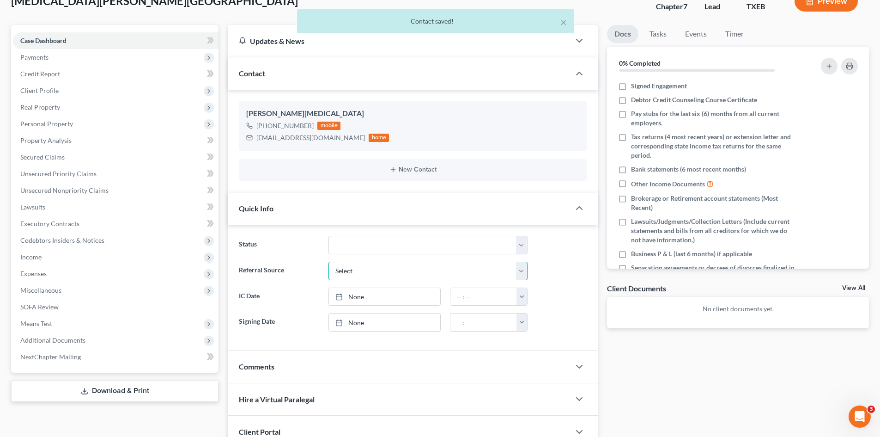
click at [404, 273] on select "Select Word Of Mouth Previous Clients Direct Mail Website Google Search Modern …" at bounding box center [428, 271] width 199 height 18
select select "4"
click at [329, 262] on select "Select Word Of Mouth Previous Clients Direct Mail Website Google Search Modern …" at bounding box center [428, 271] width 199 height 18
click at [387, 299] on link "None" at bounding box center [384, 297] width 111 height 18
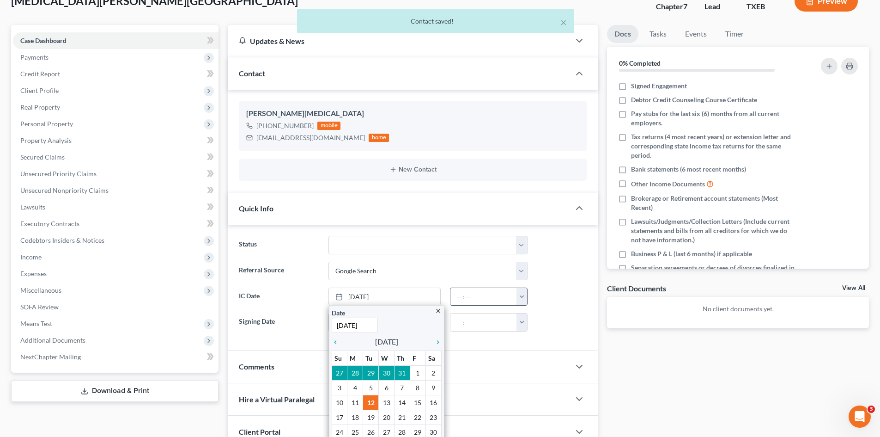
click at [521, 298] on button "button" at bounding box center [522, 297] width 11 height 18
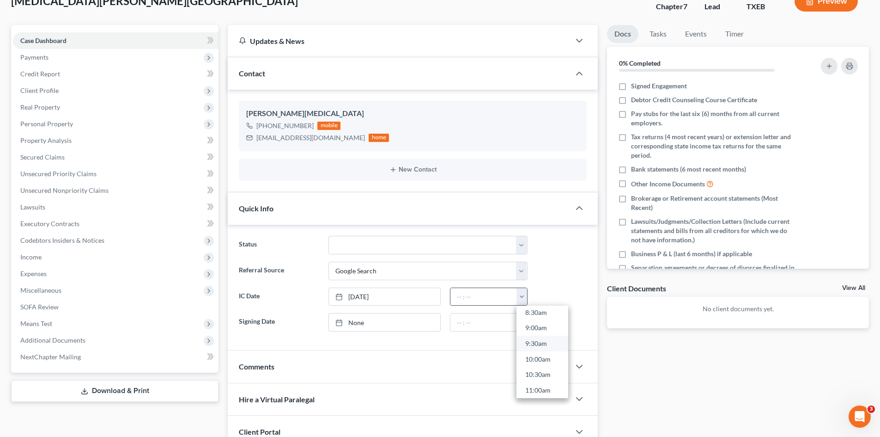
scroll to position [416, 0]
click at [543, 368] on link "3:00pm" at bounding box center [543, 367] width 52 height 16
type input "3:00pm"
click at [654, 371] on div "Docs Tasks Events Timer 0% Completed Nothing here yet! Signed Engagement Debtor…" at bounding box center [738, 269] width 271 height 488
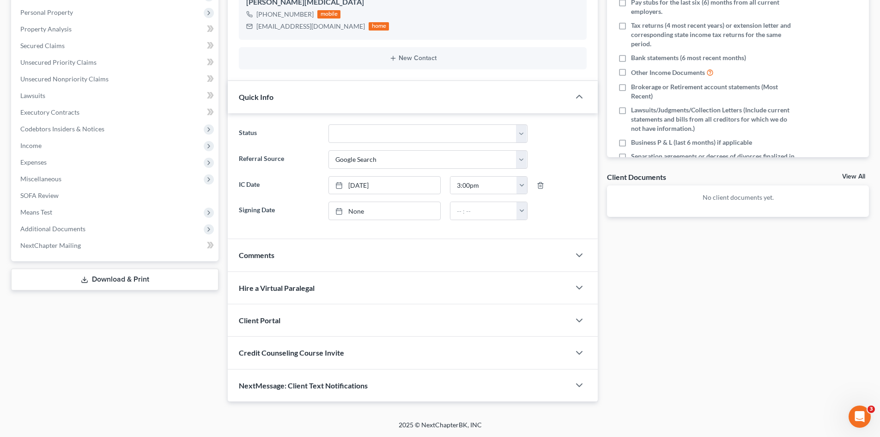
click at [328, 315] on div "Client Portal" at bounding box center [399, 320] width 342 height 32
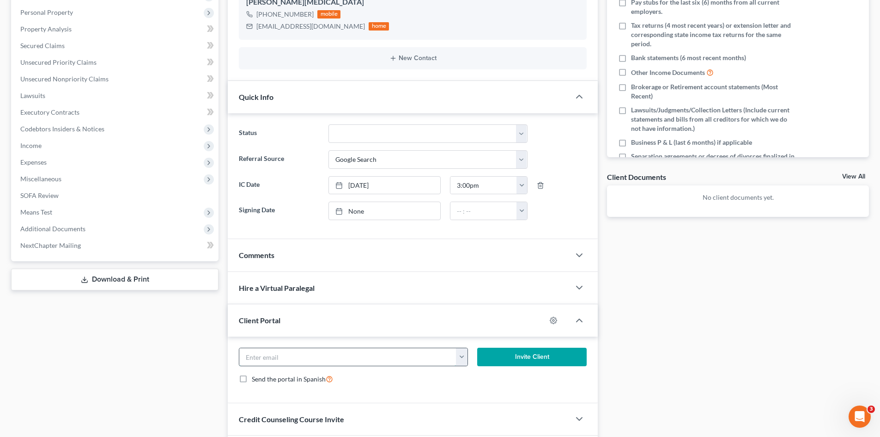
click at [346, 353] on input "email" at bounding box center [347, 357] width 217 height 18
paste input "revhmuse@gmail.com"
type input "revhmuse@gmail.com"
click at [497, 365] on button "Invite Client" at bounding box center [532, 356] width 110 height 18
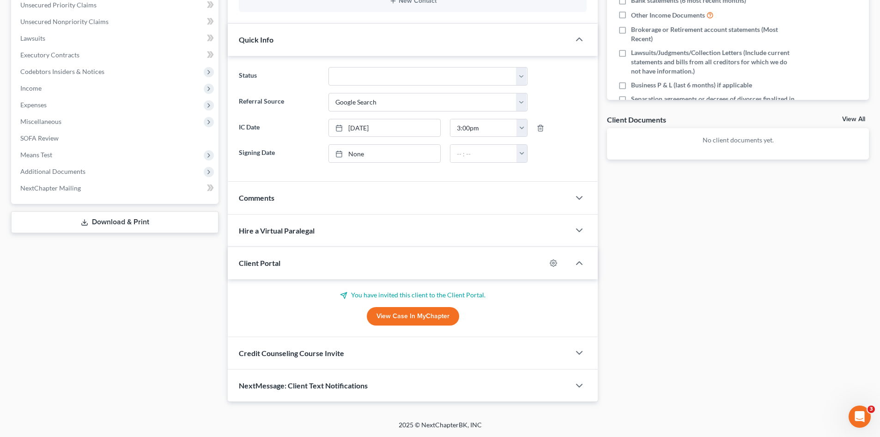
click at [437, 359] on div "Credit Counseling Course Invite" at bounding box center [399, 353] width 342 height 32
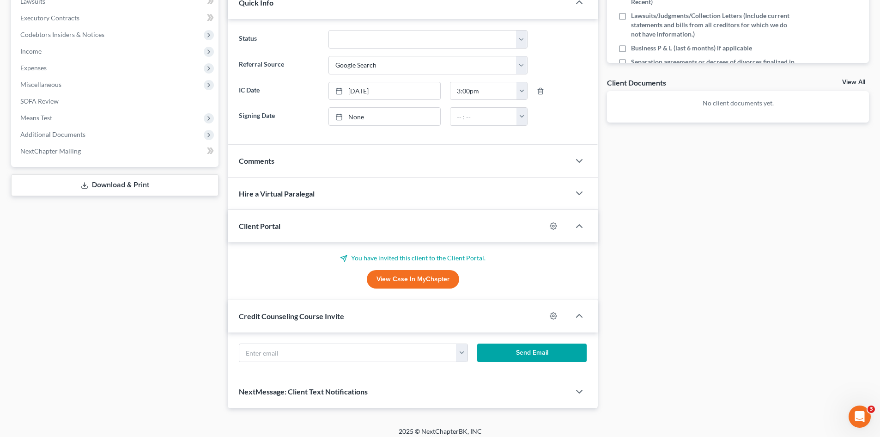
scroll to position [277, 0]
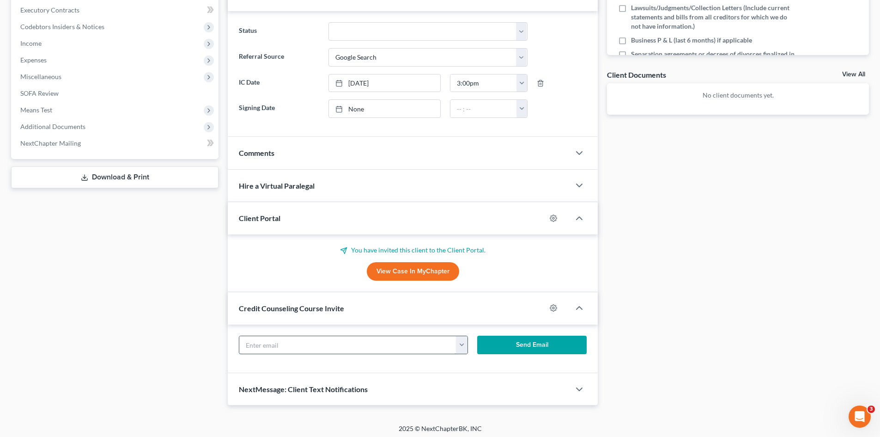
click at [380, 341] on input "text" at bounding box center [347, 345] width 217 height 18
paste input "revhmuse@gmail.com"
type input "revhmuse@gmail.com"
click at [518, 352] on button "Send Email" at bounding box center [532, 344] width 110 height 18
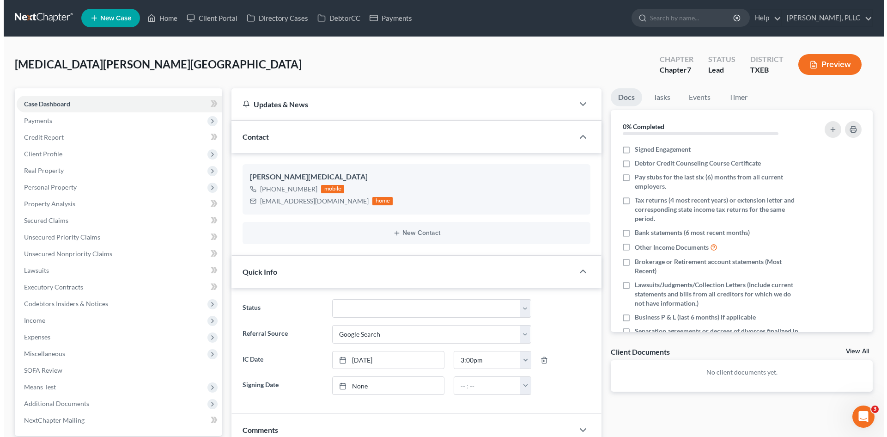
scroll to position [0, 0]
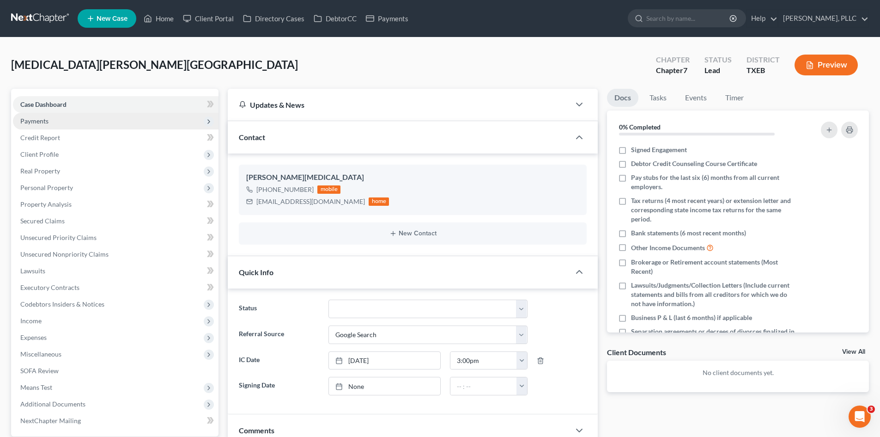
click at [61, 114] on span "Payments" at bounding box center [116, 121] width 206 height 17
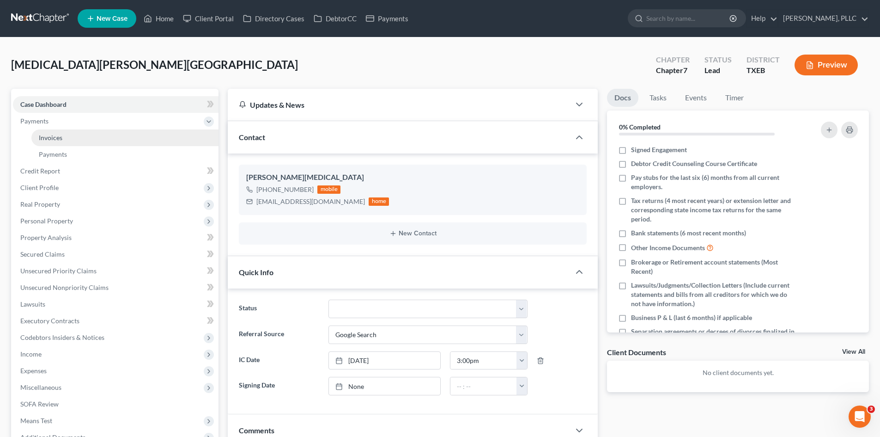
click at [72, 136] on link "Invoices" at bounding box center [124, 137] width 187 height 17
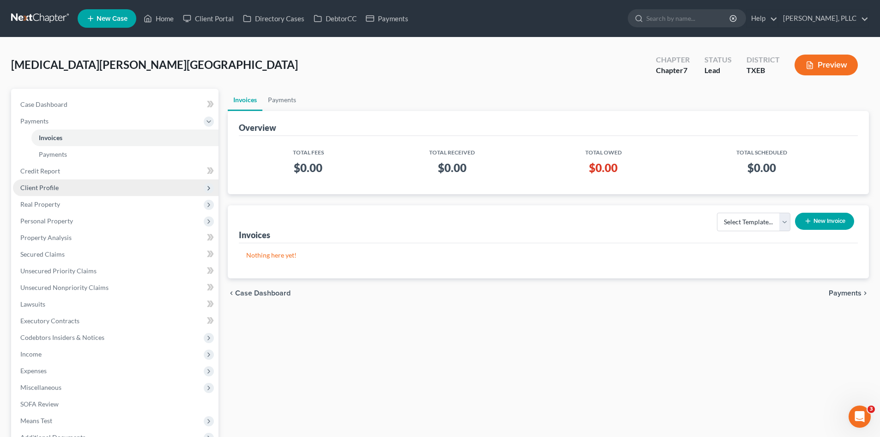
click at [100, 182] on span "Client Profile" at bounding box center [116, 187] width 206 height 17
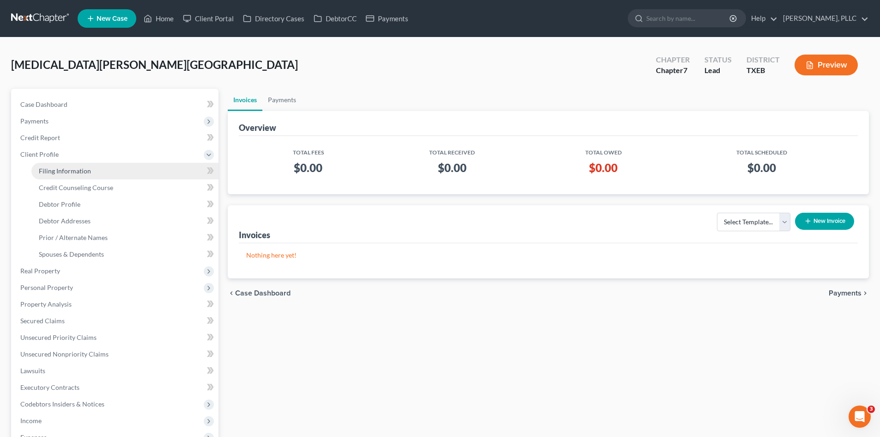
click at [100, 170] on link "Filing Information" at bounding box center [124, 171] width 187 height 17
select select "1"
select select "0"
select select "77"
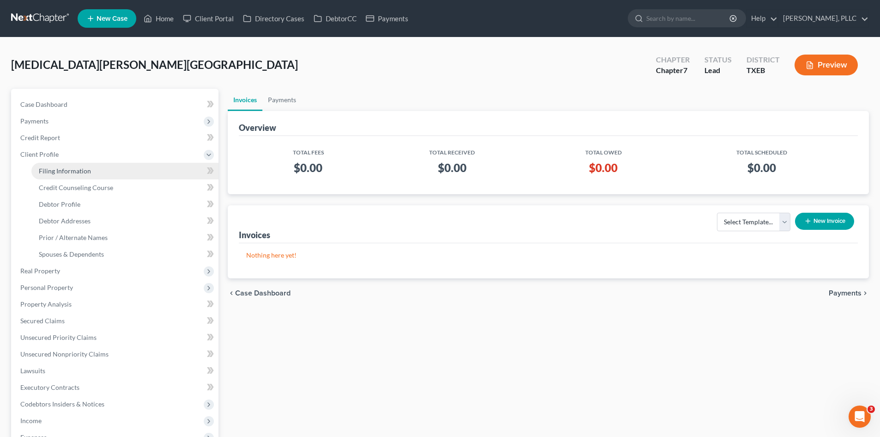
select select "45"
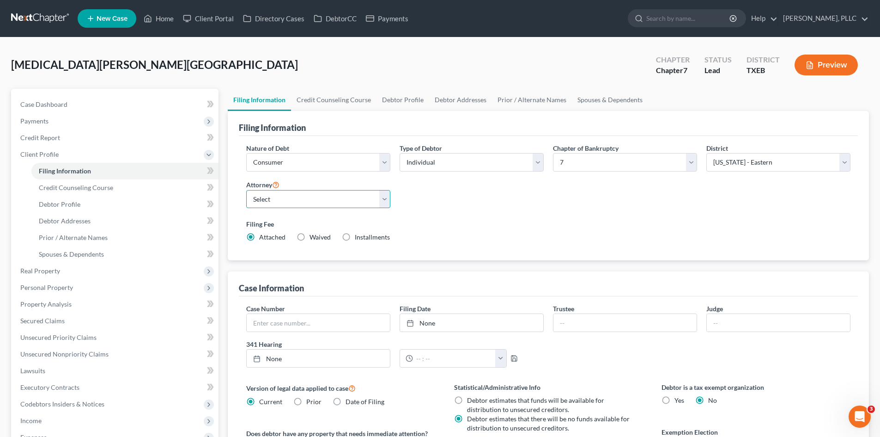
click at [307, 200] on select "Select Guy Holman - TXEB Guy Holman - TXNB Guy Holman - TXSB Guy Holman - TXWB …" at bounding box center [318, 199] width 144 height 18
select select "0"
click at [246, 190] on select "Select Guy Holman - TXEB Guy Holman - TXNB Guy Holman - TXSB Guy Holman - TXWB …" at bounding box center [318, 199] width 144 height 18
click at [81, 107] on link "Case Dashboard" at bounding box center [116, 104] width 206 height 17
select select "4"
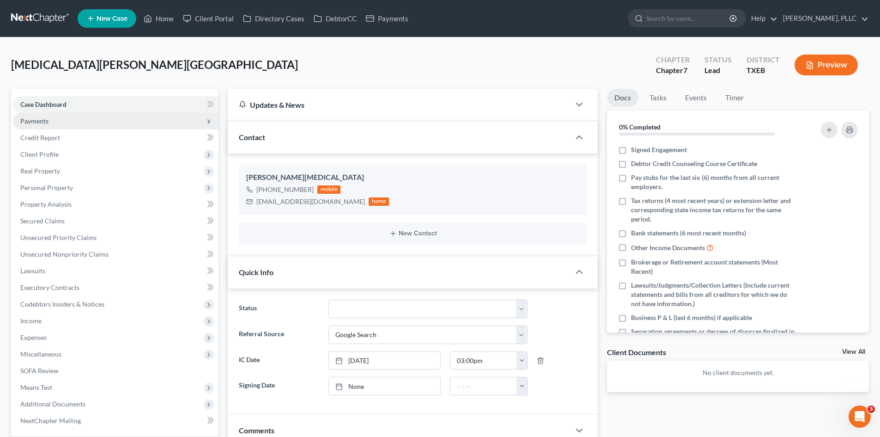
click at [94, 121] on span "Payments" at bounding box center [116, 121] width 206 height 17
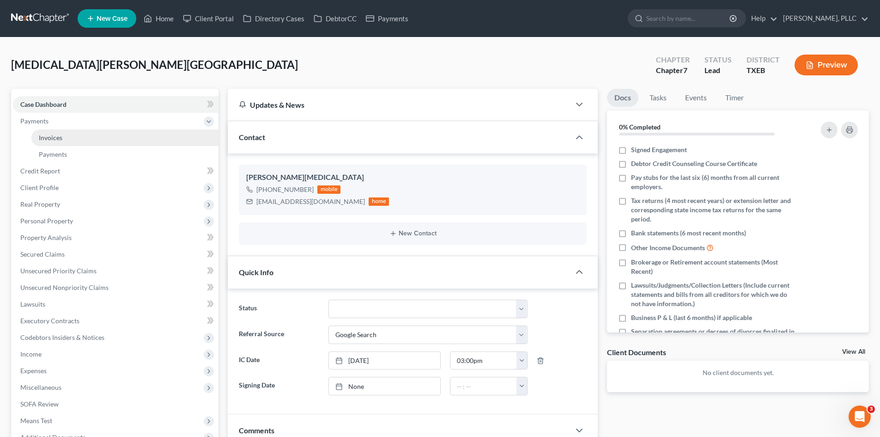
click at [94, 136] on link "Invoices" at bounding box center [124, 137] width 187 height 17
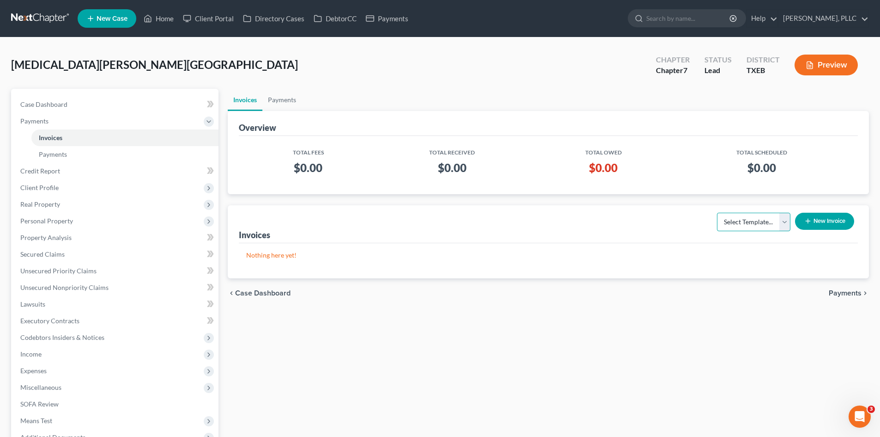
click at [772, 228] on select "Select Template... Invoice" at bounding box center [753, 222] width 73 height 18
select select "0"
click at [717, 213] on select "Select Template... Invoice" at bounding box center [753, 222] width 73 height 18
click at [825, 221] on button "New Invoice" at bounding box center [824, 221] width 59 height 17
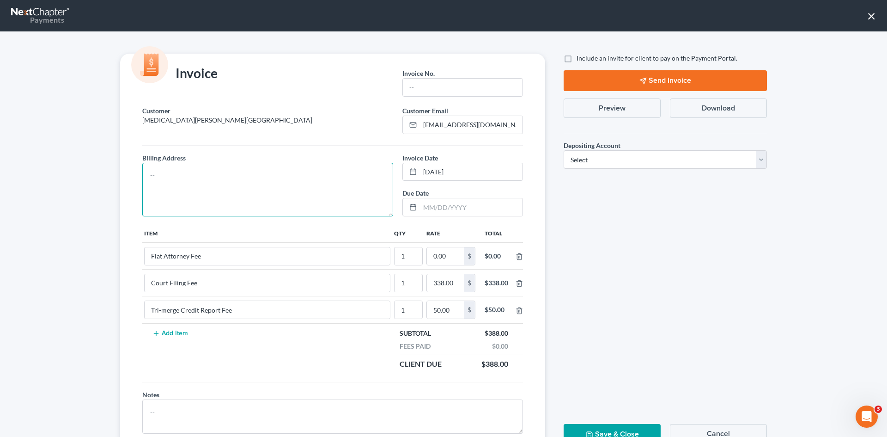
click at [250, 179] on textarea at bounding box center [267, 190] width 251 height 54
type textarea "To be provided."
click at [408, 90] on input "text" at bounding box center [463, 88] width 120 height 18
type input "A0546"
click at [450, 252] on input "0.00" at bounding box center [445, 256] width 37 height 18
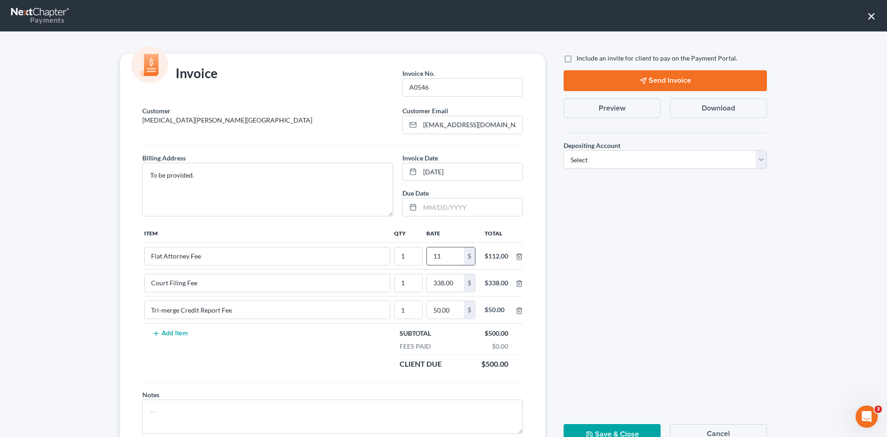
type input "1"
type input "1,112.00"
click at [577, 60] on label "Include an invite for client to pay on the Payment Portal." at bounding box center [657, 58] width 161 height 9
click at [580, 60] on input "Include an invite for client to pay on the Payment Portal." at bounding box center [583, 57] width 6 height 6
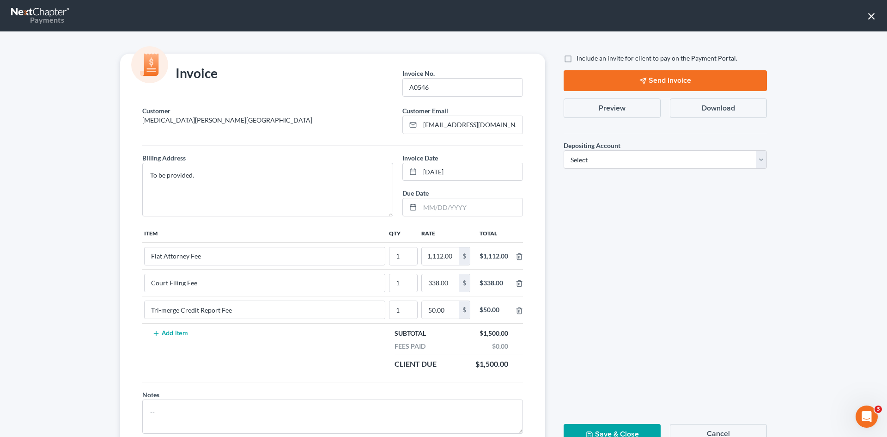
checkbox input "true"
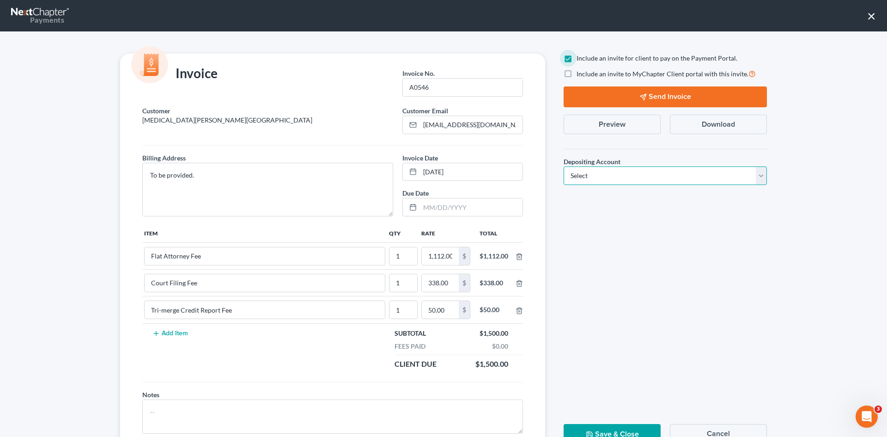
click at [657, 171] on select "Select Operation Trust" at bounding box center [665, 175] width 203 height 18
select select "1"
click at [564, 166] on select "Select Operation Trust" at bounding box center [665, 175] width 203 height 18
click at [657, 101] on button "Send Invoice" at bounding box center [665, 96] width 203 height 21
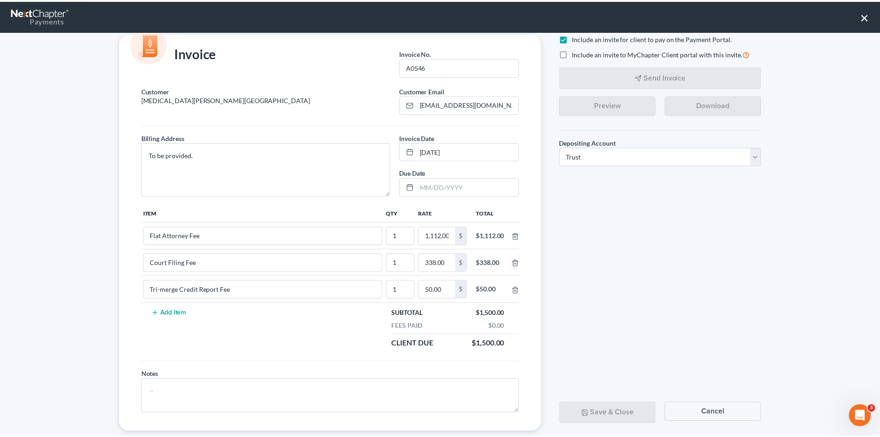
scroll to position [37, 0]
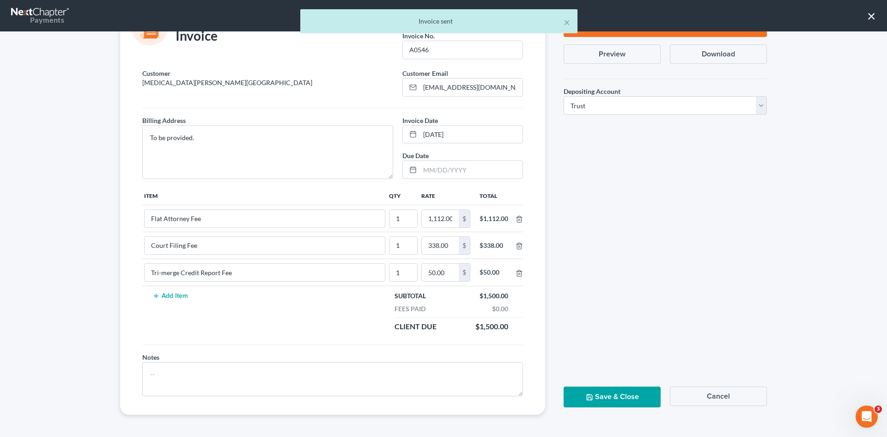
click at [613, 401] on button "Save & Close" at bounding box center [612, 396] width 97 height 21
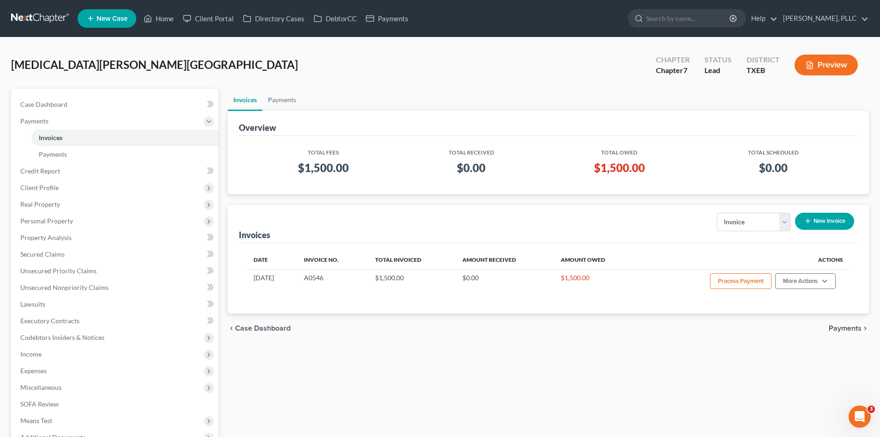
click at [103, 18] on span "New Case" at bounding box center [112, 18] width 31 height 7
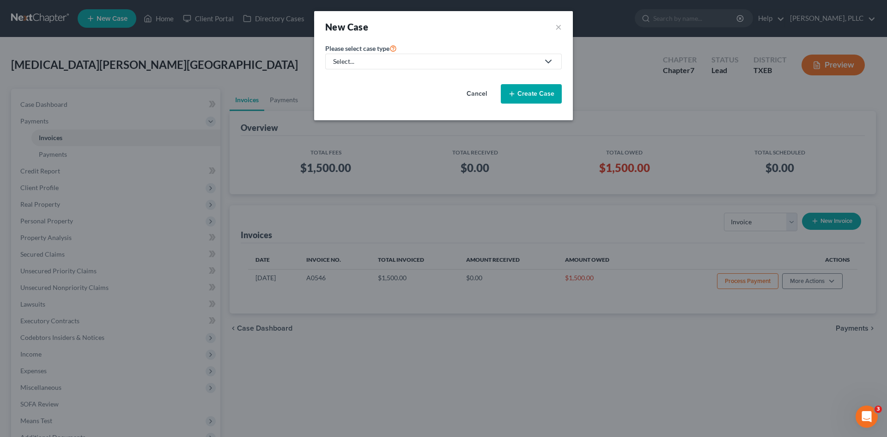
click at [380, 59] on div "Select..." at bounding box center [436, 61] width 206 height 9
click at [365, 81] on div "Bankruptcy" at bounding box center [371, 79] width 75 height 9
select select "78"
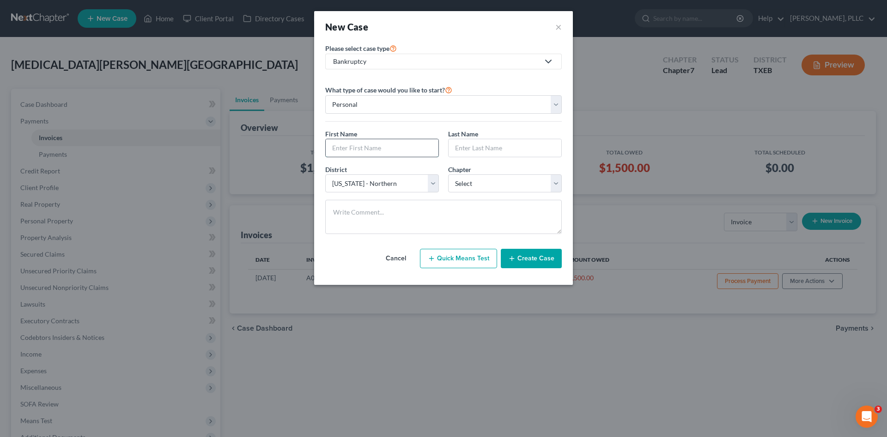
click at [400, 146] on input "text" at bounding box center [382, 148] width 113 height 18
type input "Millie"
click at [482, 147] on input "text" at bounding box center [505, 148] width 113 height 18
type input "Caldwell"
click at [486, 181] on select "Select 7 11 12 13" at bounding box center [505, 183] width 114 height 18
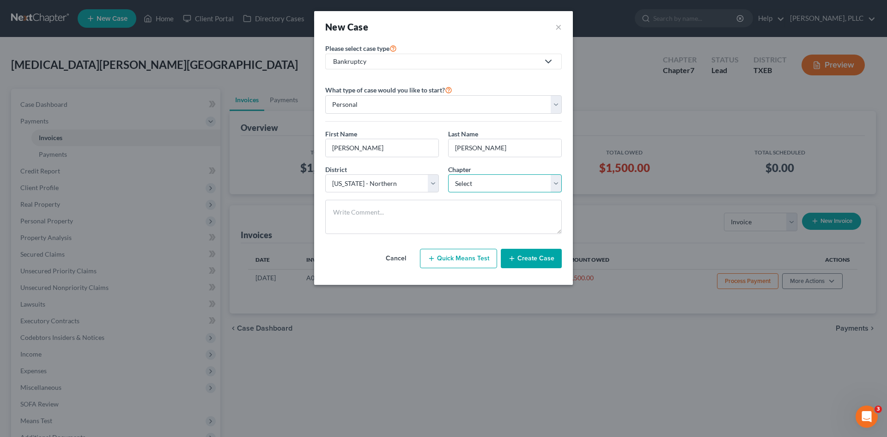
select select "0"
click at [448, 174] on select "Select 7 11 12 13" at bounding box center [505, 183] width 114 height 18
drag, startPoint x: 503, startPoint y: 255, endPoint x: 507, endPoint y: 253, distance: 5.0
click at [503, 255] on button "Create Case" at bounding box center [531, 258] width 61 height 19
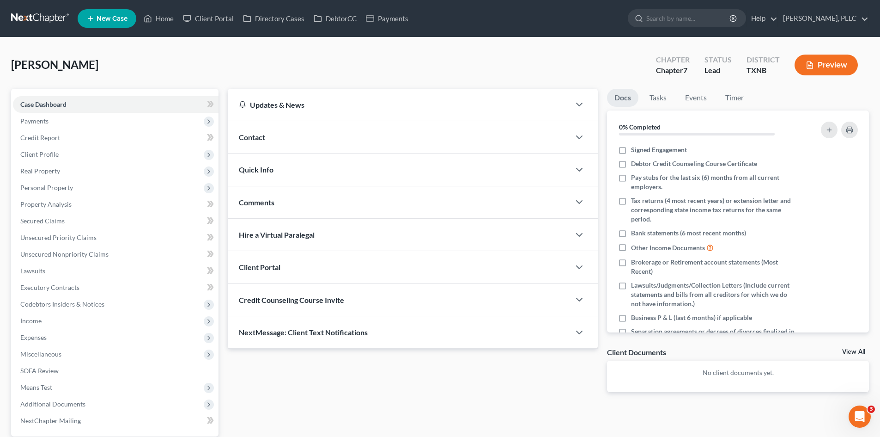
click at [285, 147] on div "Contact" at bounding box center [399, 137] width 342 height 32
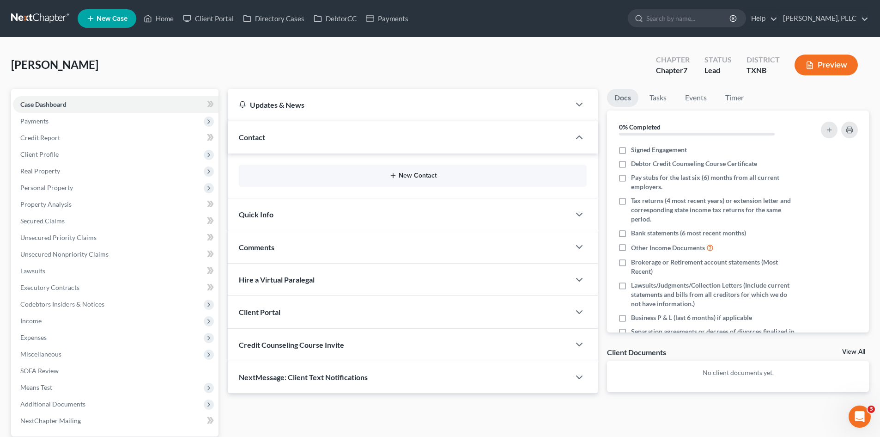
click at [408, 175] on button "New Contact" at bounding box center [412, 175] width 333 height 7
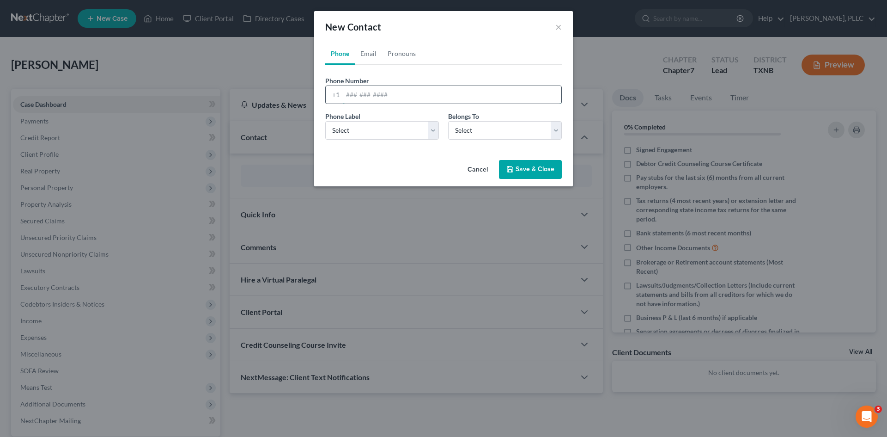
click at [347, 98] on input "tel" at bounding box center [452, 95] width 219 height 18
type input "806-928-3926"
click at [368, 130] on select "Select Mobile Home Work Other" at bounding box center [382, 130] width 114 height 18
select select "0"
click at [325, 121] on select "Select Mobile Home Work Other" at bounding box center [382, 130] width 114 height 18
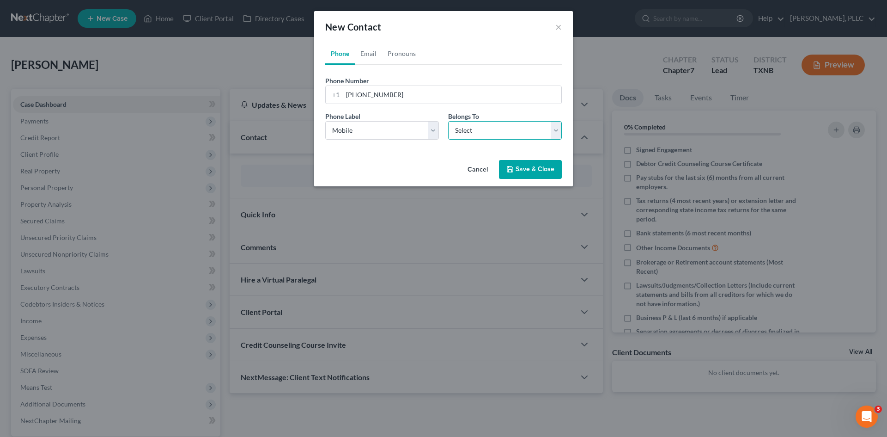
click at [490, 139] on select "Select Client Other" at bounding box center [505, 130] width 114 height 18
select select "0"
click at [448, 121] on select "Select Client Other" at bounding box center [505, 130] width 114 height 18
select select "0"
click at [372, 57] on link "Email" at bounding box center [368, 54] width 27 height 22
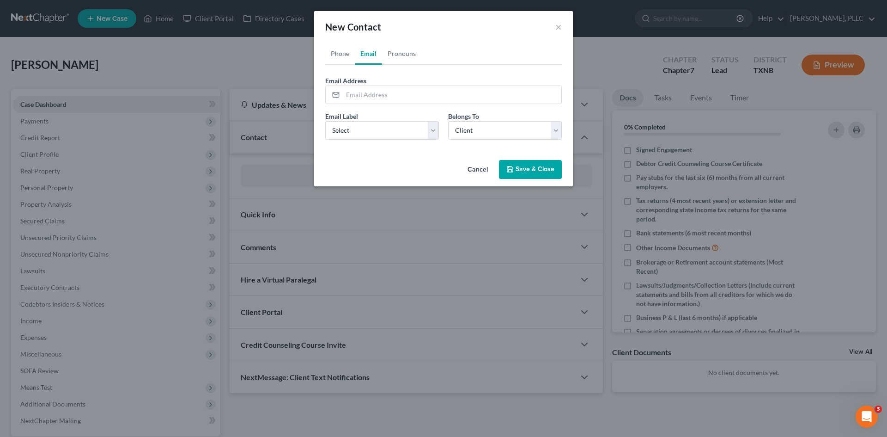
click at [365, 79] on label "Email Address" at bounding box center [345, 81] width 41 height 10
click at [359, 94] on input "email" at bounding box center [452, 95] width 219 height 18
paste input "milliec61@gmail.com"
type input "milliec61@gmail.com"
drag, startPoint x: 384, startPoint y: 123, endPoint x: 383, endPoint y: 129, distance: 5.8
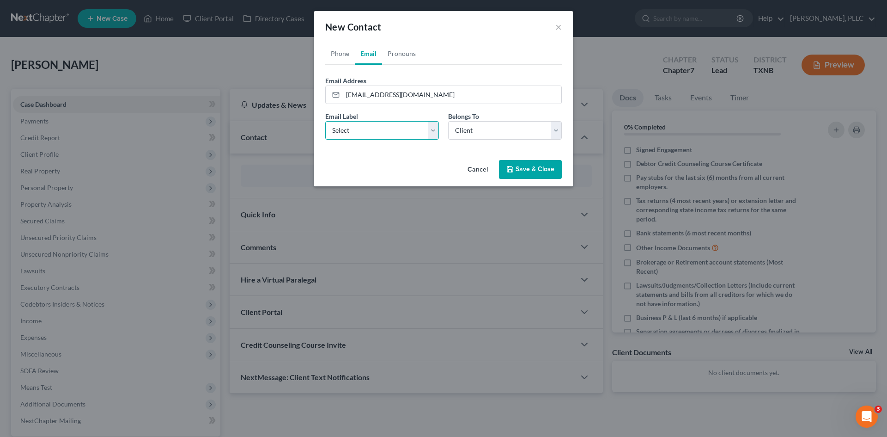
click at [385, 123] on select "Select Home Work Other" at bounding box center [382, 130] width 114 height 18
select select "0"
click at [325, 121] on select "Select Home Work Other" at bounding box center [382, 130] width 114 height 18
click at [510, 161] on button "Save & Close" at bounding box center [530, 169] width 63 height 19
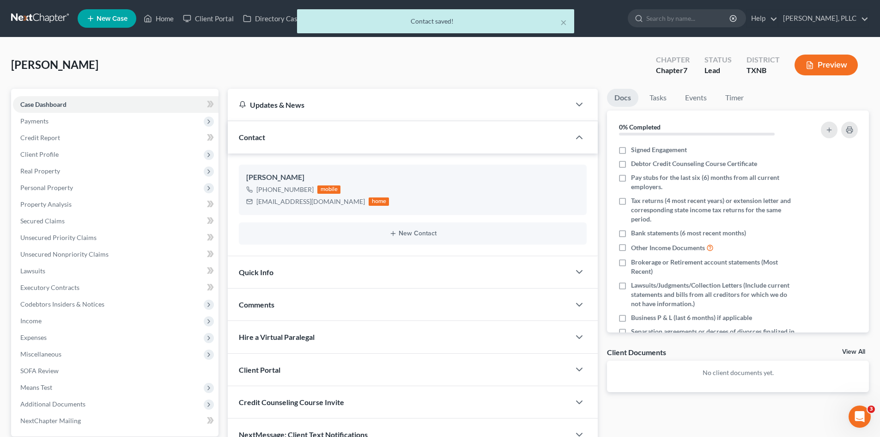
scroll to position [64, 0]
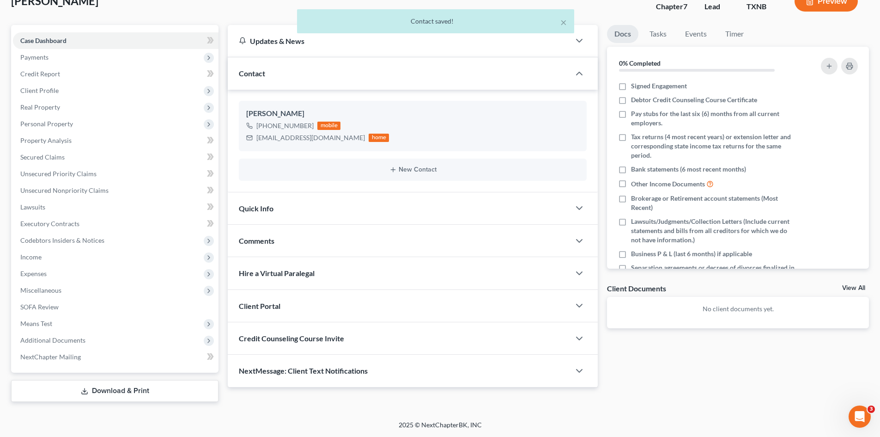
click at [323, 214] on div "Quick Info" at bounding box center [399, 208] width 342 height 32
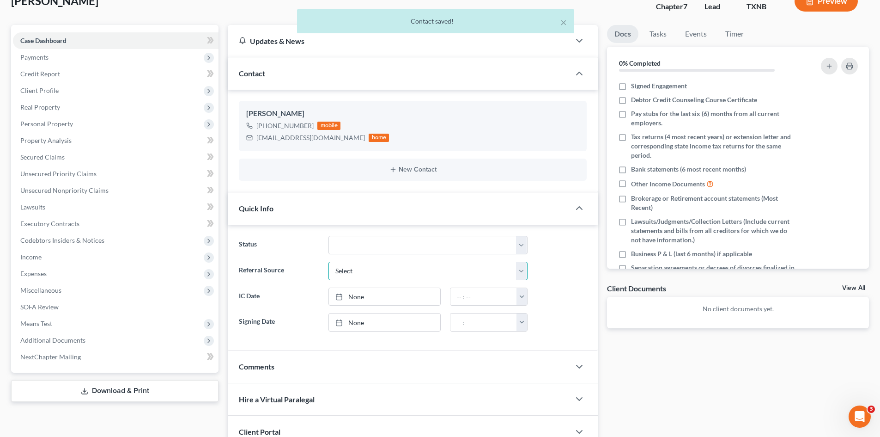
click at [399, 268] on select "Select Word Of Mouth Previous Clients Direct Mail Website Google Search Modern …" at bounding box center [428, 271] width 199 height 18
select select "6"
click at [329, 262] on select "Select Word Of Mouth Previous Clients Direct Mail Website Google Search Modern …" at bounding box center [428, 271] width 199 height 18
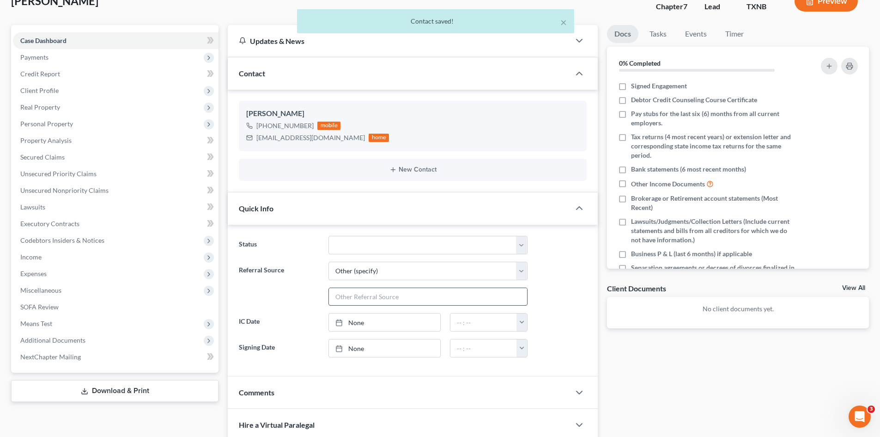
click at [373, 297] on input "text" at bounding box center [428, 297] width 198 height 18
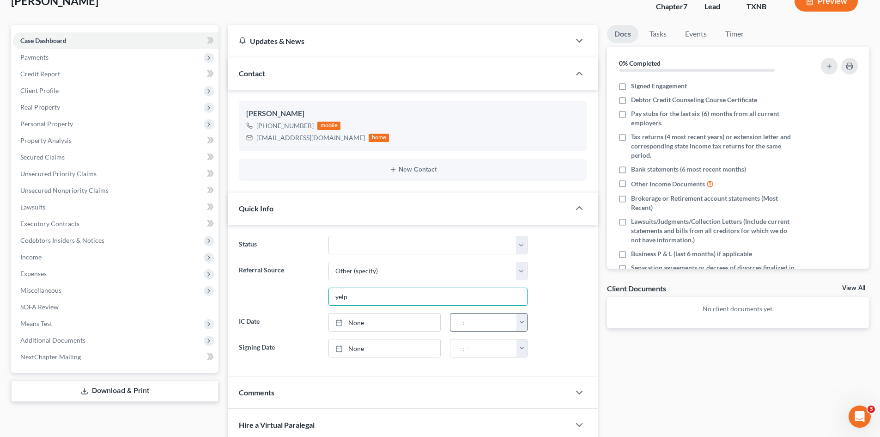
type input "yelp"
click at [384, 323] on link "None" at bounding box center [384, 322] width 111 height 18
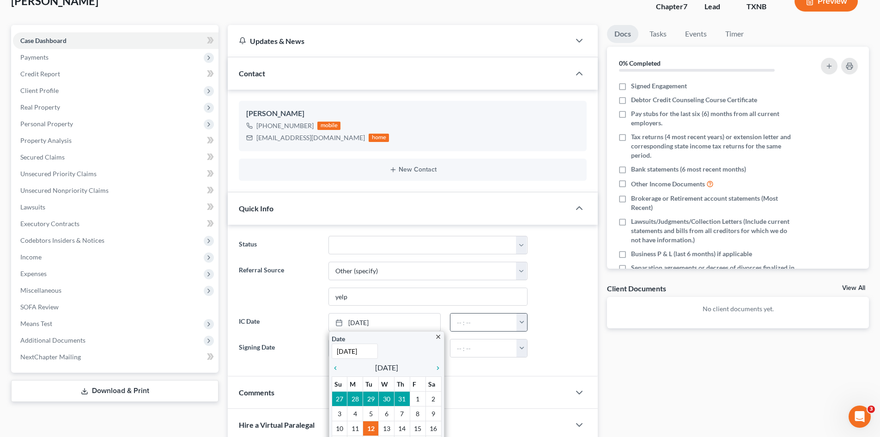
click at [523, 328] on button "button" at bounding box center [522, 322] width 11 height 18
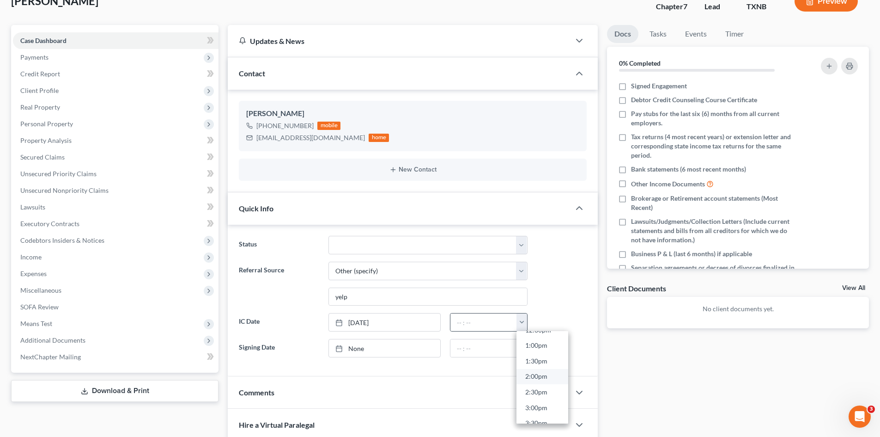
scroll to position [416, 0]
click at [540, 357] on link "2:00pm" at bounding box center [543, 361] width 52 height 16
type input "2:00pm"
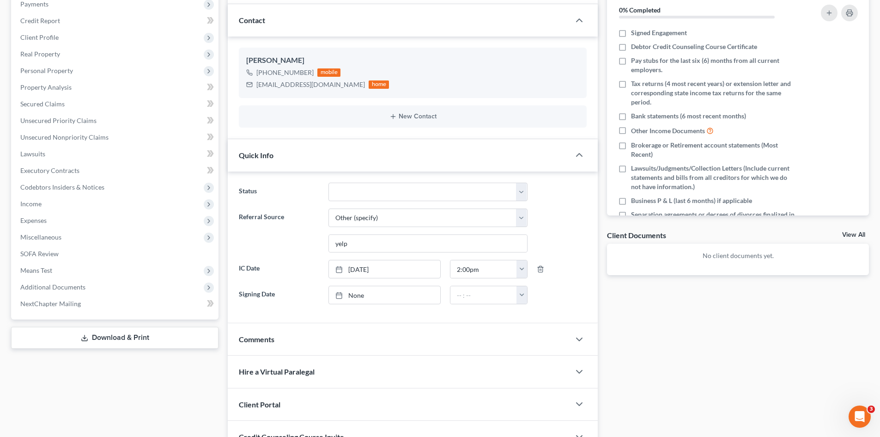
scroll to position [201, 0]
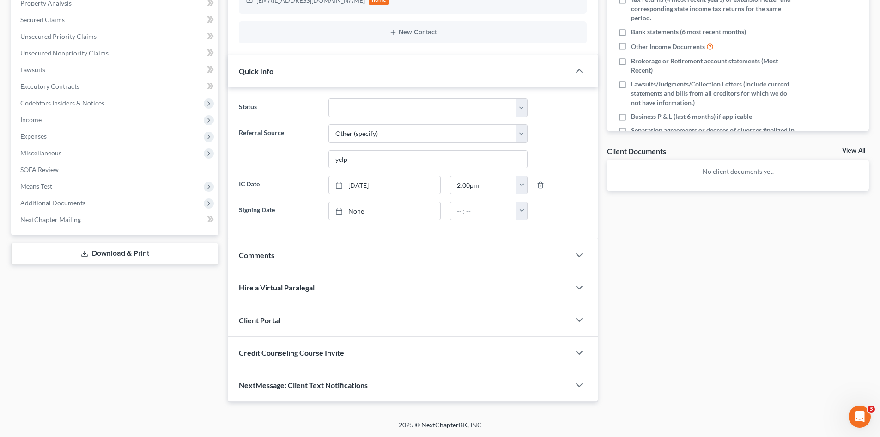
click at [326, 322] on div "Client Portal" at bounding box center [399, 320] width 342 height 32
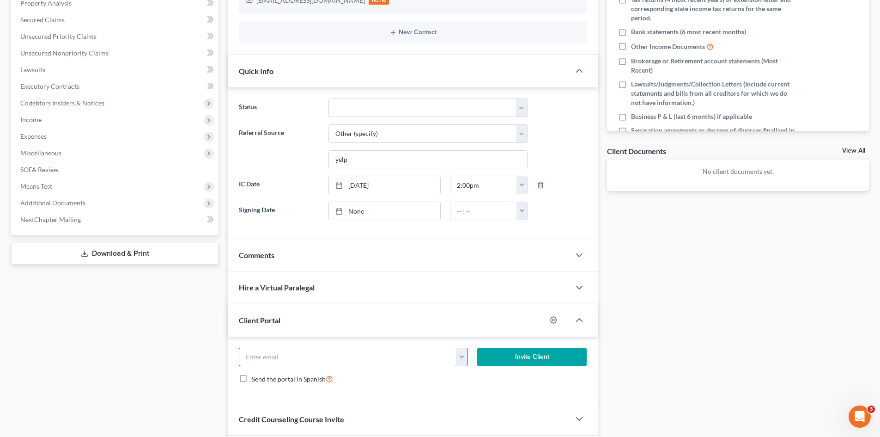
click at [340, 359] on input "email" at bounding box center [347, 357] width 217 height 18
paste input "milliec61@gmail.com"
type input "milliec61@gmail.com"
click at [521, 359] on button "Invite Client" at bounding box center [532, 356] width 110 height 18
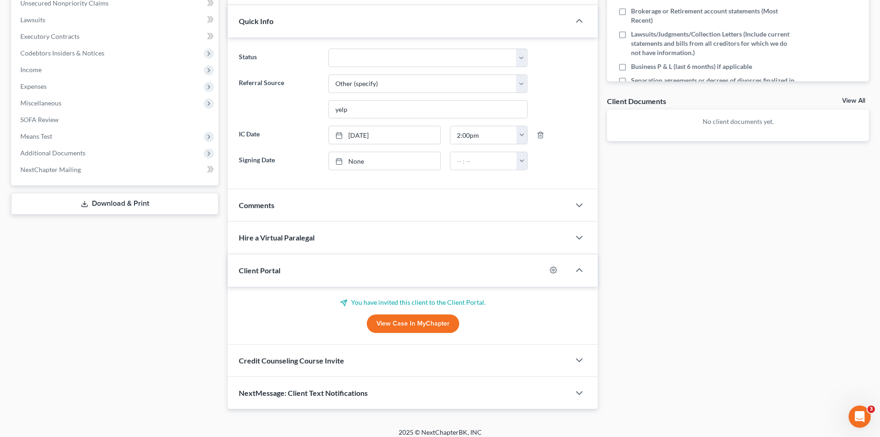
scroll to position [258, 0]
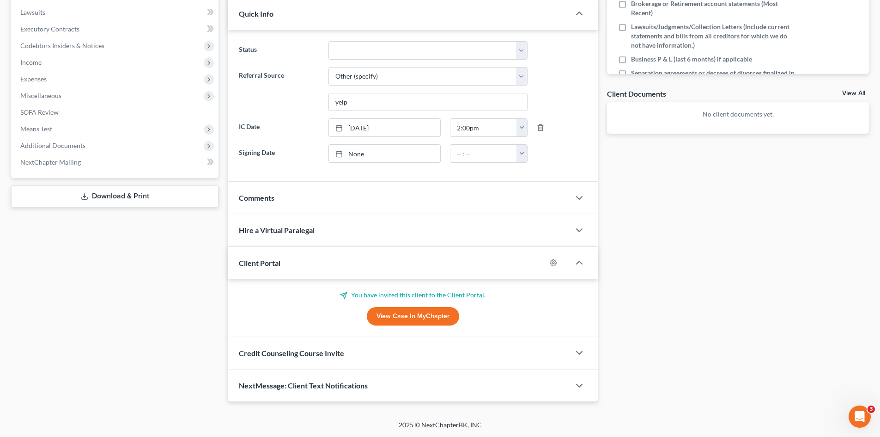
click at [385, 357] on div "Credit Counseling Course Invite" at bounding box center [399, 353] width 342 height 32
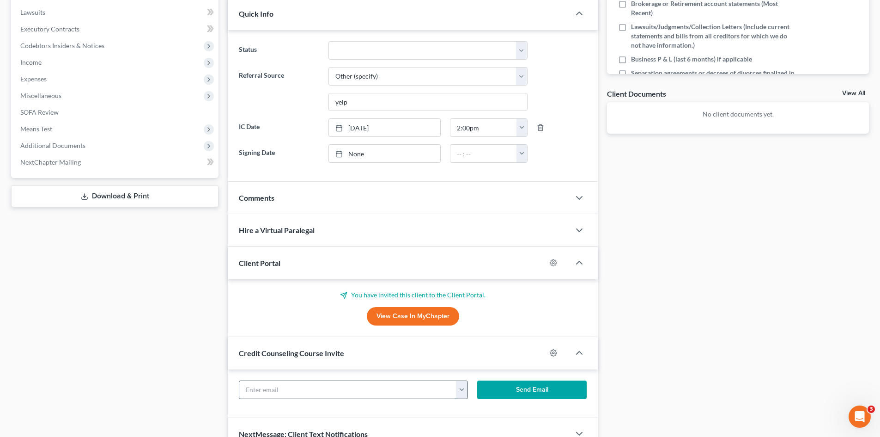
click at [353, 386] on input "text" at bounding box center [347, 390] width 217 height 18
paste input "milliec61@gmail.com"
type input "milliec61@gmail.com"
click at [516, 392] on button "Send Email" at bounding box center [532, 389] width 110 height 18
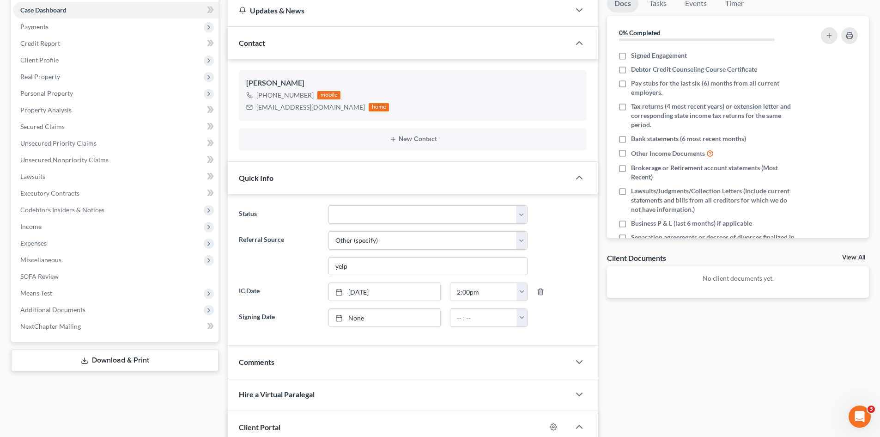
scroll to position [73, 0]
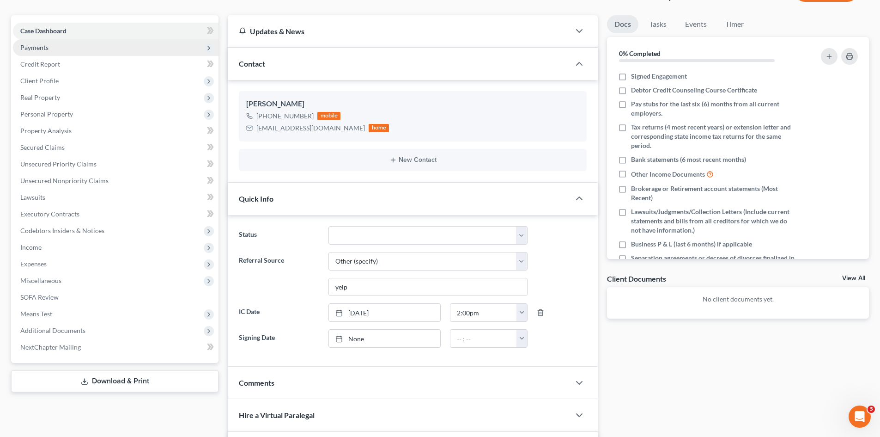
click at [35, 53] on span "Payments" at bounding box center [116, 47] width 206 height 17
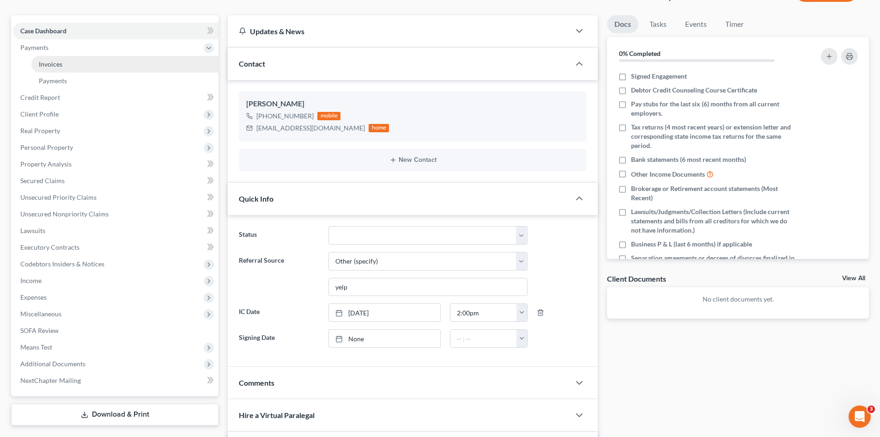
click at [107, 68] on link "Invoices" at bounding box center [124, 64] width 187 height 17
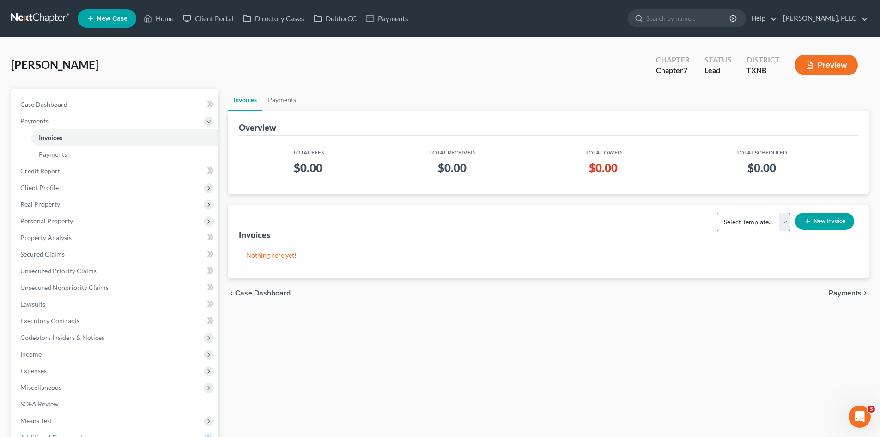
click at [752, 225] on select "Select Template... Invoice" at bounding box center [753, 222] width 73 height 18
select select "0"
click at [717, 213] on select "Select Template... Invoice" at bounding box center [753, 222] width 73 height 18
click at [828, 220] on button "New Invoice" at bounding box center [824, 221] width 59 height 17
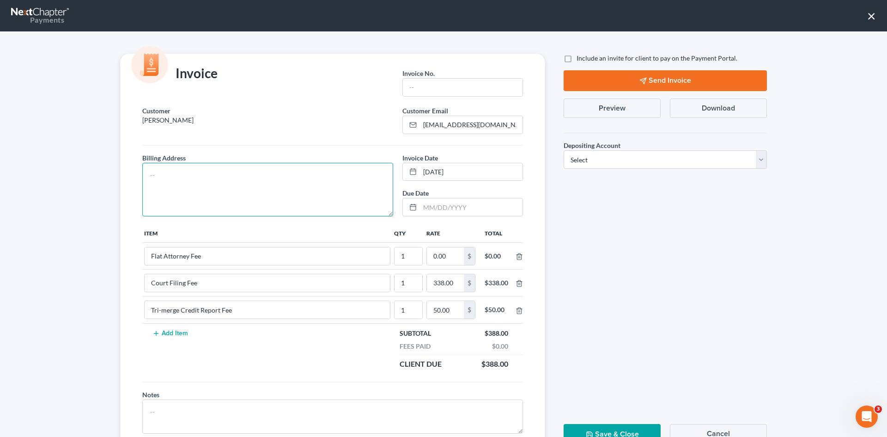
click at [162, 175] on textarea at bounding box center [267, 190] width 251 height 54
type textarea "To be provided."
click at [415, 77] on span "Invoice No." at bounding box center [418, 73] width 32 height 8
click at [417, 88] on input "text" at bounding box center [463, 88] width 120 height 18
type input "A0547"
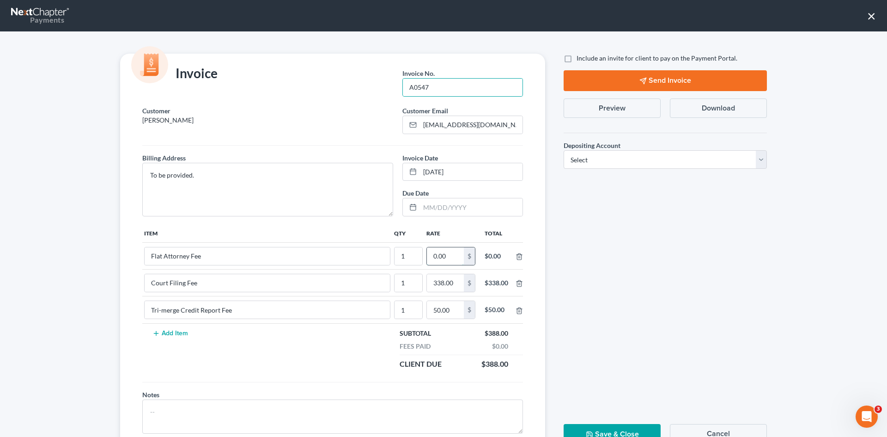
click at [442, 261] on input "0.00" at bounding box center [445, 256] width 37 height 18
type input "2,512.00"
click at [577, 57] on label "Include an invite for client to pay on the Payment Portal." at bounding box center [657, 58] width 161 height 9
click at [580, 57] on input "Include an invite for client to pay on the Payment Portal." at bounding box center [583, 57] width 6 height 6
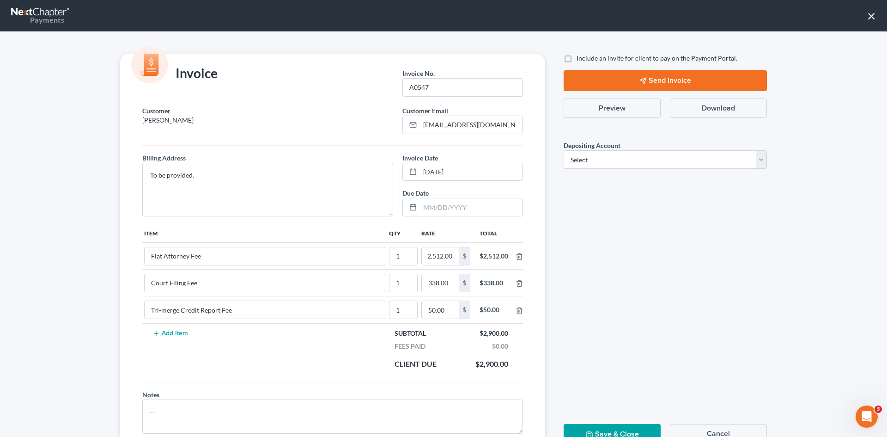
checkbox input "true"
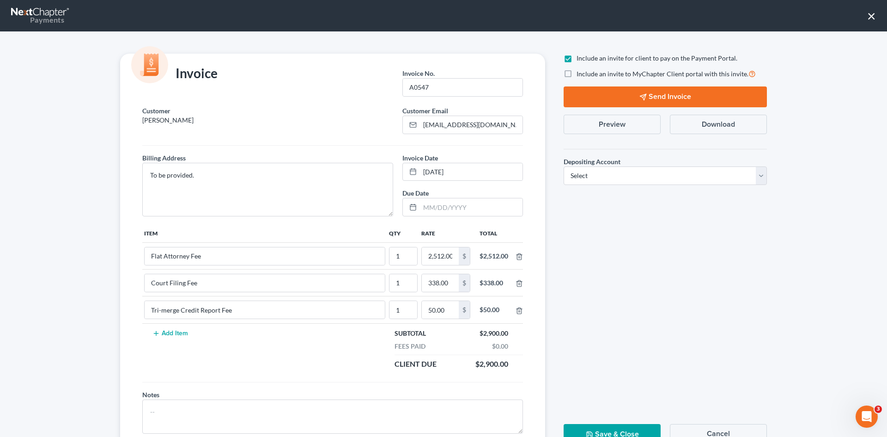
drag, startPoint x: 608, startPoint y: 164, endPoint x: 603, endPoint y: 168, distance: 6.0
click at [607, 166] on label "Depositing Account *" at bounding box center [592, 162] width 57 height 10
click at [604, 171] on select "Select Operation Trust" at bounding box center [665, 175] width 203 height 18
select select "1"
click at [564, 166] on select "Select Operation Trust" at bounding box center [665, 175] width 203 height 18
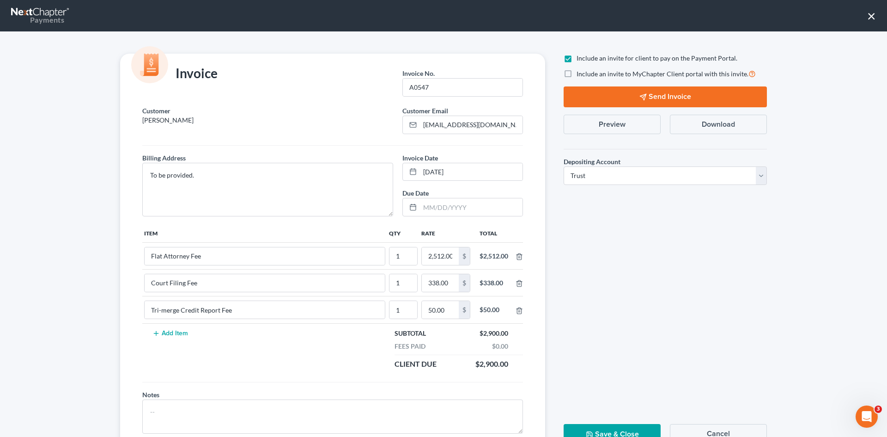
click at [654, 91] on button "Send Invoice" at bounding box center [665, 96] width 203 height 21
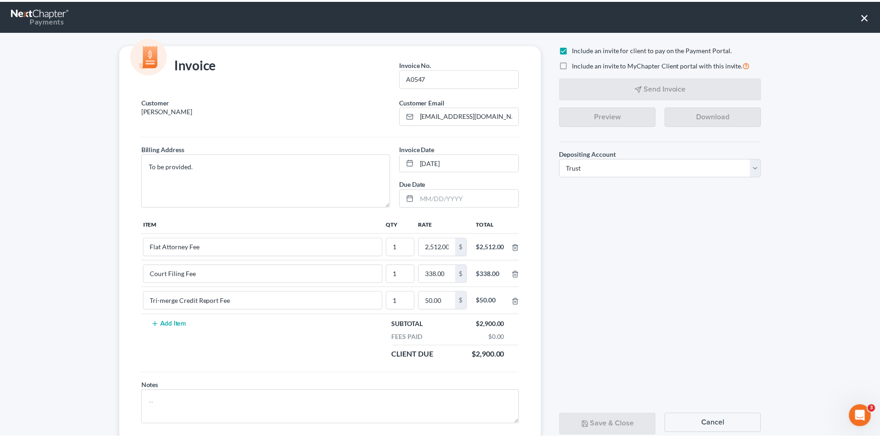
scroll to position [37, 0]
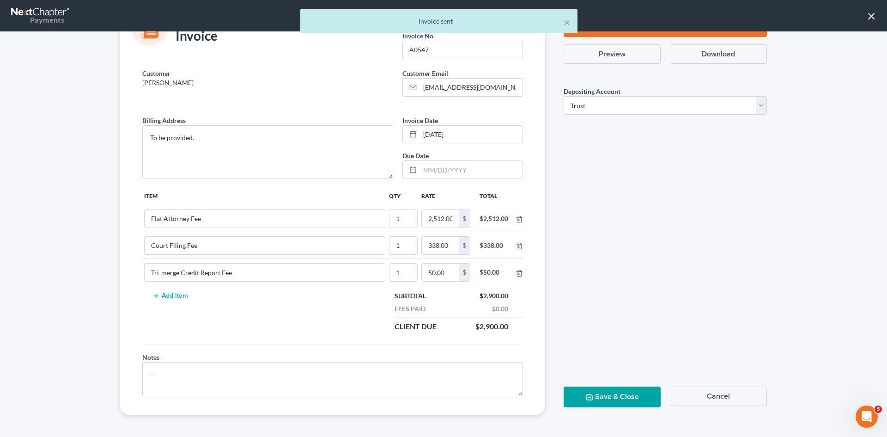
click at [606, 399] on button "Save & Close" at bounding box center [612, 396] width 97 height 21
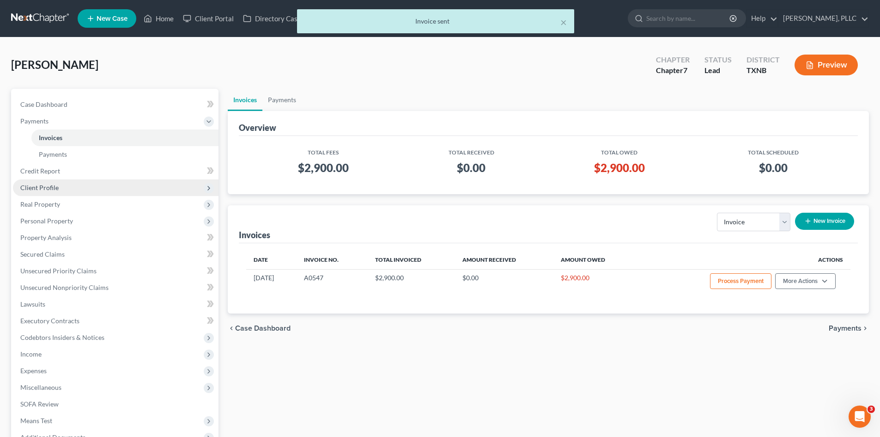
click at [79, 190] on span "Client Profile" at bounding box center [116, 187] width 206 height 17
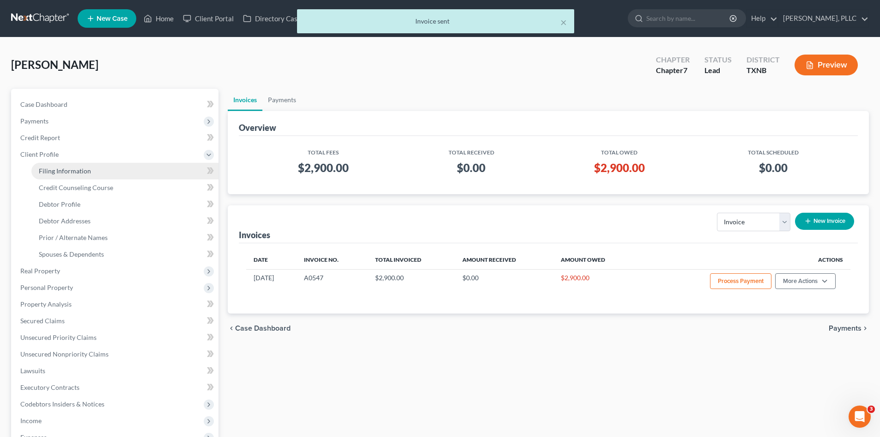
click at [61, 164] on link "Filing Information" at bounding box center [124, 171] width 187 height 17
select select "1"
select select "0"
select select "78"
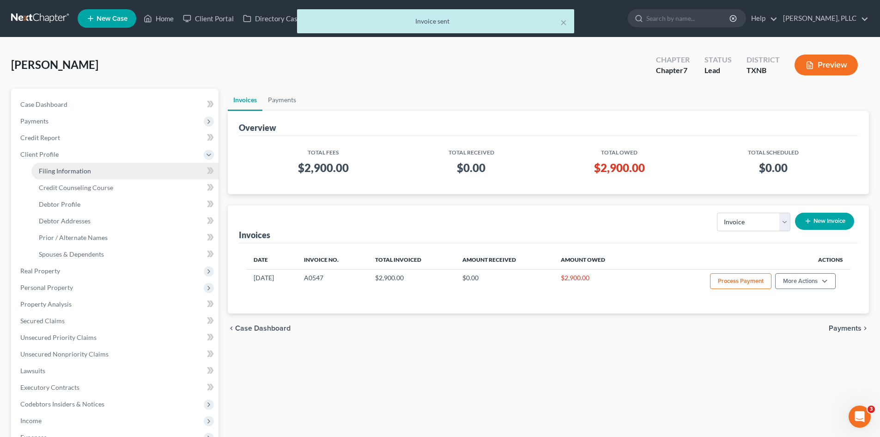
select select "45"
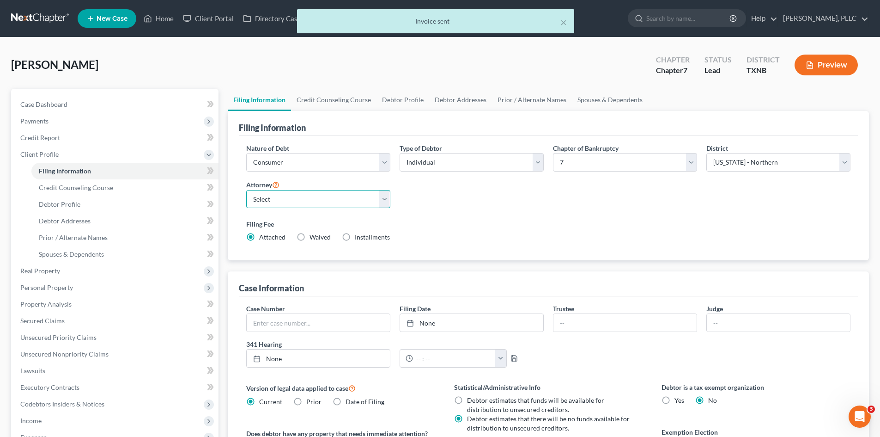
click at [305, 196] on select "Select Guy Holman - TXEB Guy Holman - TXNB Guy Holman - TXSB Guy Holman - TXWB …" at bounding box center [318, 199] width 144 height 18
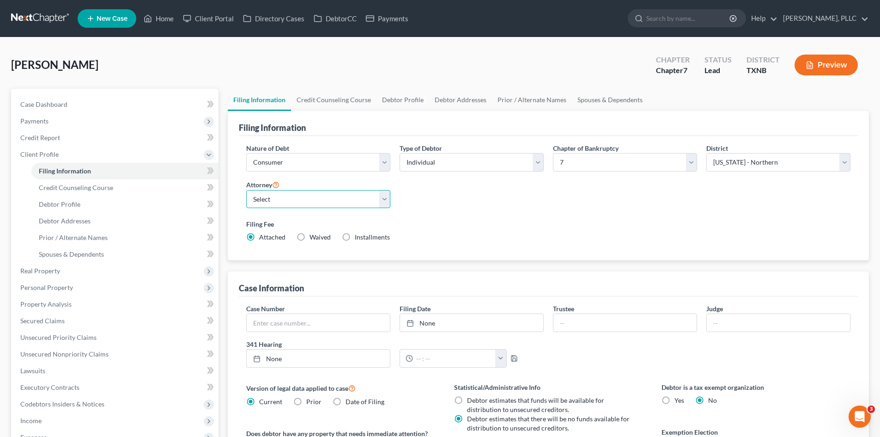
select select "1"
click at [246, 190] on select "Select Guy Holman - TXEB Guy Holman - TXNB Guy Holman - TXSB Guy Holman - TXWB …" at bounding box center [318, 199] width 144 height 18
click at [82, 104] on link "Case Dashboard" at bounding box center [116, 104] width 206 height 17
select select "6"
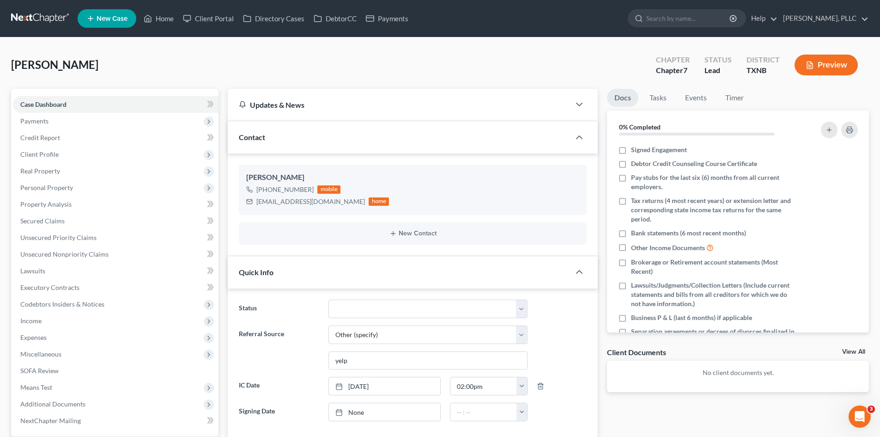
click at [109, 18] on span "New Case" at bounding box center [112, 18] width 31 height 7
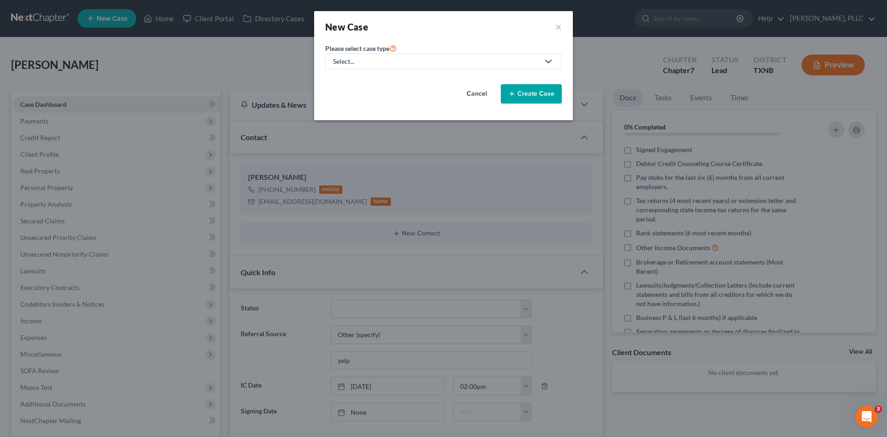
click at [388, 60] on div "Select..." at bounding box center [436, 61] width 206 height 9
click at [378, 79] on div "Bankruptcy" at bounding box center [371, 79] width 75 height 9
select select "78"
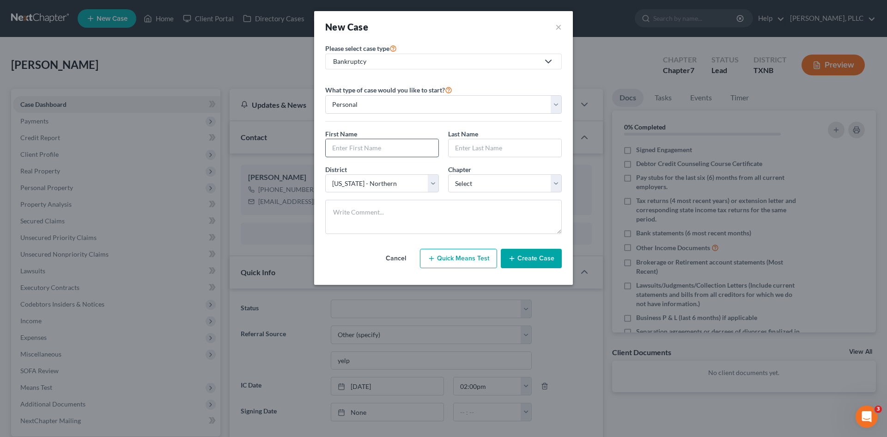
drag, startPoint x: 384, startPoint y: 154, endPoint x: 384, endPoint y: 149, distance: 5.1
click at [384, 154] on input "text" at bounding box center [382, 148] width 113 height 18
type input "Michelle"
click at [486, 147] on input "text" at bounding box center [505, 148] width 113 height 18
type input "Jones"
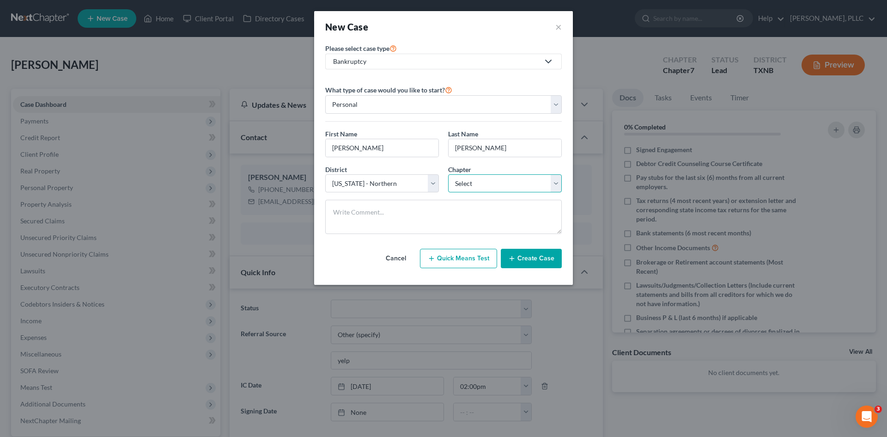
drag, startPoint x: 472, startPoint y: 185, endPoint x: 476, endPoint y: 192, distance: 7.7
click at [472, 185] on select "Select 7 11 12 13" at bounding box center [505, 183] width 114 height 18
select select "0"
click at [448, 174] on select "Select 7 11 12 13" at bounding box center [505, 183] width 114 height 18
drag, startPoint x: 361, startPoint y: 180, endPoint x: 389, endPoint y: 189, distance: 29.4
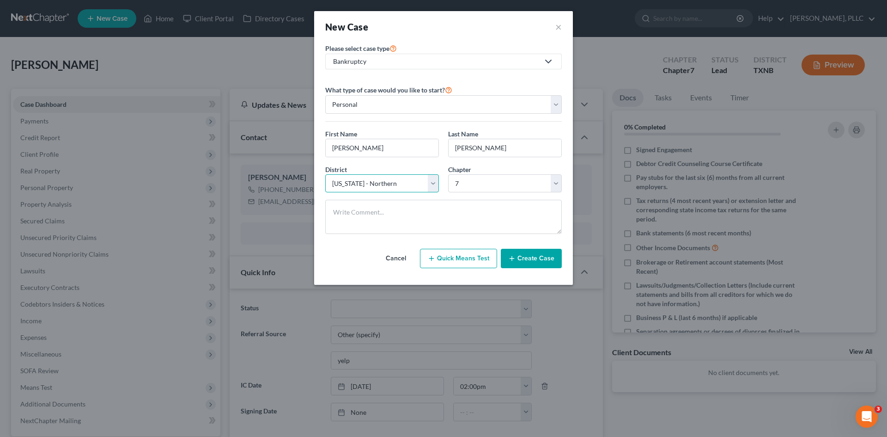
click at [361, 180] on select "Select Alabama - Middle Alabama - Northern Alabama - Southern Alaska Arizona Ar…" at bounding box center [382, 183] width 114 height 18
select select "79"
click at [325, 174] on select "Select Alabama - Middle Alabama - Northern Alabama - Southern Alaska Arizona Ar…" at bounding box center [382, 183] width 114 height 18
click at [531, 254] on button "Create Case" at bounding box center [531, 258] width 61 height 19
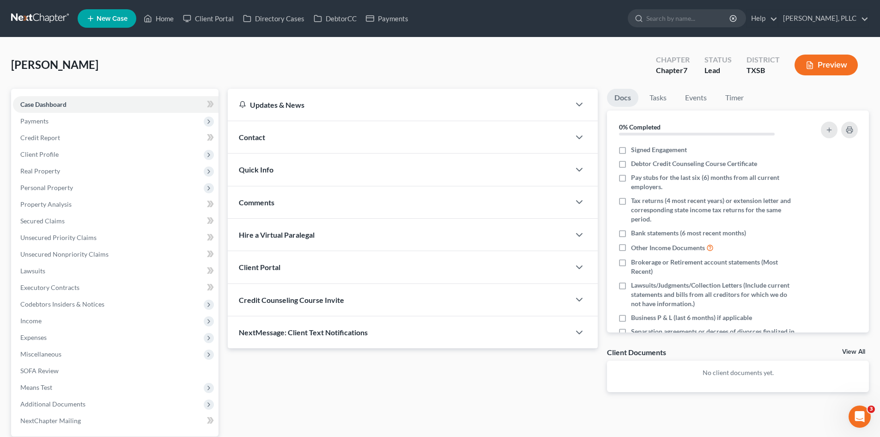
click at [297, 134] on div "Contact" at bounding box center [399, 137] width 342 height 32
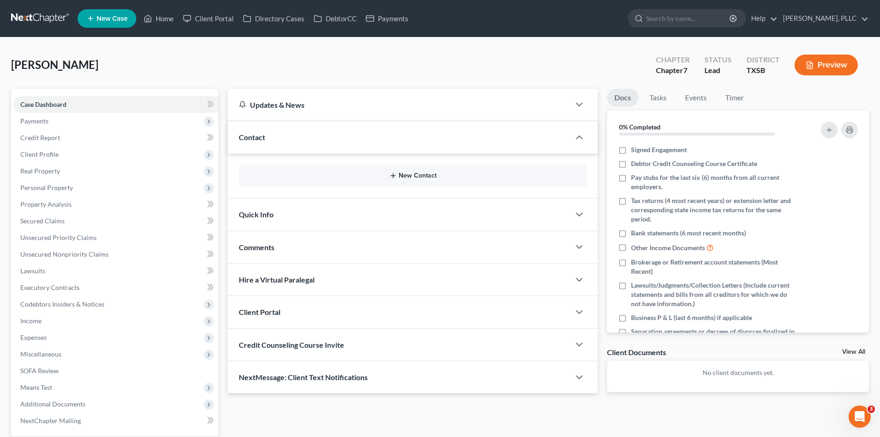
click at [412, 176] on button "New Contact" at bounding box center [412, 175] width 333 height 7
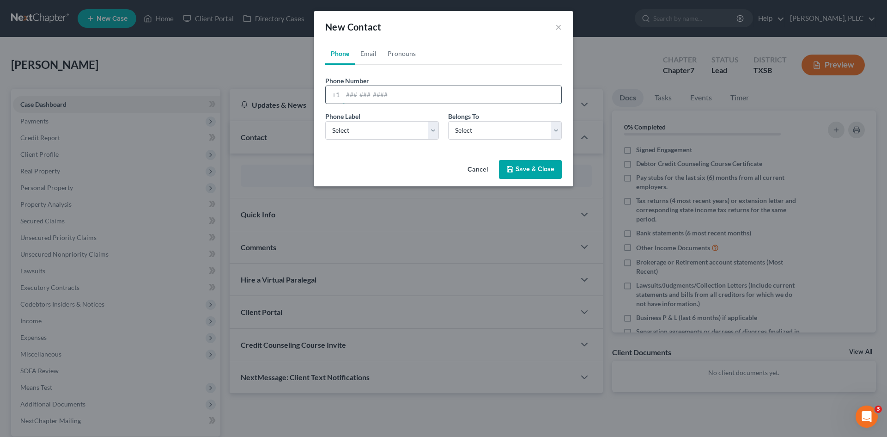
click at [362, 89] on input "tel" at bounding box center [452, 95] width 219 height 18
type input "832-966-6759"
drag, startPoint x: 355, startPoint y: 133, endPoint x: 357, endPoint y: 139, distance: 6.0
click at [355, 133] on select "Select Mobile Home Work Other" at bounding box center [382, 130] width 114 height 18
select select "0"
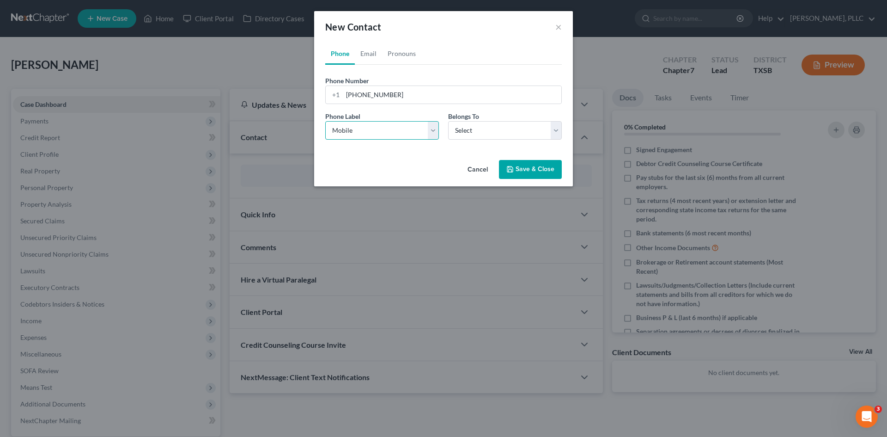
click at [325, 121] on select "Select Mobile Home Work Other" at bounding box center [382, 130] width 114 height 18
click at [489, 140] on div "Phone Label * Select Mobile Home Work Other Belongs To * Select Client Other" at bounding box center [444, 129] width 246 height 36
drag, startPoint x: 486, startPoint y: 134, endPoint x: 487, endPoint y: 139, distance: 5.6
click at [486, 134] on select "Select Client Other" at bounding box center [505, 130] width 114 height 18
select select "0"
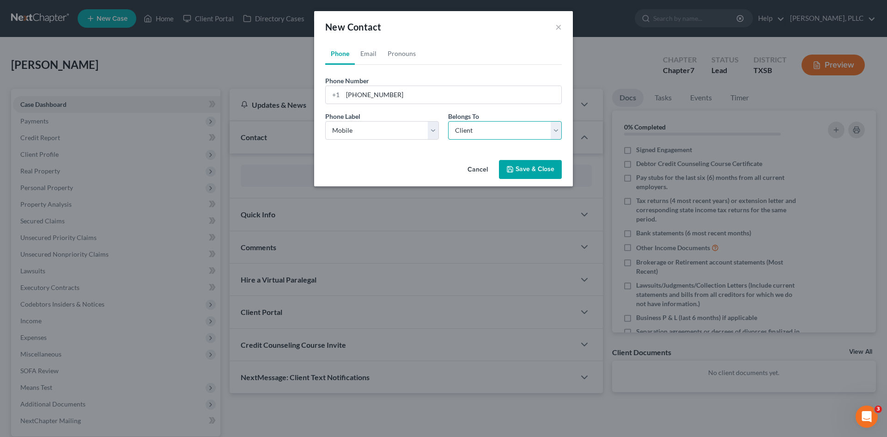
click at [448, 121] on select "Select Client Other" at bounding box center [505, 130] width 114 height 18
select select "0"
click at [378, 54] on link "Email" at bounding box center [368, 54] width 27 height 22
click at [379, 94] on input "email" at bounding box center [452, 95] width 219 height 18
paste input "chellyjones12318@gmail.com"
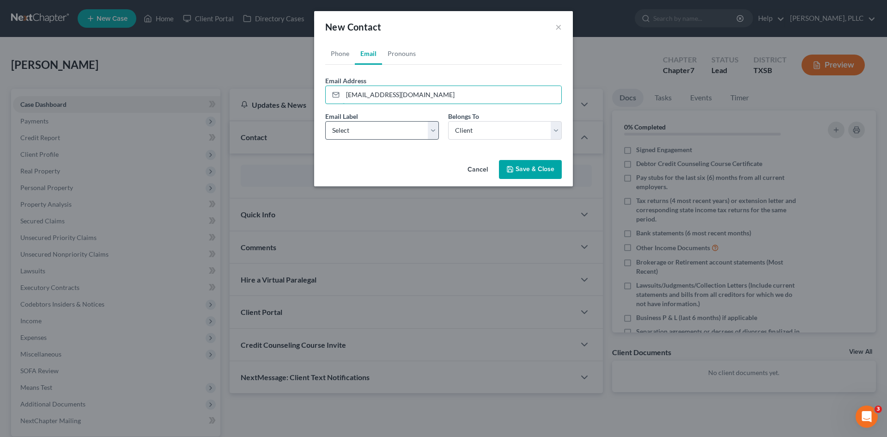
type input "chellyjones12318@gmail.com"
click at [374, 130] on select "Select Home Work Other" at bounding box center [382, 130] width 114 height 18
select select "1"
click at [325, 121] on select "Select Home Work Other" at bounding box center [382, 130] width 114 height 18
drag, startPoint x: 548, startPoint y: 167, endPoint x: 545, endPoint y: 152, distance: 15.6
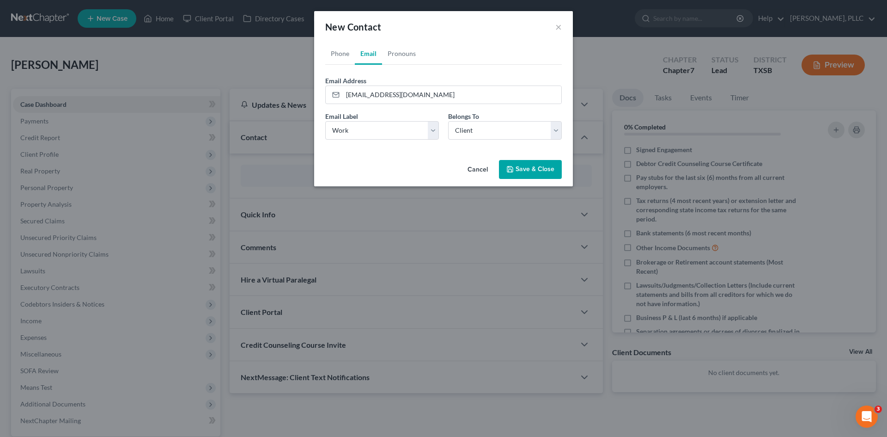
click at [549, 167] on button "Save & Close" at bounding box center [530, 169] width 63 height 19
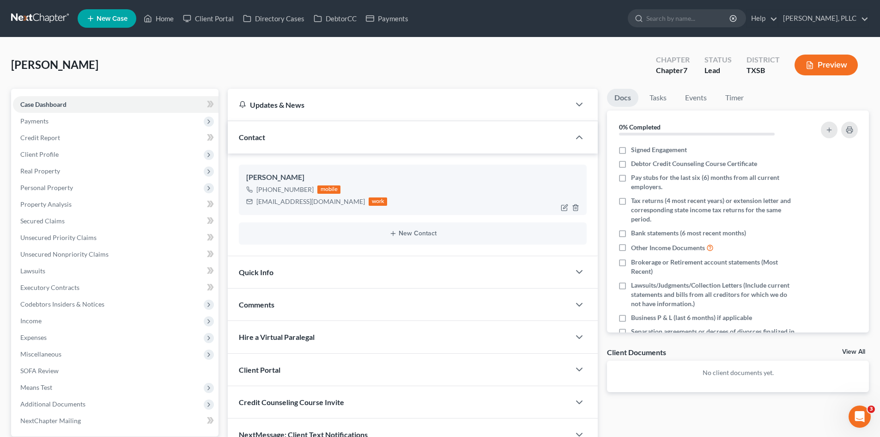
scroll to position [64, 0]
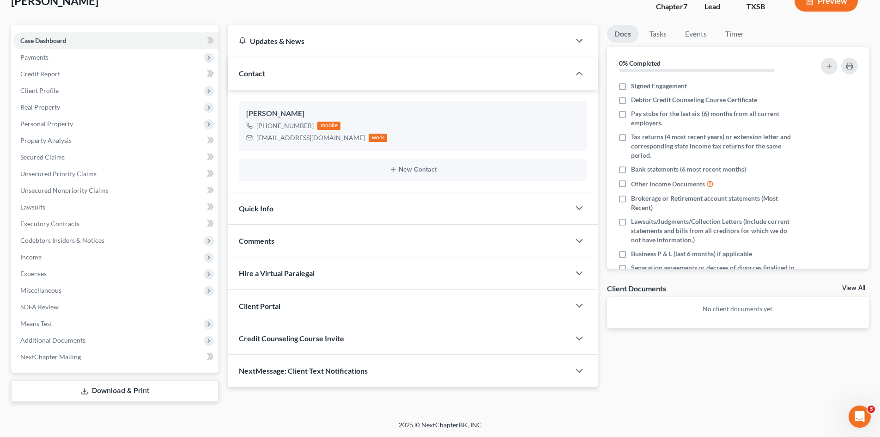
click at [342, 212] on div "Quick Info" at bounding box center [399, 208] width 342 height 32
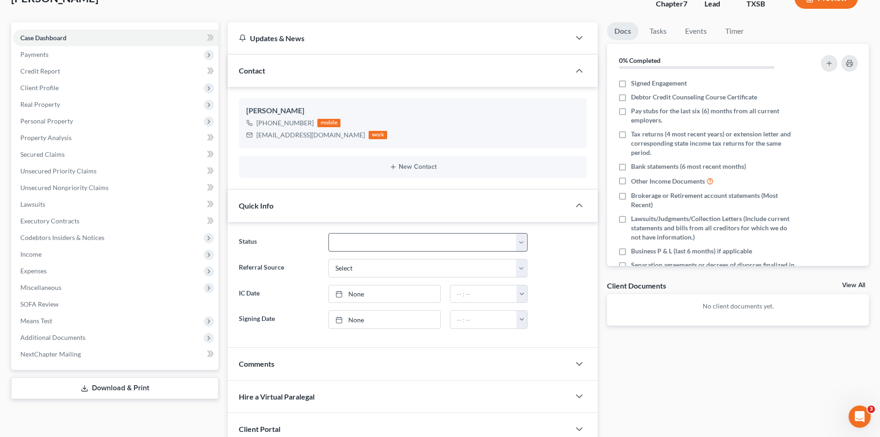
scroll to position [110, 0]
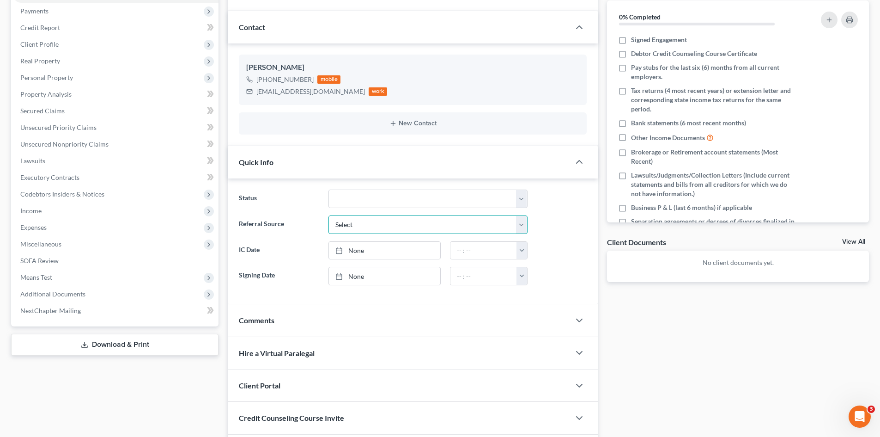
click at [402, 227] on select "Select Word Of Mouth Previous Clients Direct Mail Website Google Search Modern …" at bounding box center [428, 224] width 199 height 18
select select "4"
click at [329, 215] on select "Select Word Of Mouth Previous Clients Direct Mail Website Google Search Modern …" at bounding box center [428, 224] width 199 height 18
click at [366, 250] on link "None" at bounding box center [384, 251] width 111 height 18
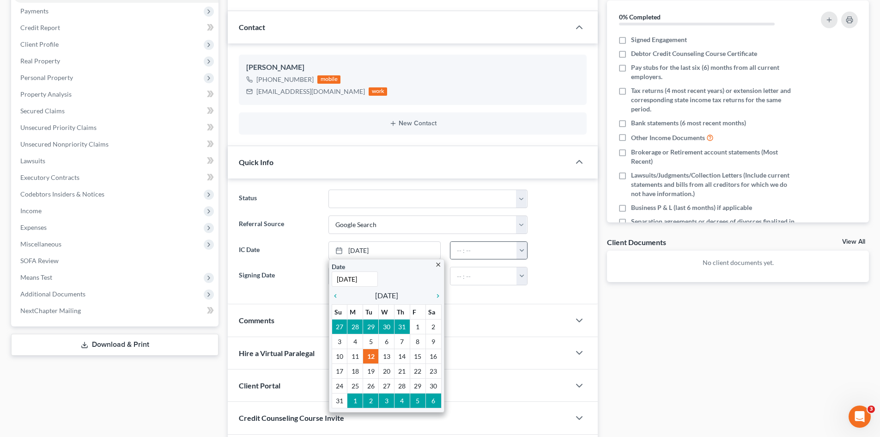
click at [519, 250] on button "button" at bounding box center [522, 251] width 11 height 18
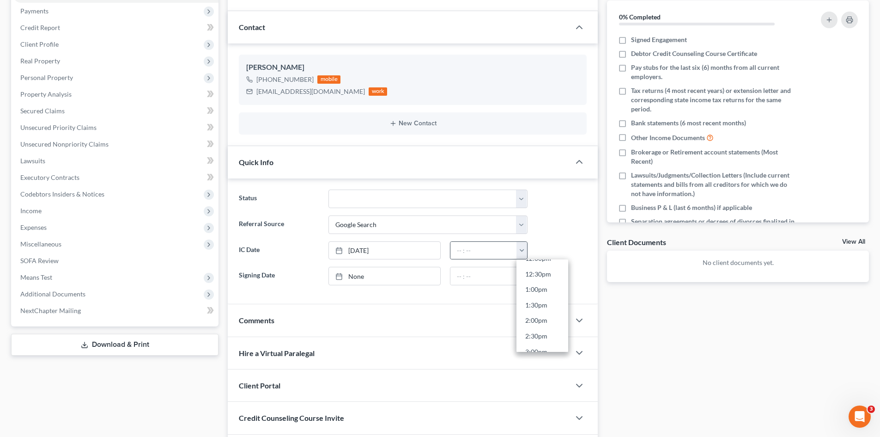
scroll to position [416, 0]
click at [540, 306] on link "2:30pm" at bounding box center [543, 305] width 52 height 16
type input "2:30pm"
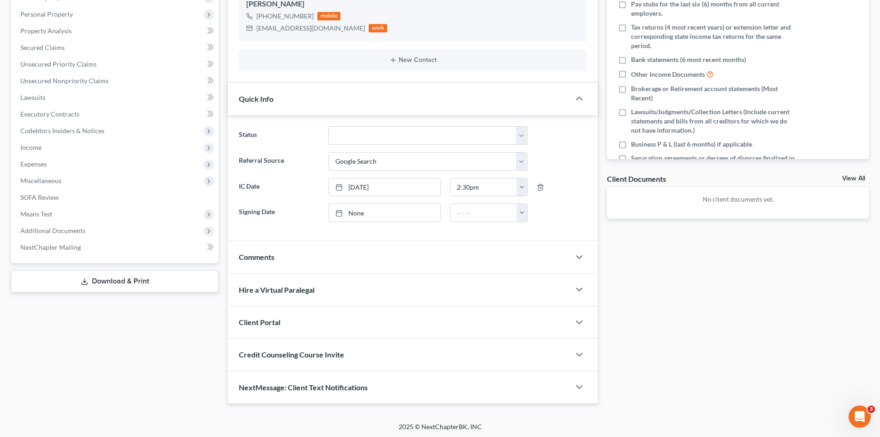
scroll to position [175, 0]
click at [313, 319] on div "Client Portal" at bounding box center [399, 320] width 342 height 32
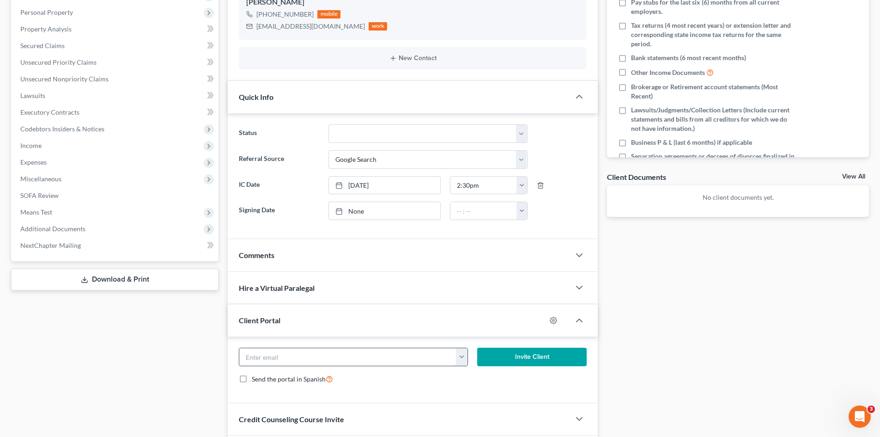
click at [312, 354] on input "email" at bounding box center [347, 357] width 217 height 18
paste input "chellyjones12318@gmail.com"
type input "chellyjones12318@gmail.com"
click at [491, 365] on button "Invite Client" at bounding box center [532, 356] width 110 height 18
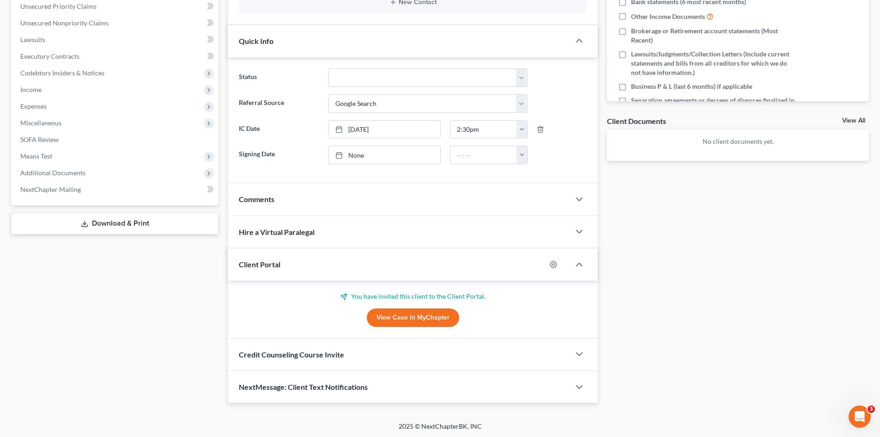
scroll to position [232, 0]
click at [377, 361] on div "Credit Counseling Course Invite" at bounding box center [399, 353] width 342 height 32
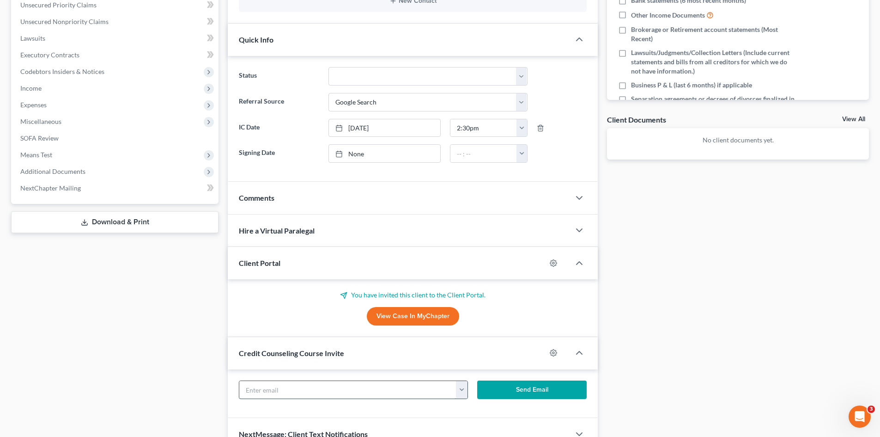
click at [375, 384] on input "text" at bounding box center [347, 390] width 217 height 18
paste input "chellyjones12318@gmail.com"
type input "chellyjones12318@gmail.com"
click at [496, 390] on button "Send Email" at bounding box center [532, 389] width 110 height 18
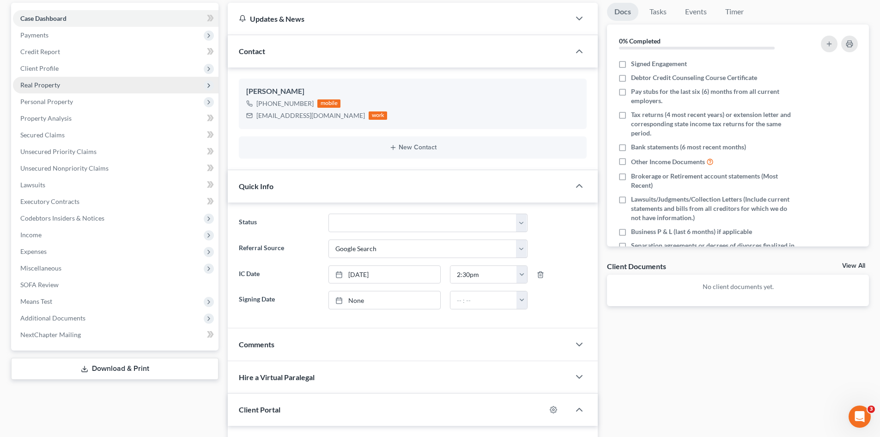
scroll to position [48, 0]
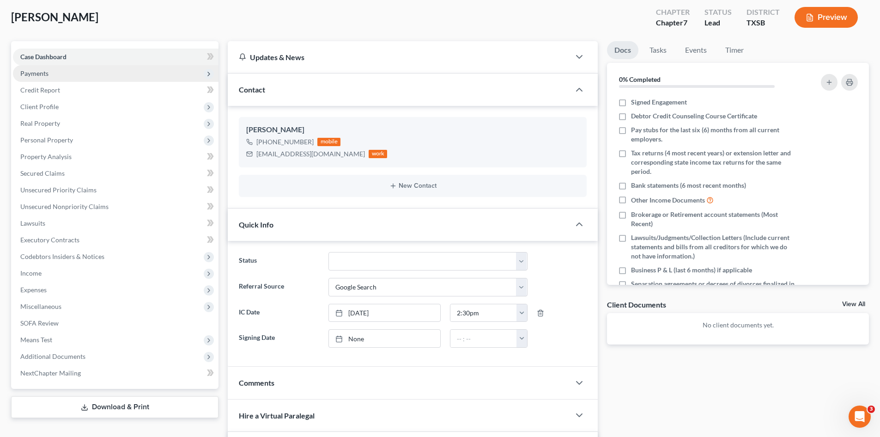
click at [49, 69] on span "Payments" at bounding box center [116, 73] width 206 height 17
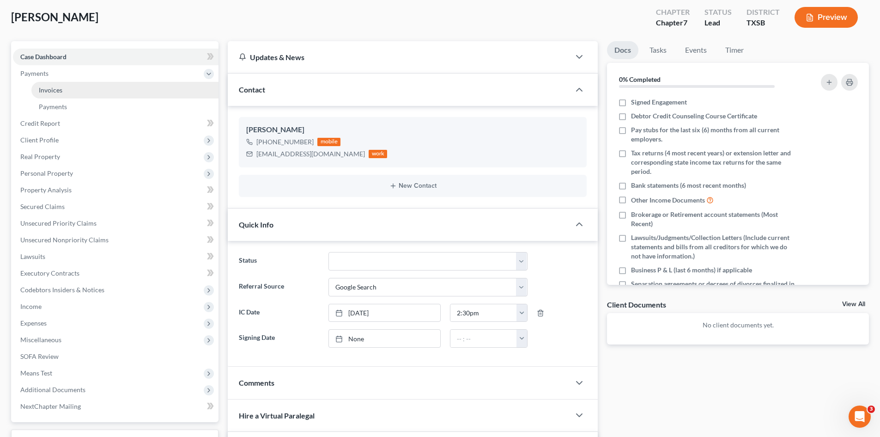
click at [100, 93] on link "Invoices" at bounding box center [124, 90] width 187 height 17
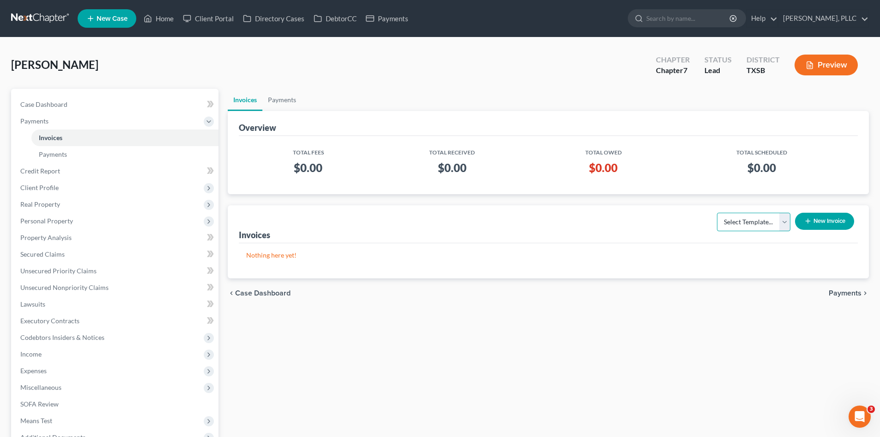
click at [749, 225] on select "Select Template... Invoice" at bounding box center [753, 222] width 73 height 18
select select "0"
click at [717, 213] on select "Select Template... Invoice" at bounding box center [753, 222] width 73 height 18
click at [821, 223] on button "New Invoice" at bounding box center [824, 221] width 59 height 17
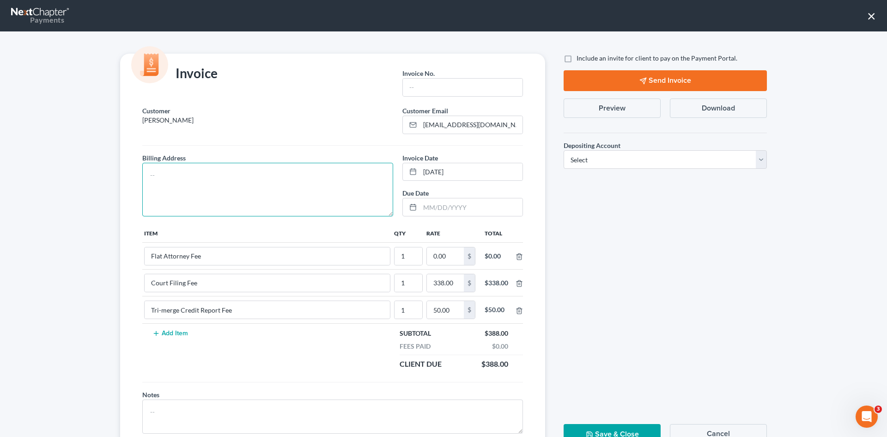
click at [366, 181] on textarea at bounding box center [267, 190] width 251 height 54
type textarea "To be provided."
click at [432, 92] on input "text" at bounding box center [463, 88] width 120 height 18
type input "A0548"
click at [446, 260] on input "0.00" at bounding box center [445, 256] width 37 height 18
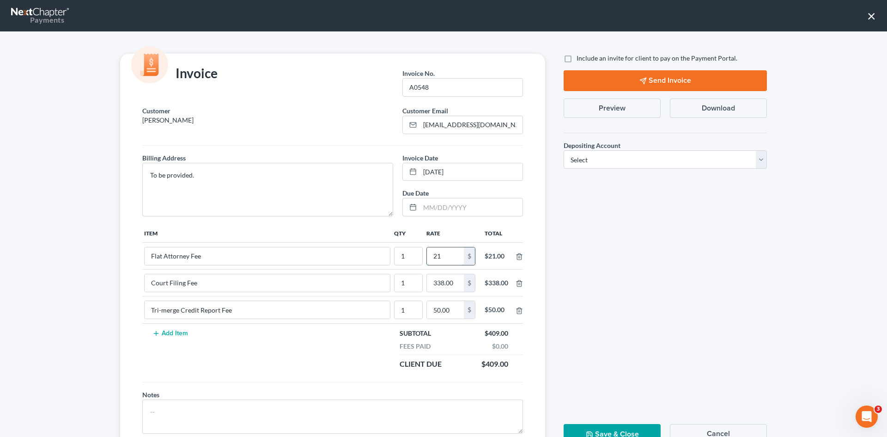
type input "2"
type input "1,607.00"
click at [577, 57] on label "Include an invite for client to pay on the Payment Portal." at bounding box center [657, 58] width 161 height 9
click at [580, 57] on input "Include an invite for client to pay on the Payment Portal." at bounding box center [583, 57] width 6 height 6
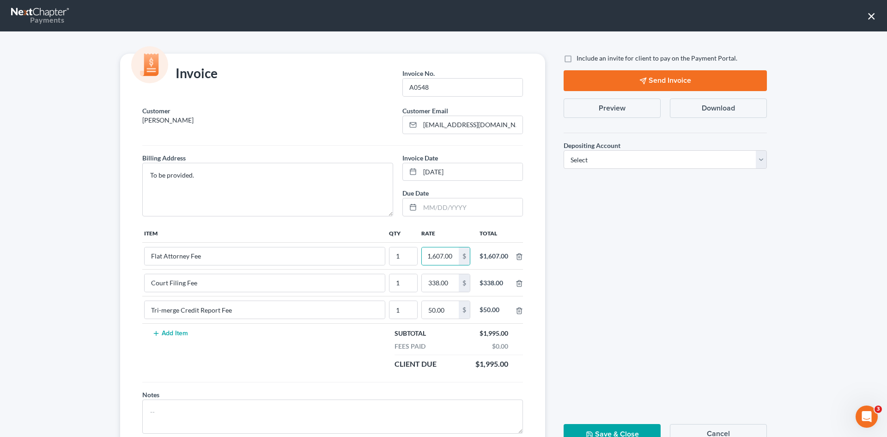
checkbox input "true"
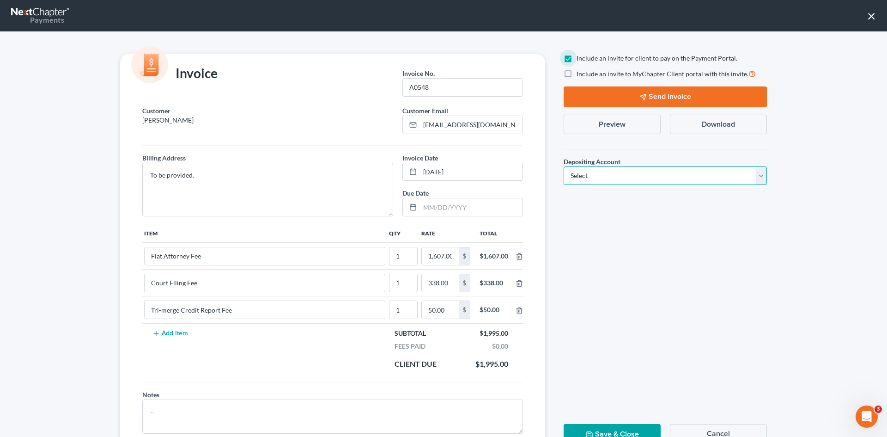
click at [610, 179] on select "Select Operation Trust" at bounding box center [665, 175] width 203 height 18
select select "1"
click at [564, 166] on select "Select Operation Trust" at bounding box center [665, 175] width 203 height 18
click at [664, 94] on button "Send Invoice" at bounding box center [665, 96] width 203 height 21
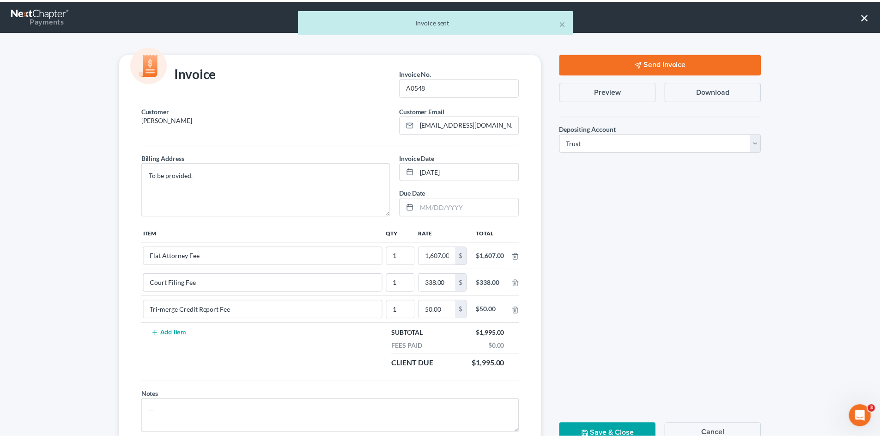
scroll to position [37, 0]
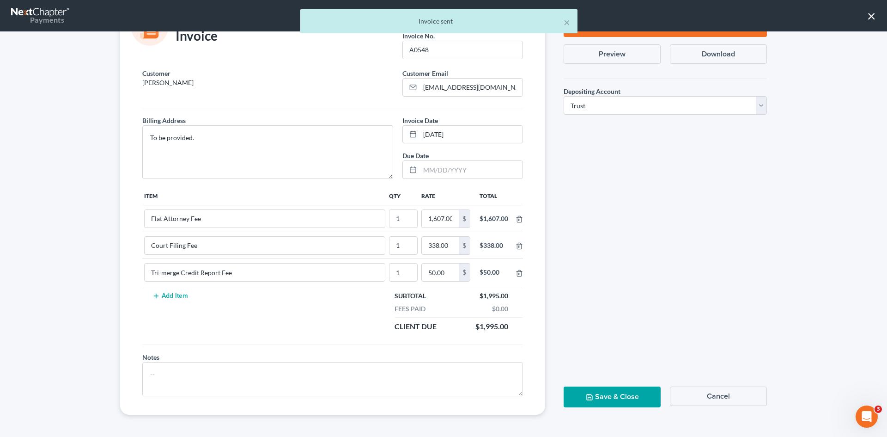
click at [633, 402] on button "Save & Close" at bounding box center [612, 396] width 97 height 21
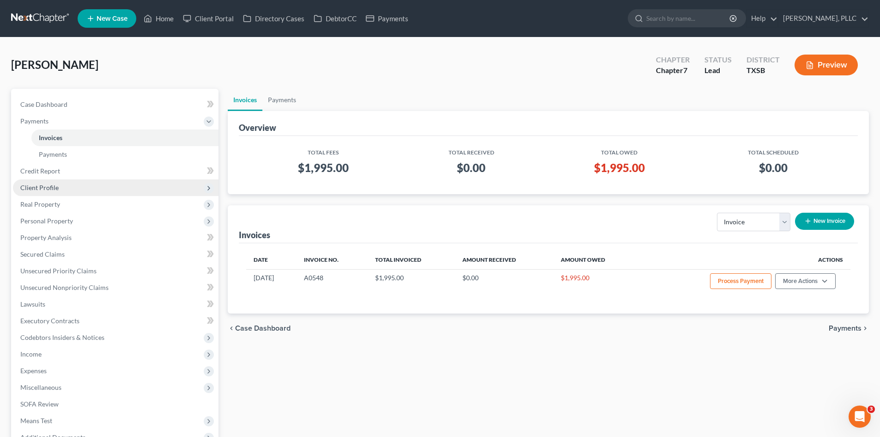
click at [63, 180] on span "Client Profile" at bounding box center [116, 187] width 206 height 17
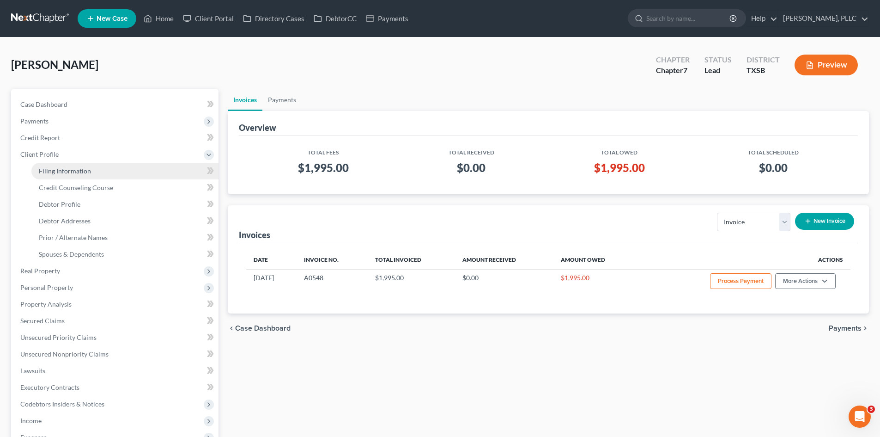
click at [98, 174] on link "Filing Information" at bounding box center [124, 171] width 187 height 17
select select "1"
select select "0"
select select "79"
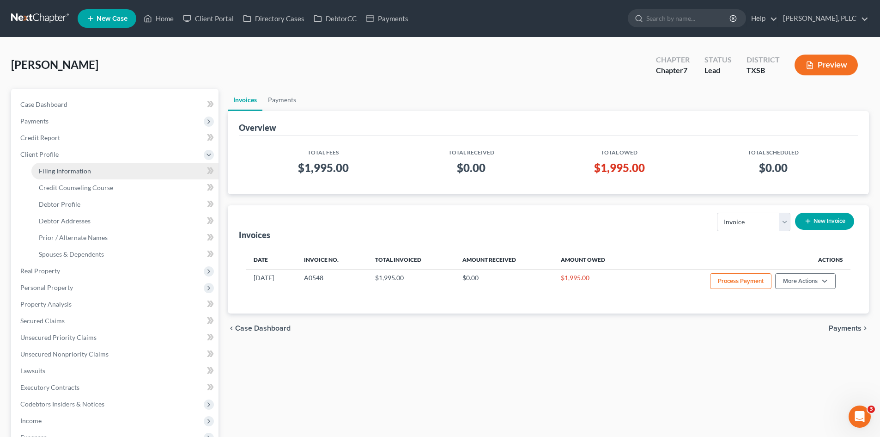
select select "45"
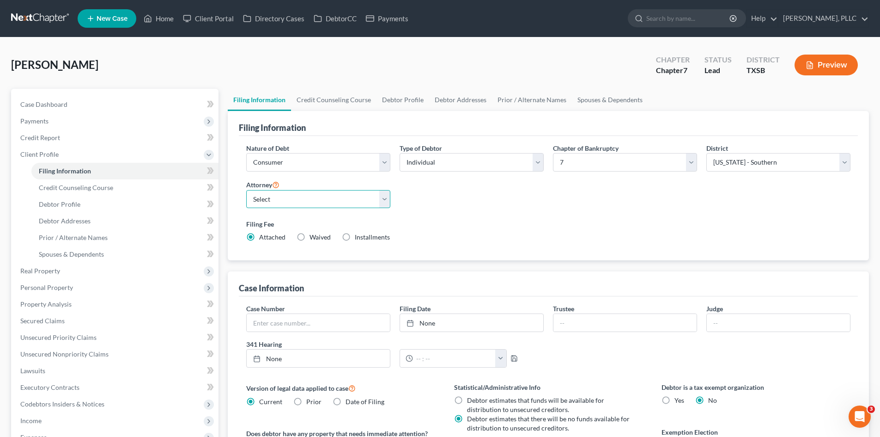
click at [305, 200] on select "Select Guy Holman - TXEB Guy Holman - TXNB Guy Holman - TXSB Guy Holman - TXWB …" at bounding box center [318, 199] width 144 height 18
select select "2"
click at [246, 190] on select "Select Guy Holman - TXEB Guy Holman - TXNB Guy Holman - TXSB Guy Holman - TXWB …" at bounding box center [318, 199] width 144 height 18
click at [385, 79] on div "Jones, Michelle Upgraded Chapter Chapter 7 Status Lead District TXSB Preview" at bounding box center [440, 69] width 858 height 40
click at [41, 97] on link "Case Dashboard" at bounding box center [116, 104] width 206 height 17
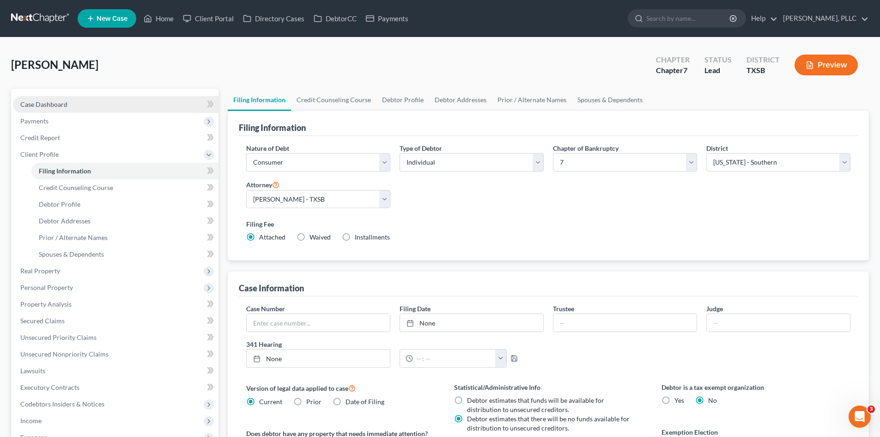
select select "4"
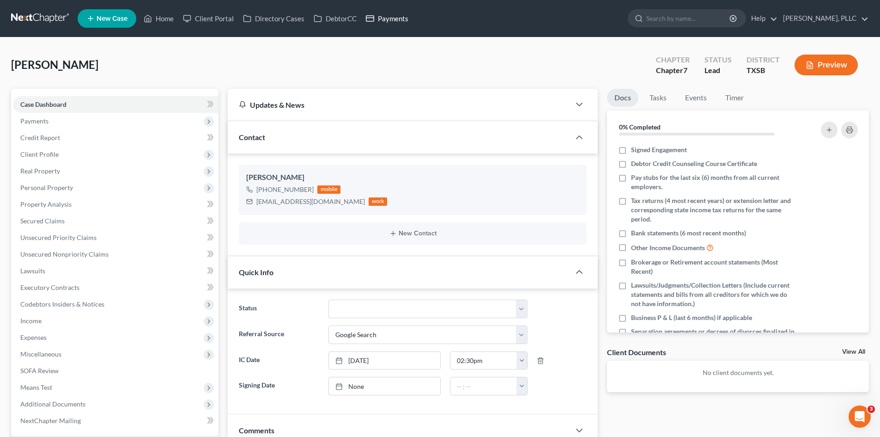
click at [404, 20] on link "Payments" at bounding box center [387, 18] width 52 height 17
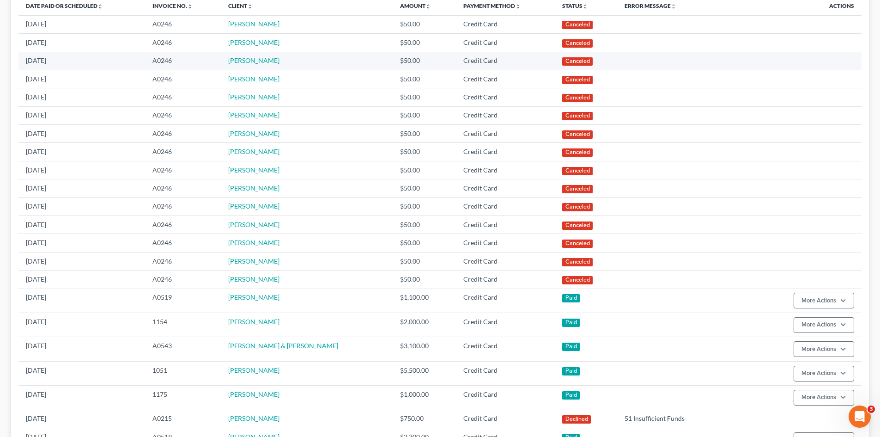
scroll to position [46, 0]
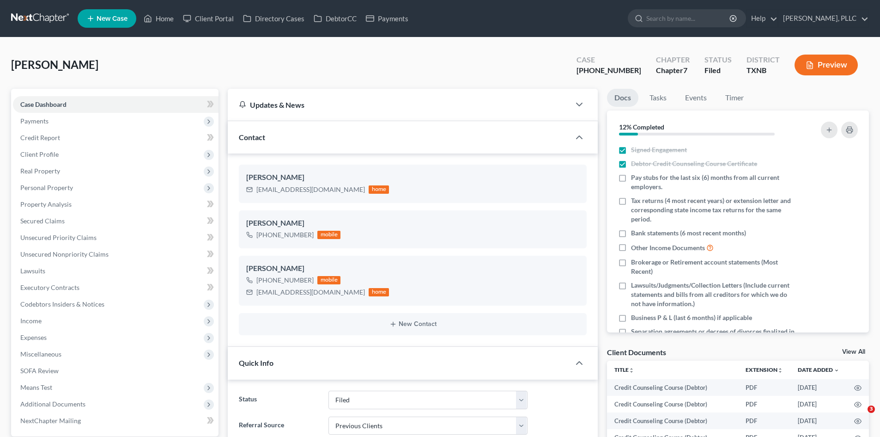
select select "10"
select select "1"
click at [160, 17] on link "Home" at bounding box center [158, 18] width 39 height 17
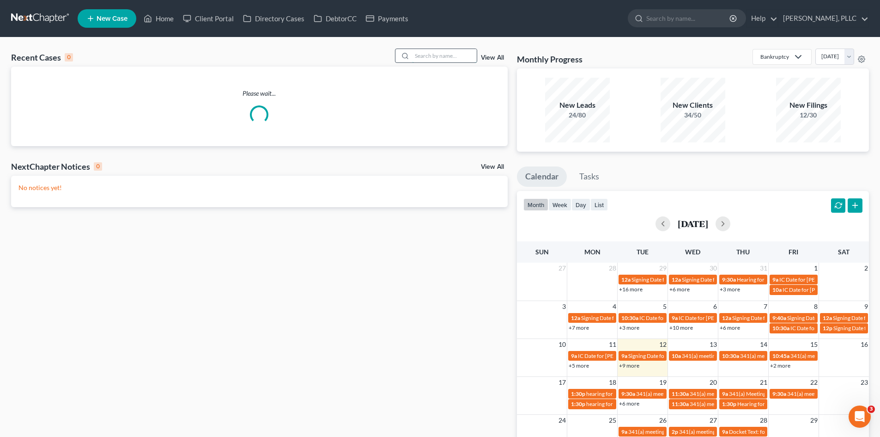
click at [426, 55] on input "search" at bounding box center [444, 55] width 65 height 13
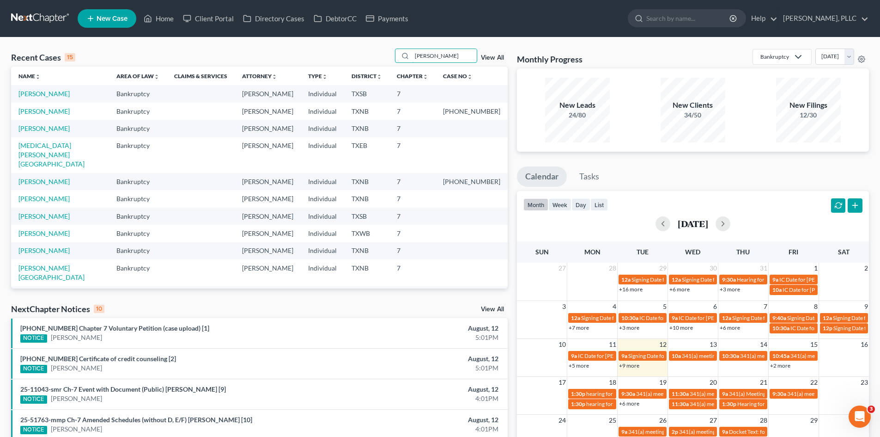
type input "[PERSON_NAME]"
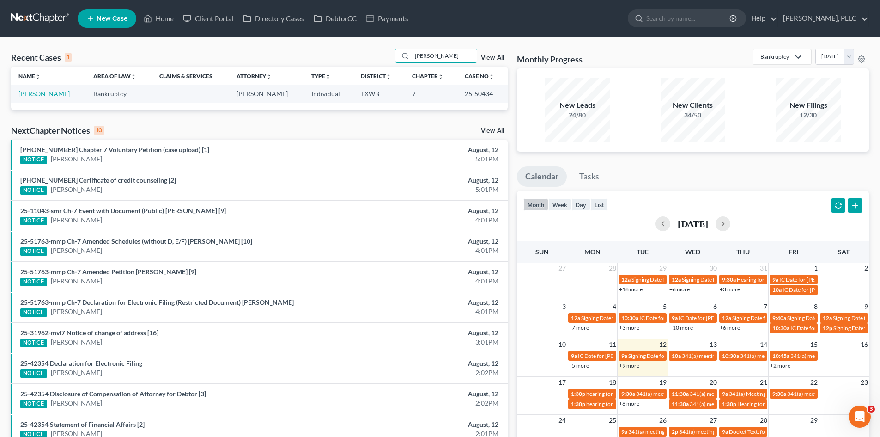
click at [50, 91] on link "[PERSON_NAME]" at bounding box center [43, 94] width 51 height 8
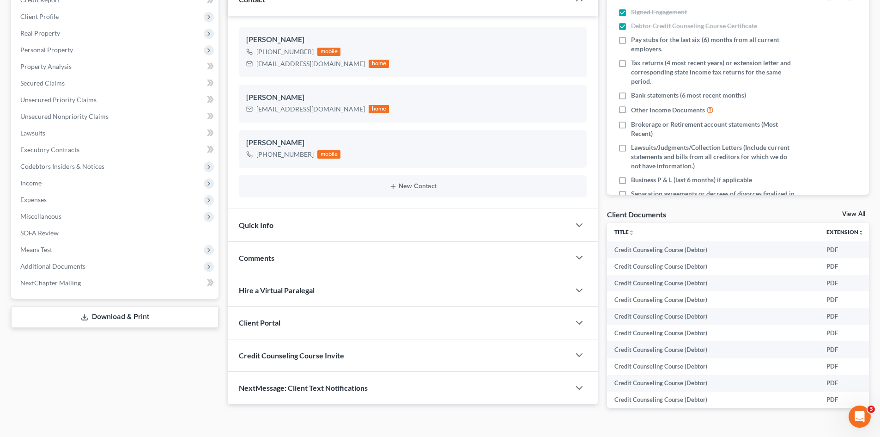
scroll to position [158, 0]
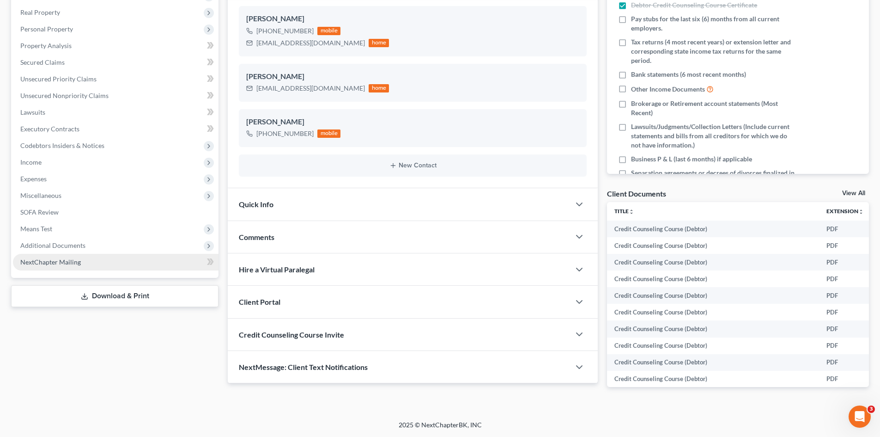
click at [94, 258] on link "NextChapter Mailing" at bounding box center [116, 262] width 206 height 17
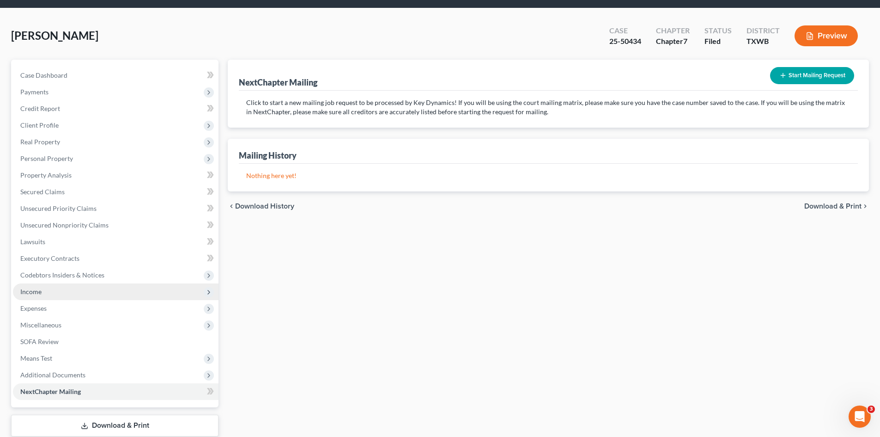
scroll to position [64, 0]
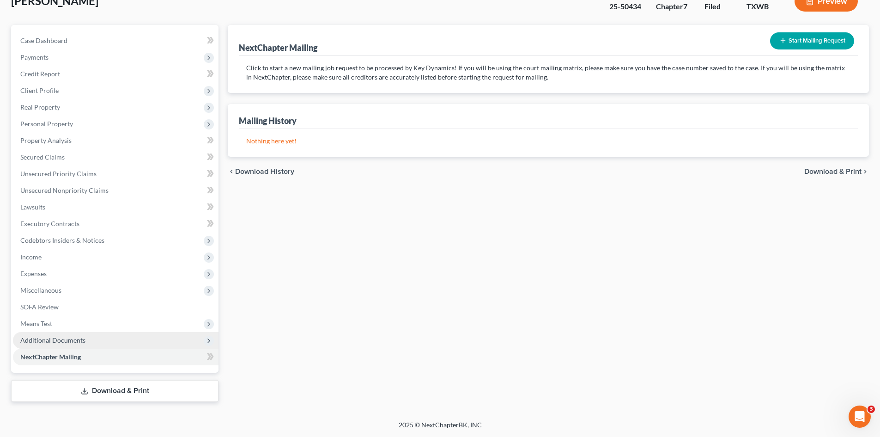
click at [74, 341] on span "Additional Documents" at bounding box center [52, 340] width 65 height 8
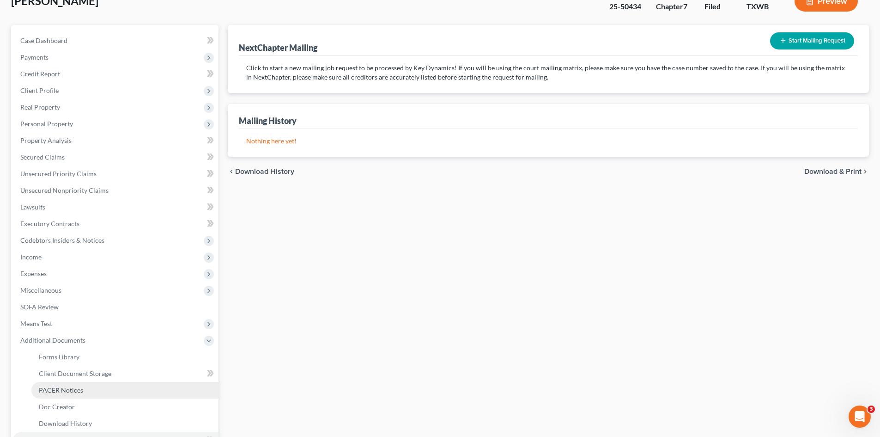
click at [93, 392] on link "PACER Notices" at bounding box center [124, 390] width 187 height 17
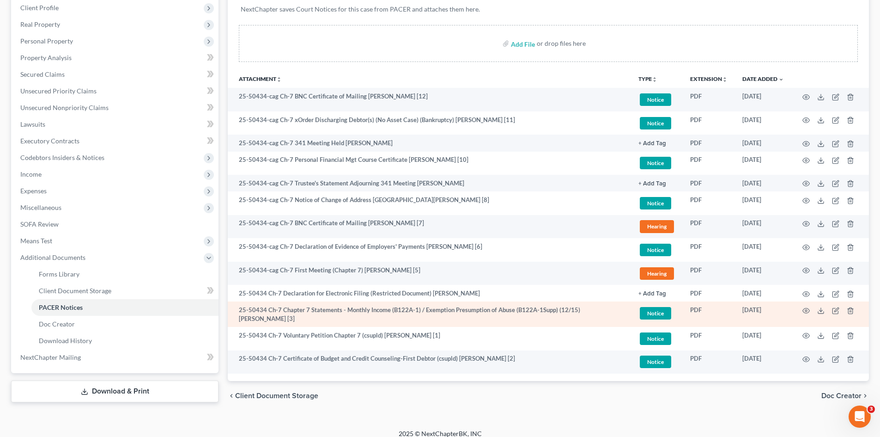
scroll to position [155, 0]
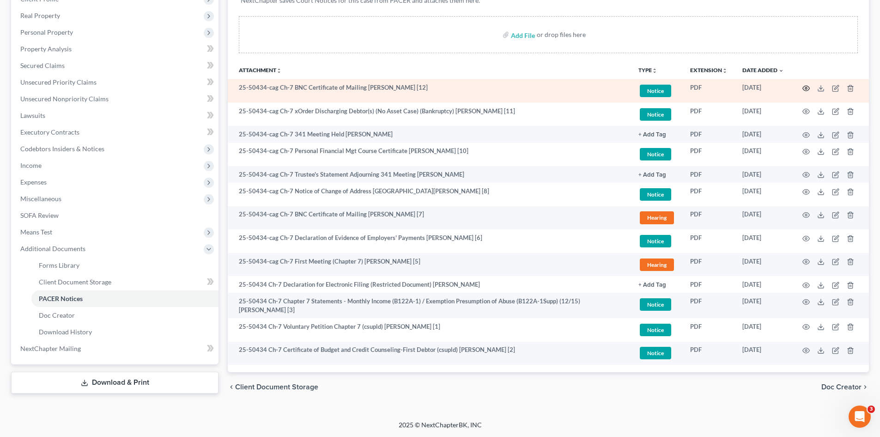
click at [808, 85] on icon "button" at bounding box center [806, 88] width 7 height 7
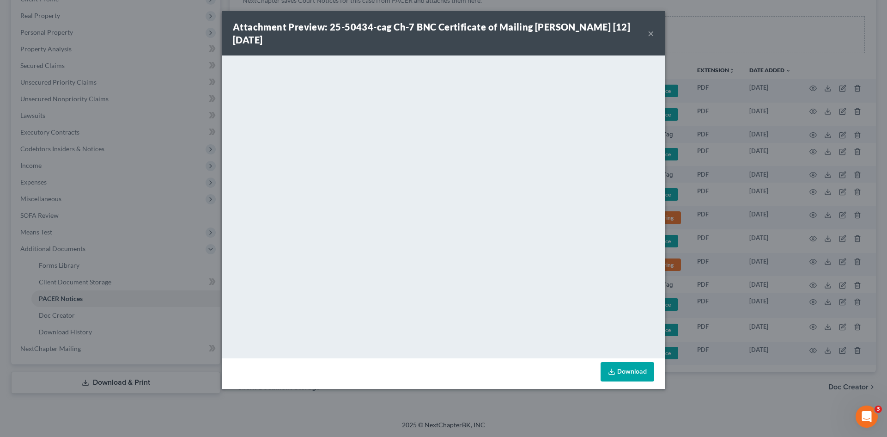
click at [648, 34] on button "×" at bounding box center [651, 33] width 6 height 11
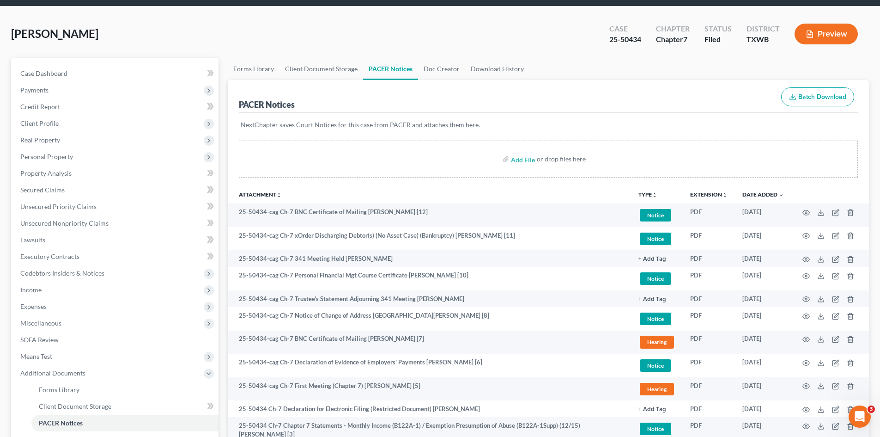
scroll to position [0, 0]
